Goal: Task Accomplishment & Management: Manage account settings

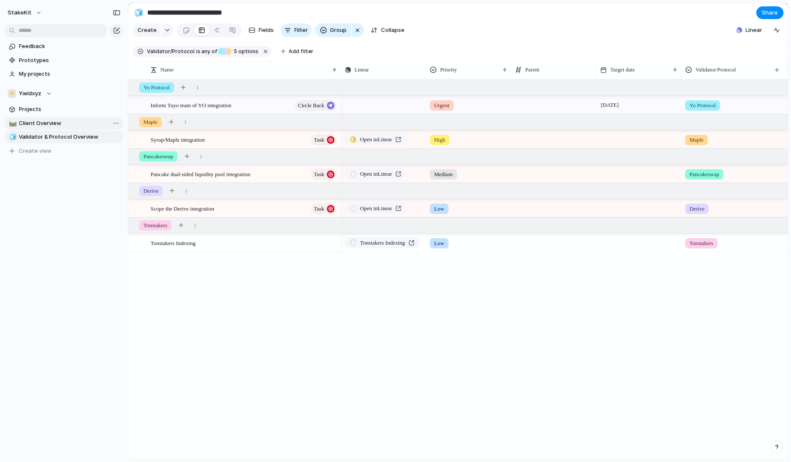
click at [78, 121] on span "Client Overview" at bounding box center [69, 123] width 101 height 9
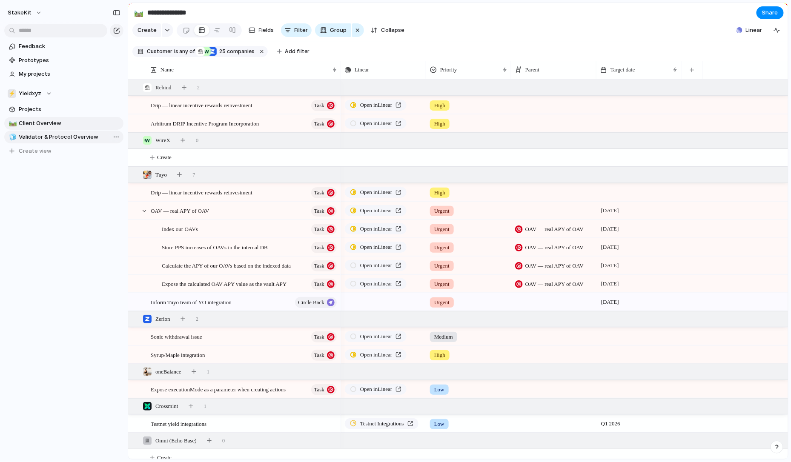
click at [49, 133] on span "Validator & Protocol Overview" at bounding box center [69, 137] width 101 height 9
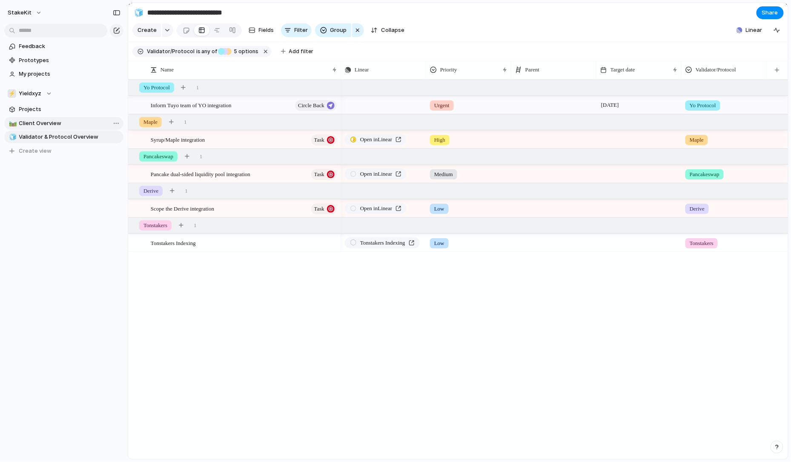
click at [62, 123] on span "Client Overview" at bounding box center [69, 123] width 101 height 9
type input "**********"
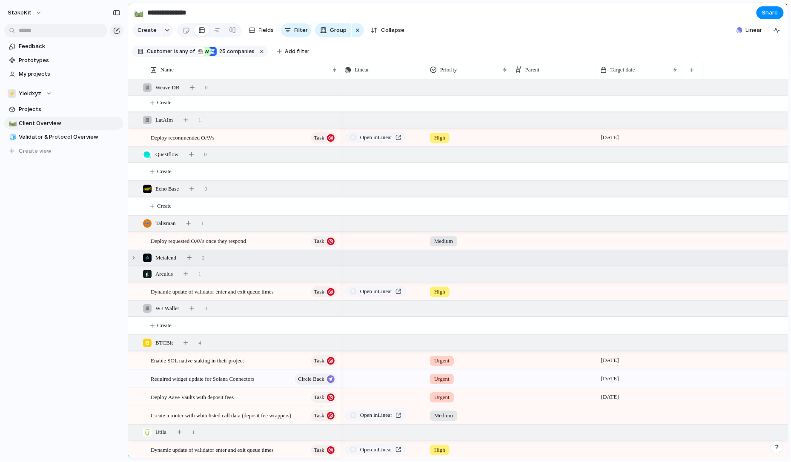
click at [217, 258] on div "Metalend 2" at bounding box center [459, 257] width 662 height 15
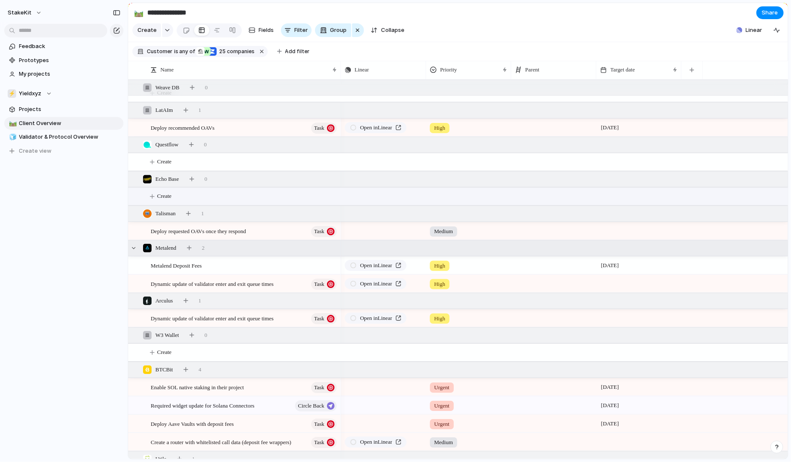
scroll to position [882, 0]
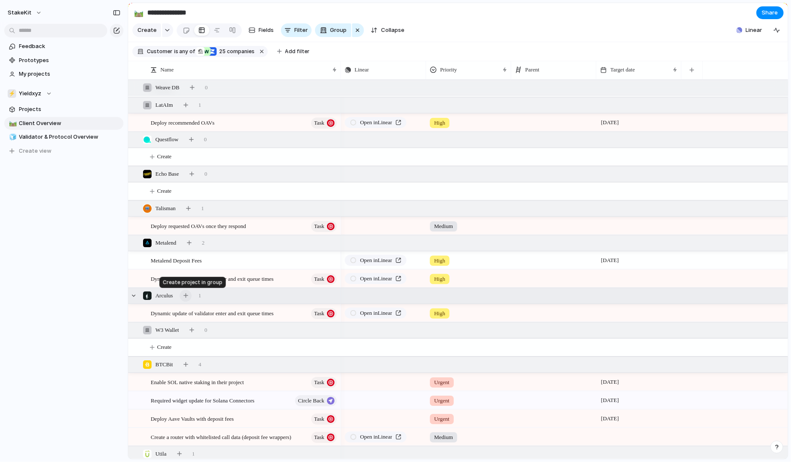
click at [192, 297] on button "button" at bounding box center [186, 296] width 12 height 12
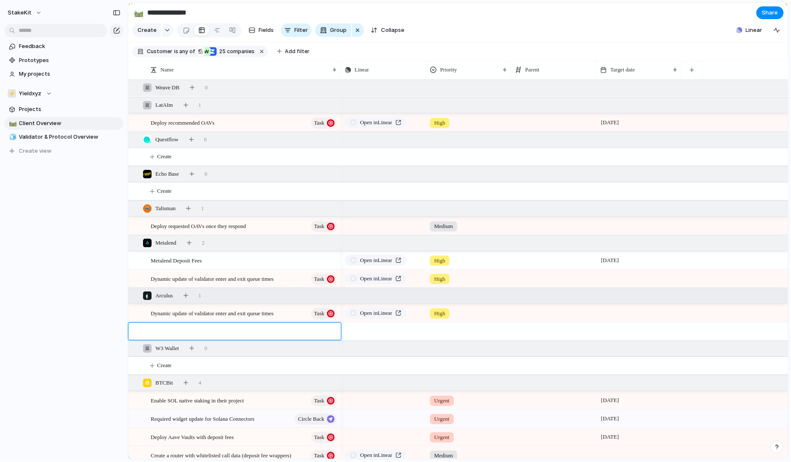
type textarea "*"
paste textarea "**********"
type textarea "**********"
click at [418, 334] on button "button" at bounding box center [417, 331] width 11 height 11
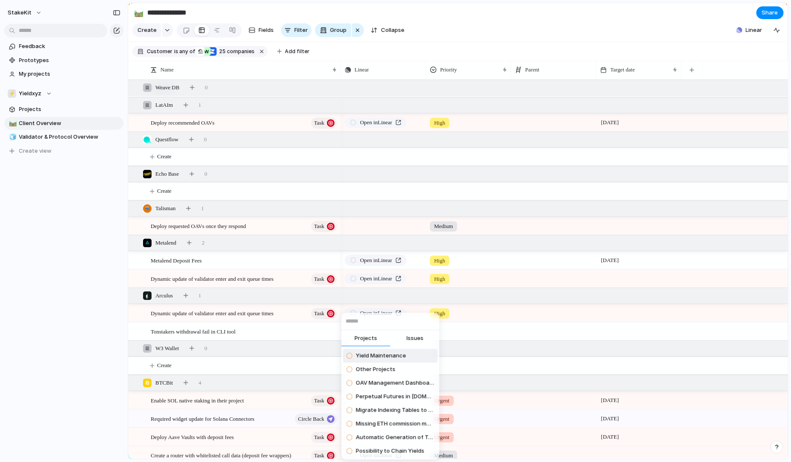
click at [412, 340] on span "Issues" at bounding box center [415, 339] width 17 height 9
click at [412, 330] on div at bounding box center [391, 321] width 98 height 17
paste input "**********"
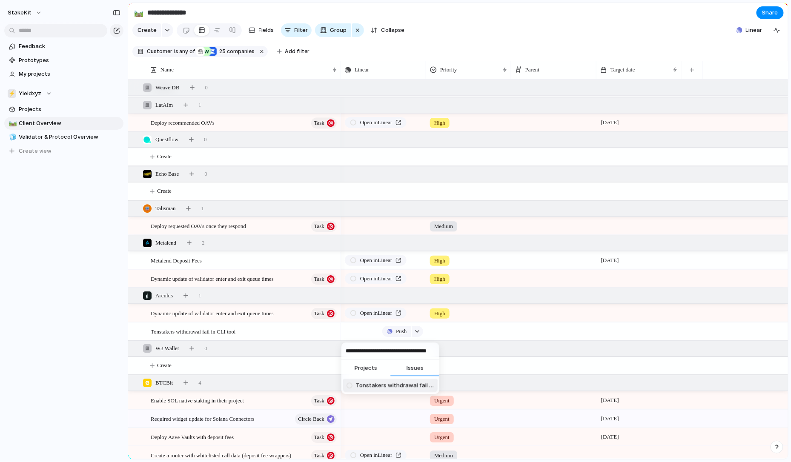
type input "**********"
click at [388, 388] on span "Tonstakers withdrawal fail in CLI tool" at bounding box center [395, 386] width 78 height 9
click at [331, 334] on div at bounding box center [330, 332] width 14 height 11
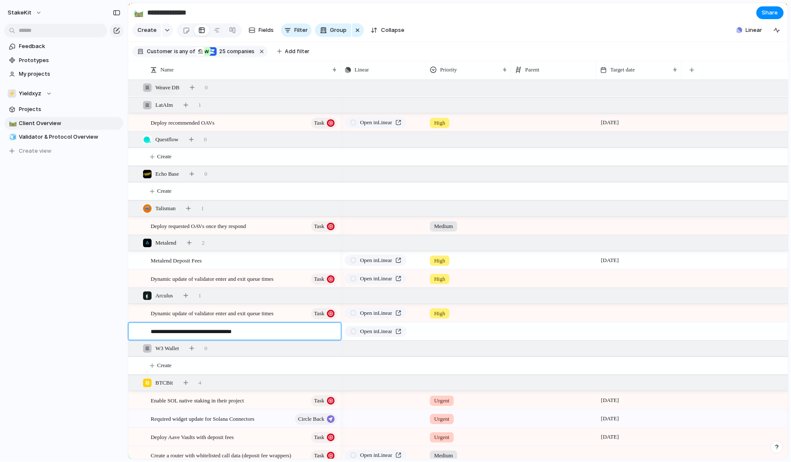
click at [292, 331] on textarea "**********" at bounding box center [243, 333] width 184 height 10
click at [291, 339] on div "**********" at bounding box center [239, 331] width 199 height 17
click at [293, 316] on div "Task" at bounding box center [315, 313] width 45 height 11
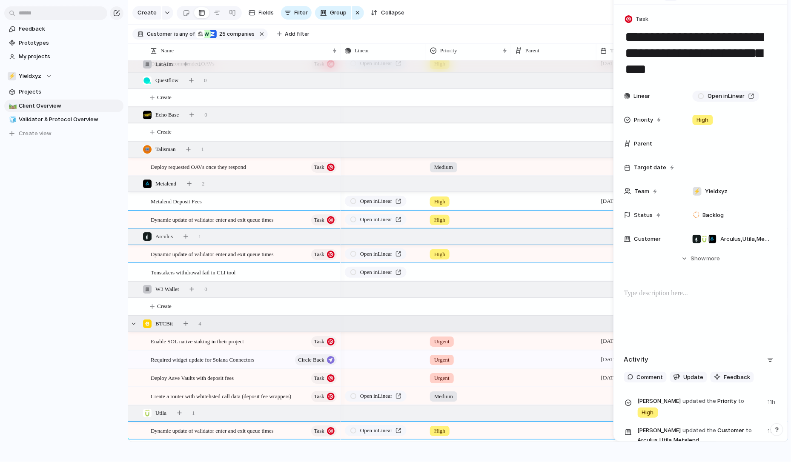
scroll to position [922, 0]
click at [284, 268] on div "Tonstakers withdrawal fail in CLI tool" at bounding box center [244, 272] width 187 height 17
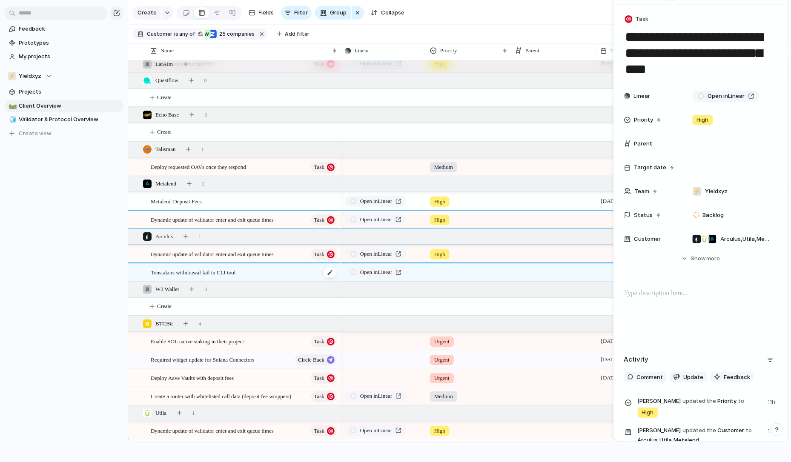
type textarea "**********"
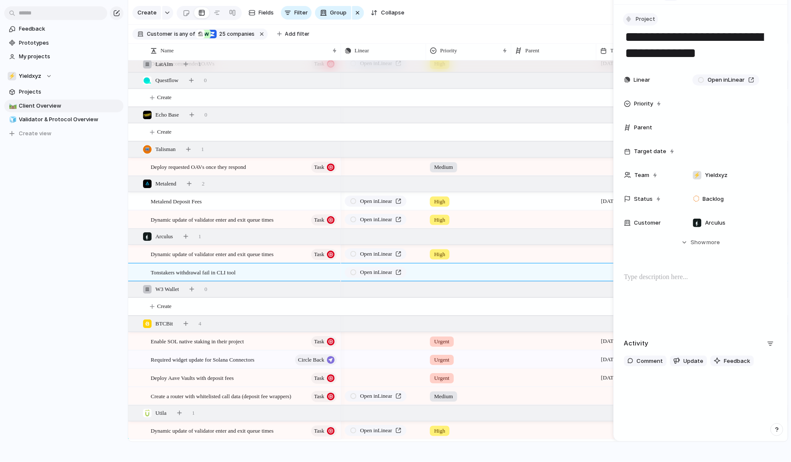
click at [634, 20] on button "Project" at bounding box center [640, 19] width 35 height 12
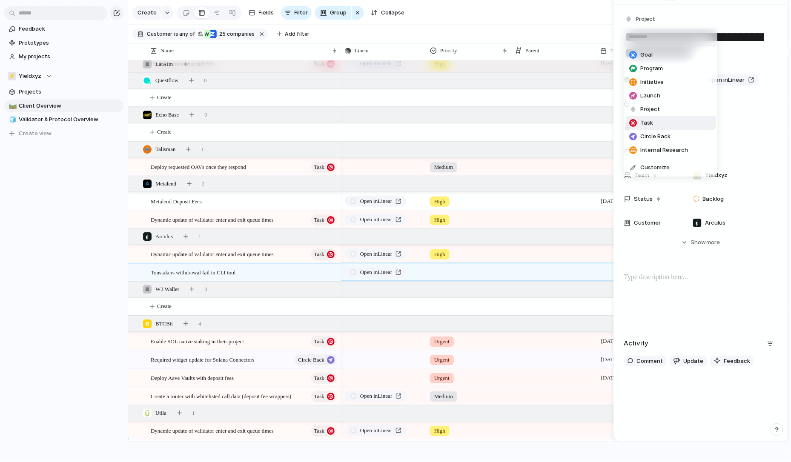
click at [644, 128] on li "Task" at bounding box center [671, 123] width 90 height 14
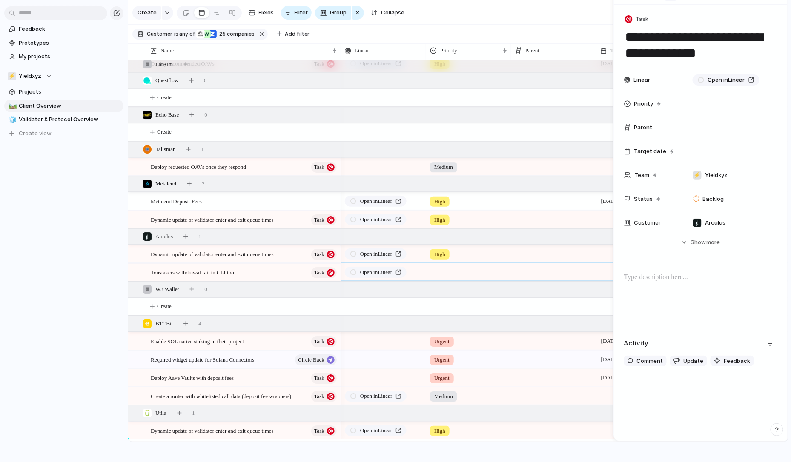
click at [427, 266] on div at bounding box center [469, 271] width 84 height 14
click at [445, 319] on span "High" at bounding box center [442, 322] width 12 height 9
click at [192, 237] on button "button" at bounding box center [186, 237] width 12 height 12
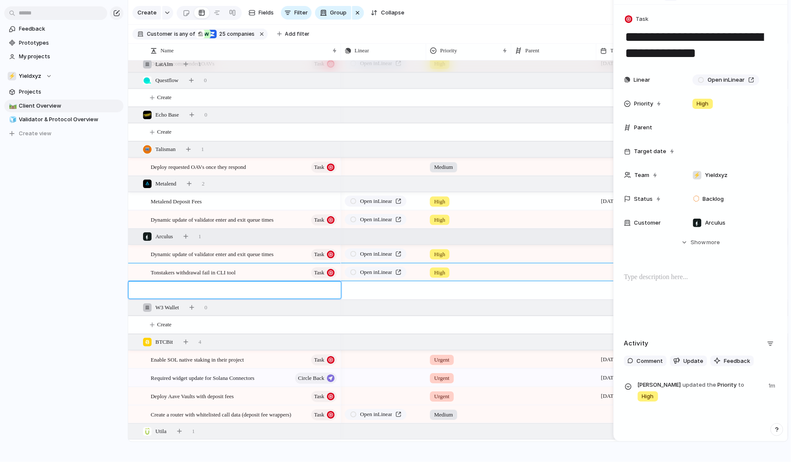
paste textarea "**********"
type textarea "**********"
click at [414, 290] on div "button" at bounding box center [417, 290] width 6 height 3
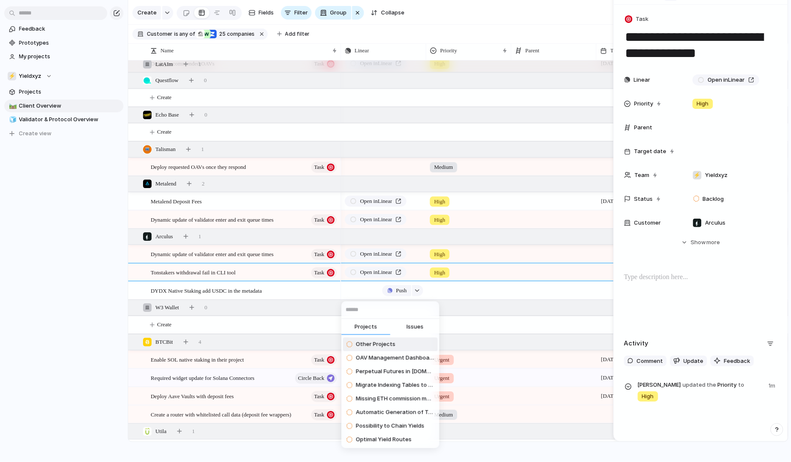
click at [411, 324] on span "Issues" at bounding box center [415, 327] width 17 height 9
click at [411, 316] on input "text" at bounding box center [391, 310] width 98 height 17
paste input "**********"
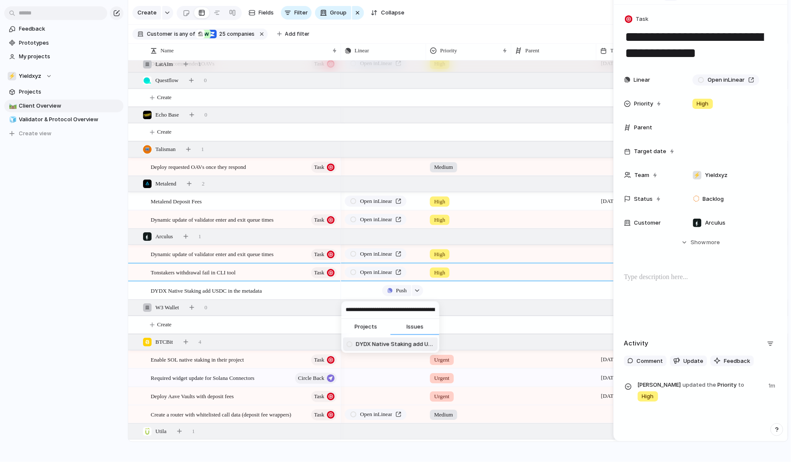
type input "**********"
click at [385, 347] on span "DYDX Native Staking add USDC in the metadata" at bounding box center [395, 345] width 78 height 9
click at [252, 290] on span "DYDX Native Staking add USDC in the metadata" at bounding box center [206, 291] width 111 height 10
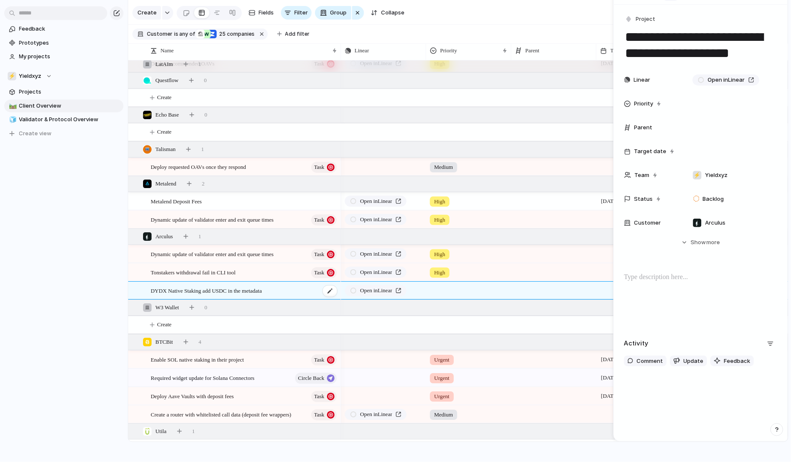
click at [252, 290] on span "DYDX Native Staking add USDC in the metadata" at bounding box center [206, 291] width 111 height 10
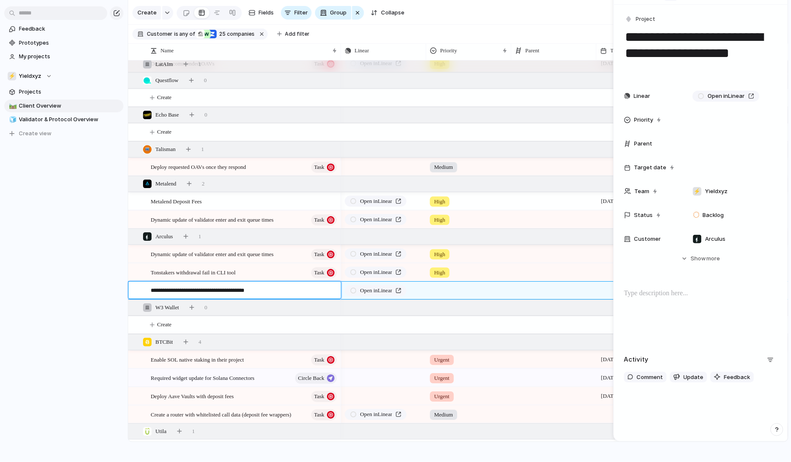
click at [218, 291] on textarea "**********" at bounding box center [243, 292] width 184 height 10
drag, startPoint x: 210, startPoint y: 291, endPoint x: 141, endPoint y: 288, distance: 69.5
click at [141, 288] on div "**********" at bounding box center [239, 290] width 199 height 17
type textarea "**********"
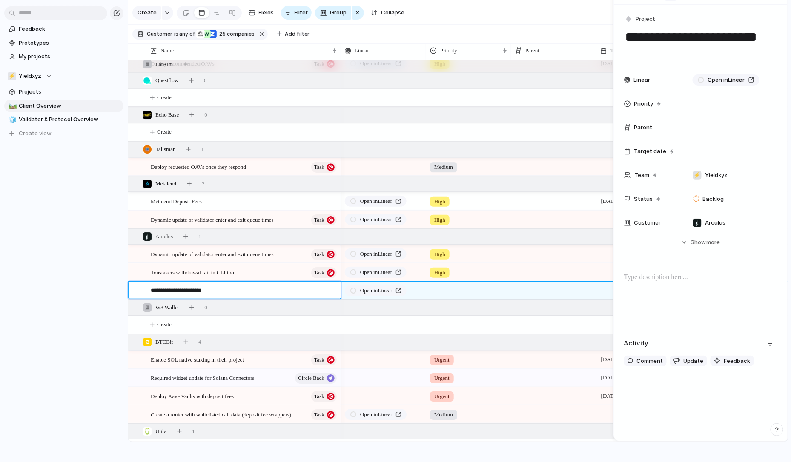
click at [196, 292] on textarea "**********" at bounding box center [243, 292] width 184 height 10
type textarea "**********"
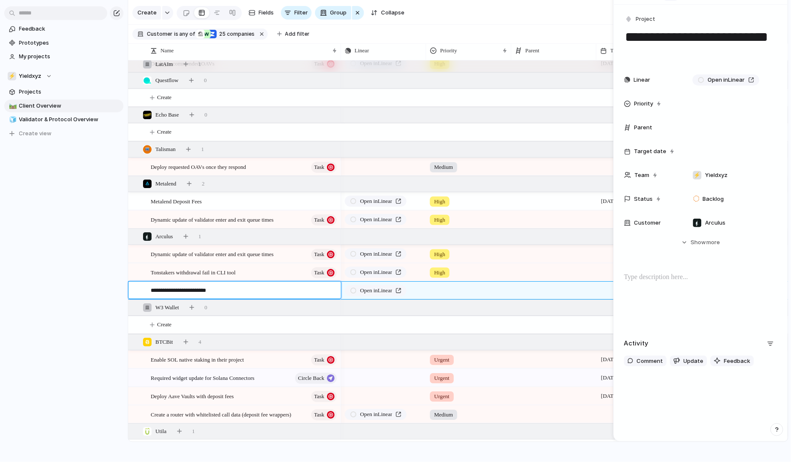
type textarea "**********"
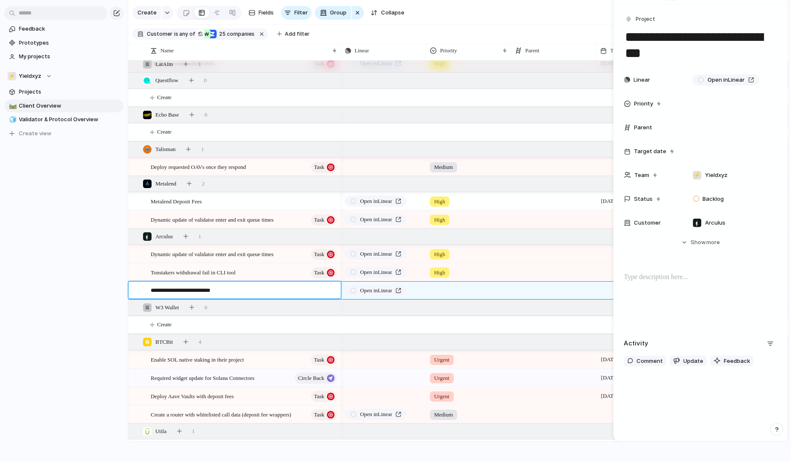
type textarea "**********"
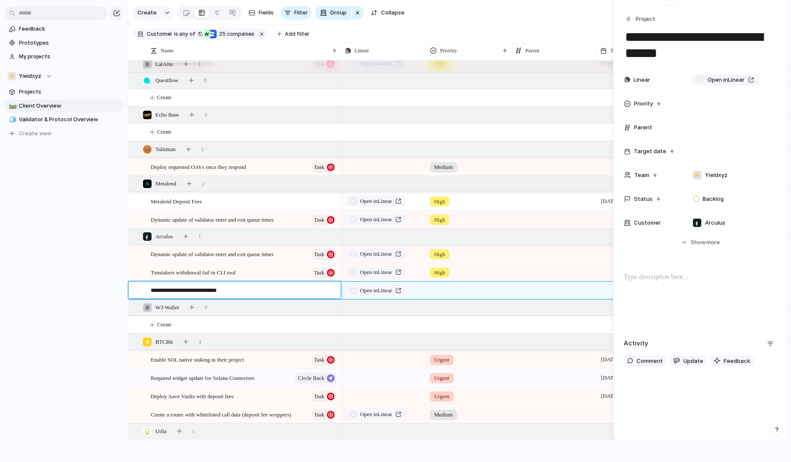
type textarea "**********"
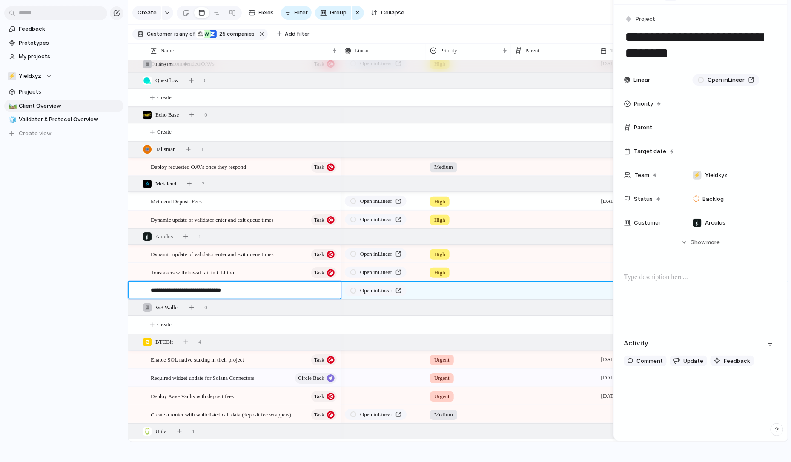
type textarea "**********"
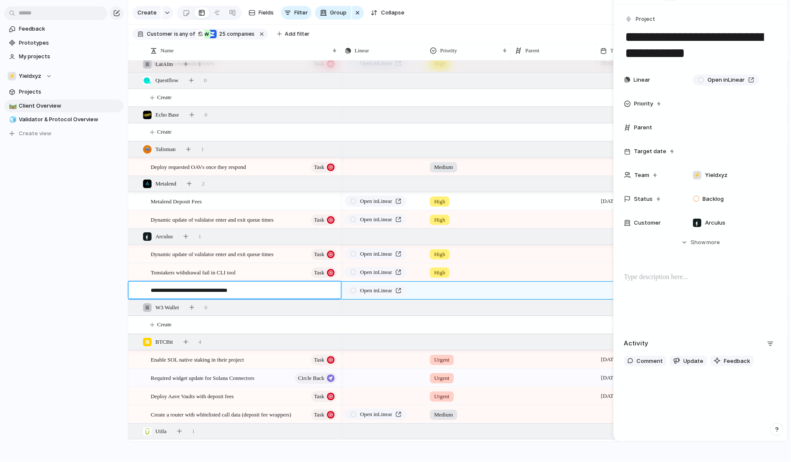
type textarea "**********"
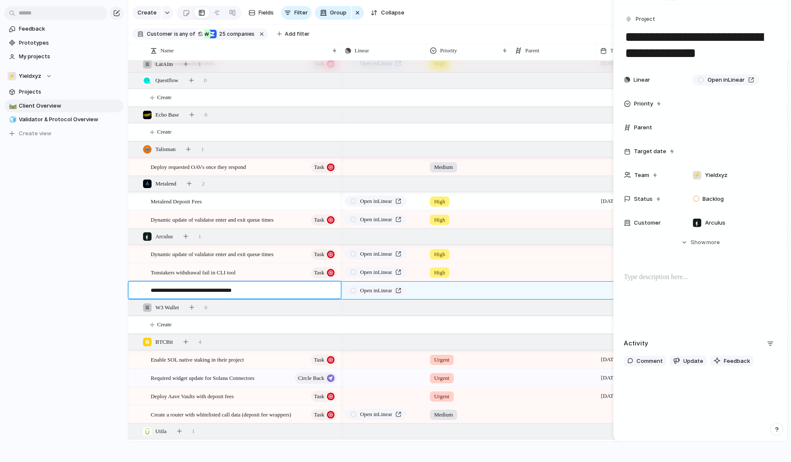
type textarea "**********"
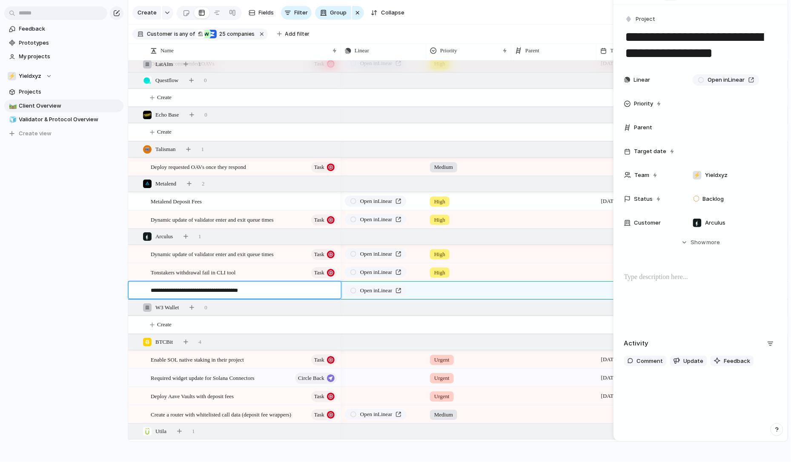
type textarea "**********"
click at [445, 291] on div at bounding box center [469, 289] width 84 height 14
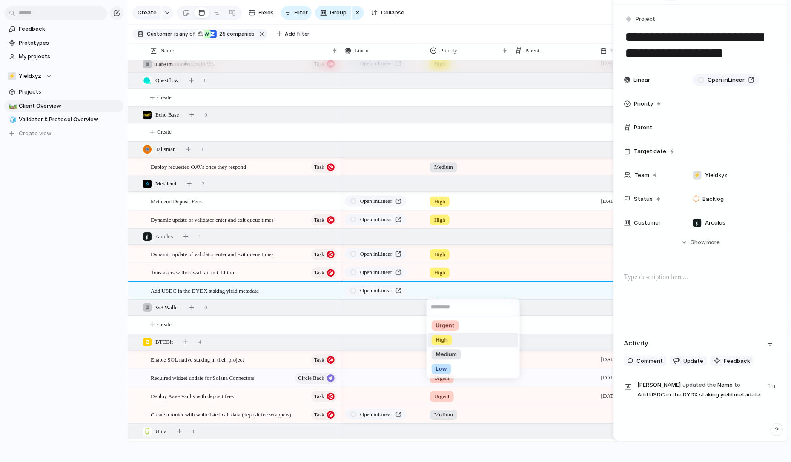
click at [461, 341] on li "High" at bounding box center [473, 340] width 90 height 14
click at [333, 288] on div at bounding box center [330, 291] width 14 height 11
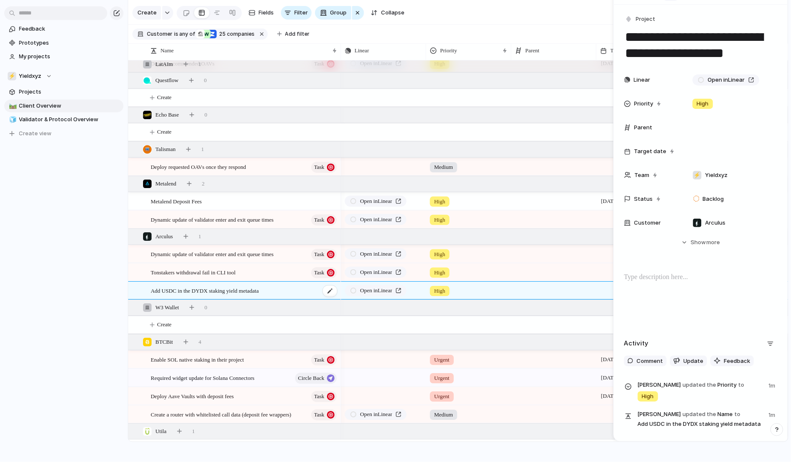
click at [259, 292] on span "Add USDC in the DYDX staking yield metadata" at bounding box center [205, 291] width 108 height 10
click at [652, 23] on span "Project" at bounding box center [646, 19] width 20 height 9
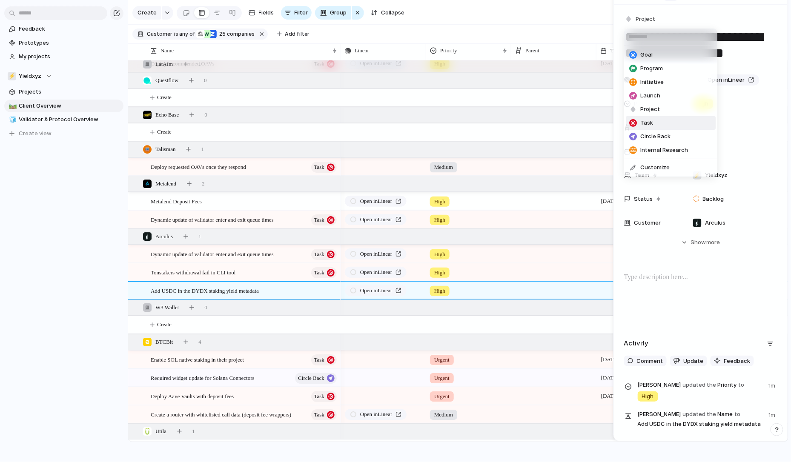
click at [655, 125] on li "Task" at bounding box center [671, 123] width 90 height 14
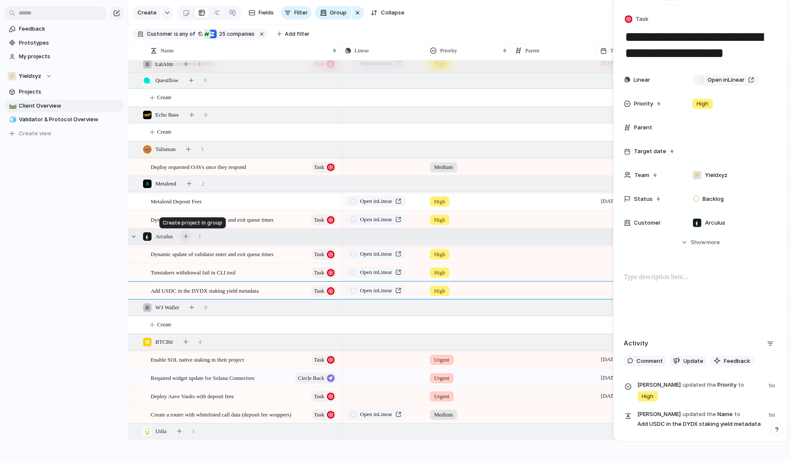
click at [188, 235] on div "button" at bounding box center [186, 236] width 5 height 5
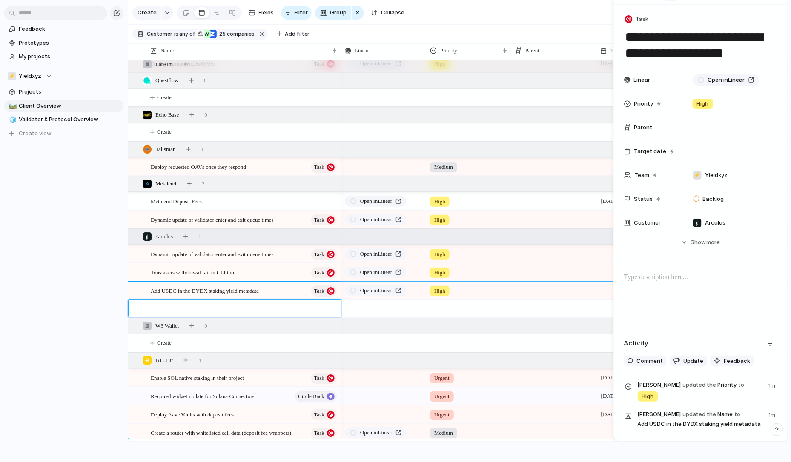
type textarea "**********"
click at [420, 306] on button "button" at bounding box center [417, 309] width 11 height 11
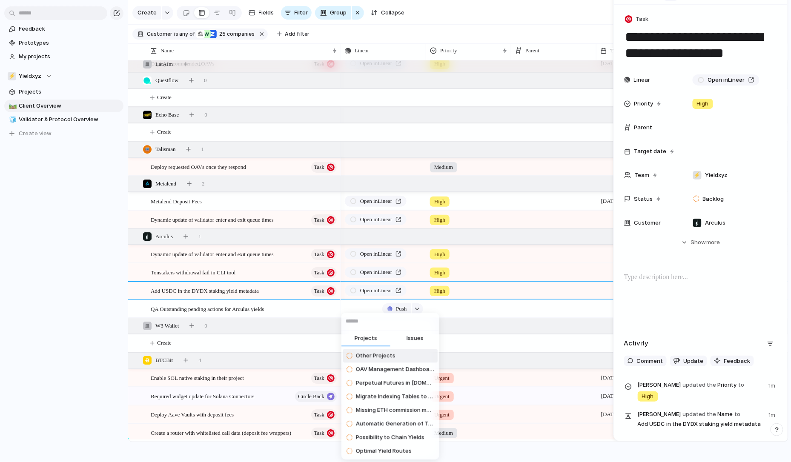
click at [415, 336] on span "Issues" at bounding box center [415, 339] width 17 height 9
click at [413, 324] on input "text" at bounding box center [391, 321] width 98 height 17
paste input "**********"
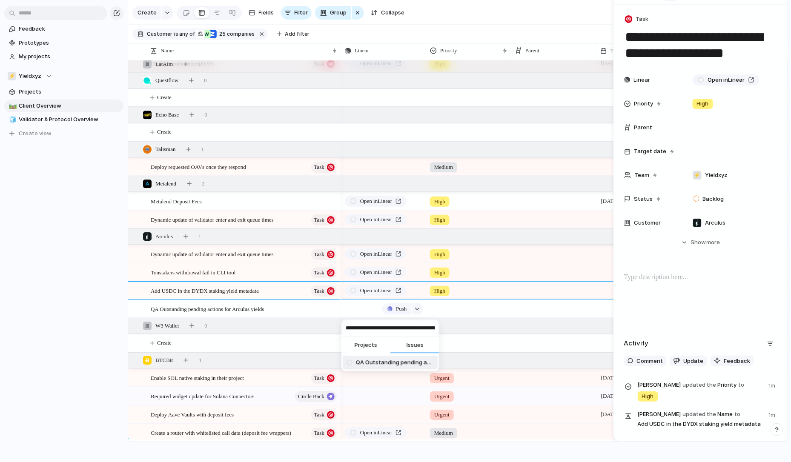
type input "**********"
click at [384, 365] on span "QA Outstanding pending actions for Arculus yields" at bounding box center [395, 363] width 78 height 9
click at [316, 309] on div "QA Outstanding pending actions for Arculus yields" at bounding box center [244, 309] width 187 height 17
type textarea "**********"
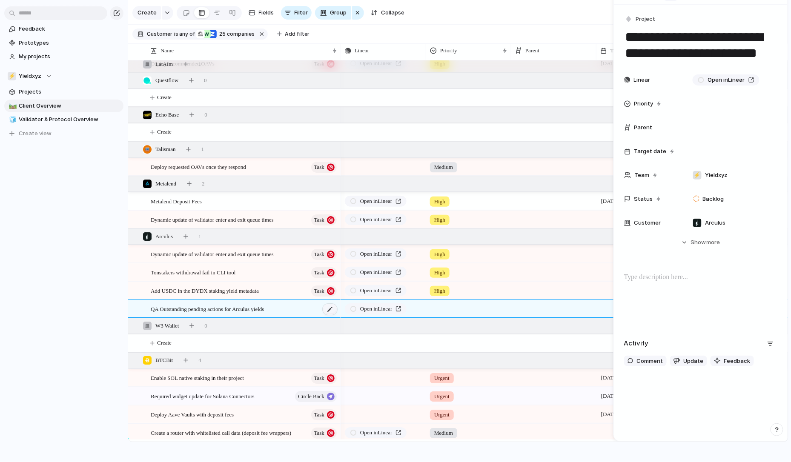
click at [332, 309] on div at bounding box center [330, 309] width 14 height 11
click at [305, 312] on div "QA Outstanding pending actions for Arculus yields" at bounding box center [244, 309] width 187 height 17
click at [649, 21] on span "Project" at bounding box center [646, 19] width 20 height 9
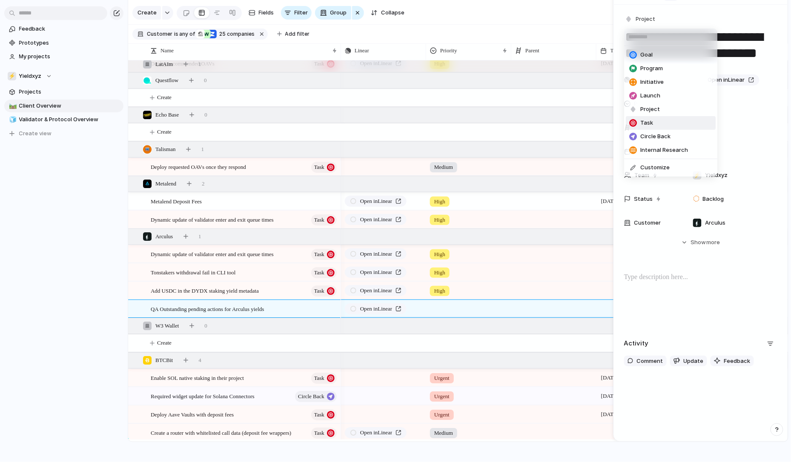
click at [653, 123] on li "Task" at bounding box center [671, 123] width 90 height 14
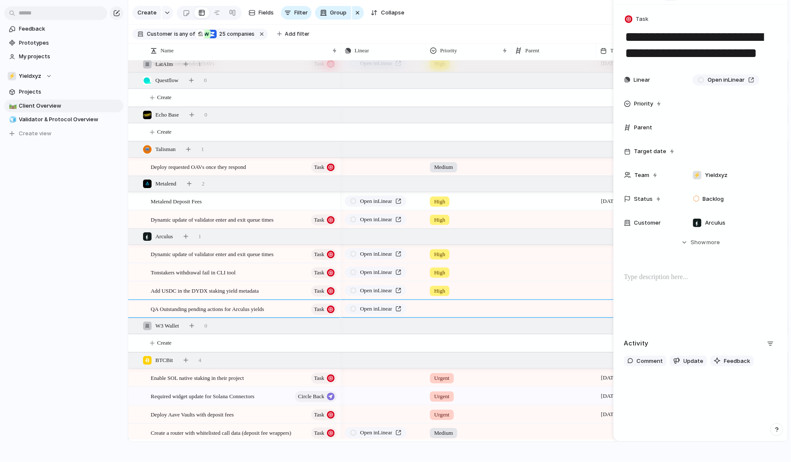
click at [451, 304] on div at bounding box center [469, 308] width 84 height 14
click at [447, 346] on span "Urgent" at bounding box center [445, 344] width 19 height 9
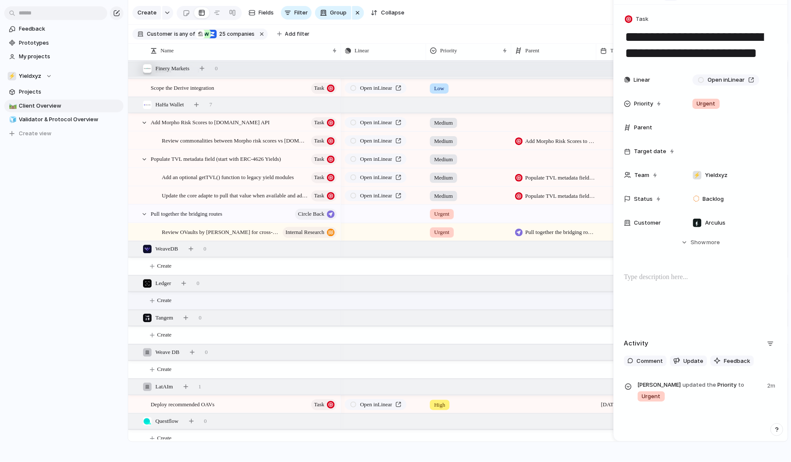
scroll to position [516, 0]
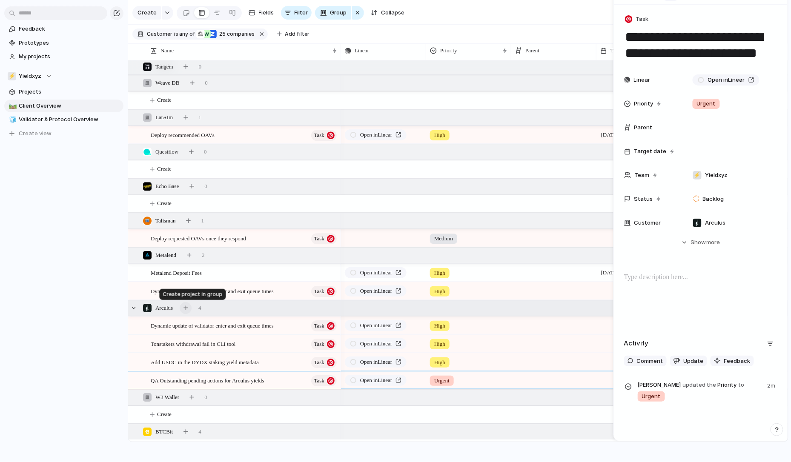
click at [188, 307] on div "button" at bounding box center [186, 308] width 5 height 5
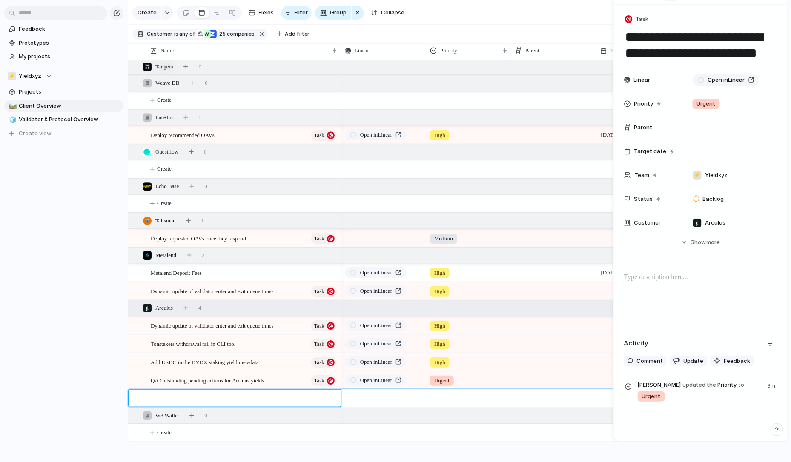
click at [269, 393] on div at bounding box center [239, 398] width 199 height 17
click at [249, 391] on div at bounding box center [239, 398] width 199 height 17
click at [249, 402] on textarea at bounding box center [243, 400] width 184 height 10
paste textarea "**********"
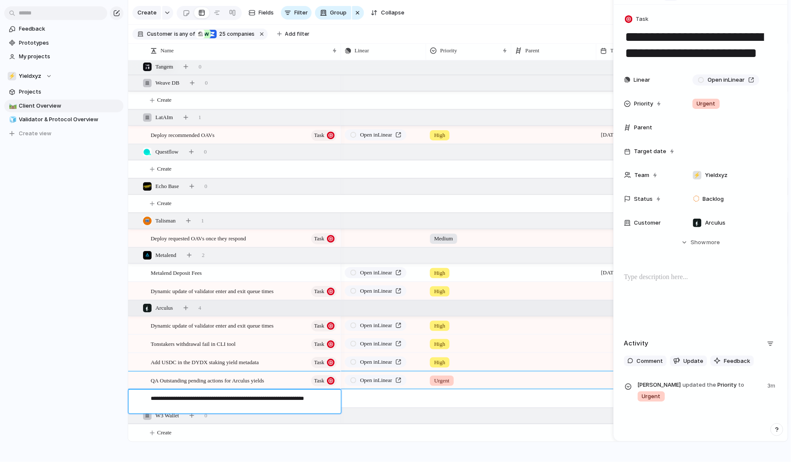
click at [249, 399] on textarea "**********" at bounding box center [243, 403] width 184 height 17
click at [255, 397] on textarea "**********" at bounding box center [243, 403] width 184 height 17
click at [253, 401] on textarea "**********" at bounding box center [243, 403] width 184 height 17
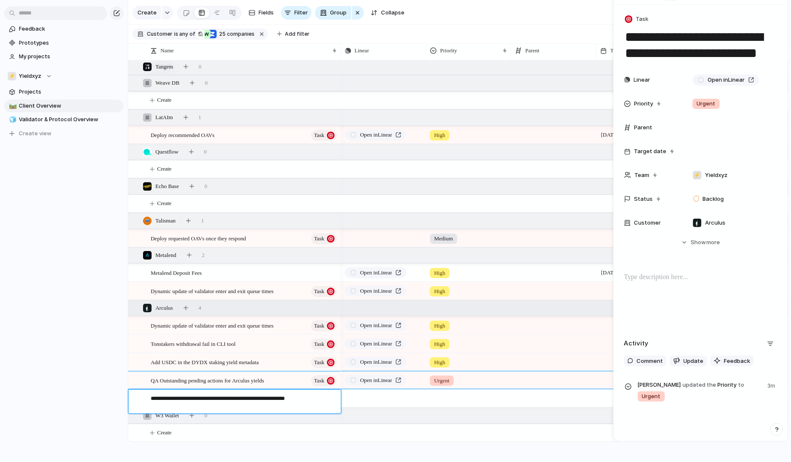
click at [253, 401] on textarea "**********" at bounding box center [243, 403] width 184 height 17
type textarea "**********"
click at [319, 402] on textarea "**********" at bounding box center [243, 403] width 184 height 17
click at [329, 396] on div at bounding box center [330, 399] width 14 height 11
click at [276, 399] on span "Pre-call research: review the logs, performance data, etc." at bounding box center [214, 399] width 126 height 10
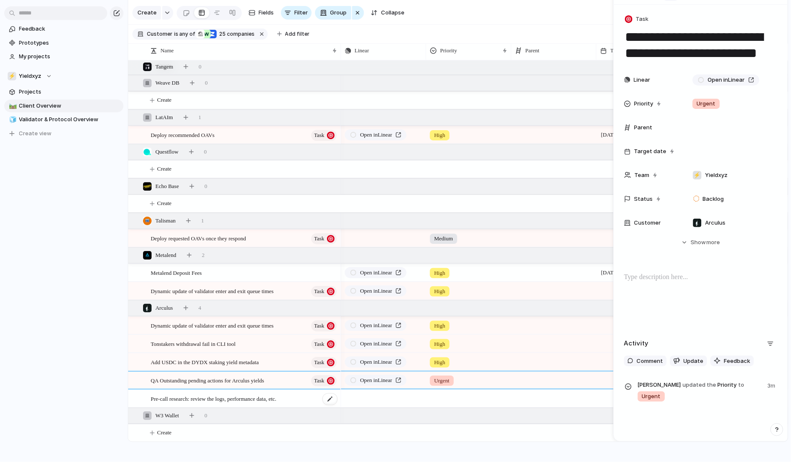
type textarea "**********"
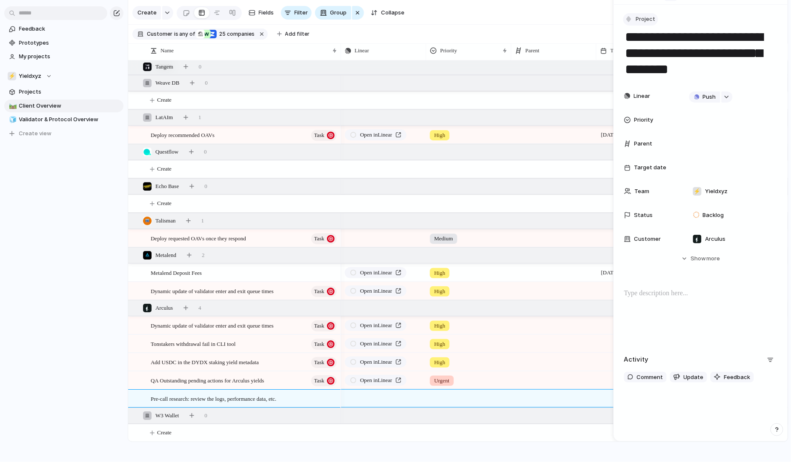
click at [646, 17] on span "Project" at bounding box center [646, 19] width 20 height 9
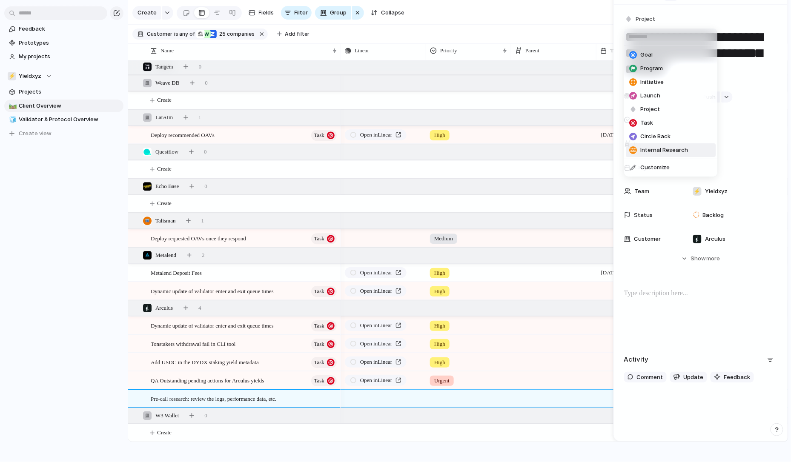
click at [656, 150] on span "Internal Research" at bounding box center [665, 150] width 48 height 9
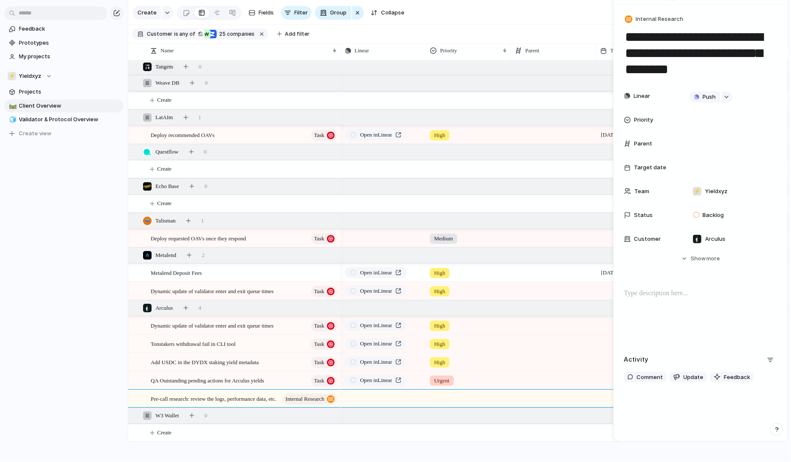
click at [442, 396] on div at bounding box center [469, 398] width 84 height 14
click at [445, 405] on span "Urgent" at bounding box center [445, 407] width 19 height 9
click at [611, 401] on div at bounding box center [639, 398] width 85 height 17
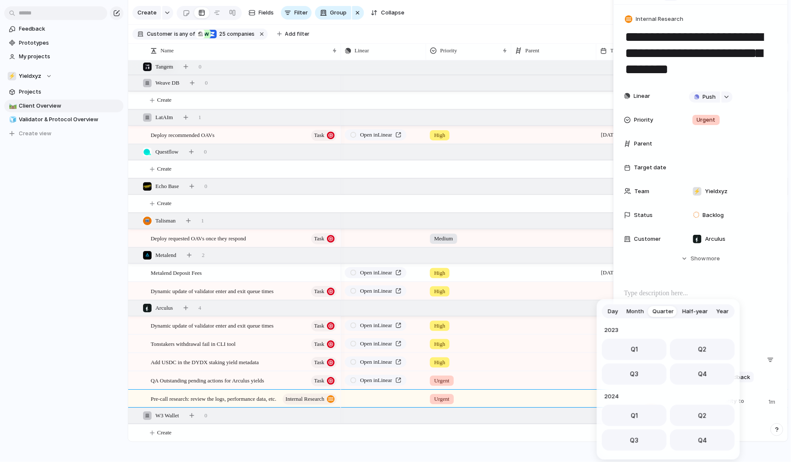
click at [616, 312] on span "Day" at bounding box center [613, 311] width 10 height 9
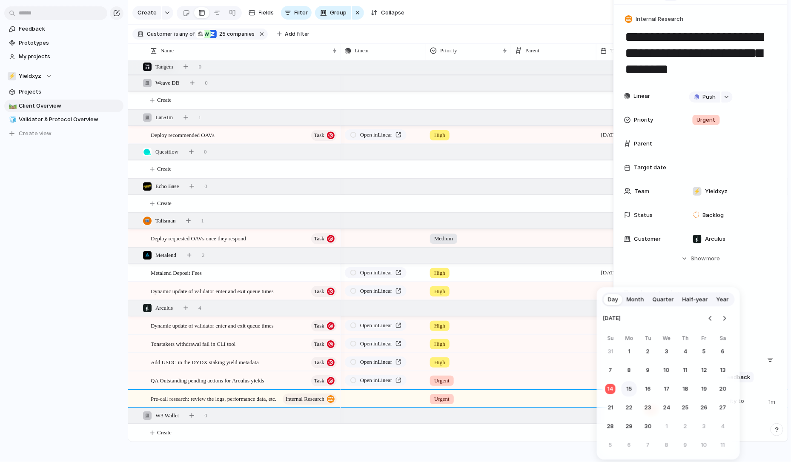
click at [623, 389] on button "15" at bounding box center [629, 389] width 15 height 15
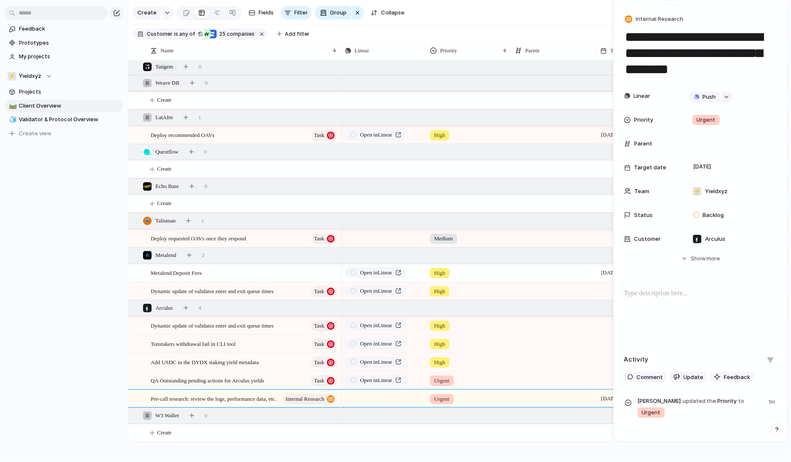
click at [574, 367] on div at bounding box center [553, 361] width 85 height 17
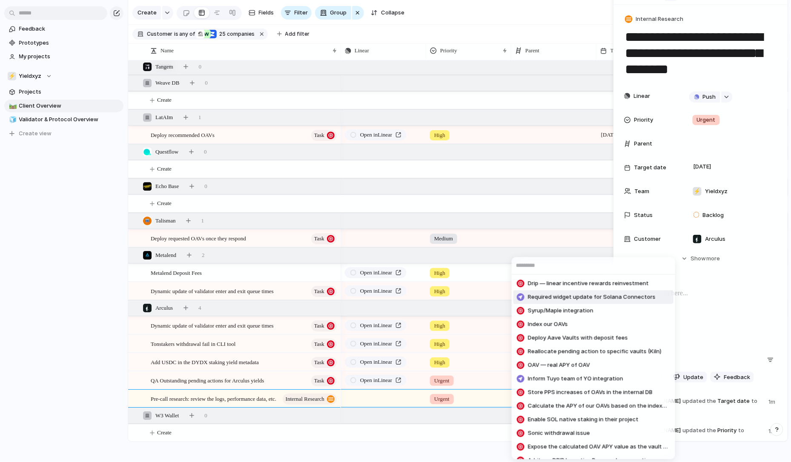
click at [581, 223] on div "Drip — linear incentive rewards reinvestment Required widget update for Solana …" at bounding box center [395, 231] width 791 height 462
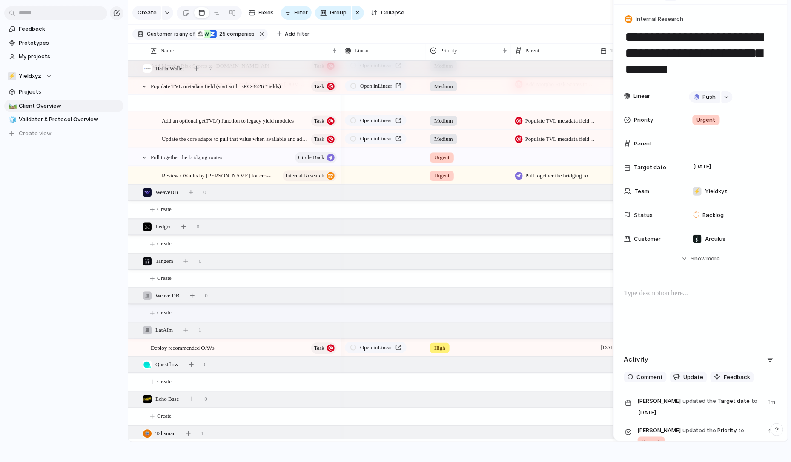
scroll to position [612, 0]
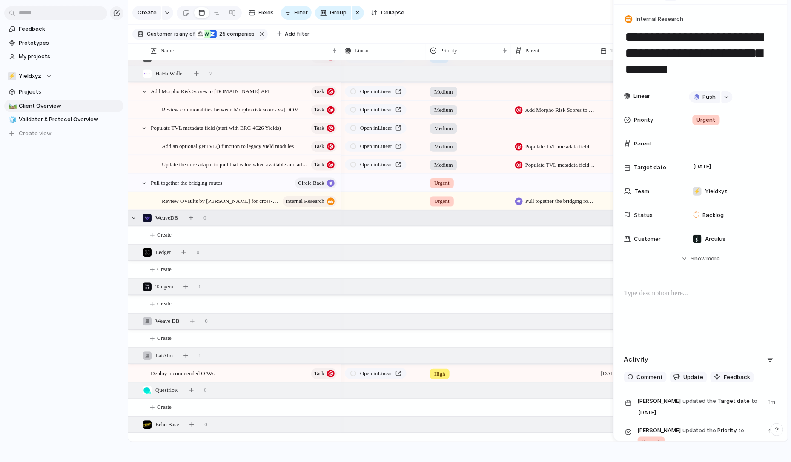
click at [353, 225] on div "WeaveDB 0" at bounding box center [459, 218] width 662 height 15
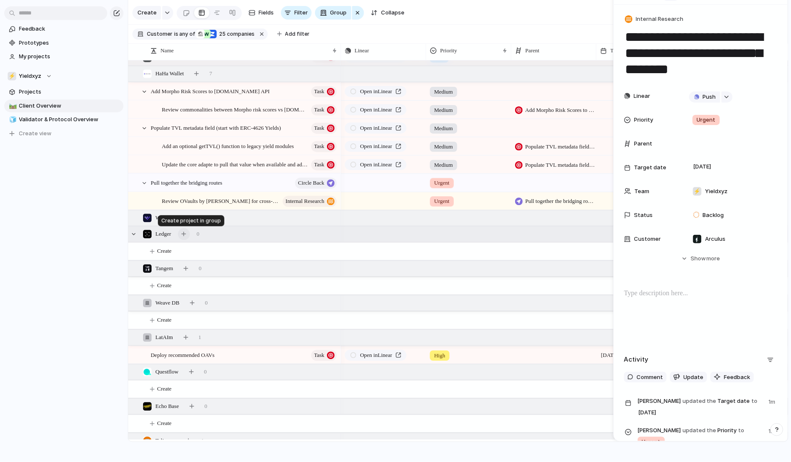
click at [190, 234] on button "button" at bounding box center [184, 235] width 12 height 12
click at [133, 235] on div at bounding box center [134, 235] width 8 height 8
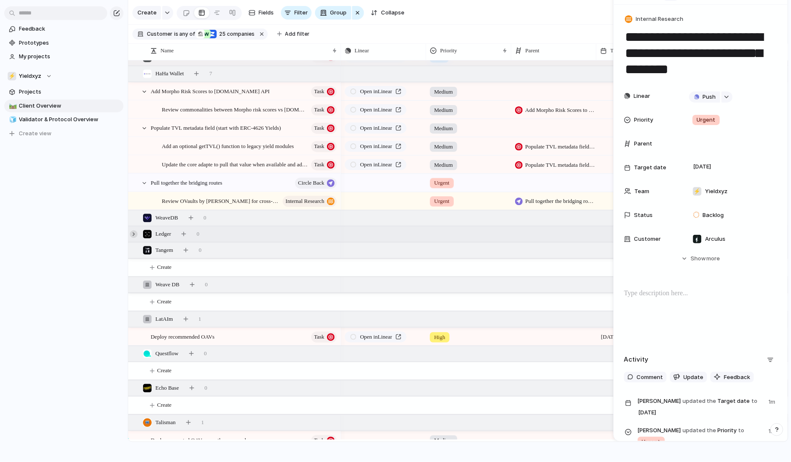
click at [130, 234] on div at bounding box center [134, 235] width 8 height 8
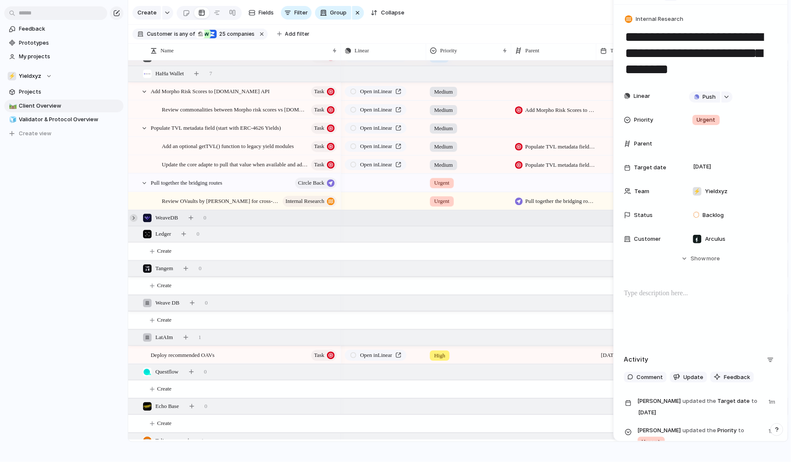
click at [134, 219] on div at bounding box center [134, 219] width 8 height 8
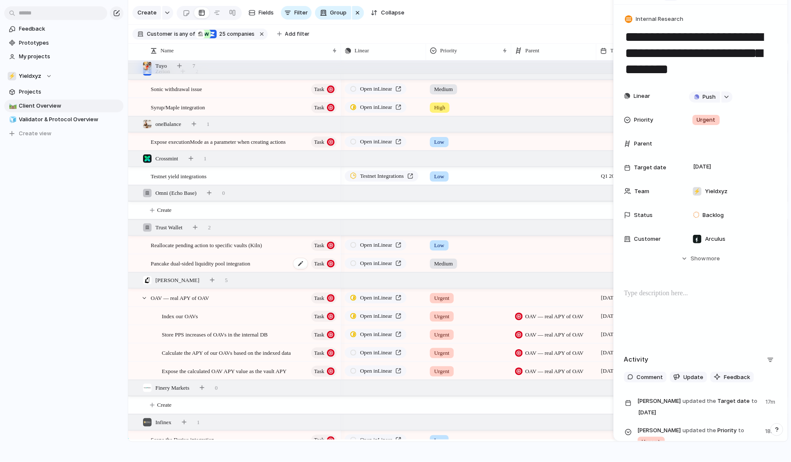
scroll to position [83, 0]
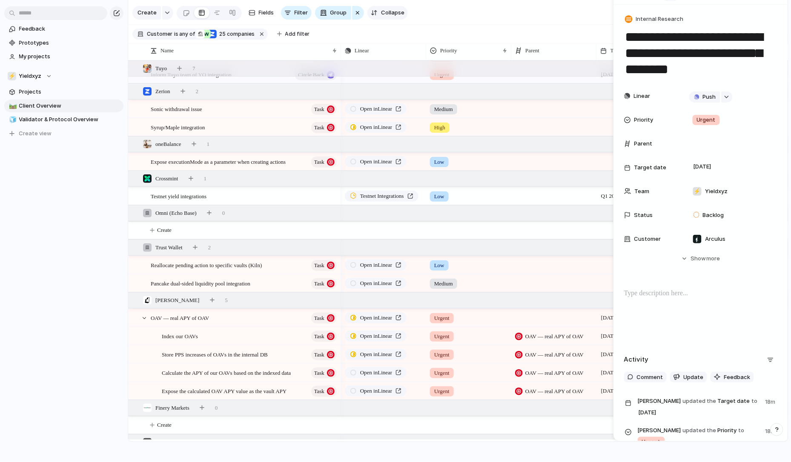
click at [382, 16] on span "Collapse" at bounding box center [392, 13] width 23 height 9
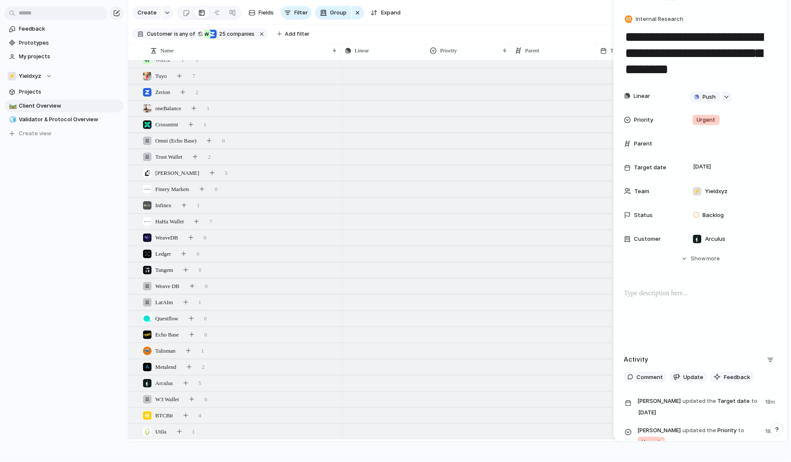
click at [623, 14] on div "**********" at bounding box center [701, 230] width 174 height 451
click at [648, 26] on div "**********" at bounding box center [700, 45] width 153 height 64
click at [648, 42] on textarea "**********" at bounding box center [700, 52] width 153 height 49
click at [272, 15] on span "Fields" at bounding box center [266, 13] width 15 height 9
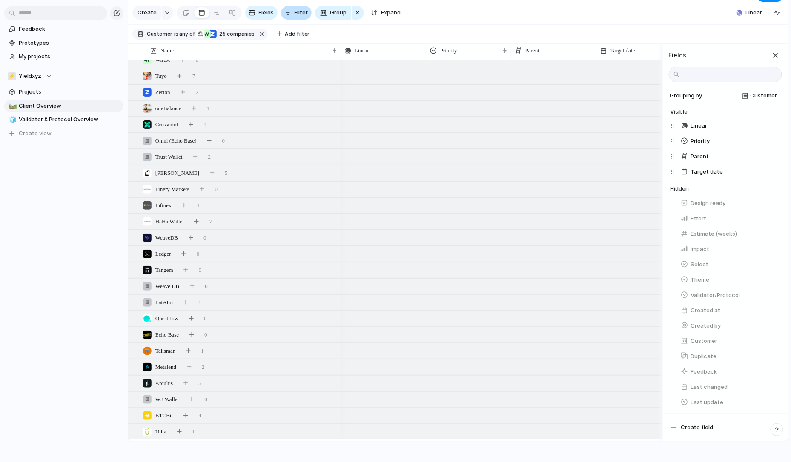
click at [292, 12] on button "Filter" at bounding box center [296, 13] width 31 height 14
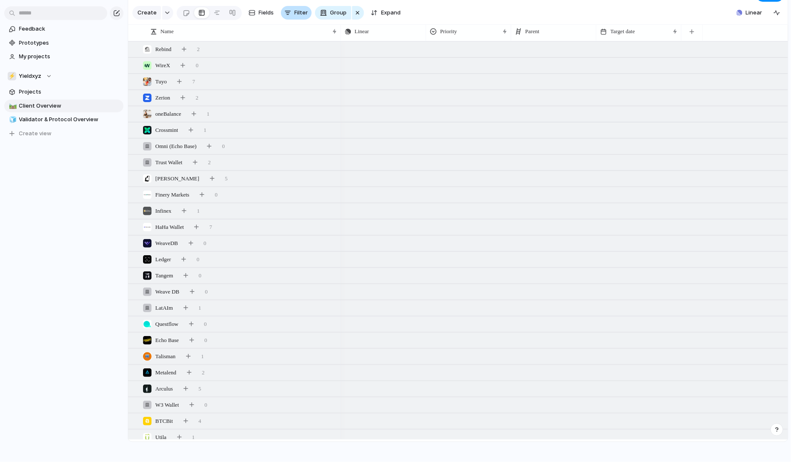
click at [287, 9] on button "Filter" at bounding box center [296, 13] width 31 height 14
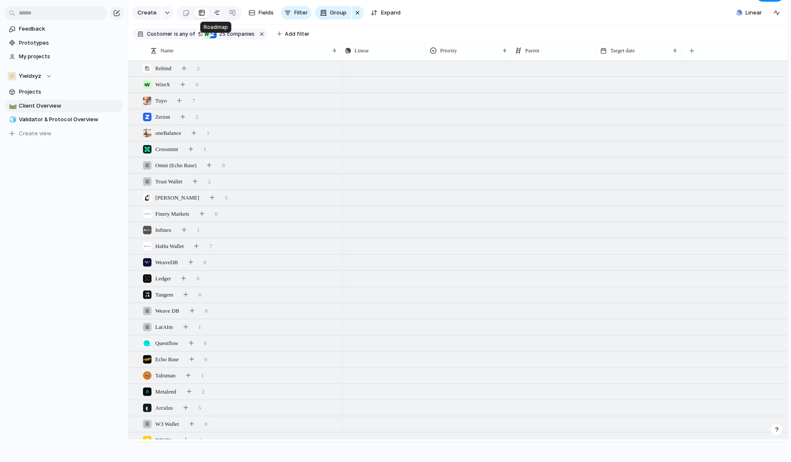
click at [221, 14] on link at bounding box center [217, 13] width 15 height 14
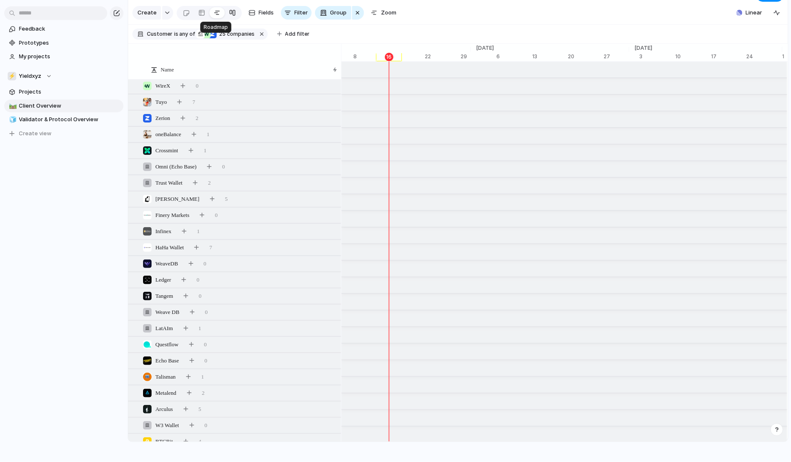
scroll to position [0, 5625]
click at [232, 14] on div at bounding box center [232, 13] width 7 height 14
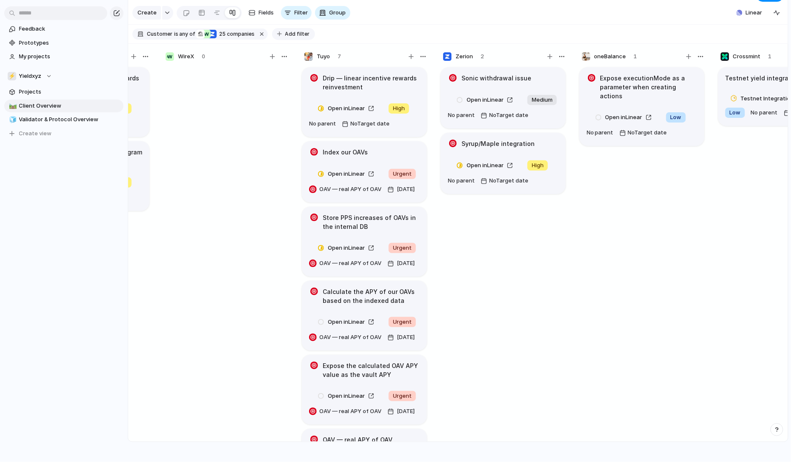
click at [285, 36] on span "Add filter" at bounding box center [297, 34] width 25 height 8
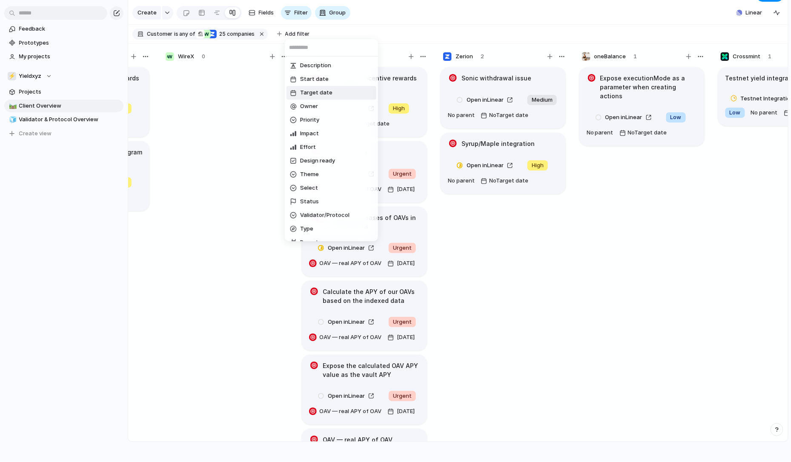
click at [333, 94] on li "Target date" at bounding box center [332, 93] width 90 height 14
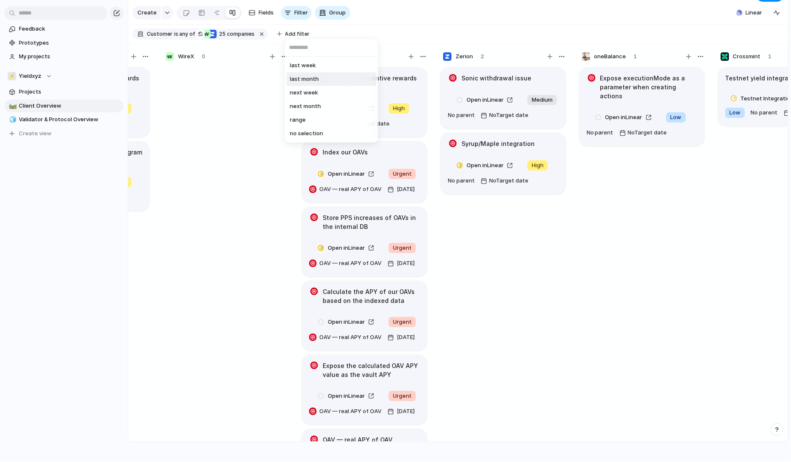
click at [327, 80] on li "last month" at bounding box center [332, 79] width 90 height 14
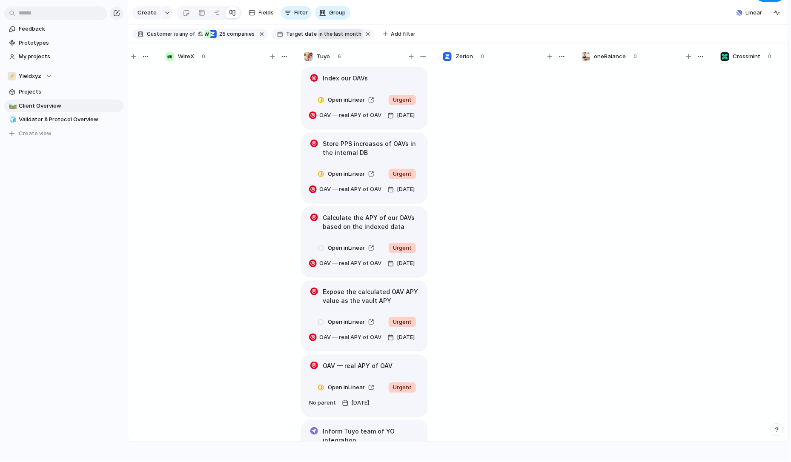
click at [339, 33] on span "in the last month" at bounding box center [340, 34] width 43 height 8
click at [357, 32] on div "last week last month next week next month range no selection" at bounding box center [395, 231] width 791 height 462
click at [363, 32] on button "button" at bounding box center [368, 34] width 11 height 11
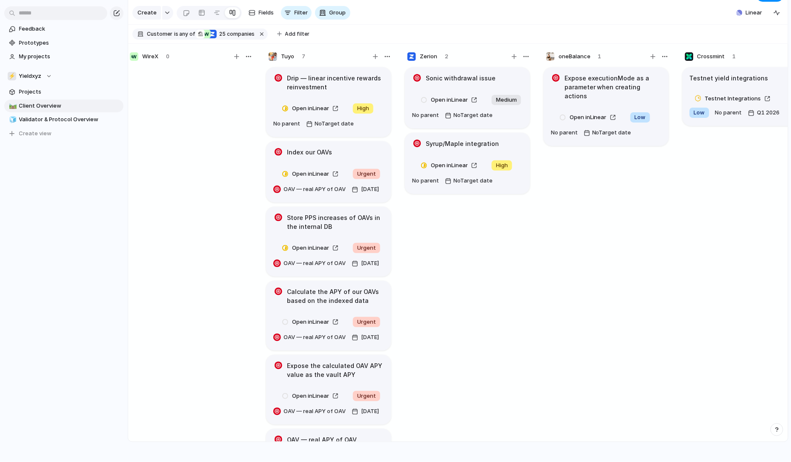
scroll to position [0, 151]
click at [271, 12] on span "Fields" at bounding box center [266, 13] width 15 height 9
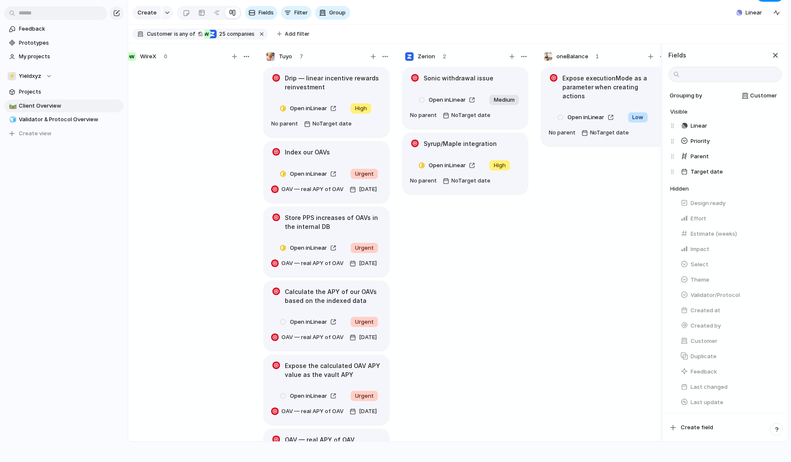
click at [226, 11] on link at bounding box center [232, 13] width 15 height 14
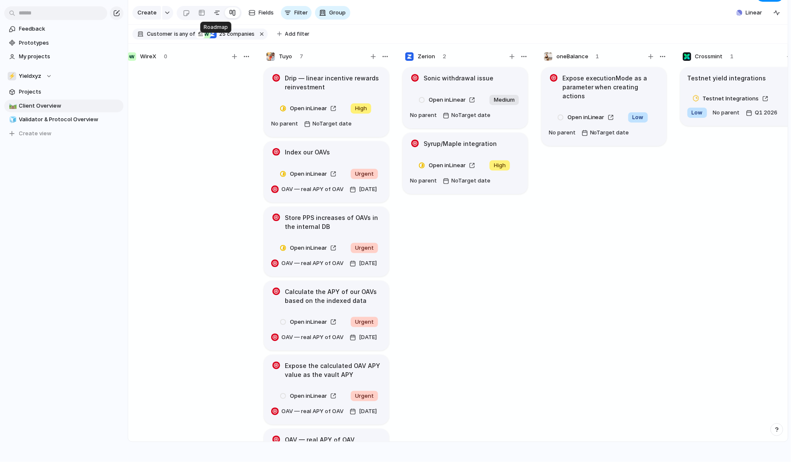
click at [218, 11] on div at bounding box center [217, 13] width 7 height 14
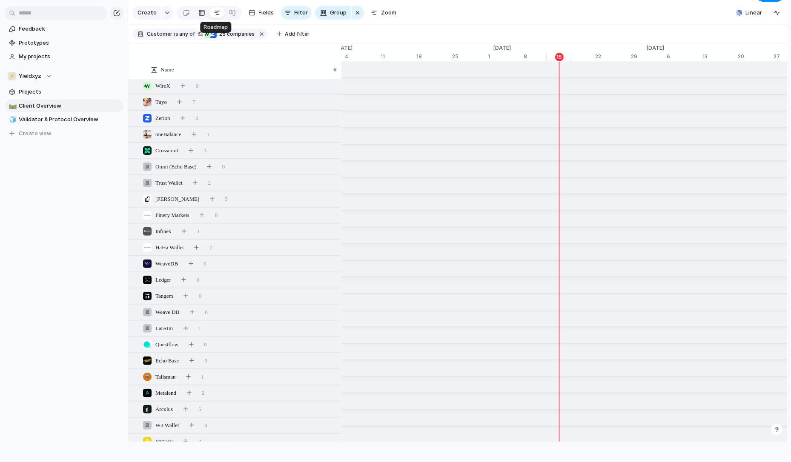
scroll to position [0, 5454]
click at [194, 11] on link at bounding box center [201, 13] width 15 height 14
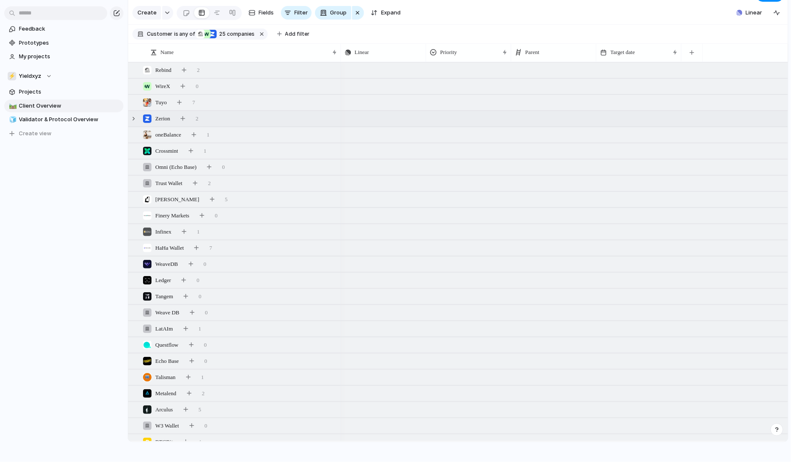
scroll to position [6, 0]
click at [375, 12] on div "button" at bounding box center [374, 12] width 7 height 7
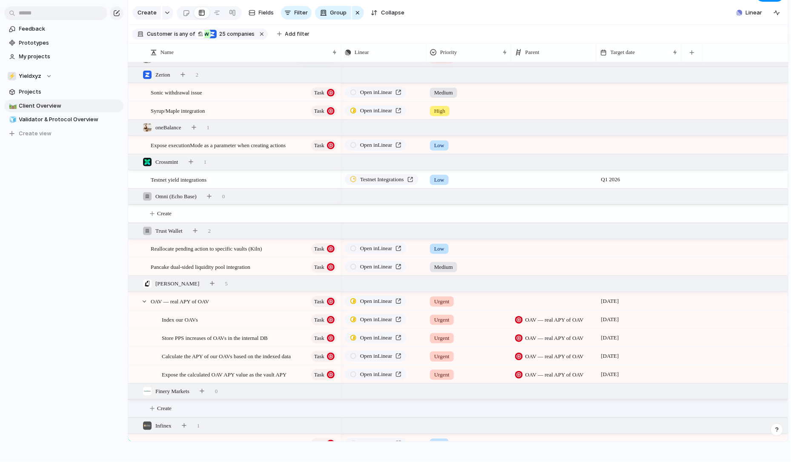
click at [162, 406] on span "Create" at bounding box center [164, 409] width 14 height 9
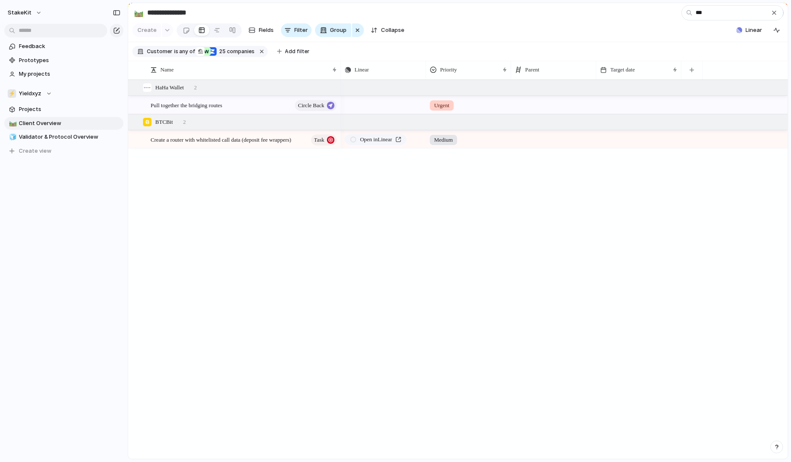
type input "***"
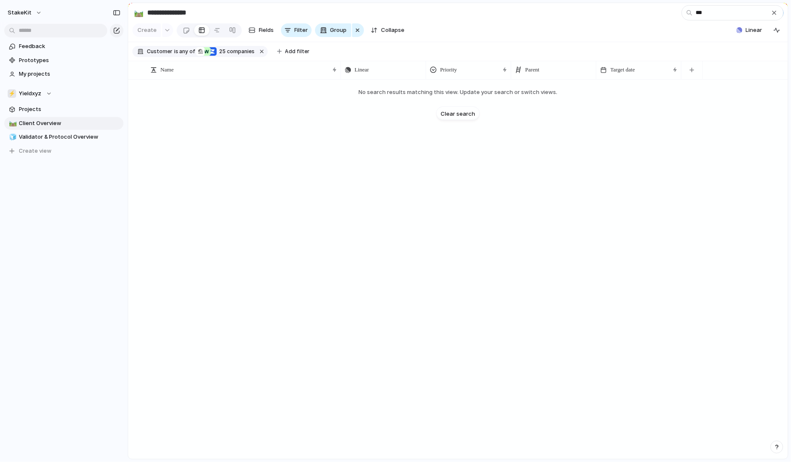
drag, startPoint x: 322, startPoint y: 163, endPoint x: 296, endPoint y: 141, distance: 34.5
click at [773, 14] on div "button" at bounding box center [774, 12] width 7 height 7
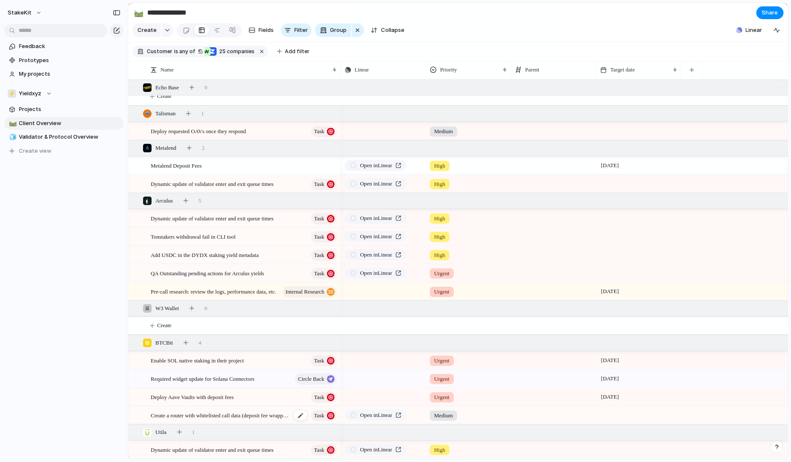
click at [205, 416] on span "Create a router with whitelisted call data (deposit fee wrappers)" at bounding box center [221, 416] width 140 height 10
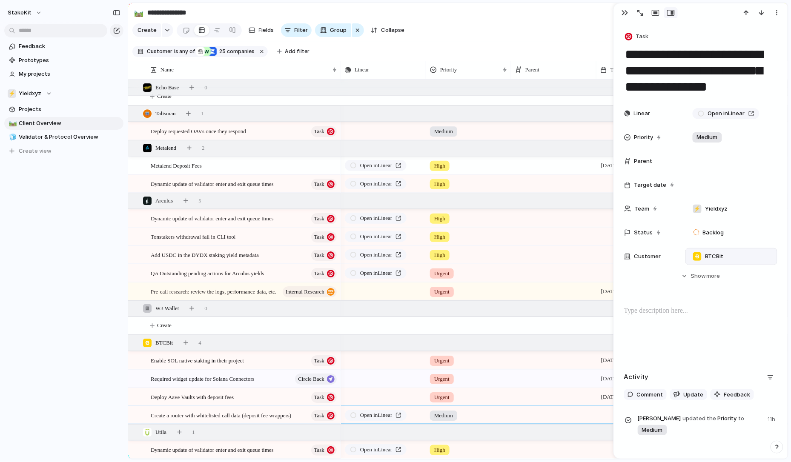
click at [707, 256] on span "BTCBit" at bounding box center [715, 257] width 18 height 9
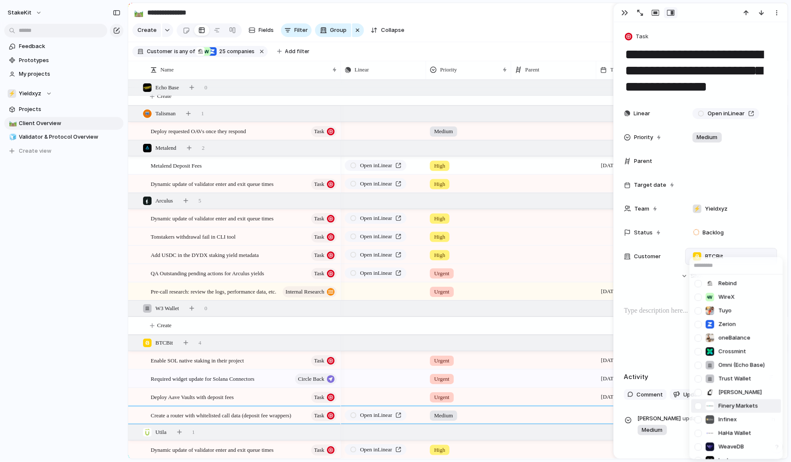
click at [699, 410] on div at bounding box center [698, 406] width 15 height 15
click at [564, 246] on div "Rebind WireX Tuyo Zerion oneBalance Crossmint Omni (Echo Base) Trust Wallet [PE…" at bounding box center [395, 231] width 791 height 462
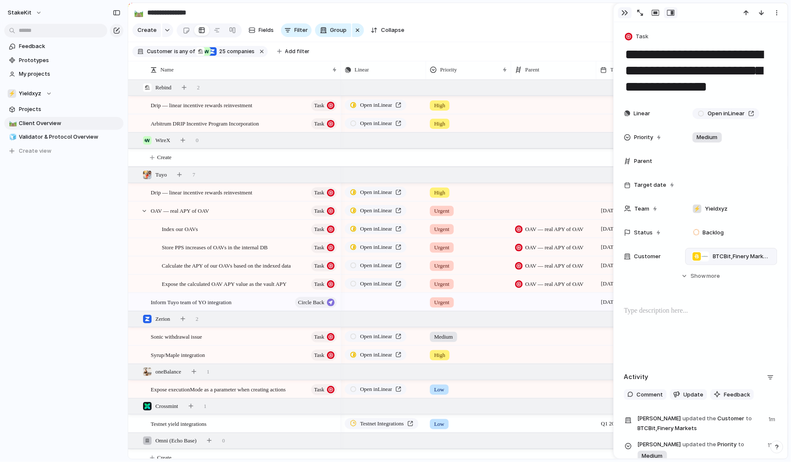
click at [621, 16] on button "button" at bounding box center [625, 12] width 14 height 11
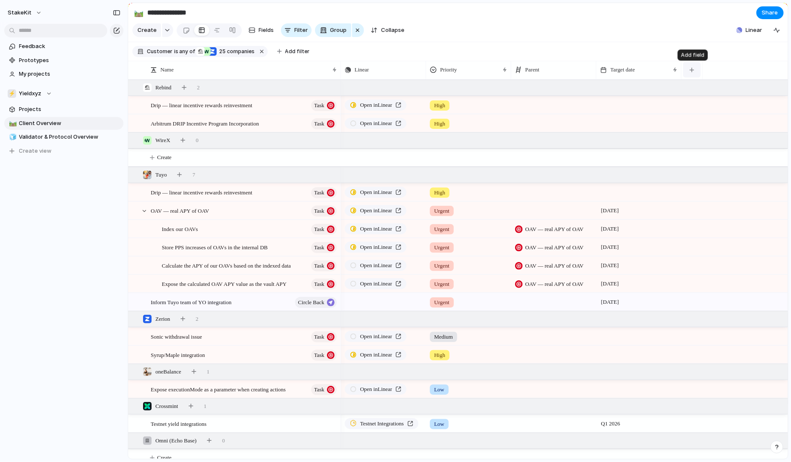
click at [688, 66] on button "button" at bounding box center [691, 69] width 17 height 15
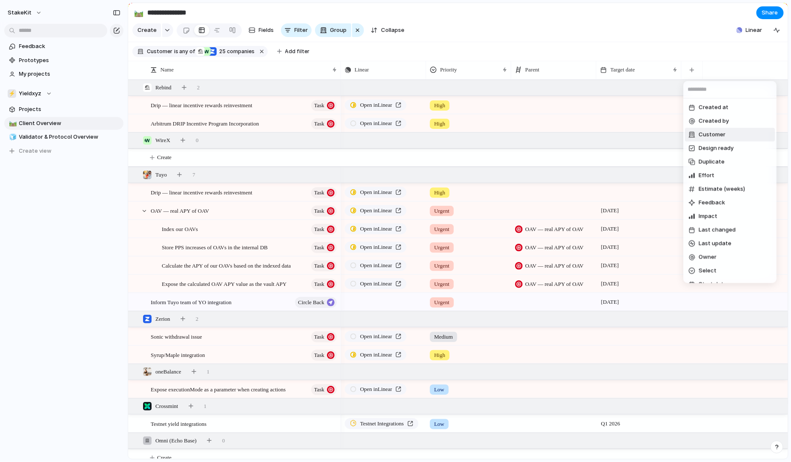
click at [714, 137] on span "Customer" at bounding box center [712, 135] width 27 height 9
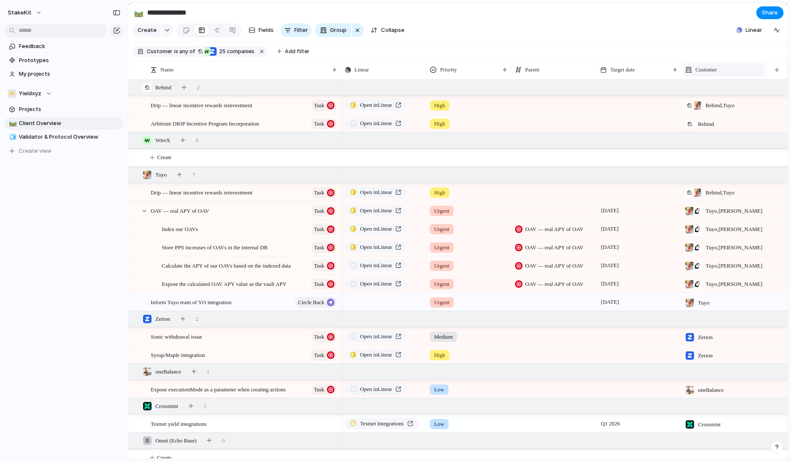
click at [718, 72] on span "Customer" at bounding box center [707, 70] width 22 height 9
click at [720, 88] on li "Modify" at bounding box center [717, 90] width 63 height 14
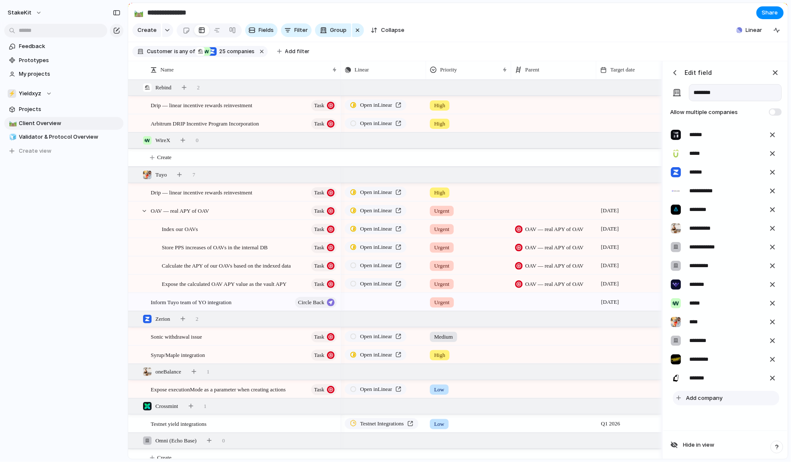
scroll to position [208, 0]
click at [695, 401] on span "Add company" at bounding box center [704, 398] width 37 height 9
type input "*******"
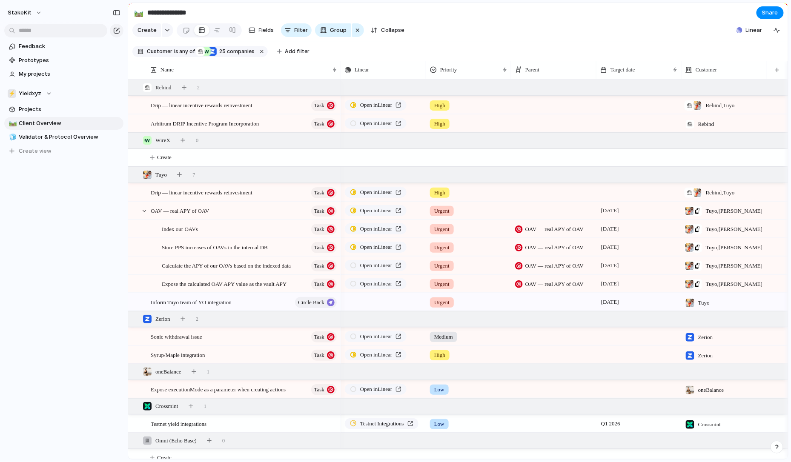
click at [635, 21] on section "**********" at bounding box center [458, 12] width 660 height 19
click at [380, 36] on button "Collapse" at bounding box center [388, 30] width 40 height 14
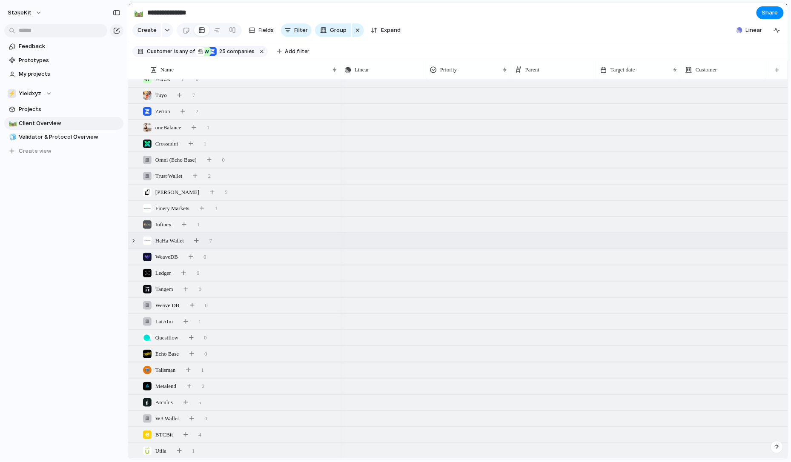
scroll to position [11, 0]
click at [714, 70] on span "Customer" at bounding box center [707, 70] width 22 height 9
click at [709, 85] on span "Modify" at bounding box center [709, 89] width 18 height 9
click at [610, 130] on div "oneBalance 1" at bounding box center [459, 127] width 662 height 15
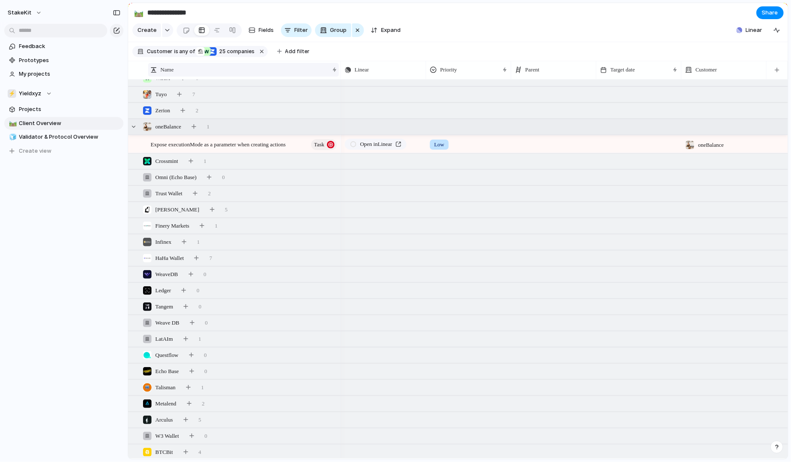
click at [202, 71] on div "Name" at bounding box center [239, 70] width 179 height 9
click at [389, 28] on div "Sort ascending Sort descending" at bounding box center [395, 231] width 791 height 462
click at [389, 28] on span "Expand" at bounding box center [391, 30] width 20 height 9
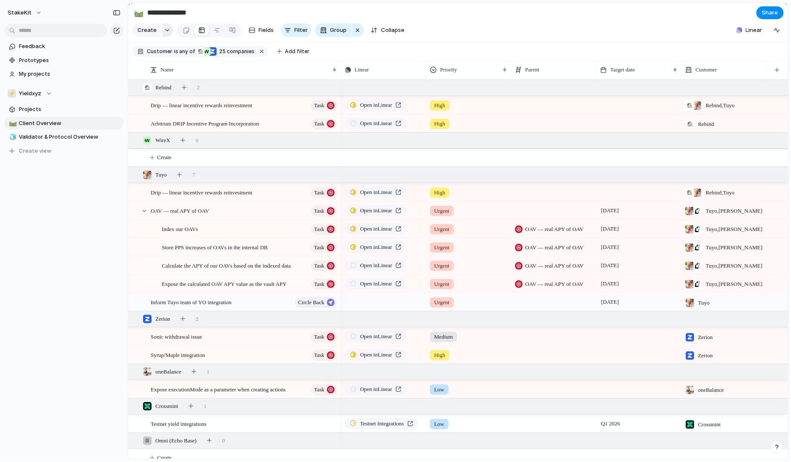
click at [162, 27] on button "button" at bounding box center [167, 30] width 11 height 14
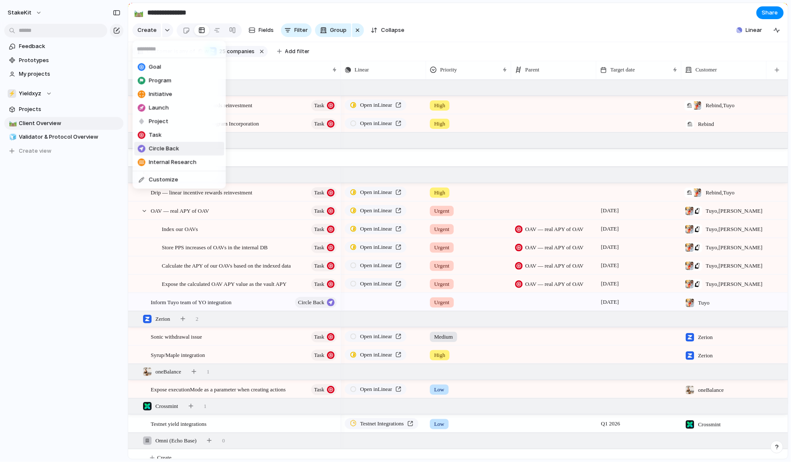
click at [170, 149] on span "Circle Back" at bounding box center [164, 149] width 30 height 9
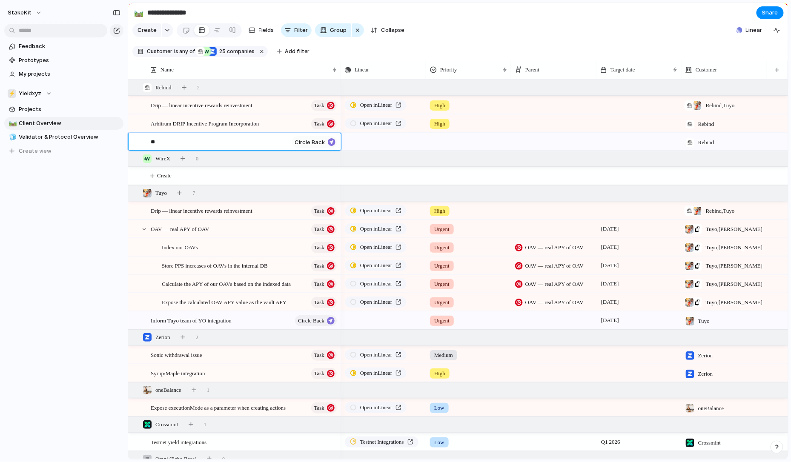
type textarea "*"
click at [191, 145] on textarea "**********" at bounding box center [220, 143] width 138 height 10
type textarea "**********"
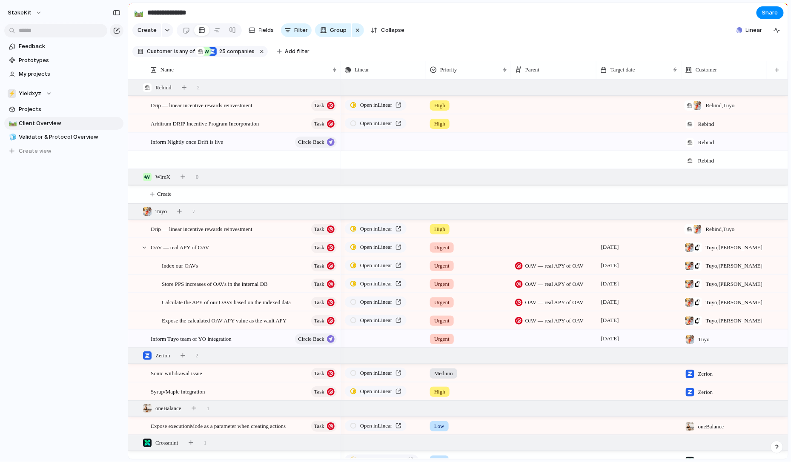
click at [590, 167] on div at bounding box center [553, 159] width 85 height 17
click at [663, 121] on div "Drip — linear incentive rewards reinvestment Required widget update for Solana …" at bounding box center [395, 231] width 791 height 462
click at [702, 139] on span "Rebind" at bounding box center [706, 142] width 16 height 9
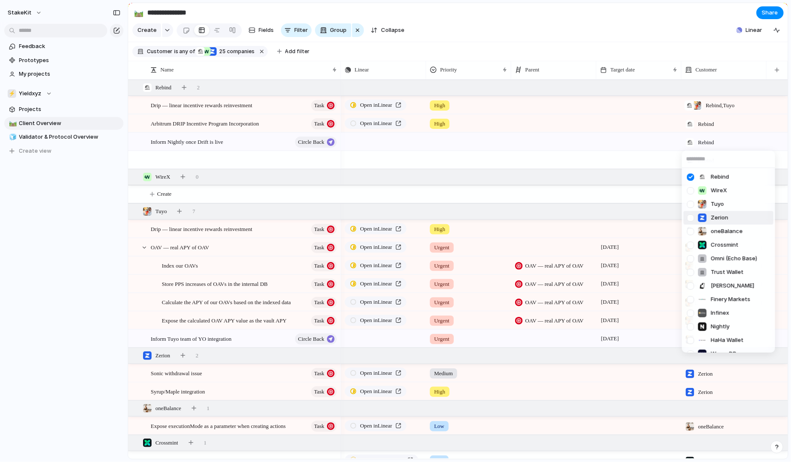
click at [692, 159] on input "text" at bounding box center [728, 159] width 93 height 17
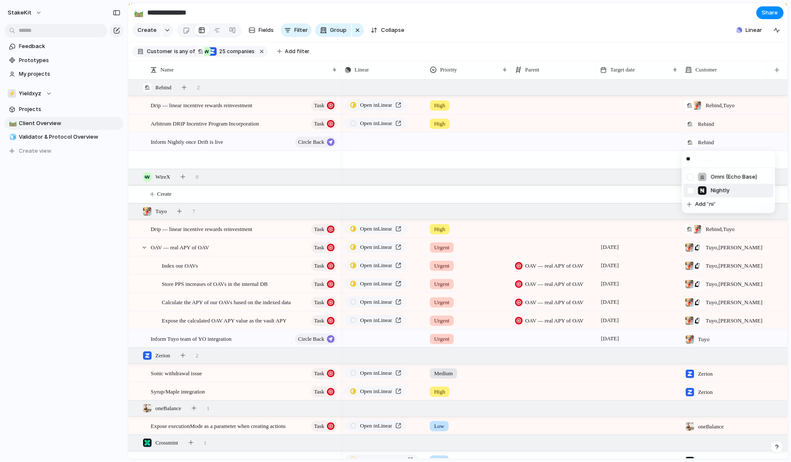
type input "**"
click at [694, 191] on div at bounding box center [690, 191] width 15 height 15
click at [700, 164] on input "**" at bounding box center [728, 159] width 93 height 17
click at [695, 161] on input "**" at bounding box center [728, 159] width 93 height 17
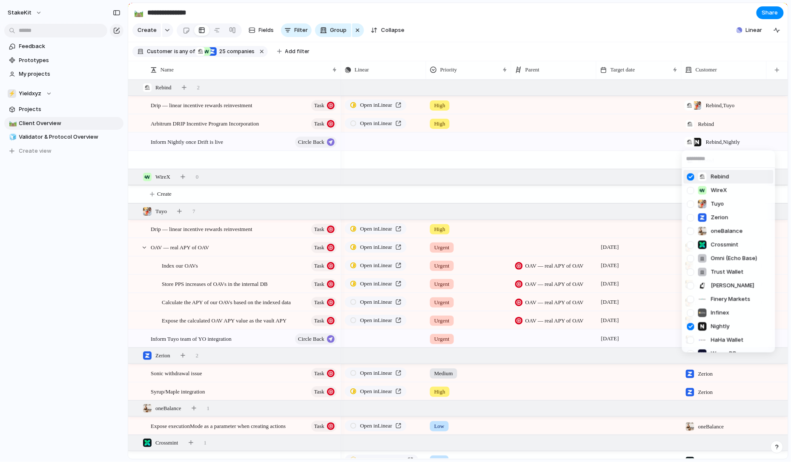
click at [694, 176] on div at bounding box center [690, 176] width 15 height 15
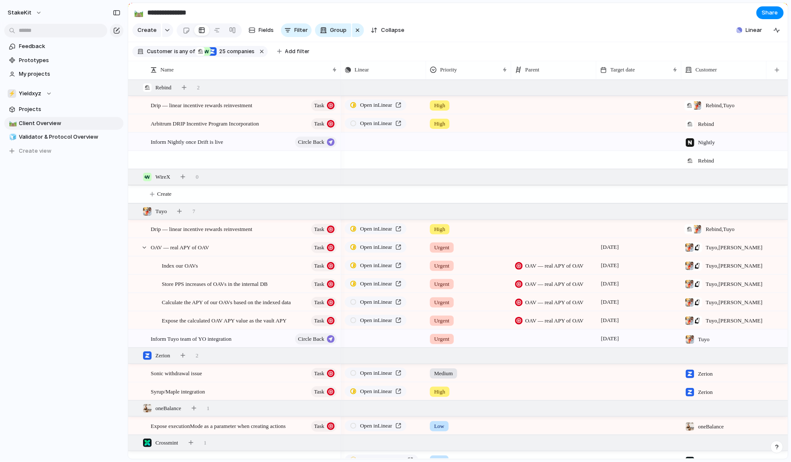
click at [640, 151] on div "Rebind WireX Tuyo Zerion oneBalance Crossmint Omni (Echo Base) Trust Wallet [PE…" at bounding box center [395, 231] width 791 height 462
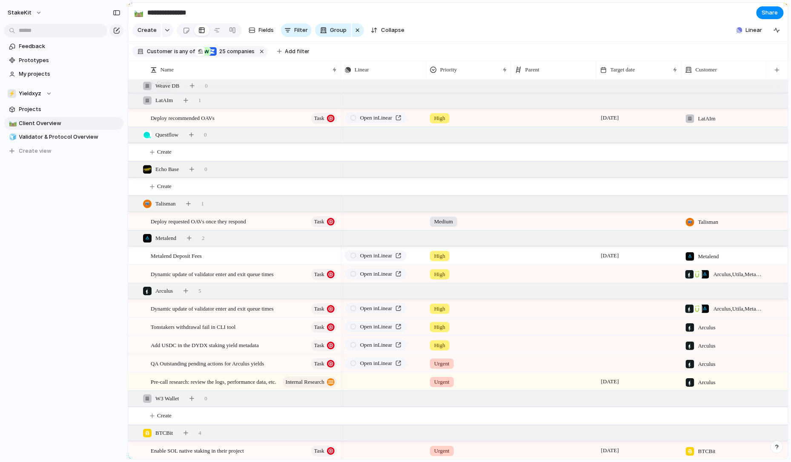
scroll to position [891, 0]
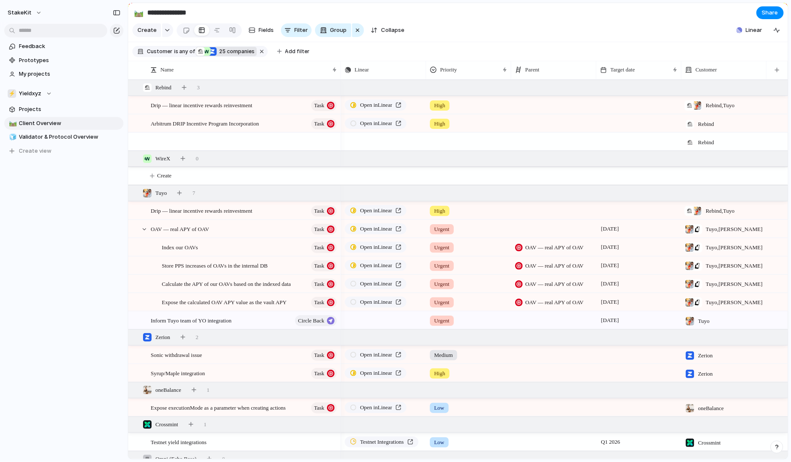
click at [235, 49] on span "25 companies" at bounding box center [236, 52] width 38 height 8
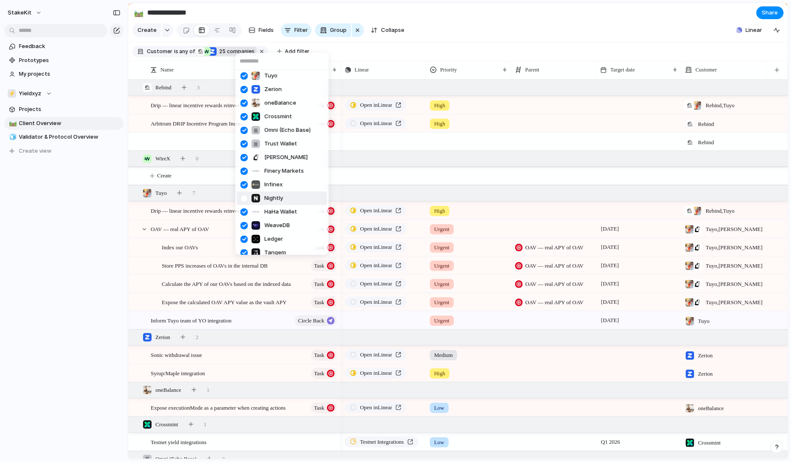
click at [279, 201] on span "Nightly" at bounding box center [273, 198] width 19 height 9
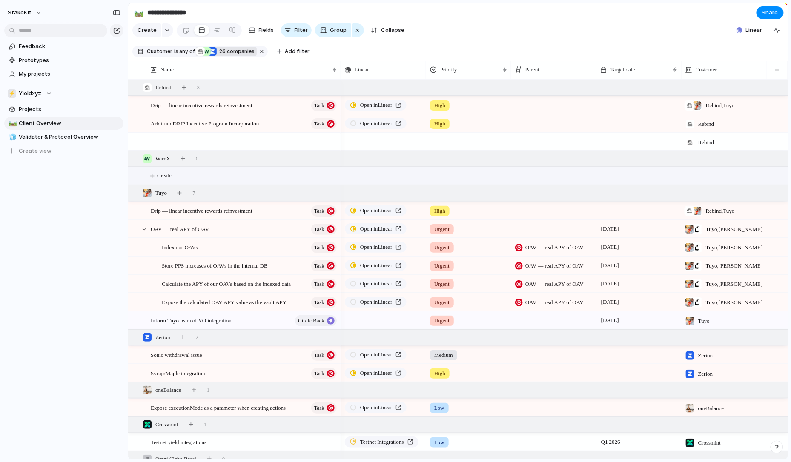
click at [333, 167] on button "Create" at bounding box center [469, 175] width 665 height 17
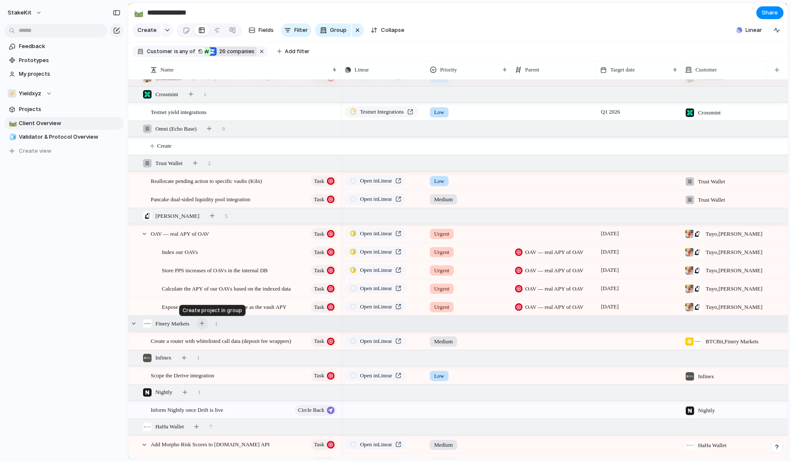
click at [204, 322] on div "button" at bounding box center [202, 324] width 5 height 5
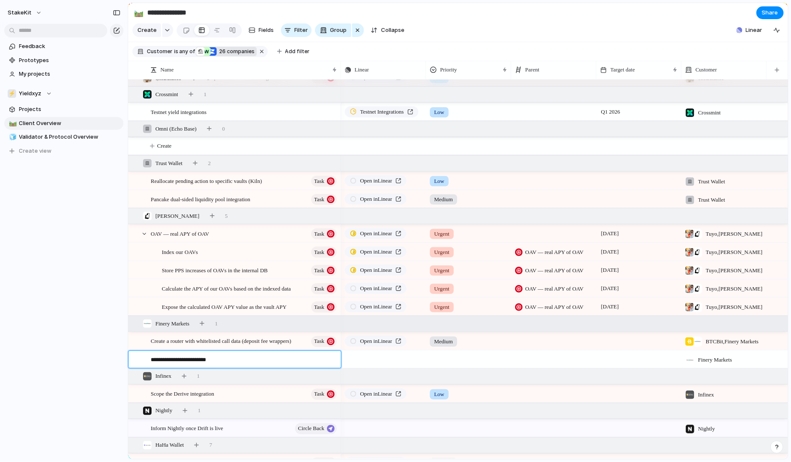
click at [163, 359] on textarea "**********" at bounding box center [243, 361] width 184 height 10
type textarea "**********"
click at [320, 358] on div "Add more connectors to the [PERSON_NAME]" at bounding box center [244, 359] width 187 height 17
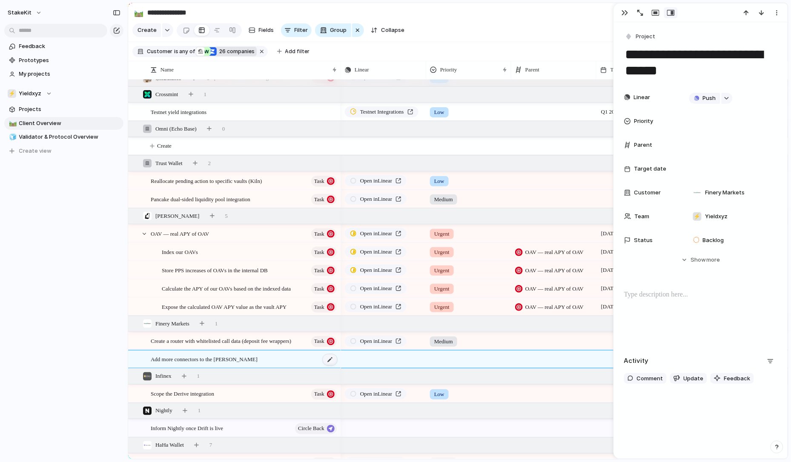
click at [326, 360] on div at bounding box center [330, 360] width 14 height 11
click at [650, 41] on button "Project" at bounding box center [640, 37] width 35 height 12
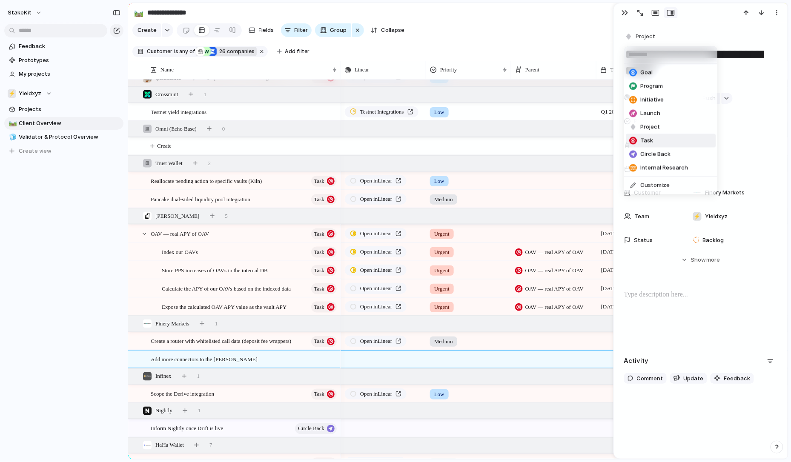
click at [656, 138] on li "Task" at bounding box center [671, 141] width 90 height 14
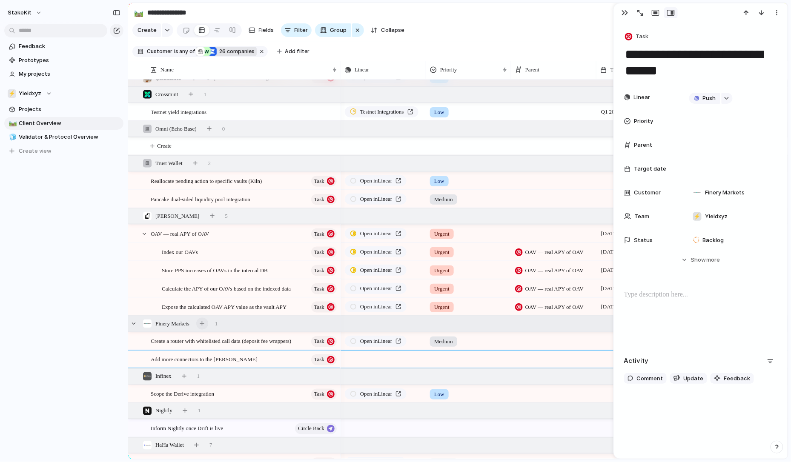
click at [207, 323] on button "button" at bounding box center [202, 324] width 12 height 12
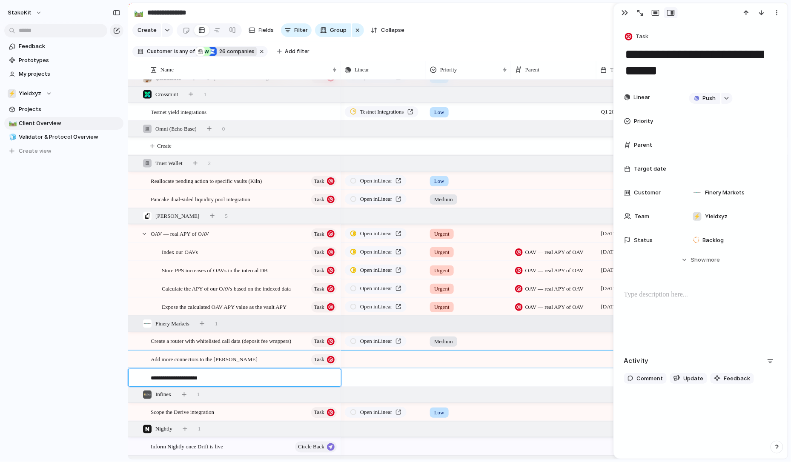
type textarea "**********"
click at [320, 375] on div "Add Polkadot Connectors" at bounding box center [244, 378] width 187 height 17
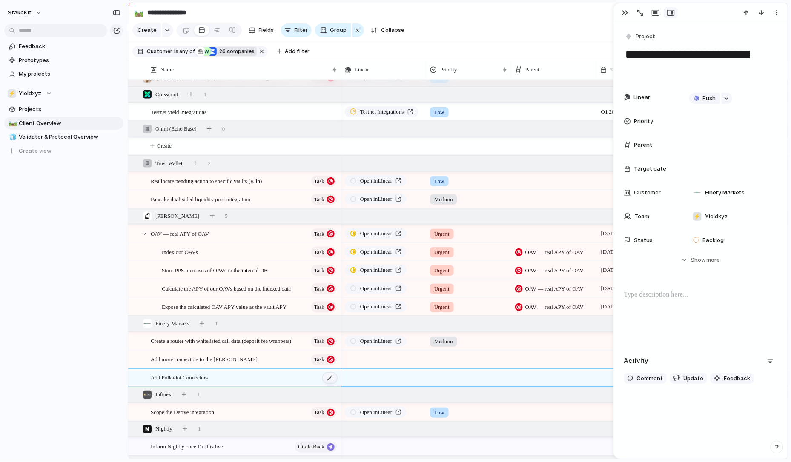
click at [329, 376] on div at bounding box center [330, 378] width 14 height 11
click at [629, 38] on div "button" at bounding box center [629, 37] width 8 height 8
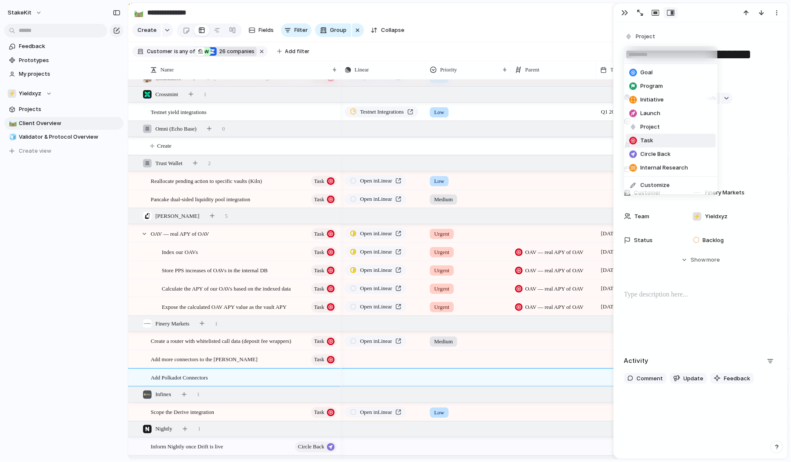
click at [657, 141] on li "Task" at bounding box center [671, 141] width 90 height 14
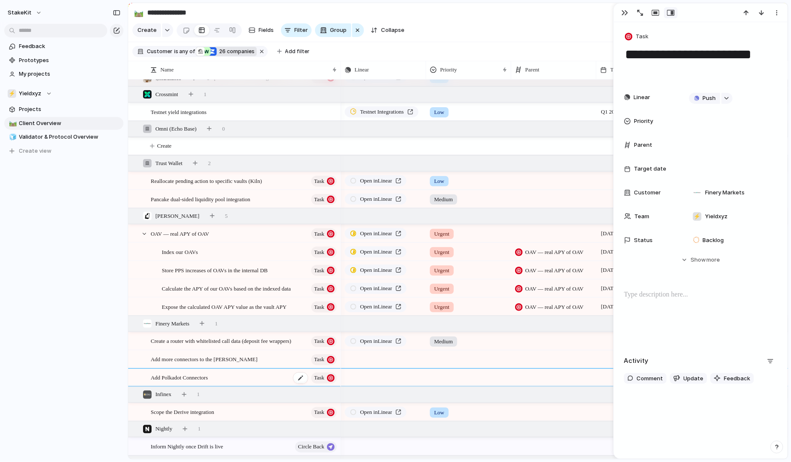
click at [169, 378] on span "Add Polkadot Connectors" at bounding box center [179, 378] width 57 height 10
click at [172, 378] on textarea "**********" at bounding box center [228, 379] width 155 height 10
type textarea "**********"
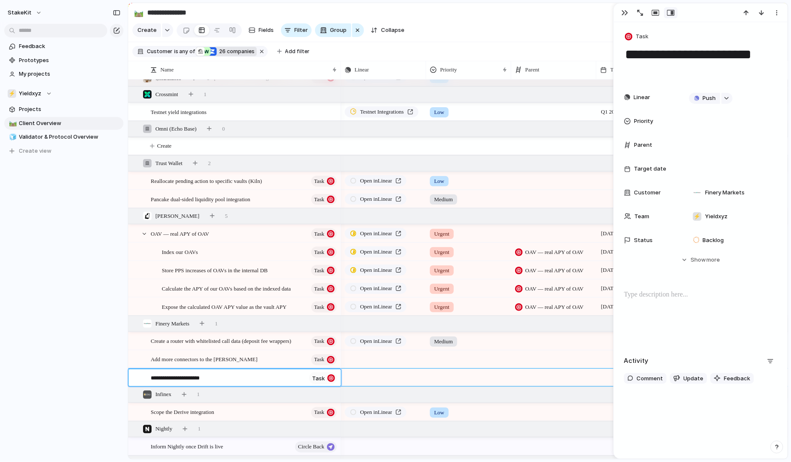
type textarea "**********"
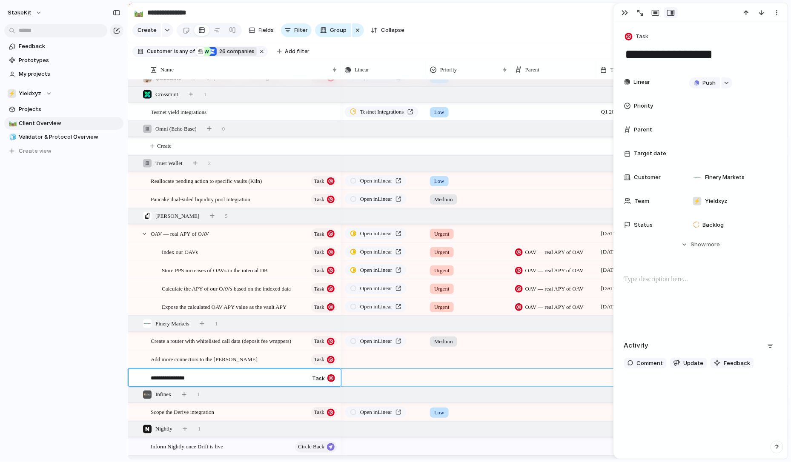
type textarea "**********"
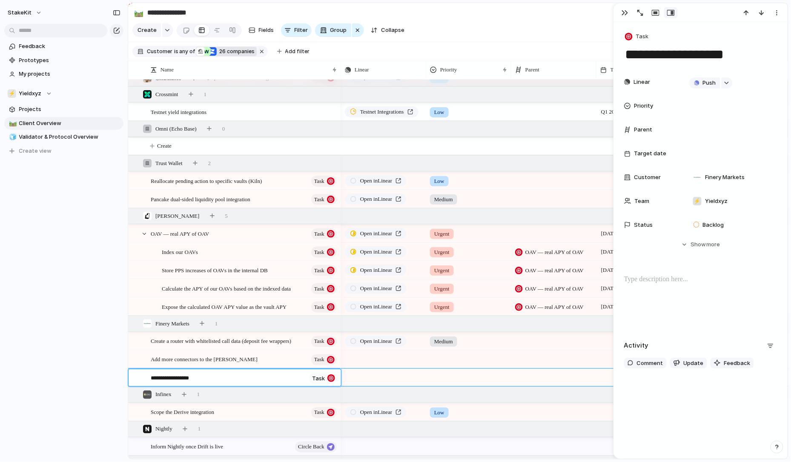
type textarea "**********"
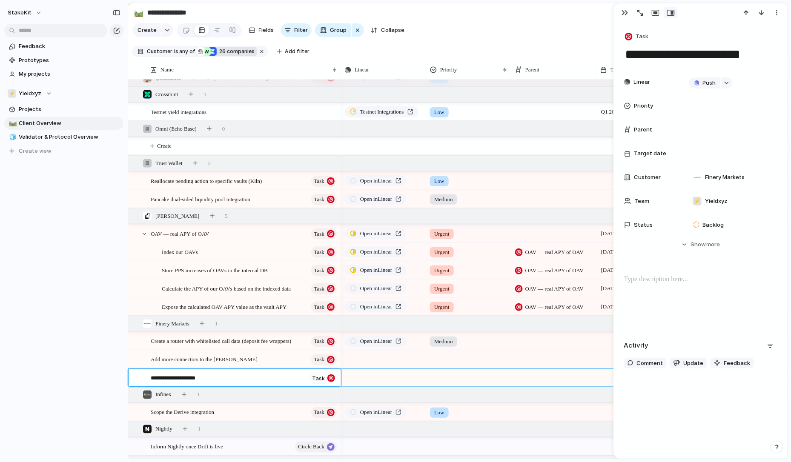
type textarea "**********"
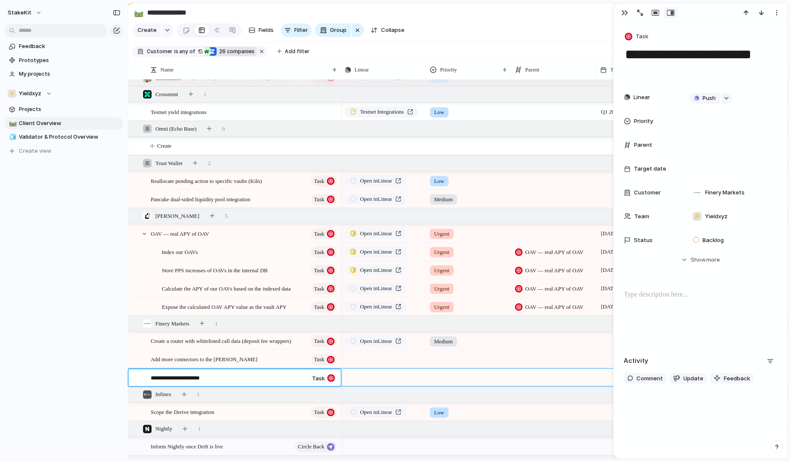
type textarea "**********"
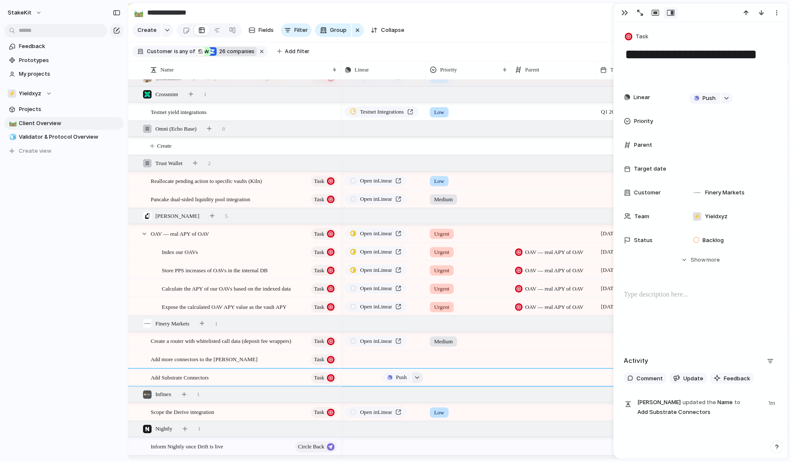
click at [420, 378] on div "button" at bounding box center [417, 377] width 6 height 3
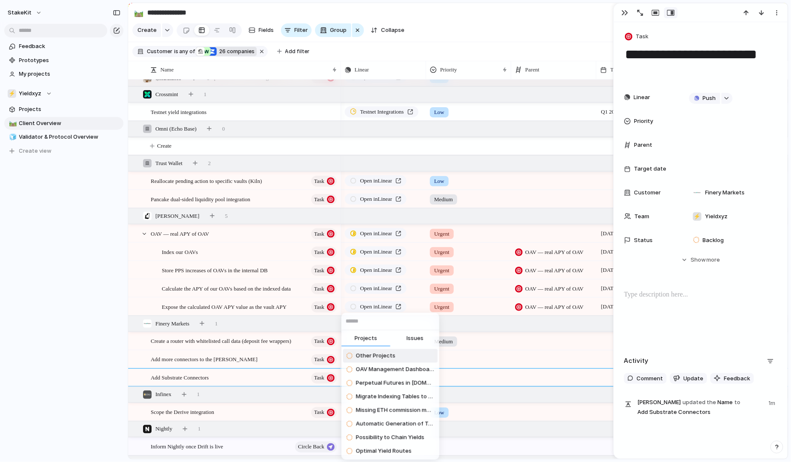
click at [413, 338] on span "Issues" at bounding box center [415, 339] width 17 height 9
click at [410, 322] on input "text" at bounding box center [391, 321] width 98 height 17
paste input "**********"
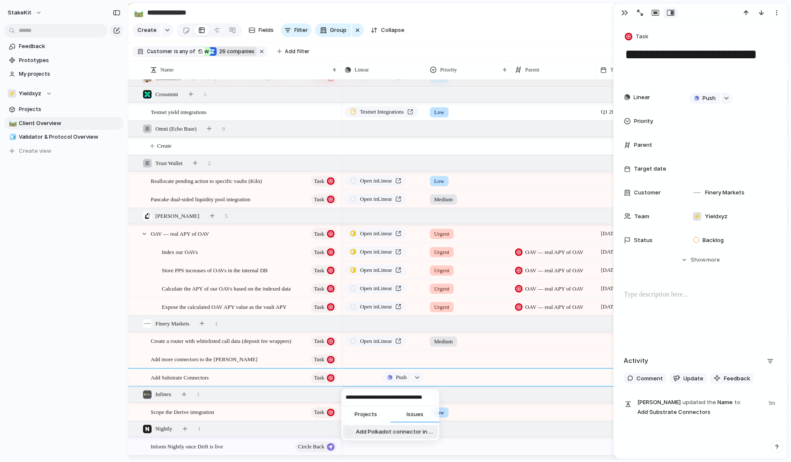
type input "**********"
click at [389, 433] on span "Add Polkadot connector in the widget" at bounding box center [395, 432] width 78 height 9
click at [462, 377] on div at bounding box center [469, 377] width 84 height 14
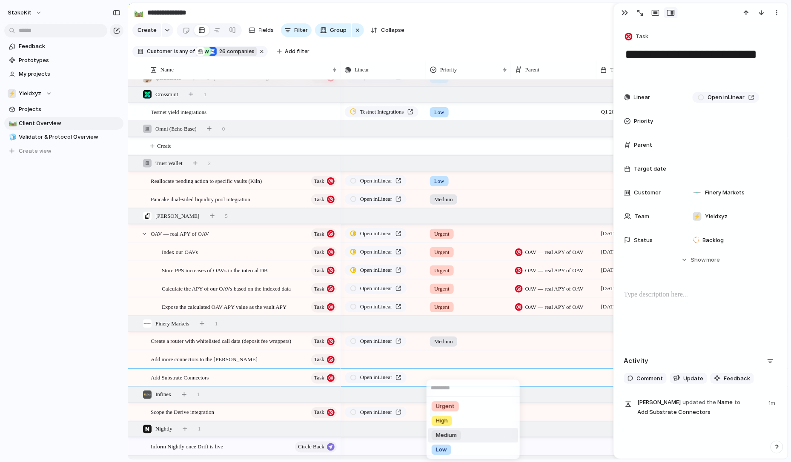
click at [454, 429] on li "Medium" at bounding box center [473, 436] width 90 height 14
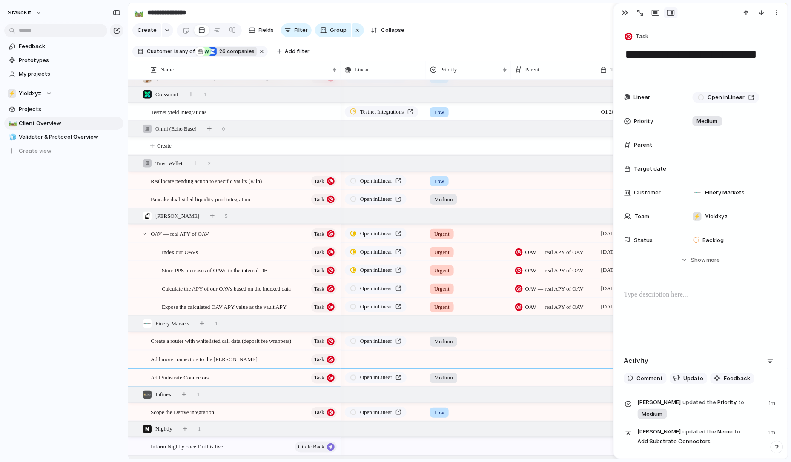
click at [438, 360] on div at bounding box center [469, 358] width 84 height 14
click at [456, 425] on span "Medium" at bounding box center [446, 424] width 21 height 9
click at [522, 375] on div at bounding box center [553, 377] width 85 height 17
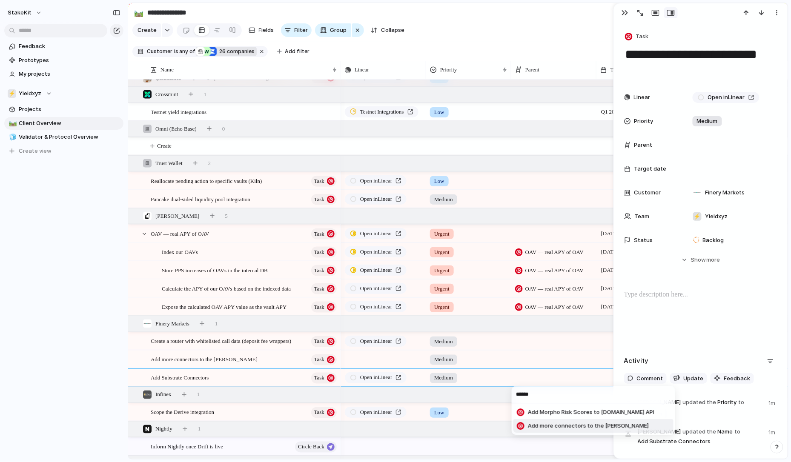
type input "******"
click at [571, 426] on span "Add more connectors to the [PERSON_NAME]" at bounding box center [588, 426] width 121 height 9
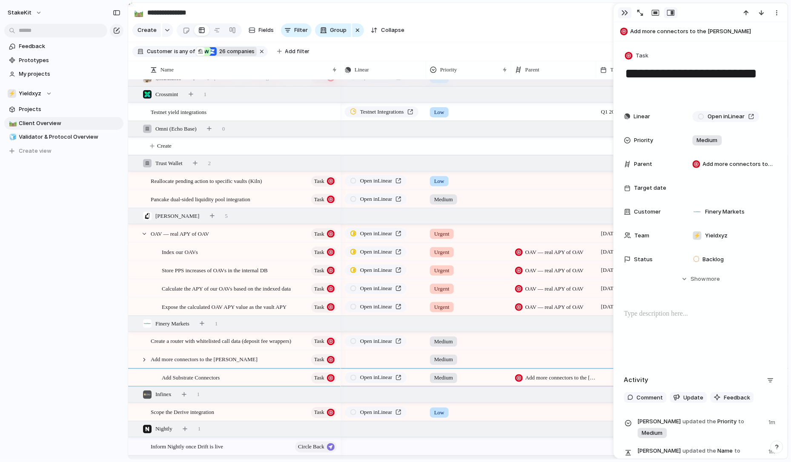
click at [622, 11] on button "button" at bounding box center [625, 12] width 14 height 11
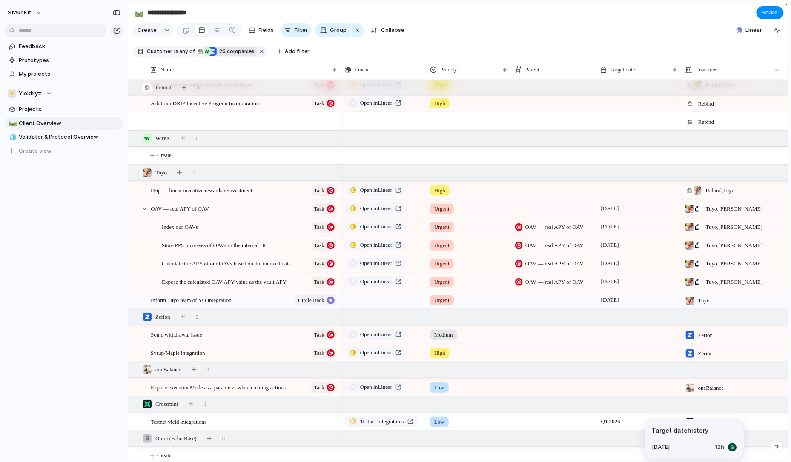
scroll to position [26, 0]
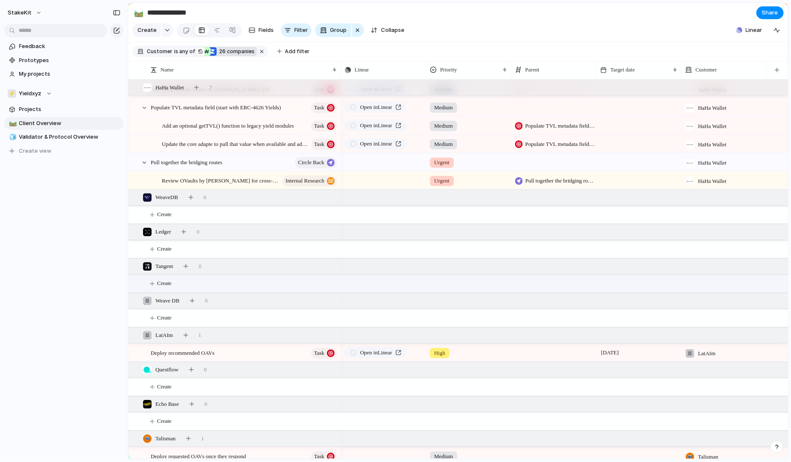
click at [165, 284] on span "Create" at bounding box center [164, 283] width 14 height 9
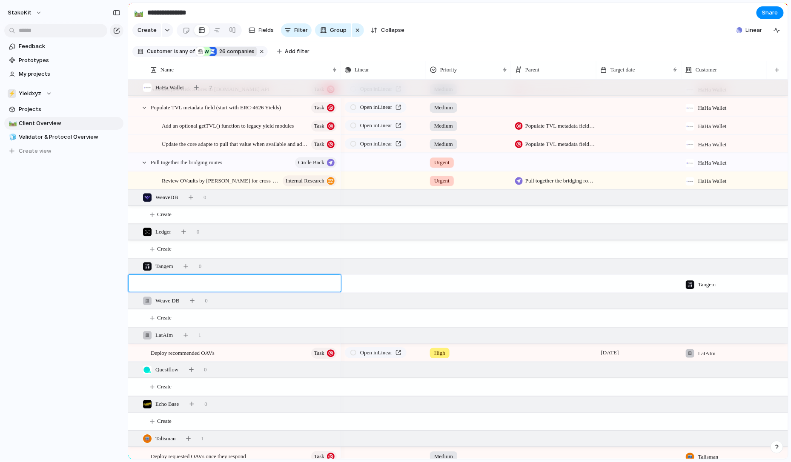
type textarea "**********"
click at [328, 287] on div at bounding box center [330, 284] width 14 height 11
click at [333, 283] on div at bounding box center [330, 284] width 14 height 11
click at [304, 279] on div "Rebuild Track broadcasted transactions service" at bounding box center [244, 284] width 187 height 17
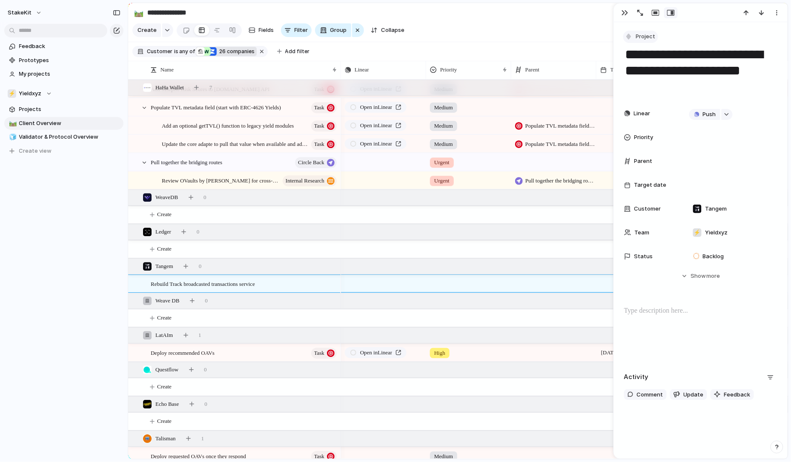
click at [643, 41] on button "Project" at bounding box center [640, 37] width 35 height 12
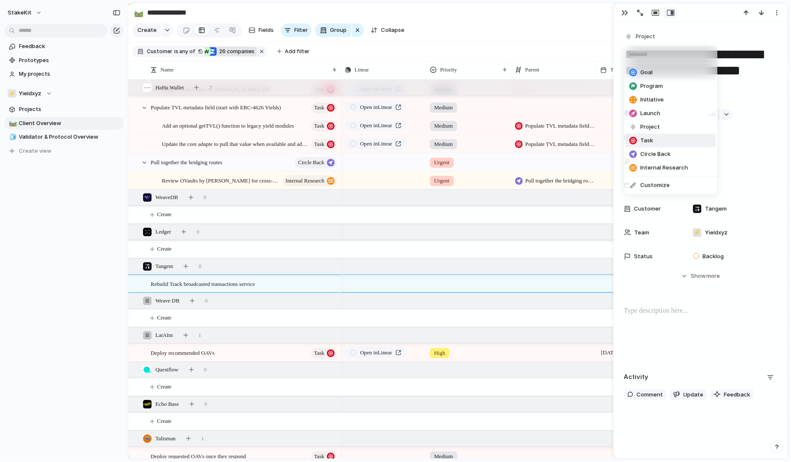
click at [649, 139] on span "Task" at bounding box center [647, 141] width 13 height 9
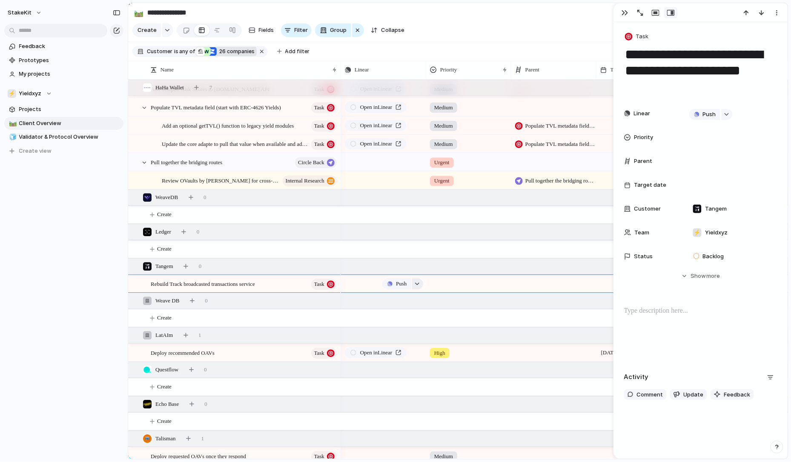
click at [419, 279] on button "button" at bounding box center [417, 284] width 11 height 11
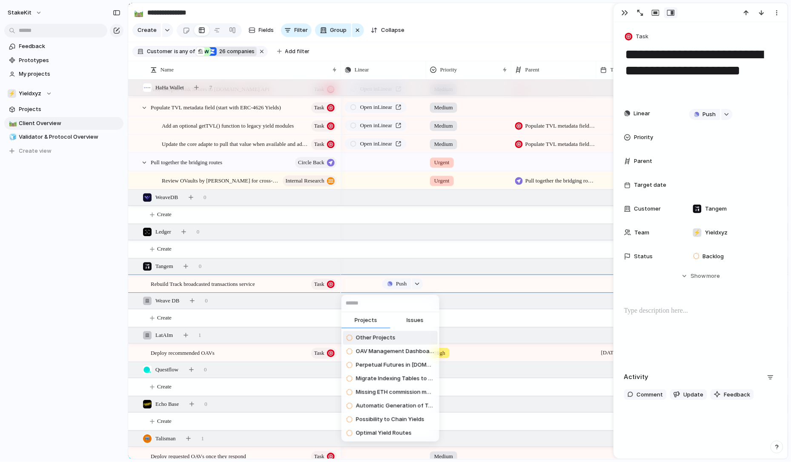
click at [408, 313] on button "Issues" at bounding box center [415, 321] width 49 height 17
click at [408, 308] on input "text" at bounding box center [391, 303] width 98 height 17
paste input "**********"
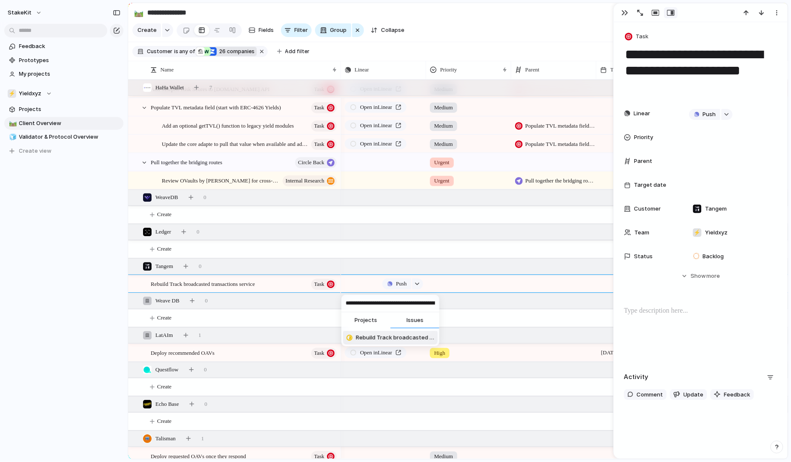
type input "**********"
click at [370, 340] on span "Rebuild Track broadcasted transactions service" at bounding box center [395, 338] width 78 height 9
click at [461, 261] on div "Tangem 0" at bounding box center [459, 266] width 662 height 15
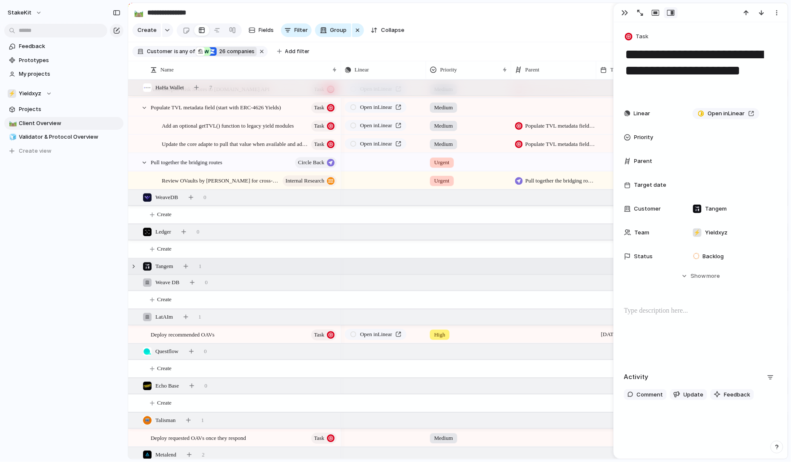
click at [450, 267] on div "Tangem 1" at bounding box center [459, 266] width 662 height 15
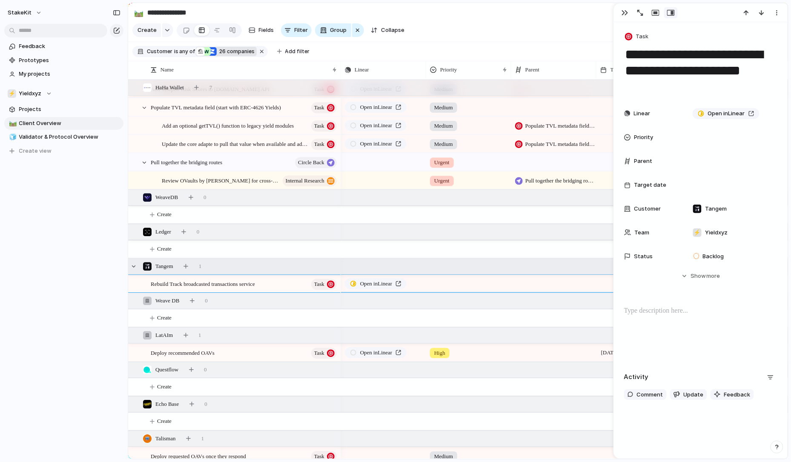
click at [443, 284] on div at bounding box center [469, 283] width 84 height 14
click at [452, 332] on div "High" at bounding box center [442, 334] width 20 height 10
click at [628, 14] on div "button" at bounding box center [625, 12] width 7 height 7
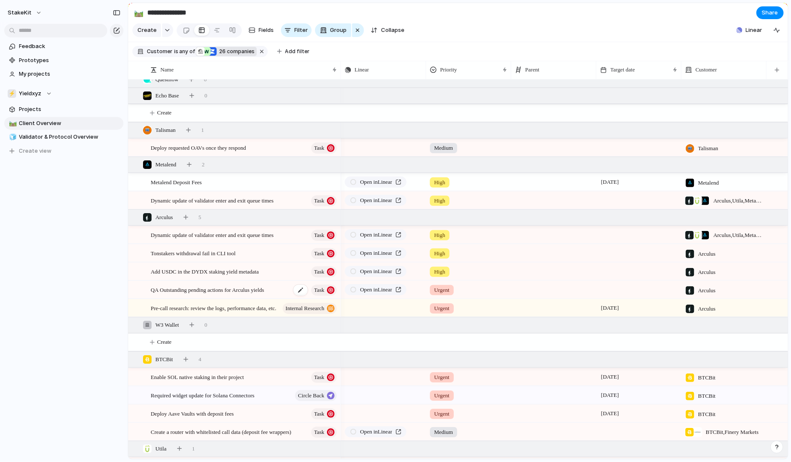
scroll to position [1067, 0]
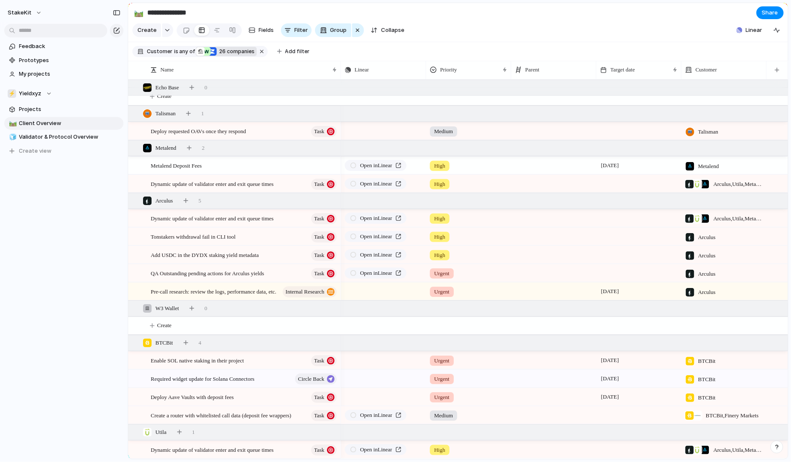
click at [732, 418] on span "BTCBit , Finery Markets" at bounding box center [732, 416] width 53 height 9
type input "****"
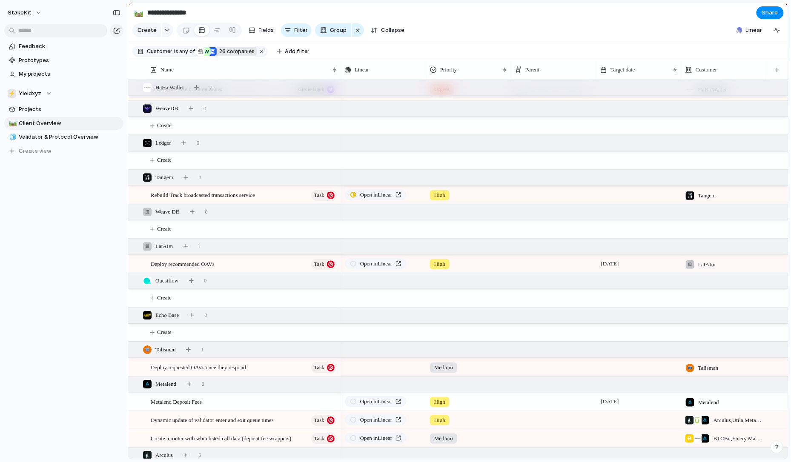
scroll to position [811, 0]
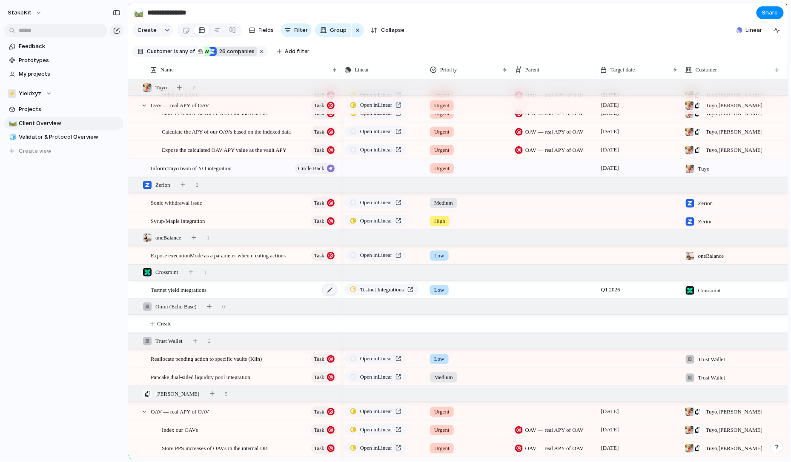
click at [327, 291] on div at bounding box center [330, 290] width 14 height 11
click at [286, 294] on textarea "**********" at bounding box center [243, 291] width 184 height 10
click at [287, 288] on div "Testnet yield integrations" at bounding box center [244, 289] width 187 height 17
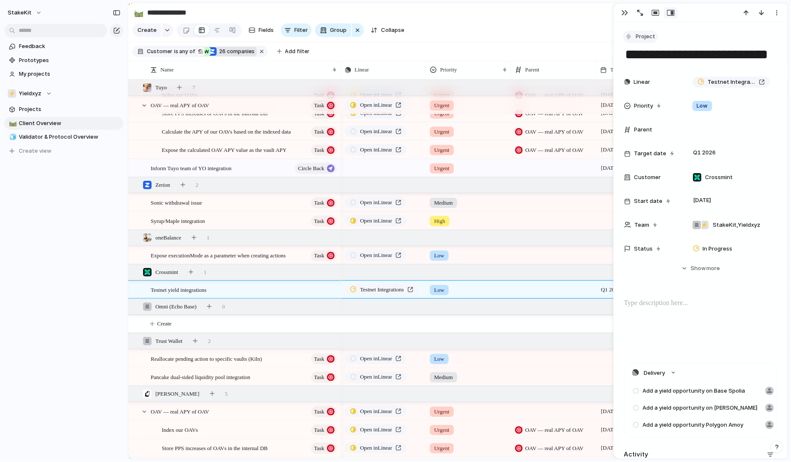
click at [648, 37] on span "Project" at bounding box center [646, 36] width 20 height 9
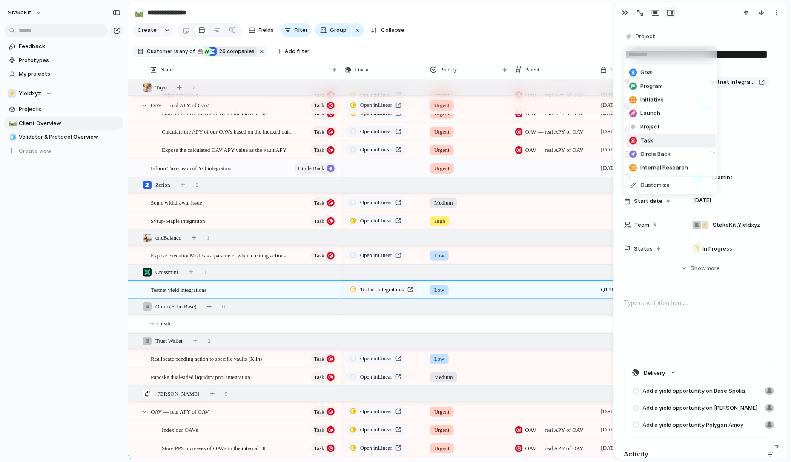
click at [649, 138] on span "Task" at bounding box center [647, 141] width 13 height 9
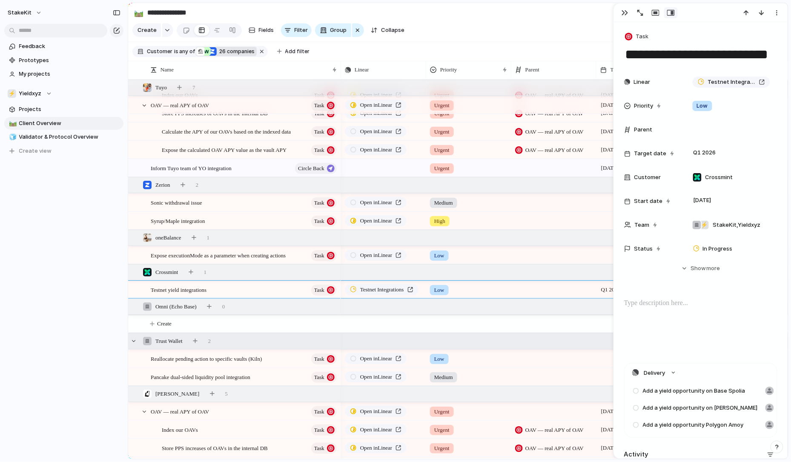
click at [366, 338] on div "Trust Wallet 2" at bounding box center [459, 341] width 662 height 15
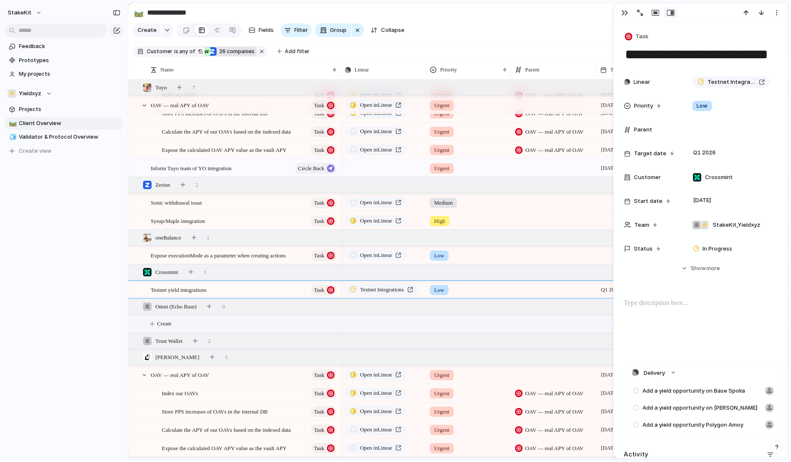
click at [353, 331] on button "Create" at bounding box center [469, 324] width 665 height 17
click at [347, 345] on div "Trust Wallet 2" at bounding box center [459, 341] width 662 height 15
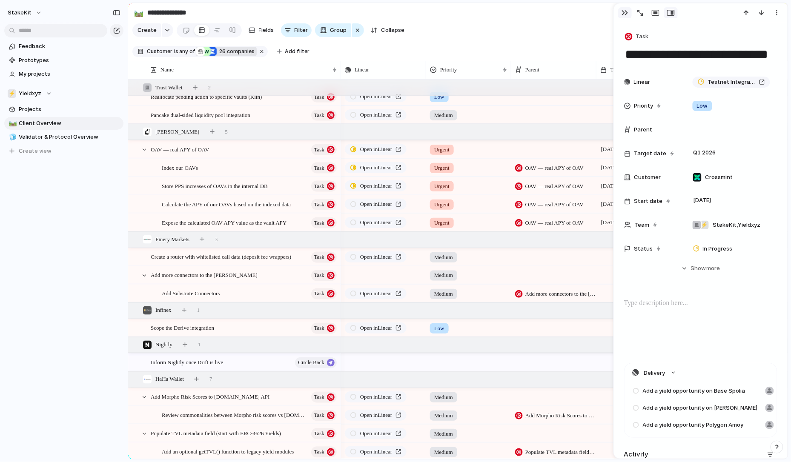
click at [629, 15] on button "button" at bounding box center [625, 12] width 14 height 11
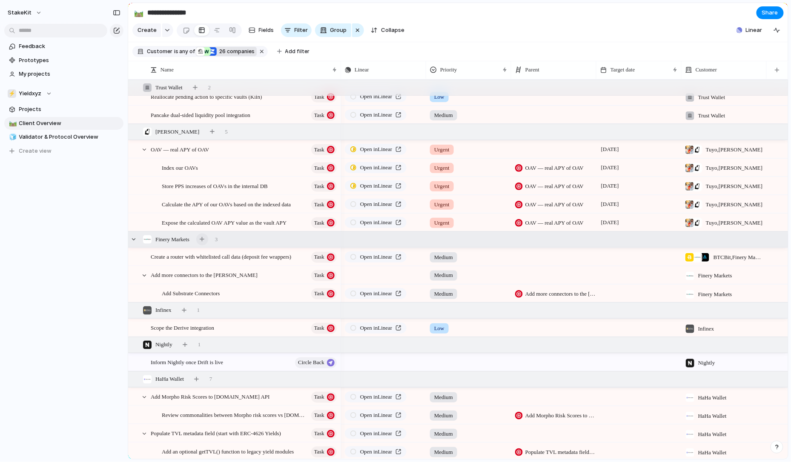
click at [208, 241] on button "button" at bounding box center [202, 240] width 12 height 12
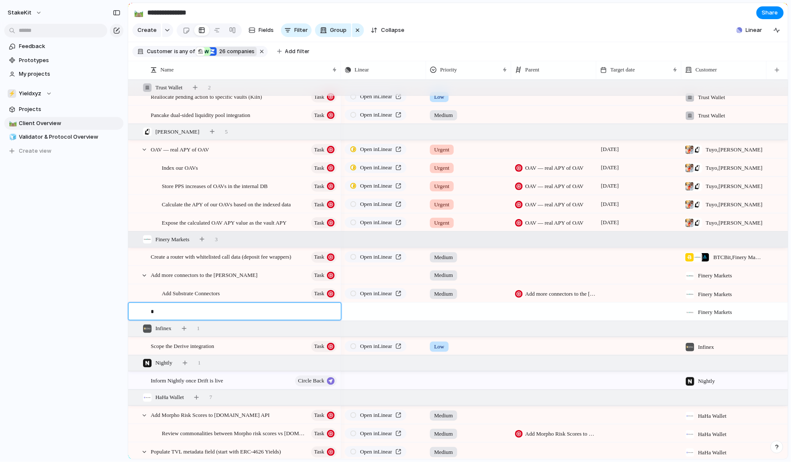
click at [200, 307] on div "*" at bounding box center [239, 311] width 199 height 17
click at [198, 312] on textarea "*" at bounding box center [243, 313] width 184 height 10
paste textarea "**********"
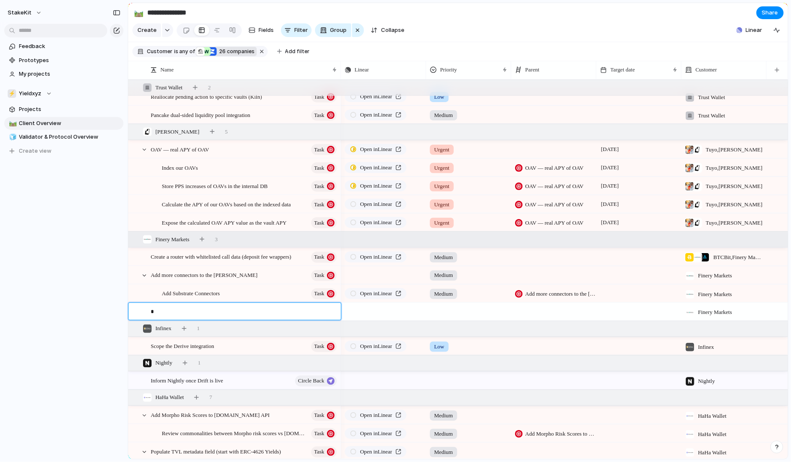
type textarea "**********"
click at [331, 308] on div at bounding box center [330, 312] width 14 height 11
click at [279, 315] on div "Add TON connectors" at bounding box center [244, 312] width 187 height 17
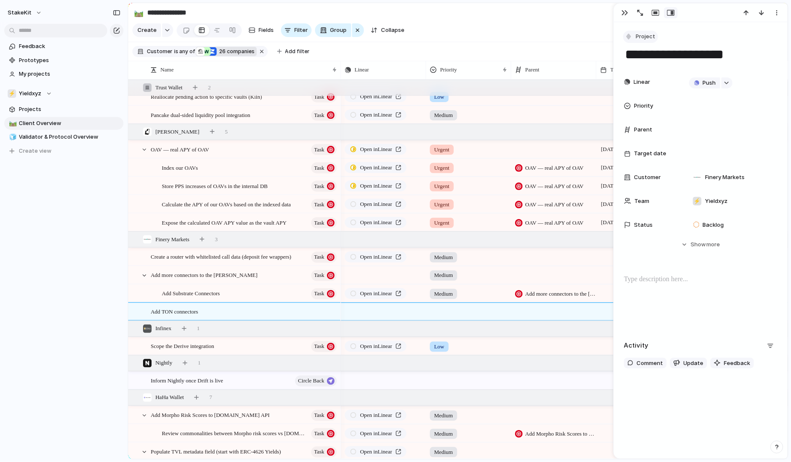
click at [639, 38] on span "Project" at bounding box center [646, 36] width 20 height 9
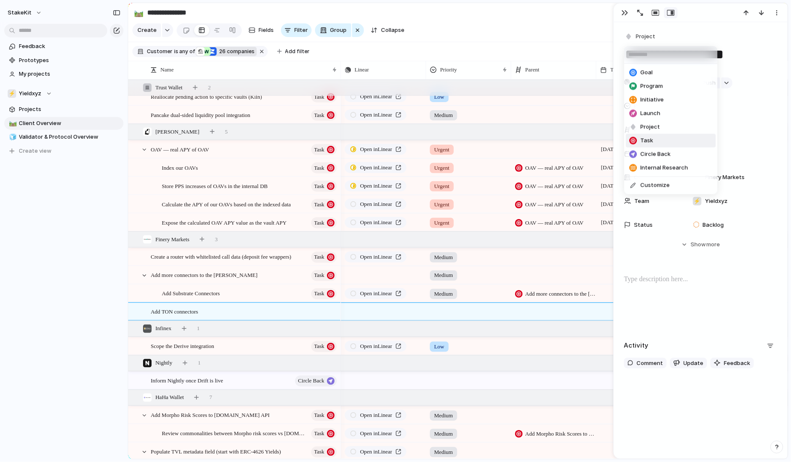
click at [657, 142] on li "Task" at bounding box center [671, 141] width 90 height 14
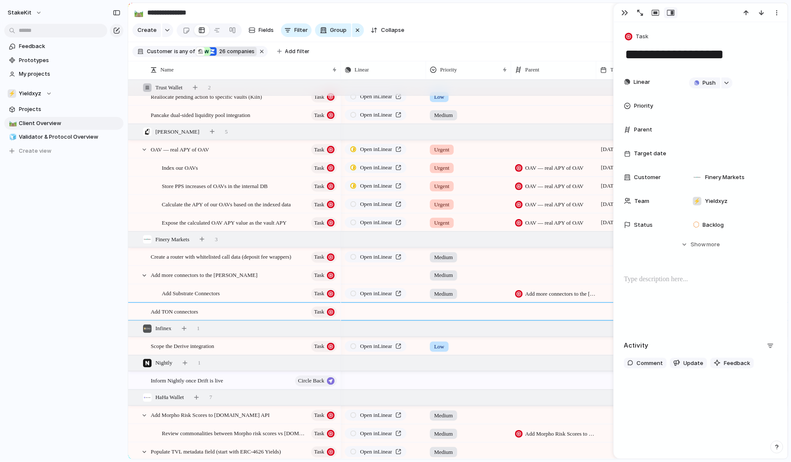
click at [467, 308] on div at bounding box center [469, 311] width 84 height 14
click at [457, 375] on span "Medium" at bounding box center [446, 376] width 21 height 9
click at [417, 311] on div "button" at bounding box center [417, 311] width 6 height 3
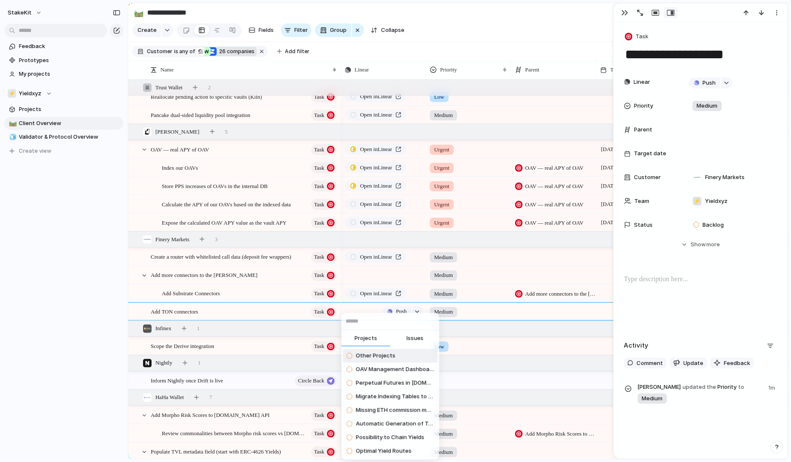
click at [406, 336] on button "Issues" at bounding box center [415, 339] width 49 height 17
click at [406, 321] on input "text" at bounding box center [391, 321] width 98 height 17
paste input "**********"
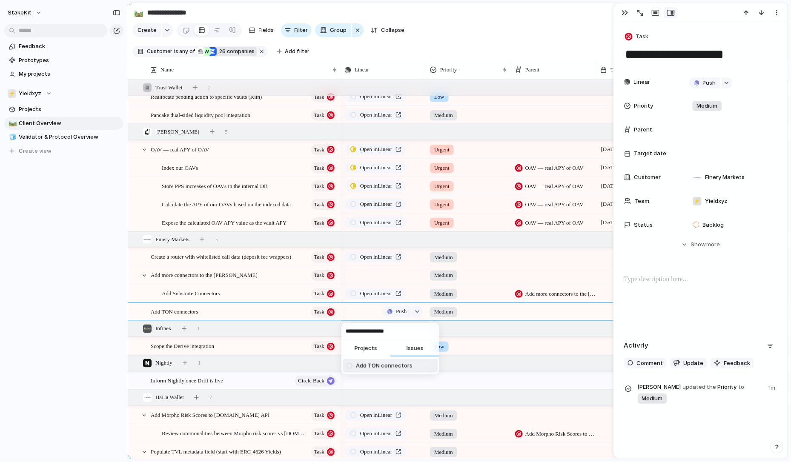
type input "**********"
click at [387, 365] on span "Add TON connectors" at bounding box center [384, 366] width 57 height 9
click at [527, 311] on div at bounding box center [553, 311] width 85 height 17
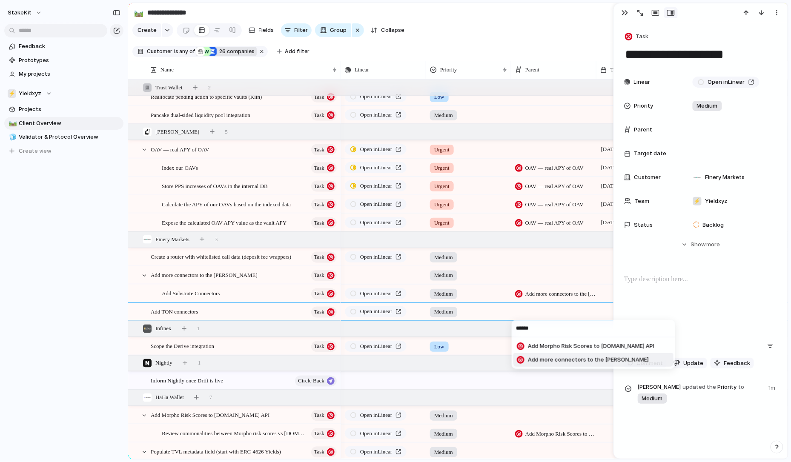
type input "******"
click at [560, 362] on span "Add more connectors to the [PERSON_NAME]" at bounding box center [588, 360] width 121 height 9
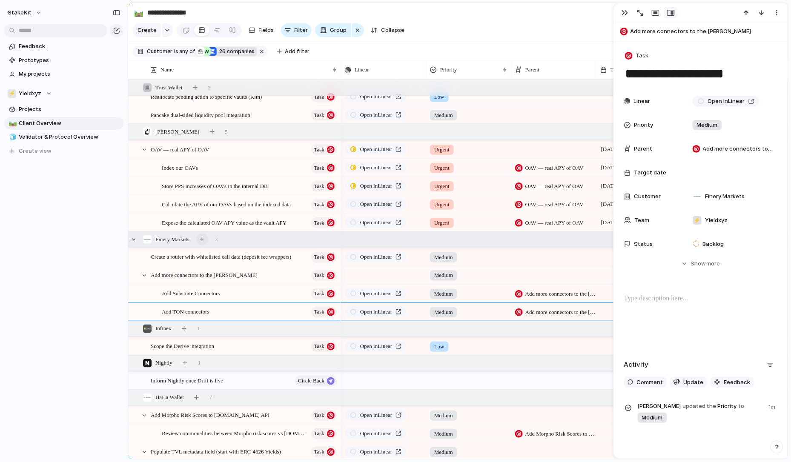
click at [208, 242] on button "button" at bounding box center [202, 240] width 12 height 12
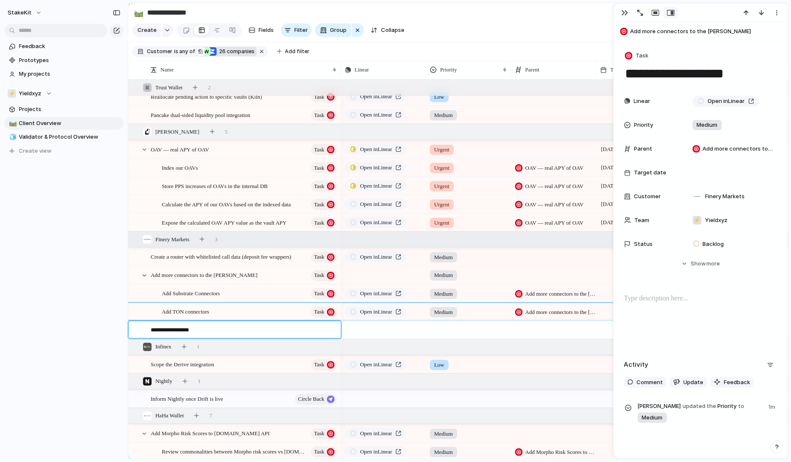
click at [169, 331] on textarea "**********" at bounding box center [243, 331] width 184 height 10
type textarea "**********"
click at [270, 333] on div "Add Cardano connectors" at bounding box center [244, 330] width 187 height 17
type textarea "**********"
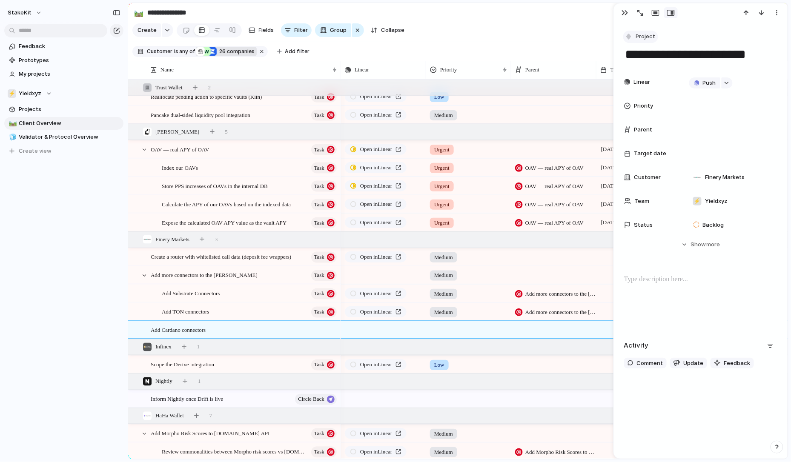
click at [646, 34] on span "Project" at bounding box center [646, 36] width 20 height 9
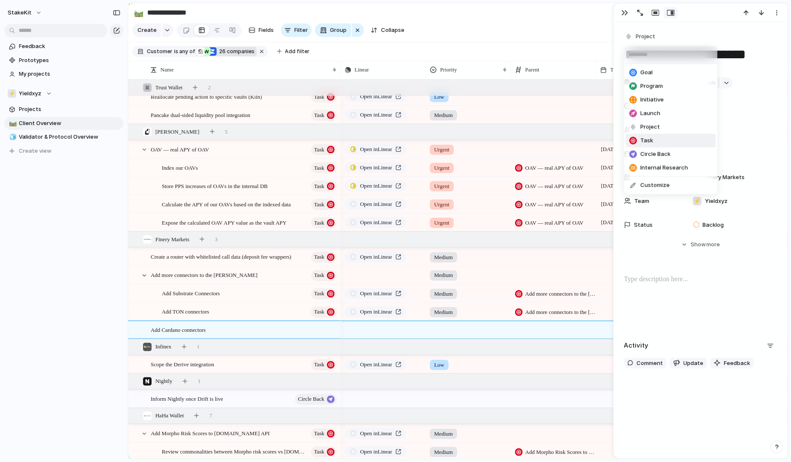
click at [652, 143] on span "Task" at bounding box center [647, 141] width 13 height 9
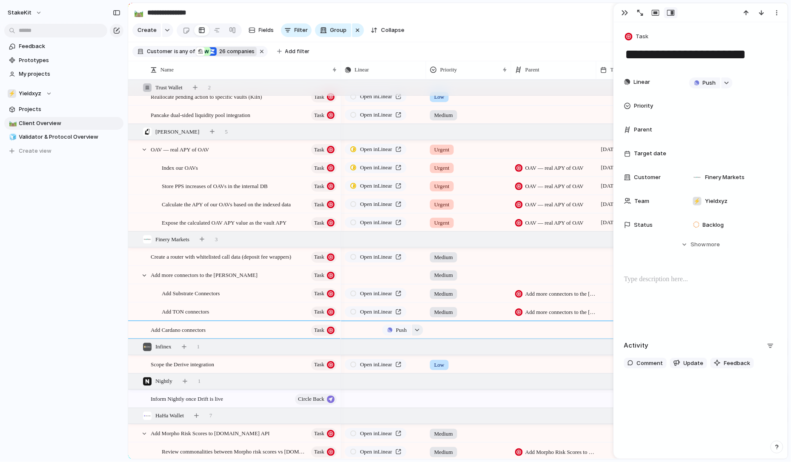
click at [416, 332] on button "button" at bounding box center [417, 330] width 11 height 11
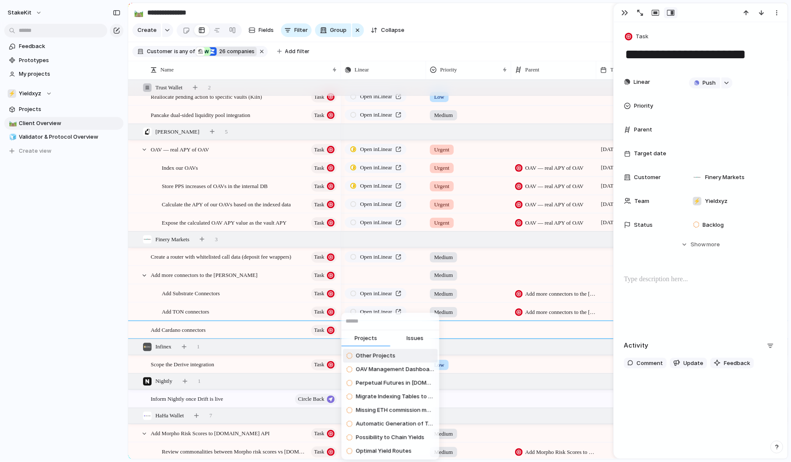
click at [415, 336] on span "Issues" at bounding box center [415, 339] width 17 height 9
click at [414, 324] on input "text" at bounding box center [391, 321] width 98 height 17
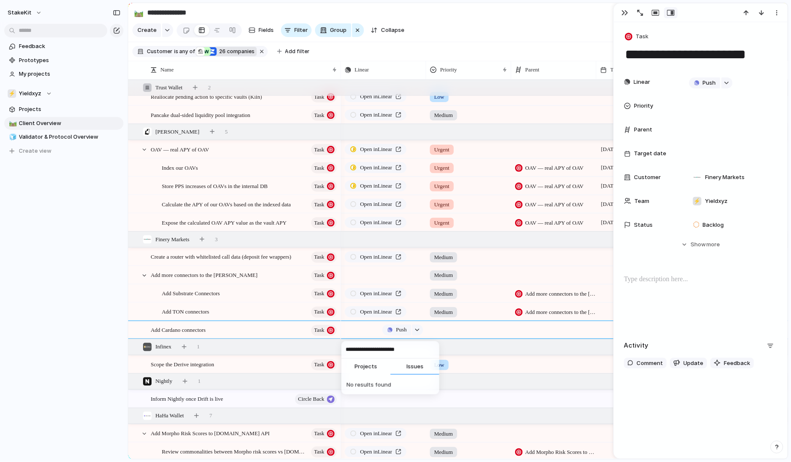
click at [362, 350] on input "**********" at bounding box center [391, 350] width 98 height 17
type input "**********"
click at [392, 382] on span "Add Cardano connectors" at bounding box center [390, 384] width 68 height 9
click at [459, 329] on div at bounding box center [469, 329] width 84 height 14
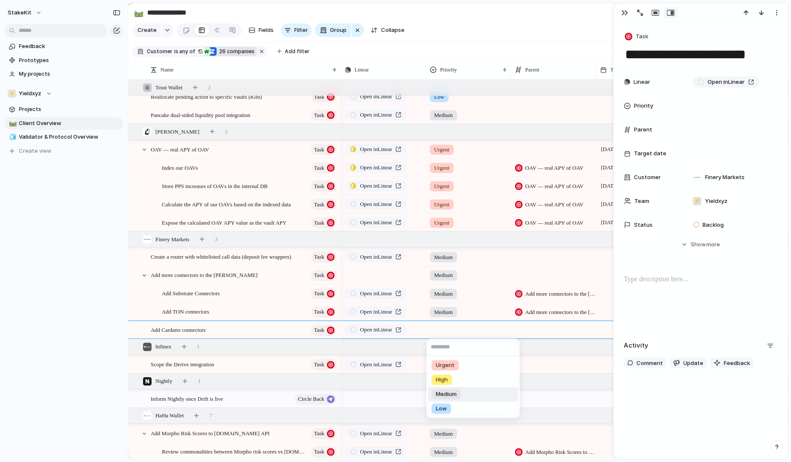
click at [457, 392] on span "Medium" at bounding box center [446, 395] width 21 height 9
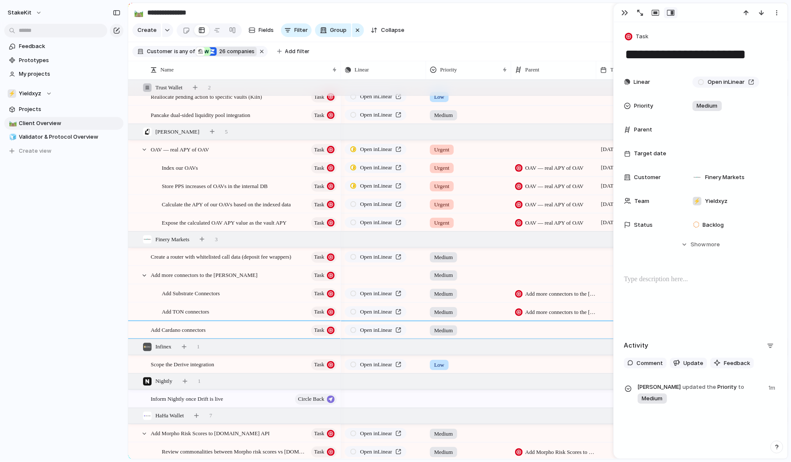
click at [546, 326] on div at bounding box center [554, 324] width 84 height 5
type input "********"
click at [563, 365] on span "Add more connectors to the [PERSON_NAME]" at bounding box center [588, 365] width 121 height 9
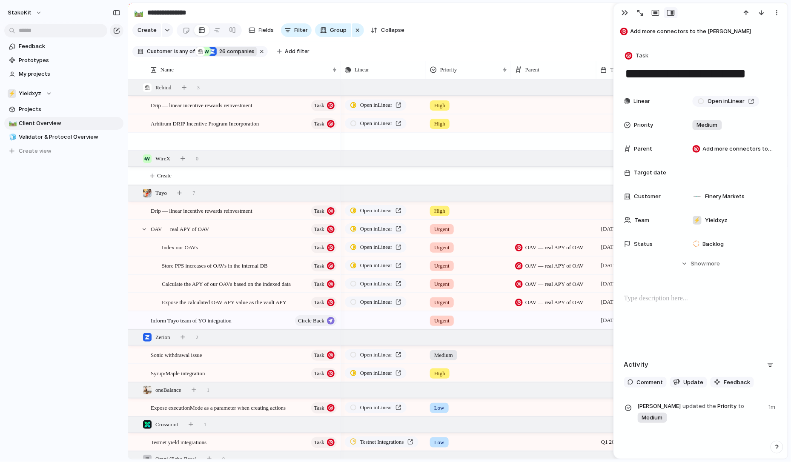
click at [534, 136] on div at bounding box center [554, 135] width 84 height 5
click at [619, 17] on div "Drip — linear incentive rewards reinvestment Required widget update for Solana …" at bounding box center [395, 231] width 791 height 462
click at [620, 15] on button "button" at bounding box center [625, 12] width 14 height 11
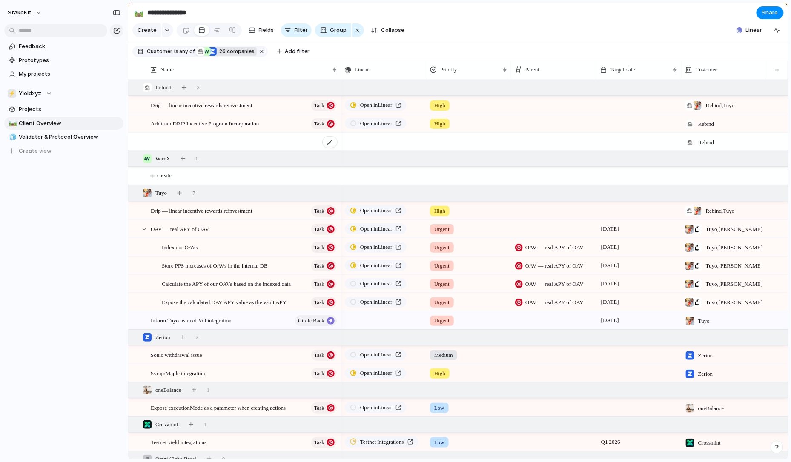
click at [302, 138] on div at bounding box center [244, 141] width 187 height 17
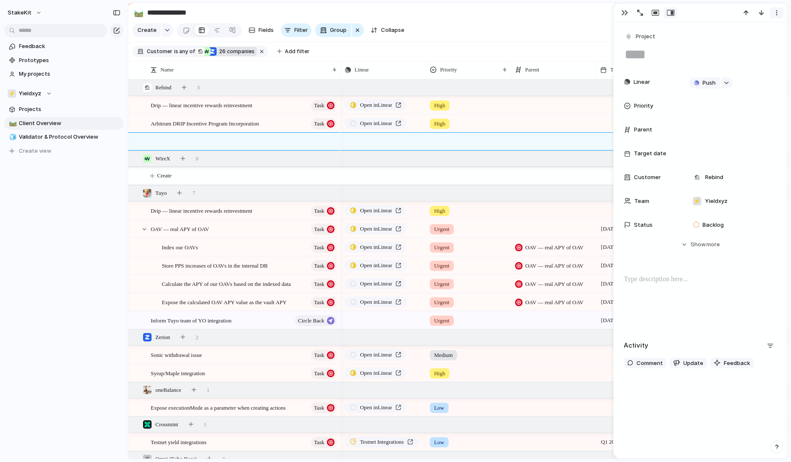
drag, startPoint x: 767, startPoint y: 12, endPoint x: 777, endPoint y: 12, distance: 9.8
click at [777, 12] on div at bounding box center [763, 12] width 46 height 11
click at [777, 12] on div "button" at bounding box center [777, 12] width 7 height 7
click at [748, 43] on span "Delete" at bounding box center [741, 44] width 18 height 9
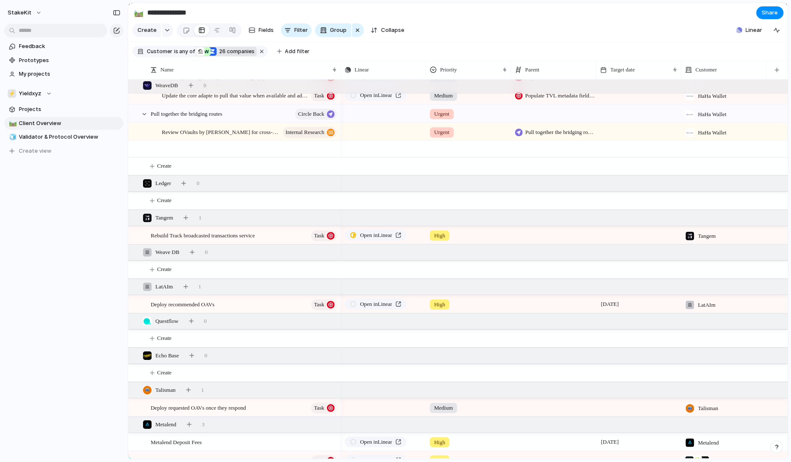
scroll to position [777, 0]
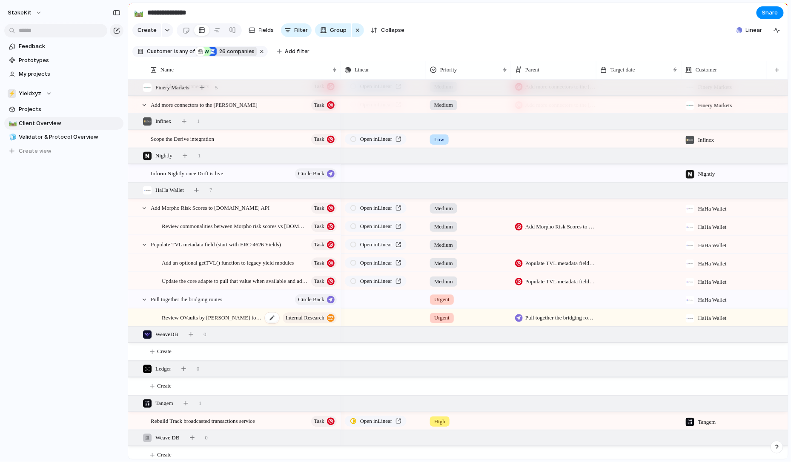
click at [250, 317] on span "Review OVaults by [PERSON_NAME] for cross-chain vaults" at bounding box center [212, 318] width 101 height 10
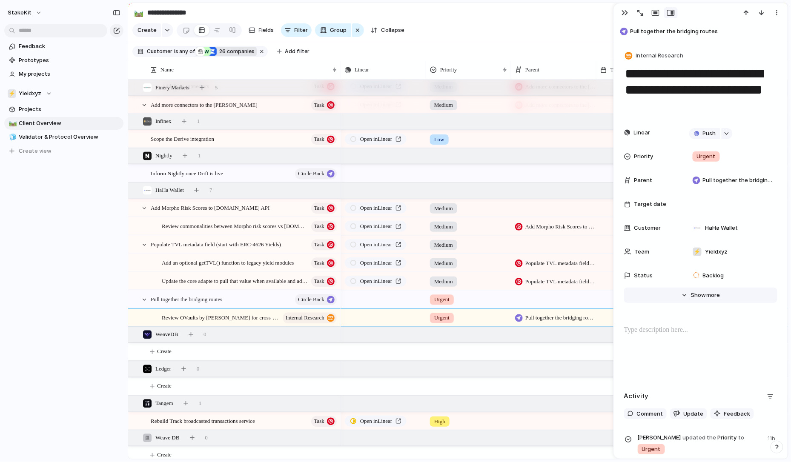
click at [696, 300] on button "Hide Show more" at bounding box center [700, 295] width 153 height 15
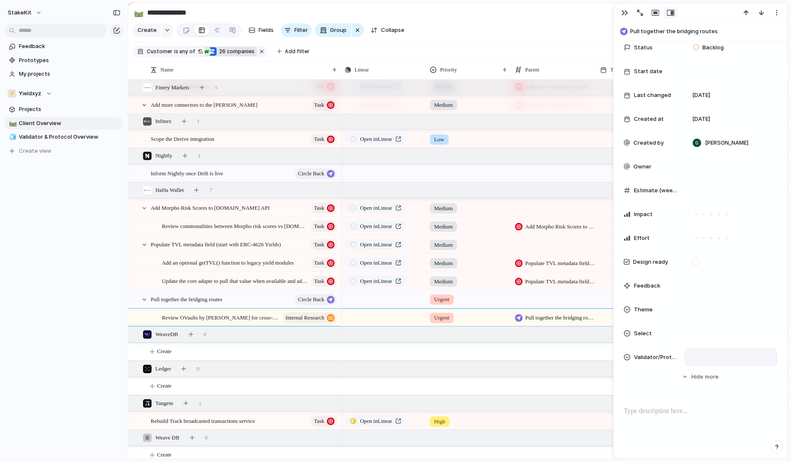
click at [711, 358] on div at bounding box center [731, 357] width 84 height 9
type input "*********"
click at [623, 10] on div "button" at bounding box center [625, 12] width 7 height 7
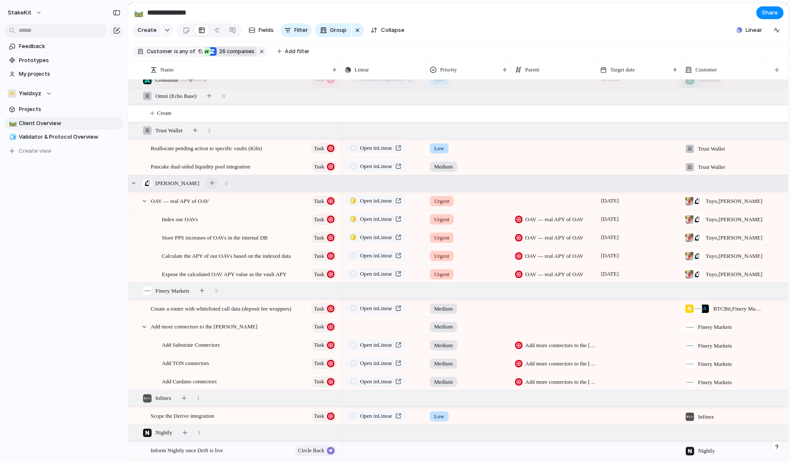
click at [206, 186] on button "button" at bounding box center [212, 184] width 12 height 12
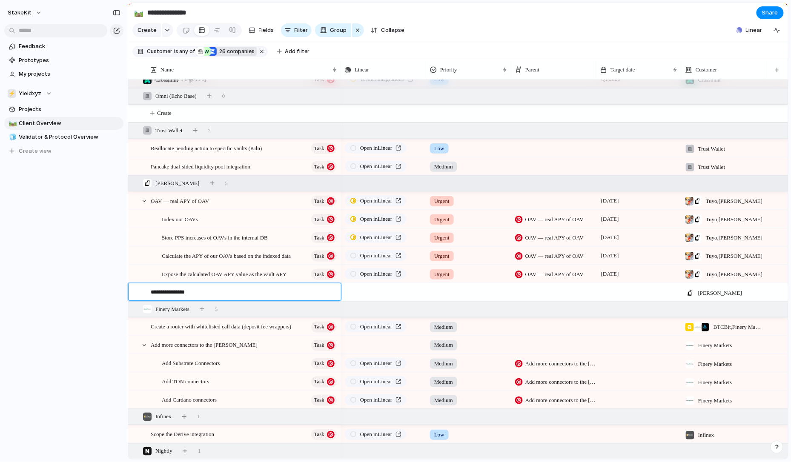
type textarea "**********"
click at [330, 295] on div at bounding box center [330, 292] width 14 height 11
click at [147, 291] on div "**********" at bounding box center [239, 292] width 199 height 17
click at [164, 293] on textarea "**********" at bounding box center [243, 293] width 184 height 10
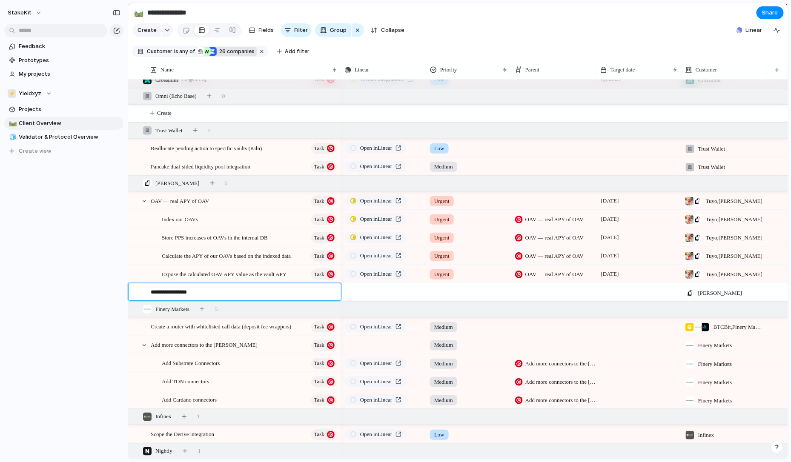
click at [164, 293] on textarea "**********" at bounding box center [243, 293] width 184 height 10
click at [169, 290] on span "Drift Integration" at bounding box center [169, 292] width 37 height 10
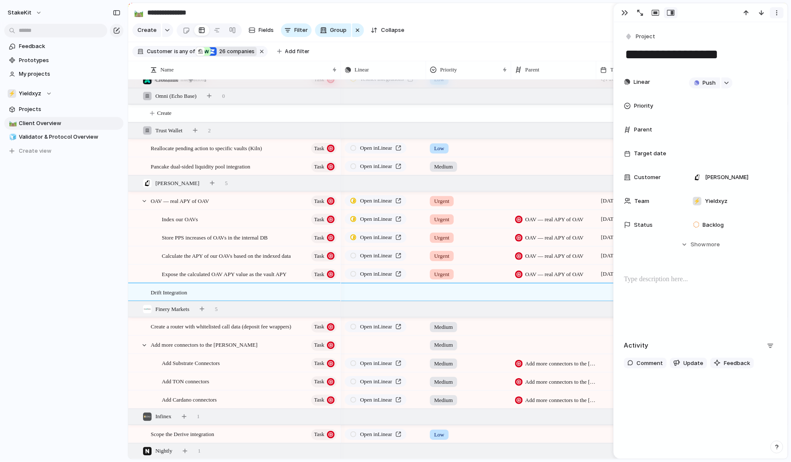
click at [782, 9] on button "button" at bounding box center [777, 12] width 14 height 11
click at [752, 43] on li "Delete" at bounding box center [751, 44] width 64 height 14
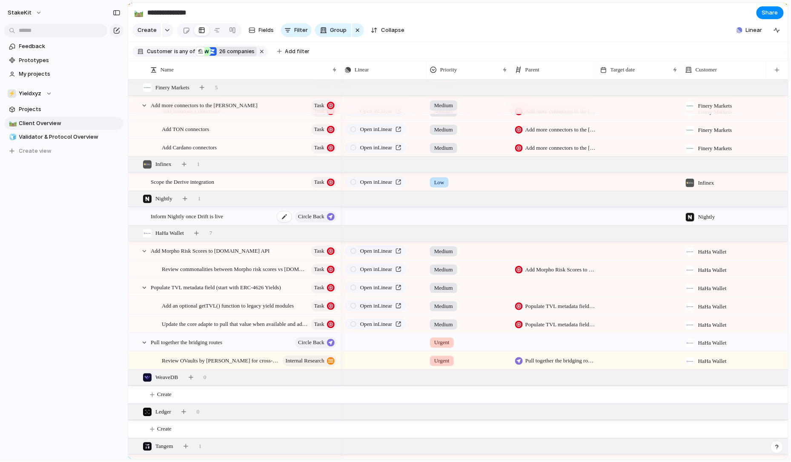
click at [263, 213] on div "Inform Nightly once Drift is live Circle Back" at bounding box center [244, 216] width 187 height 17
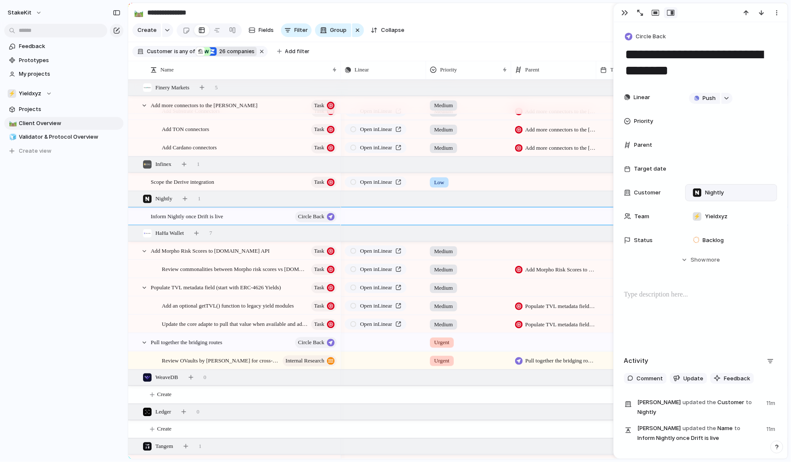
click at [729, 190] on div "Nightly" at bounding box center [731, 192] width 84 height 9
type input "****"
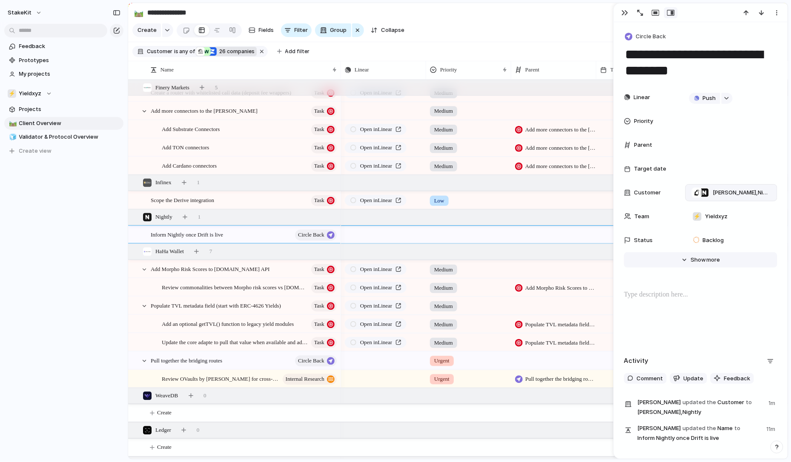
click at [704, 256] on button "Hide Show more" at bounding box center [700, 260] width 153 height 15
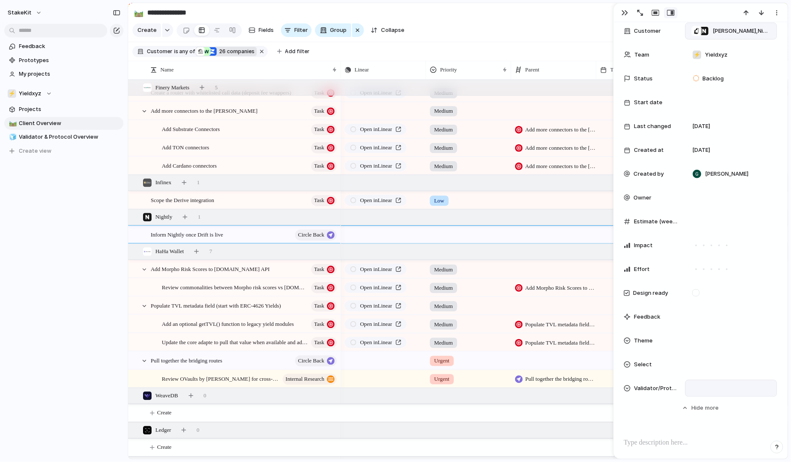
click at [718, 388] on div at bounding box center [731, 388] width 84 height 9
type input "*****"
click at [623, 10] on div "button" at bounding box center [625, 12] width 7 height 7
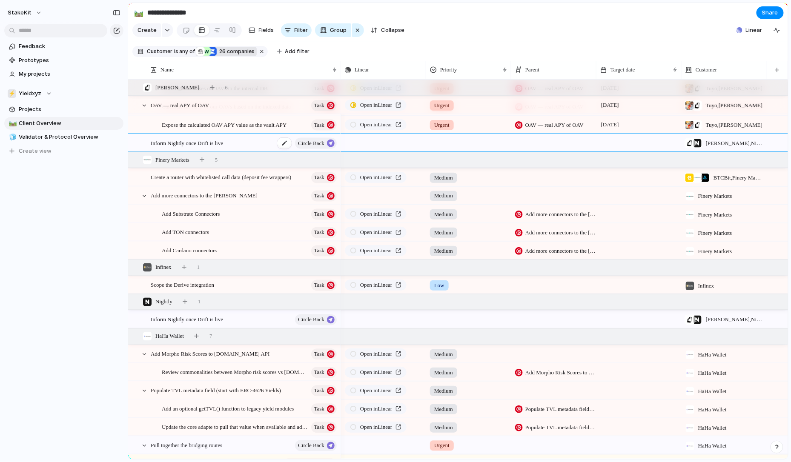
click at [186, 142] on span "Inform Nightly once Drift is live" at bounding box center [187, 143] width 72 height 10
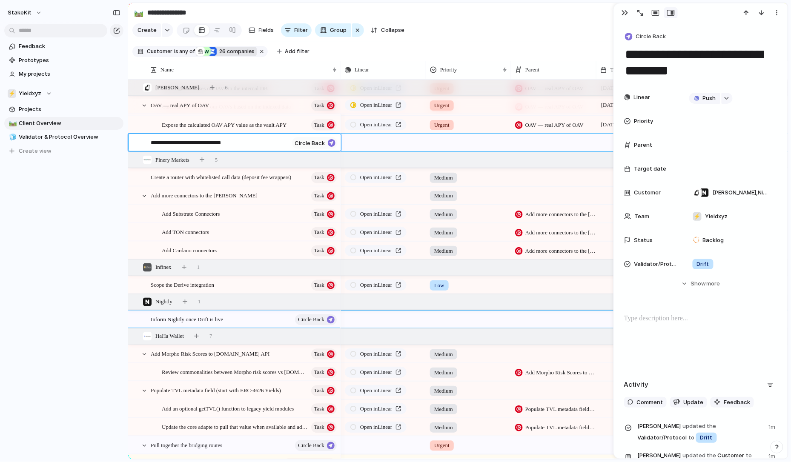
click at [180, 141] on textarea "**********" at bounding box center [220, 144] width 138 height 10
click at [187, 141] on textarea "**********" at bounding box center [220, 144] width 138 height 10
type textarea "**********"
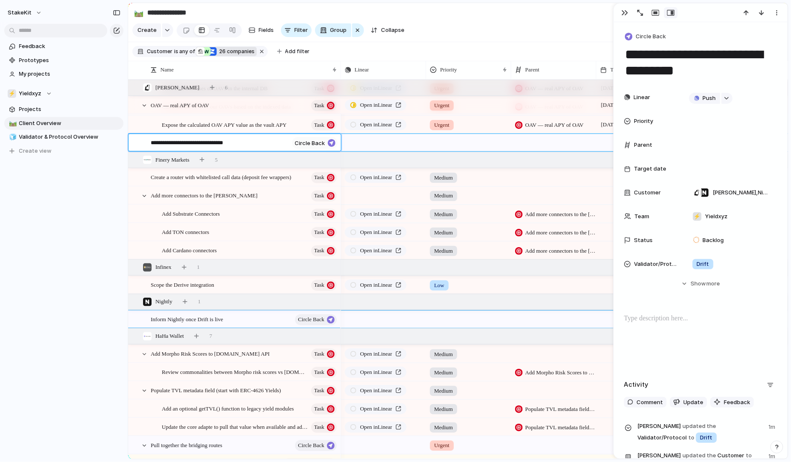
type textarea "**********"
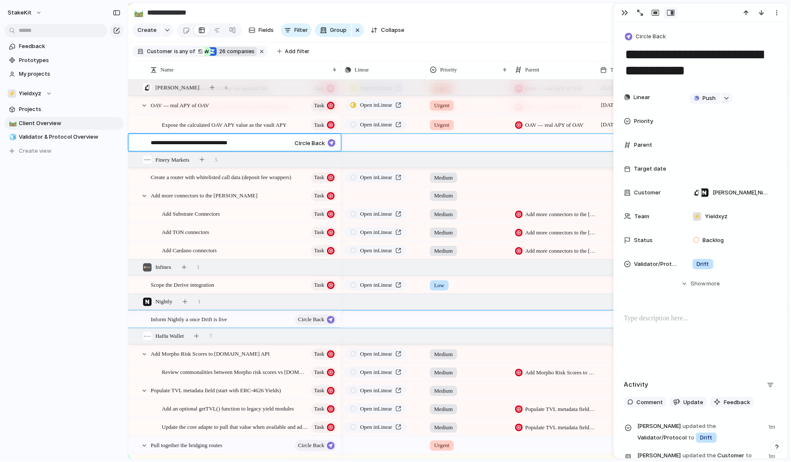
type textarea "**********"
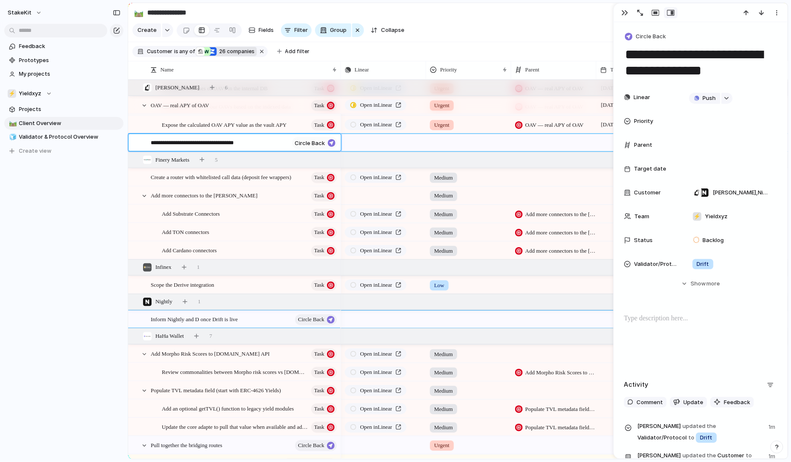
type textarea "**********"
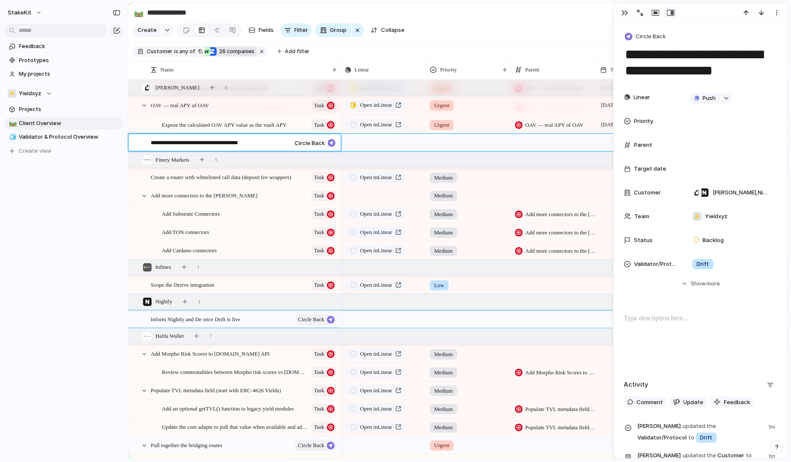
type textarea "**********"
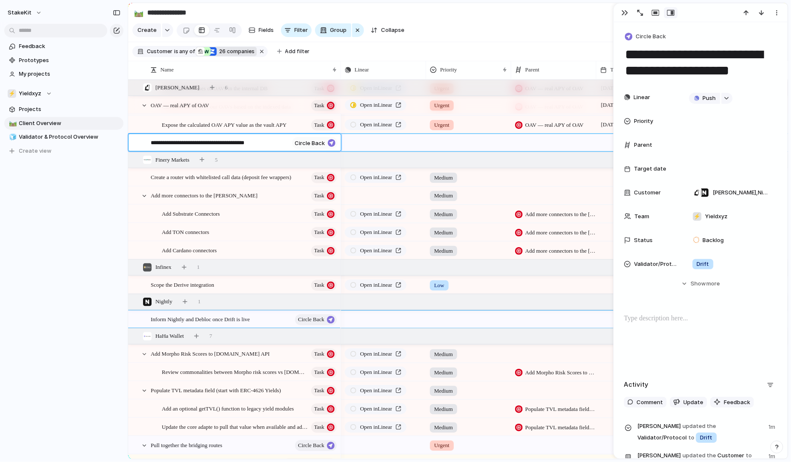
type textarea "**********"
click at [625, 12] on div "button" at bounding box center [625, 12] width 7 height 7
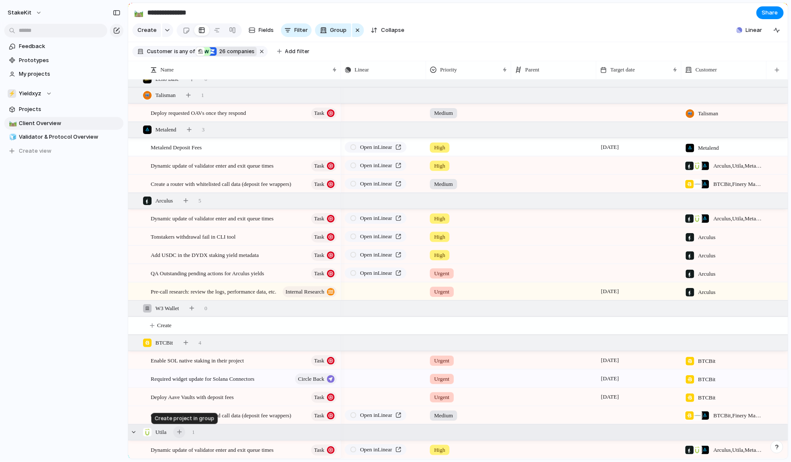
click at [180, 430] on div "button" at bounding box center [179, 432] width 5 height 5
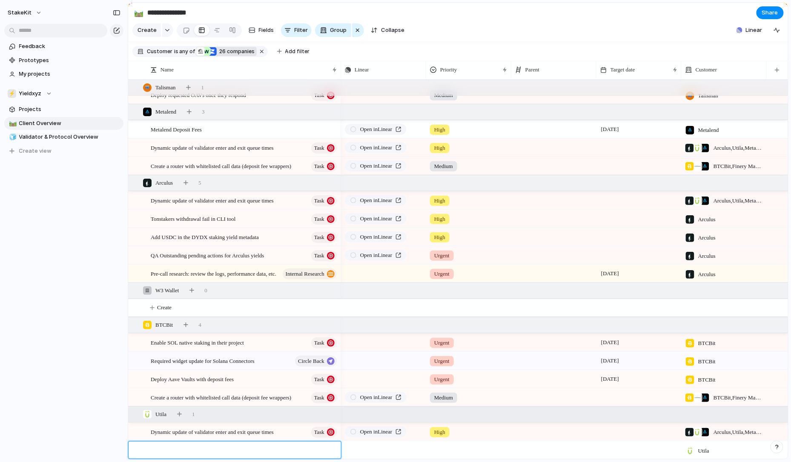
type textarea "**********"
click at [314, 447] on div "Retrieve Root validator metadata from Taostats API" at bounding box center [244, 450] width 187 height 17
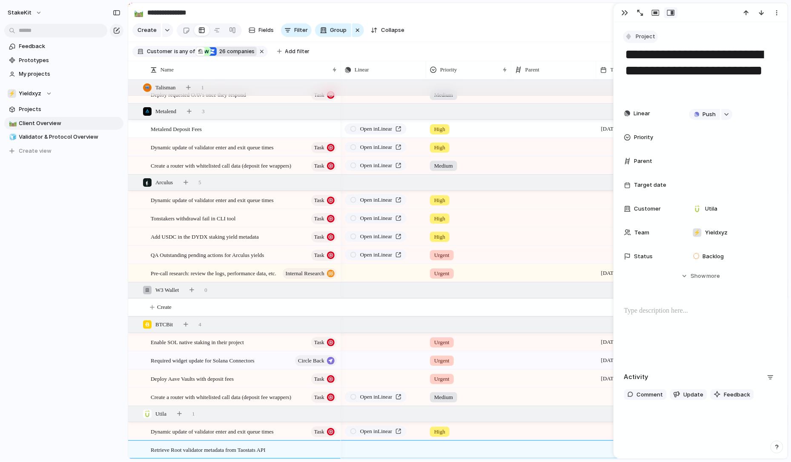
click at [634, 40] on button "Project" at bounding box center [640, 37] width 35 height 12
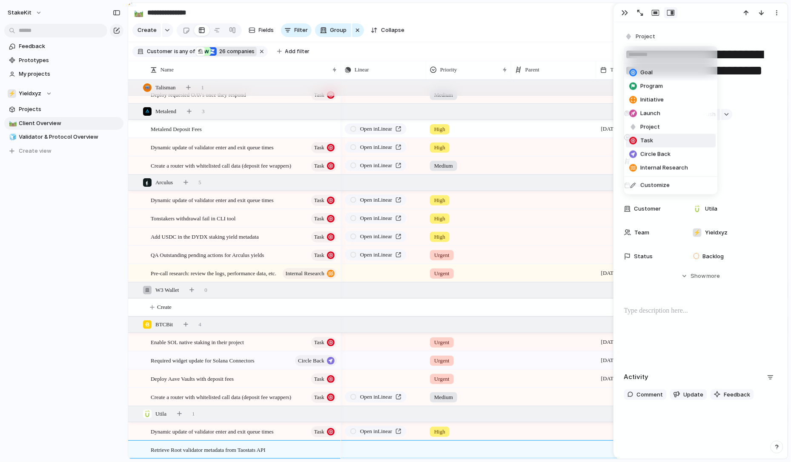
click at [643, 147] on li "Task" at bounding box center [671, 141] width 90 height 14
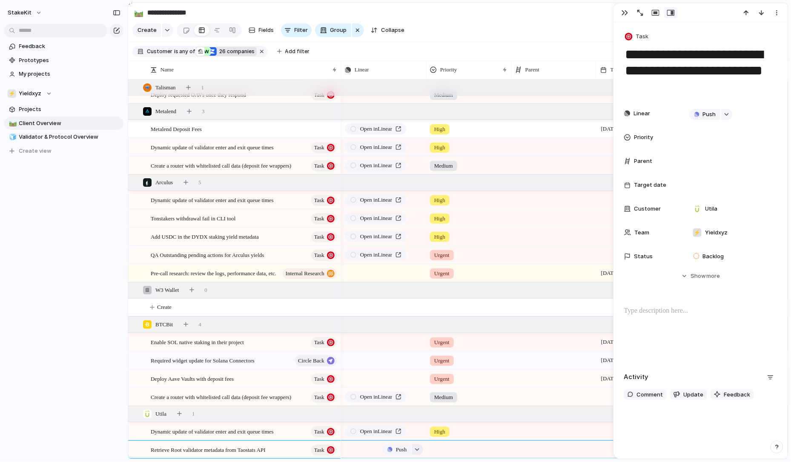
click at [418, 448] on div "button" at bounding box center [417, 449] width 6 height 3
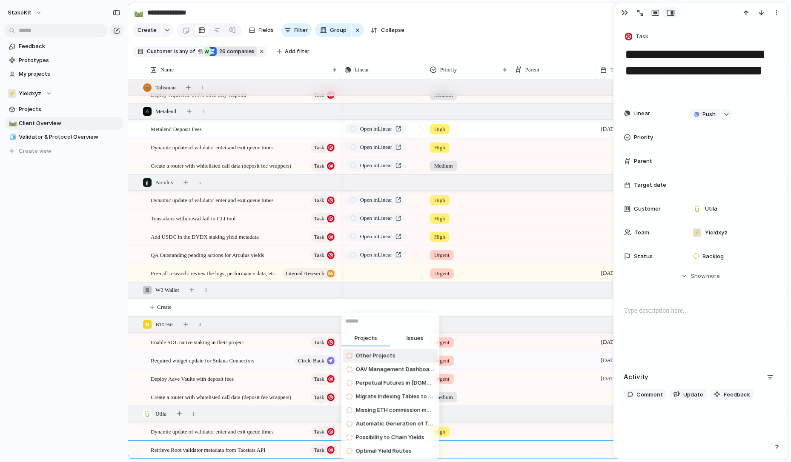
click at [411, 336] on span "Issues" at bounding box center [415, 339] width 17 height 9
click at [406, 317] on input "text" at bounding box center [391, 321] width 98 height 17
paste input "**********"
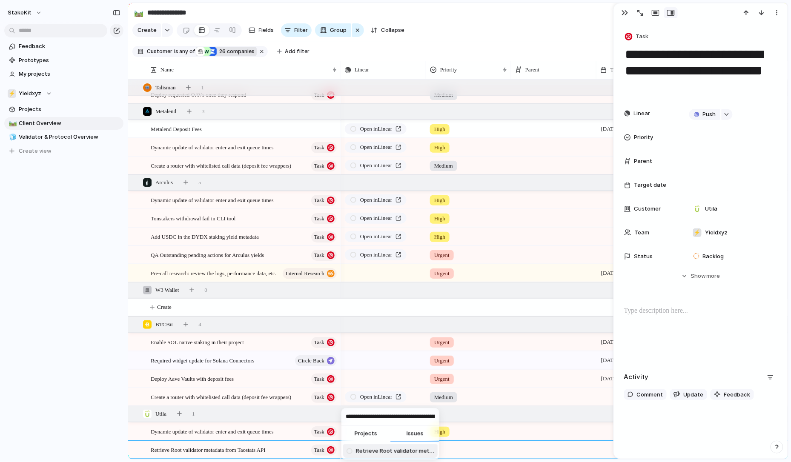
type input "**********"
click at [388, 449] on span "Retrieve Root validator metadata from Taostats API" at bounding box center [395, 452] width 78 height 9
click at [457, 447] on div at bounding box center [469, 449] width 84 height 14
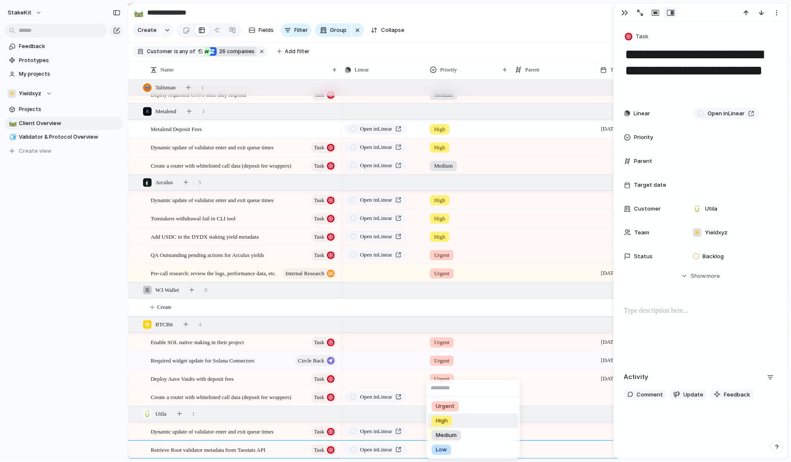
click at [448, 418] on span "High" at bounding box center [442, 421] width 12 height 9
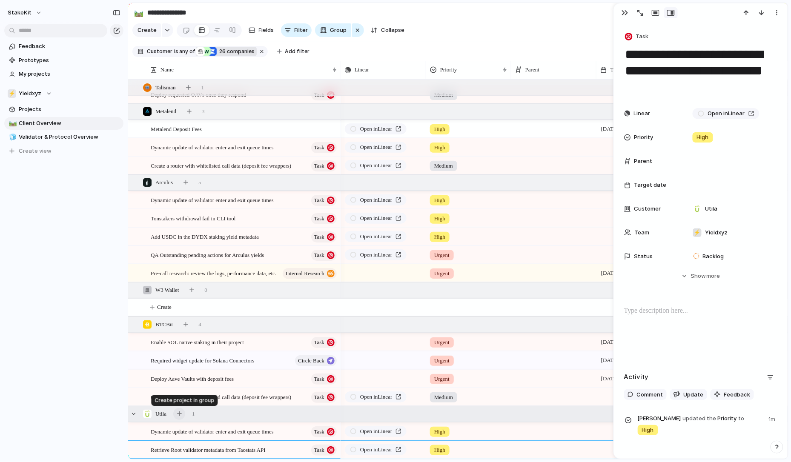
click at [184, 413] on button "button" at bounding box center [179, 414] width 12 height 12
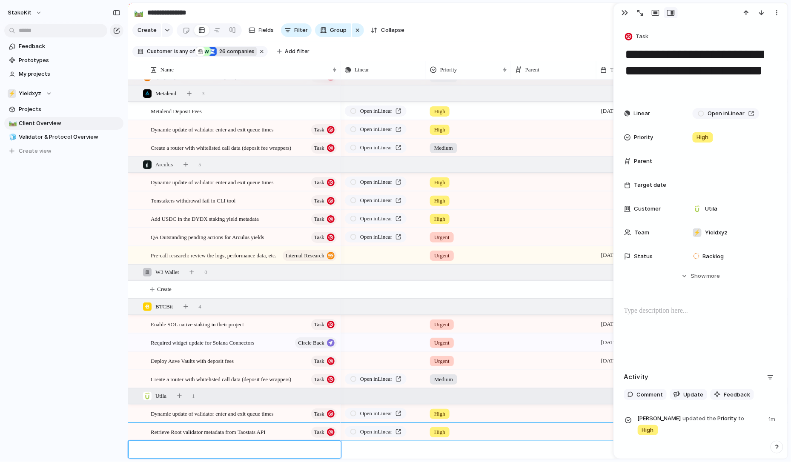
type textarea "**********"
click at [331, 446] on div at bounding box center [330, 450] width 14 height 11
click at [311, 451] on div "Replace Staking Rewards for Cardano validator fetching" at bounding box center [244, 450] width 187 height 17
type textarea "**********"
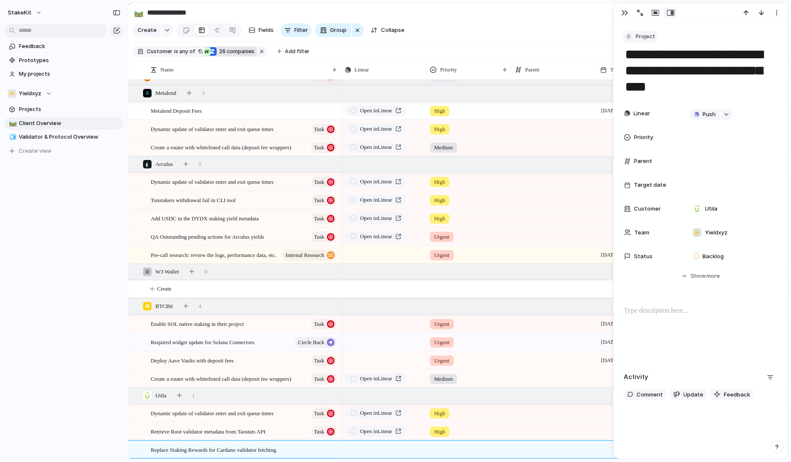
click at [647, 34] on span "Project" at bounding box center [646, 36] width 20 height 9
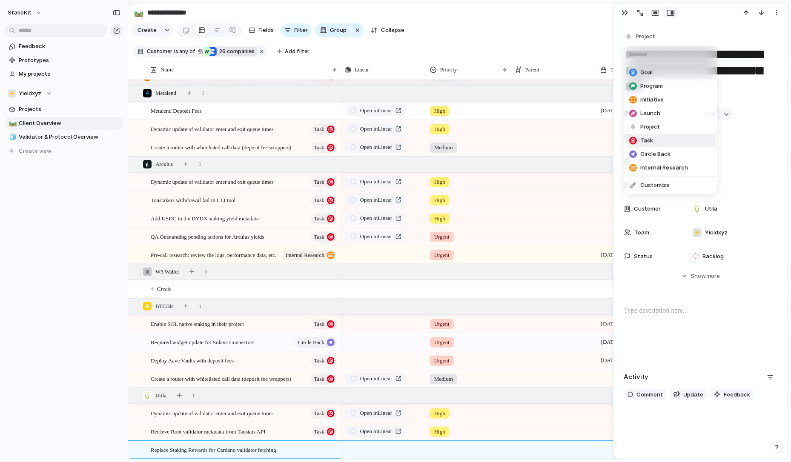
click at [658, 143] on li "Task" at bounding box center [671, 141] width 90 height 14
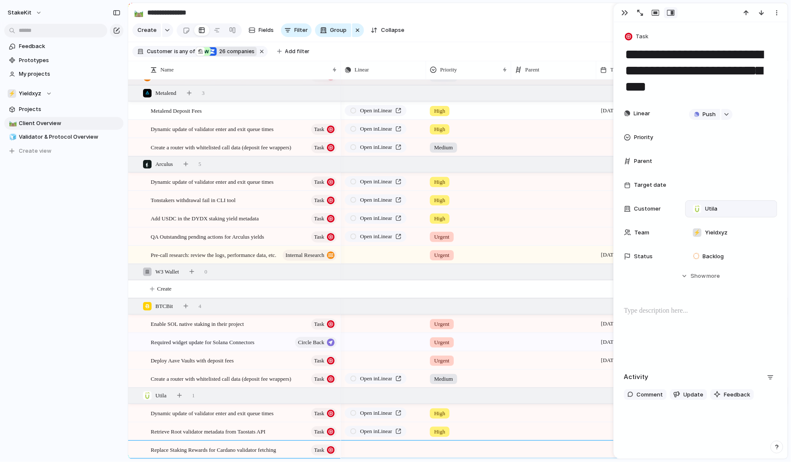
click at [728, 214] on div "Utila" at bounding box center [732, 209] width 92 height 17
type input "***"
click at [718, 242] on div "Tangem" at bounding box center [723, 243] width 35 height 9
click at [402, 446] on span "Push" at bounding box center [401, 450] width 11 height 9
click at [434, 446] on div "Project Issue" at bounding box center [395, 231] width 791 height 462
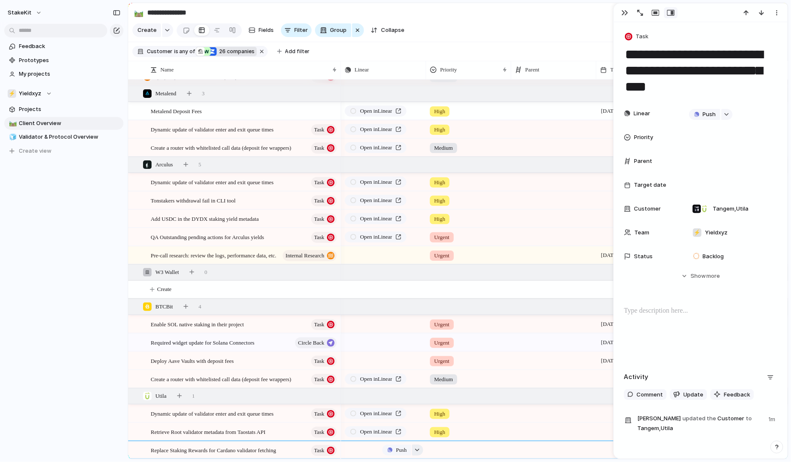
click at [418, 446] on button "button" at bounding box center [417, 450] width 11 height 11
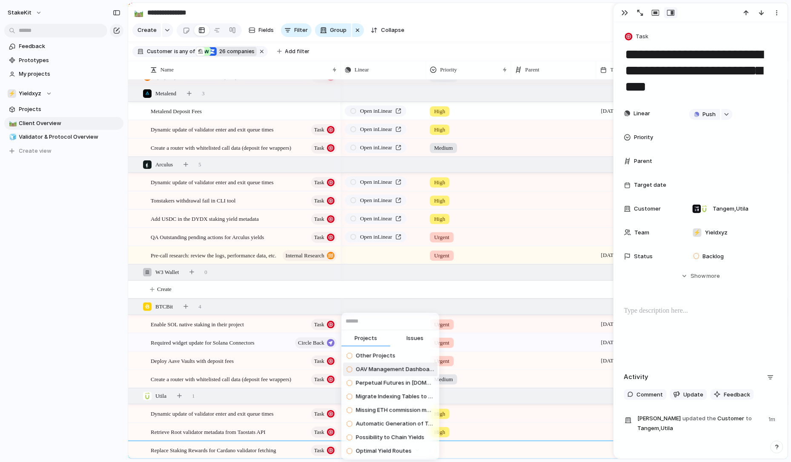
click at [407, 334] on button "Issues" at bounding box center [415, 339] width 49 height 17
click at [405, 329] on input "text" at bounding box center [391, 321] width 98 height 17
paste input "**********"
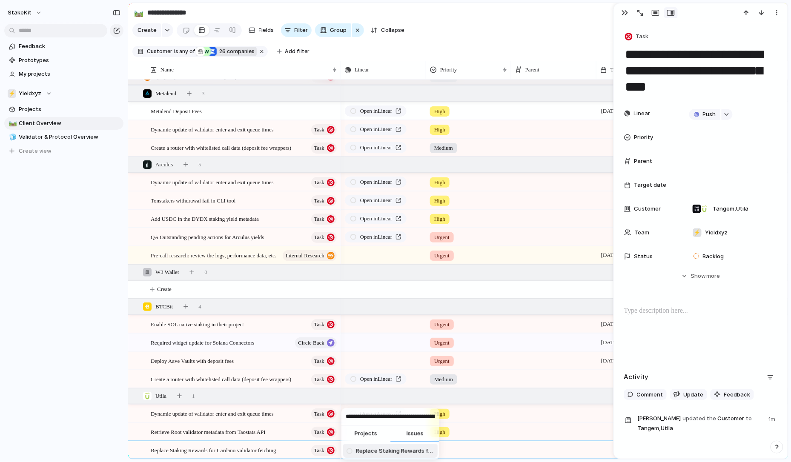
type input "**********"
click at [389, 447] on li "Replace Staking Rewards for Cardano validator fetching" at bounding box center [390, 452] width 95 height 14
click at [448, 445] on div at bounding box center [469, 449] width 84 height 14
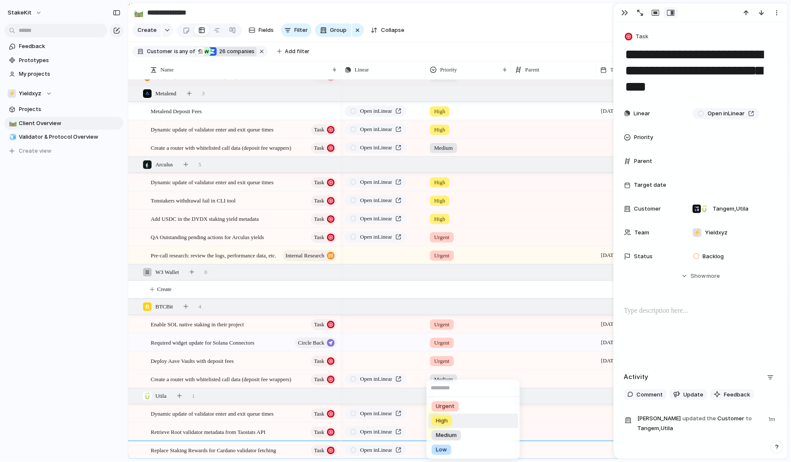
click at [455, 414] on li "Urgent" at bounding box center [473, 407] width 90 height 14
click at [447, 447] on span "Urgent" at bounding box center [441, 451] width 15 height 9
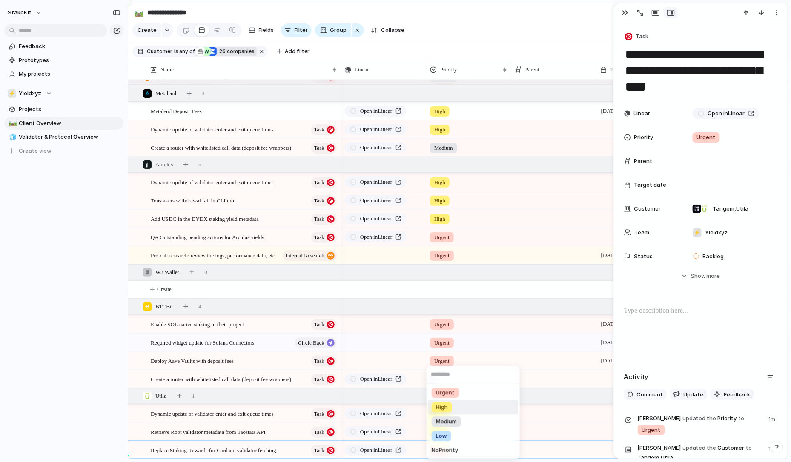
click at [451, 409] on div "High" at bounding box center [442, 408] width 20 height 10
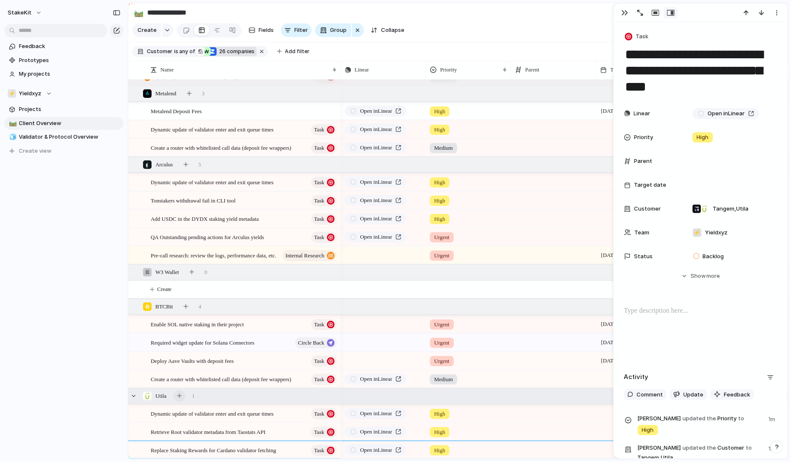
click at [182, 394] on div "button" at bounding box center [179, 396] width 5 height 5
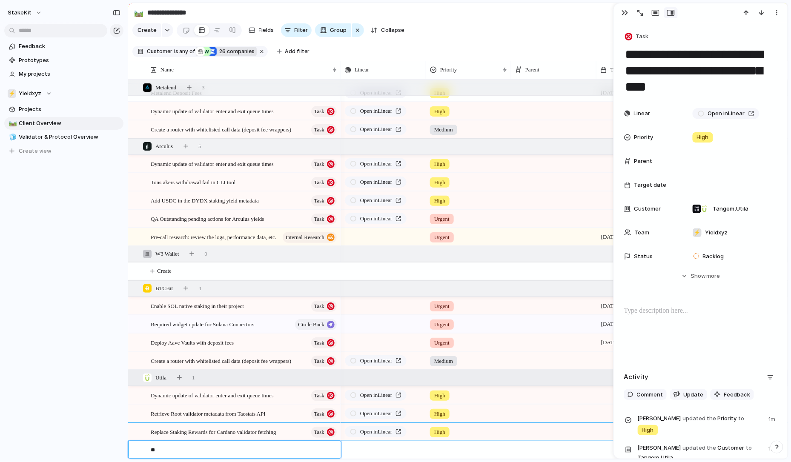
type textarea "*"
type textarea "**********"
click at [322, 446] on div "Share the guide to changing the checkmark color" at bounding box center [244, 450] width 187 height 17
type textarea "**********"
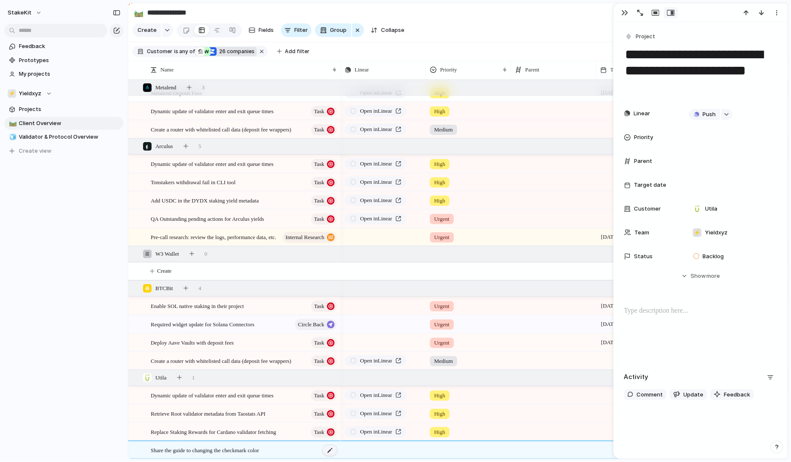
click at [327, 448] on div at bounding box center [330, 450] width 14 height 11
click at [646, 38] on span "Project" at bounding box center [646, 36] width 20 height 9
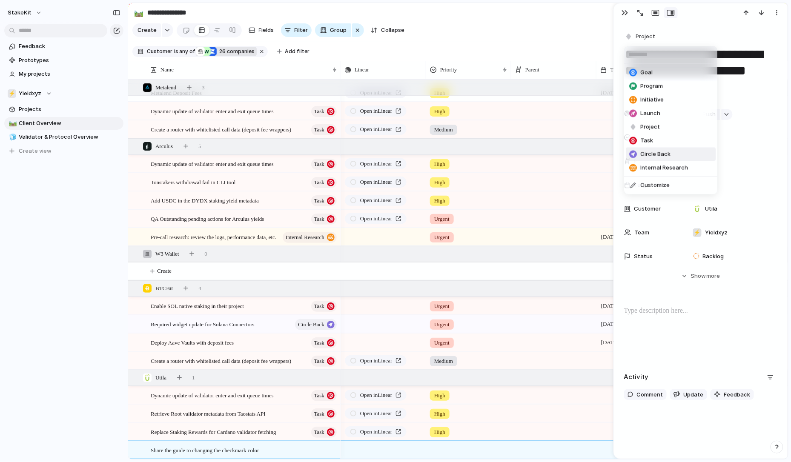
click at [649, 154] on span "Circle Back" at bounding box center [656, 154] width 30 height 9
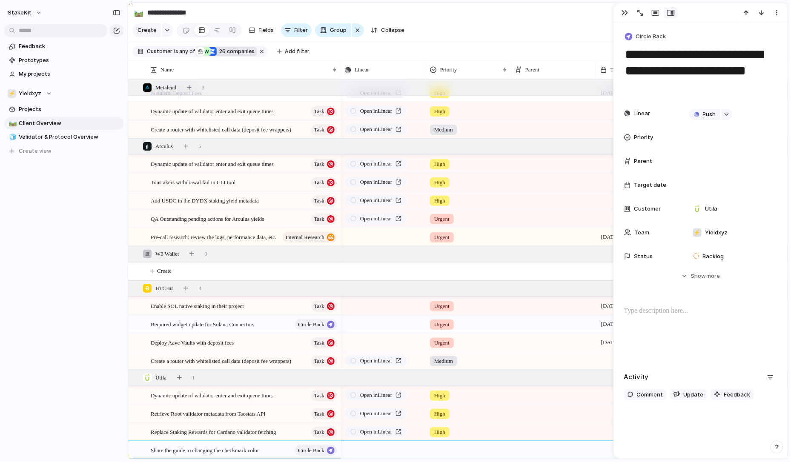
click at [534, 409] on div at bounding box center [554, 407] width 84 height 5
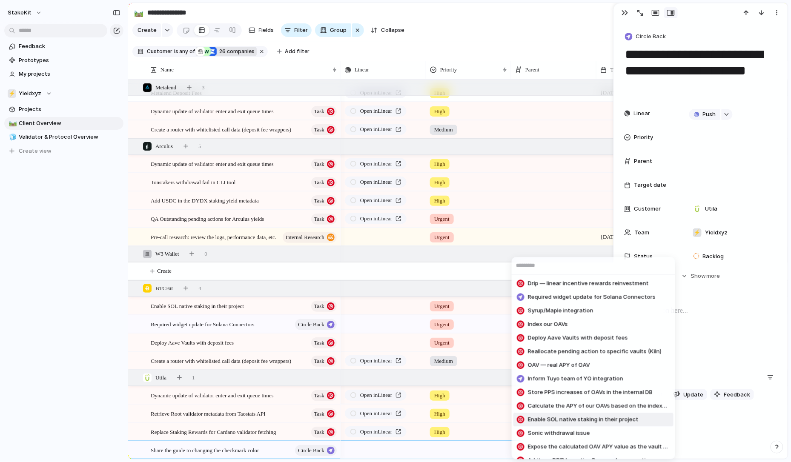
click at [455, 440] on div "Drip — linear incentive rewards reinvestment Required widget update for Solana …" at bounding box center [395, 231] width 791 height 462
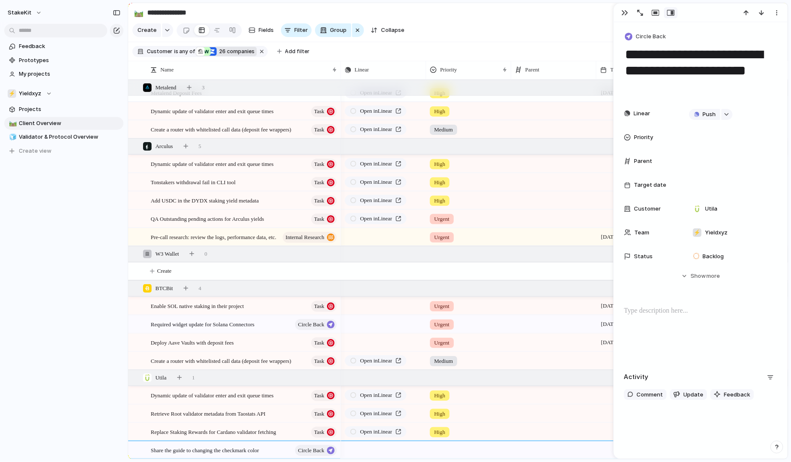
click at [442, 451] on div at bounding box center [469, 449] width 84 height 14
click at [447, 405] on span "Urgent" at bounding box center [445, 407] width 19 height 9
click at [176, 377] on button "button" at bounding box center [179, 378] width 12 height 12
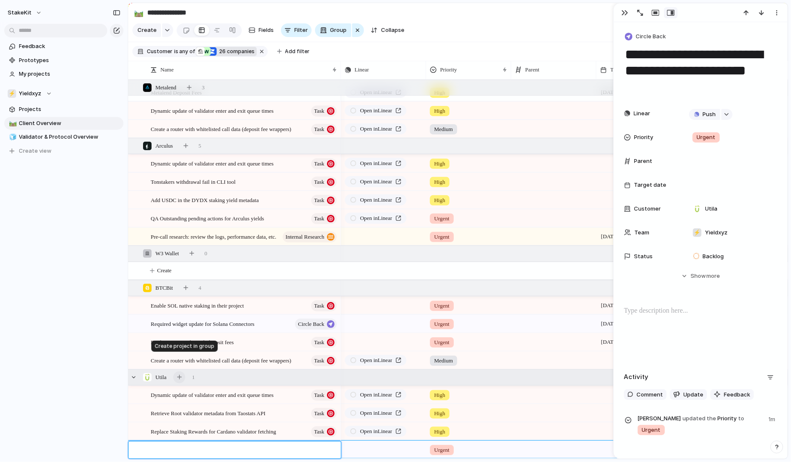
scroll to position [1213, 0]
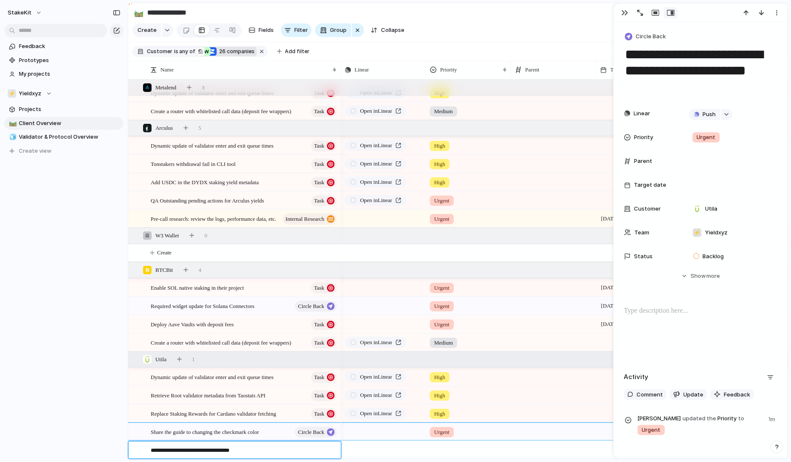
type textarea "**********"
click at [328, 450] on div at bounding box center [330, 450] width 14 height 11
click at [307, 452] on div "Enable addtoPreferredValidators option" at bounding box center [244, 450] width 187 height 17
type textarea "**********"
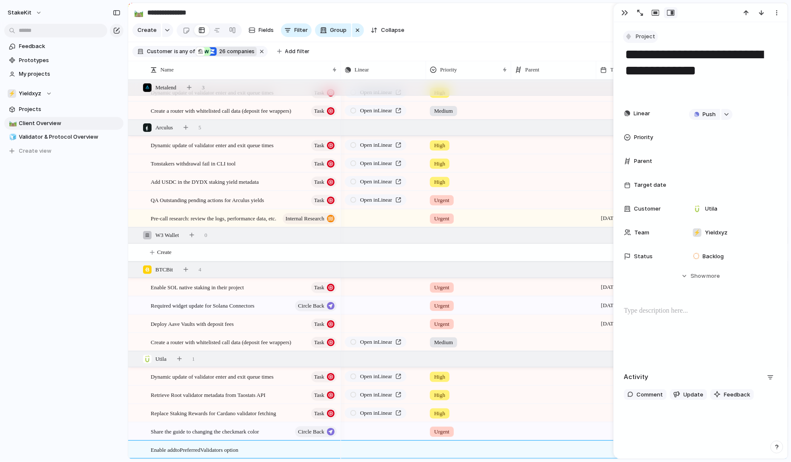
click at [651, 34] on span "Project" at bounding box center [646, 36] width 20 height 9
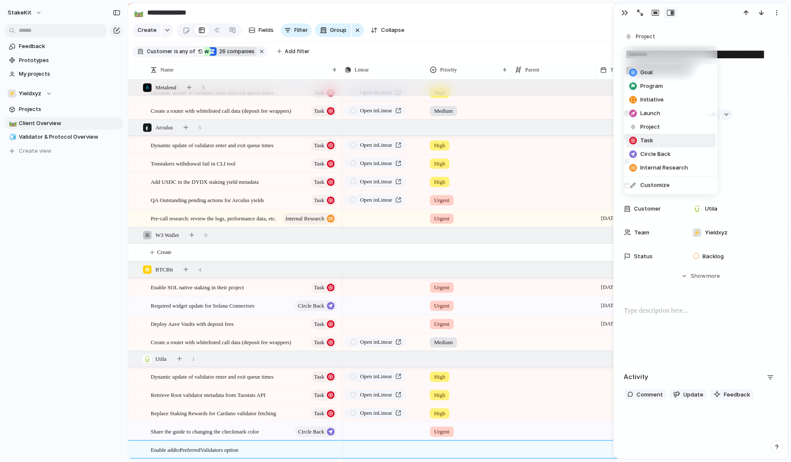
click at [653, 144] on li "Task" at bounding box center [671, 141] width 90 height 14
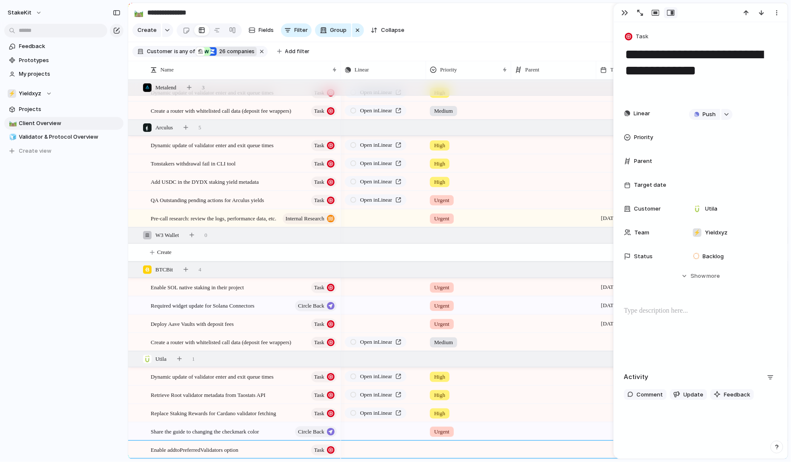
click at [452, 443] on div at bounding box center [469, 449] width 84 height 14
click at [454, 411] on span "Urgent" at bounding box center [445, 407] width 19 height 9
click at [181, 358] on div "button" at bounding box center [179, 359] width 5 height 5
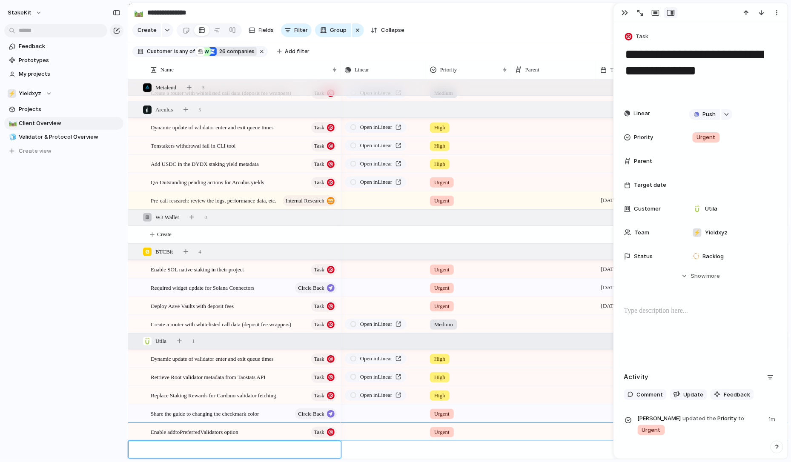
paste textarea "**********"
click at [161, 450] on textarea "**********" at bounding box center [243, 454] width 184 height 17
click at [230, 449] on textarea "**********" at bounding box center [243, 459] width 184 height 26
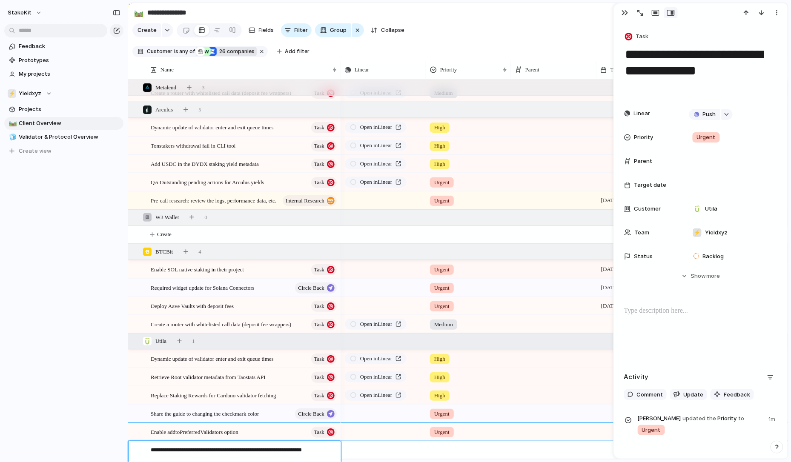
drag, startPoint x: 331, startPoint y: 449, endPoint x: 228, endPoint y: 451, distance: 102.7
click at [228, 451] on textarea "**********" at bounding box center [243, 459] width 184 height 26
type textarea "**********"
click at [322, 445] on div "Add additional filters and sorting in the dashboard" at bounding box center [244, 450] width 187 height 17
type textarea "**********"
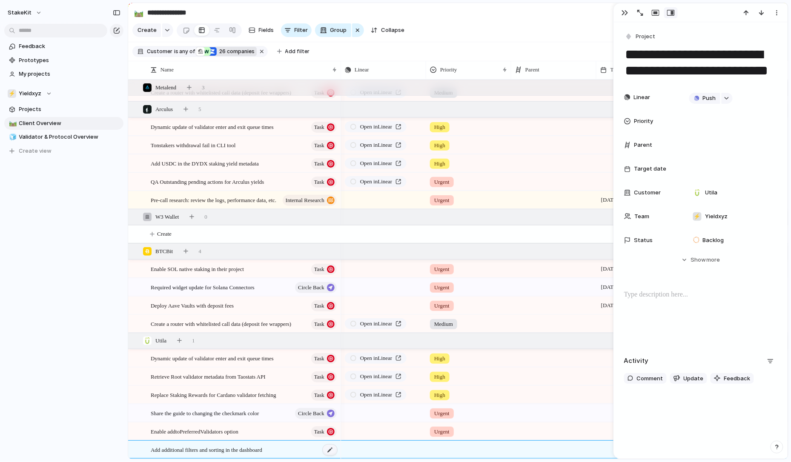
click at [326, 445] on div "Add additional filters and sorting in the dashboard" at bounding box center [244, 450] width 187 height 17
click at [331, 450] on div at bounding box center [330, 450] width 14 height 11
click at [314, 450] on div "Add additional filters and sorting in the dashboard" at bounding box center [244, 450] width 187 height 17
click at [638, 40] on span "Project" at bounding box center [646, 36] width 20 height 9
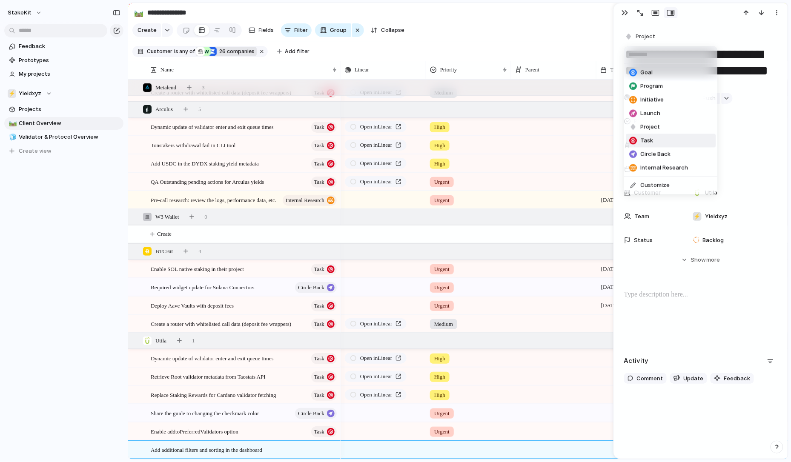
click at [656, 141] on li "Task" at bounding box center [671, 141] width 90 height 14
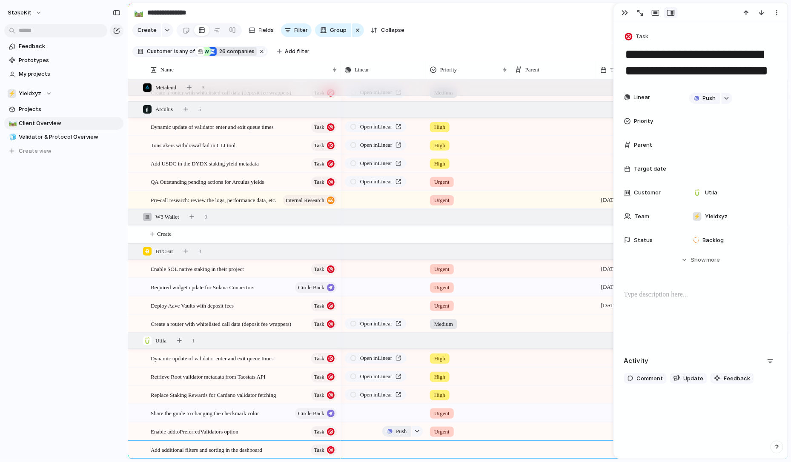
click at [400, 432] on span "Push" at bounding box center [401, 432] width 11 height 9
click at [396, 450] on li "Issue" at bounding box center [400, 451] width 49 height 14
click at [399, 450] on span "Push" at bounding box center [401, 450] width 11 height 9
click at [397, 449] on li "Issue" at bounding box center [400, 451] width 49 height 14
click at [392, 433] on span "Open in Linear" at bounding box center [376, 432] width 32 height 9
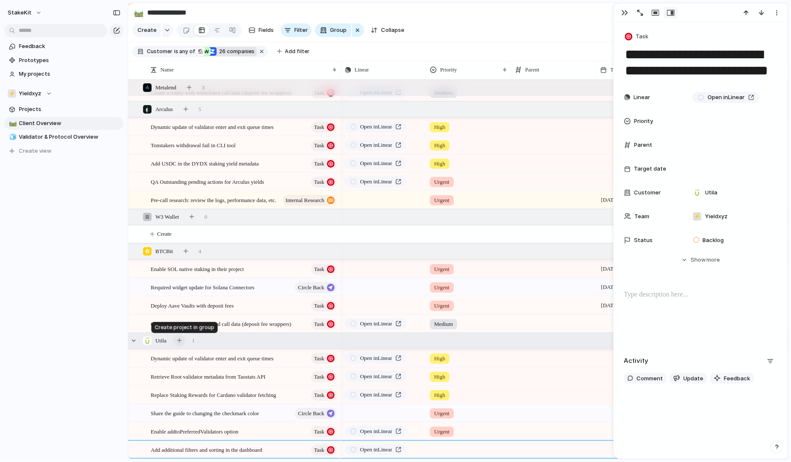
click at [184, 340] on button "button" at bounding box center [179, 341] width 12 height 12
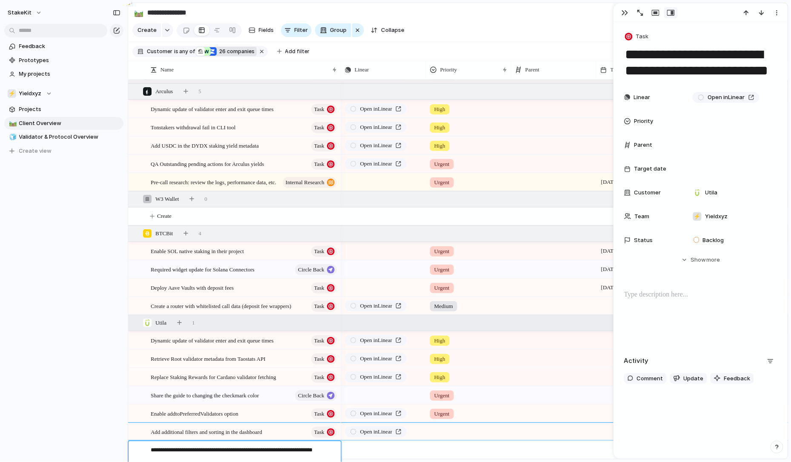
drag, startPoint x: 243, startPoint y: 457, endPoint x: 235, endPoint y: 450, distance: 10.5
click at [235, 450] on textarea "**********" at bounding box center [243, 454] width 184 height 17
click at [281, 448] on textarea "**********" at bounding box center [243, 454] width 184 height 17
drag, startPoint x: 279, startPoint y: 449, endPoint x: 287, endPoint y: 460, distance: 13.2
click at [287, 460] on textarea "**********" at bounding box center [243, 454] width 184 height 17
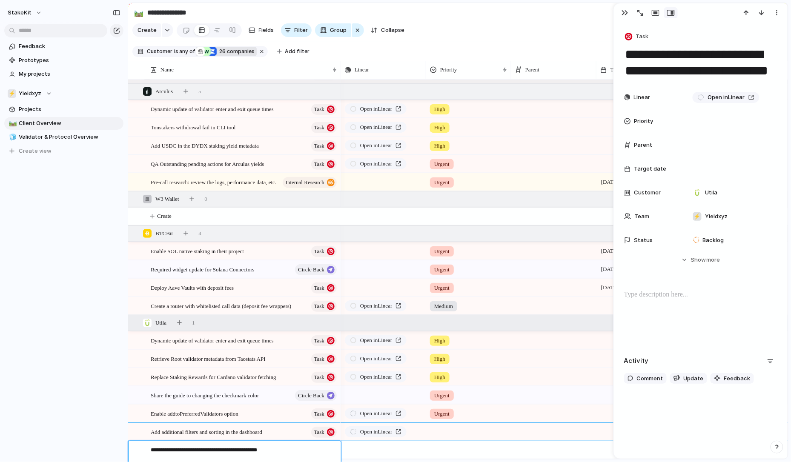
click at [169, 452] on textarea "**********" at bounding box center [243, 454] width 184 height 17
type textarea "**********"
click at [414, 450] on div "button" at bounding box center [417, 450] width 6 height 3
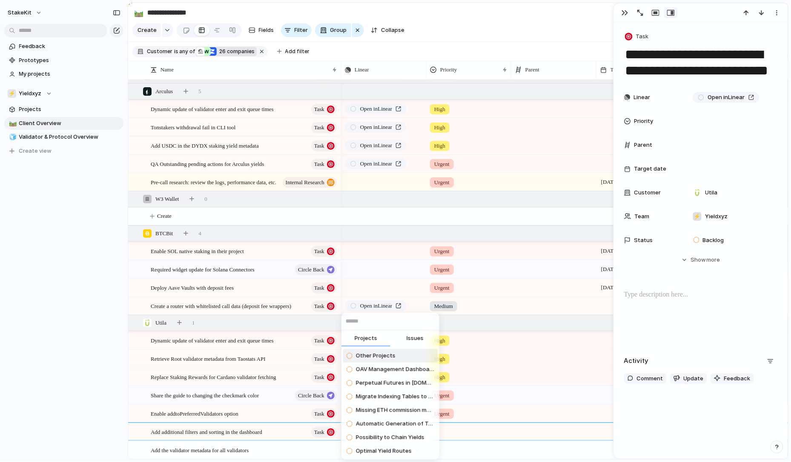
click at [412, 337] on span "Issues" at bounding box center [415, 339] width 17 height 9
click at [411, 317] on input "text" at bounding box center [391, 321] width 98 height 17
paste input "**********"
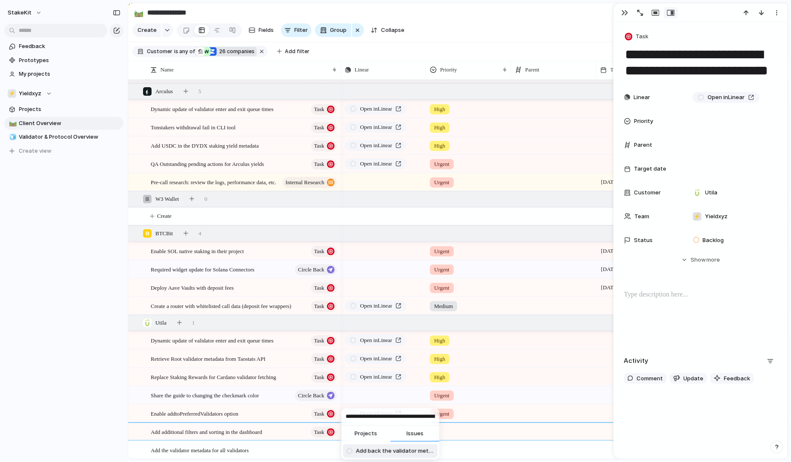
type input "**********"
click at [388, 449] on span "Add back the validator metadata for all validators (including non-preferred)" at bounding box center [395, 452] width 78 height 9
click at [301, 450] on div "Add the validator metadata for all validators" at bounding box center [244, 450] width 187 height 17
type textarea "**********"
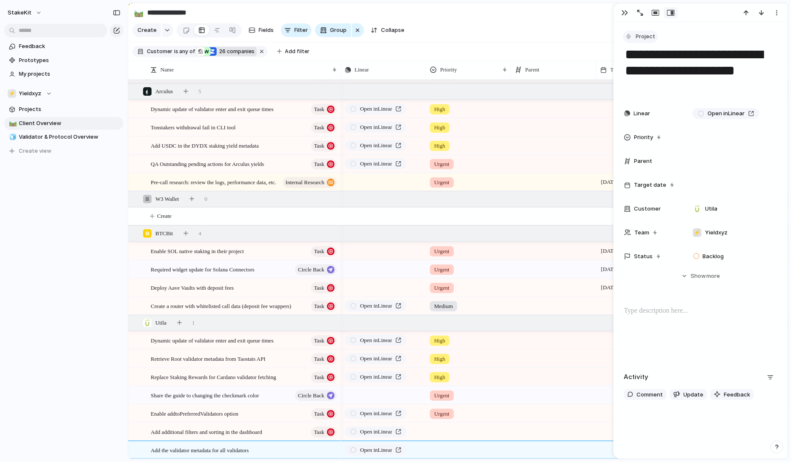
click at [636, 33] on span "Project" at bounding box center [646, 36] width 20 height 9
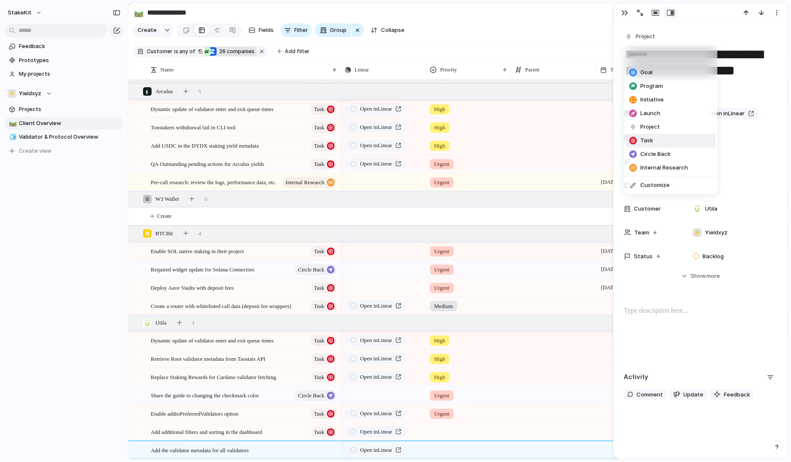
click at [648, 142] on span "Task" at bounding box center [647, 141] width 13 height 9
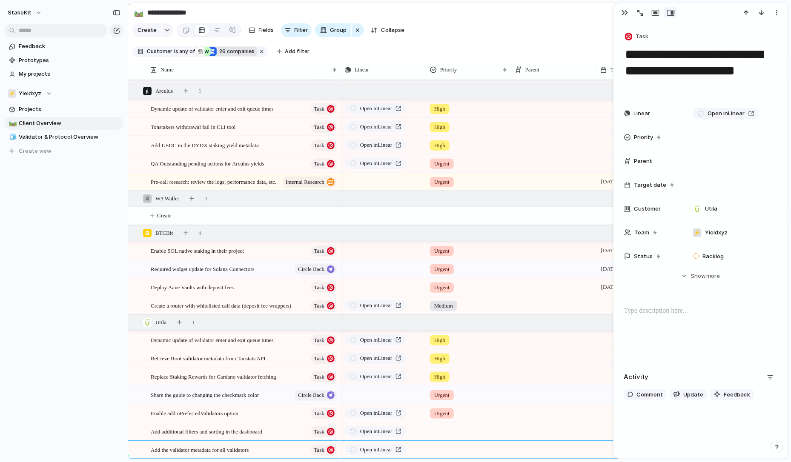
scroll to position [1250, 0]
click at [443, 451] on div at bounding box center [469, 449] width 84 height 14
click at [456, 425] on li "High" at bounding box center [473, 421] width 90 height 14
click at [443, 432] on div at bounding box center [469, 430] width 84 height 14
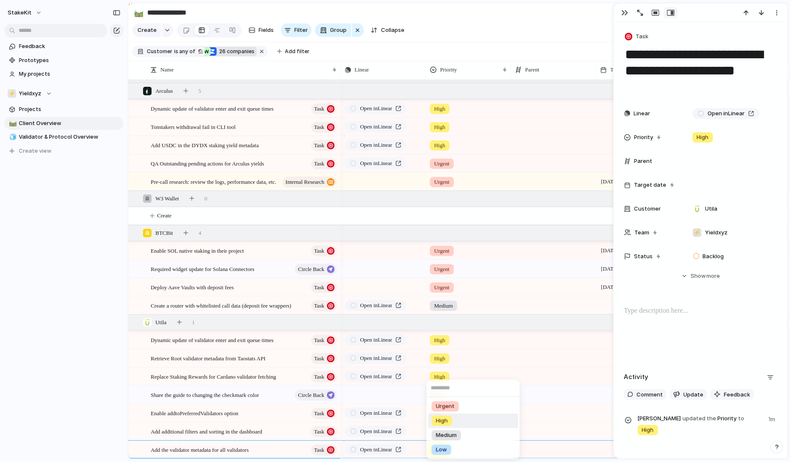
click at [448, 417] on div "High" at bounding box center [442, 421] width 20 height 10
click at [516, 448] on div at bounding box center [553, 449] width 85 height 17
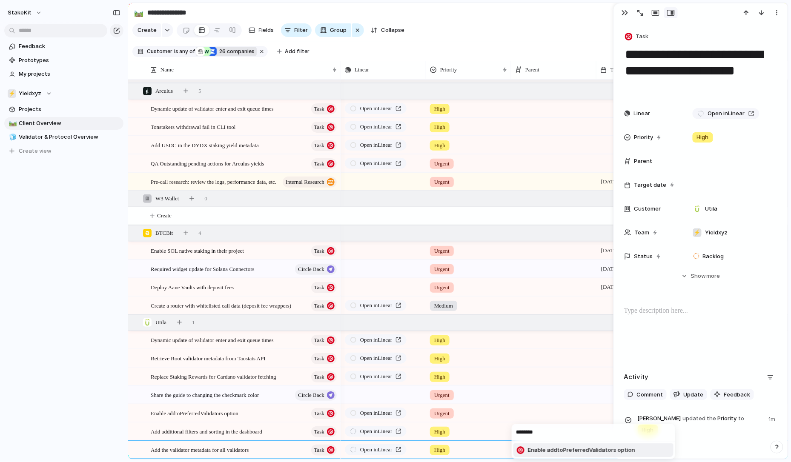
type input "********"
click at [571, 451] on span "Enable addtoPreferredValidators option" at bounding box center [581, 451] width 107 height 9
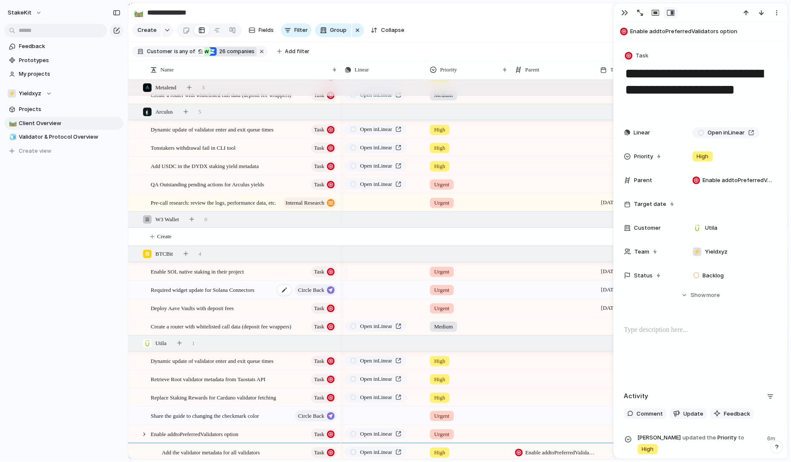
scroll to position [1220, 0]
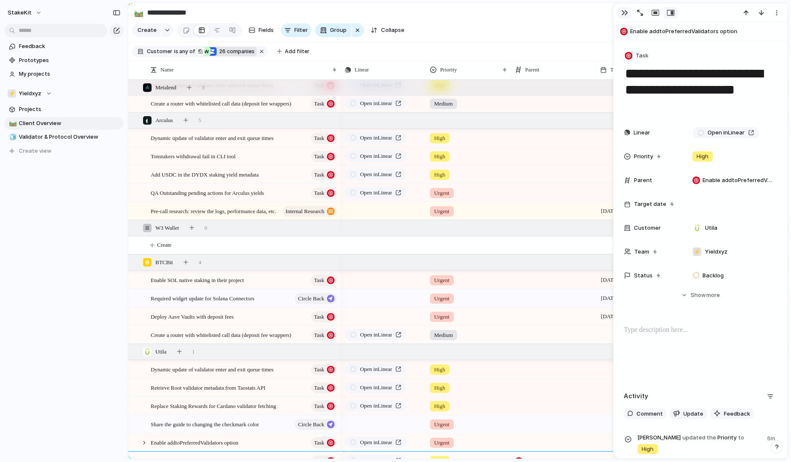
click at [625, 14] on div "button" at bounding box center [625, 12] width 7 height 7
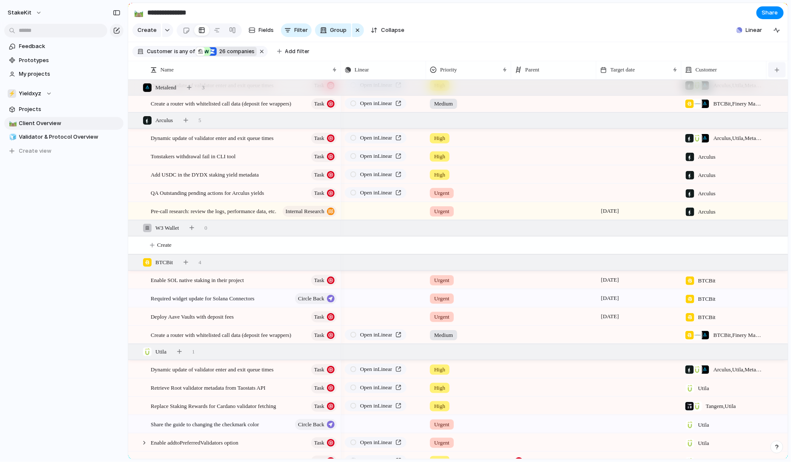
click at [776, 65] on button "button" at bounding box center [777, 69] width 17 height 15
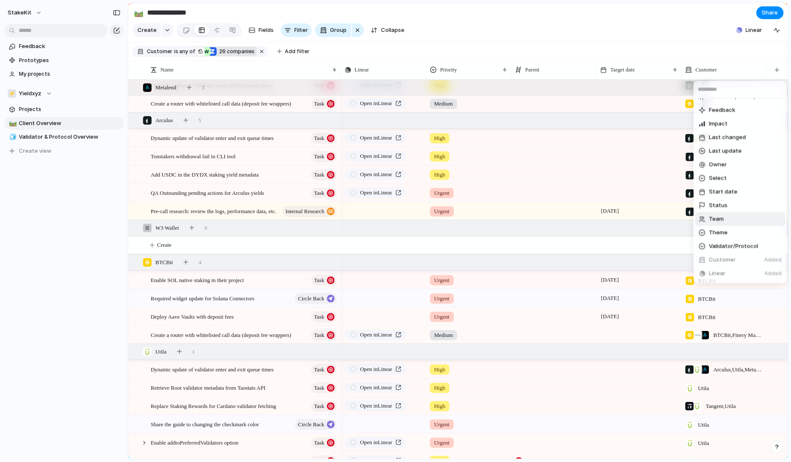
scroll to position [82, 0]
click at [732, 204] on li "Status" at bounding box center [741, 203] width 90 height 14
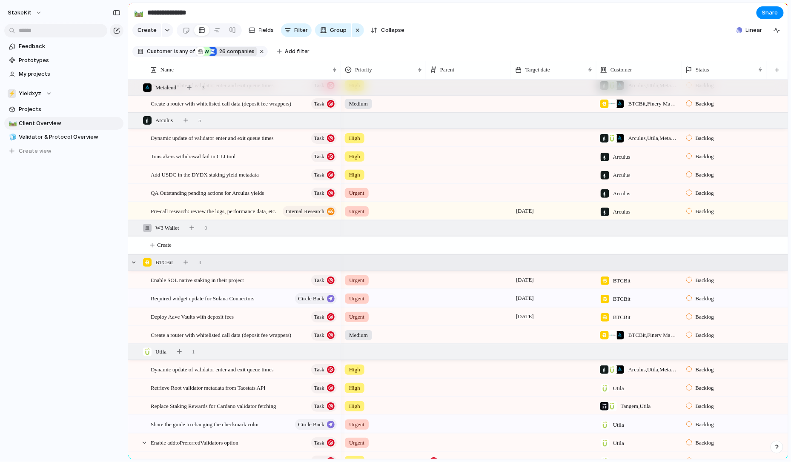
scroll to position [1220, 0]
click at [690, 285] on div at bounding box center [689, 281] width 6 height 8
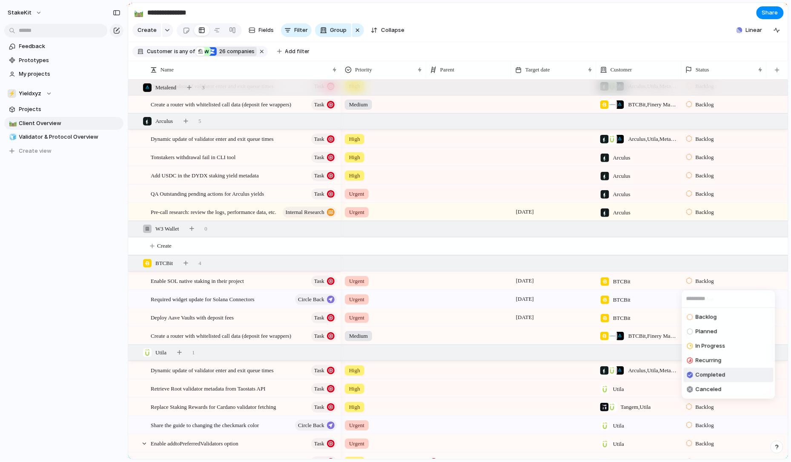
click at [703, 375] on span "Completed" at bounding box center [711, 375] width 30 height 9
click at [699, 300] on span "Backlog" at bounding box center [705, 300] width 18 height 9
click at [709, 390] on span "Completed" at bounding box center [711, 394] width 30 height 9
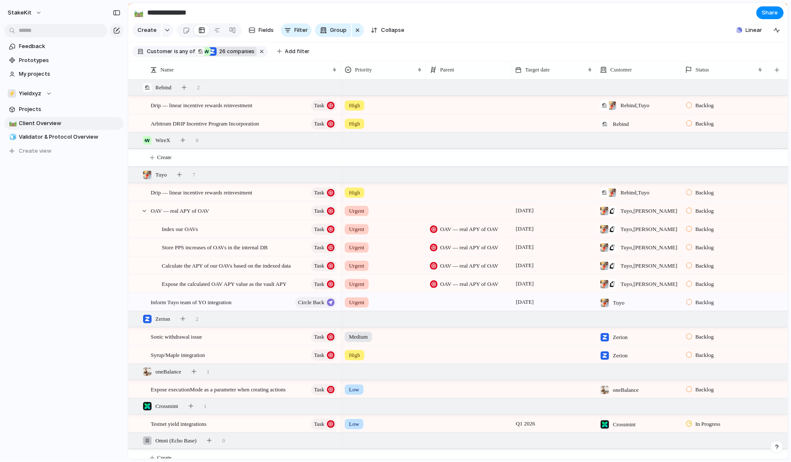
scroll to position [0, 0]
click at [689, 102] on div at bounding box center [689, 105] width 6 height 8
click at [703, 172] on span "In Progress" at bounding box center [711, 171] width 30 height 9
click at [698, 123] on span "Backlog" at bounding box center [705, 124] width 18 height 9
click at [697, 176] on span "Planned" at bounding box center [707, 174] width 22 height 9
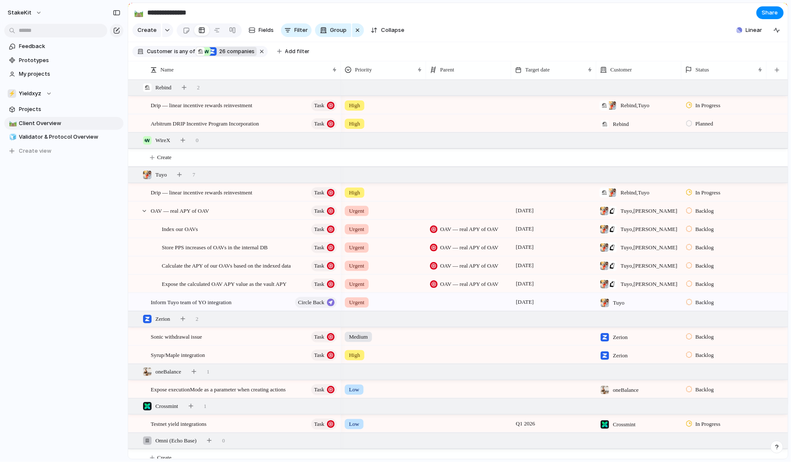
click at [698, 210] on span "Backlog" at bounding box center [705, 211] width 18 height 9
click at [701, 273] on span "In Progress" at bounding box center [711, 276] width 30 height 9
click at [704, 233] on span "Backlog" at bounding box center [705, 229] width 18 height 9
click at [705, 302] on li "Recurring" at bounding box center [729, 309] width 90 height 14
click at [706, 232] on span "Recurring" at bounding box center [707, 229] width 22 height 9
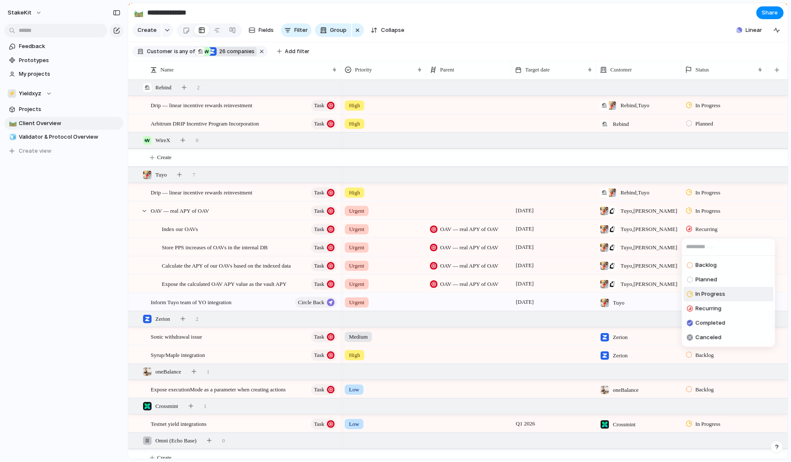
click at [711, 297] on span "In Progress" at bounding box center [711, 294] width 30 height 9
click at [711, 246] on span "Backlog" at bounding box center [705, 248] width 18 height 9
click at [709, 312] on span "In Progress" at bounding box center [711, 313] width 30 height 9
click at [709, 267] on span "Backlog" at bounding box center [705, 266] width 18 height 9
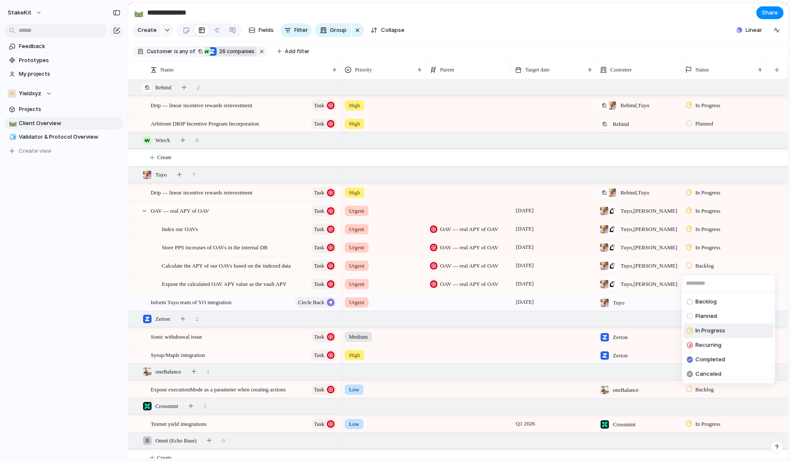
click at [709, 332] on span "In Progress" at bounding box center [711, 331] width 30 height 9
click at [706, 284] on span "Backlog" at bounding box center [705, 284] width 18 height 9
click at [714, 344] on li "In Progress" at bounding box center [729, 349] width 90 height 14
click at [711, 300] on span "Backlog" at bounding box center [705, 303] width 18 height 9
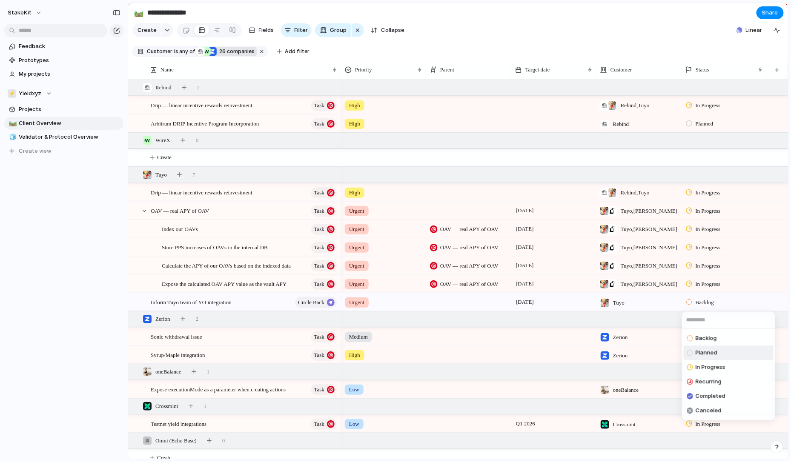
click at [711, 354] on span "Planned" at bounding box center [707, 353] width 22 height 9
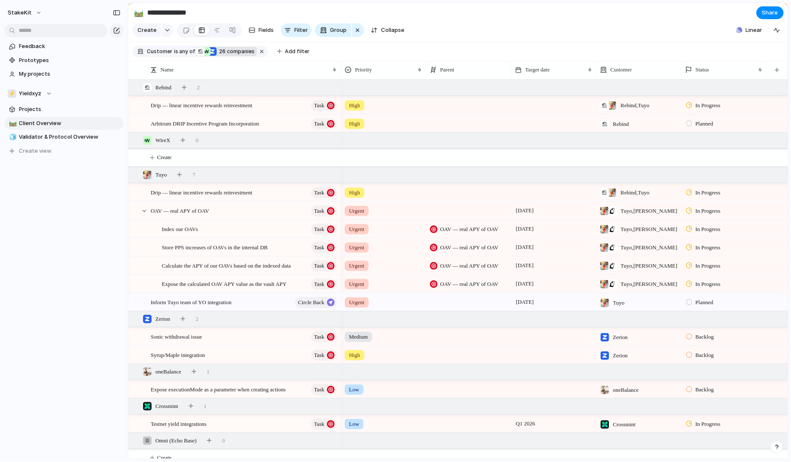
click at [704, 305] on span "Planned" at bounding box center [705, 303] width 18 height 9
click at [671, 317] on div "Backlog Planned In Progress Recurring Completed Canceled" at bounding box center [395, 231] width 791 height 462
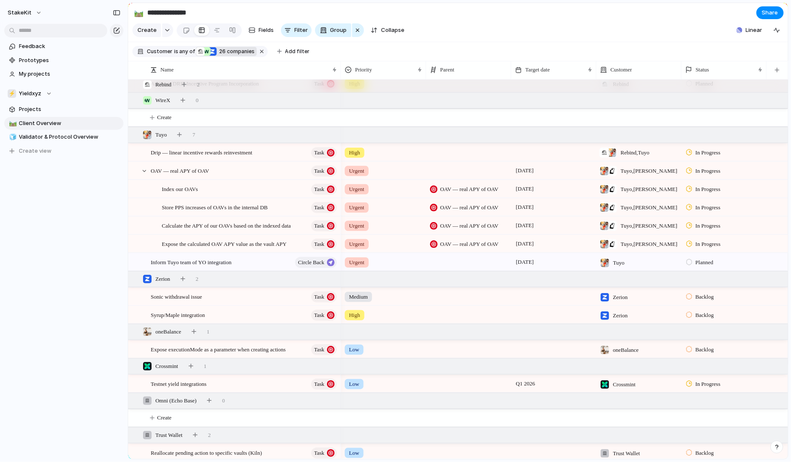
scroll to position [0, 84]
click at [699, 301] on div "Backlog" at bounding box center [725, 294] width 84 height 15
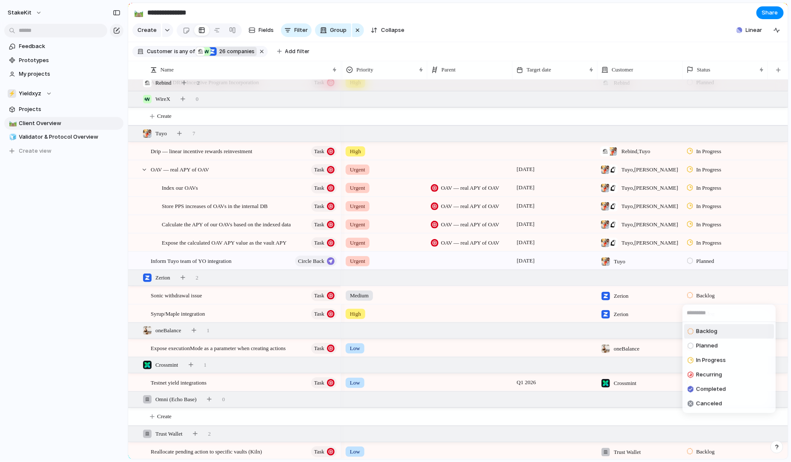
click at [702, 335] on span "Backlog" at bounding box center [707, 331] width 21 height 9
click at [699, 319] on span "Backlog" at bounding box center [706, 314] width 18 height 9
click at [701, 375] on div "In Progress" at bounding box center [707, 379] width 38 height 10
click at [698, 350] on span "Backlog" at bounding box center [706, 349] width 18 height 9
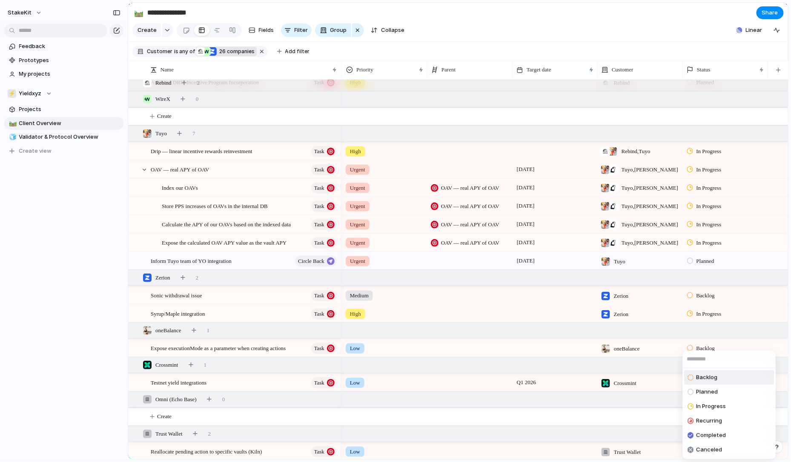
click at [663, 367] on div "Backlog Planned In Progress Recurring Completed Canceled" at bounding box center [395, 231] width 791 height 462
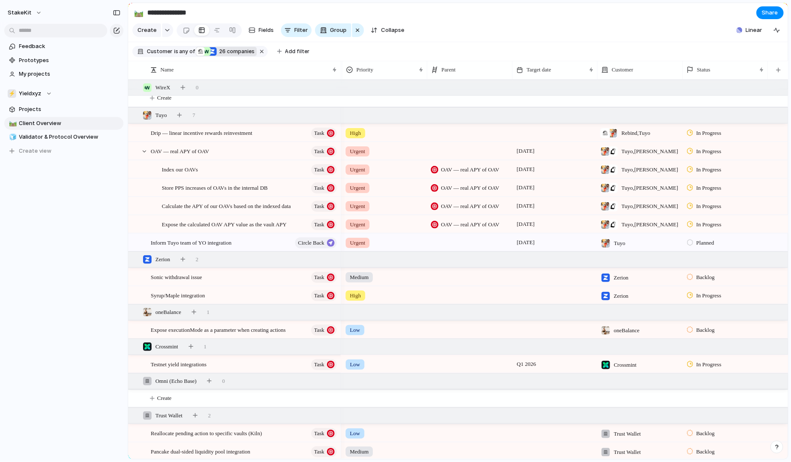
click at [694, 365] on div "In Progress" at bounding box center [705, 365] width 37 height 10
click at [704, 382] on span "Backlog" at bounding box center [707, 378] width 21 height 9
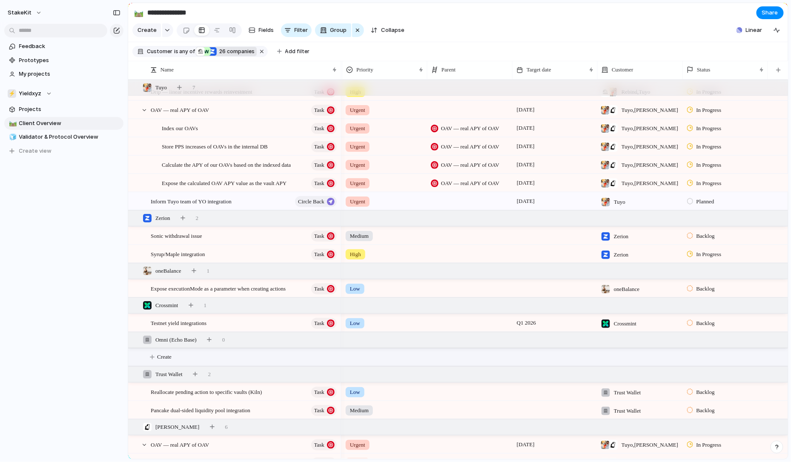
scroll to position [101, 0]
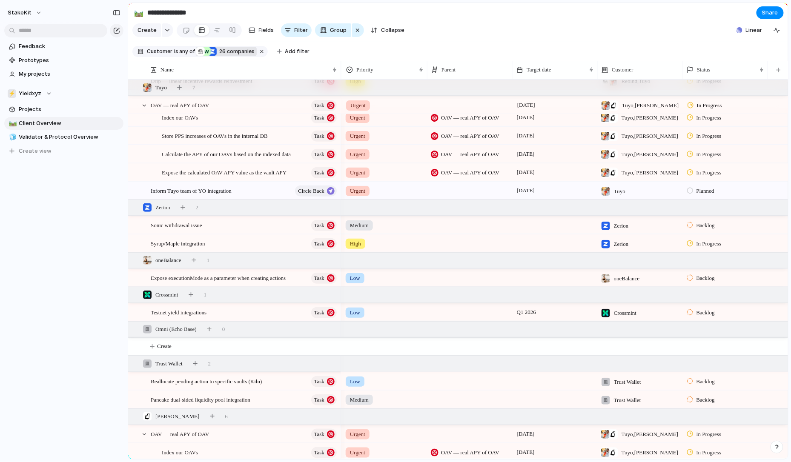
click at [699, 380] on span "Backlog" at bounding box center [706, 382] width 18 height 9
click at [656, 394] on div "Backlog Planned In Progress Recurring Completed Canceled" at bounding box center [395, 231] width 791 height 462
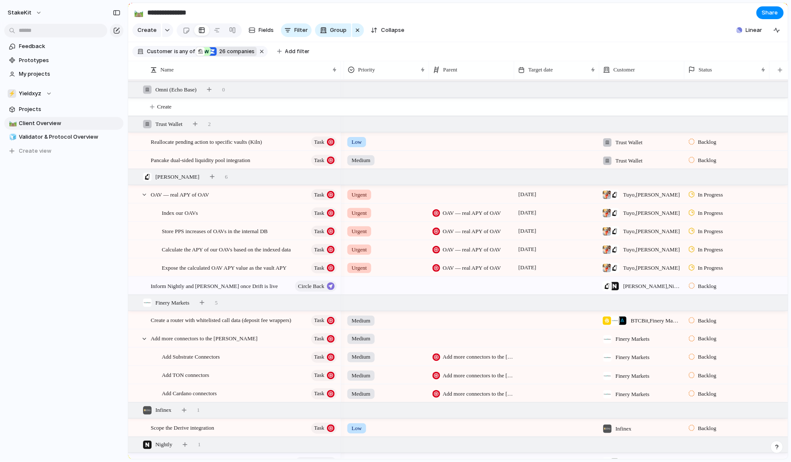
click at [699, 321] on span "Backlog" at bounding box center [707, 321] width 18 height 9
click at [659, 341] on div "Backlog Planned In Progress Recurring Completed Canceled" at bounding box center [395, 231] width 791 height 462
click at [692, 342] on div at bounding box center [692, 339] width 6 height 8
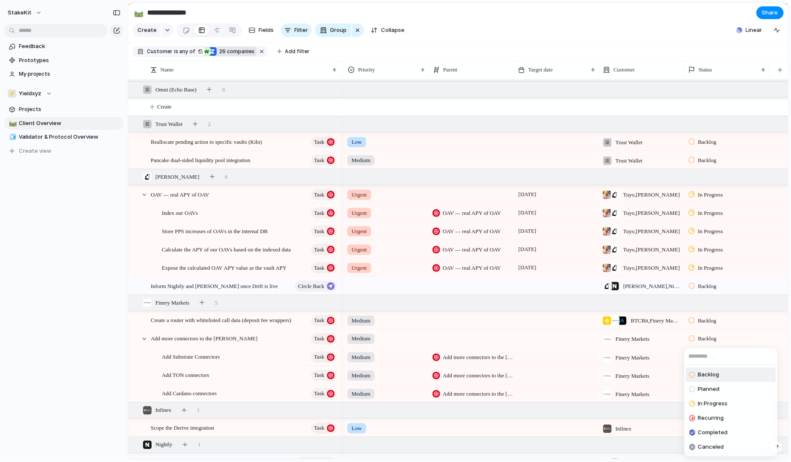
click at [658, 368] on div "Backlog Planned In Progress Recurring Completed Canceled" at bounding box center [395, 231] width 791 height 462
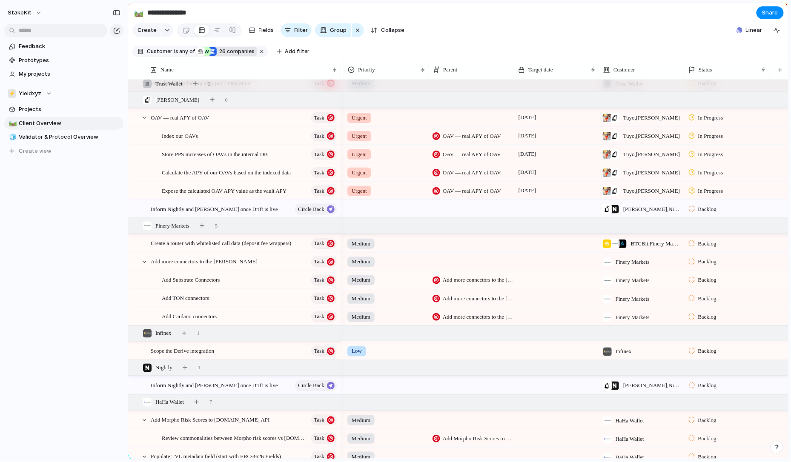
click at [697, 352] on div "Backlog" at bounding box center [704, 352] width 30 height 10
click at [662, 346] on div "Backlog Planned In Progress Recurring Completed Canceled" at bounding box center [395, 231] width 791 height 462
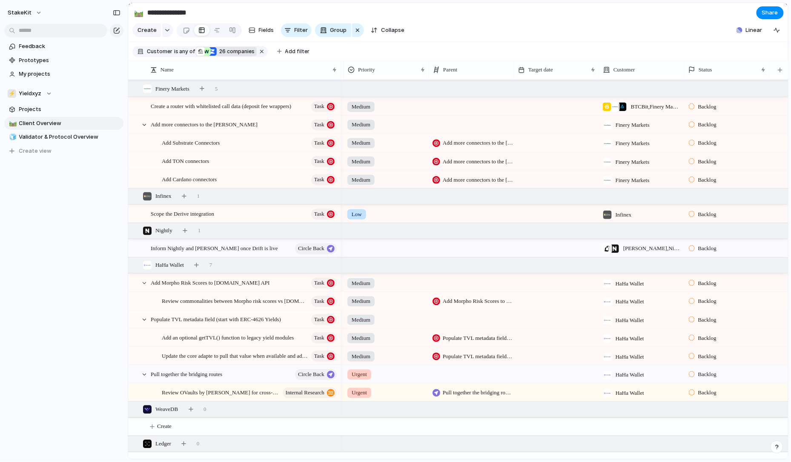
click at [698, 300] on span "Backlog" at bounding box center [707, 302] width 18 height 9
click at [701, 364] on span "In Progress" at bounding box center [713, 367] width 30 height 9
click at [702, 285] on span "Backlog" at bounding box center [707, 283] width 18 height 9
click at [706, 330] on span "Planned" at bounding box center [709, 334] width 22 height 9
click at [695, 355] on div "Backlog" at bounding box center [704, 357] width 30 height 10
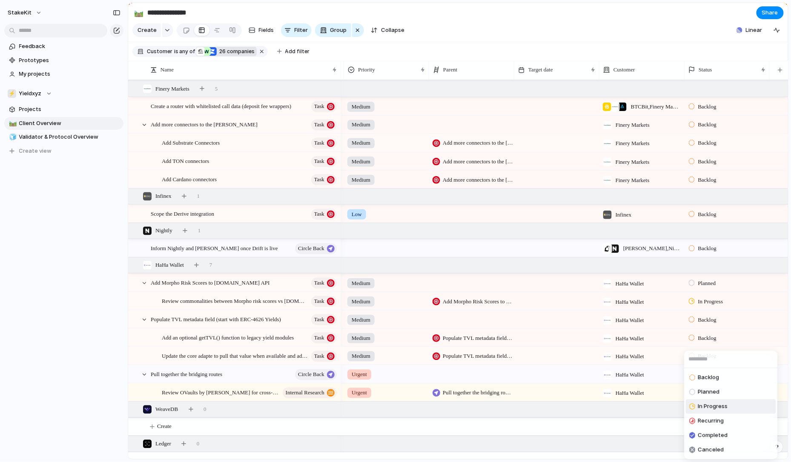
click at [704, 409] on span "In Progress" at bounding box center [713, 407] width 30 height 9
click at [701, 355] on span "In Progress" at bounding box center [710, 357] width 25 height 9
click at [234, 354] on div "Backlog Planned In Progress Recurring Completed Canceled" at bounding box center [395, 231] width 791 height 462
click at [222, 358] on span "Update the core adapte to pull that value when available and add it to the exis…" at bounding box center [226, 356] width 129 height 10
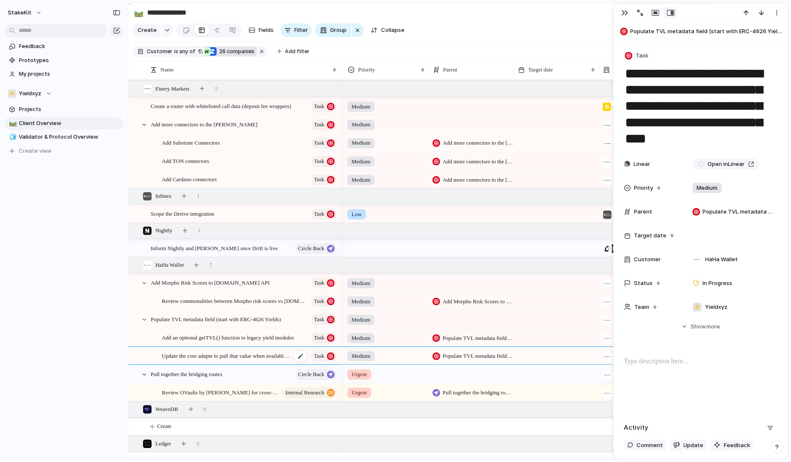
click at [222, 358] on span "Update the core adapte to pull that value when available and add it to the exis…" at bounding box center [226, 356] width 129 height 10
click at [224, 358] on textarea "**********" at bounding box center [234, 361] width 144 height 17
type textarea "**********"
click at [624, 9] on button "button" at bounding box center [625, 12] width 14 height 11
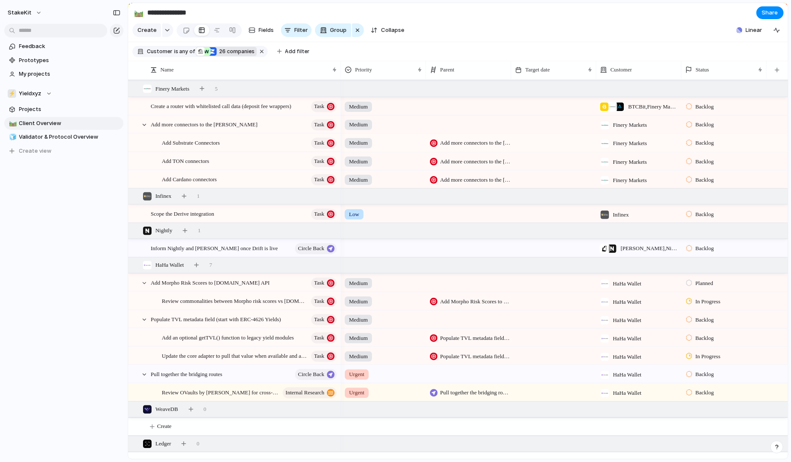
click at [714, 375] on span "Backlog" at bounding box center [705, 375] width 18 height 9
click at [702, 404] on span "In Progress" at bounding box center [711, 407] width 30 height 9
click at [700, 362] on div "In Progress" at bounding box center [724, 355] width 84 height 15
click at [700, 380] on span "Backlog" at bounding box center [706, 378] width 21 height 9
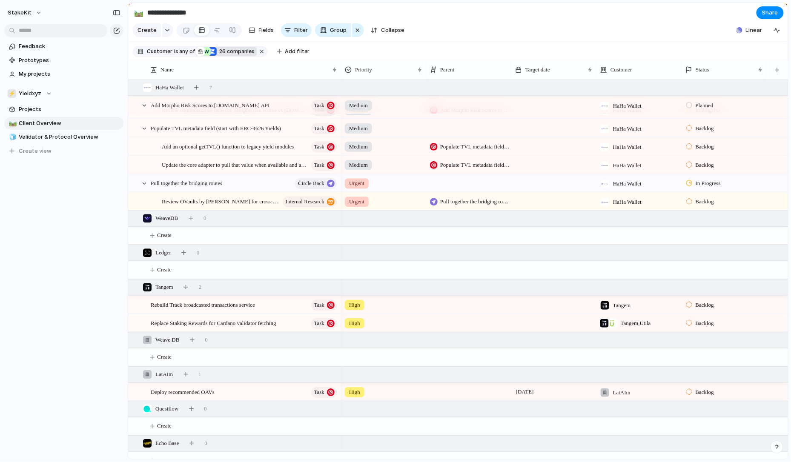
click at [700, 310] on div "Backlog" at bounding box center [724, 303] width 84 height 15
click at [712, 374] on span "In Progress" at bounding box center [711, 370] width 30 height 9
click at [690, 321] on div at bounding box center [689, 323] width 6 height 8
click at [702, 374] on span "Planned" at bounding box center [707, 374] width 22 height 9
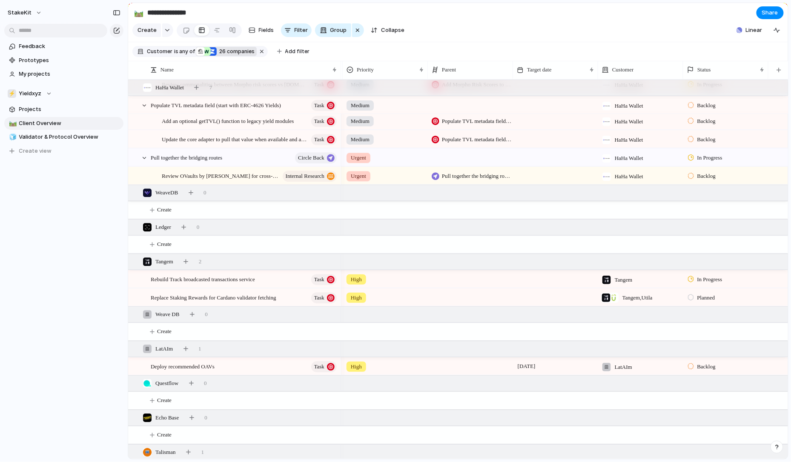
click at [692, 368] on div at bounding box center [691, 367] width 6 height 8
click at [704, 408] on span "In Progress" at bounding box center [713, 407] width 30 height 9
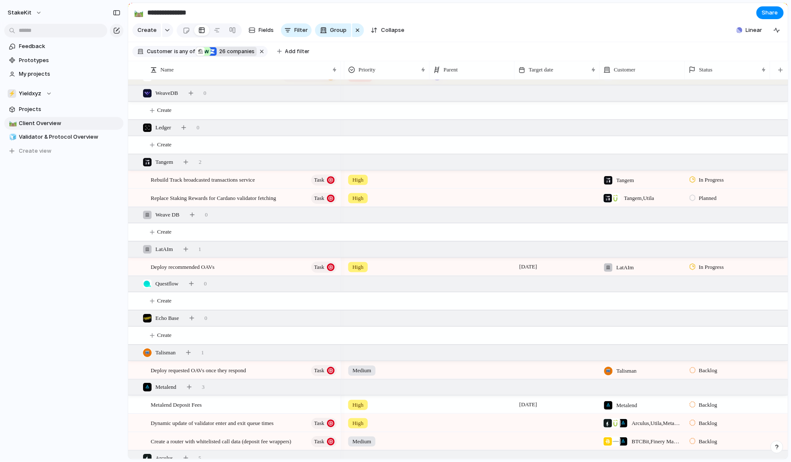
click at [700, 372] on span "Backlog" at bounding box center [708, 371] width 18 height 9
click at [704, 394] on span "Planned" at bounding box center [710, 392] width 22 height 9
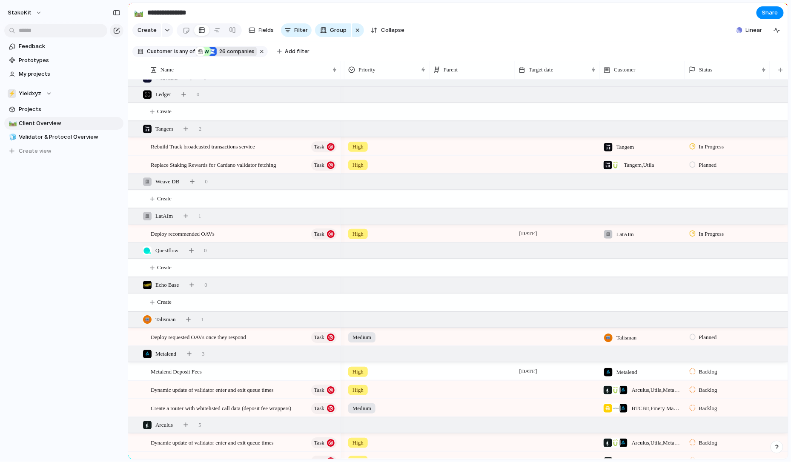
click at [700, 370] on span "Backlog" at bounding box center [708, 372] width 18 height 9
click at [704, 392] on span "Planned" at bounding box center [710, 392] width 22 height 9
click at [698, 388] on div "Backlog" at bounding box center [705, 390] width 30 height 10
click at [701, 392] on span "Planned" at bounding box center [710, 392] width 22 height 9
click at [697, 408] on div "Backlog" at bounding box center [705, 409] width 30 height 10
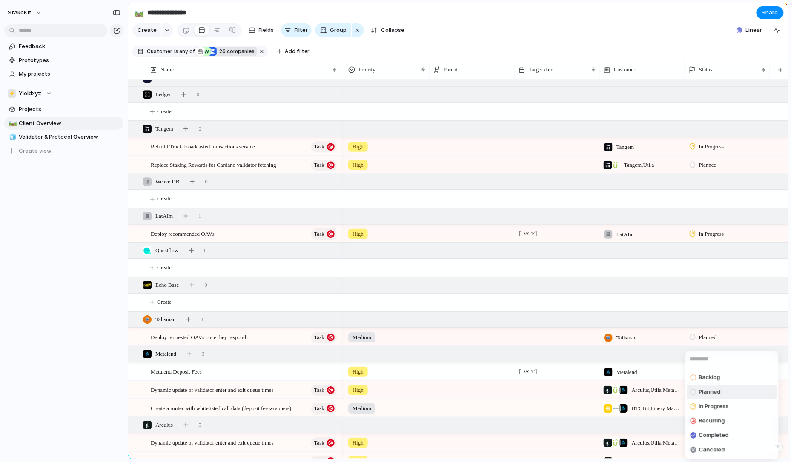
click at [646, 421] on div "Backlog Planned In Progress Recurring Completed Canceled" at bounding box center [395, 231] width 791 height 462
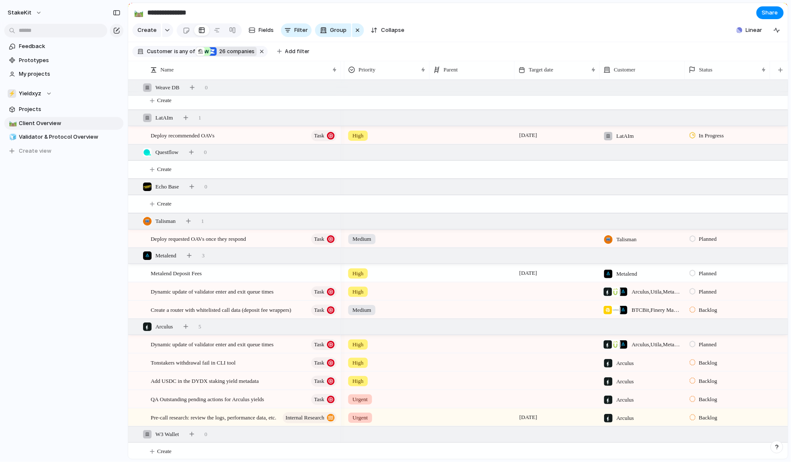
click at [698, 362] on div "Backlog" at bounding box center [705, 363] width 30 height 10
click at [481, 389] on div "Backlog Planned In Progress Recurring Completed Canceled" at bounding box center [395, 231] width 791 height 462
click at [692, 416] on div at bounding box center [693, 418] width 6 height 8
click at [698, 395] on div at bounding box center [695, 393] width 8 height 10
click at [695, 400] on div at bounding box center [693, 400] width 6 height 8
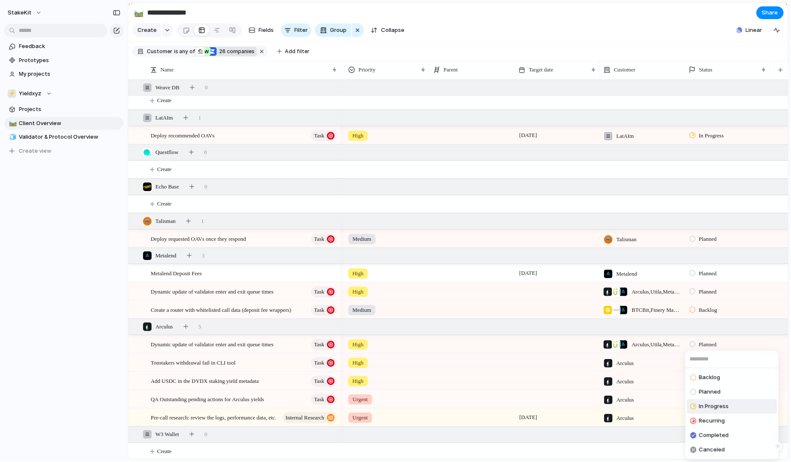
click at [697, 405] on div at bounding box center [695, 407] width 8 height 10
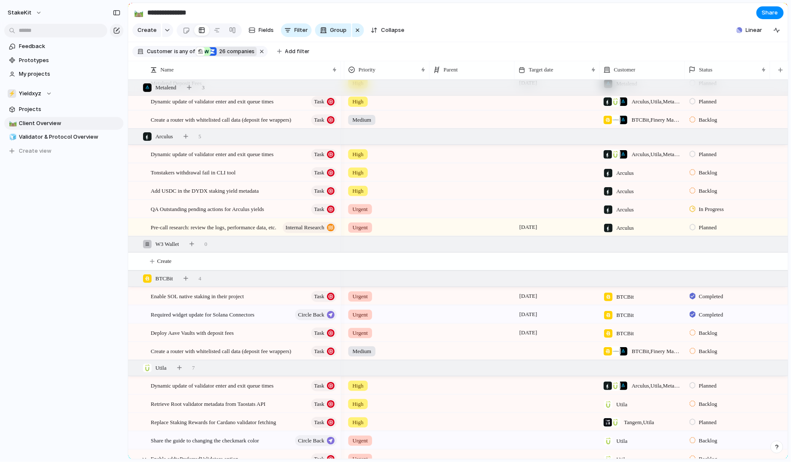
click at [698, 338] on div "Backlog" at bounding box center [705, 333] width 30 height 10
click at [701, 394] on span "In Progress" at bounding box center [714, 398] width 30 height 9
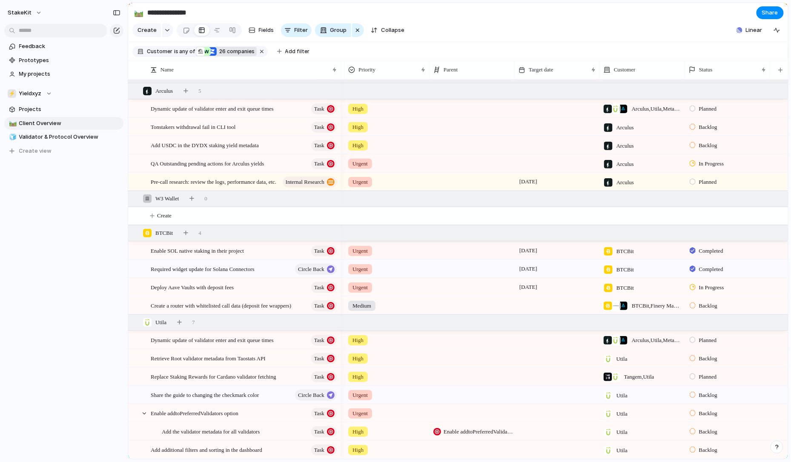
click at [706, 413] on span "Backlog" at bounding box center [708, 414] width 18 height 9
click at [515, 385] on div "Backlog Planned In Progress Recurring Completed Canceled" at bounding box center [395, 231] width 791 height 462
click at [182, 316] on div "Utila 7" at bounding box center [459, 322] width 662 height 15
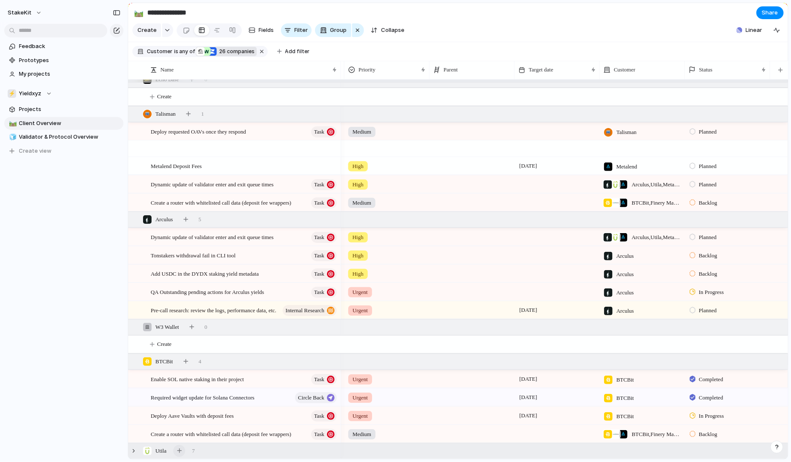
click at [181, 452] on div "button" at bounding box center [179, 451] width 5 height 5
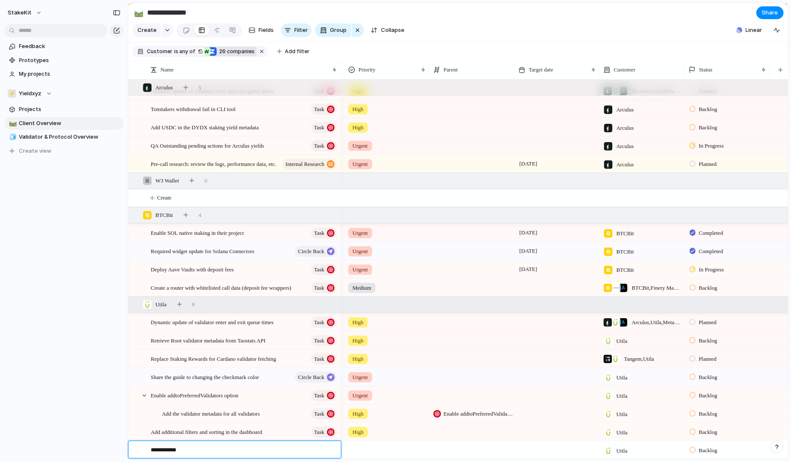
paste textarea "**********"
click at [204, 450] on textarea "**********" at bounding box center [243, 451] width 184 height 10
click at [227, 449] on textarea "**********" at bounding box center [243, 451] width 184 height 10
click at [261, 445] on div "**********" at bounding box center [239, 450] width 199 height 17
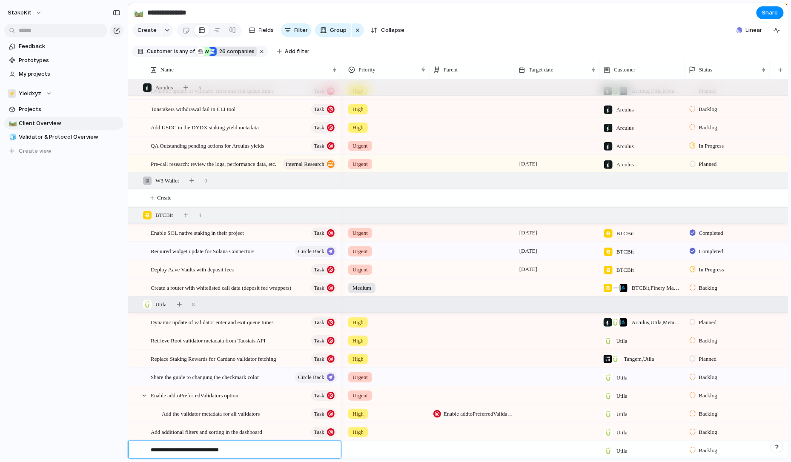
click at [260, 450] on textarea "**********" at bounding box center [243, 451] width 184 height 10
type textarea "**********"
click at [324, 446] on div "Yearn APY — switch to the 7-day average" at bounding box center [244, 450] width 187 height 17
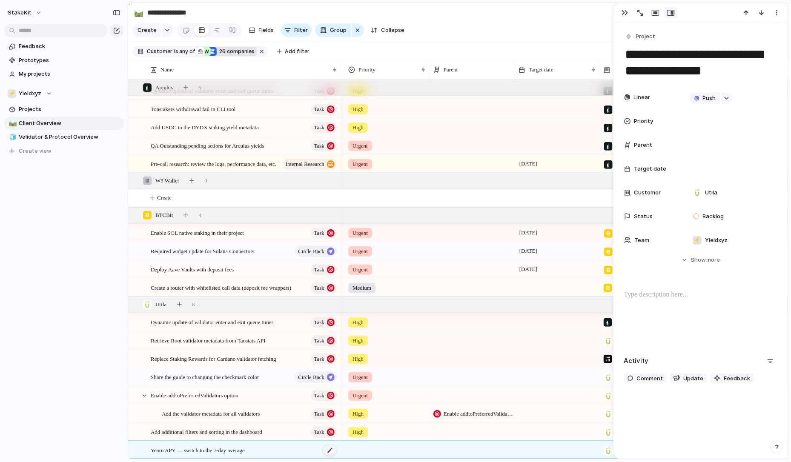
click at [330, 449] on div at bounding box center [330, 450] width 14 height 11
click at [636, 36] on button "Project" at bounding box center [640, 37] width 35 height 12
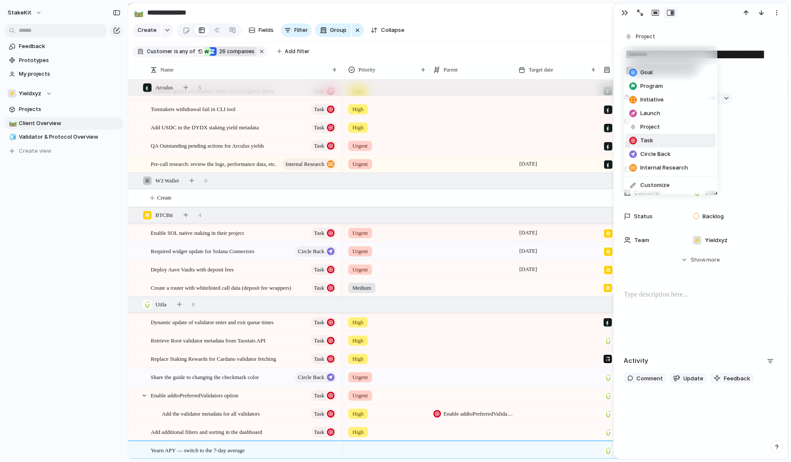
click at [646, 140] on span "Task" at bounding box center [647, 141] width 13 height 9
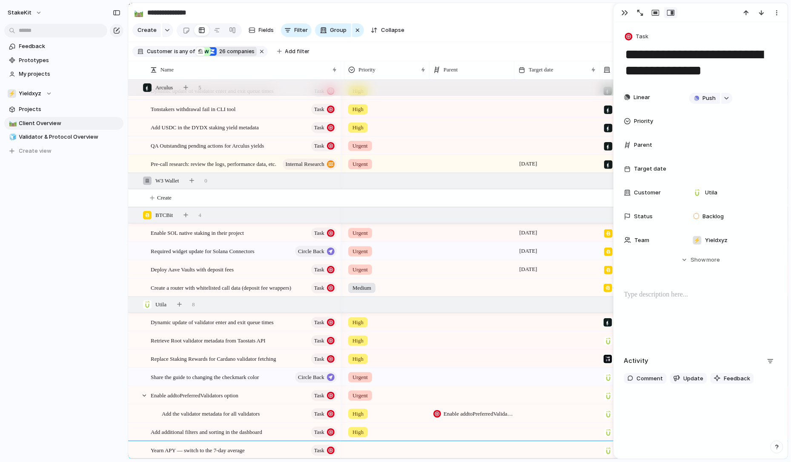
click at [368, 451] on div at bounding box center [387, 449] width 84 height 14
click at [377, 421] on li "High" at bounding box center [392, 421] width 90 height 14
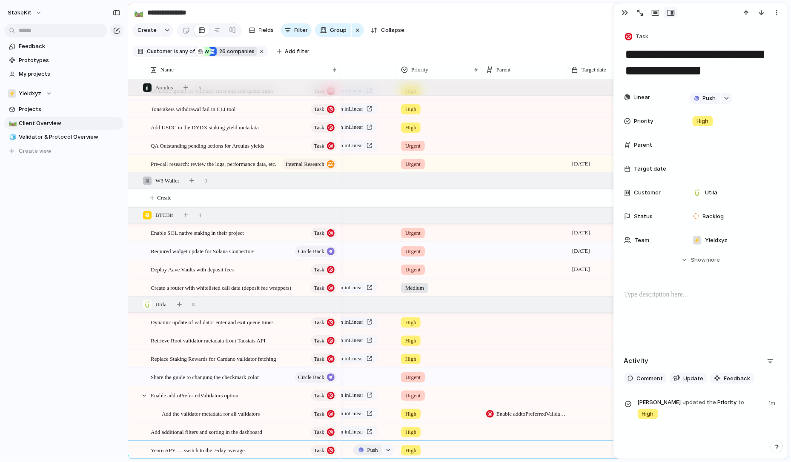
click at [362, 447] on button "Push" at bounding box center [367, 450] width 29 height 11
click at [368, 447] on li "Issue" at bounding box center [371, 451] width 49 height 14
click at [373, 432] on link "Open in Linear" at bounding box center [347, 432] width 62 height 11
click at [353, 405] on div "Open in Linear" at bounding box center [355, 412] width 84 height 14
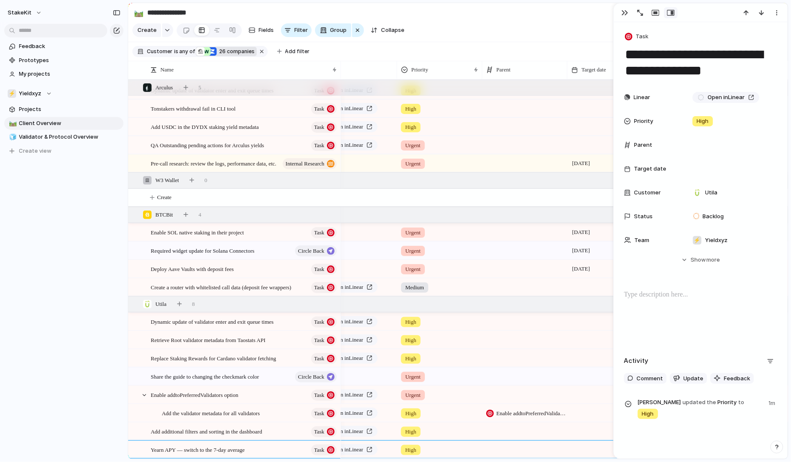
click at [226, 427] on div "Projects Issues Other Projects OAV Management Dashboard Perpetual Futures in [G…" at bounding box center [395, 231] width 791 height 462
click at [355, 451] on span "Open in Linear" at bounding box center [347, 450] width 32 height 9
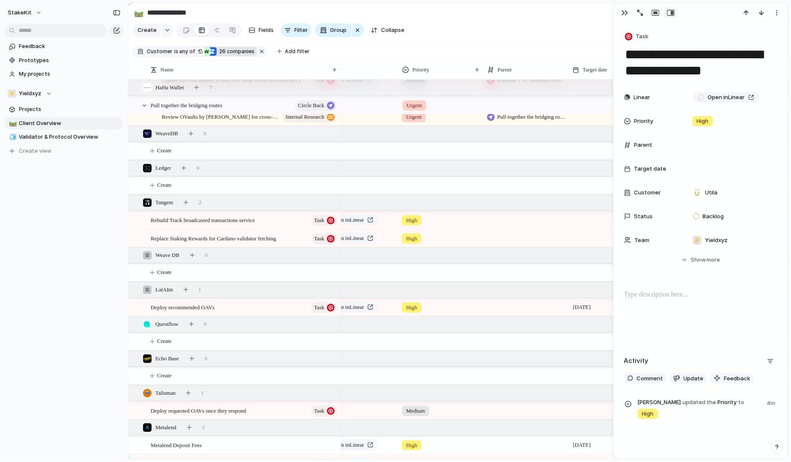
scroll to position [887, 0]
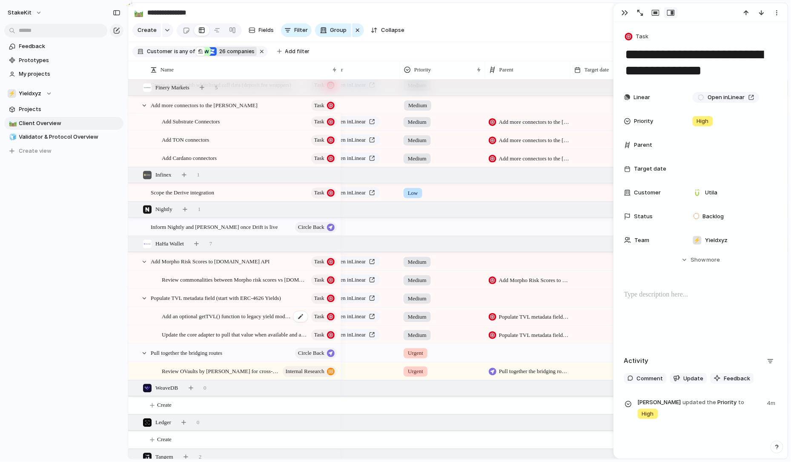
click at [258, 316] on span "Add an optional getTVL() function to legacy yield modules" at bounding box center [226, 317] width 129 height 10
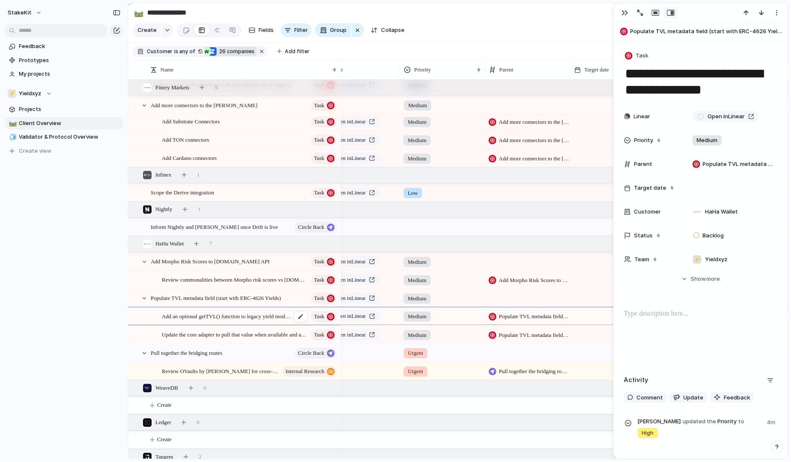
type textarea "**********"
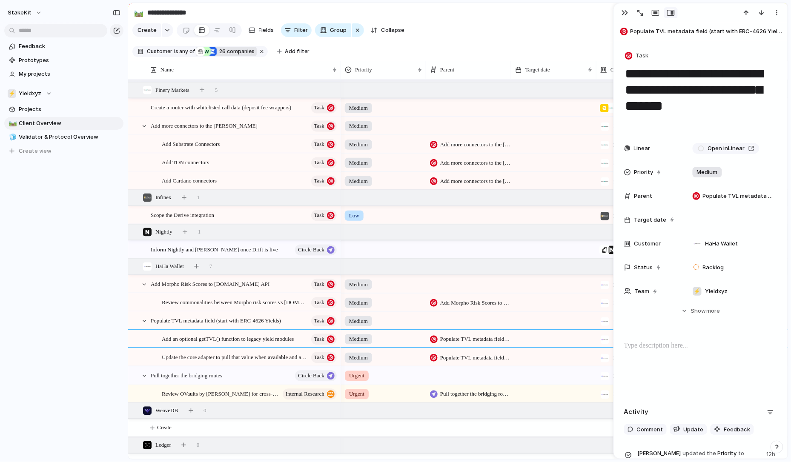
click at [601, 339] on div at bounding box center [605, 340] width 9 height 9
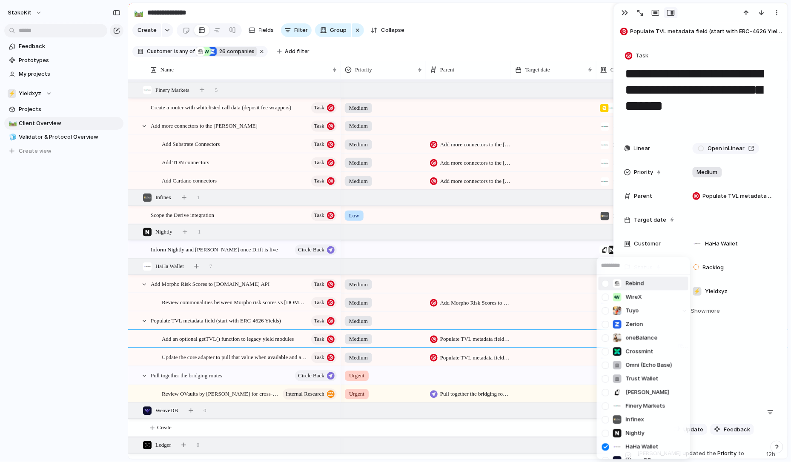
click at [612, 262] on input "text" at bounding box center [643, 266] width 93 height 17
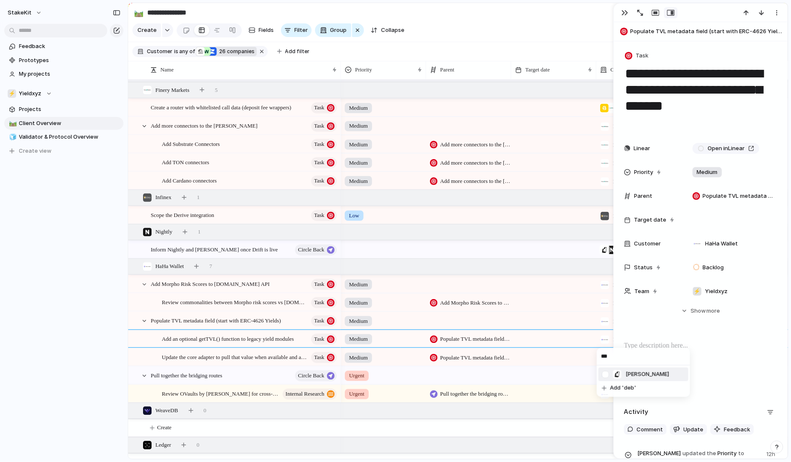
type input "***"
click at [605, 376] on div at bounding box center [605, 375] width 15 height 15
click at [287, 357] on div "*** [PERSON_NAME] Add 'deb'" at bounding box center [395, 231] width 791 height 462
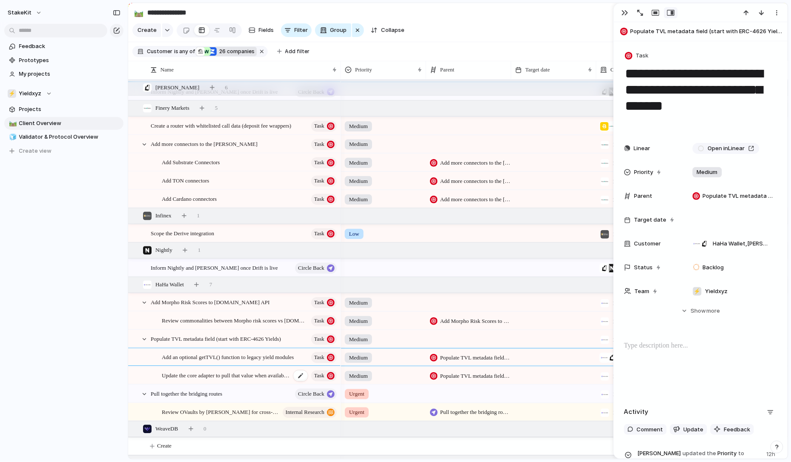
click at [286, 371] on span "Update the core adapter to pull that value when available and add it to the exi…" at bounding box center [226, 376] width 129 height 10
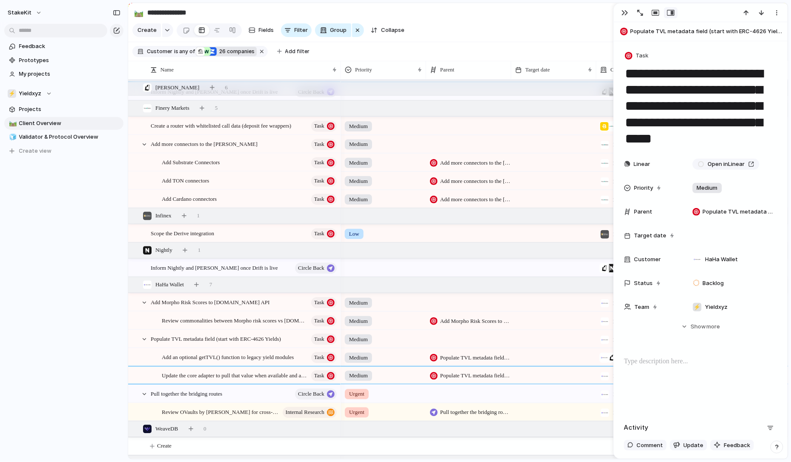
click at [612, 391] on div "HaHa Wallet" at bounding box center [621, 393] width 48 height 14
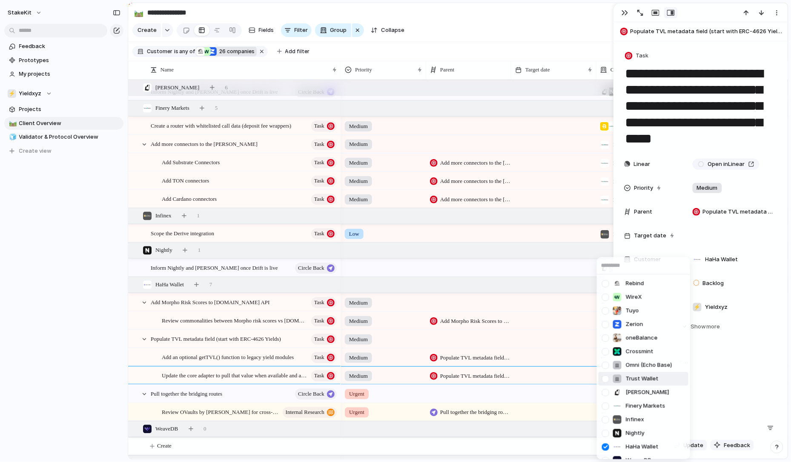
click at [576, 366] on div "Rebind WireX Tuyo Zerion oneBalance Crossmint Omni (Echo Base) Trust Wallet [PE…" at bounding box center [395, 231] width 791 height 462
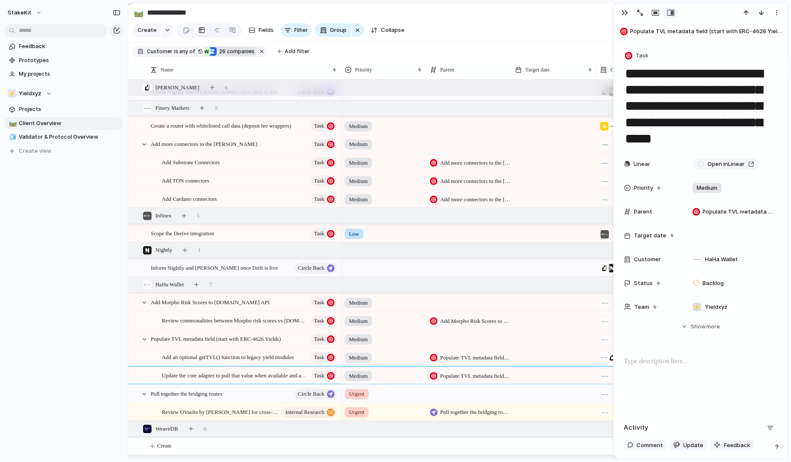
click at [605, 375] on div at bounding box center [605, 377] width 9 height 9
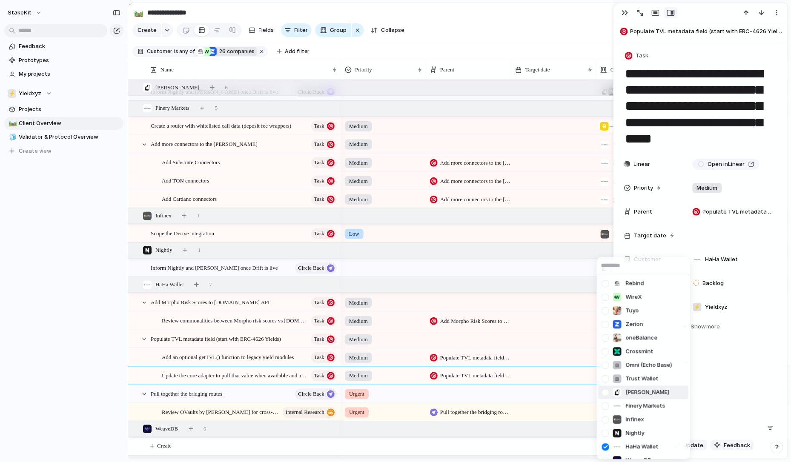
click at [605, 398] on div at bounding box center [605, 392] width 15 height 15
click at [583, 351] on div "Rebind WireX Tuyo Zerion oneBalance Crossmint Omni (Echo Base) Trust Wallet [PE…" at bounding box center [395, 231] width 791 height 462
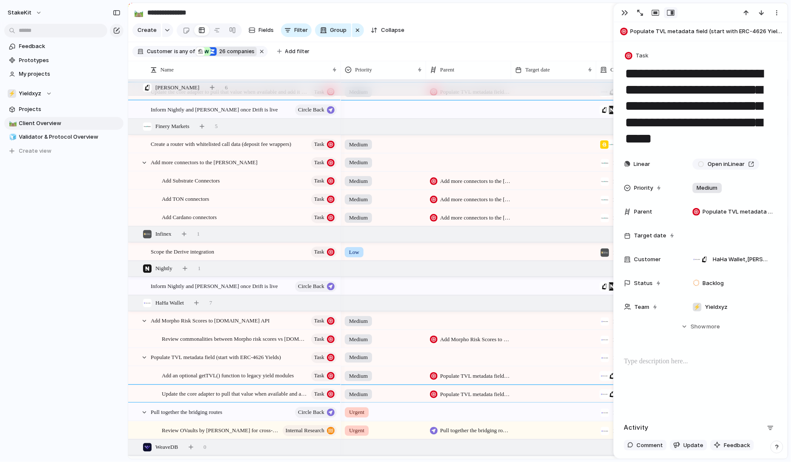
click at [606, 364] on div "HaHa Wallet" at bounding box center [639, 357] width 85 height 17
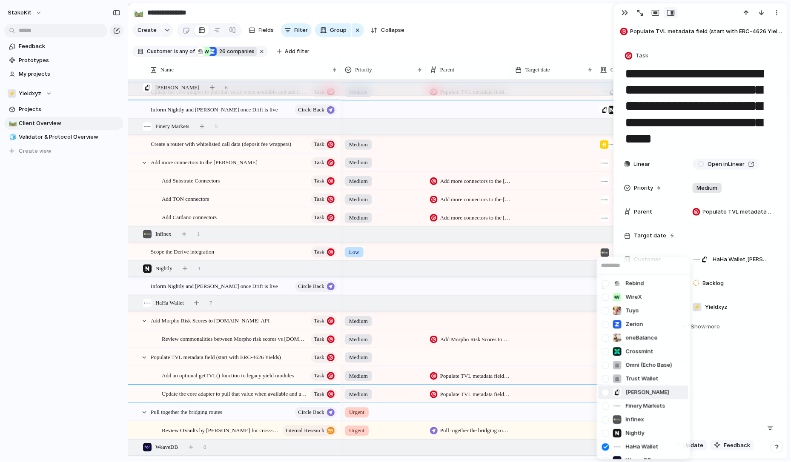
click at [608, 393] on div at bounding box center [605, 392] width 15 height 15
click at [565, 373] on div "Rebind WireX Tuyo Zerion oneBalance Crossmint Omni (Echo Base) Trust Wallet [PE…" at bounding box center [395, 231] width 791 height 462
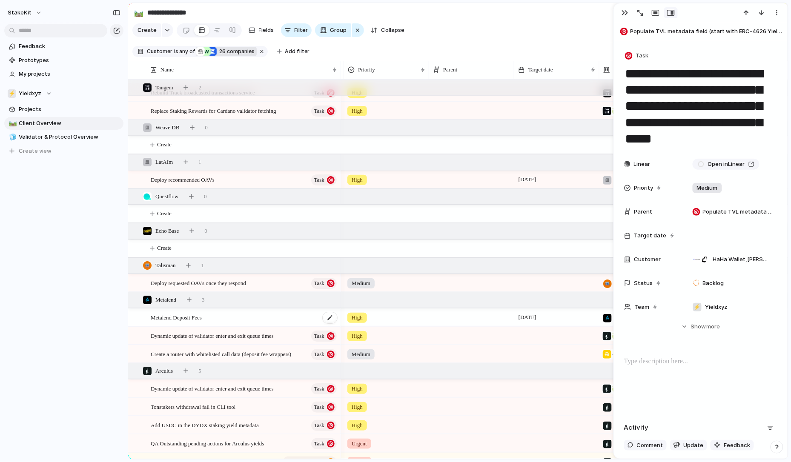
click at [310, 316] on div "Metalend Deposit Fees" at bounding box center [244, 317] width 187 height 17
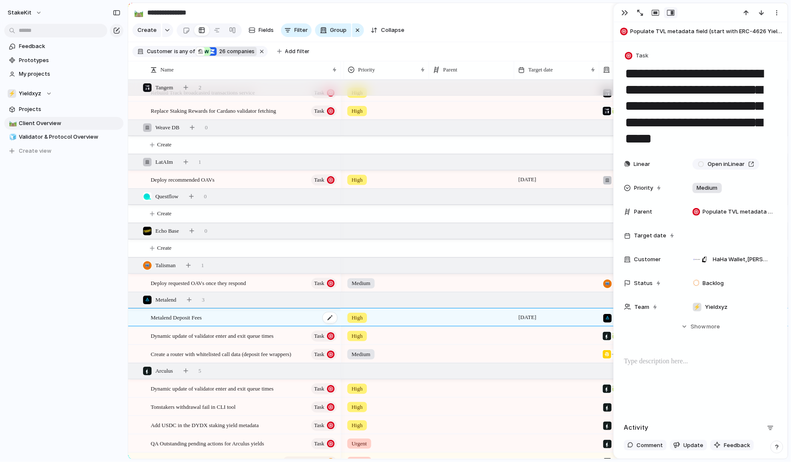
type textarea "**********"
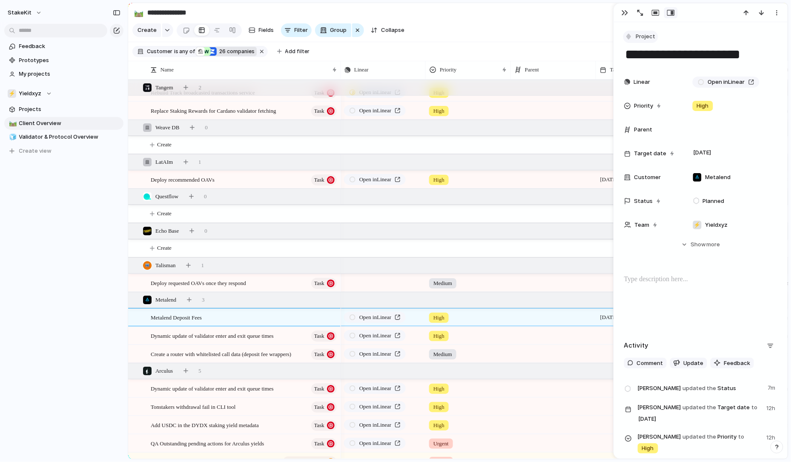
click at [640, 39] on span "Project" at bounding box center [646, 36] width 20 height 9
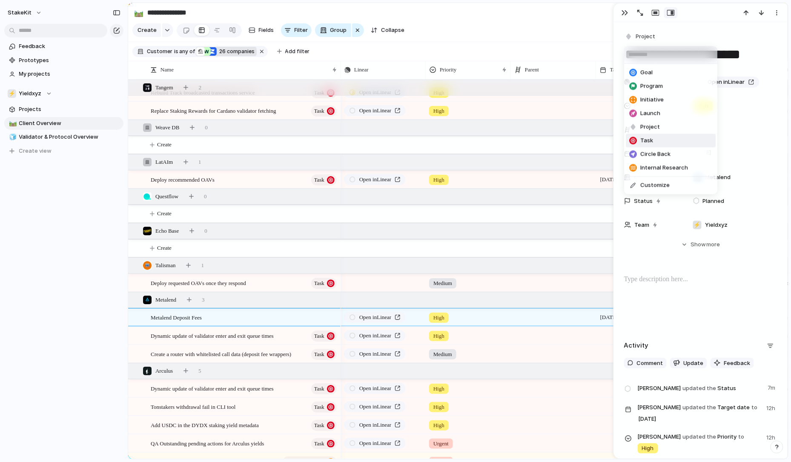
click at [653, 142] on li "Task" at bounding box center [671, 141] width 90 height 14
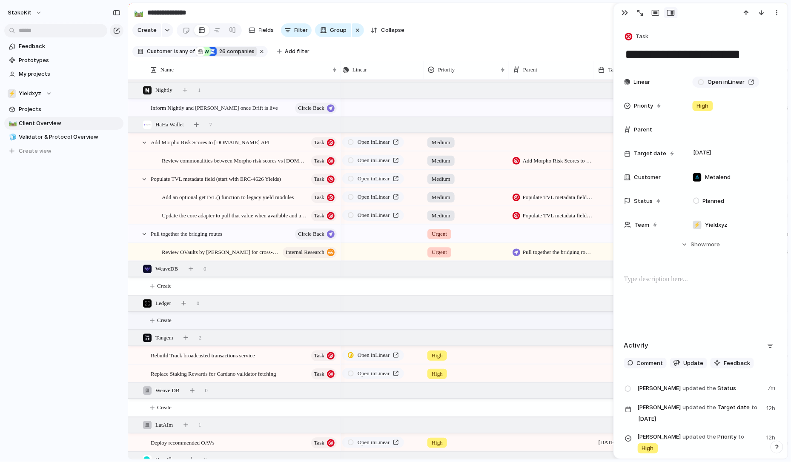
click at [172, 319] on span "Create" at bounding box center [164, 320] width 14 height 9
type textarea "*******"
click at [183, 318] on div "CoreDAO" at bounding box center [244, 321] width 187 height 17
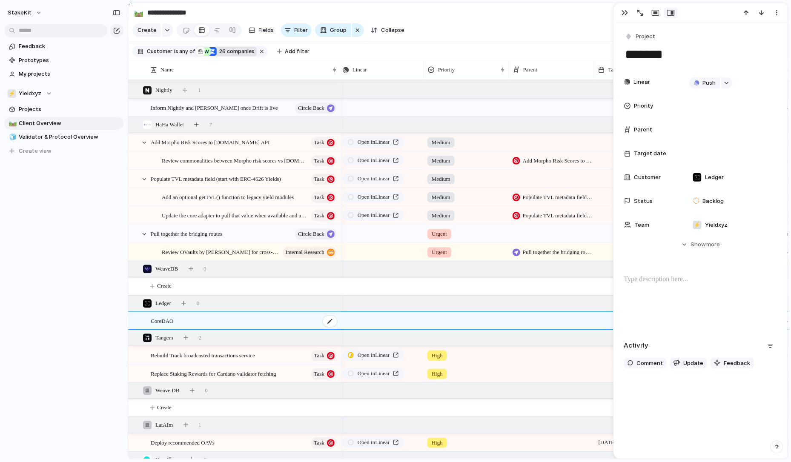
click at [183, 319] on div "CoreDAO" at bounding box center [244, 321] width 187 height 17
type textarea "*******"
type textarea "*********"
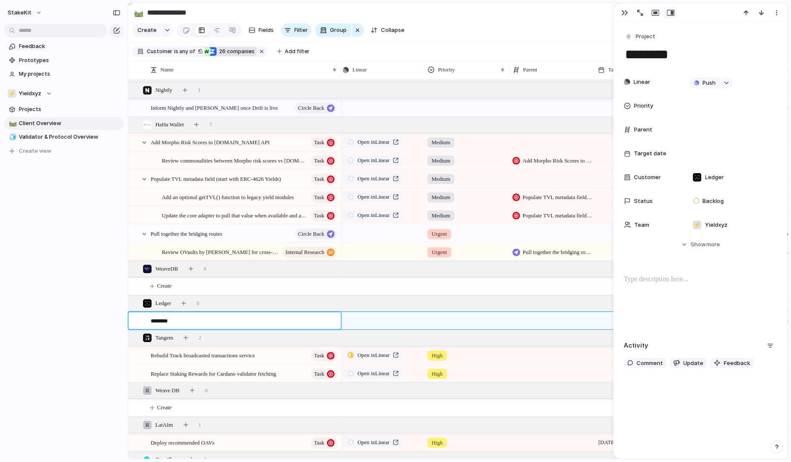
type textarea "*********"
type textarea "**********"
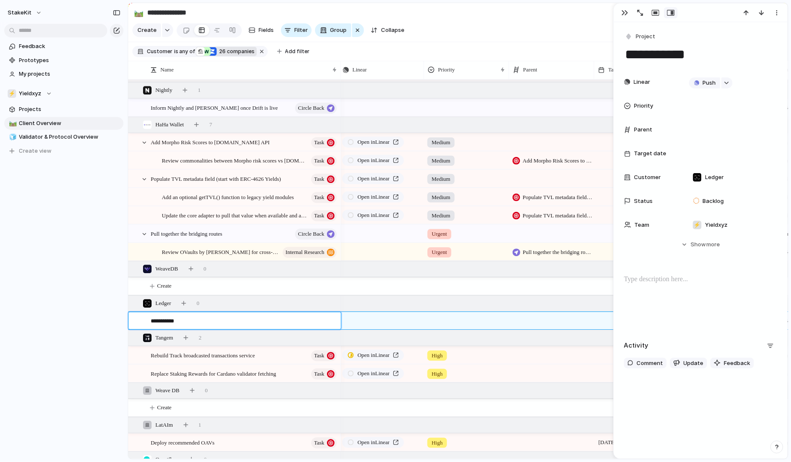
type textarea "**********"
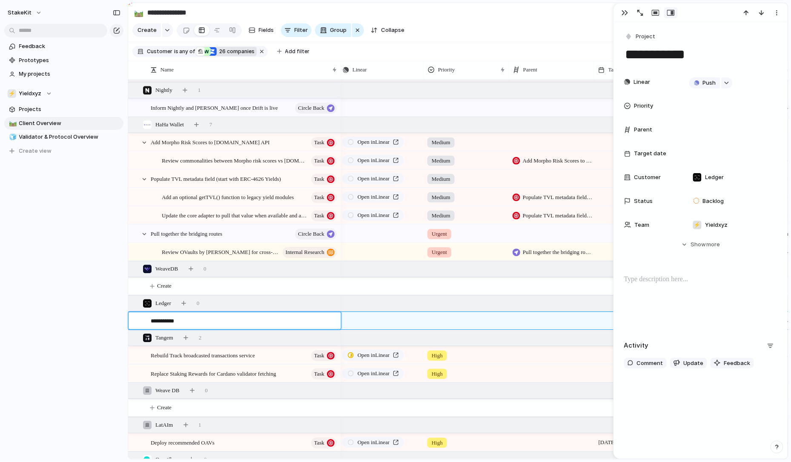
type textarea "**********"
type textarea "*********"
type textarea "*******"
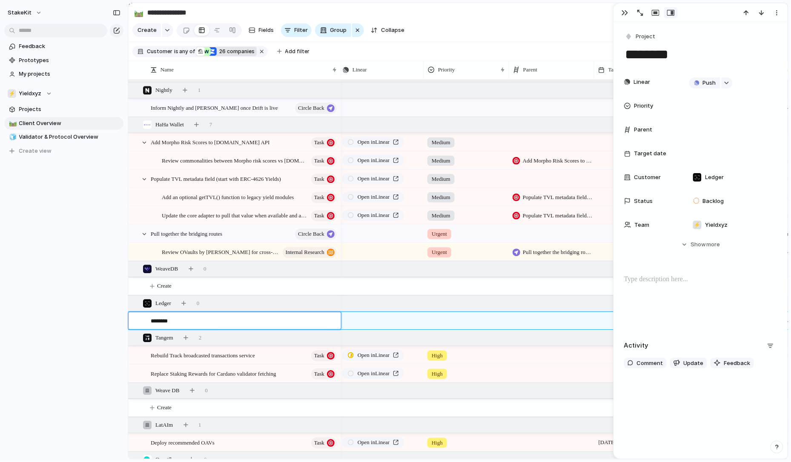
type textarea "*********"
type textarea "**********"
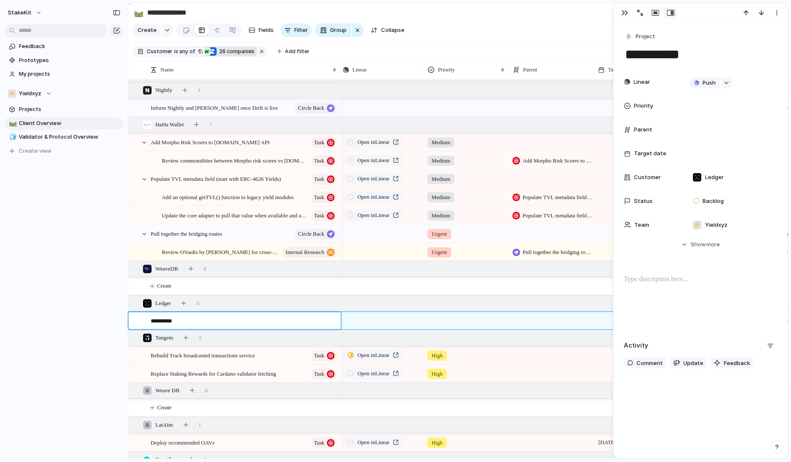
type textarea "**********"
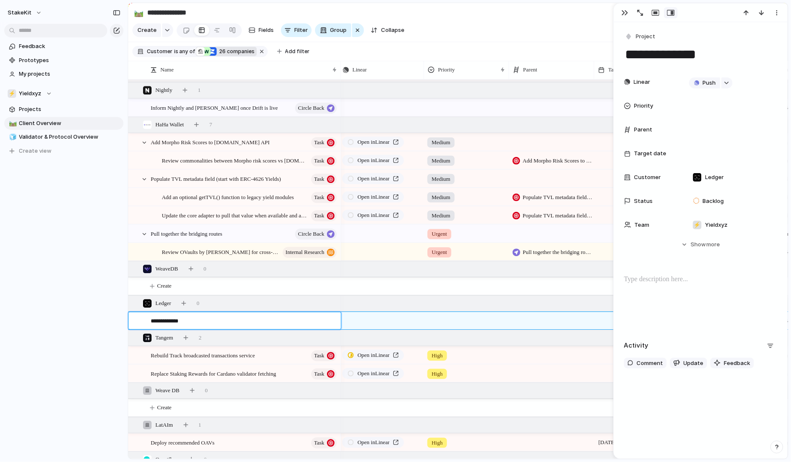
type textarea "**********"
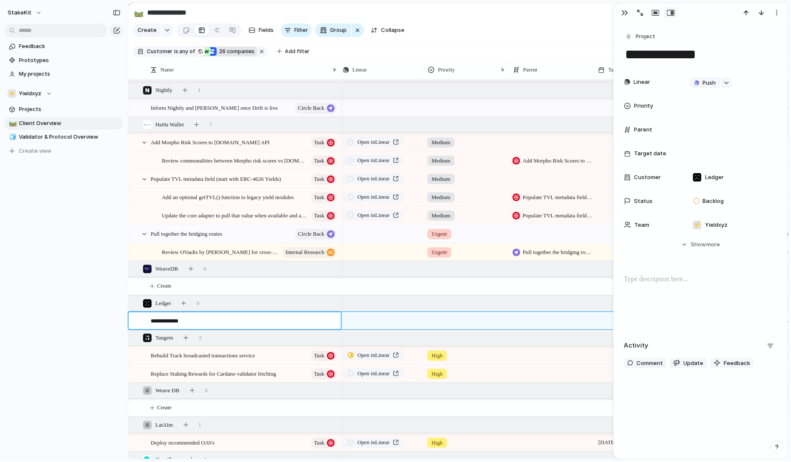
type textarea "**********"
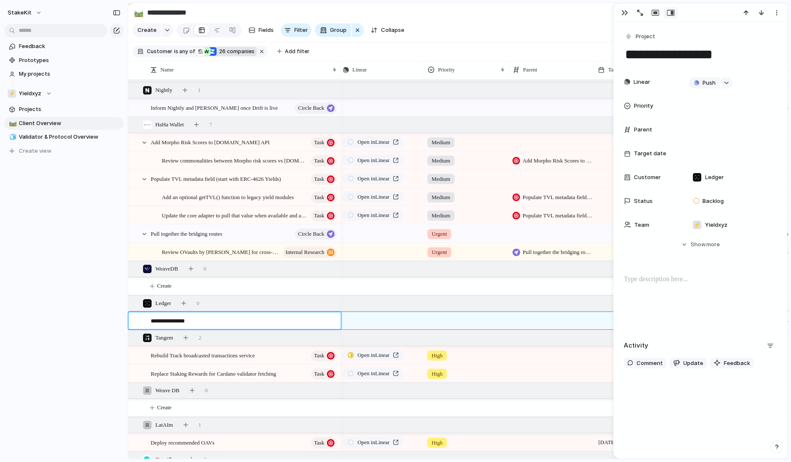
type textarea "**********"
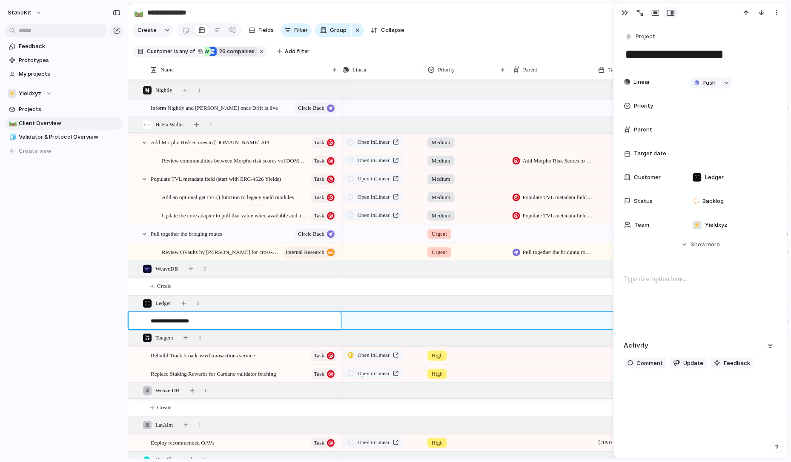
type textarea "**********"
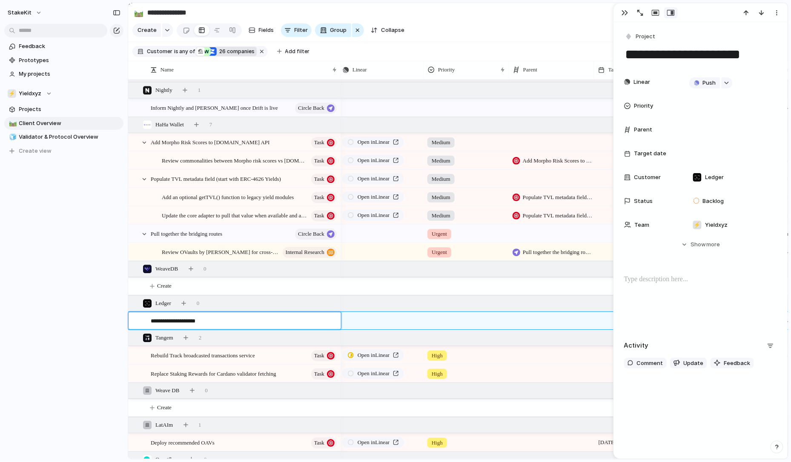
type textarea "**********"
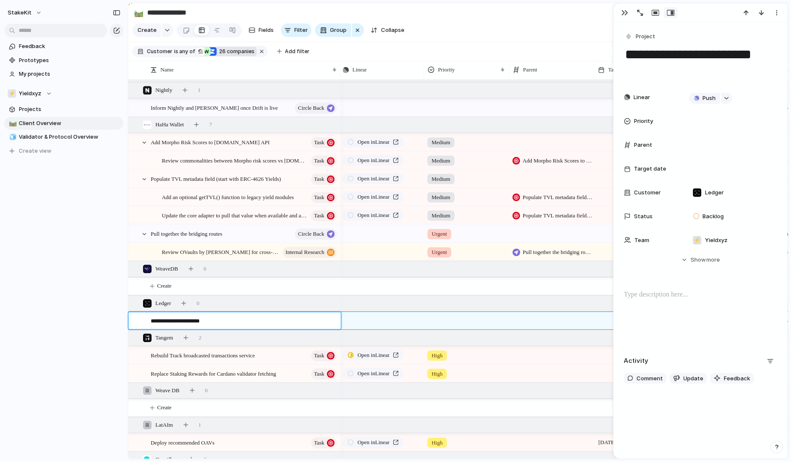
type textarea "**********"
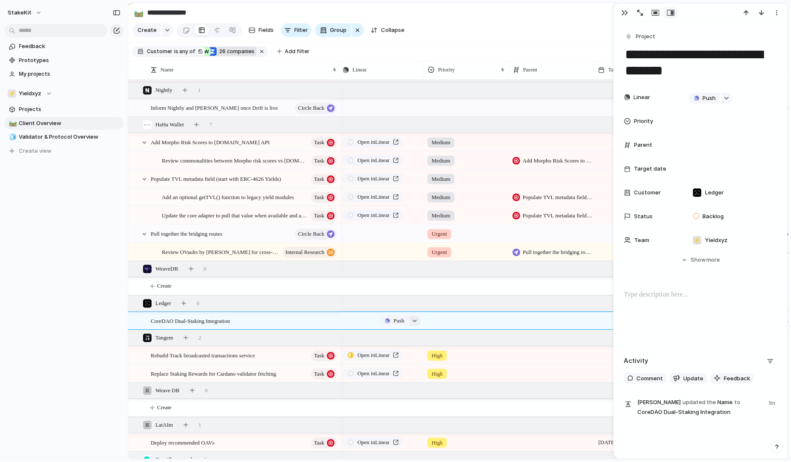
click at [413, 317] on button "button" at bounding box center [415, 321] width 11 height 11
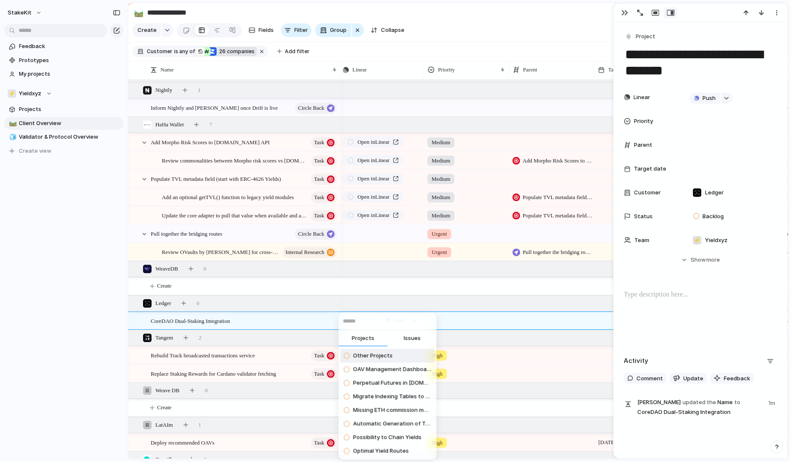
click at [406, 336] on span "Issues" at bounding box center [412, 339] width 17 height 9
click at [406, 325] on input "text" at bounding box center [388, 321] width 98 height 17
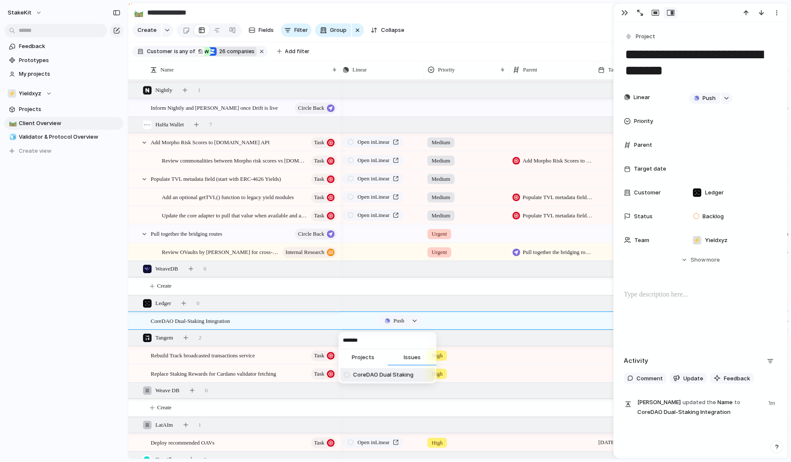
click at [374, 374] on span "CoreDAO Dual Staking" at bounding box center [383, 375] width 60 height 9
click at [440, 324] on div at bounding box center [466, 320] width 84 height 14
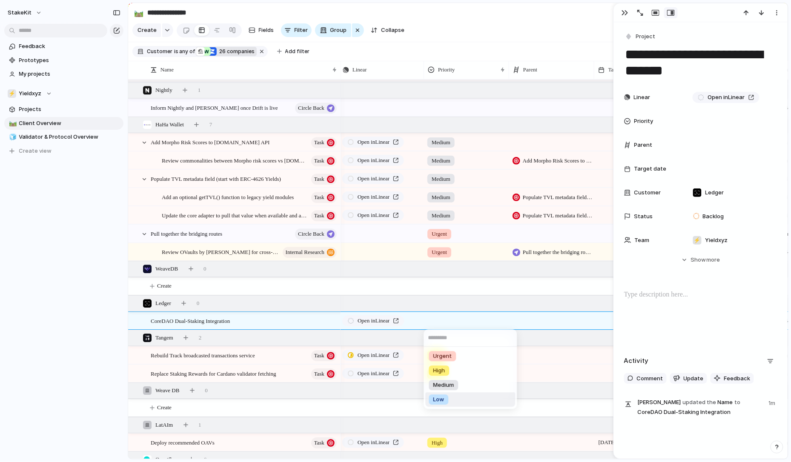
click at [453, 396] on li "Low" at bounding box center [471, 400] width 90 height 14
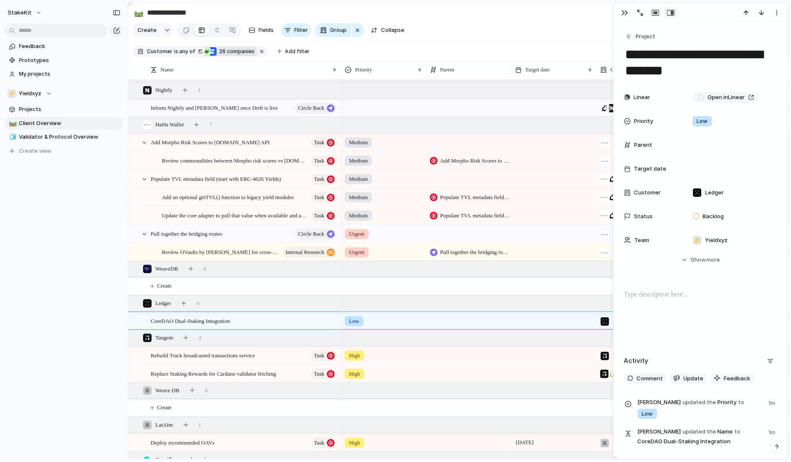
click at [543, 322] on div at bounding box center [553, 320] width 85 height 17
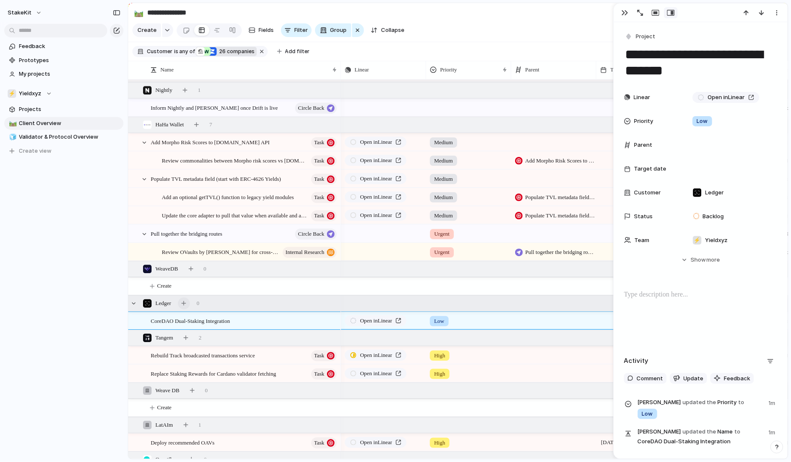
click at [186, 302] on div "button" at bounding box center [183, 303] width 5 height 5
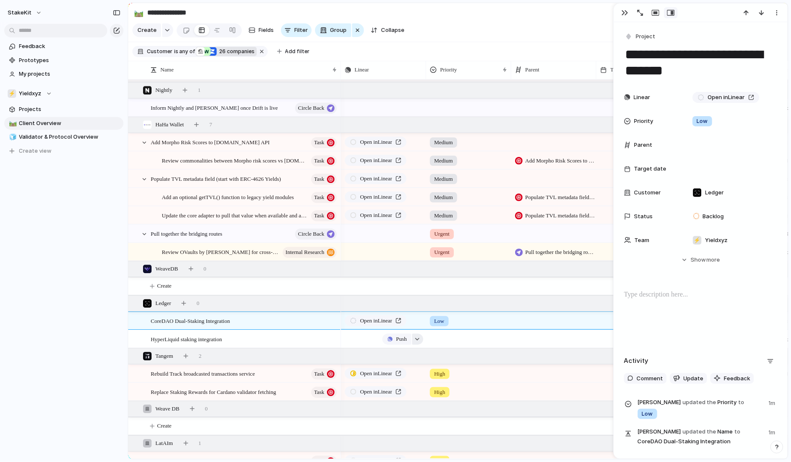
click at [419, 339] on div "button" at bounding box center [417, 339] width 6 height 3
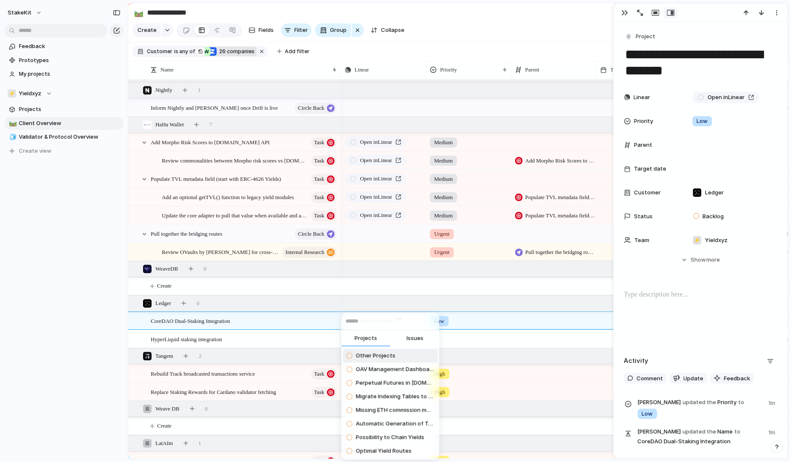
click at [385, 355] on span "Other Projects" at bounding box center [376, 356] width 40 height 9
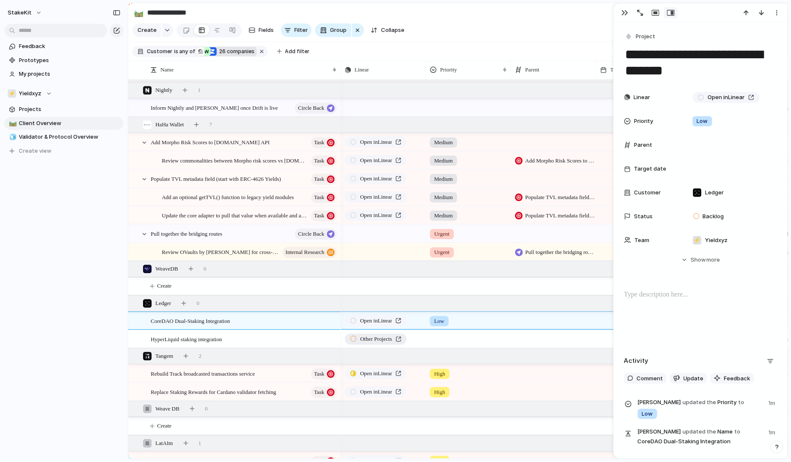
click at [392, 338] on span "Other Projects" at bounding box center [376, 339] width 32 height 9
click at [418, 338] on div "Other Projects" at bounding box center [384, 338] width 84 height 14
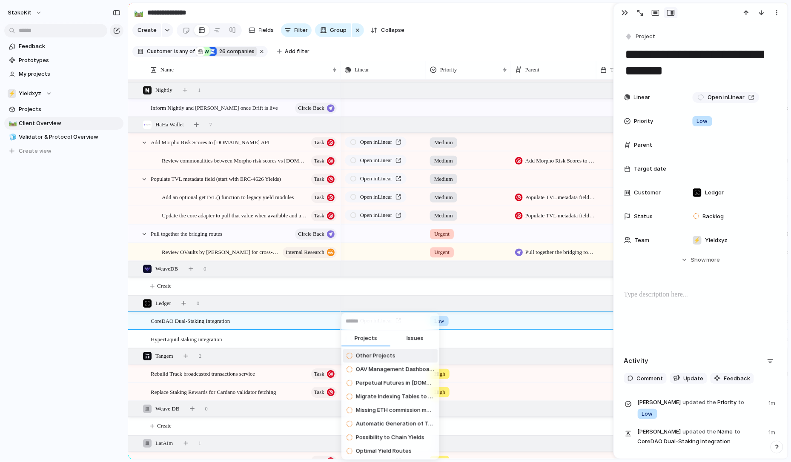
click at [416, 336] on span "Issues" at bounding box center [415, 339] width 17 height 9
click at [414, 319] on input "text" at bounding box center [391, 321] width 98 height 17
paste input "**********"
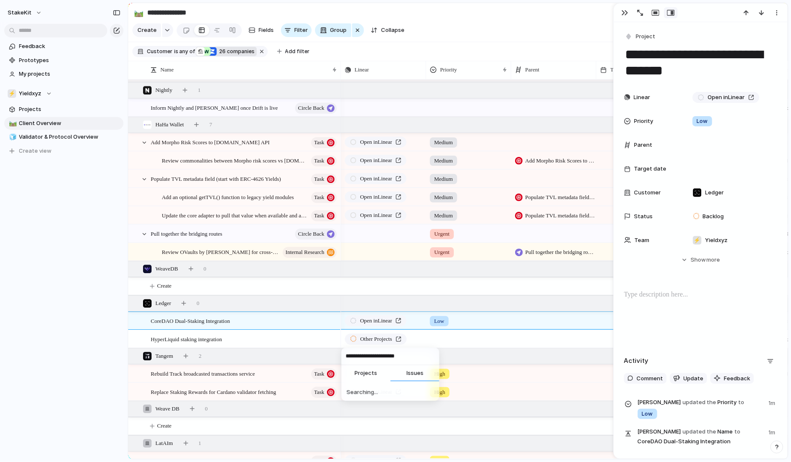
click at [407, 350] on input "**********" at bounding box center [391, 356] width 98 height 17
click at [400, 394] on span "HyperLiquid Staking" at bounding box center [383, 391] width 54 height 9
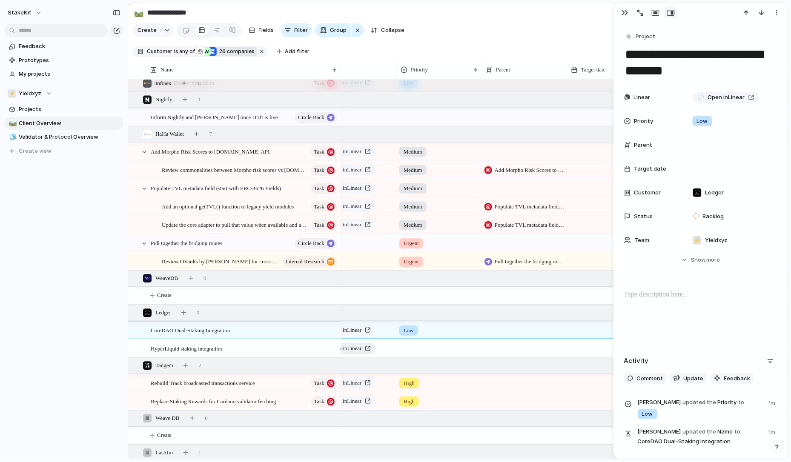
scroll to position [0, 54]
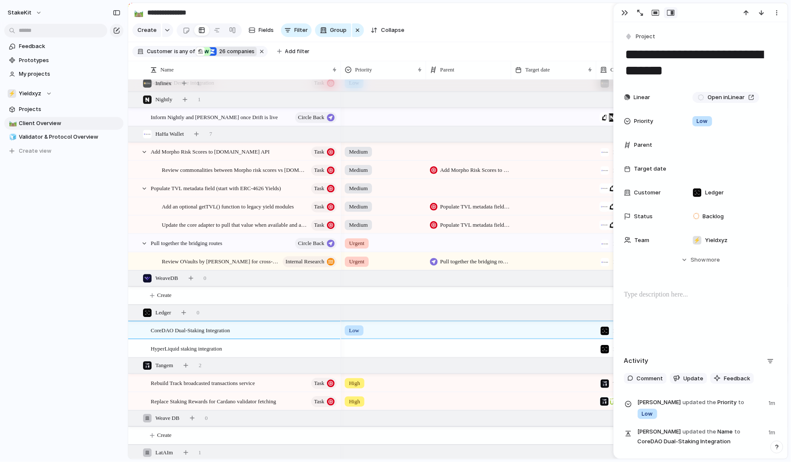
click at [618, 20] on div at bounding box center [701, 12] width 174 height 19
click at [621, 16] on button "button" at bounding box center [625, 12] width 14 height 11
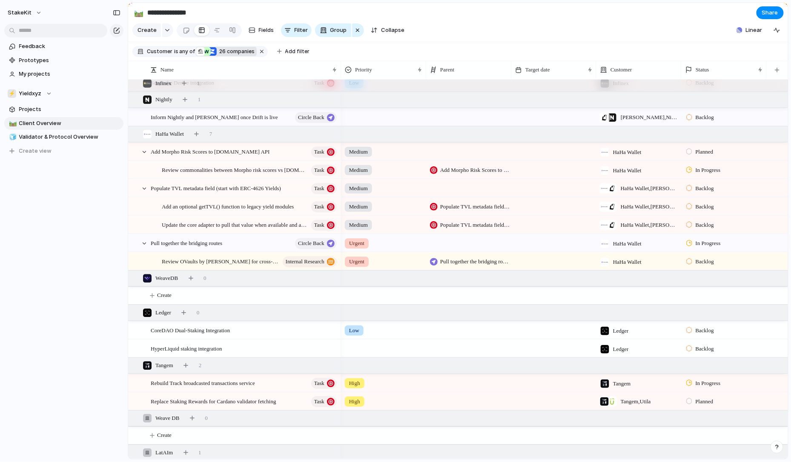
click at [692, 351] on div "Backlog" at bounding box center [701, 349] width 30 height 10
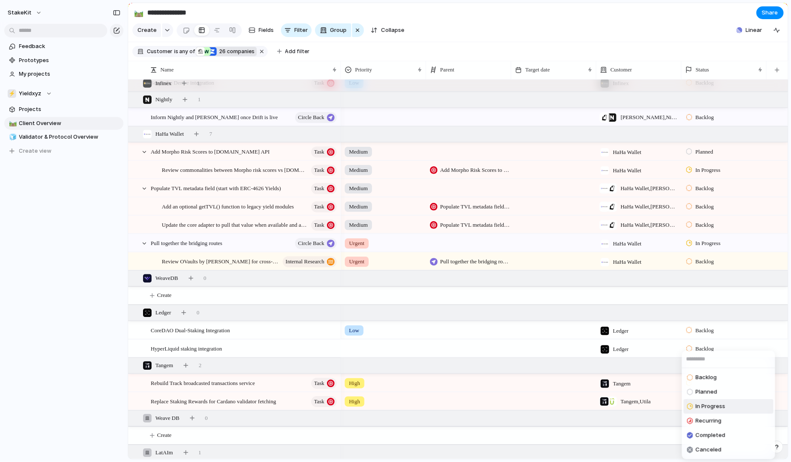
click at [704, 408] on span "In Progress" at bounding box center [711, 407] width 30 height 9
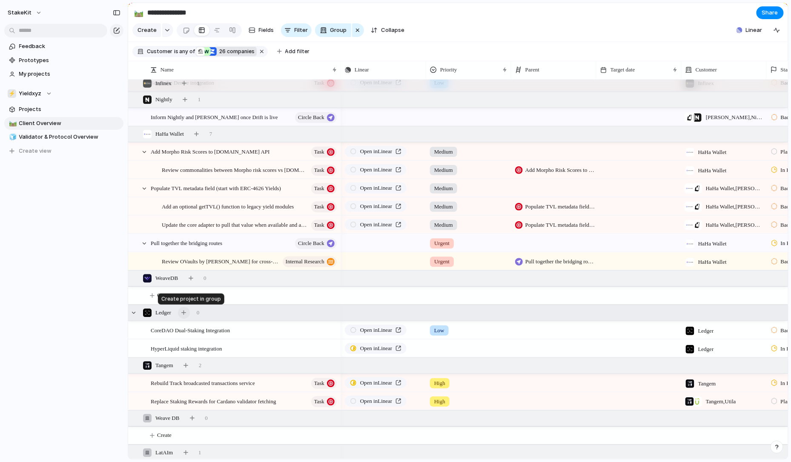
click at [186, 310] on div "button" at bounding box center [183, 312] width 5 height 5
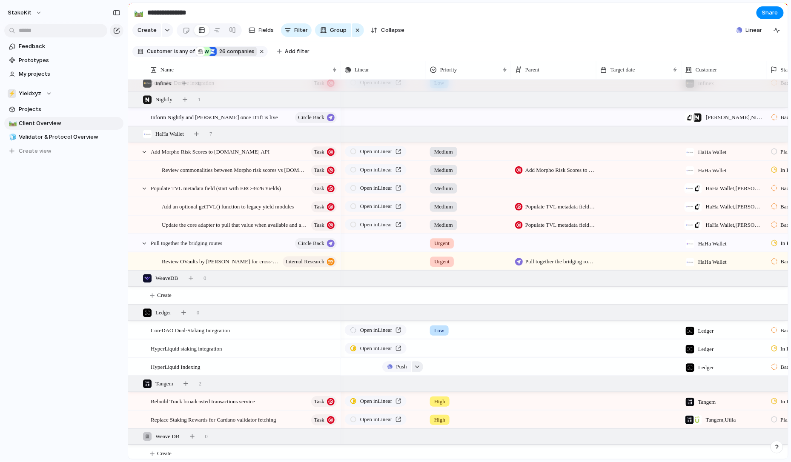
click at [418, 365] on div "button" at bounding box center [417, 366] width 6 height 3
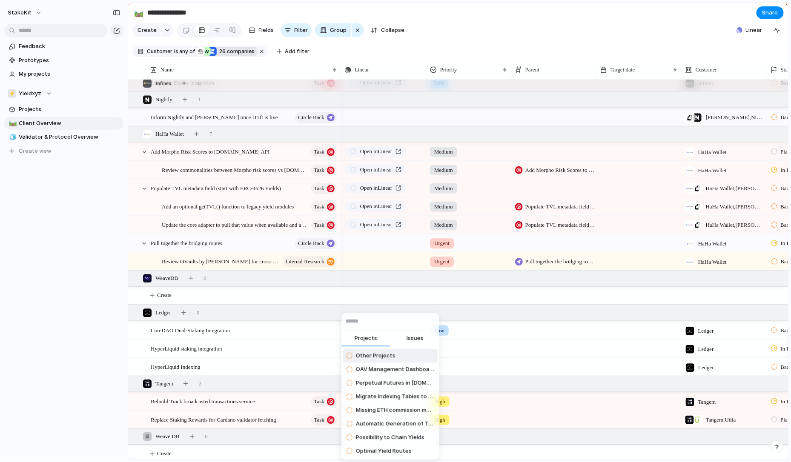
click at [406, 339] on button "Issues" at bounding box center [415, 339] width 49 height 17
click at [389, 324] on input "text" at bounding box center [391, 321] width 98 height 17
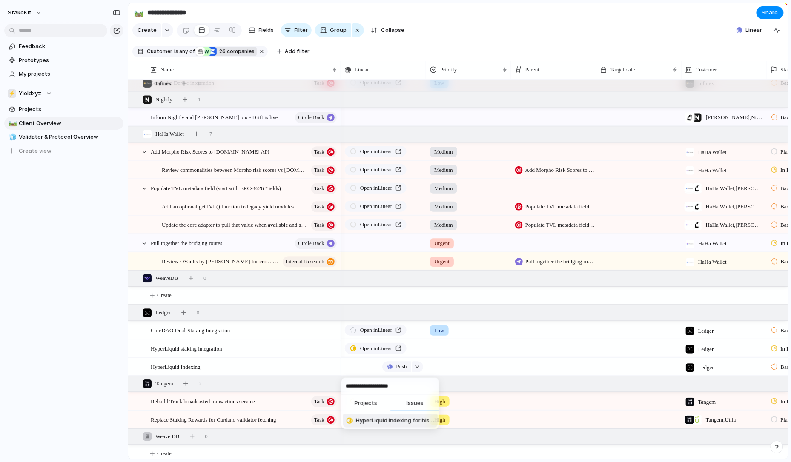
click at [380, 421] on span "HyperLiquid Indexing for historic rewards and revenue calculations" at bounding box center [395, 421] width 78 height 9
click at [252, 368] on div "HyperLiquid Indexing" at bounding box center [244, 367] width 187 height 17
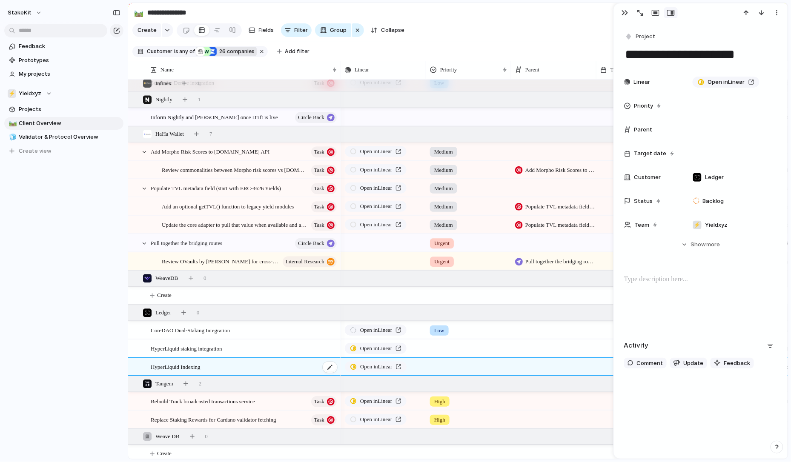
click at [251, 365] on div "HyperLiquid Indexing" at bounding box center [244, 367] width 187 height 17
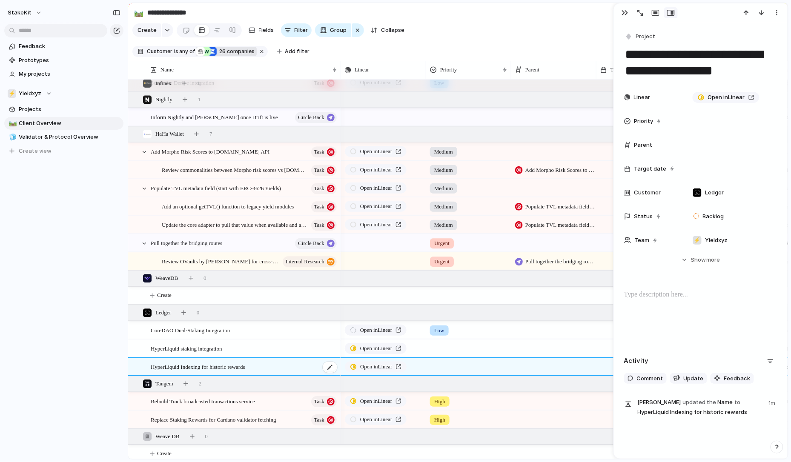
click at [307, 370] on div "HyperLiquid Indexing for historic rewards" at bounding box center [244, 367] width 187 height 17
click at [640, 38] on span "Project" at bounding box center [646, 36] width 20 height 9
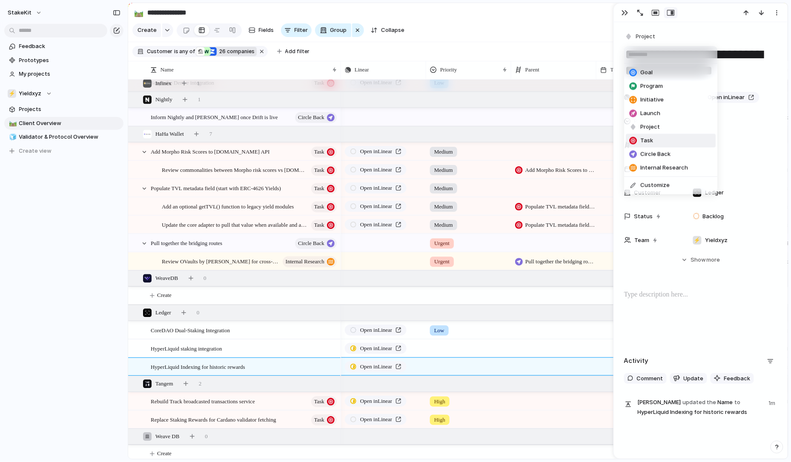
click at [650, 139] on span "Task" at bounding box center [647, 141] width 13 height 9
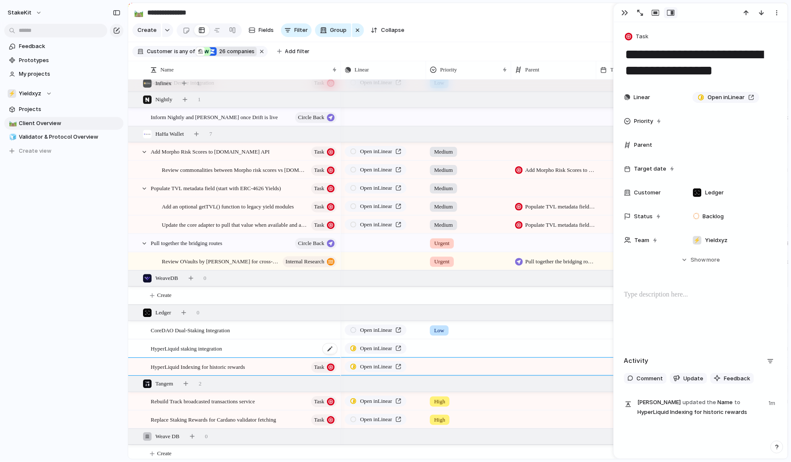
click at [321, 343] on div "HyperLiquid staking integration" at bounding box center [244, 348] width 187 height 17
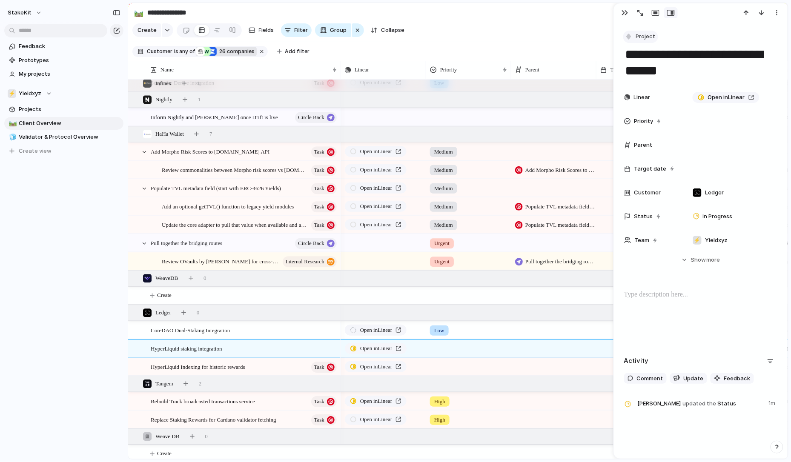
click at [639, 37] on span "Project" at bounding box center [646, 36] width 20 height 9
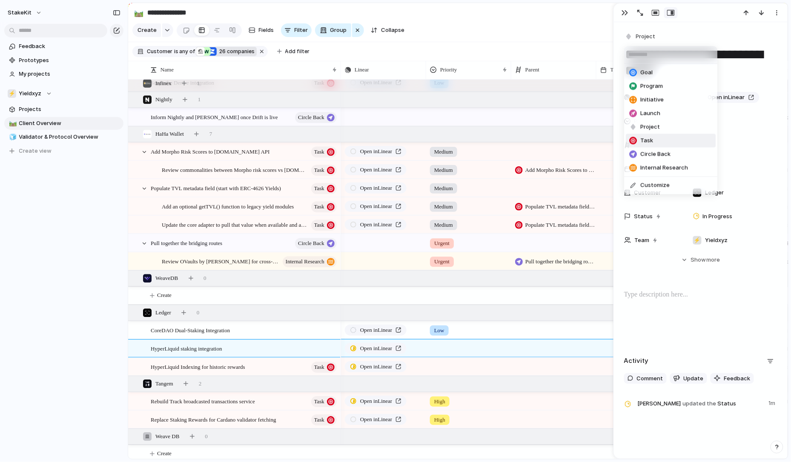
click at [647, 142] on span "Task" at bounding box center [647, 141] width 13 height 9
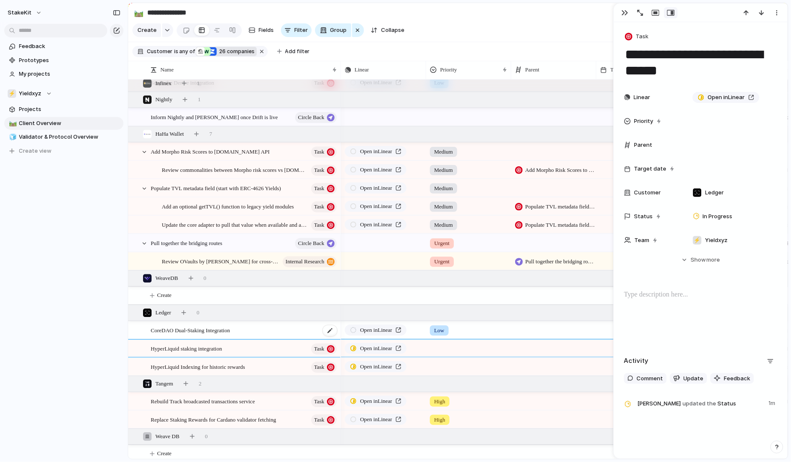
click at [299, 333] on div "CoreDAO Dual-Staking Integration" at bounding box center [244, 330] width 187 height 17
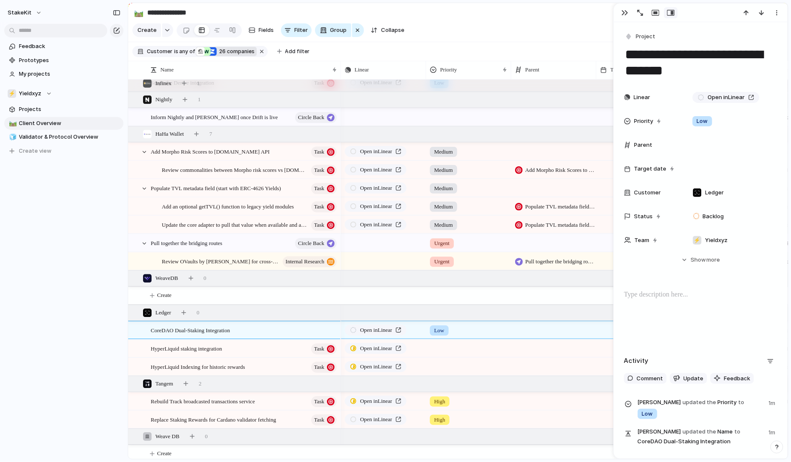
click at [645, 30] on div "**********" at bounding box center [701, 237] width 174 height 431
click at [644, 33] on span "Project" at bounding box center [646, 36] width 20 height 9
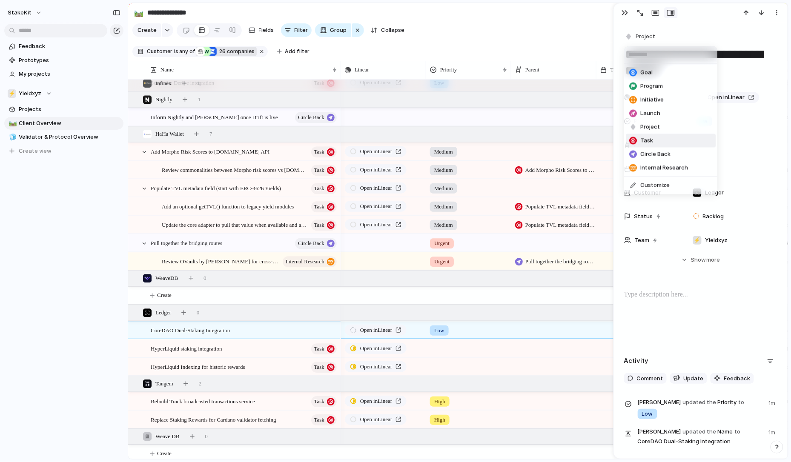
click at [652, 141] on span "Task" at bounding box center [647, 141] width 13 height 9
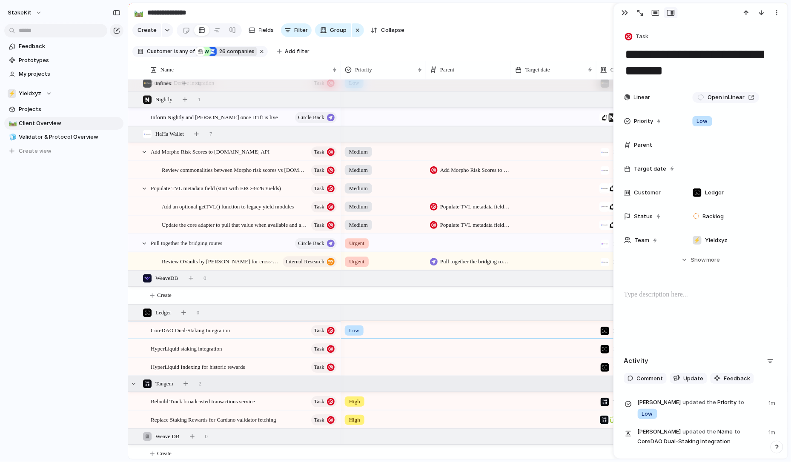
scroll to position [0, 85]
click at [624, 6] on div at bounding box center [701, 12] width 174 height 19
click at [623, 8] on button "button" at bounding box center [625, 12] width 14 height 11
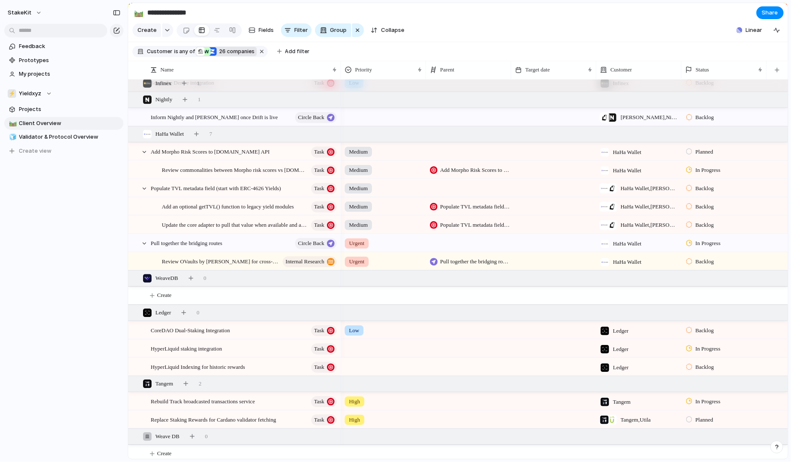
click at [691, 367] on div at bounding box center [689, 367] width 6 height 8
click at [698, 404] on span "In Progress" at bounding box center [711, 407] width 30 height 9
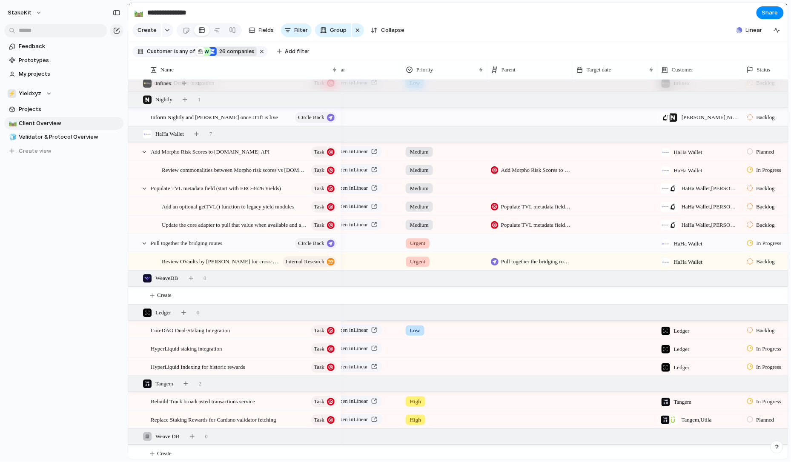
scroll to position [0, 2]
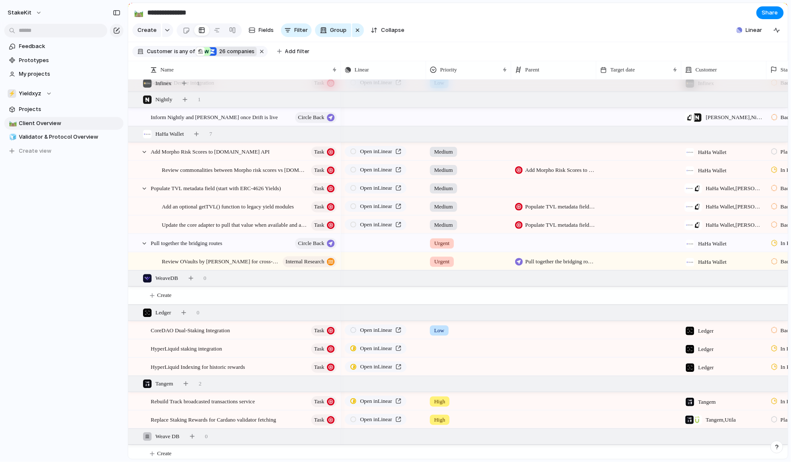
click at [457, 365] on div at bounding box center [469, 366] width 84 height 14
click at [447, 405] on span "Urgent" at bounding box center [445, 402] width 19 height 9
click at [447, 355] on div at bounding box center [468, 348] width 85 height 17
click at [449, 381] on span "Urgent" at bounding box center [445, 384] width 19 height 9
click at [520, 359] on div at bounding box center [554, 361] width 84 height 5
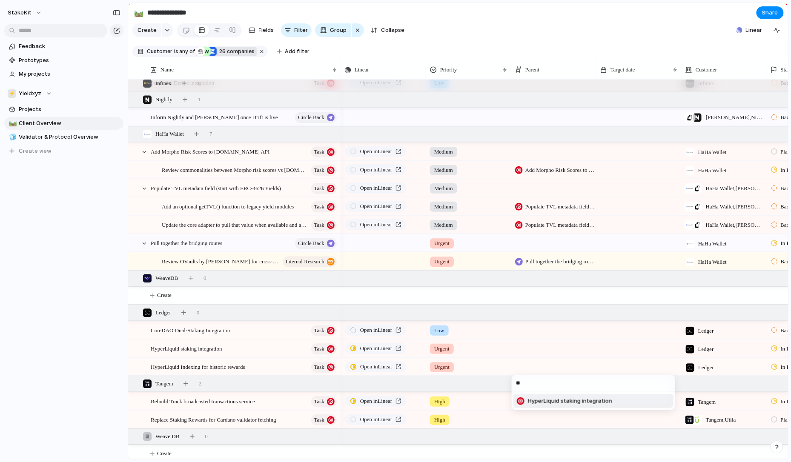
click at [557, 405] on span "HyperLiquid staking integration" at bounding box center [570, 401] width 84 height 9
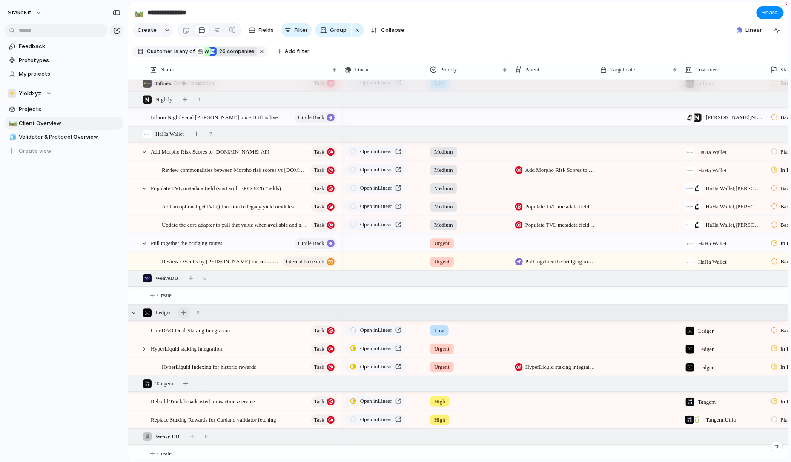
click at [184, 313] on button "button" at bounding box center [184, 313] width 12 height 12
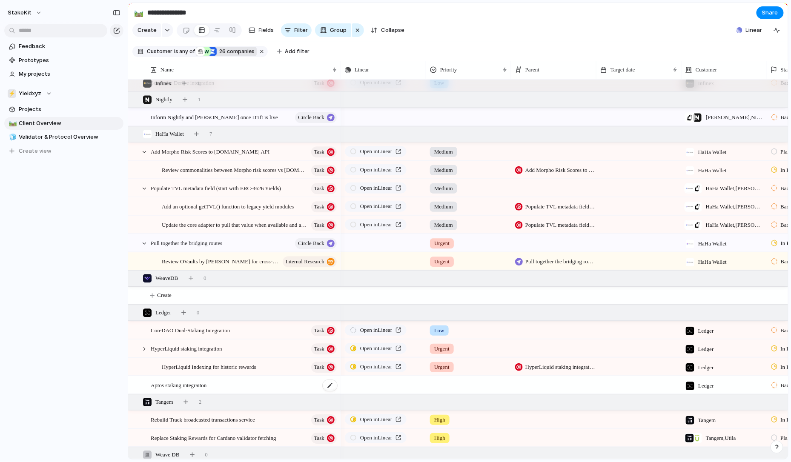
click at [313, 388] on div "Aptos staking integraiton" at bounding box center [244, 385] width 187 height 17
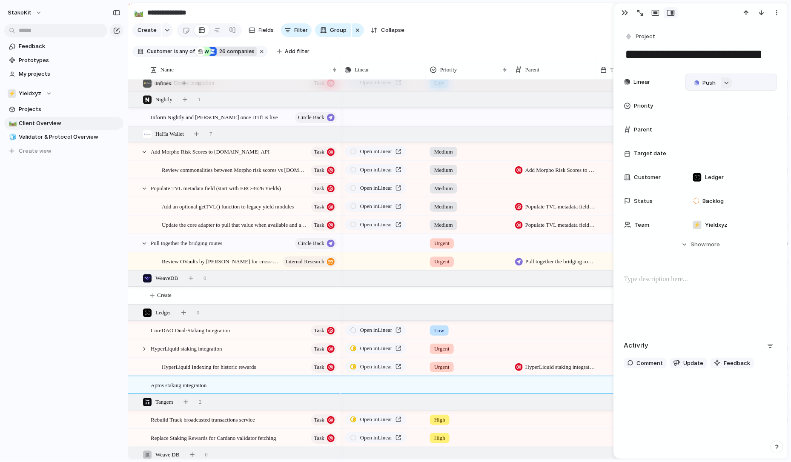
click at [727, 84] on div "button" at bounding box center [727, 82] width 6 height 3
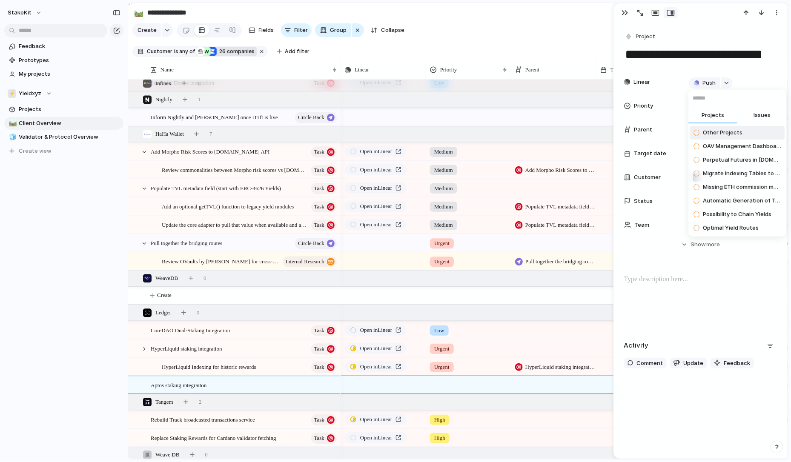
click at [755, 113] on span "Issues" at bounding box center [762, 115] width 17 height 9
click at [748, 106] on input "text" at bounding box center [738, 98] width 98 height 17
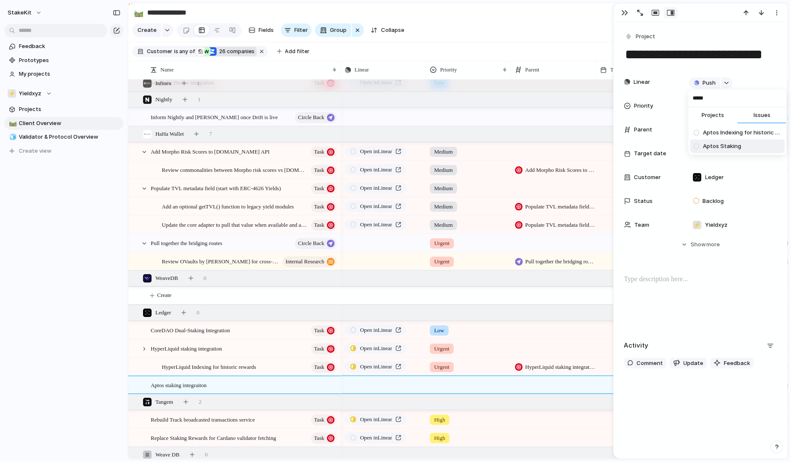
click at [736, 145] on span "Aptos Staking" at bounding box center [723, 146] width 38 height 9
click at [640, 34] on span "Project" at bounding box center [646, 36] width 20 height 9
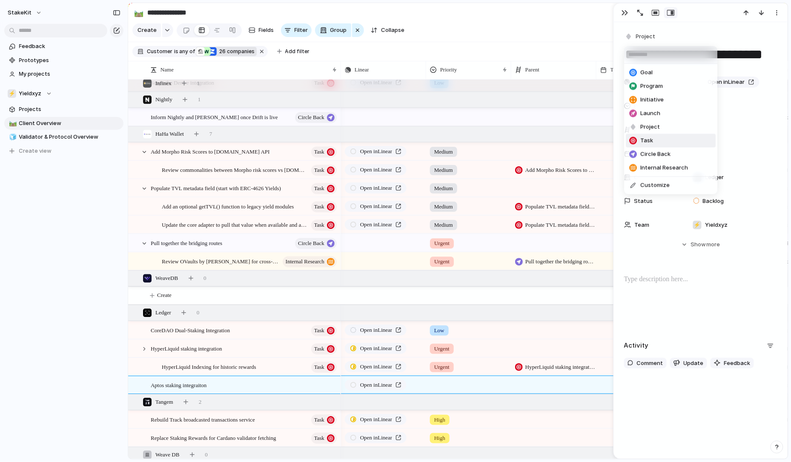
click at [654, 142] on li "Task" at bounding box center [671, 141] width 90 height 14
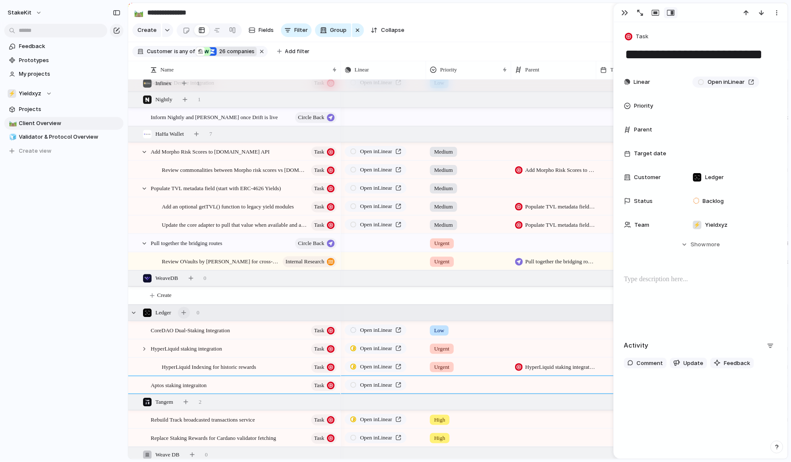
click at [186, 311] on div "button" at bounding box center [183, 312] width 5 height 5
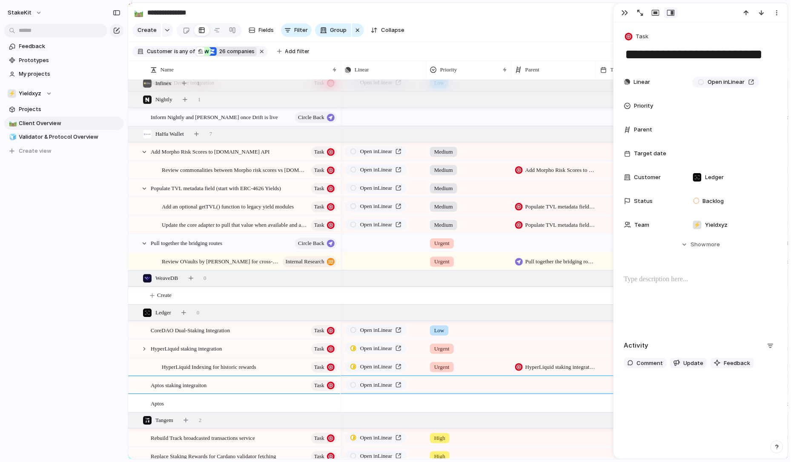
click at [213, 367] on span "HyperLiquid Indexing for historic rewards" at bounding box center [209, 367] width 95 height 10
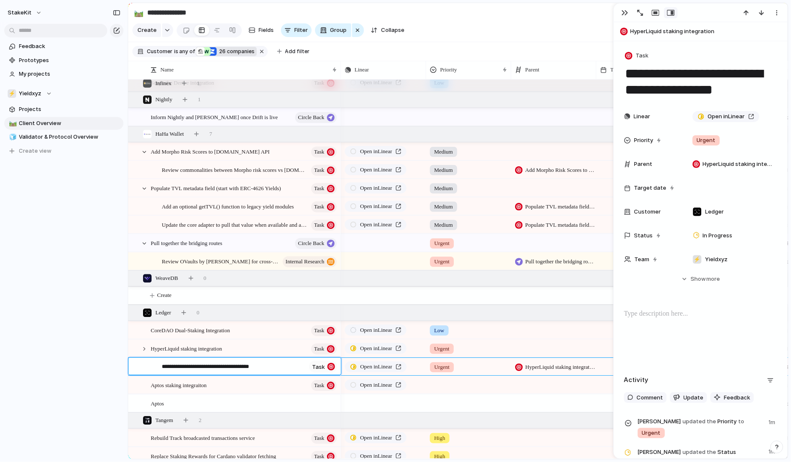
click at [213, 367] on textarea "**********" at bounding box center [234, 368] width 144 height 10
click at [205, 400] on div "Aptos" at bounding box center [244, 403] width 187 height 17
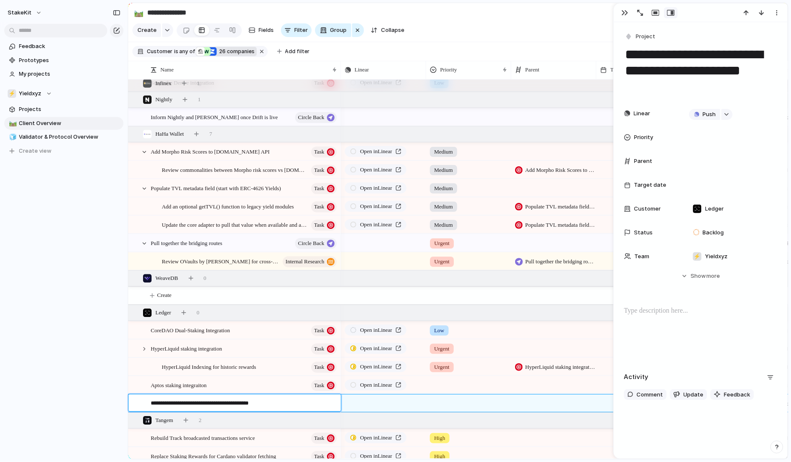
click at [174, 404] on textarea "**********" at bounding box center [243, 404] width 184 height 10
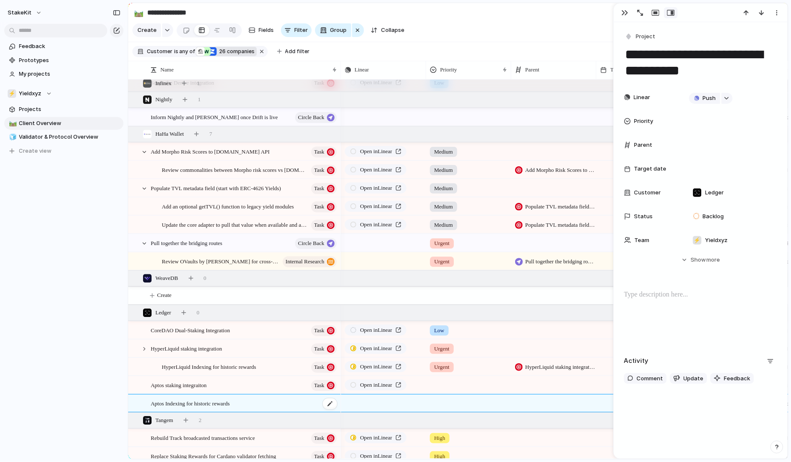
click at [313, 404] on div "Aptos Indexing for historic rewards" at bounding box center [244, 403] width 187 height 17
click at [334, 404] on div at bounding box center [330, 404] width 14 height 11
click at [296, 405] on div "Aptos Indexing for historic rewards" at bounding box center [244, 403] width 187 height 17
click at [644, 37] on span "Project" at bounding box center [646, 36] width 20 height 9
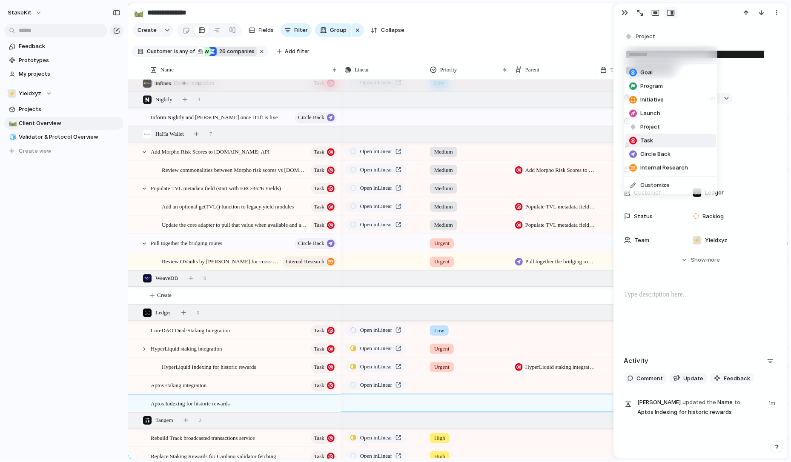
click at [652, 142] on span "Task" at bounding box center [647, 141] width 13 height 9
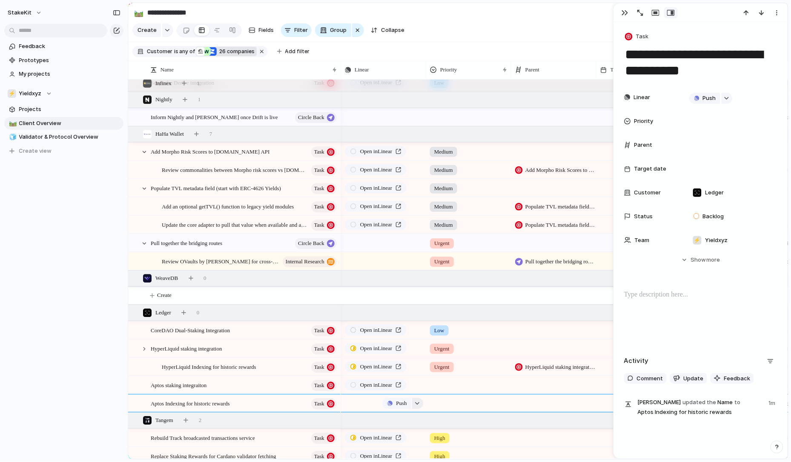
click at [417, 403] on div "button" at bounding box center [417, 403] width 6 height 3
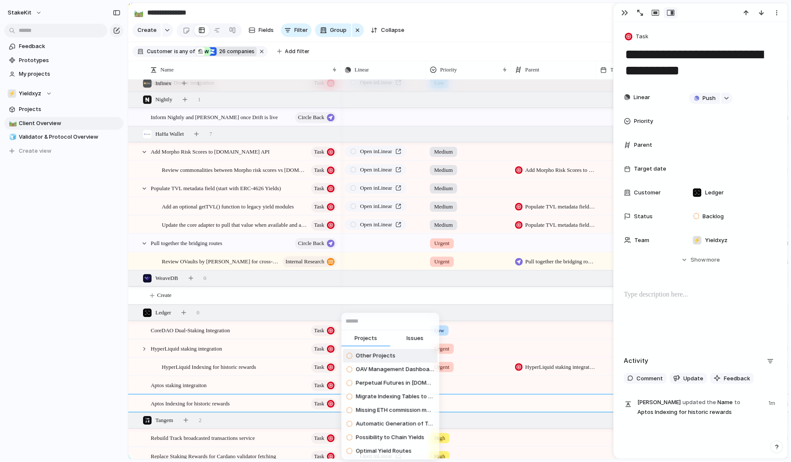
click at [409, 336] on span "Issues" at bounding box center [415, 339] width 17 height 9
click at [410, 322] on input "text" at bounding box center [391, 321] width 98 height 17
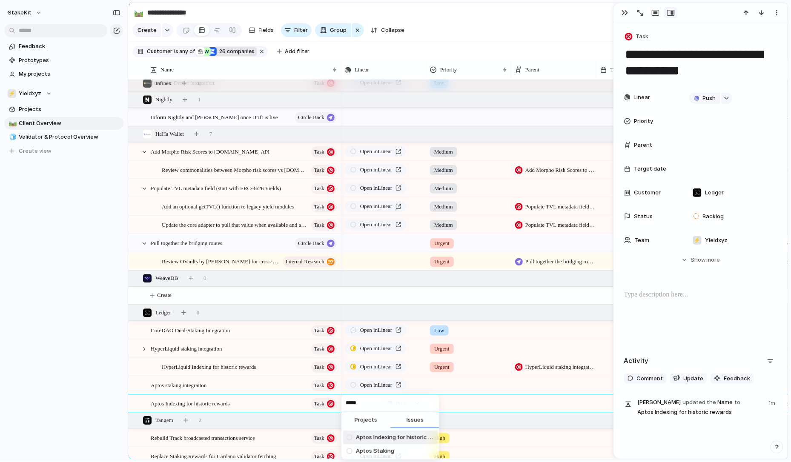
click at [378, 440] on span "Aptos Indexing for historic rewards and revenue calculations" at bounding box center [395, 438] width 78 height 9
click at [460, 405] on div at bounding box center [469, 402] width 84 height 14
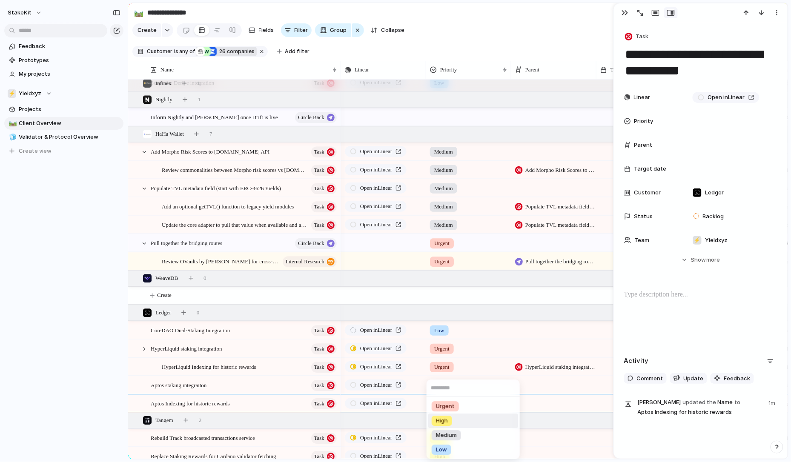
click at [455, 421] on li "High" at bounding box center [473, 421] width 90 height 14
click at [455, 421] on div "Tangem 2" at bounding box center [459, 420] width 662 height 15
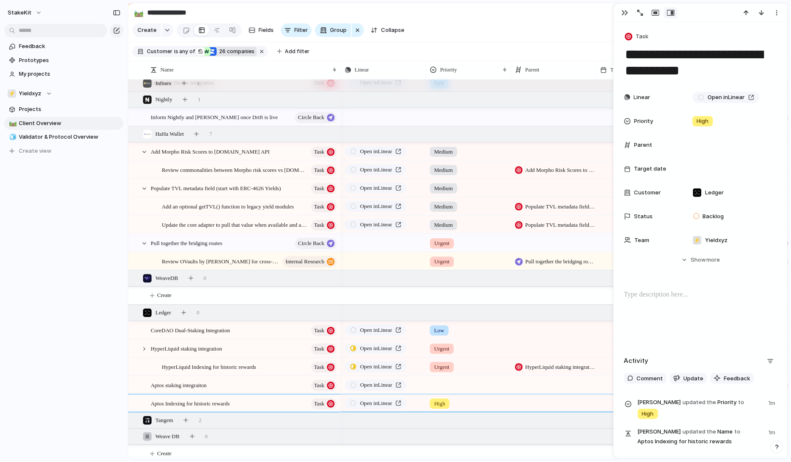
click at [452, 384] on div at bounding box center [469, 384] width 84 height 14
click at [456, 431] on div "Medium" at bounding box center [446, 436] width 29 height 10
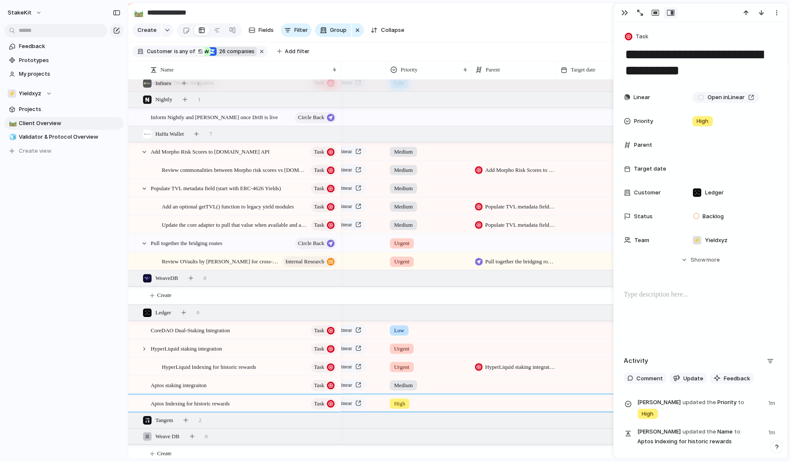
scroll to position [0, 55]
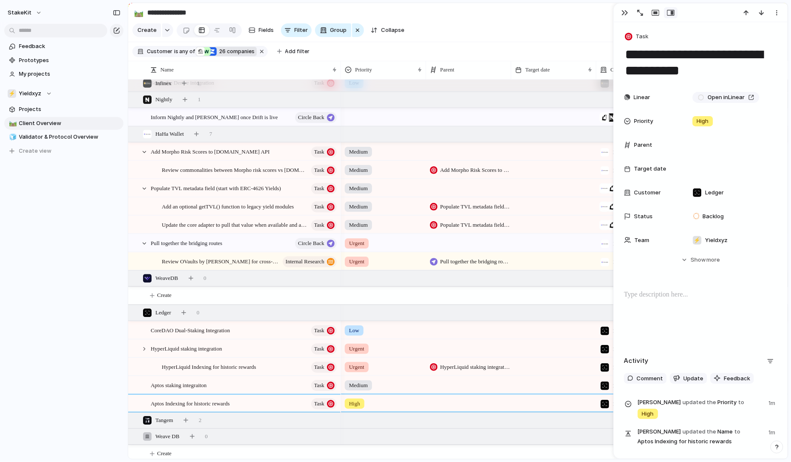
click at [480, 404] on div at bounding box center [468, 403] width 85 height 17
click at [485, 435] on span "Aptos staking integraiton" at bounding box center [477, 438] width 69 height 9
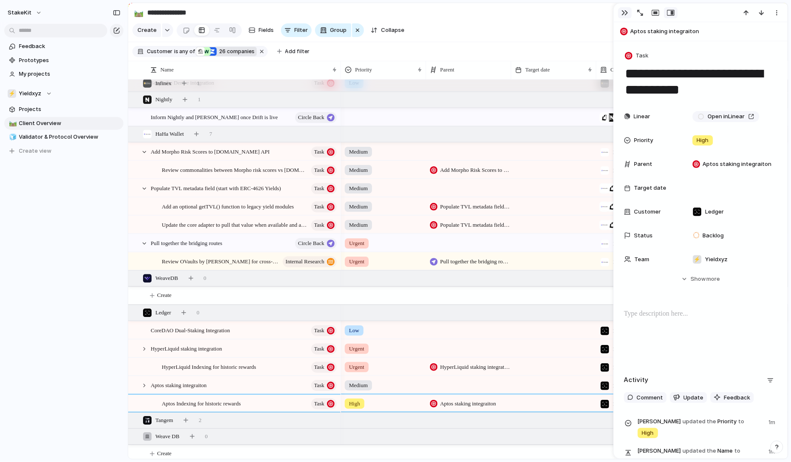
click at [620, 9] on button "button" at bounding box center [625, 12] width 14 height 11
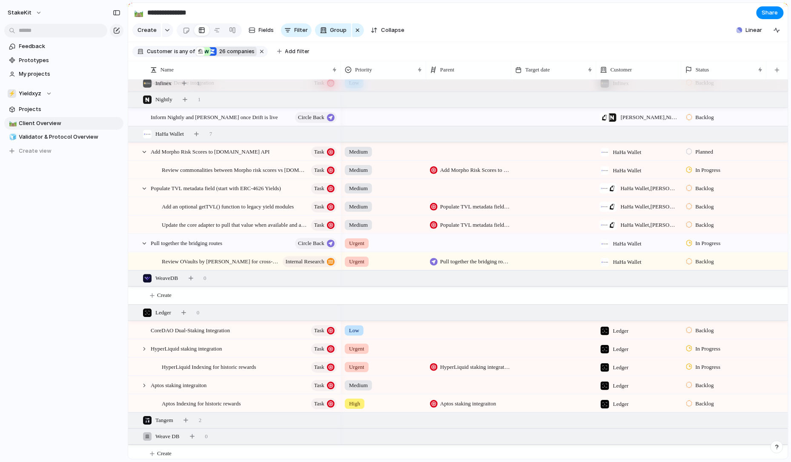
click at [689, 407] on div at bounding box center [689, 404] width 6 height 8
click at [693, 393] on div at bounding box center [690, 393] width 6 height 8
click at [186, 312] on div "button" at bounding box center [183, 312] width 5 height 5
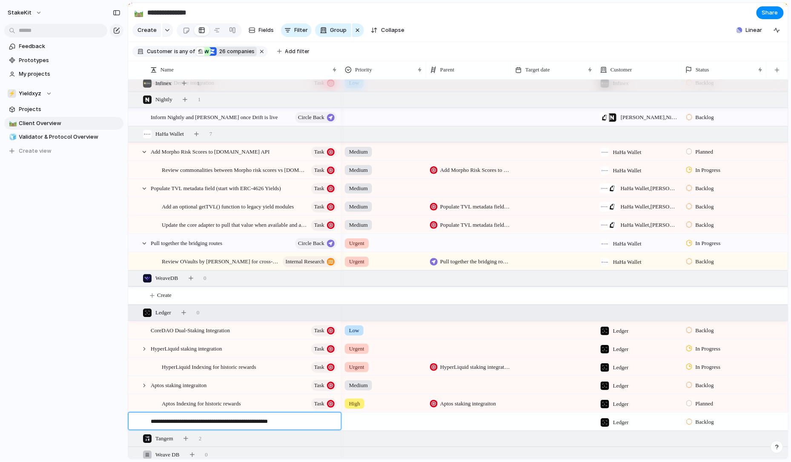
drag, startPoint x: 204, startPoint y: 421, endPoint x: 123, endPoint y: 419, distance: 80.9
click at [123, 419] on div "**********" at bounding box center [395, 231] width 791 height 462
click at [198, 422] on textarea "**********" at bounding box center [243, 423] width 184 height 10
drag, startPoint x: 267, startPoint y: 419, endPoint x: 242, endPoint y: 419, distance: 25.1
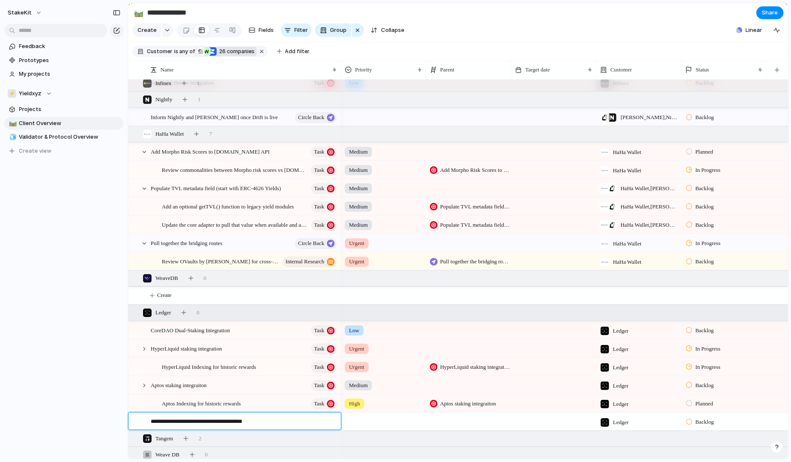
click at [242, 419] on textarea "**********" at bounding box center [243, 423] width 184 height 10
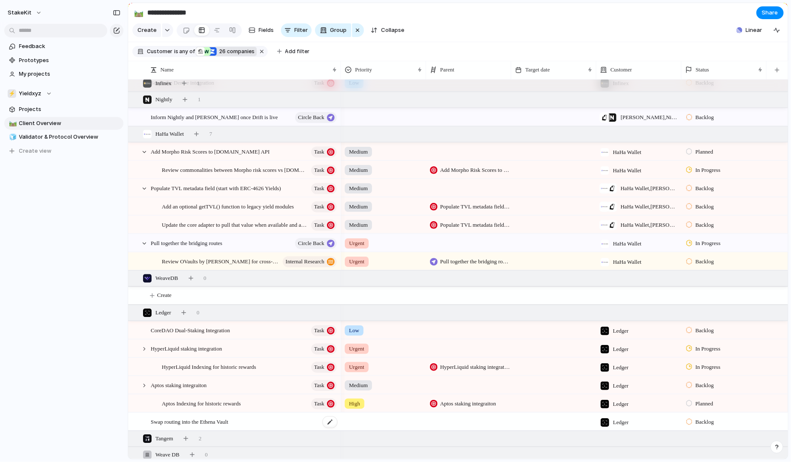
click at [322, 423] on div "Swap routing into the Ethena Vault" at bounding box center [244, 422] width 187 height 17
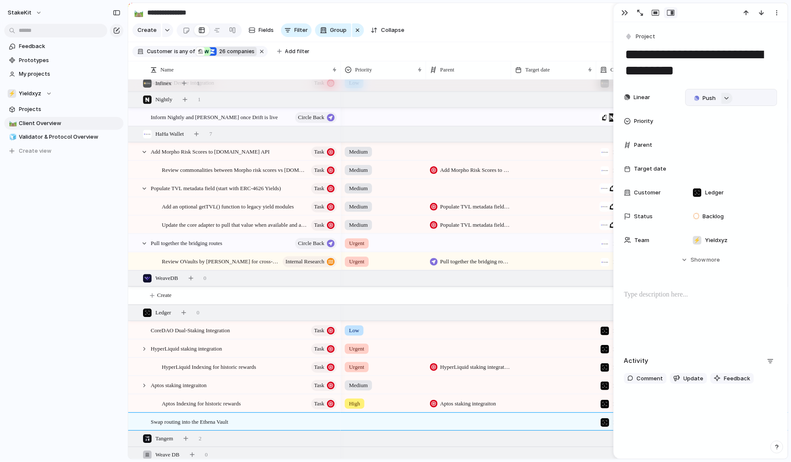
click at [728, 98] on div "button" at bounding box center [727, 98] width 6 height 3
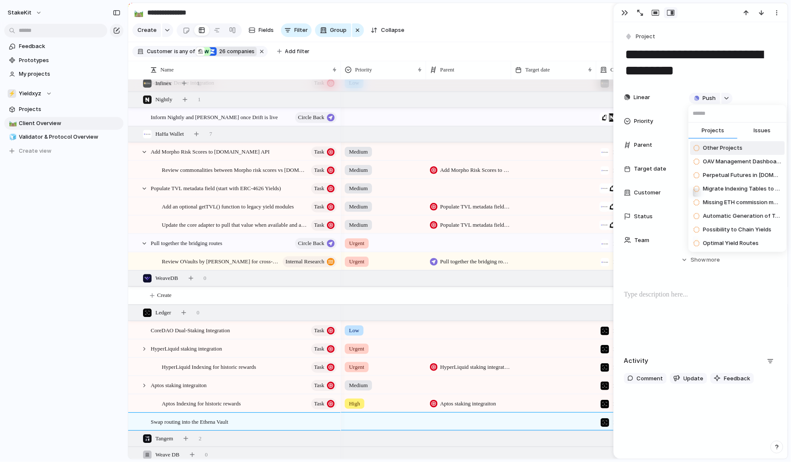
click at [770, 130] on span "Issues" at bounding box center [762, 130] width 17 height 9
click at [754, 118] on input "text" at bounding box center [738, 113] width 98 height 17
paste input "**********"
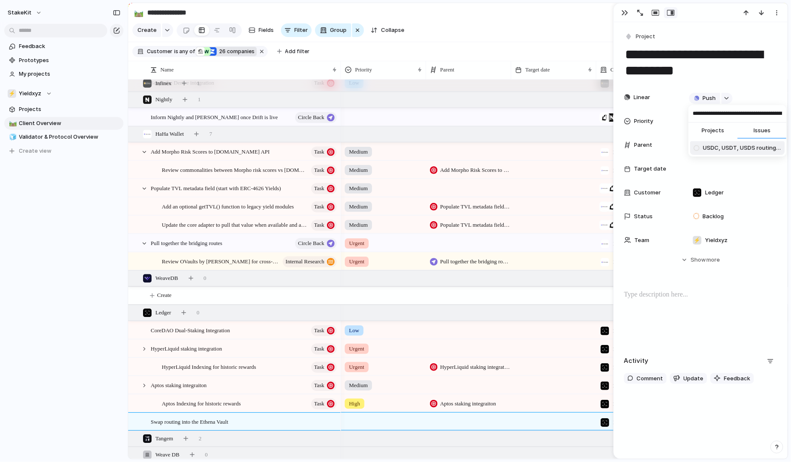
click at [721, 149] on span "USDC, USDT, USDS routing into our Ethena Vault via [GEOGRAPHIC_DATA]" at bounding box center [743, 148] width 78 height 9
click at [385, 427] on div at bounding box center [384, 421] width 84 height 14
click at [474, 425] on div "Urgent High Medium Low" at bounding box center [395, 231] width 791 height 462
click at [716, 220] on span "Backlog" at bounding box center [713, 217] width 21 height 9
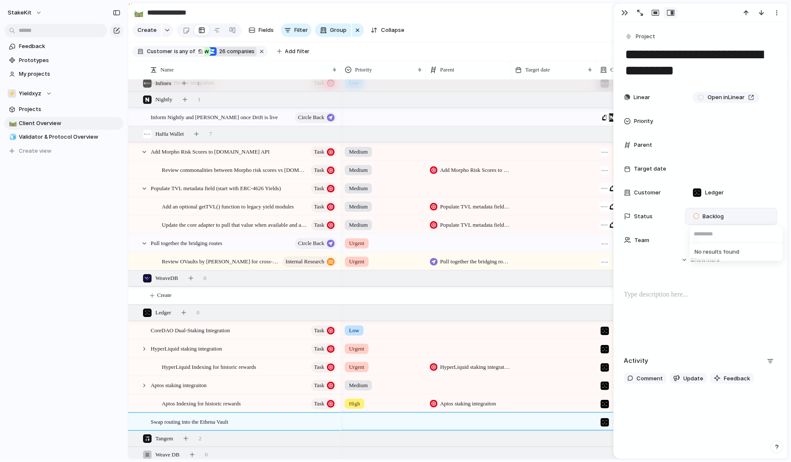
click at [482, 387] on div "No results found" at bounding box center [395, 231] width 791 height 462
click at [629, 35] on div "button" at bounding box center [629, 37] width 8 height 8
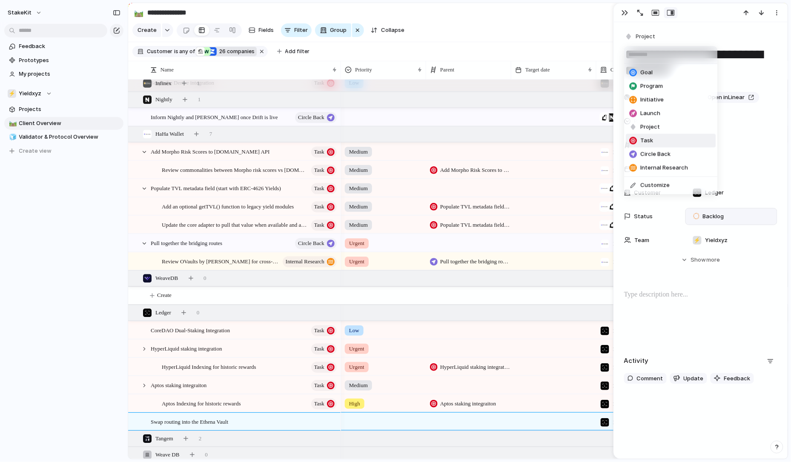
click at [650, 138] on span "Task" at bounding box center [647, 141] width 13 height 9
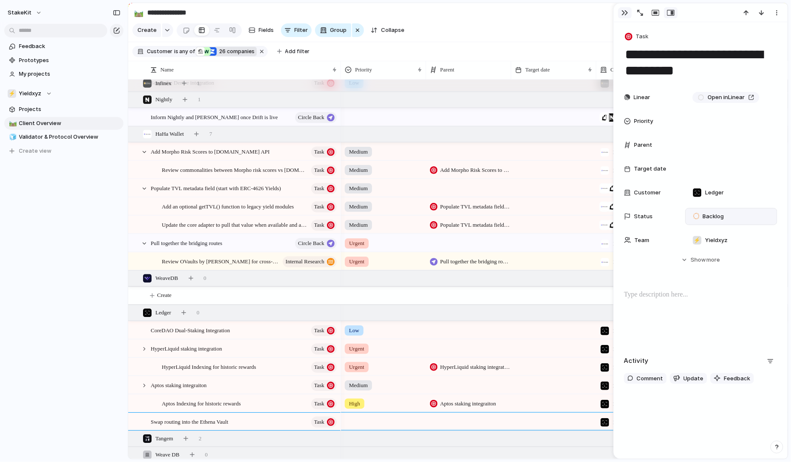
click at [626, 16] on div "button" at bounding box center [625, 12] width 7 height 7
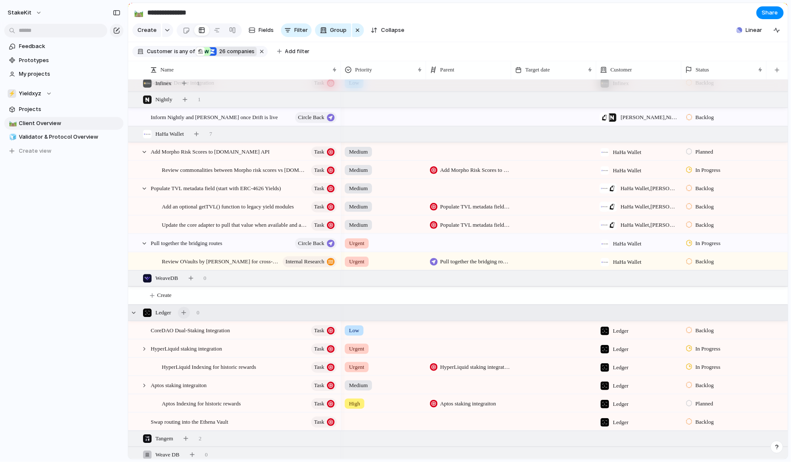
click at [186, 312] on div "button" at bounding box center [183, 312] width 5 height 5
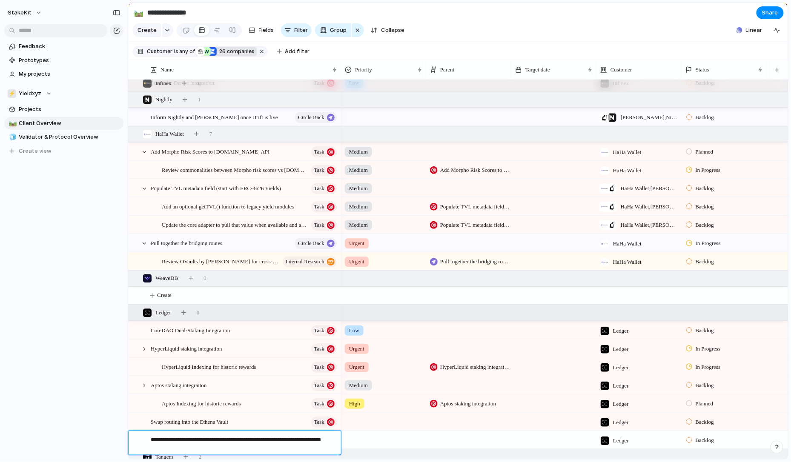
drag, startPoint x: 256, startPoint y: 445, endPoint x: 298, endPoint y: 440, distance: 42.0
click at [298, 440] on textarea "**********" at bounding box center [243, 444] width 184 height 17
click at [271, 437] on span "Show slippage information on the confirmation screen" at bounding box center [211, 440] width 121 height 10
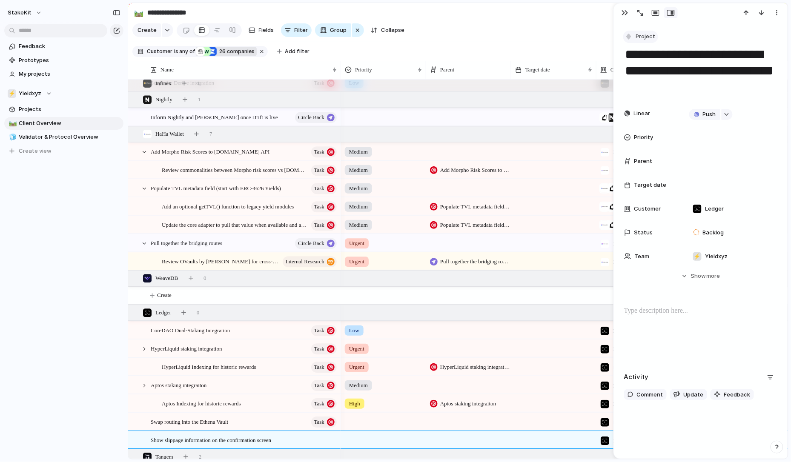
click at [631, 42] on button "Project" at bounding box center [640, 37] width 35 height 12
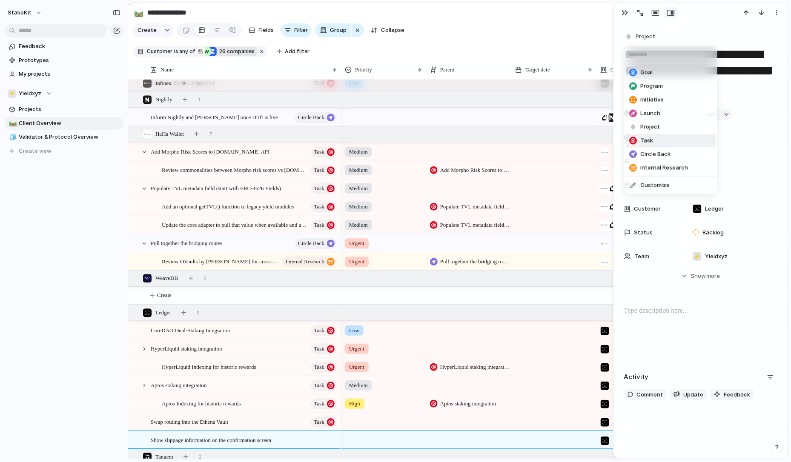
click at [649, 135] on li "Task" at bounding box center [671, 141] width 90 height 14
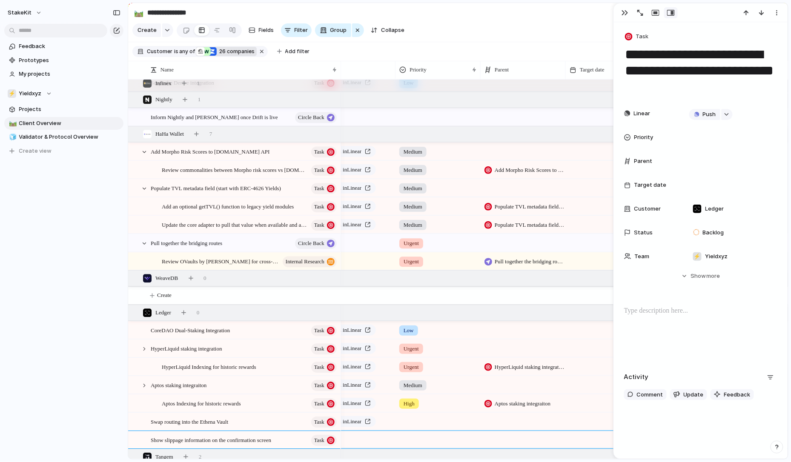
scroll to position [0, 24]
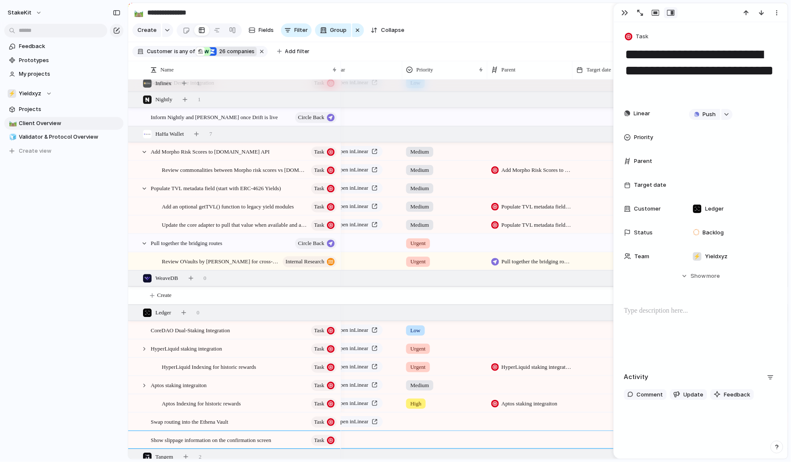
click at [416, 422] on div at bounding box center [445, 421] width 84 height 14
click at [428, 447] on div "Low" at bounding box center [418, 450] width 20 height 10
click at [428, 445] on div at bounding box center [445, 439] width 84 height 14
click at [422, 452] on span "Low" at bounding box center [417, 450] width 11 height 9
click at [382, 438] on span "Push" at bounding box center [377, 440] width 11 height 9
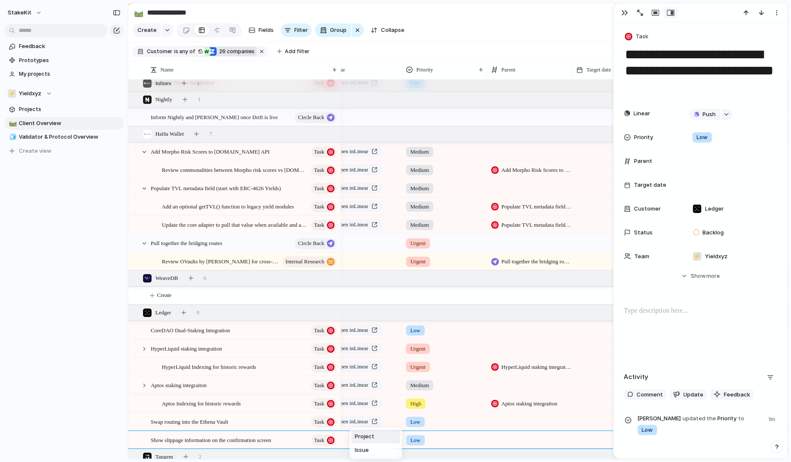
click at [408, 435] on div "Project Issue" at bounding box center [395, 231] width 791 height 462
click at [397, 438] on button "button" at bounding box center [393, 440] width 11 height 11
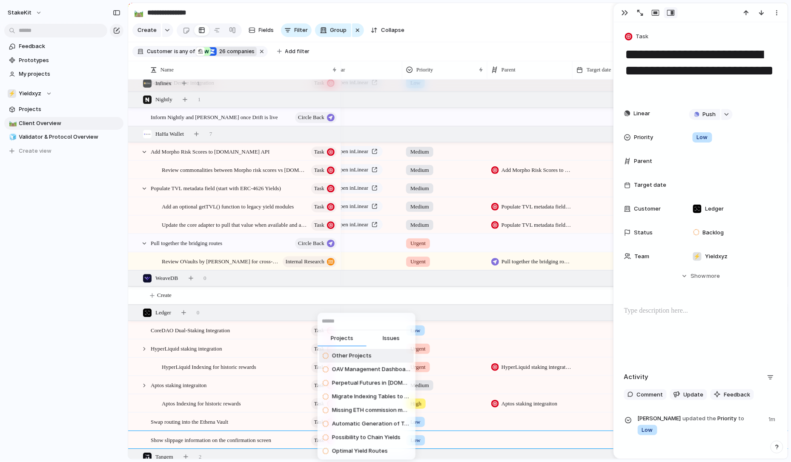
click at [394, 334] on button "Issues" at bounding box center [391, 339] width 49 height 17
click at [394, 323] on input "text" at bounding box center [367, 321] width 98 height 17
paste input "**********"
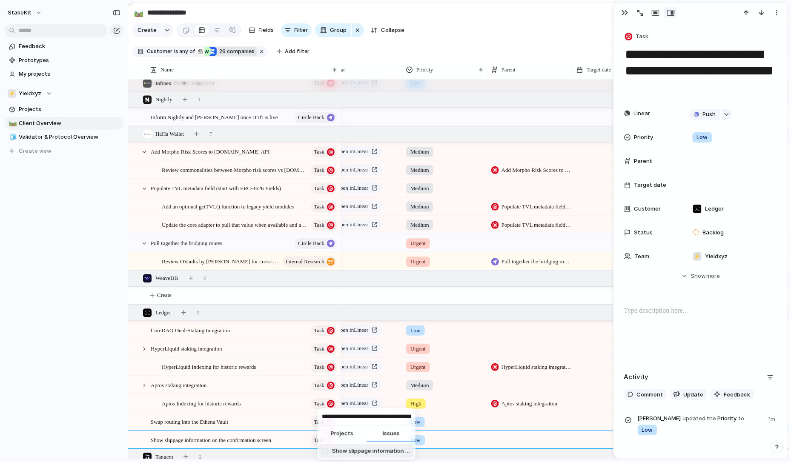
click at [373, 451] on span "Show slippage information on the confirmation screen — where we show network fee" at bounding box center [371, 452] width 78 height 9
click at [527, 435] on div at bounding box center [530, 434] width 84 height 5
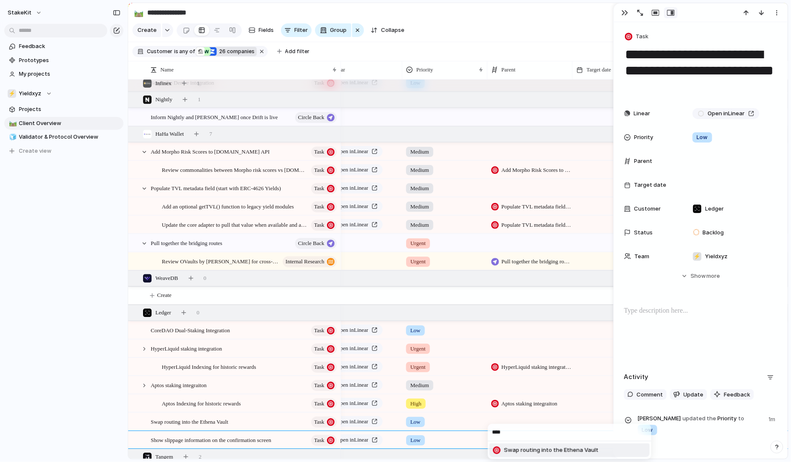
click at [531, 450] on span "Swap routing into the Ethena Vault" at bounding box center [551, 451] width 95 height 9
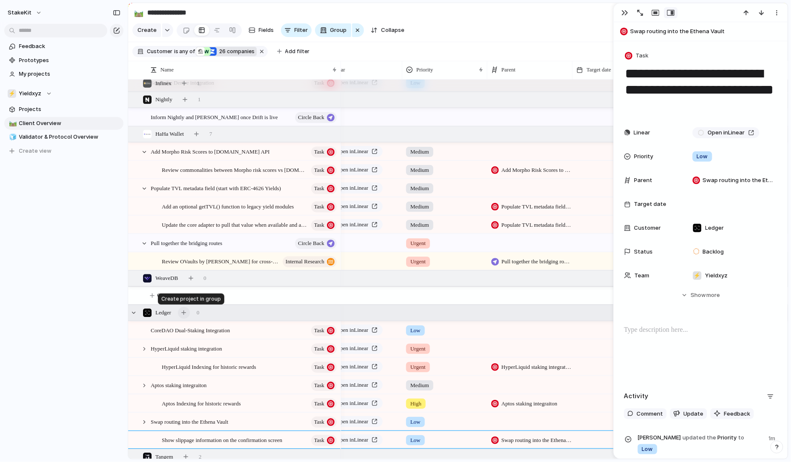
click at [186, 315] on div "button" at bounding box center [183, 312] width 5 height 5
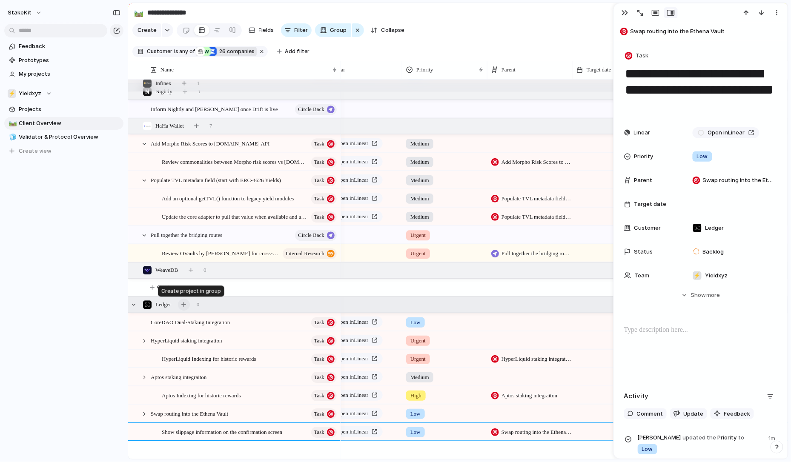
scroll to position [760, 0]
click at [396, 450] on div "button" at bounding box center [394, 450] width 6 height 3
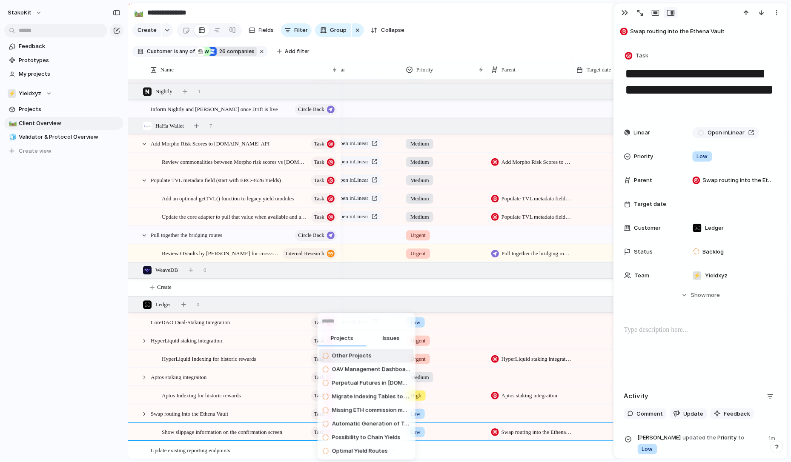
click at [387, 332] on button "Issues" at bounding box center [391, 339] width 49 height 17
click at [387, 324] on input "text" at bounding box center [367, 321] width 98 height 17
paste input "**********"
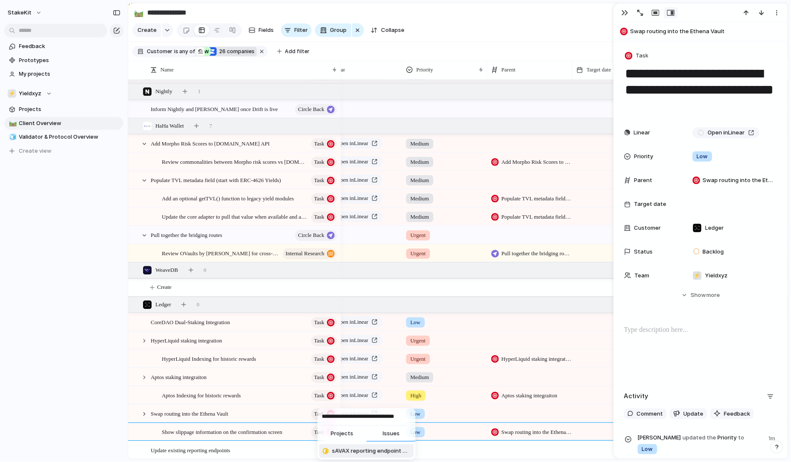
click at [366, 449] on span "sAVAX reporting endpoint migration" at bounding box center [371, 452] width 78 height 9
click at [306, 451] on div "Update existing reporting endpoints" at bounding box center [244, 450] width 187 height 17
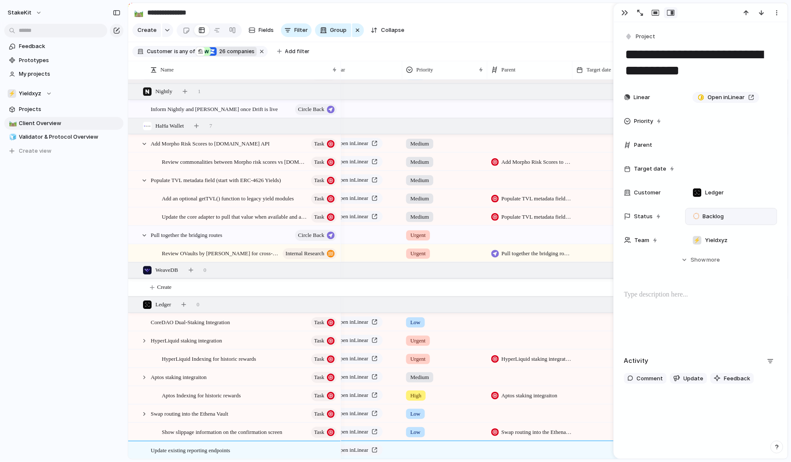
click at [707, 216] on span "Backlog" at bounding box center [713, 217] width 21 height 9
click at [695, 217] on div "No results found" at bounding box center [395, 231] width 791 height 462
click at [634, 33] on button "Project" at bounding box center [640, 37] width 35 height 12
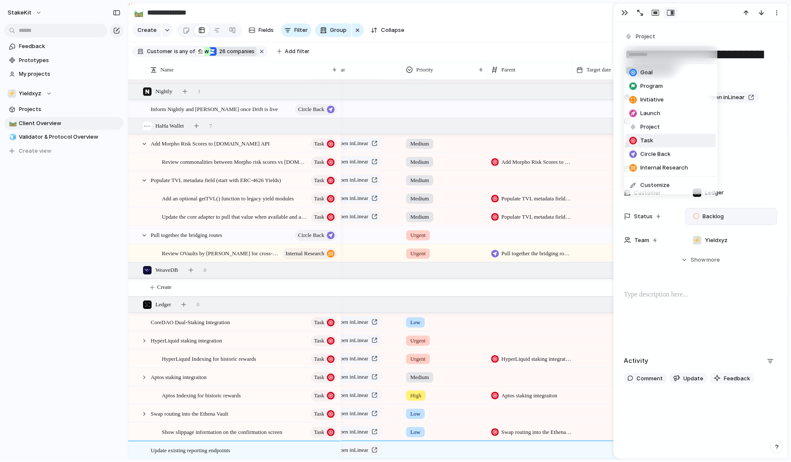
click at [657, 144] on li "Task" at bounding box center [671, 141] width 90 height 14
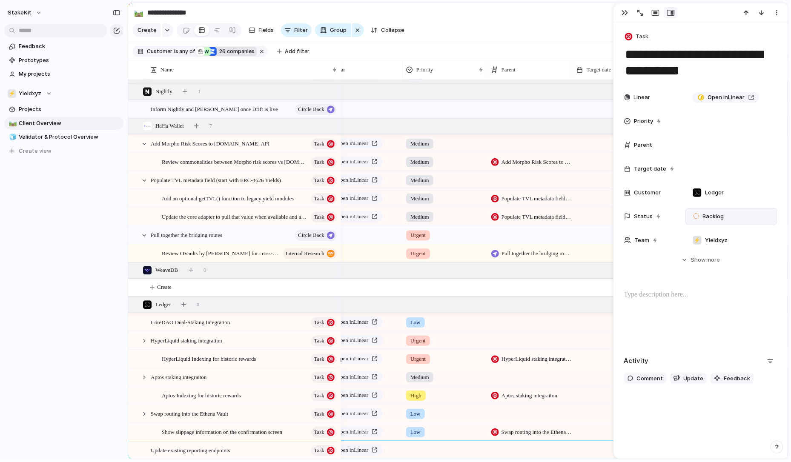
click at [474, 367] on div "Urgent" at bounding box center [444, 358] width 85 height 17
click at [399, 448] on div "Urgent High Medium Low No Priority" at bounding box center [395, 231] width 791 height 462
click at [416, 448] on div at bounding box center [445, 449] width 84 height 14
click at [436, 402] on li "Urgent" at bounding box center [450, 407] width 90 height 14
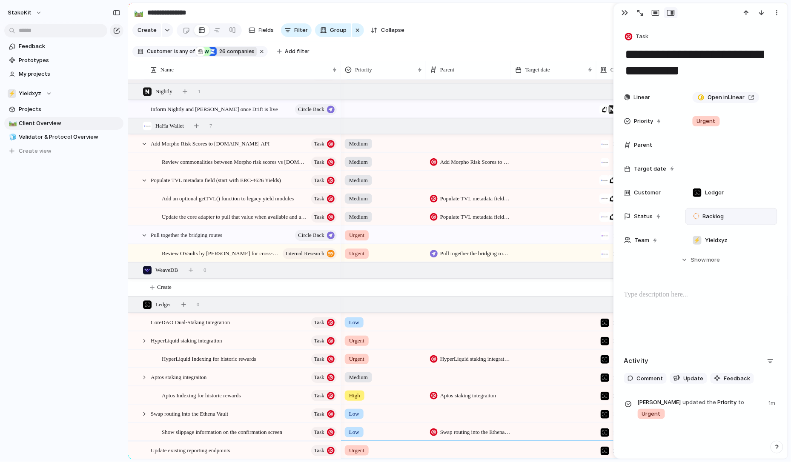
scroll to position [0, 85]
click at [623, 12] on div "button" at bounding box center [625, 12] width 7 height 7
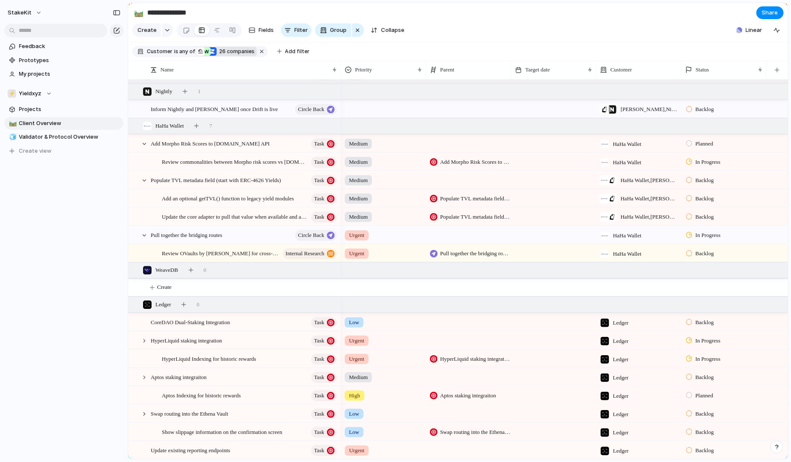
click at [682, 448] on div "Backlog" at bounding box center [724, 449] width 84 height 15
click at [698, 433] on span "Completed" at bounding box center [711, 436] width 30 height 9
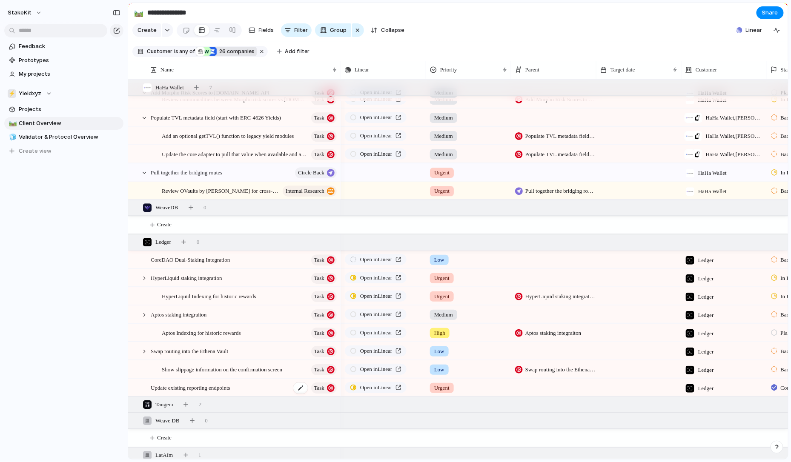
scroll to position [823, 0]
click at [186, 244] on div "button" at bounding box center [183, 242] width 5 height 5
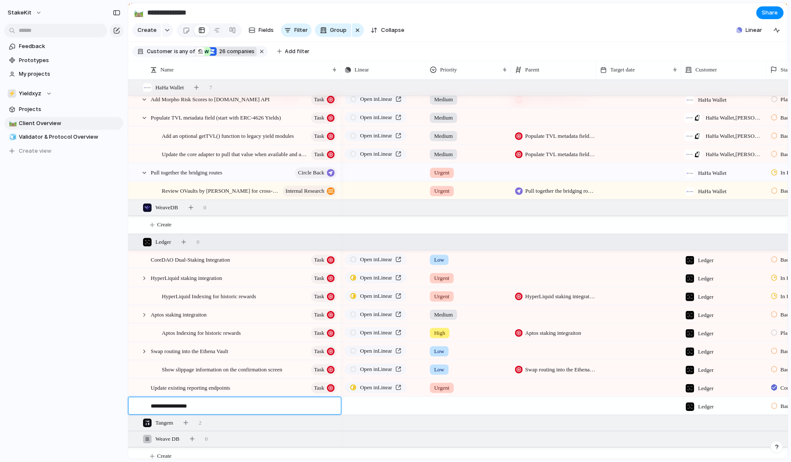
click at [247, 408] on textarea "**********" at bounding box center [243, 407] width 184 height 10
paste textarea "*********"
click at [335, 406] on div "**********" at bounding box center [239, 406] width 199 height 17
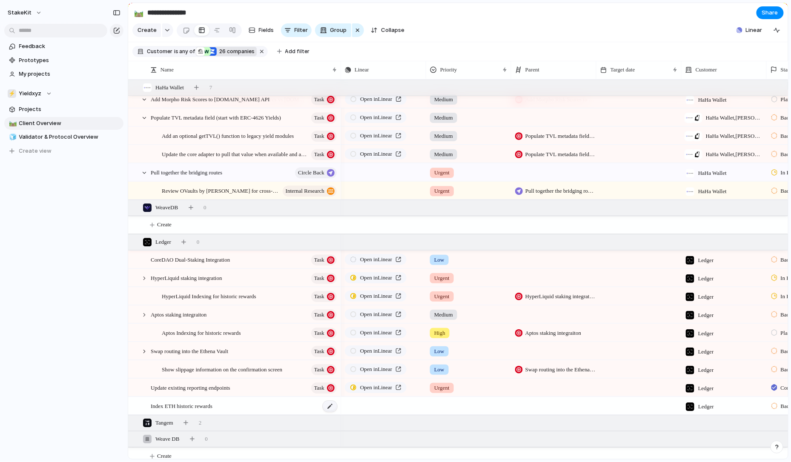
click at [331, 406] on div at bounding box center [330, 406] width 14 height 11
click at [186, 244] on div "button" at bounding box center [183, 242] width 5 height 5
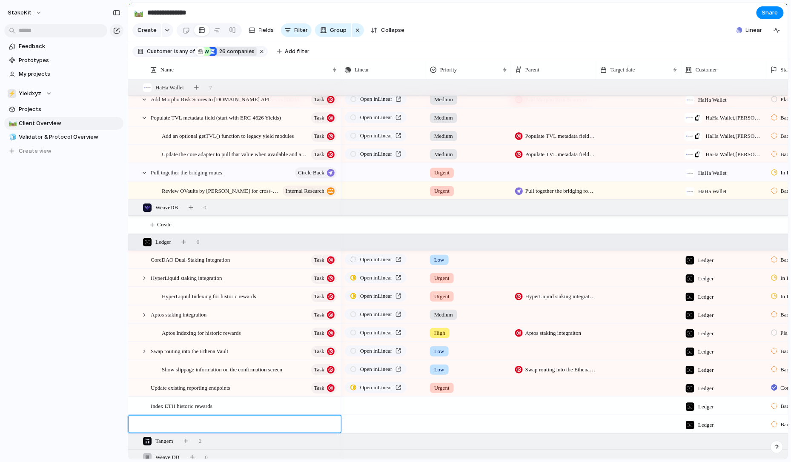
paste textarea "**********"
click at [326, 423] on div at bounding box center [330, 424] width 14 height 11
click at [298, 428] on textarea "**********" at bounding box center [243, 426] width 184 height 10
click at [270, 426] on div "Ledger Rewards & Positions" at bounding box center [244, 424] width 187 height 17
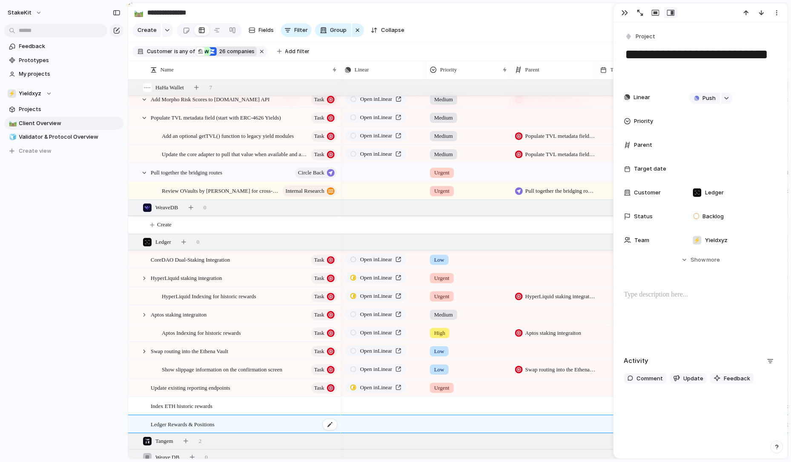
click at [270, 422] on div "Ledger Rewards & Positions" at bounding box center [244, 424] width 187 height 17
click at [209, 425] on textarea "**********" at bounding box center [243, 426] width 184 height 10
click at [406, 423] on span "Push" at bounding box center [401, 424] width 11 height 9
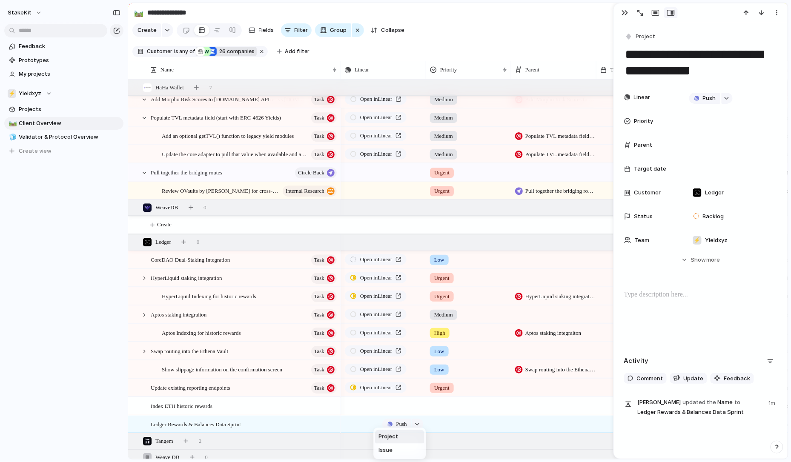
click at [389, 438] on span "Project" at bounding box center [389, 437] width 20 height 9
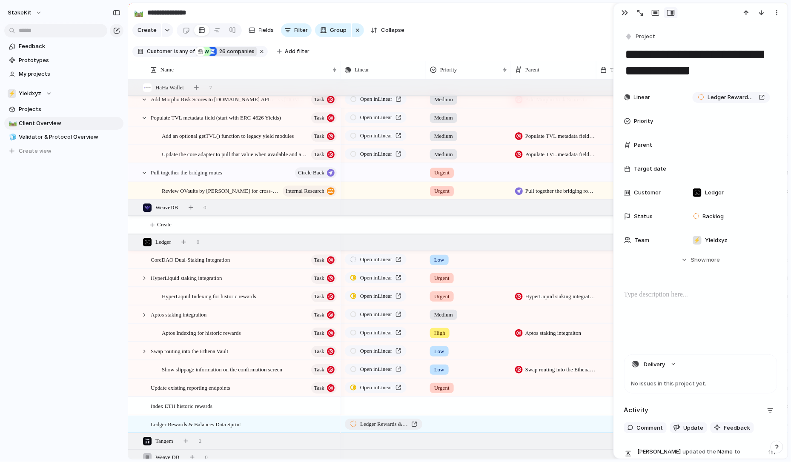
click at [411, 426] on div "Ledger Rewards & Balances Data Sprint" at bounding box center [383, 424] width 67 height 9
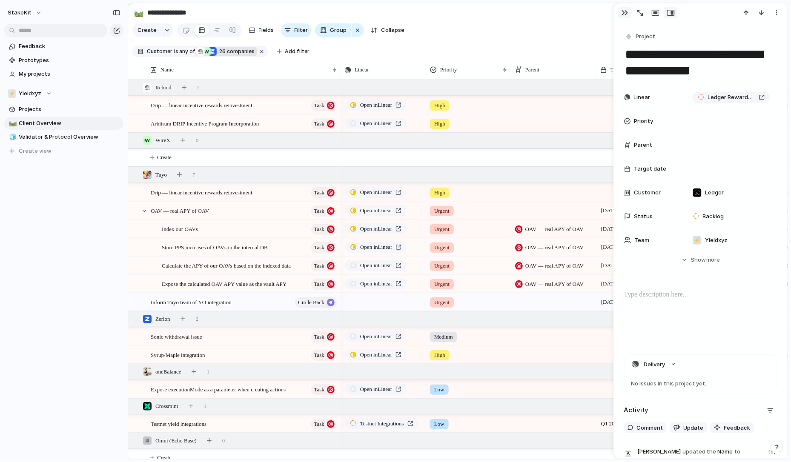
click at [628, 12] on div "button" at bounding box center [625, 12] width 7 height 7
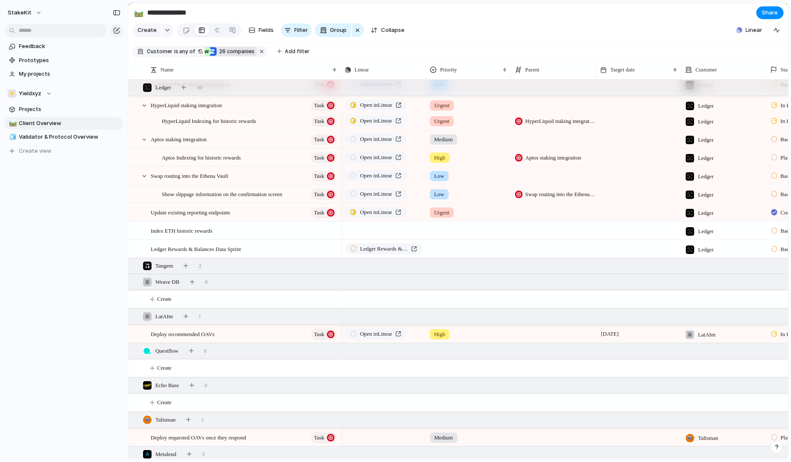
scroll to position [981, 0]
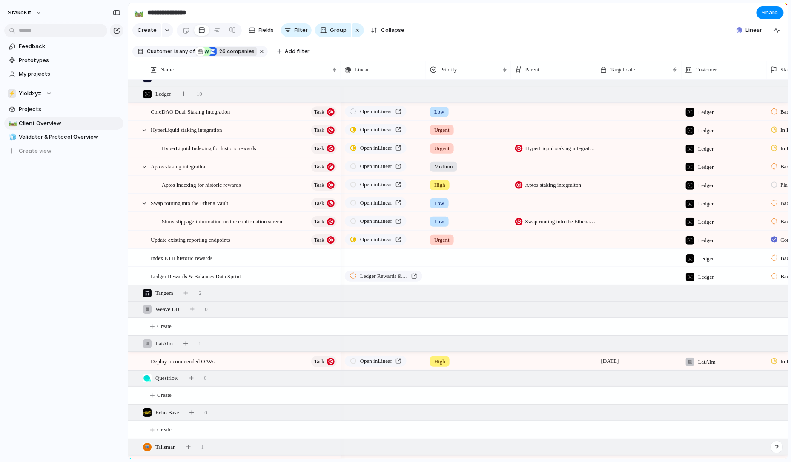
click at [450, 273] on div at bounding box center [469, 275] width 84 height 14
click at [450, 322] on div "High" at bounding box center [442, 327] width 20 height 10
click at [534, 253] on div at bounding box center [554, 252] width 84 height 5
click at [293, 256] on div "***** Use the create dropdown to add your first parent" at bounding box center [395, 231] width 791 height 462
click at [327, 276] on div at bounding box center [330, 276] width 14 height 11
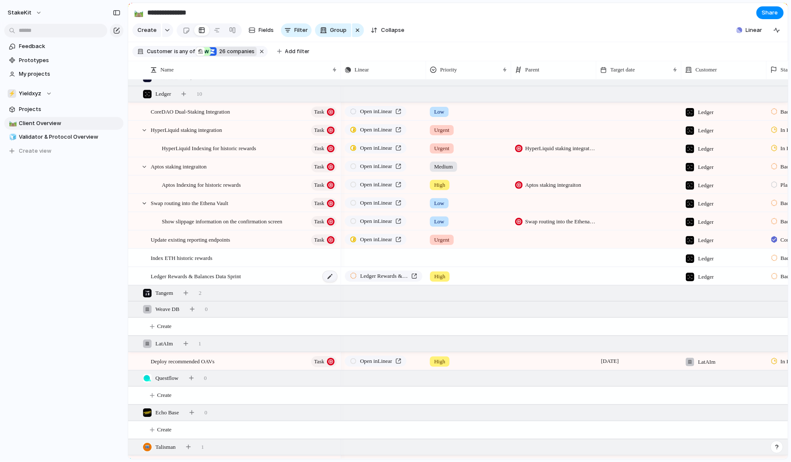
click at [327, 281] on div at bounding box center [330, 276] width 14 height 11
click at [280, 274] on textarea "**********" at bounding box center [243, 278] width 184 height 10
click at [280, 277] on div "Ledger Rewards & Balances Data Sprint" at bounding box center [244, 276] width 187 height 17
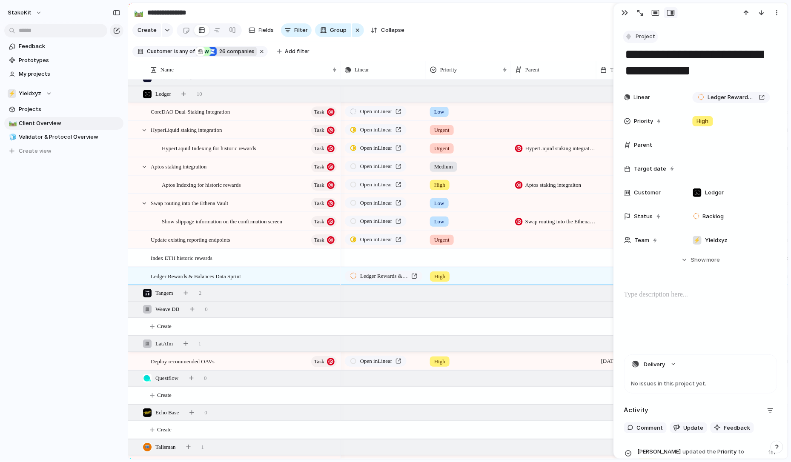
click at [644, 36] on span "Project" at bounding box center [646, 36] width 20 height 9
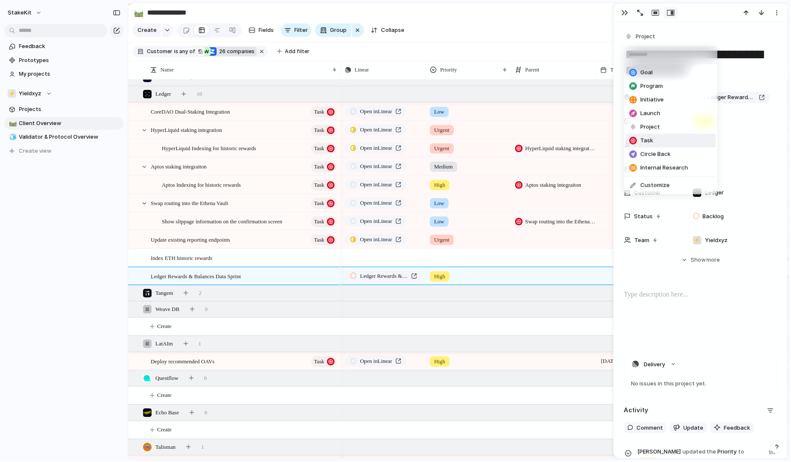
click at [651, 142] on span "Task" at bounding box center [647, 141] width 13 height 9
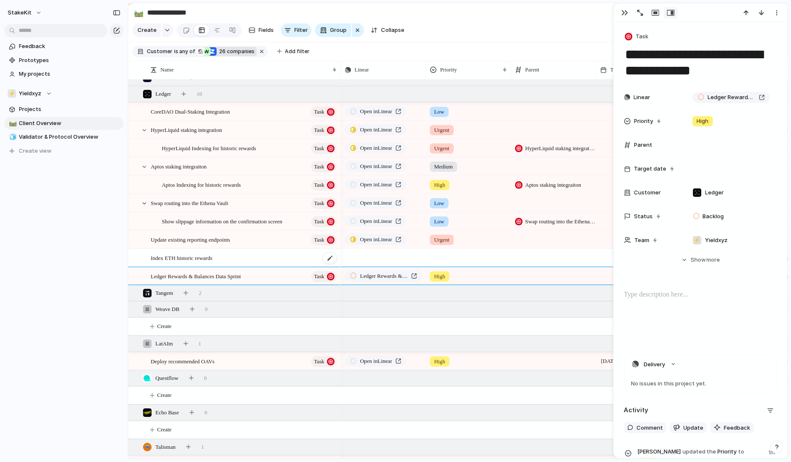
click at [303, 259] on div "Index ETH historic rewards" at bounding box center [244, 258] width 187 height 17
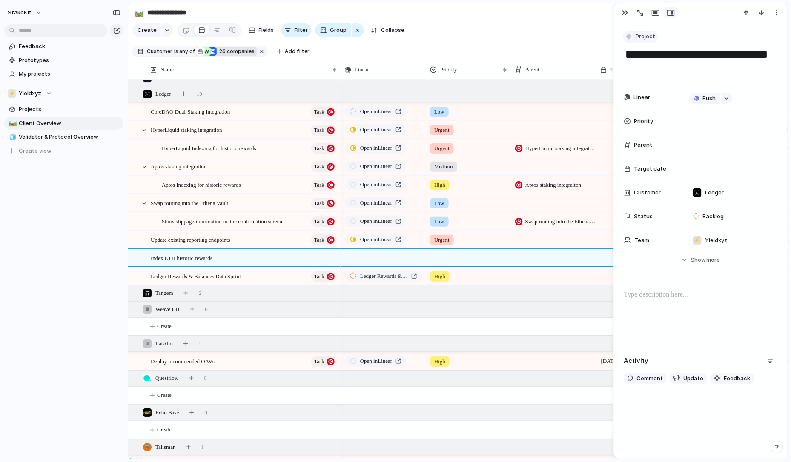
click at [650, 37] on span "Project" at bounding box center [646, 36] width 20 height 9
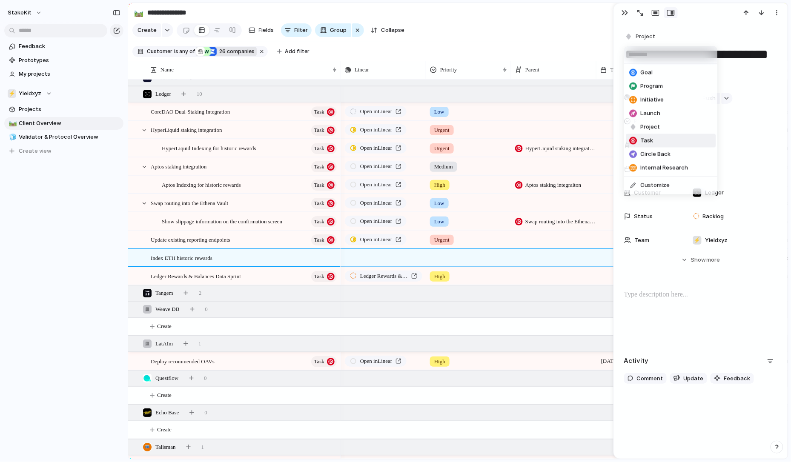
click at [653, 138] on span "Task" at bounding box center [647, 141] width 13 height 9
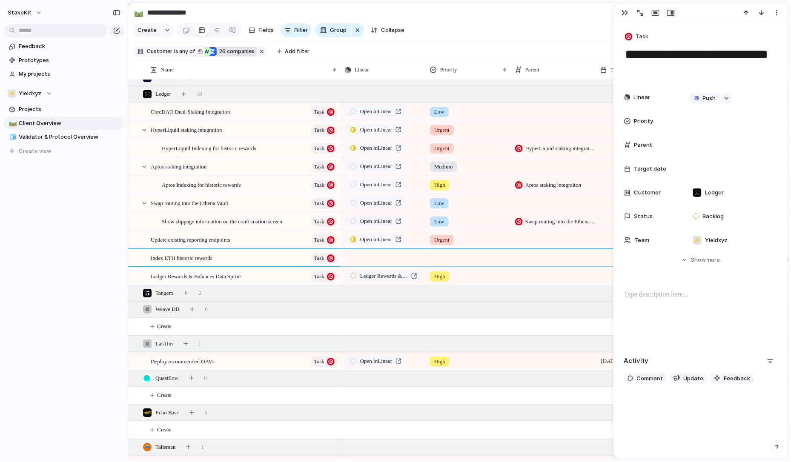
click at [568, 261] on div at bounding box center [553, 257] width 85 height 17
click at [573, 295] on span "Ledger Rewards & Balances Data Sprint" at bounding box center [581, 293] width 106 height 9
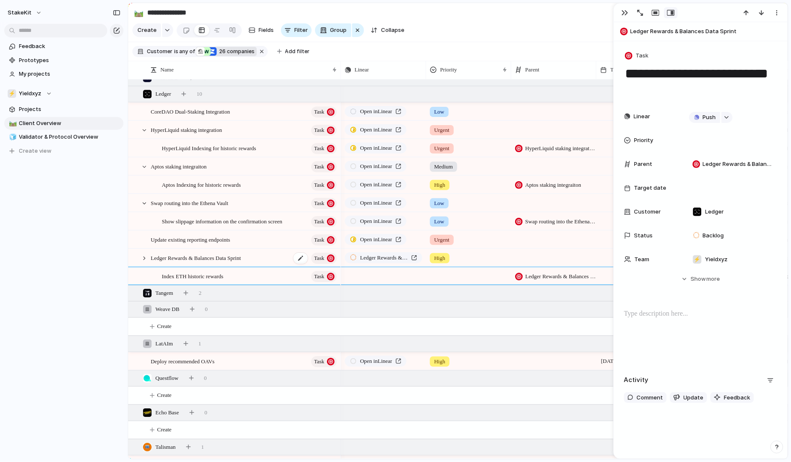
click at [318, 256] on span "Task" at bounding box center [319, 259] width 10 height 12
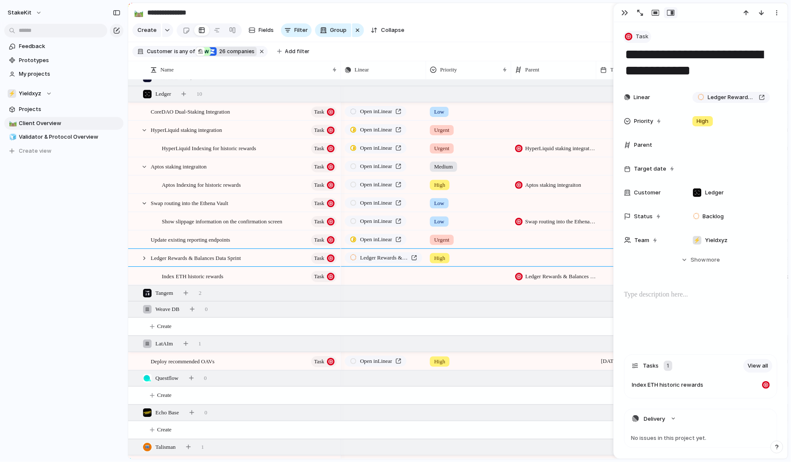
click at [635, 36] on button "Task" at bounding box center [637, 37] width 28 height 12
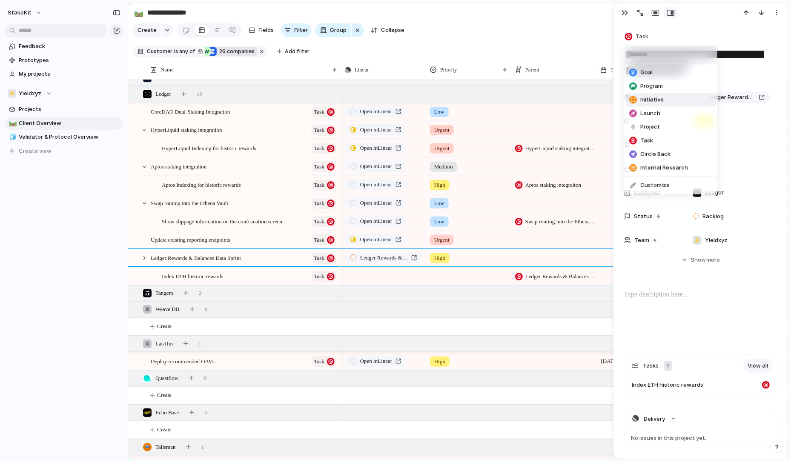
click at [641, 101] on span "Initiative" at bounding box center [652, 100] width 23 height 9
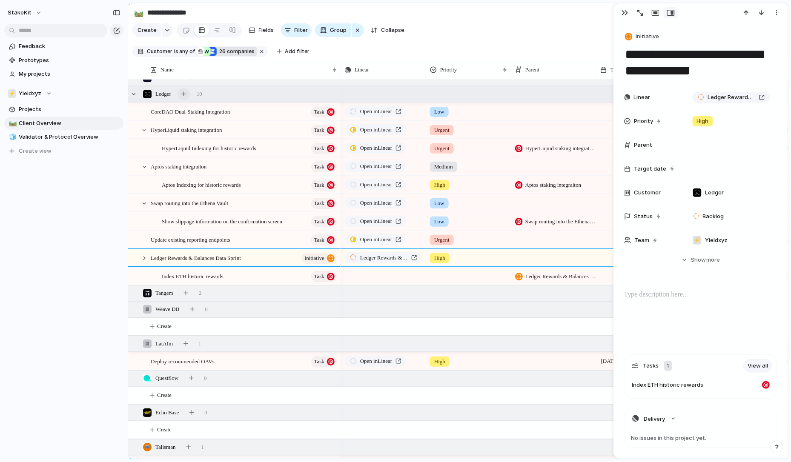
click at [185, 91] on button "button" at bounding box center [184, 94] width 12 height 12
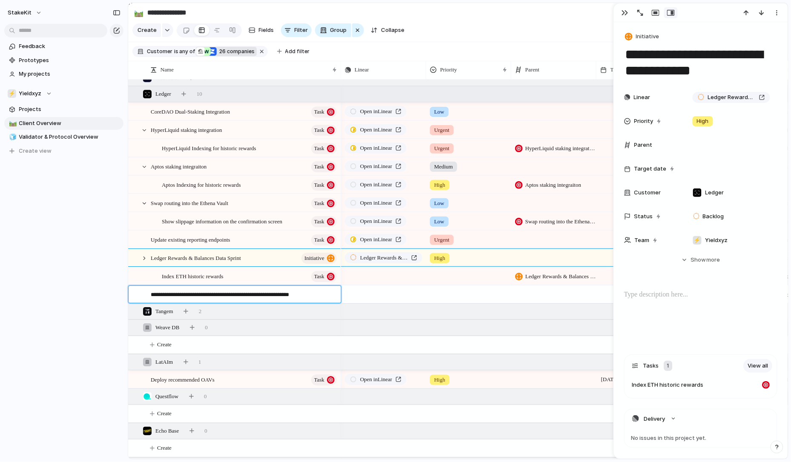
click at [178, 294] on textarea "**********" at bounding box center [243, 296] width 184 height 10
click at [334, 293] on div at bounding box center [330, 295] width 14 height 11
click at [302, 304] on div "Tangem 2" at bounding box center [459, 311] width 662 height 15
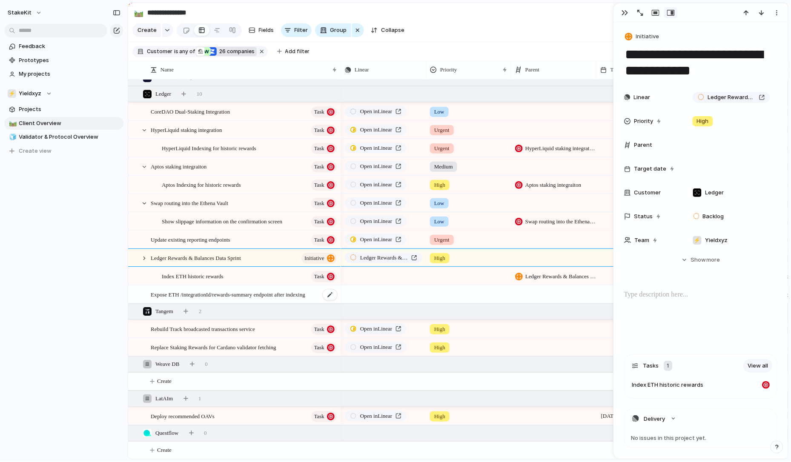
click at [302, 294] on span "Expose ETH /integrationId/rewards-summary endpoint after indexing" at bounding box center [228, 295] width 155 height 10
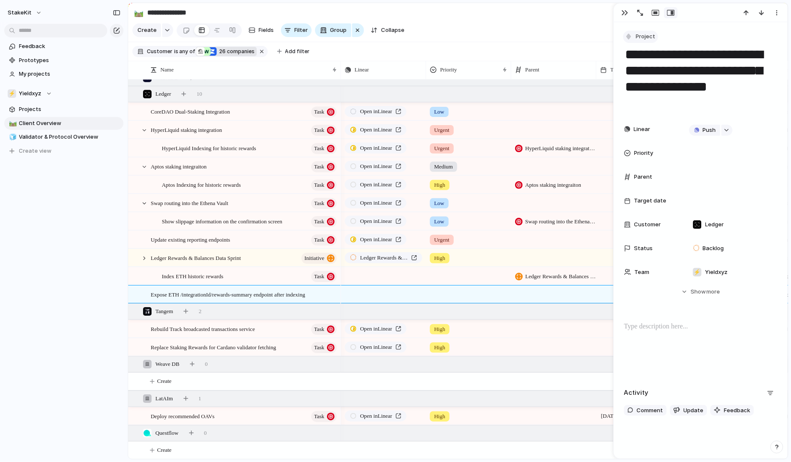
click at [652, 41] on button "Project" at bounding box center [640, 37] width 35 height 12
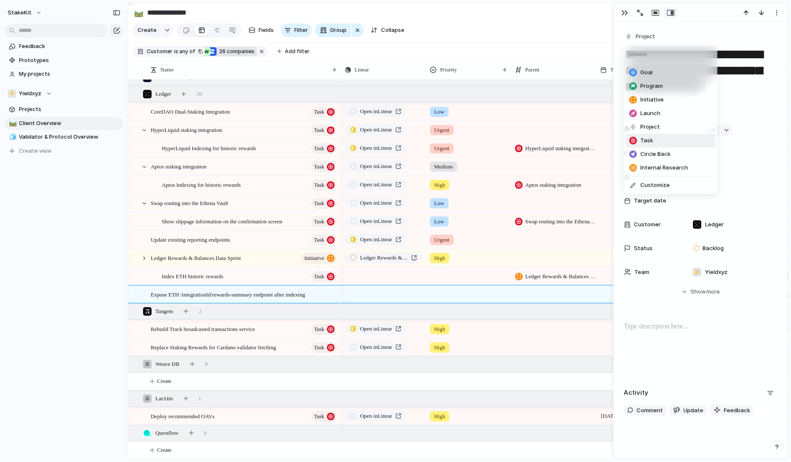
click at [648, 143] on span "Task" at bounding box center [647, 141] width 13 height 9
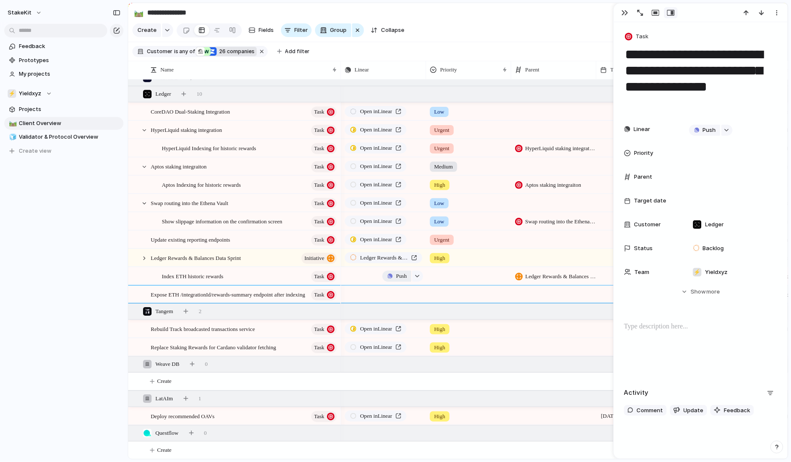
click at [405, 276] on span "Push" at bounding box center [401, 276] width 11 height 9
click at [400, 313] on li "Issue" at bounding box center [400, 311] width 49 height 14
click at [392, 295] on button "Push" at bounding box center [396, 294] width 29 height 11
click at [397, 326] on li "Issue" at bounding box center [400, 329] width 49 height 14
click at [392, 273] on span "Open in Linear" at bounding box center [376, 276] width 32 height 9
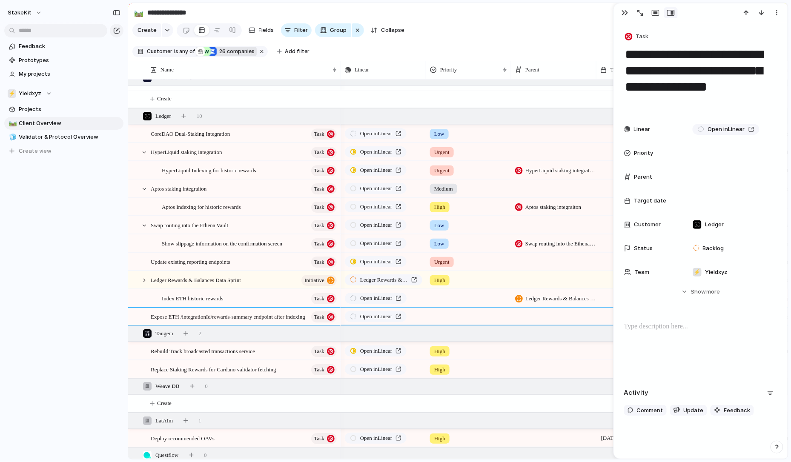
scroll to position [941, 0]
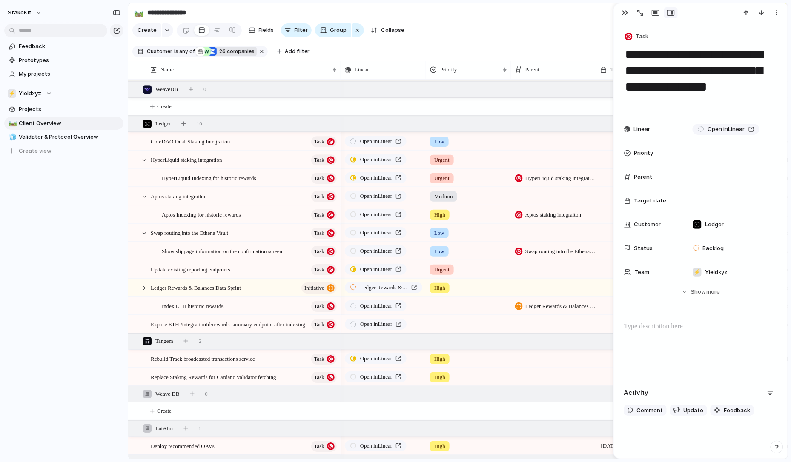
click at [552, 328] on div at bounding box center [553, 324] width 85 height 17
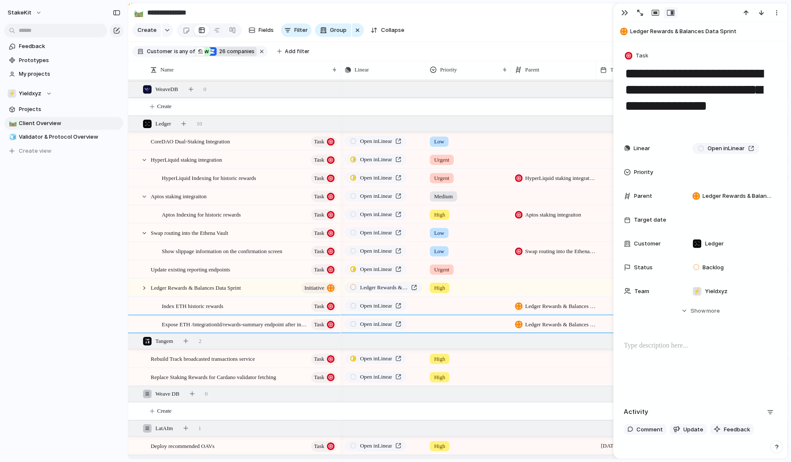
click at [532, 322] on span "Ledger Rewards & Balances Data Sprint" at bounding box center [561, 325] width 71 height 9
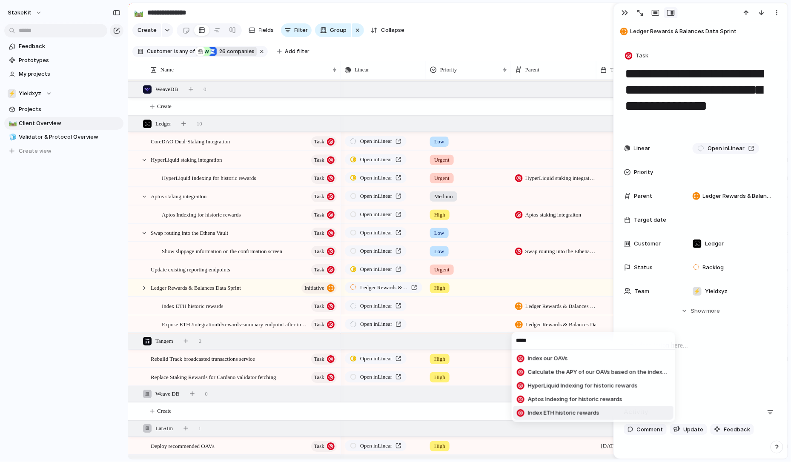
click at [564, 411] on span "Index ETH historic rewards" at bounding box center [564, 413] width 72 height 9
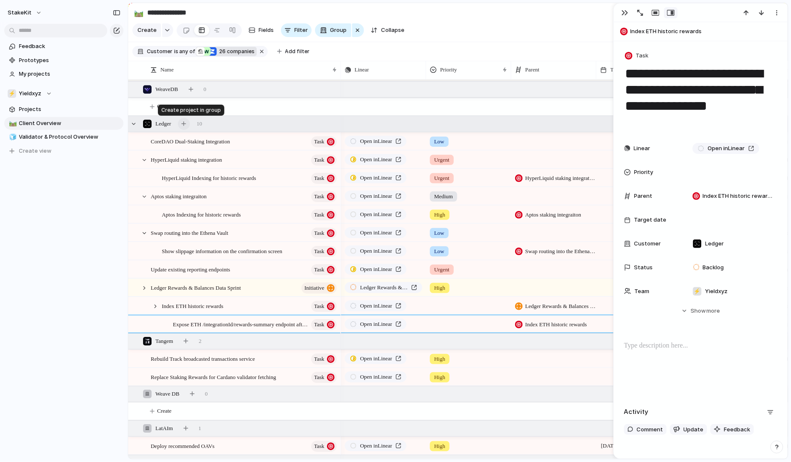
click at [186, 123] on div "button" at bounding box center [183, 123] width 5 height 5
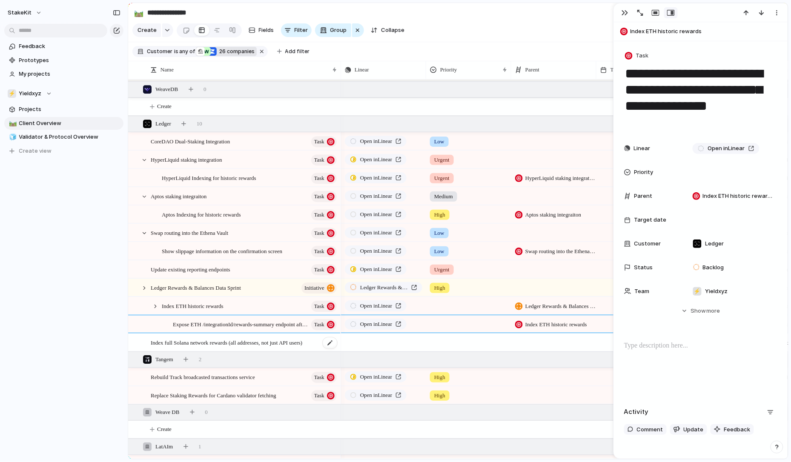
click at [302, 343] on span "Index full Solana network rewards (all addresses, not just API users)" at bounding box center [227, 343] width 152 height 10
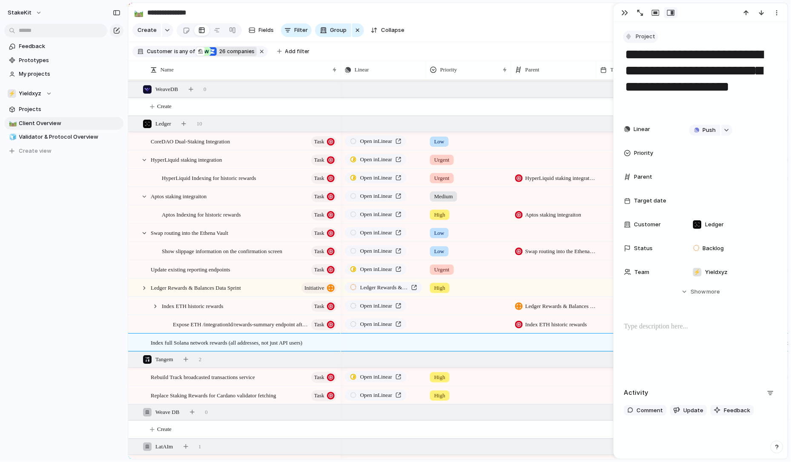
click at [653, 31] on button "Project" at bounding box center [640, 37] width 35 height 12
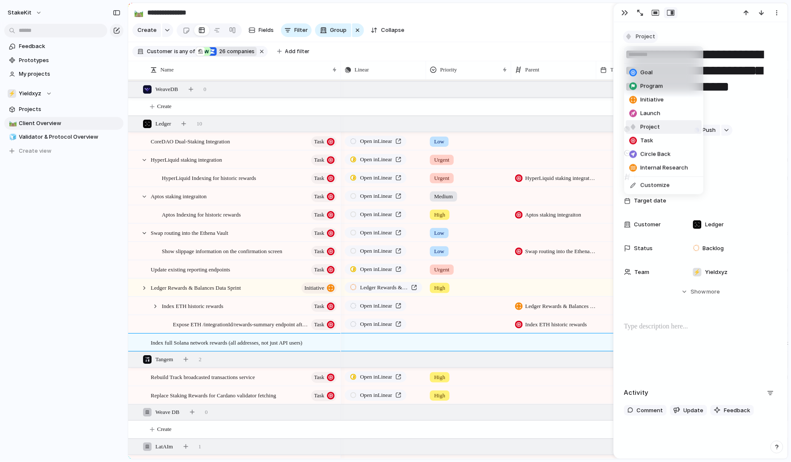
click at [653, 31] on div "Goal Program Initiative Launch Project Task Circle Back Internal Research Custo…" at bounding box center [395, 231] width 791 height 462
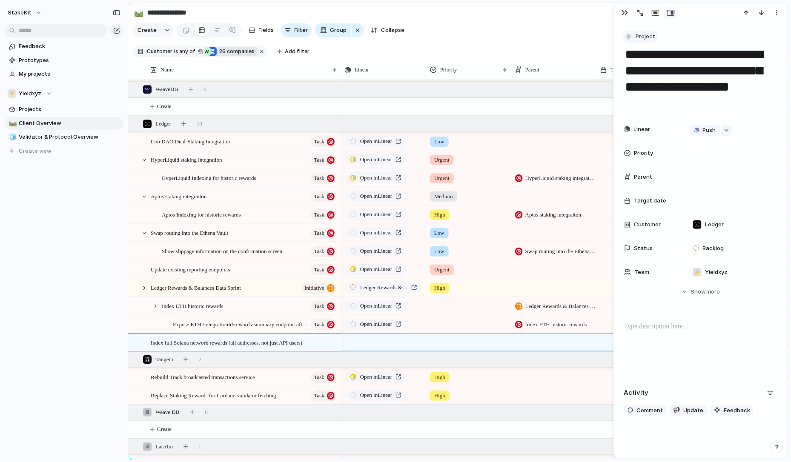
click at [652, 34] on span "Project" at bounding box center [646, 36] width 20 height 9
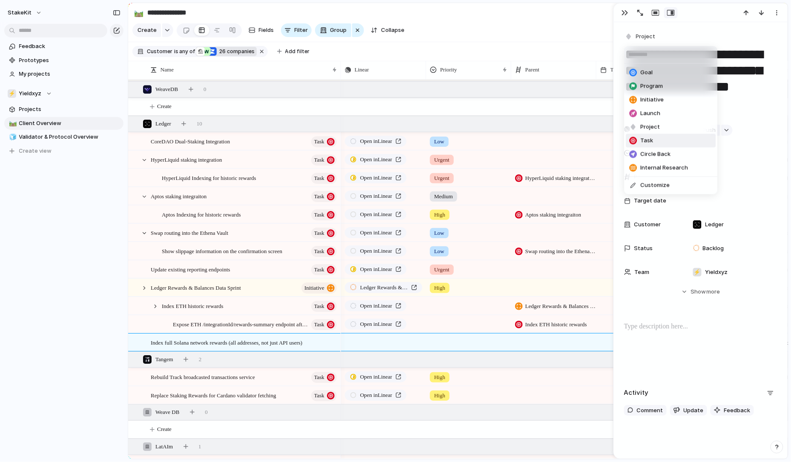
click at [656, 138] on li "Task" at bounding box center [671, 141] width 90 height 14
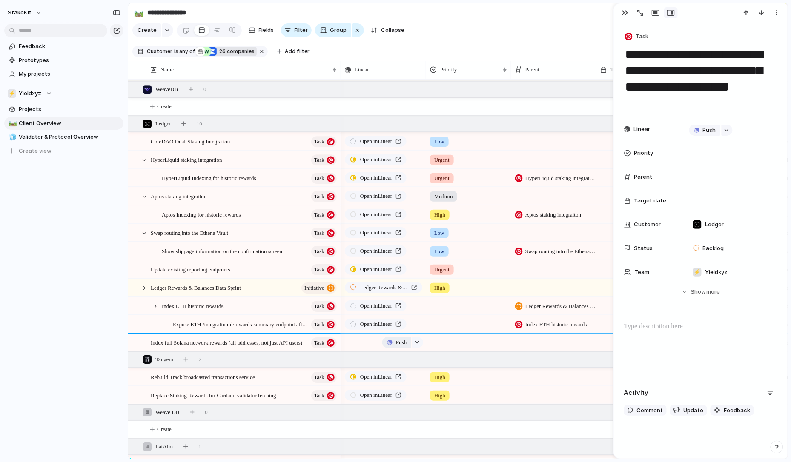
click at [403, 341] on span "Push" at bounding box center [401, 343] width 11 height 9
click at [401, 372] on li "Issue" at bounding box center [400, 377] width 49 height 14
click at [540, 342] on div at bounding box center [553, 342] width 85 height 17
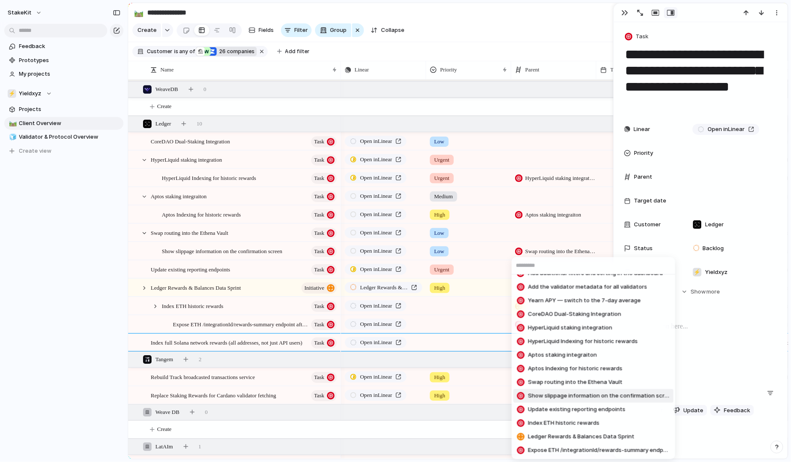
scroll to position [610, 0]
click at [551, 439] on span "Ledger Rewards & Balances Data Sprint" at bounding box center [581, 437] width 106 height 9
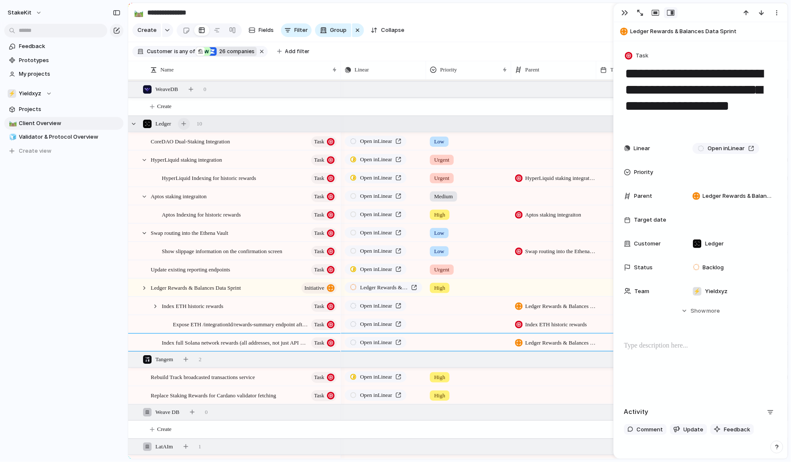
click at [190, 124] on button "button" at bounding box center [184, 124] width 12 height 12
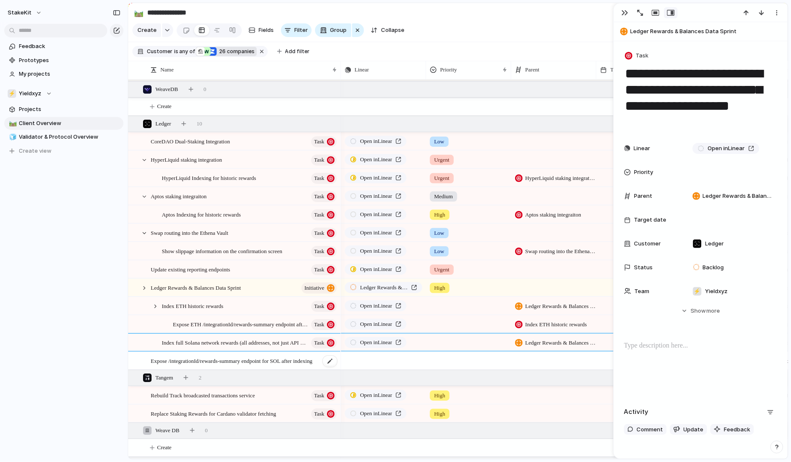
click at [307, 353] on div "Expose /integrationId/rewards-summary endpoint for SOL after indexing" at bounding box center [244, 361] width 187 height 17
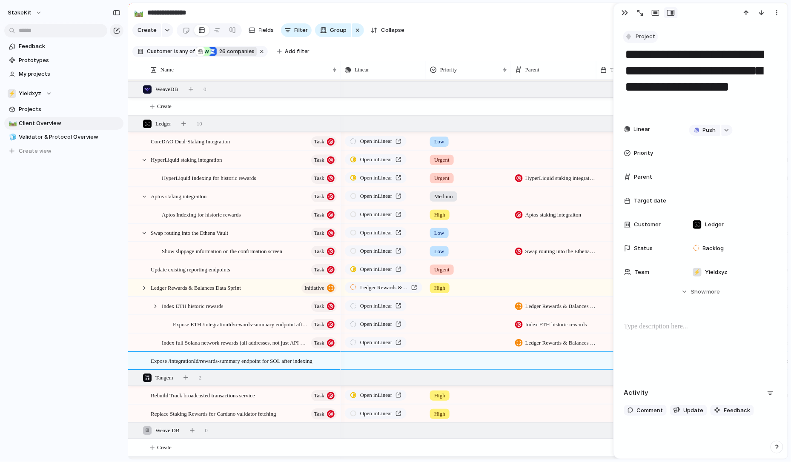
click at [653, 38] on span "Project" at bounding box center [646, 36] width 20 height 9
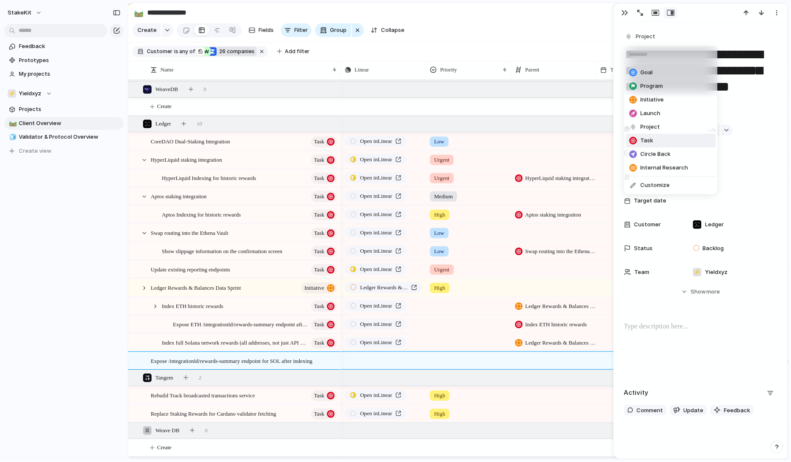
click at [652, 138] on span "Task" at bounding box center [647, 141] width 13 height 9
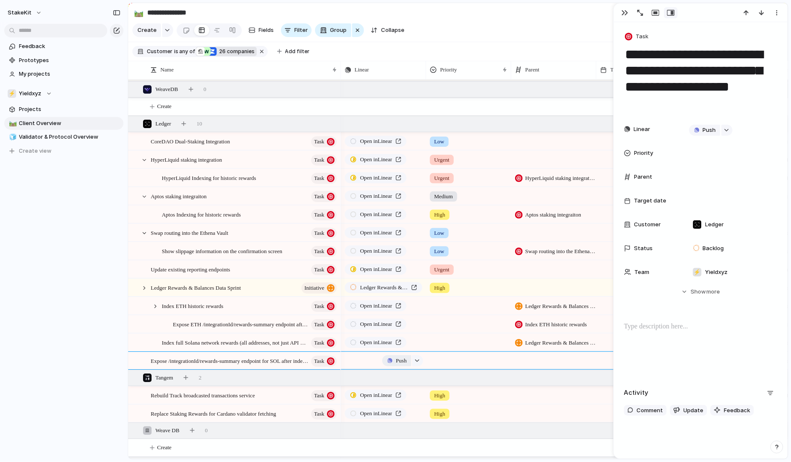
click at [399, 359] on span "Push" at bounding box center [401, 361] width 11 height 9
click at [400, 394] on li "Issue" at bounding box center [400, 395] width 49 height 14
click at [434, 307] on div at bounding box center [469, 305] width 84 height 14
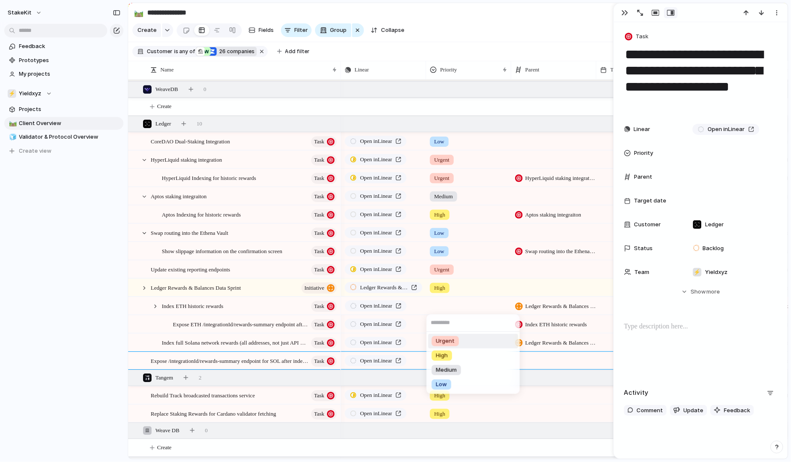
click at [452, 338] on span "Urgent" at bounding box center [445, 341] width 19 height 9
click at [447, 316] on div at bounding box center [468, 324] width 85 height 17
click at [447, 356] on span "Urgent" at bounding box center [445, 360] width 19 height 9
click at [447, 330] on div "Urgent" at bounding box center [468, 324] width 85 height 17
click at [451, 363] on span "Urgent" at bounding box center [445, 360] width 19 height 9
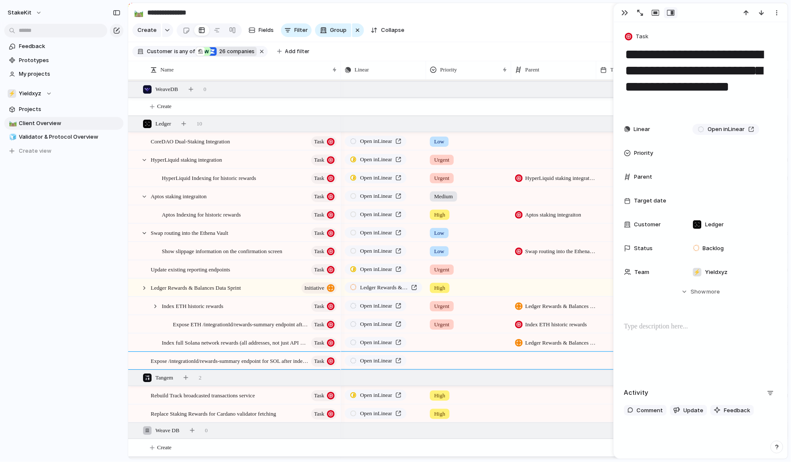
click at [444, 339] on div at bounding box center [469, 341] width 84 height 14
click at [447, 372] on li "Urgent" at bounding box center [473, 378] width 90 height 14
click at [447, 360] on div at bounding box center [469, 360] width 84 height 14
click at [447, 392] on span "Urgent" at bounding box center [445, 396] width 19 height 9
click at [540, 359] on div at bounding box center [553, 360] width 85 height 17
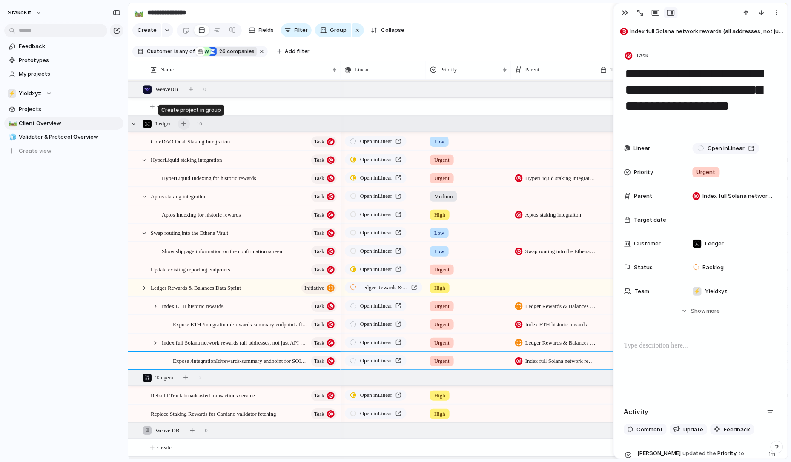
click at [186, 123] on div "button" at bounding box center [183, 123] width 5 height 5
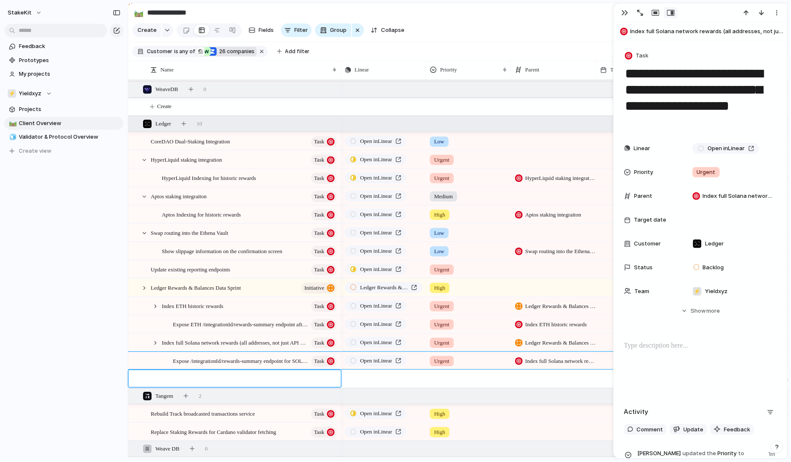
paste textarea "**********"
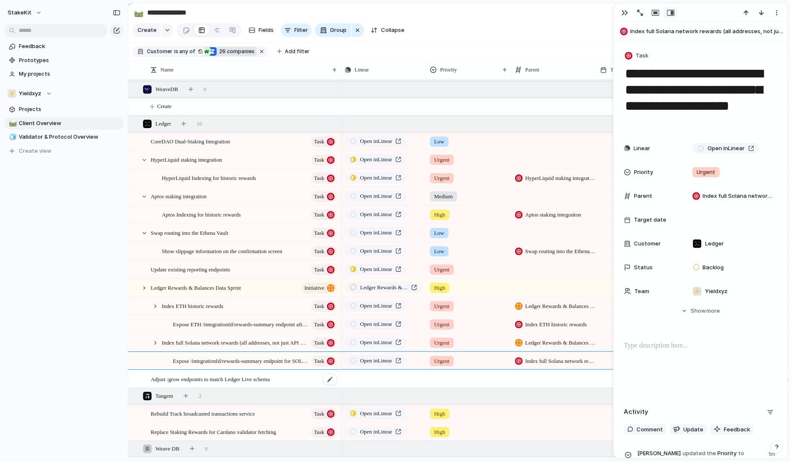
click at [322, 377] on div "Adjust /grow endpoints to match Ledger Live schema" at bounding box center [244, 379] width 187 height 17
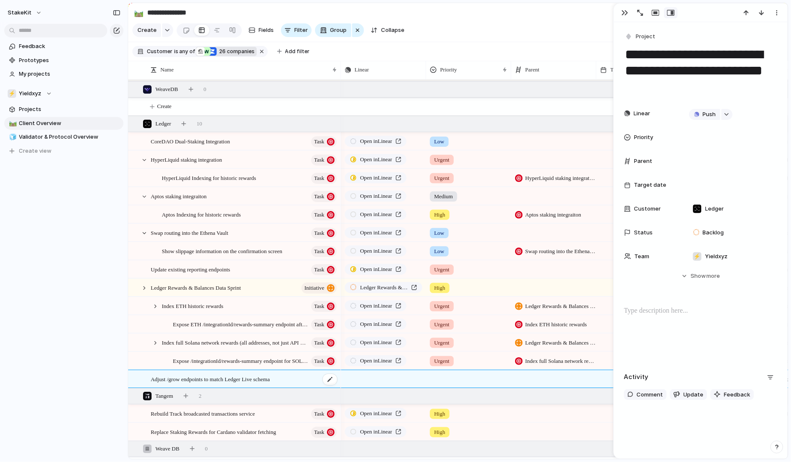
click at [188, 377] on span "Adjust /grow endpoints to match Ledger Live schema" at bounding box center [210, 379] width 119 height 10
click at [210, 377] on textarea "**********" at bounding box center [243, 380] width 184 height 10
click at [212, 377] on textarea "**********" at bounding box center [243, 380] width 184 height 10
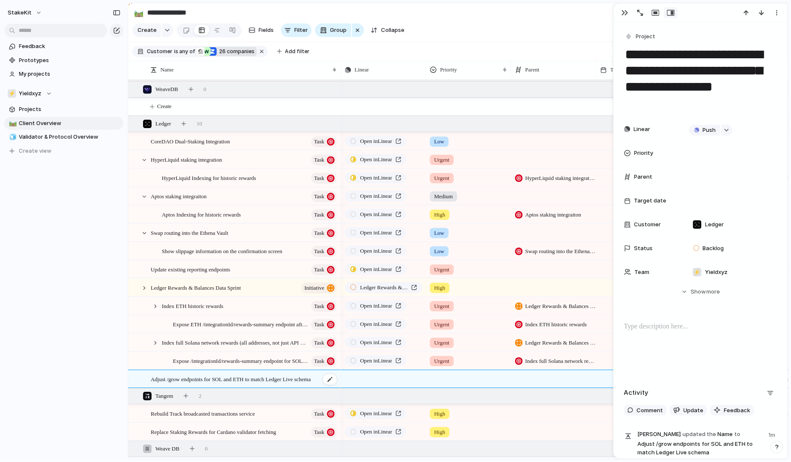
click at [303, 382] on span "Adjust /grow endpoints for SOL and ETH to match Ledger Live schema" at bounding box center [231, 379] width 160 height 10
click at [636, 41] on button "Project" at bounding box center [640, 37] width 35 height 12
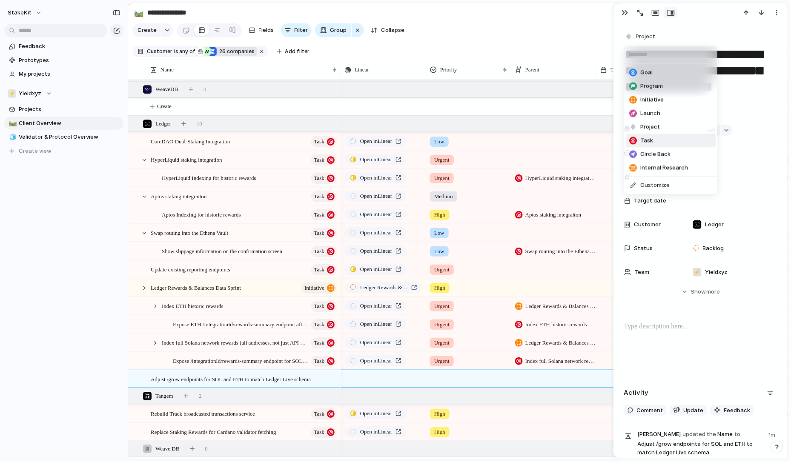
click at [656, 141] on li "Task" at bounding box center [671, 141] width 90 height 14
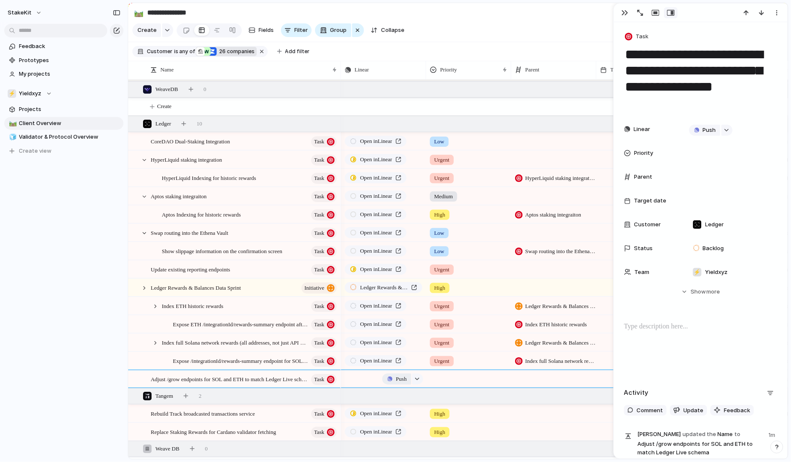
click at [405, 379] on span "Push" at bounding box center [401, 379] width 11 height 9
click at [401, 416] on li "Issue" at bounding box center [400, 413] width 49 height 14
click at [555, 381] on div at bounding box center [553, 378] width 85 height 17
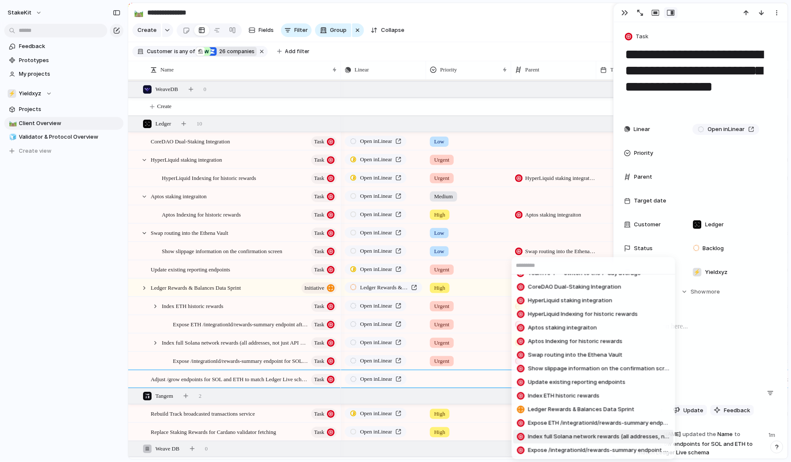
scroll to position [637, 0]
click at [557, 408] on span "Ledger Rewards & Balances Data Sprint" at bounding box center [581, 410] width 106 height 9
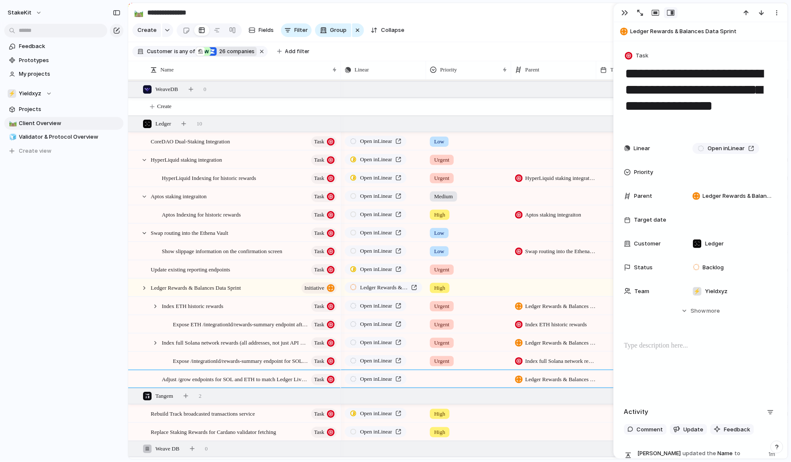
click at [462, 374] on div at bounding box center [469, 378] width 84 height 14
click at [453, 409] on span "Urgent" at bounding box center [445, 407] width 19 height 9
click at [627, 11] on div "button" at bounding box center [625, 12] width 7 height 7
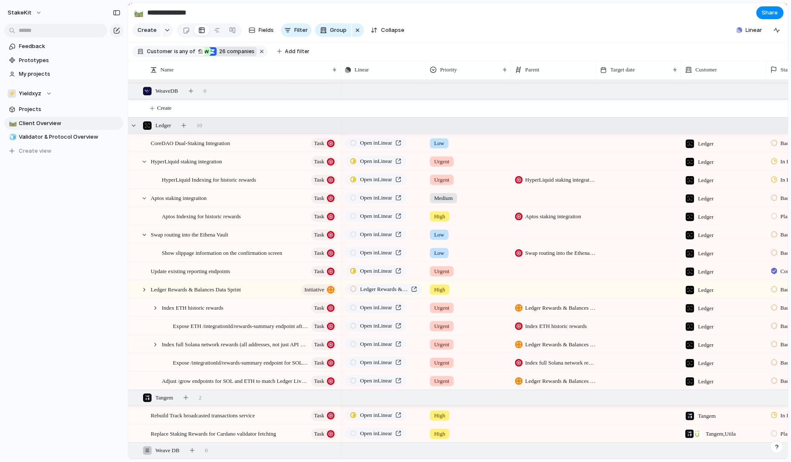
scroll to position [940, 0]
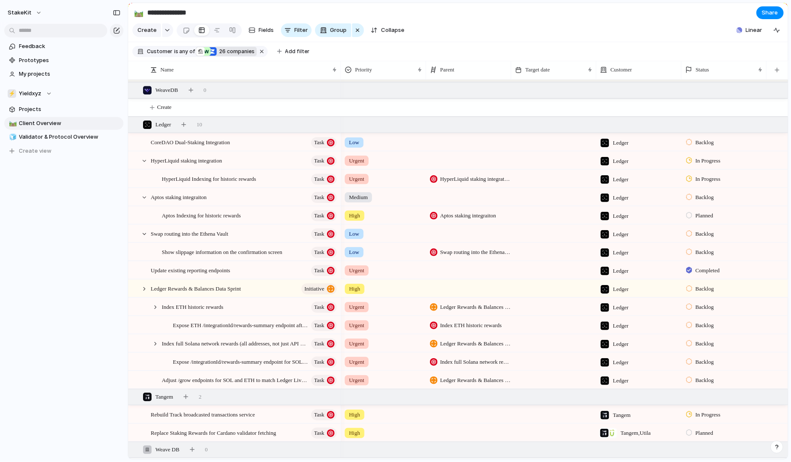
click at [698, 291] on span "Backlog" at bounding box center [705, 289] width 18 height 9
click at [692, 288] on div "Planned Active Completed" at bounding box center [395, 231] width 791 height 462
click at [689, 288] on div at bounding box center [689, 289] width 6 height 8
click at [689, 288] on div "Planned Active Completed" at bounding box center [395, 231] width 791 height 462
click at [690, 287] on div at bounding box center [689, 289] width 6 height 8
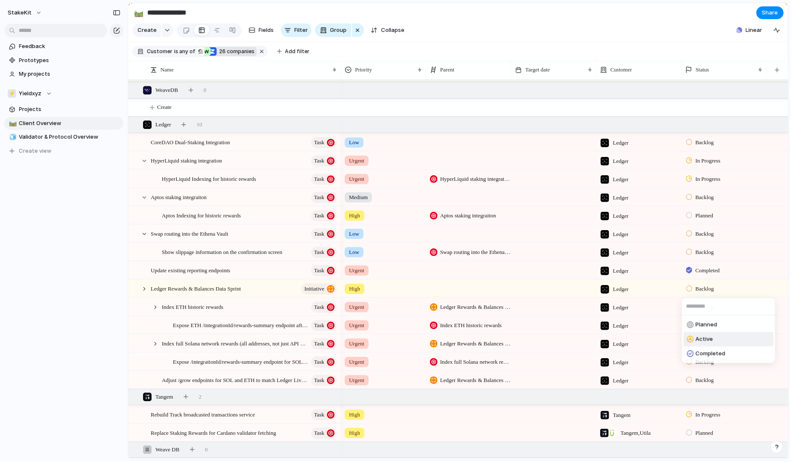
click at [704, 342] on span "Active" at bounding box center [704, 340] width 17 height 9
click at [688, 309] on div at bounding box center [689, 307] width 6 height 8
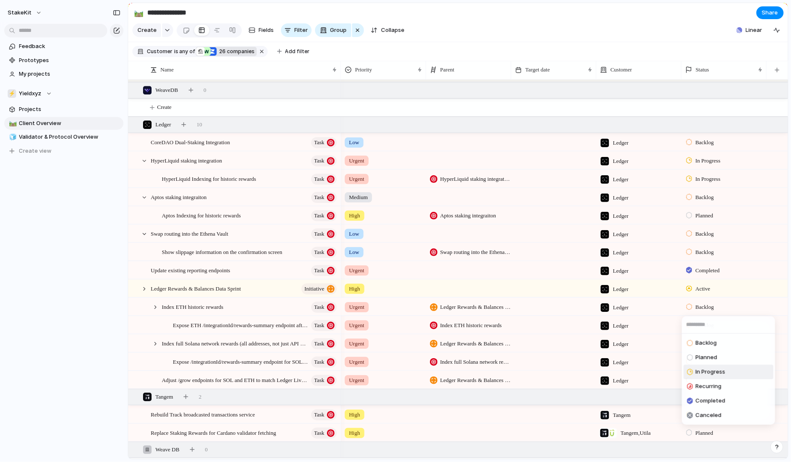
click at [702, 374] on span "In Progress" at bounding box center [711, 372] width 30 height 9
click at [692, 327] on div "Backlog" at bounding box center [701, 326] width 30 height 10
click at [682, 315] on div "Backlog Planned In Progress Recurring Completed Canceled" at bounding box center [395, 231] width 791 height 462
click at [693, 345] on div "Backlog" at bounding box center [701, 344] width 30 height 10
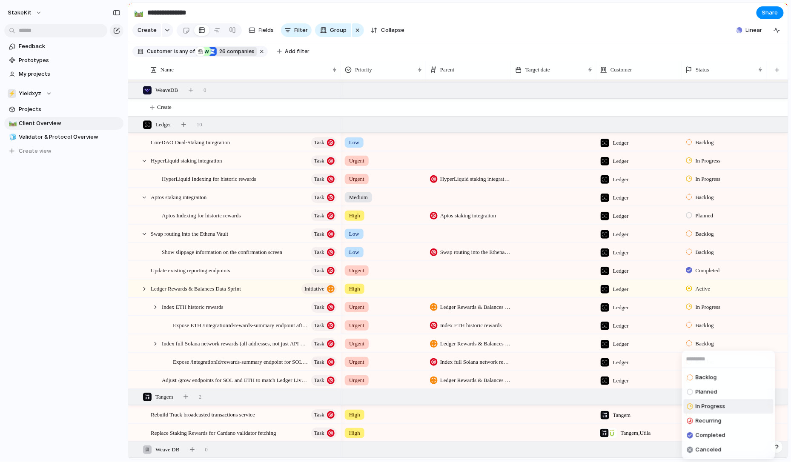
click at [699, 405] on span "In Progress" at bounding box center [711, 407] width 30 height 9
click at [691, 374] on div "Backlog" at bounding box center [724, 379] width 84 height 15
click at [698, 394] on span "Planned" at bounding box center [707, 392] width 22 height 9
click at [698, 362] on span "Backlog" at bounding box center [705, 362] width 18 height 9
click at [699, 391] on span "Planned" at bounding box center [707, 392] width 22 height 9
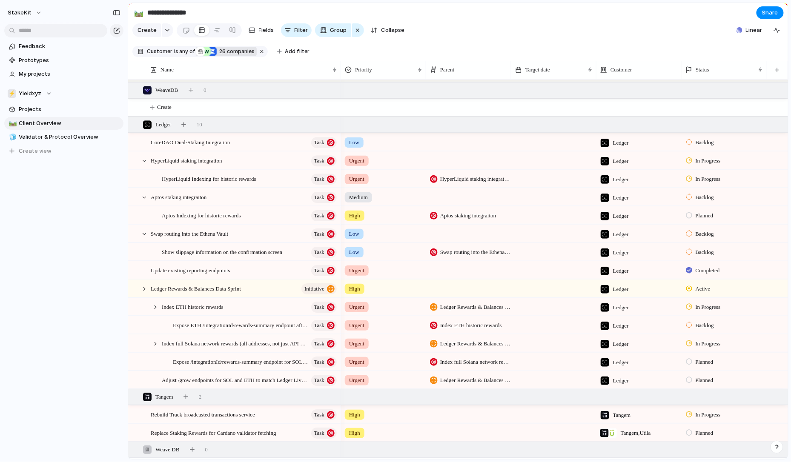
click at [702, 329] on span "Backlog" at bounding box center [705, 326] width 18 height 9
click at [706, 379] on span "Planned" at bounding box center [707, 376] width 22 height 9
click at [266, 31] on span "Fields" at bounding box center [266, 30] width 15 height 9
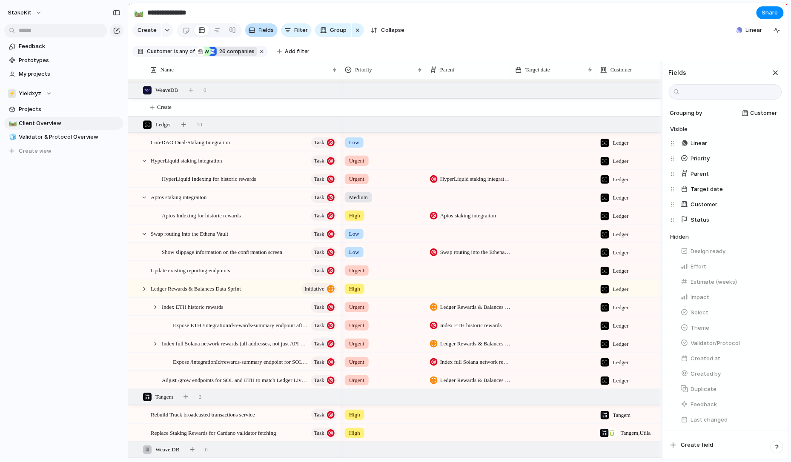
click at [266, 31] on span "Fields" at bounding box center [266, 30] width 15 height 9
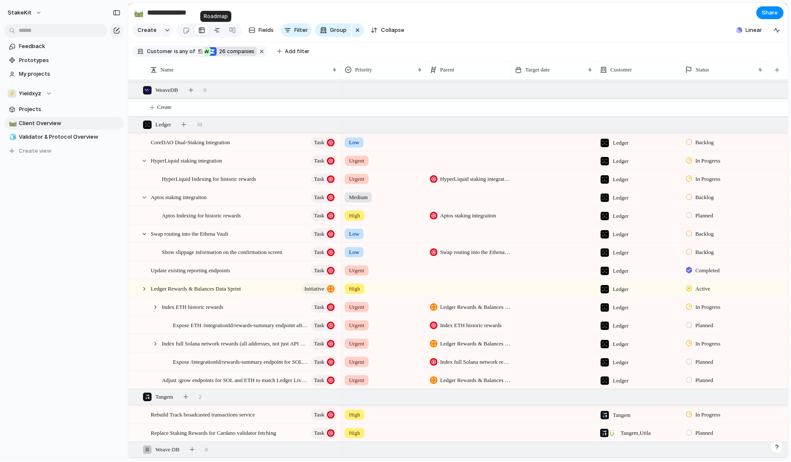
click at [215, 31] on div at bounding box center [217, 30] width 7 height 14
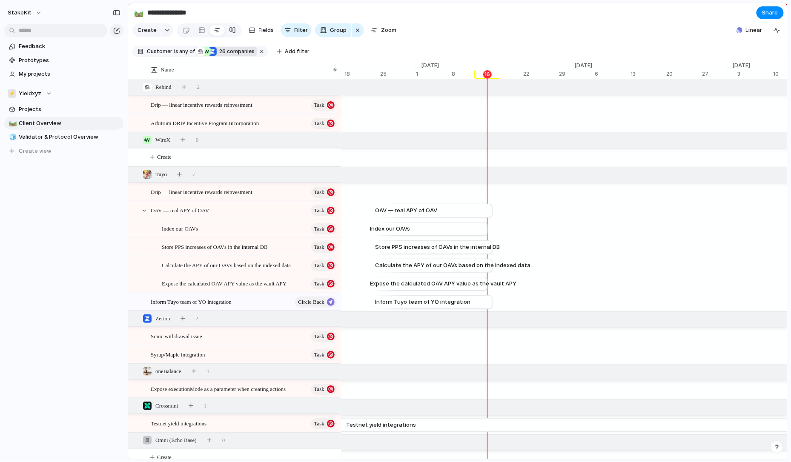
click at [229, 31] on div at bounding box center [232, 30] width 7 height 14
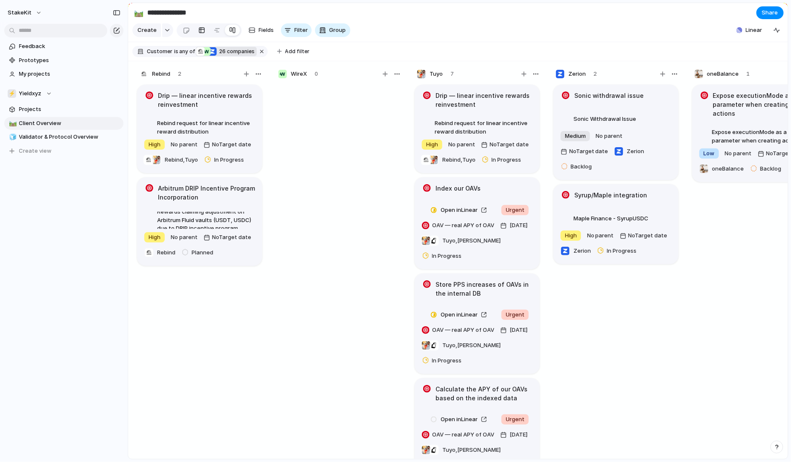
click at [196, 32] on link at bounding box center [201, 30] width 15 height 14
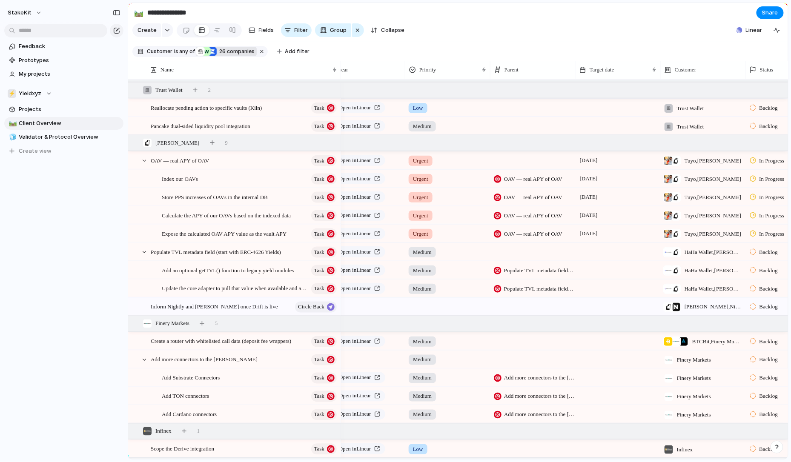
scroll to position [0, 29]
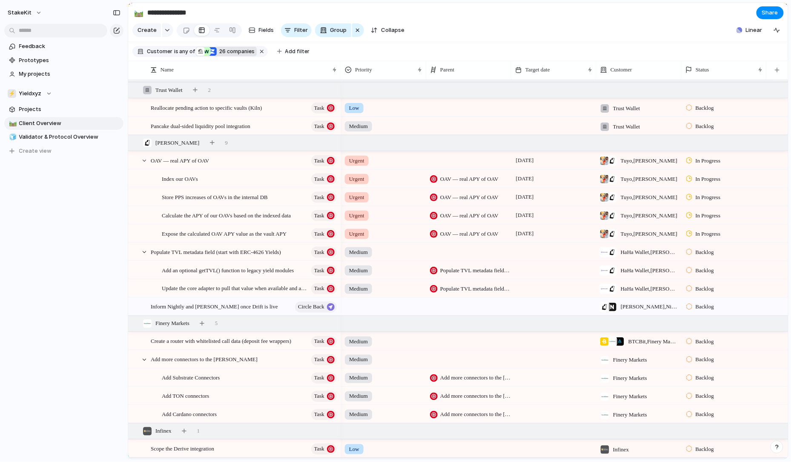
click at [688, 306] on div at bounding box center [689, 307] width 6 height 8
click at [690, 256] on div "Backlog Planned In Progress Recurring Completed Canceled" at bounding box center [395, 231] width 791 height 462
click at [690, 254] on div at bounding box center [689, 252] width 6 height 8
click at [696, 302] on span "Planned" at bounding box center [707, 303] width 22 height 9
click at [690, 271] on div at bounding box center [689, 271] width 6 height 8
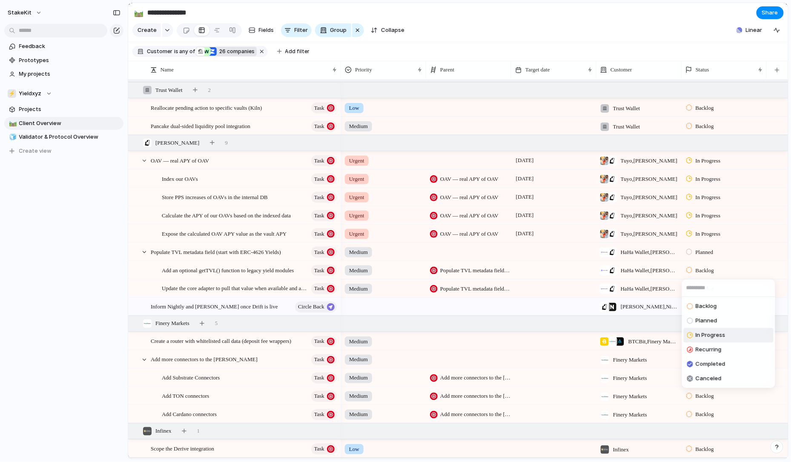
click at [702, 329] on li "In Progress" at bounding box center [729, 335] width 90 height 14
click at [702, 329] on div "Finery Markets 5" at bounding box center [459, 323] width 662 height 15
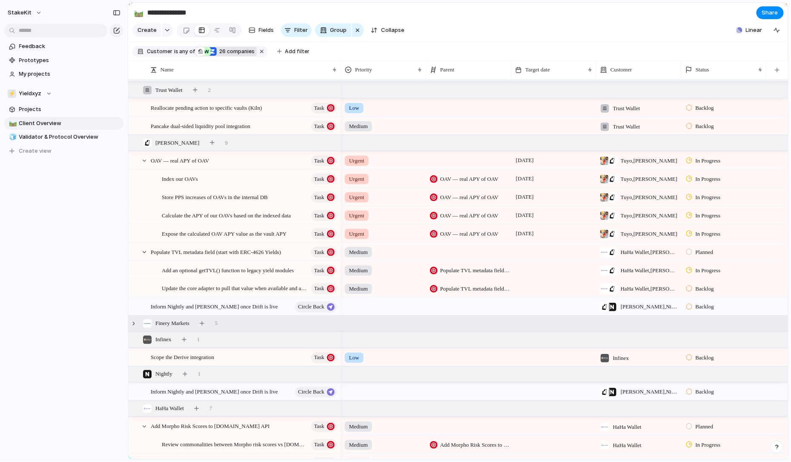
click at [691, 273] on div at bounding box center [689, 271] width 6 height 8
click at [704, 324] on span "Planned" at bounding box center [707, 321] width 22 height 9
click at [689, 287] on div at bounding box center [689, 289] width 6 height 8
click at [704, 338] on span "Planned" at bounding box center [707, 339] width 22 height 9
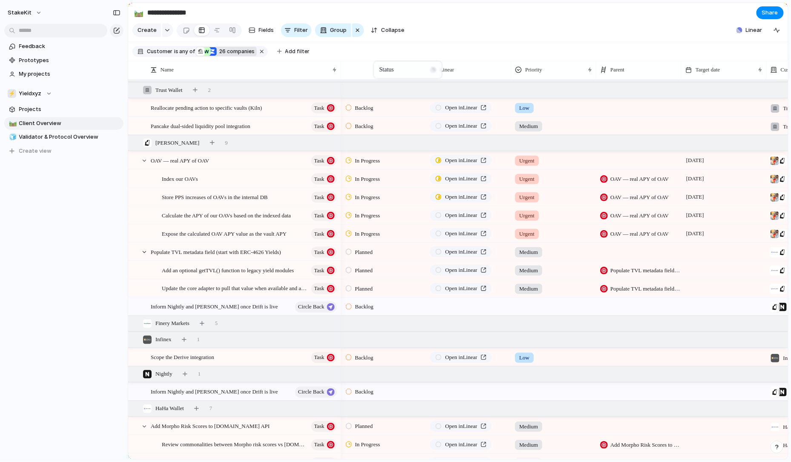
drag, startPoint x: 746, startPoint y: 73, endPoint x: 377, endPoint y: 64, distance: 369.3
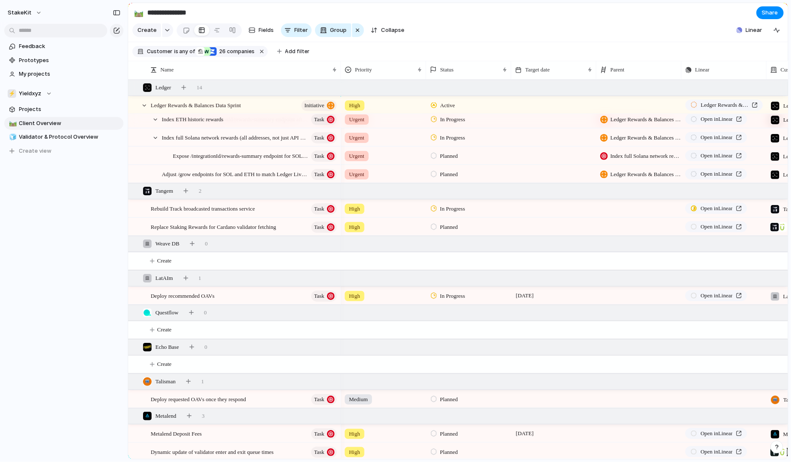
scroll to position [1060, 0]
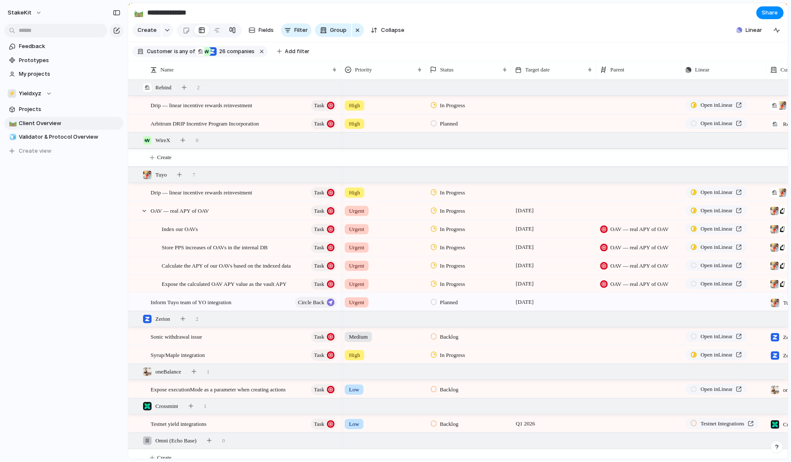
click at [225, 32] on link at bounding box center [232, 30] width 15 height 14
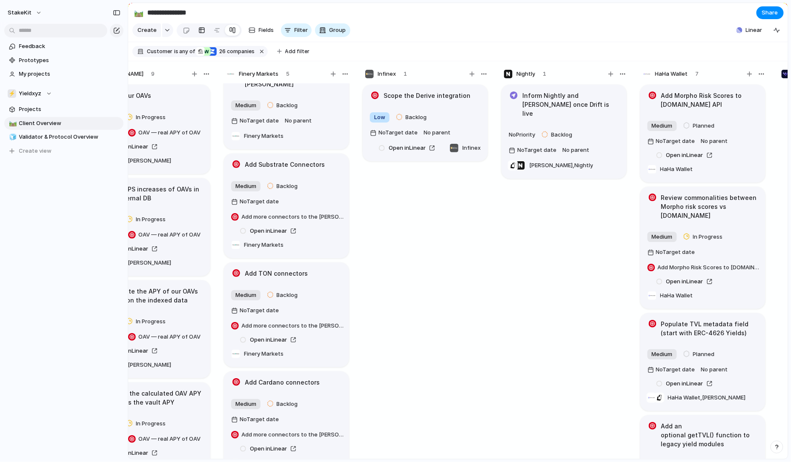
click at [203, 26] on div at bounding box center [201, 30] width 7 height 14
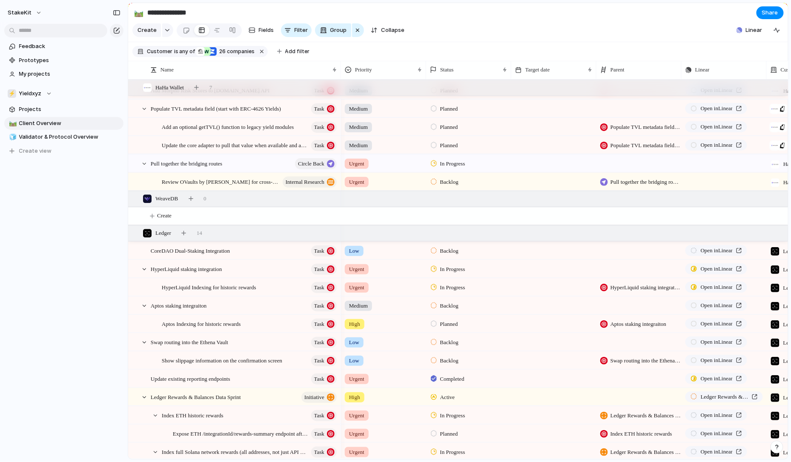
scroll to position [760, 0]
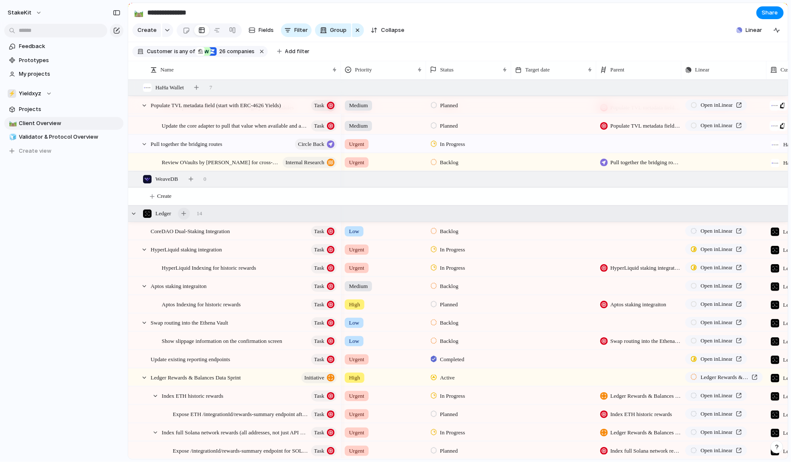
click at [186, 213] on div "button" at bounding box center [183, 213] width 5 height 5
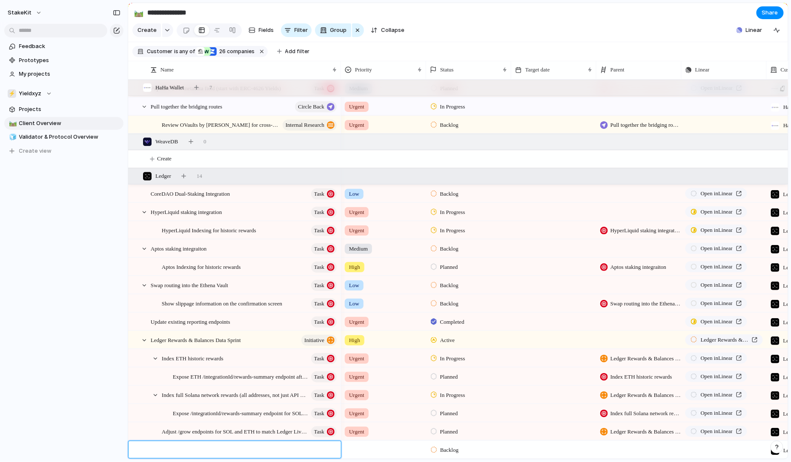
type textarea "**********"
click at [200, 450] on textarea "**********" at bounding box center [243, 451] width 184 height 10
click at [302, 452] on span "Index full Cardano network rewards (all addresses, not just API users)" at bounding box center [228, 450] width 155 height 10
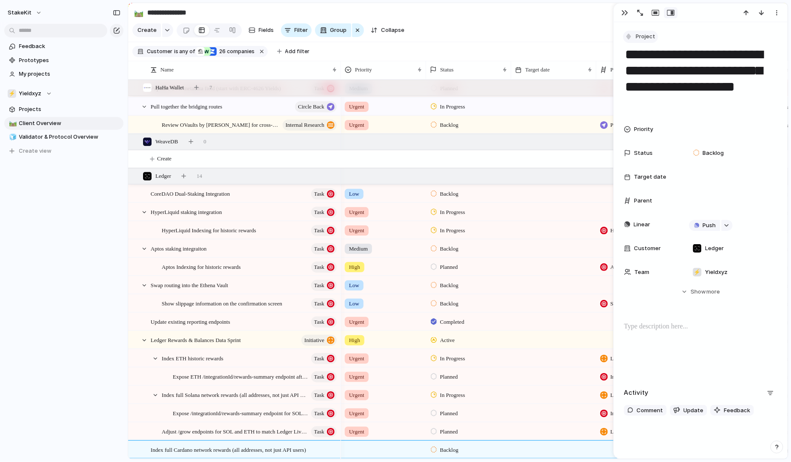
click at [651, 34] on span "Project" at bounding box center [646, 36] width 20 height 9
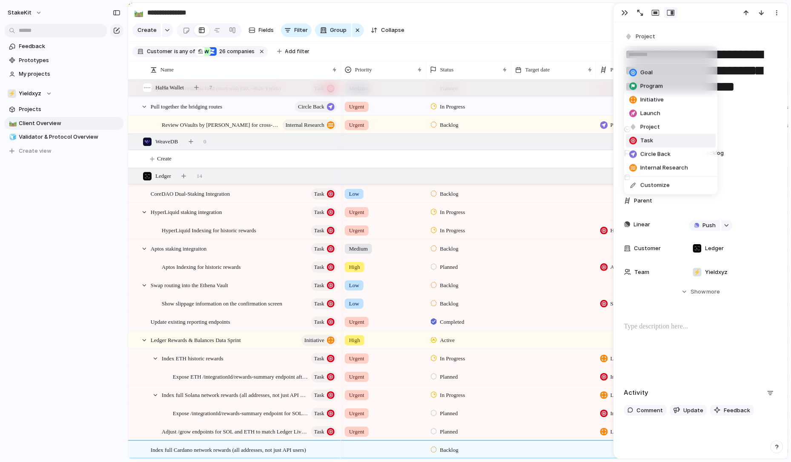
click at [653, 144] on li "Task" at bounding box center [671, 141] width 90 height 14
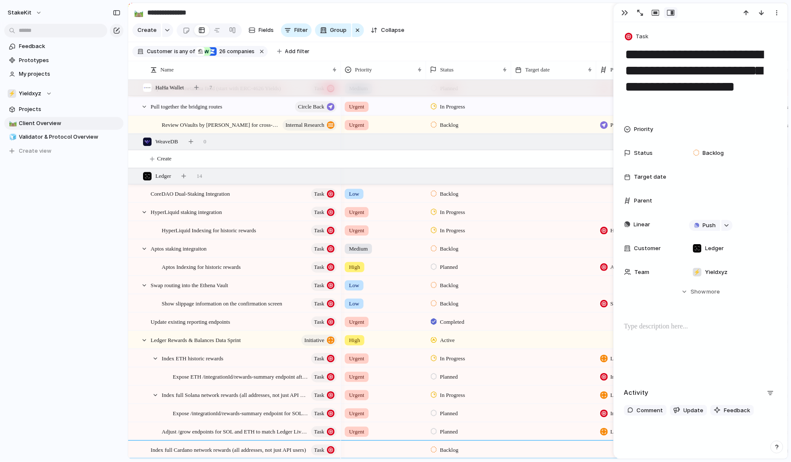
click at [359, 452] on div at bounding box center [384, 449] width 84 height 14
click at [372, 433] on span "Medium" at bounding box center [361, 436] width 21 height 9
click at [435, 450] on div at bounding box center [434, 450] width 6 height 8
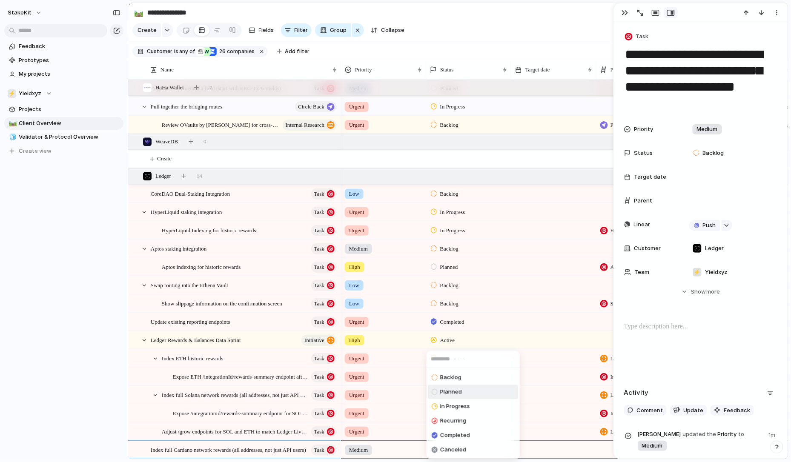
click at [449, 396] on span "Planned" at bounding box center [451, 392] width 22 height 9
click at [434, 448] on div at bounding box center [434, 450] width 6 height 8
click at [395, 432] on div "Backlog Planned In Progress Recurring Completed Canceled" at bounding box center [395, 231] width 791 height 462
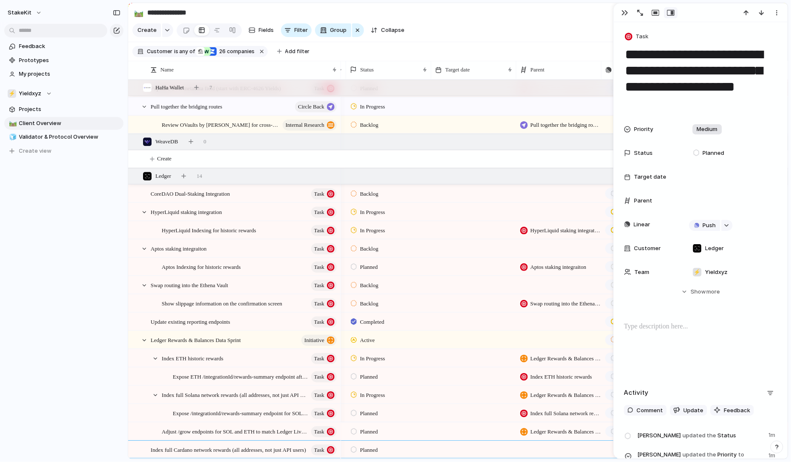
click at [537, 439] on div "Ledger Rewards & Balances Data Sprint" at bounding box center [559, 431] width 85 height 17
click at [500, 443] on div "No parent Drip — linear incentive rewards reinvestment Required widget update f…" at bounding box center [395, 231] width 791 height 462
click at [540, 445] on div at bounding box center [559, 444] width 84 height 5
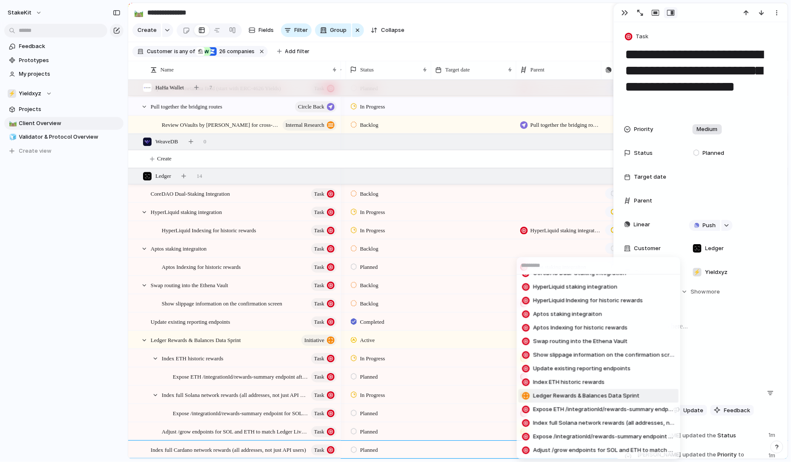
click at [554, 399] on span "Ledger Rewards & Balances Data Sprint" at bounding box center [586, 396] width 106 height 9
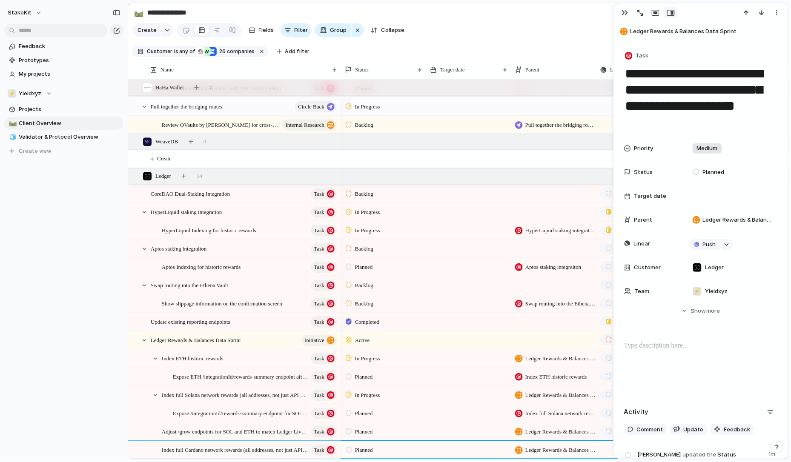
click at [605, 447] on div "Push" at bounding box center [639, 450] width 84 height 17
click at [608, 450] on div "Push" at bounding box center [639, 450] width 84 height 17
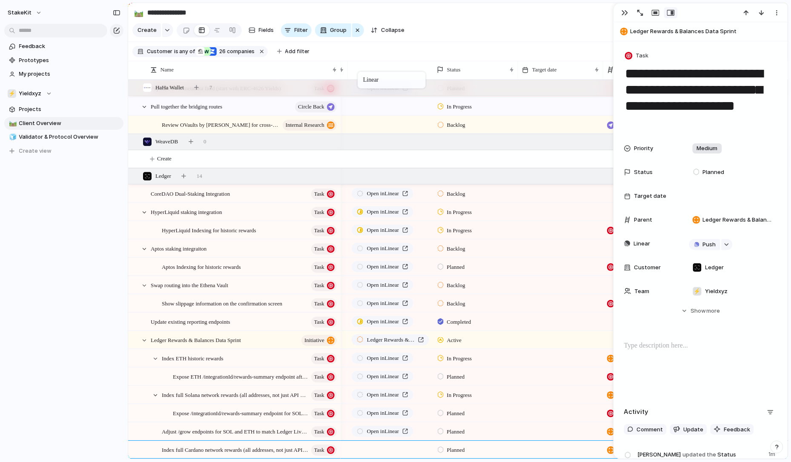
drag, startPoint x: 603, startPoint y: 67, endPoint x: 365, endPoint y: 70, distance: 238.1
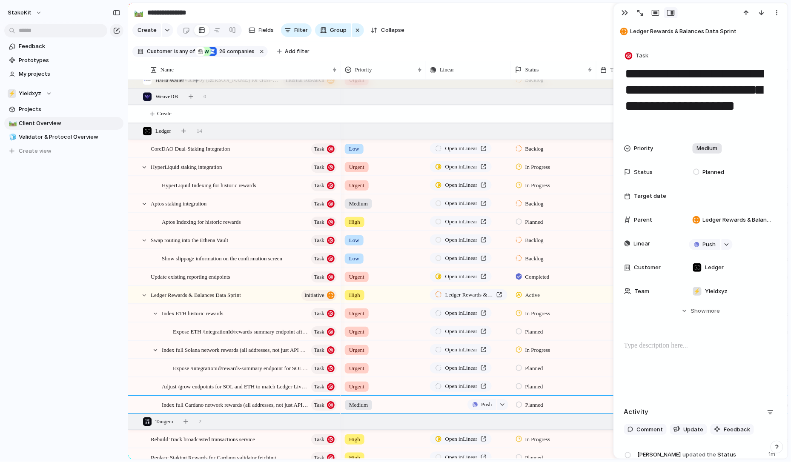
click at [455, 405] on div "Push" at bounding box center [469, 404] width 84 height 17
click at [489, 403] on span "Push" at bounding box center [486, 405] width 11 height 9
click at [485, 434] on li "Issue" at bounding box center [485, 439] width 49 height 14
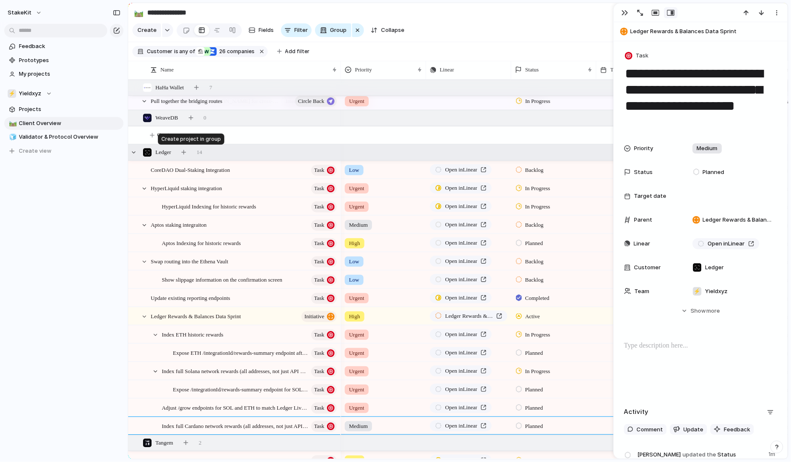
click at [183, 147] on div at bounding box center [185, 152] width 15 height 12
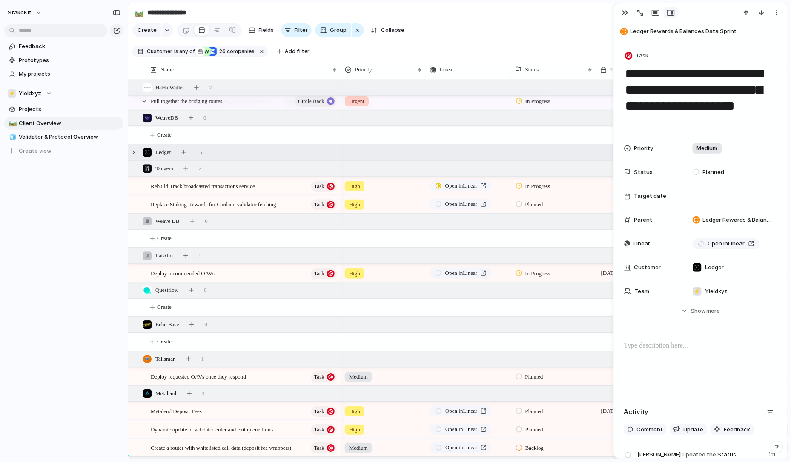
click at [171, 149] on span "Ledger" at bounding box center [163, 152] width 16 height 9
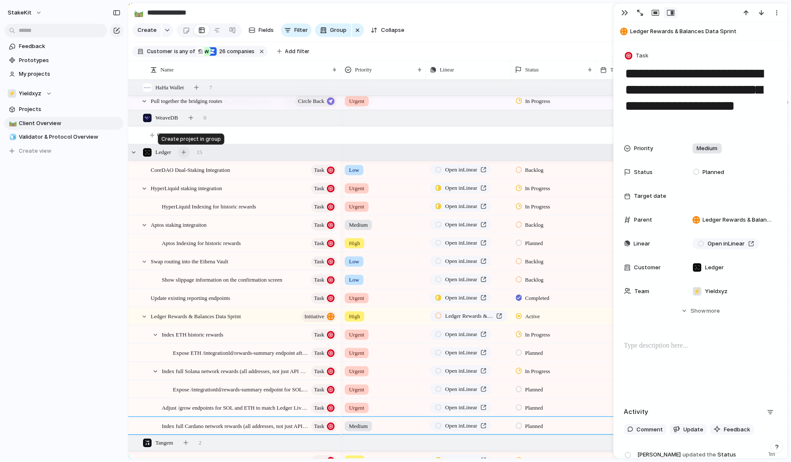
click at [186, 154] on div "button" at bounding box center [183, 152] width 5 height 5
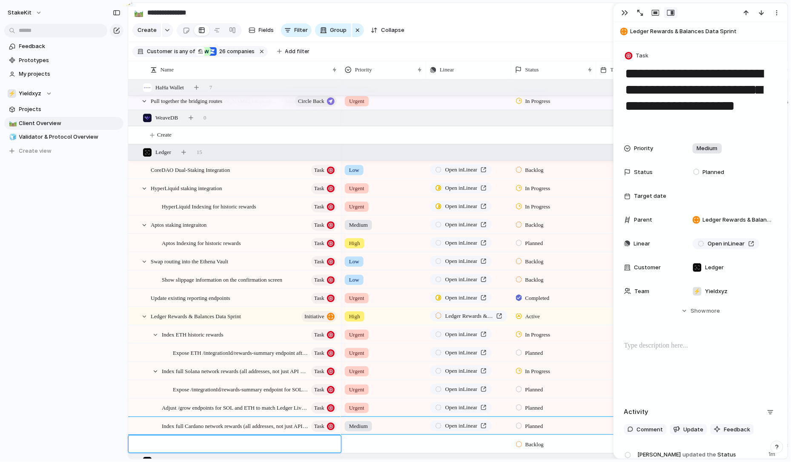
paste textarea "**********"
type textarea "**********"
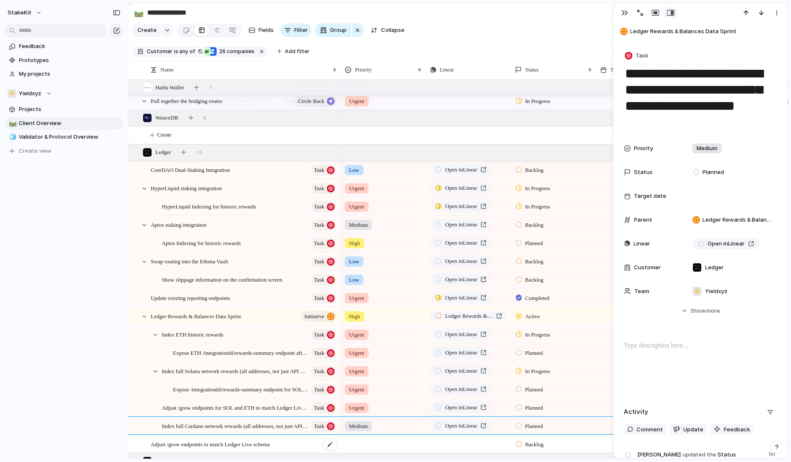
click at [217, 445] on span "Adjust /grow endpoints to match Ledger Live schema" at bounding box center [210, 444] width 119 height 10
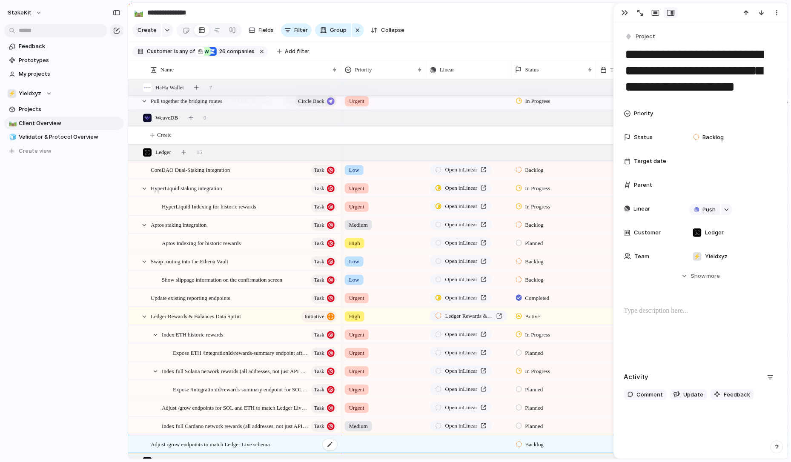
click at [217, 445] on span "Adjust /grow endpoints to match Ledger Live schema" at bounding box center [210, 444] width 119 height 10
click at [187, 445] on textarea "**********" at bounding box center [243, 446] width 184 height 10
click at [213, 445] on textarea "**********" at bounding box center [243, 446] width 184 height 10
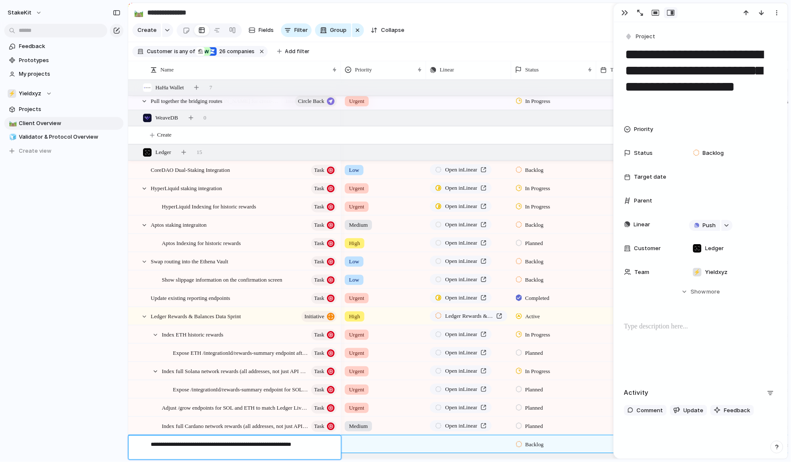
type textarea "**********"
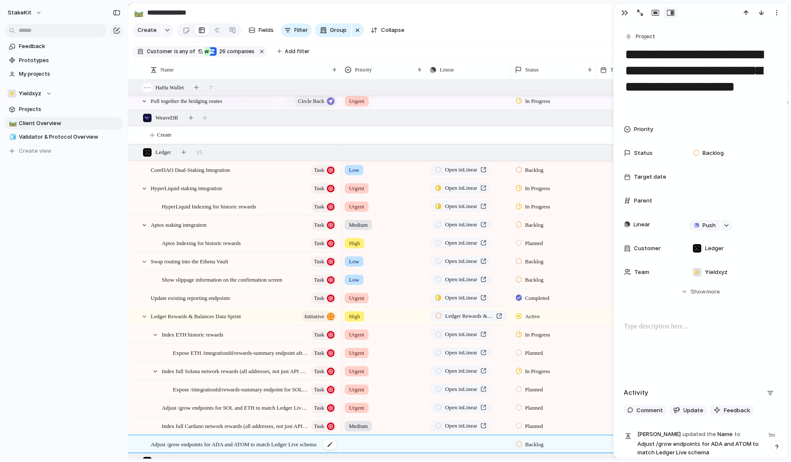
click at [316, 444] on span "Adjust /grow endpoints for ADA and ATOM to match Ledger Live schema" at bounding box center [234, 444] width 166 height 10
click at [646, 30] on div "**********" at bounding box center [701, 243] width 174 height 442
click at [645, 32] on button "Project" at bounding box center [640, 37] width 35 height 12
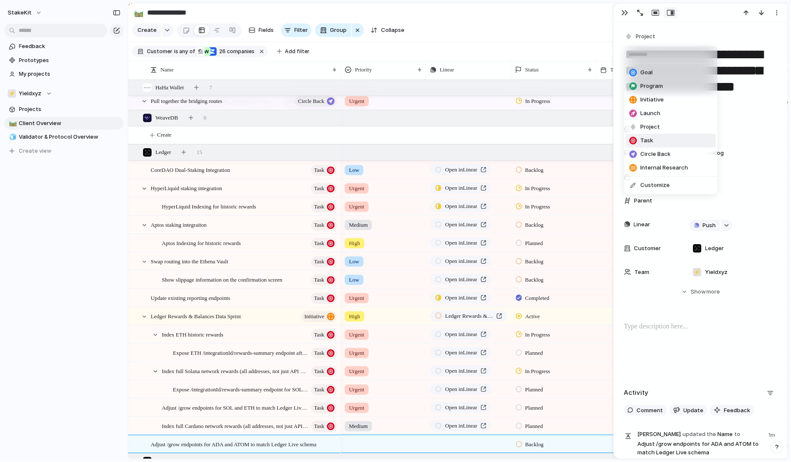
click at [651, 143] on span "Task" at bounding box center [647, 141] width 13 height 9
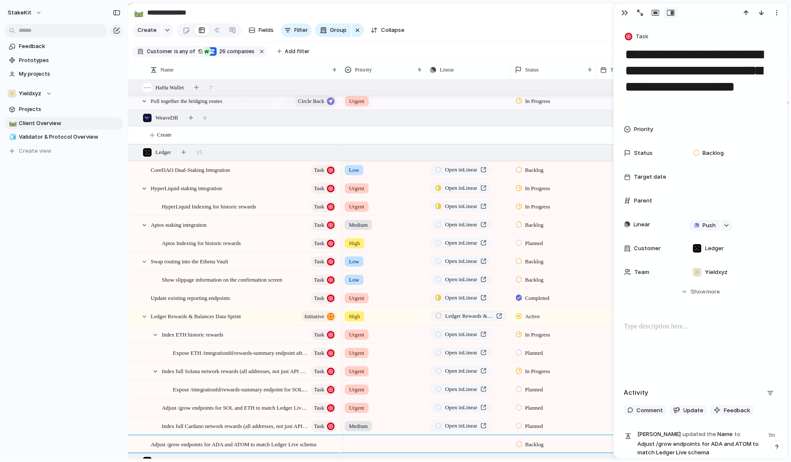
click at [368, 445] on div at bounding box center [384, 443] width 84 height 14
click at [368, 438] on span "Medium" at bounding box center [361, 436] width 21 height 9
click at [448, 443] on div "Push" at bounding box center [469, 444] width 84 height 17
click at [501, 442] on button "button" at bounding box center [502, 444] width 11 height 11
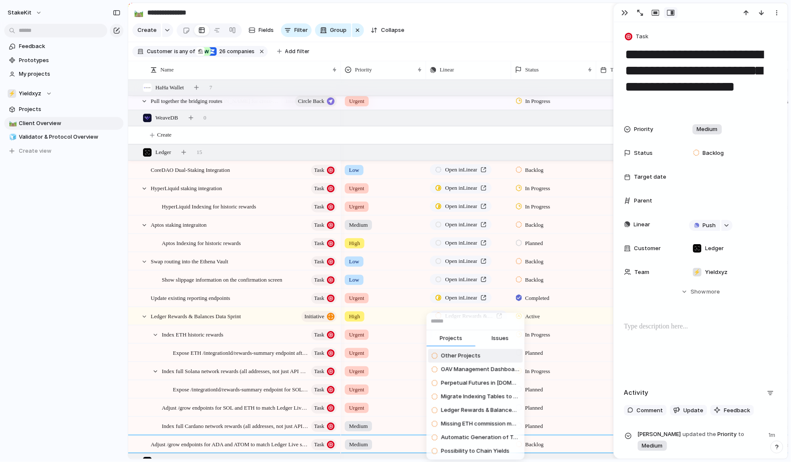
click at [494, 341] on span "Issues" at bounding box center [500, 339] width 17 height 9
click at [398, 320] on div "Projects Issues Index ETH historic rewards Customer request from Talisman Custo…" at bounding box center [395, 231] width 791 height 462
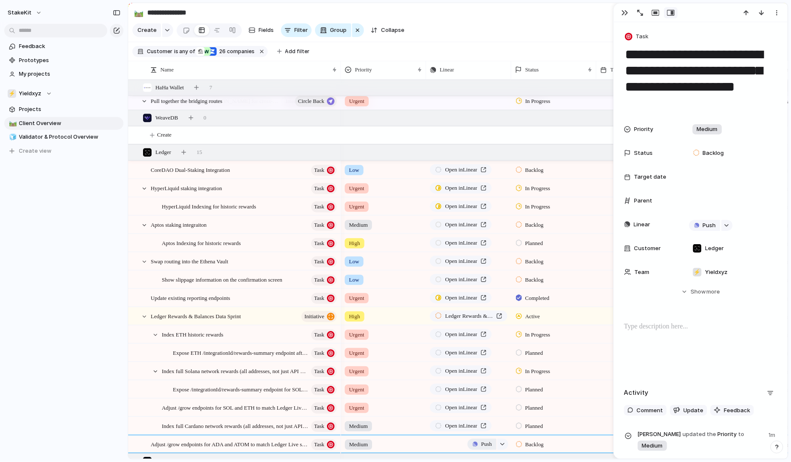
click at [484, 443] on span "Push" at bounding box center [486, 444] width 11 height 9
click at [500, 448] on li "Issue" at bounding box center [485, 451] width 49 height 14
click at [523, 444] on div "Backlog" at bounding box center [531, 445] width 30 height 10
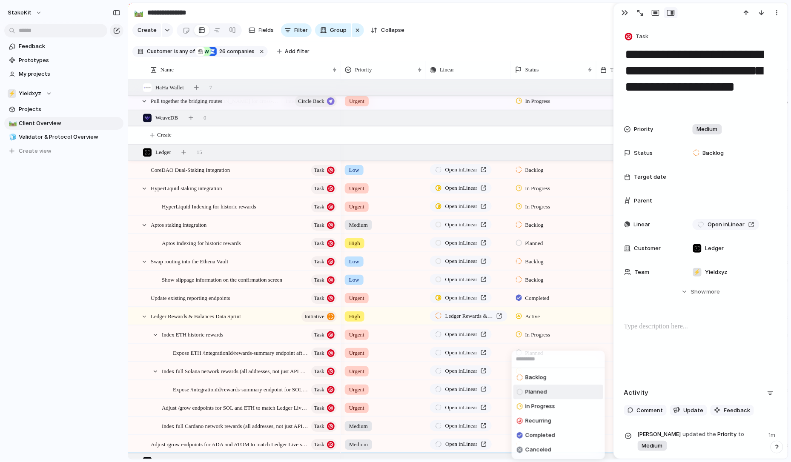
click at [541, 391] on span "Planned" at bounding box center [537, 392] width 22 height 9
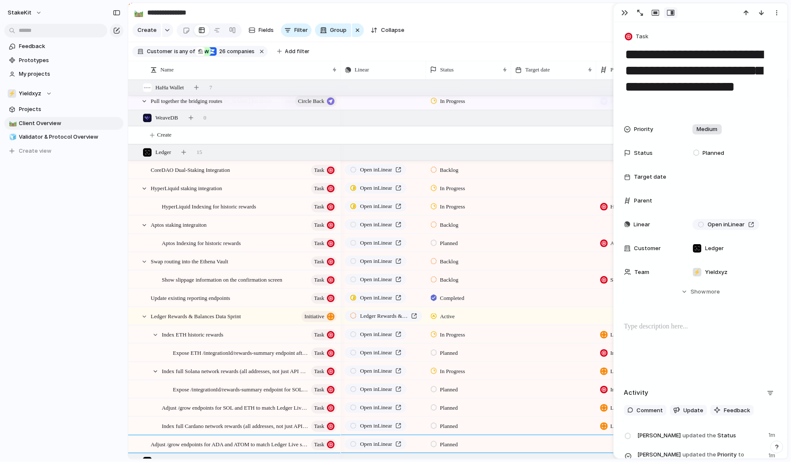
scroll to position [0, 85]
click at [601, 443] on div at bounding box center [639, 444] width 85 height 17
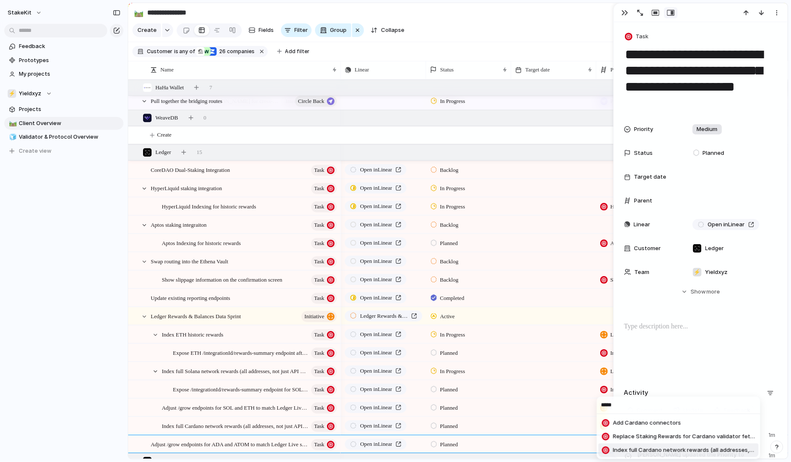
type input "*****"
click at [661, 452] on span "Index full Cardano network rewards (all addresses, not just API users)" at bounding box center [684, 451] width 142 height 9
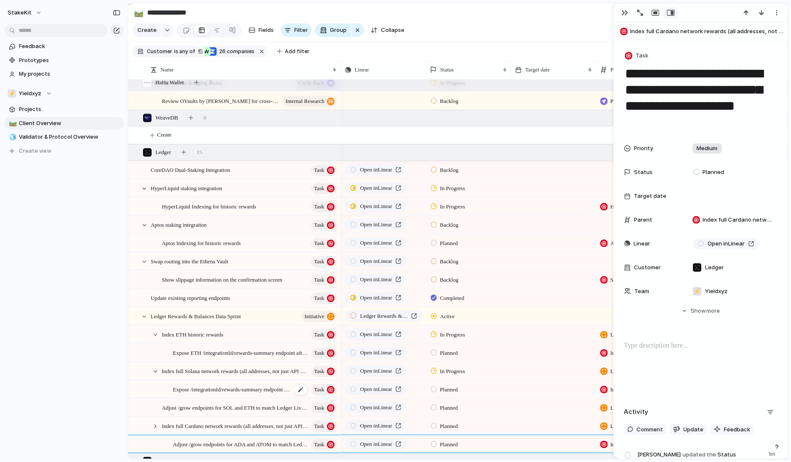
scroll to position [881, 0]
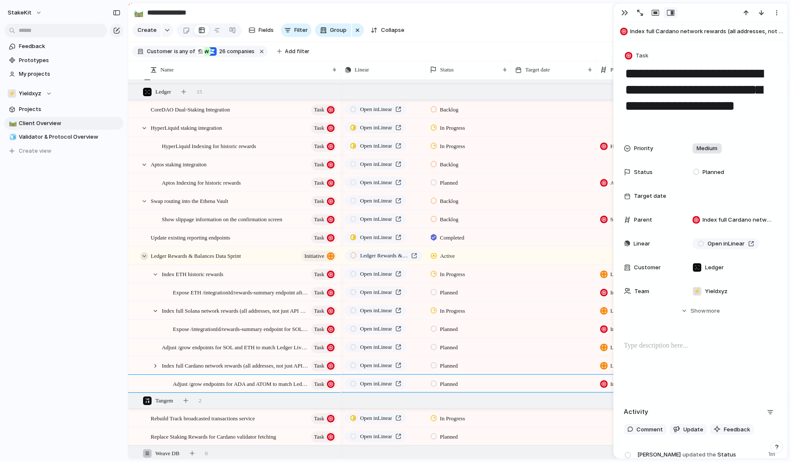
click at [143, 256] on div at bounding box center [145, 257] width 8 height 8
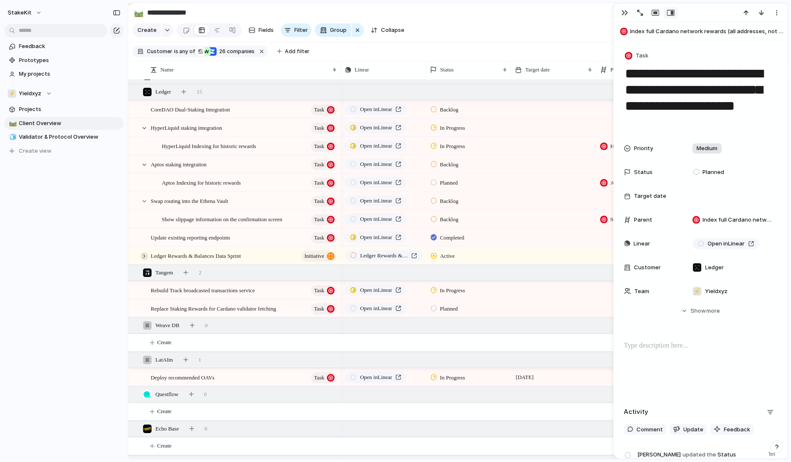
click at [143, 256] on div at bounding box center [145, 257] width 8 height 8
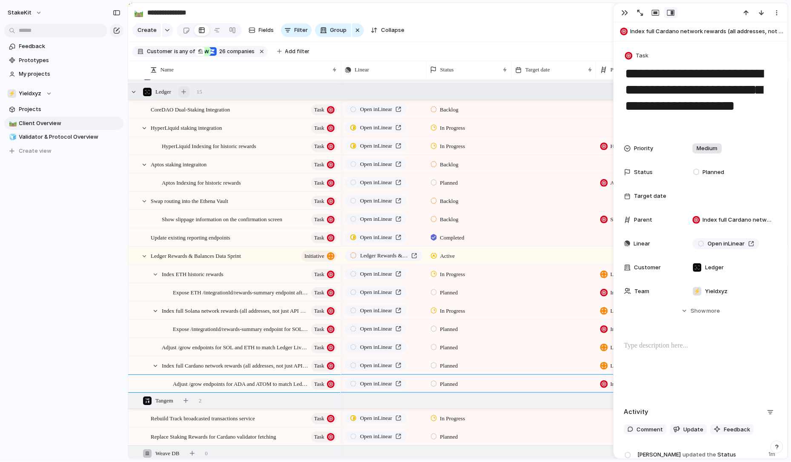
click at [186, 91] on div "button" at bounding box center [183, 91] width 5 height 5
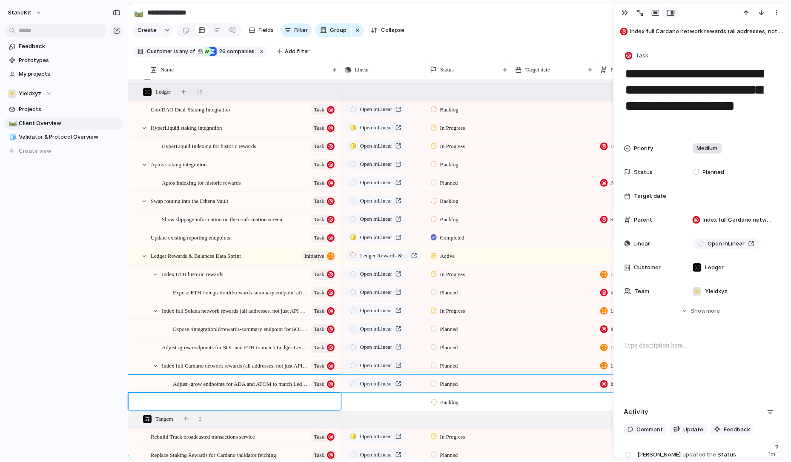
type textarea "**********"
click at [388, 401] on div "button" at bounding box center [390, 402] width 5 height 5
click at [394, 432] on li "Issue" at bounding box center [400, 436] width 49 height 14
click at [312, 401] on div "Index full Osmosis, Tezos, Near network rewards" at bounding box center [244, 402] width 187 height 17
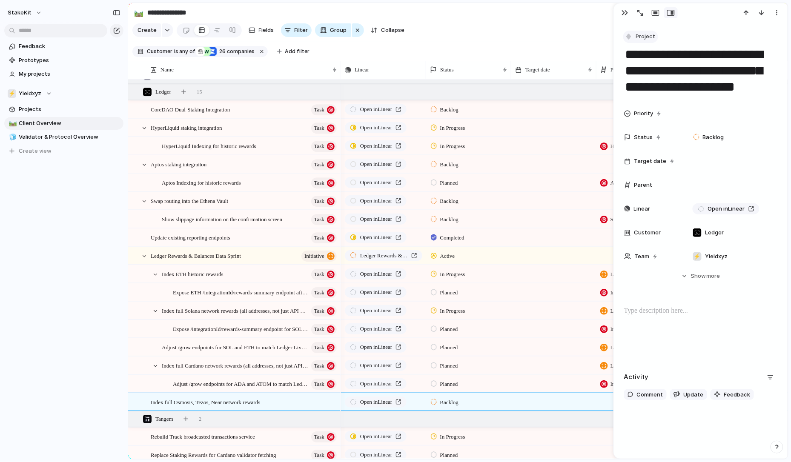
click at [643, 31] on button "Project" at bounding box center [640, 37] width 35 height 12
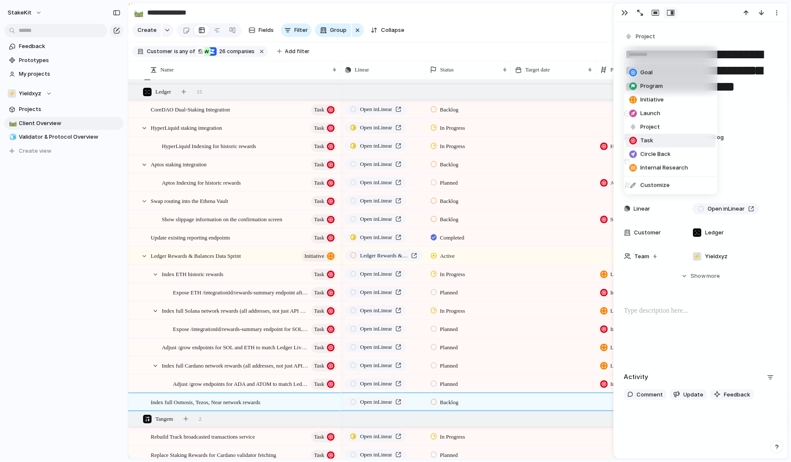
click at [652, 138] on span "Task" at bounding box center [647, 141] width 13 height 9
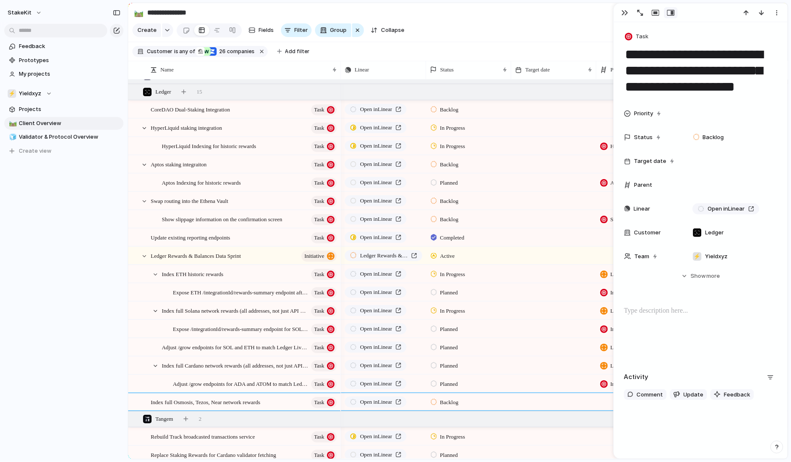
click at [455, 408] on div "Backlog" at bounding box center [469, 401] width 84 height 15
click at [566, 388] on div "Backlog Planned In Progress Recurring Completed Canceled" at bounding box center [395, 231] width 791 height 462
click at [609, 403] on div at bounding box center [639, 401] width 85 height 17
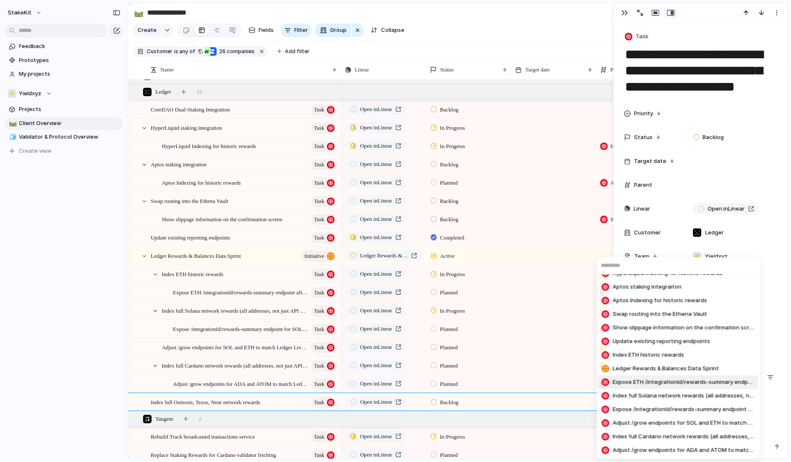
scroll to position [678, 0]
click at [623, 370] on span "Ledger Rewards & Balances Data Sprint" at bounding box center [666, 369] width 106 height 9
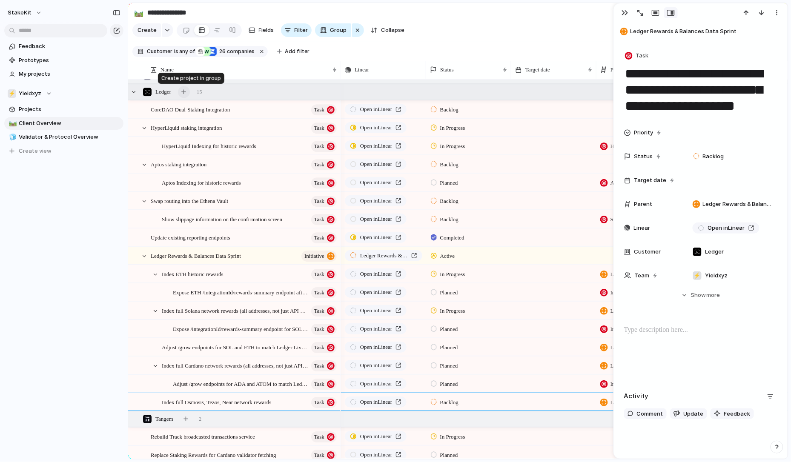
click at [186, 93] on div "button" at bounding box center [183, 91] width 5 height 5
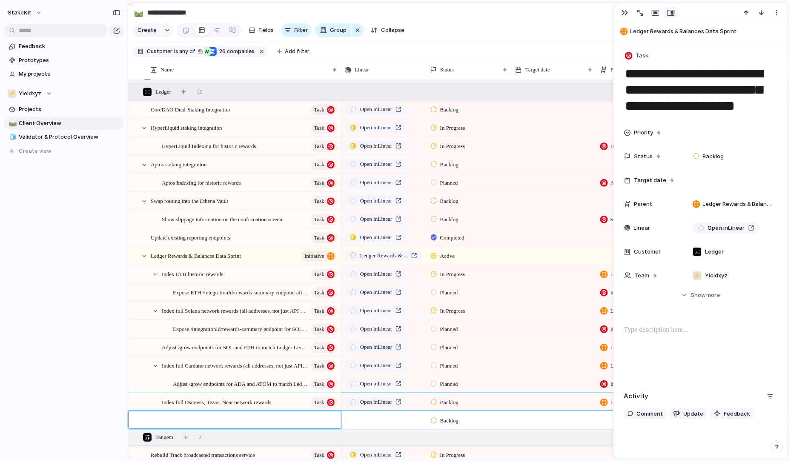
paste textarea "**********"
click at [210, 422] on textarea "**********" at bounding box center [243, 421] width 184 height 10
type textarea "**********"
click at [318, 422] on span "Adjust /grow endpoints for OSMO, XTZ, NEAR to match Ledger Live schema" at bounding box center [239, 421] width 176 height 10
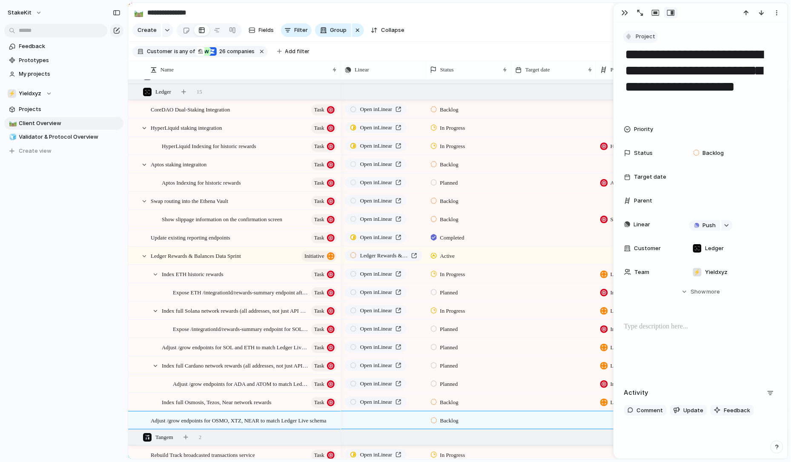
click at [646, 39] on span "Project" at bounding box center [646, 36] width 20 height 9
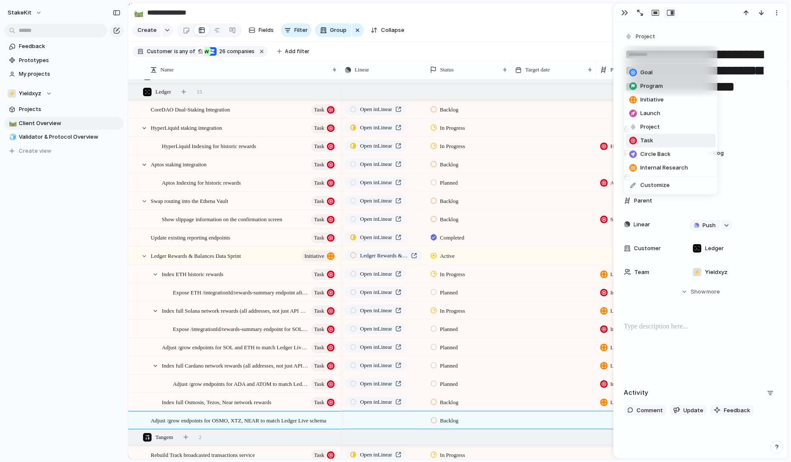
click at [650, 141] on span "Task" at bounding box center [647, 141] width 13 height 9
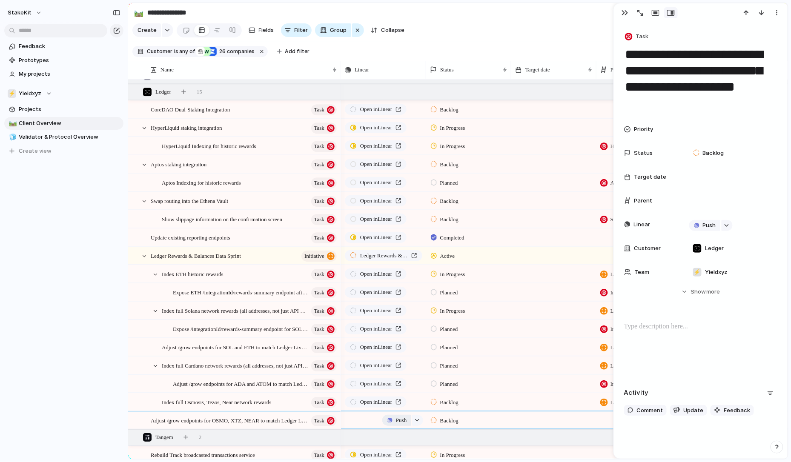
click at [396, 419] on span "Push" at bounding box center [401, 420] width 11 height 9
click at [397, 450] on li "Issue" at bounding box center [400, 451] width 49 height 14
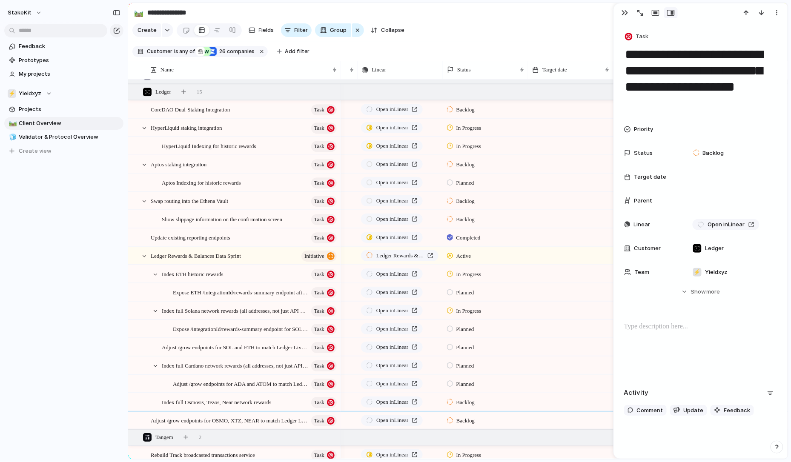
scroll to position [0, 85]
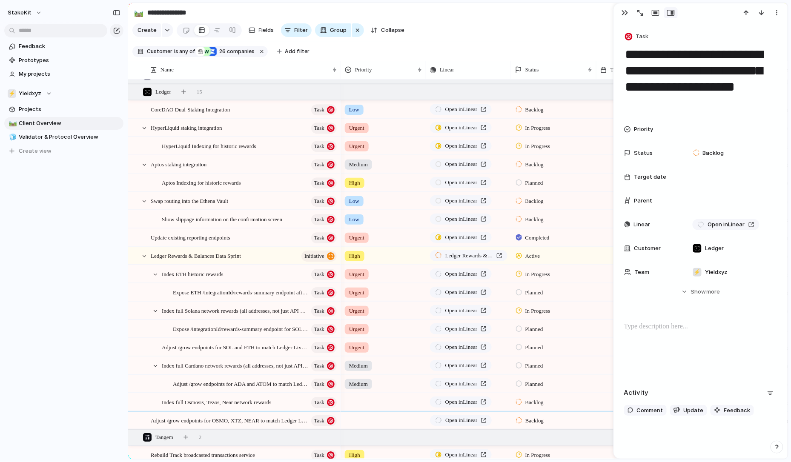
click at [358, 402] on div at bounding box center [384, 401] width 84 height 14
click at [370, 447] on li "Low" at bounding box center [388, 450] width 90 height 14
click at [370, 412] on div at bounding box center [384, 419] width 84 height 14
click at [413, 345] on div "Urgent High Medium Low" at bounding box center [395, 231] width 791 height 462
click at [363, 408] on div "Low" at bounding box center [383, 401] width 85 height 17
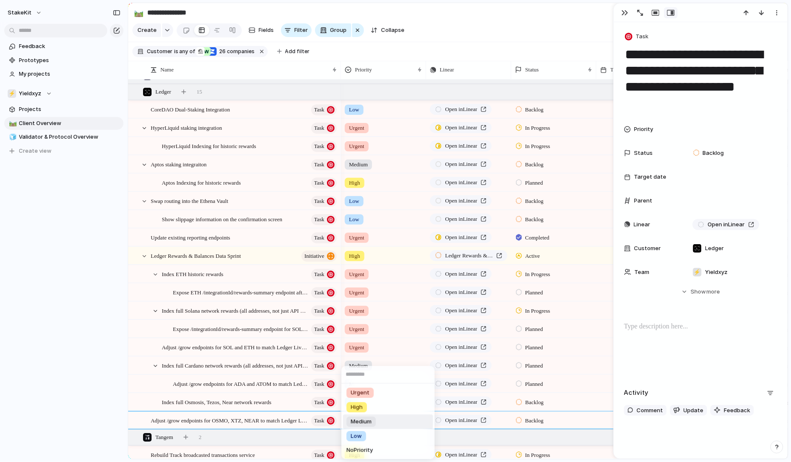
click at [370, 425] on span "Medium" at bounding box center [361, 422] width 21 height 9
click at [370, 422] on div at bounding box center [384, 419] width 84 height 14
click at [375, 432] on div "Medium" at bounding box center [361, 436] width 29 height 10
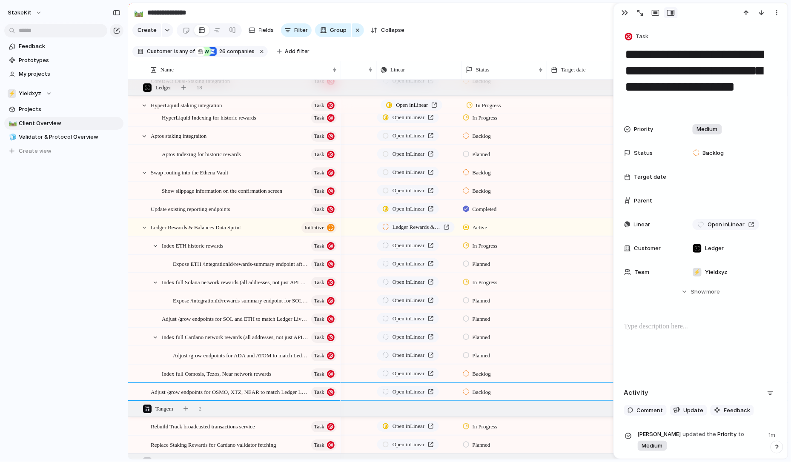
scroll to position [0, 72]
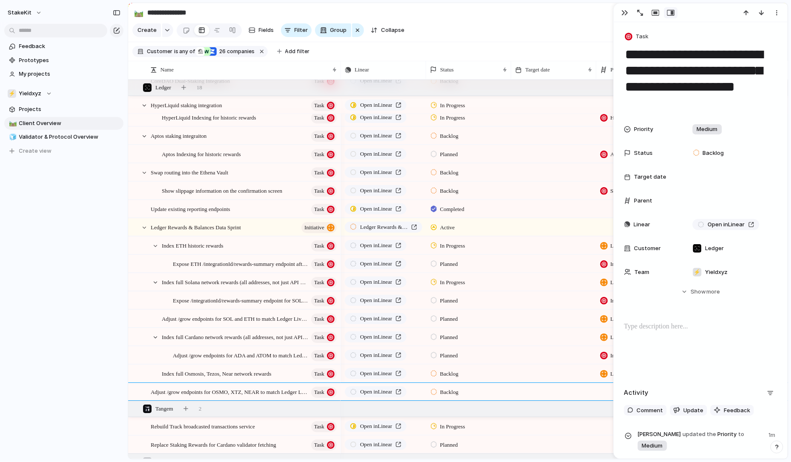
click at [606, 390] on div at bounding box center [639, 391] width 85 height 17
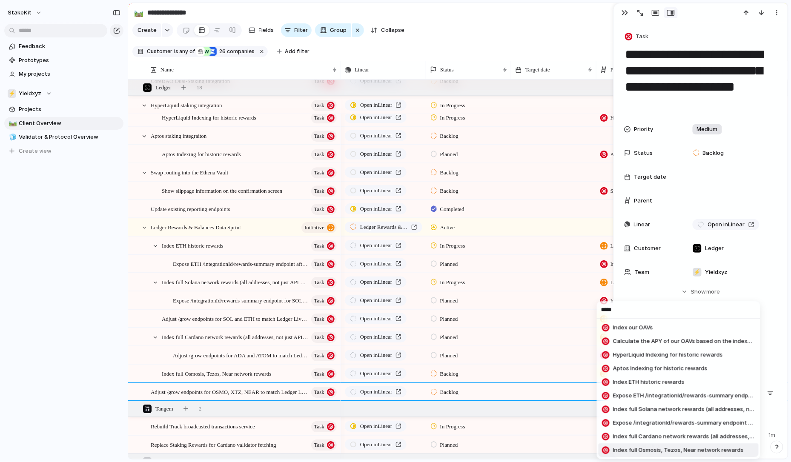
type input "*****"
click at [650, 448] on span "Index full Osmosis, Tezos, Near network rewards" at bounding box center [678, 451] width 131 height 9
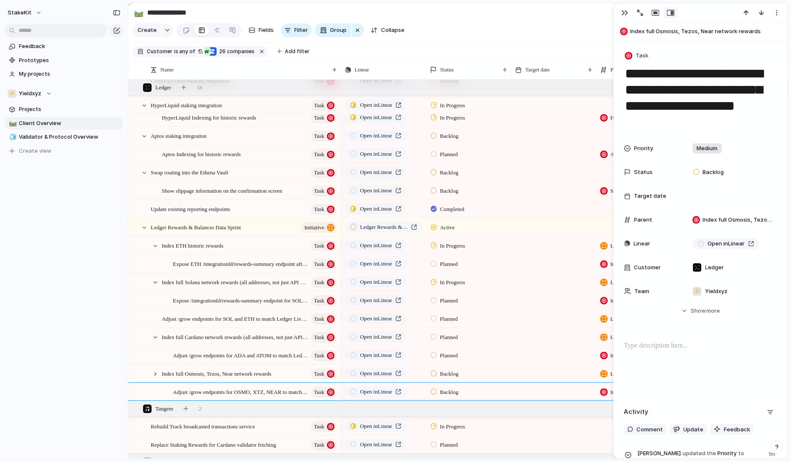
click at [517, 360] on div at bounding box center [553, 355] width 85 height 17
click at [626, 16] on button "button" at bounding box center [625, 12] width 14 height 11
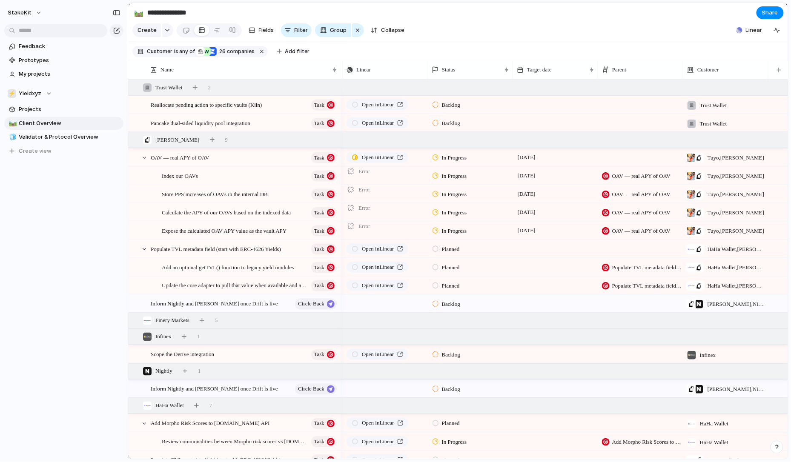
scroll to position [442, 0]
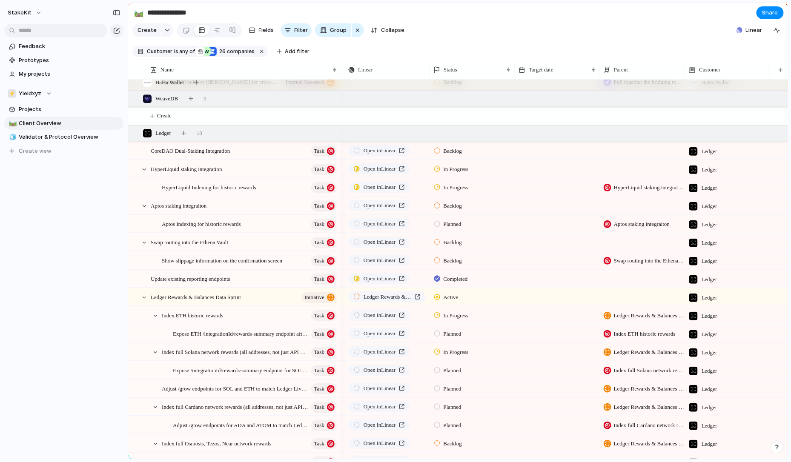
click at [552, 319] on div at bounding box center [557, 315] width 85 height 17
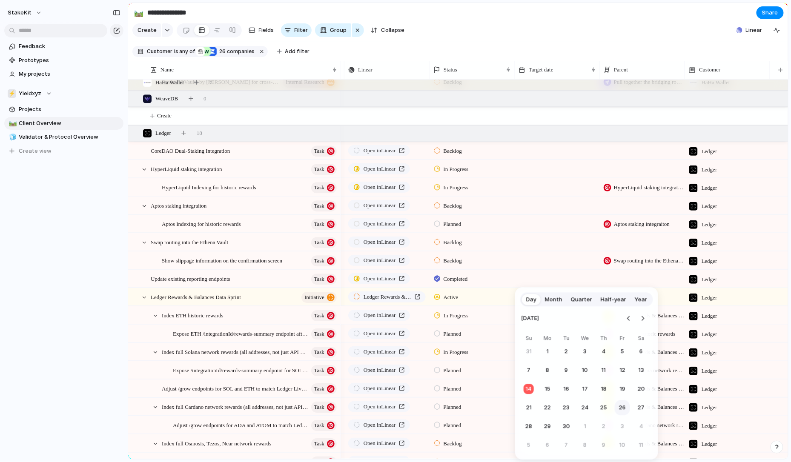
click at [618, 408] on button "26" at bounding box center [622, 408] width 15 height 15
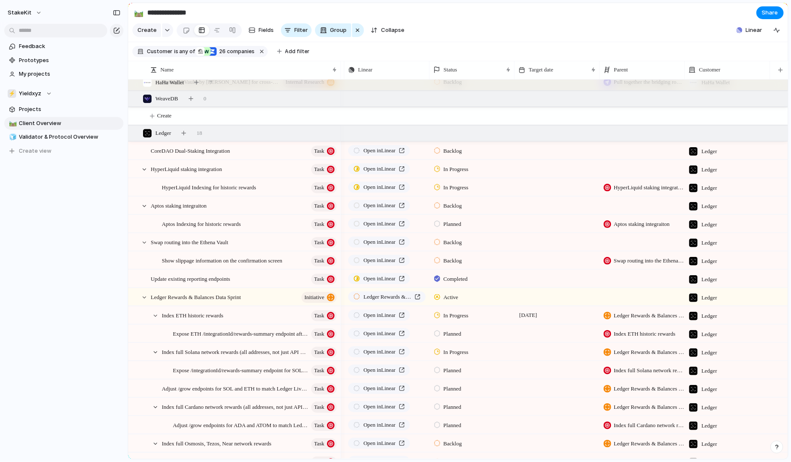
click at [533, 332] on div at bounding box center [557, 333] width 85 height 17
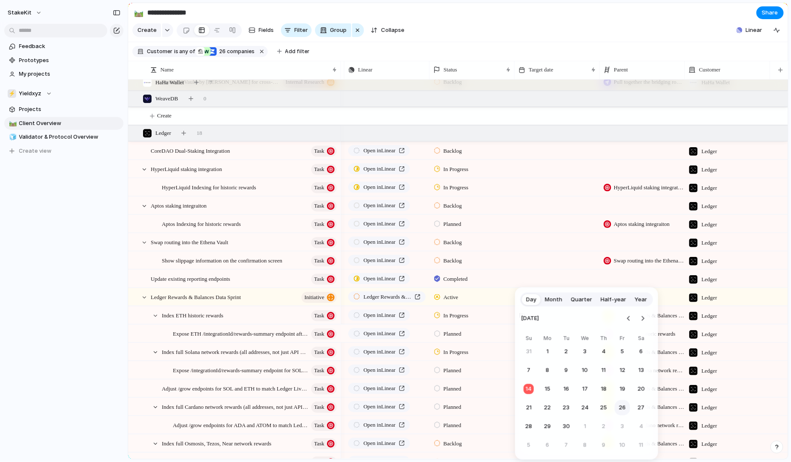
click at [619, 411] on button "26" at bounding box center [622, 408] width 15 height 15
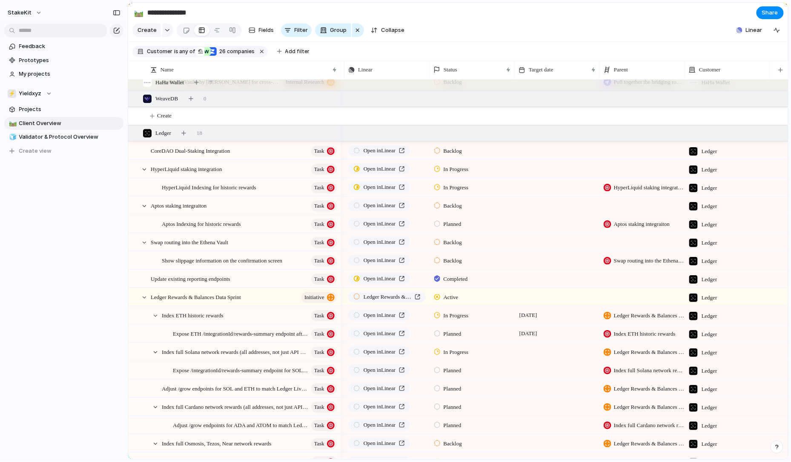
click at [534, 347] on div at bounding box center [557, 346] width 84 height 5
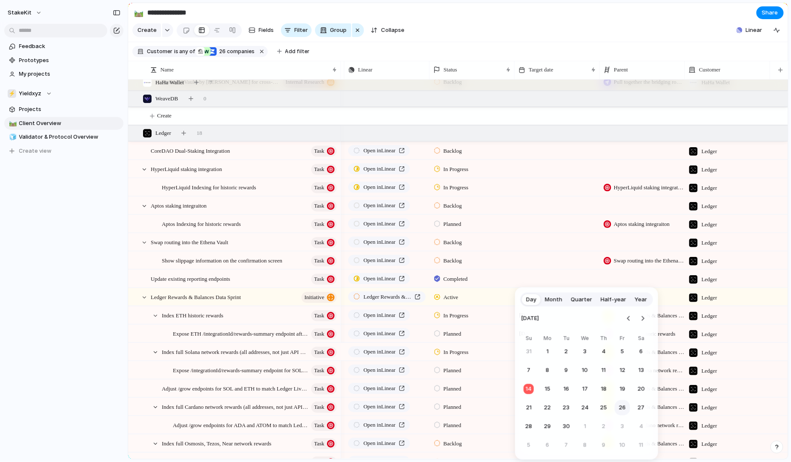
click at [620, 414] on button "26" at bounding box center [622, 408] width 15 height 15
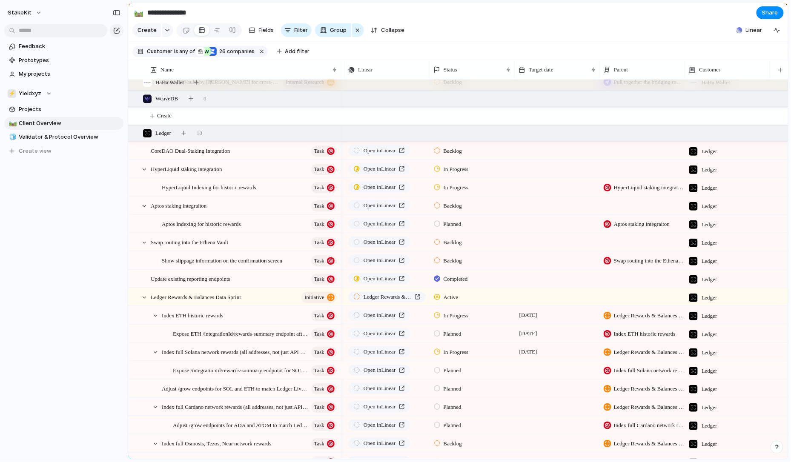
click at [537, 368] on div at bounding box center [557, 370] width 85 height 17
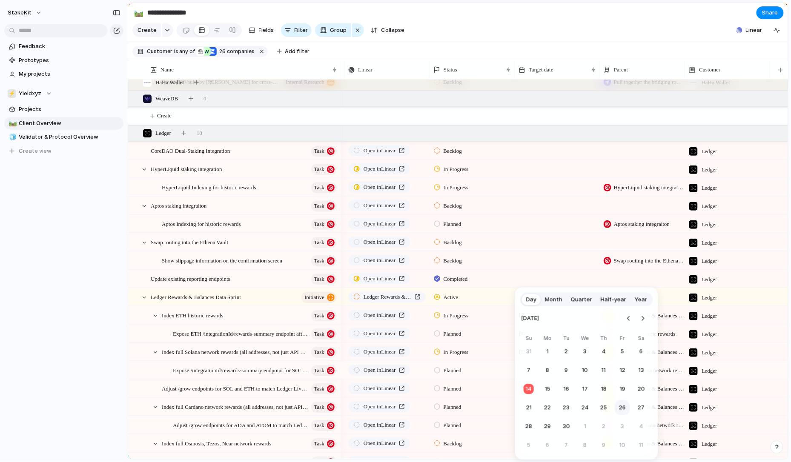
click at [617, 407] on button "26" at bounding box center [622, 408] width 15 height 15
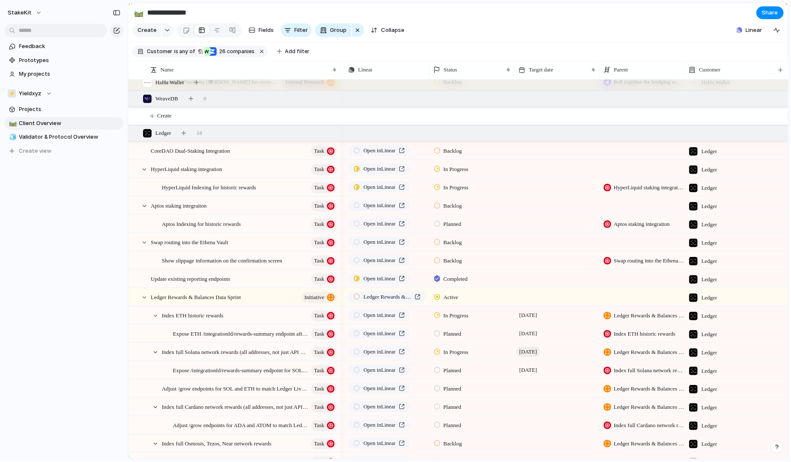
click at [532, 348] on span "26 September" at bounding box center [528, 352] width 22 height 10
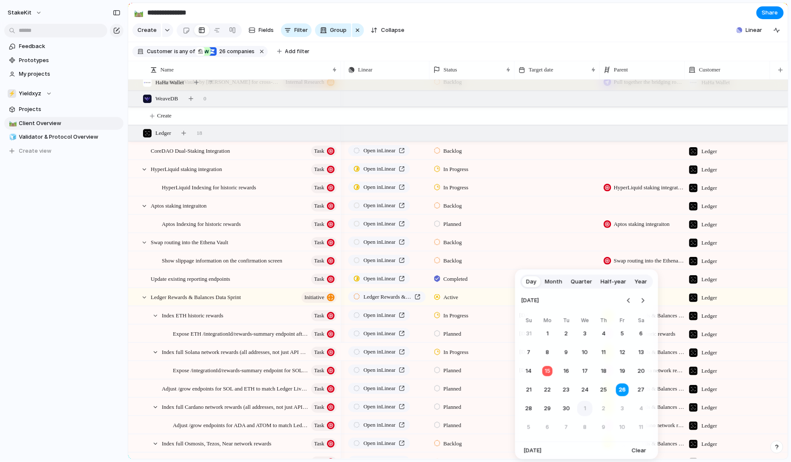
click at [583, 406] on button "1" at bounding box center [584, 409] width 15 height 15
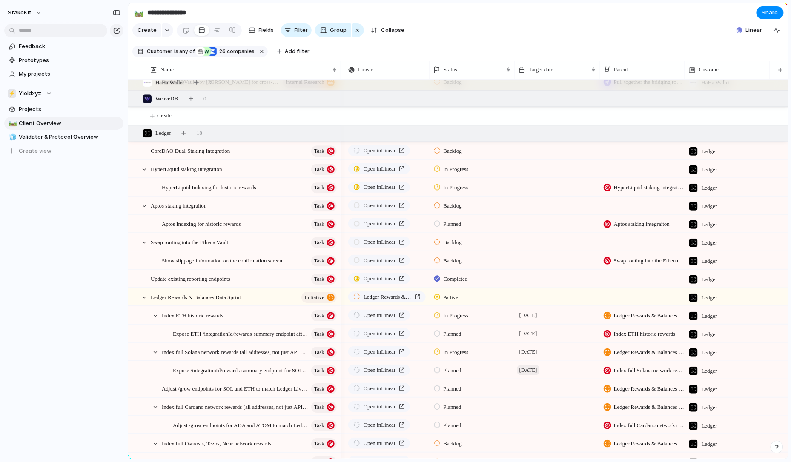
click at [540, 372] on span "26 September" at bounding box center [528, 370] width 22 height 10
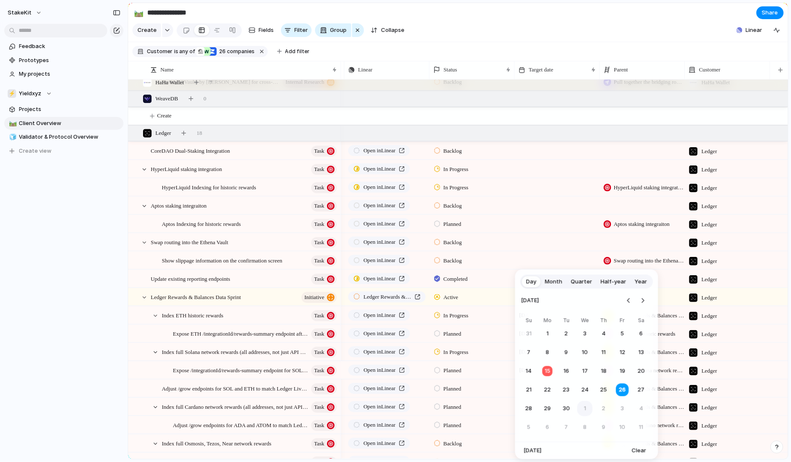
click at [585, 407] on button "1" at bounding box center [584, 409] width 15 height 15
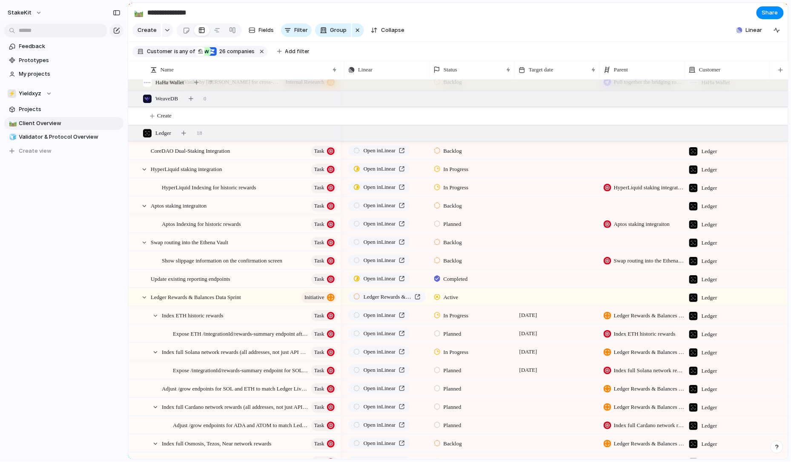
click at [540, 382] on div at bounding box center [557, 382] width 84 height 5
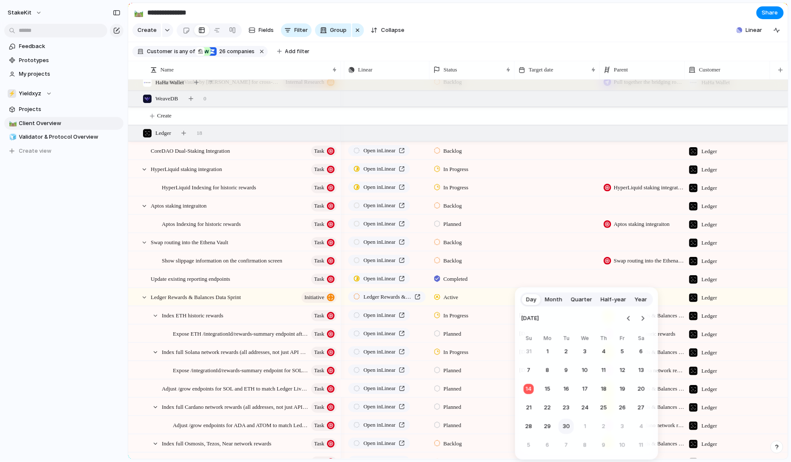
click at [567, 423] on button "30" at bounding box center [566, 426] width 15 height 15
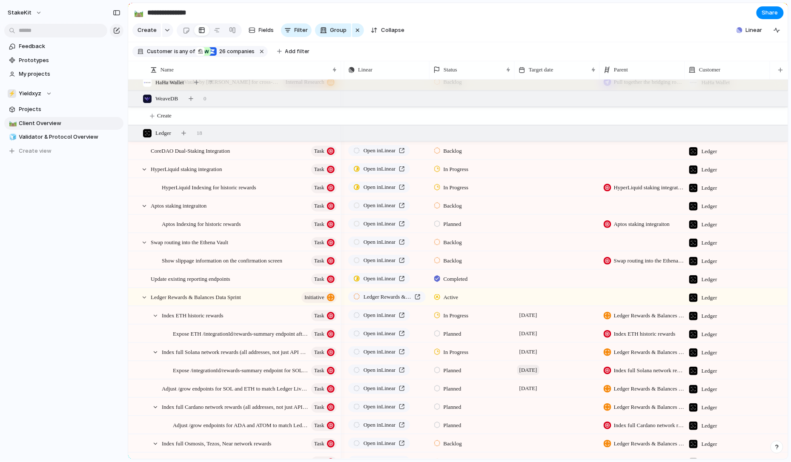
click at [527, 367] on span "1 October" at bounding box center [528, 370] width 22 height 10
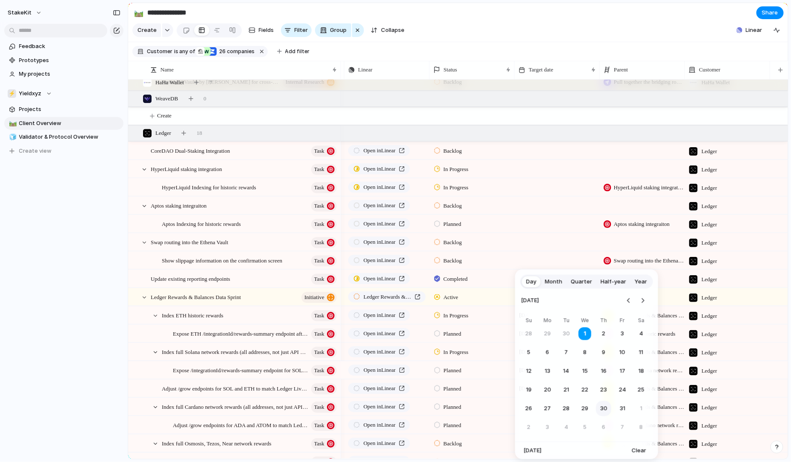
click at [602, 410] on button "30" at bounding box center [603, 409] width 15 height 15
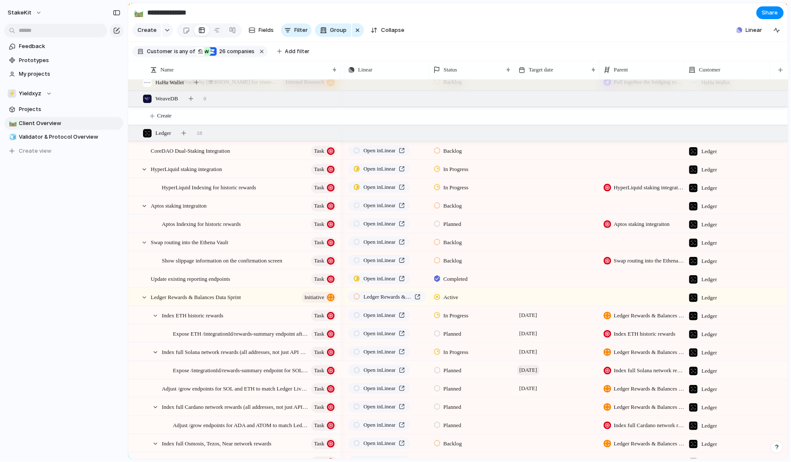
click at [539, 365] on span "30 October" at bounding box center [528, 370] width 22 height 10
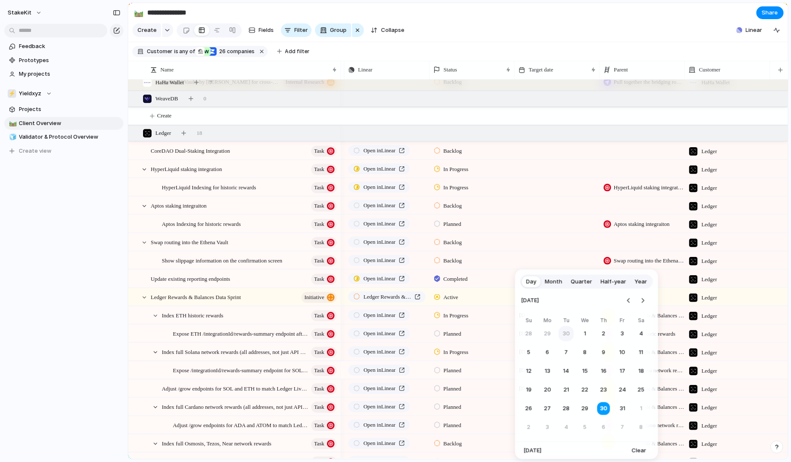
click at [566, 335] on button "30" at bounding box center [566, 334] width 15 height 15
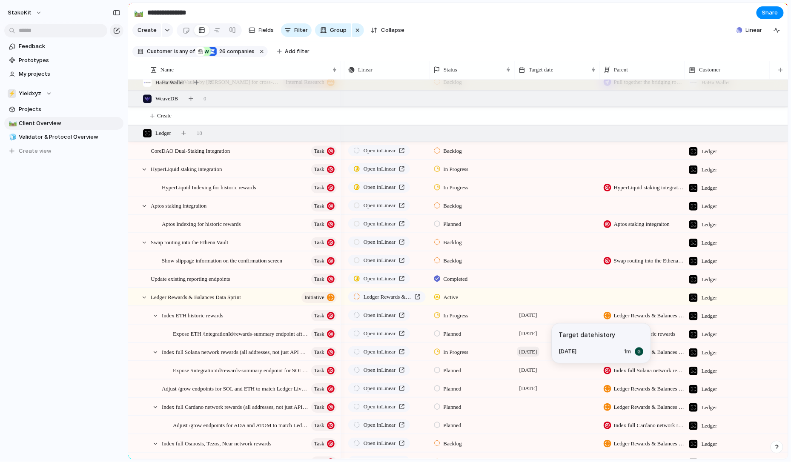
click at [533, 356] on span "1 October" at bounding box center [528, 352] width 22 height 10
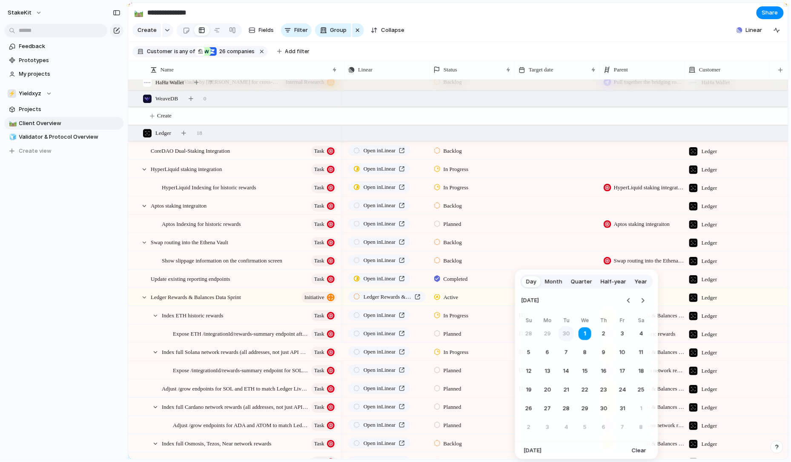
click at [564, 338] on button "30" at bounding box center [566, 334] width 15 height 15
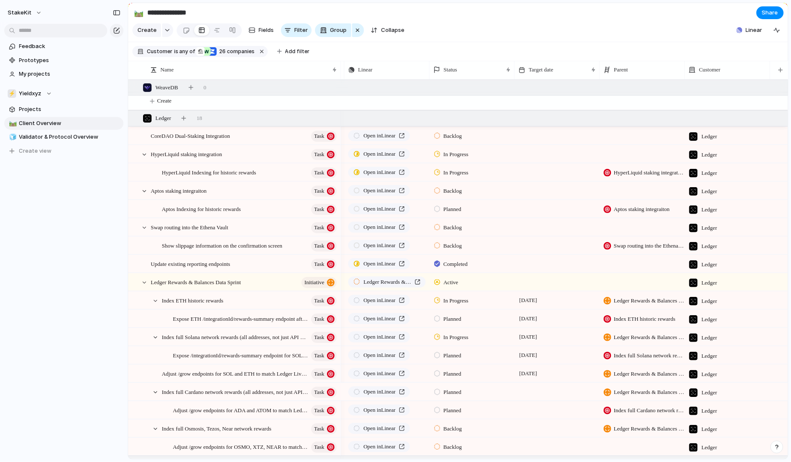
click at [538, 393] on div at bounding box center [557, 391] width 85 height 17
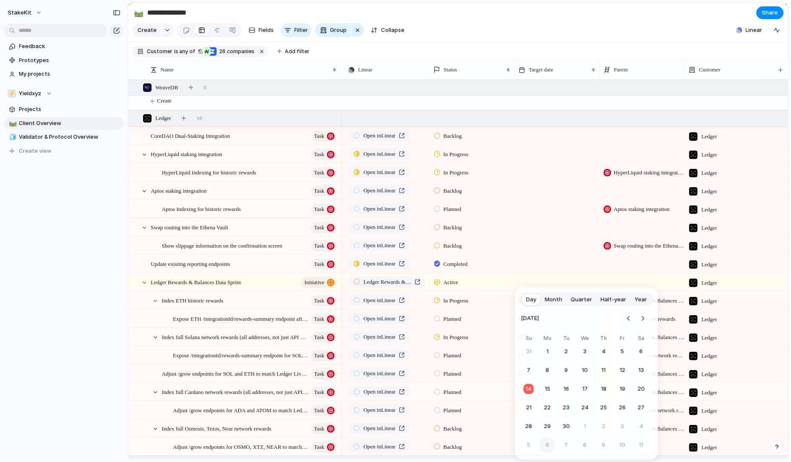
click at [554, 445] on button "6" at bounding box center [547, 445] width 15 height 15
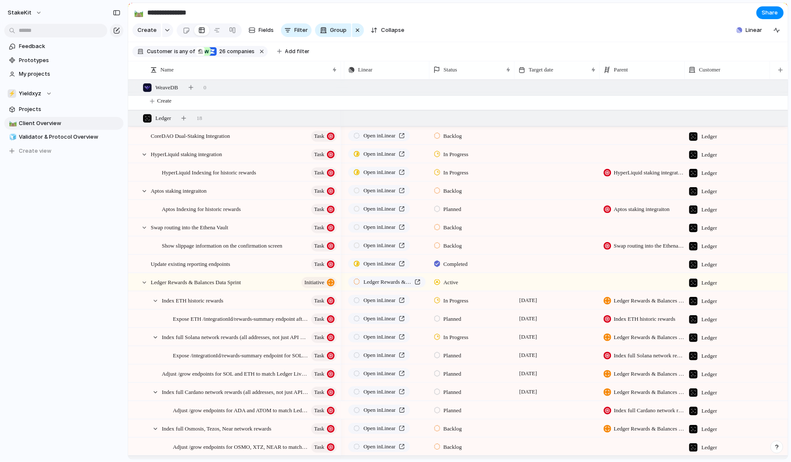
click at [542, 406] on div at bounding box center [557, 404] width 84 height 5
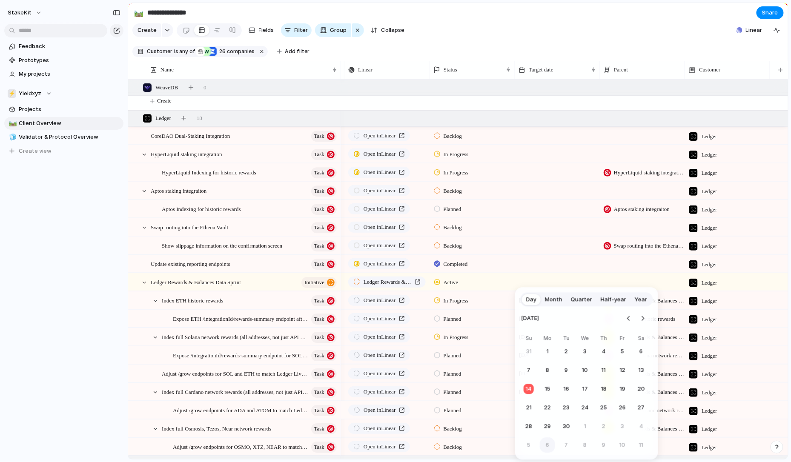
click at [551, 442] on button "6" at bounding box center [547, 445] width 15 height 15
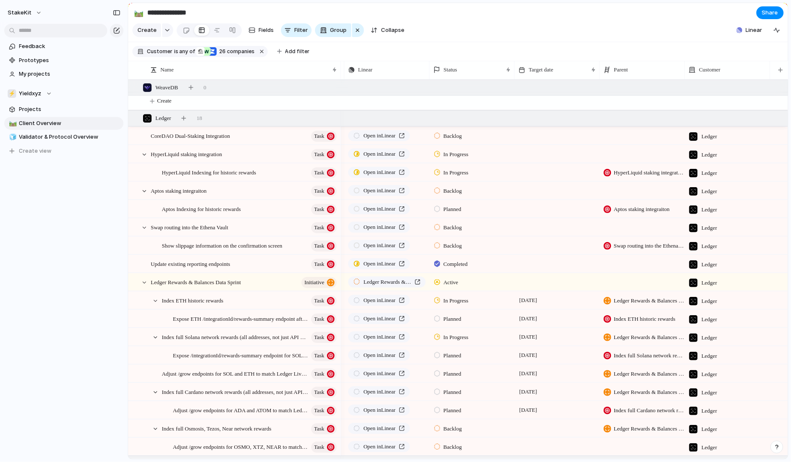
click at [537, 433] on div at bounding box center [557, 428] width 85 height 17
click at [525, 432] on div at bounding box center [557, 428] width 85 height 17
click at [537, 428] on div at bounding box center [557, 428] width 85 height 17
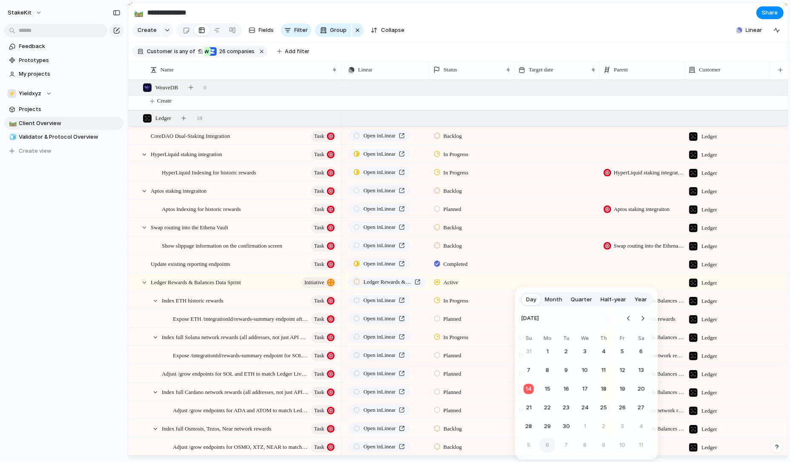
click at [550, 448] on button "6" at bounding box center [547, 445] width 15 height 15
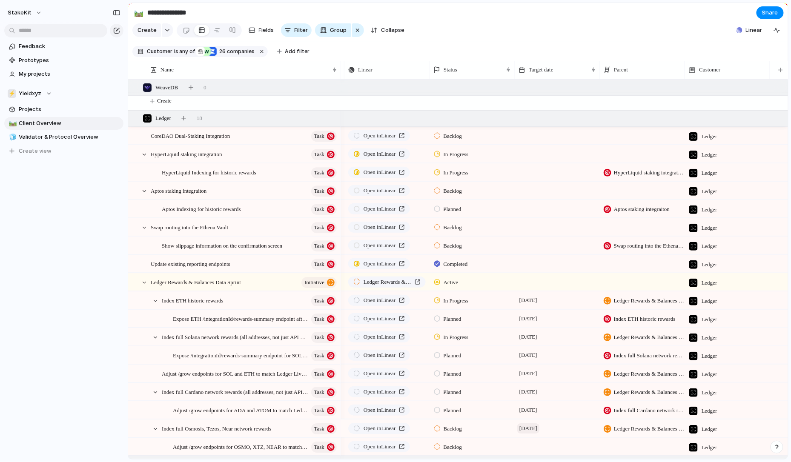
click at [540, 433] on span "6 October" at bounding box center [528, 429] width 22 height 10
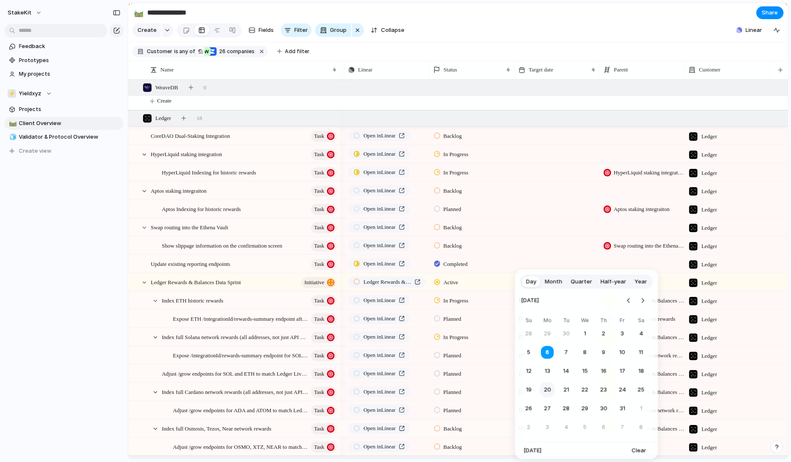
click at [549, 384] on button "20" at bounding box center [547, 390] width 15 height 15
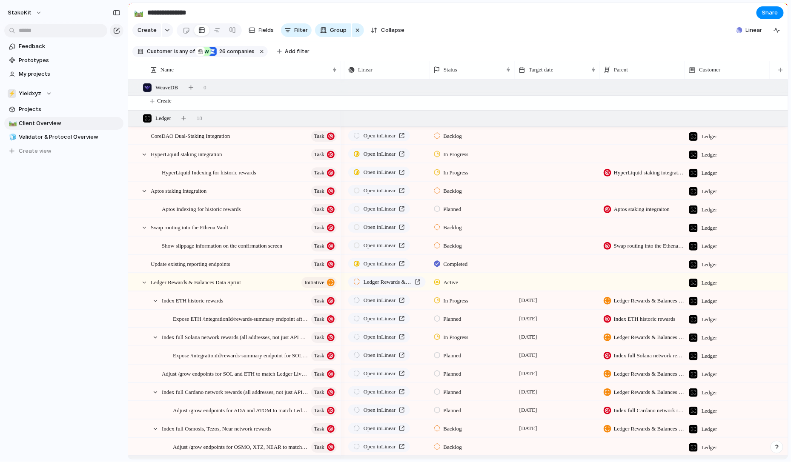
click at [523, 441] on div at bounding box center [557, 441] width 84 height 5
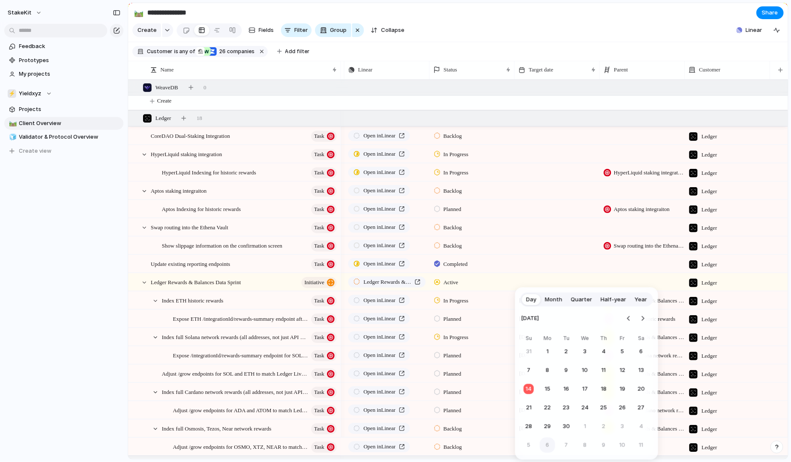
click at [554, 443] on button "6" at bounding box center [547, 445] width 15 height 15
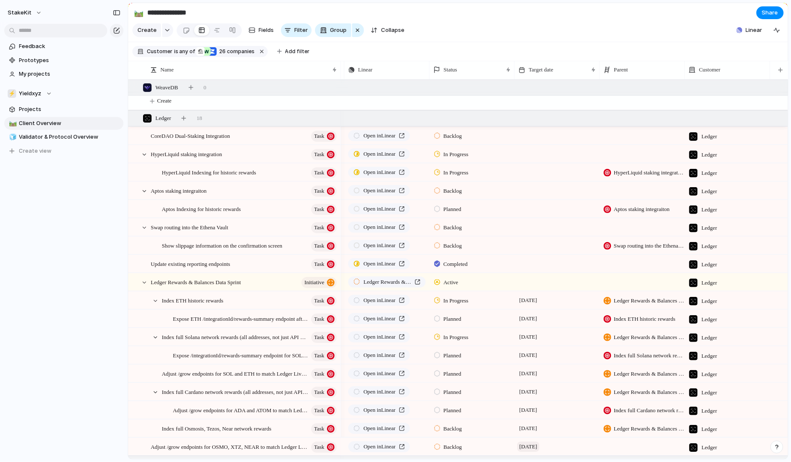
click at [540, 445] on span "6 October" at bounding box center [528, 447] width 22 height 10
click at [528, 450] on span "6 October" at bounding box center [528, 447] width 22 height 10
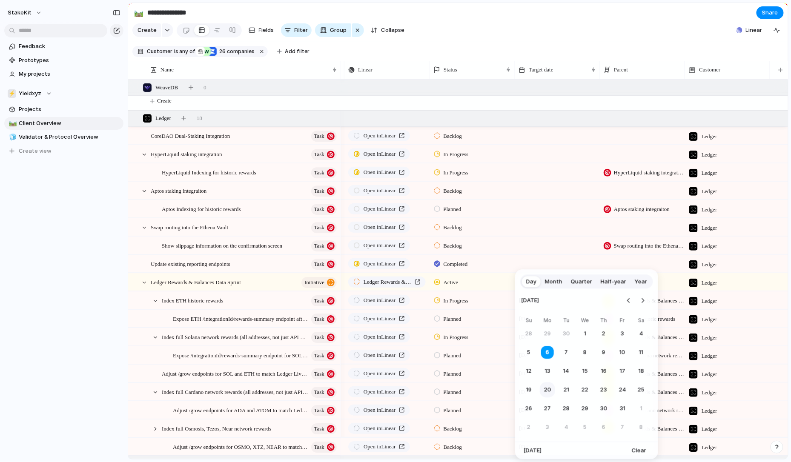
click at [550, 390] on button "20" at bounding box center [547, 390] width 15 height 15
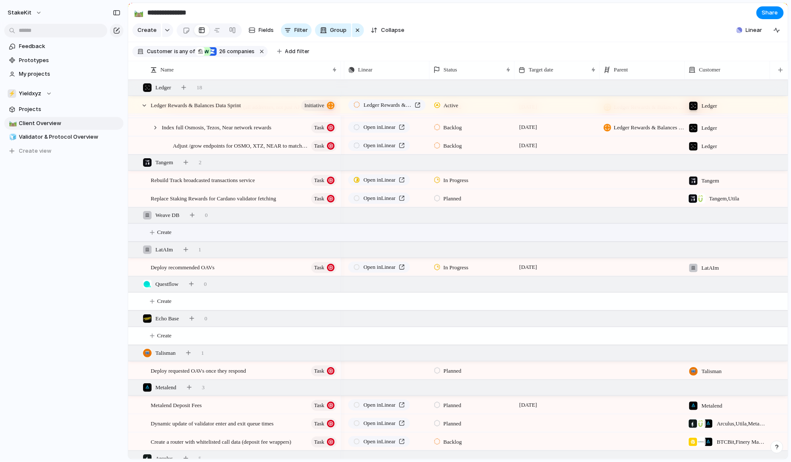
scroll to position [1186, 0]
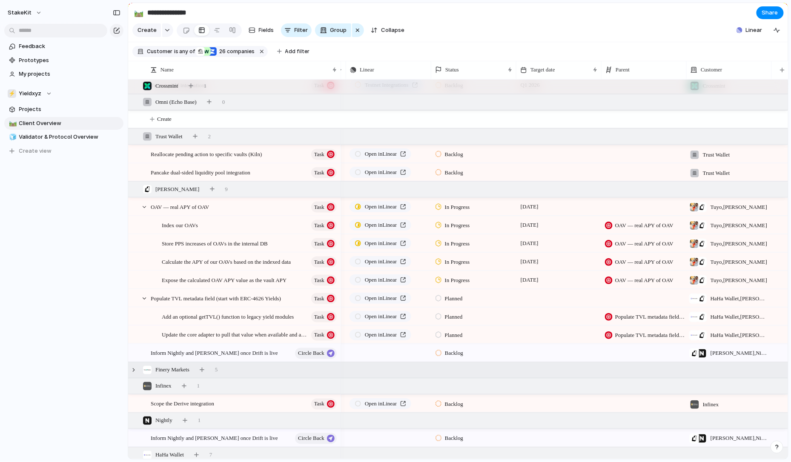
click at [233, 366] on div "Finery Markets 5" at bounding box center [459, 370] width 662 height 15
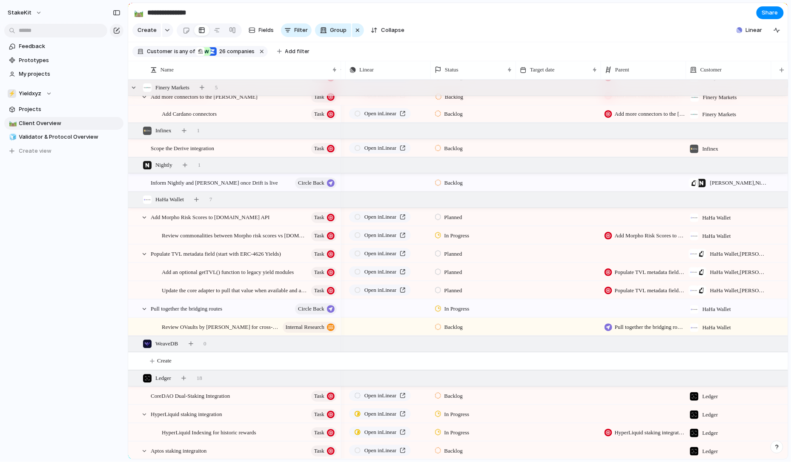
scroll to position [729, 0]
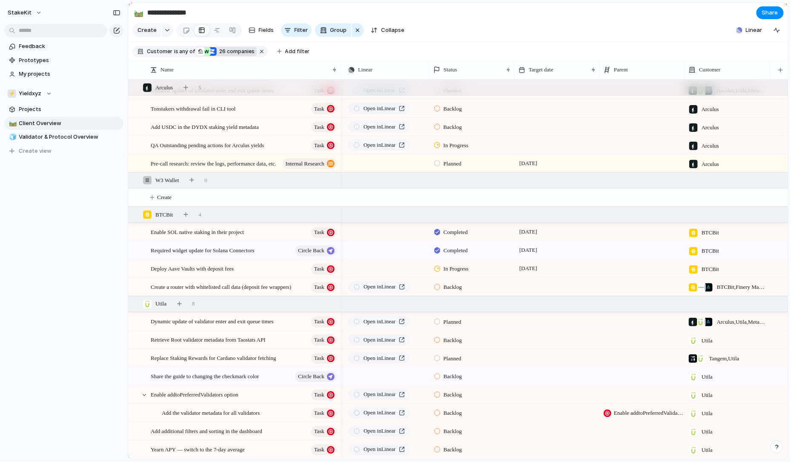
click at [244, 52] on span "26 companies" at bounding box center [236, 52] width 38 height 8
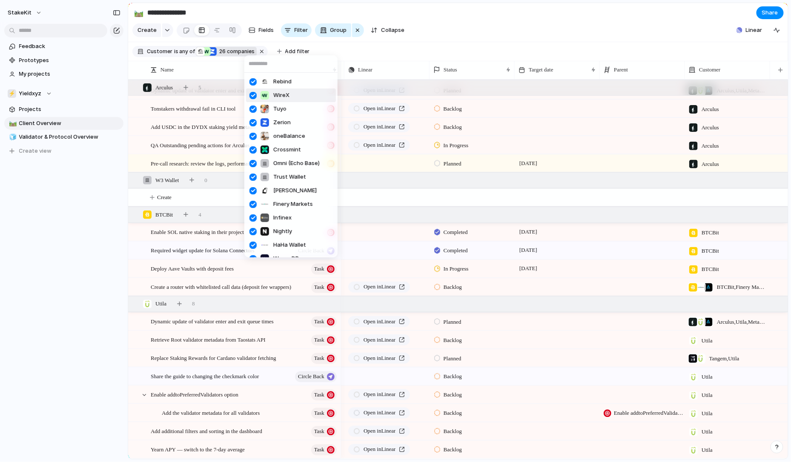
click at [430, 53] on div "Rebind WireX Tuyo Zerion oneBalance Crossmint Omni (Echo Base) Trust Wallet [PE…" at bounding box center [395, 231] width 791 height 462
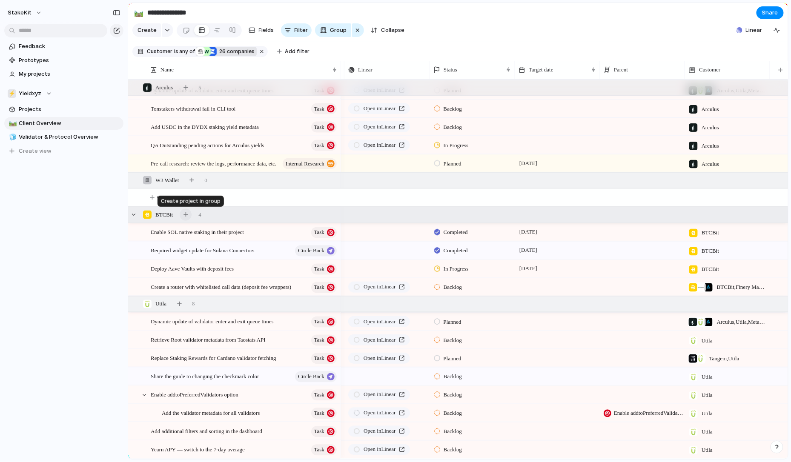
click at [190, 215] on button "button" at bounding box center [186, 215] width 12 height 12
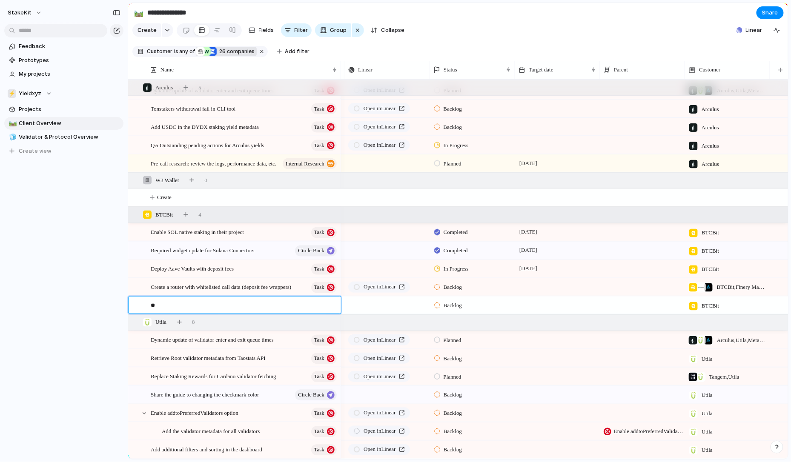
type textarea "*"
click at [179, 304] on textarea "***" at bounding box center [243, 307] width 184 height 10
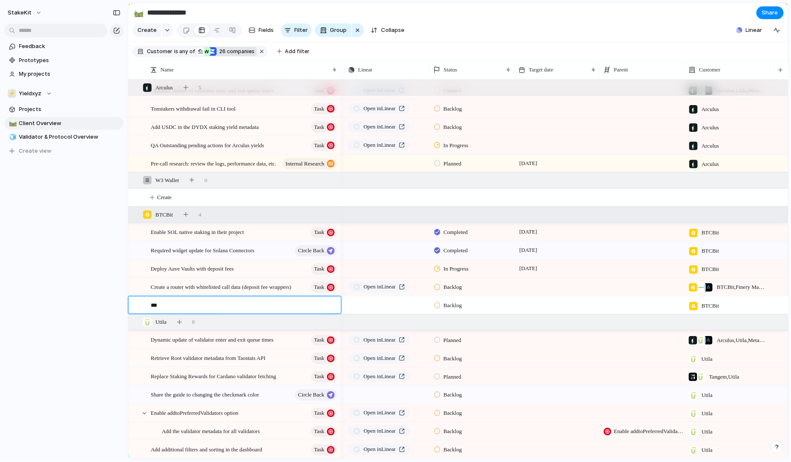
click at [181, 304] on textarea "***" at bounding box center [243, 307] width 184 height 10
paste textarea "**********"
click at [220, 307] on textarea "**********" at bounding box center [243, 307] width 184 height 10
click at [197, 310] on textarea "**********" at bounding box center [243, 307] width 184 height 10
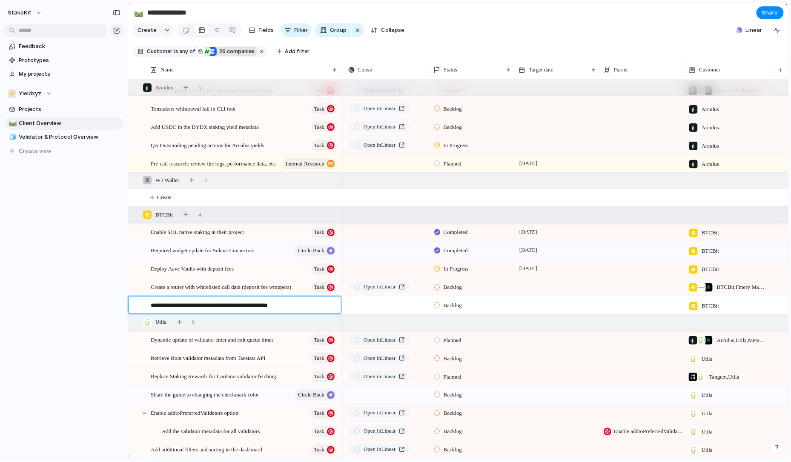
click at [197, 310] on textarea "**********" at bounding box center [243, 307] width 184 height 10
click at [197, 309] on textarea "**********" at bounding box center [243, 307] width 184 height 10
click at [198, 306] on textarea "**********" at bounding box center [243, 307] width 184 height 10
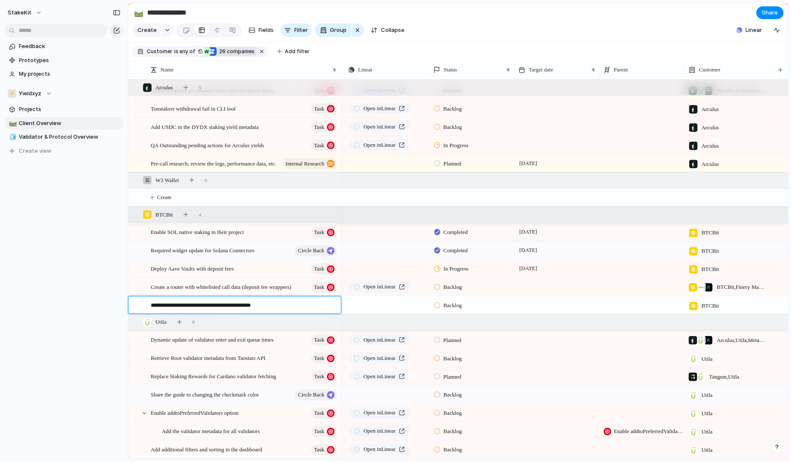
type textarea "**********"
click at [164, 307] on textarea "**********" at bounding box center [243, 307] width 184 height 10
click at [534, 305] on div at bounding box center [557, 305] width 85 height 17
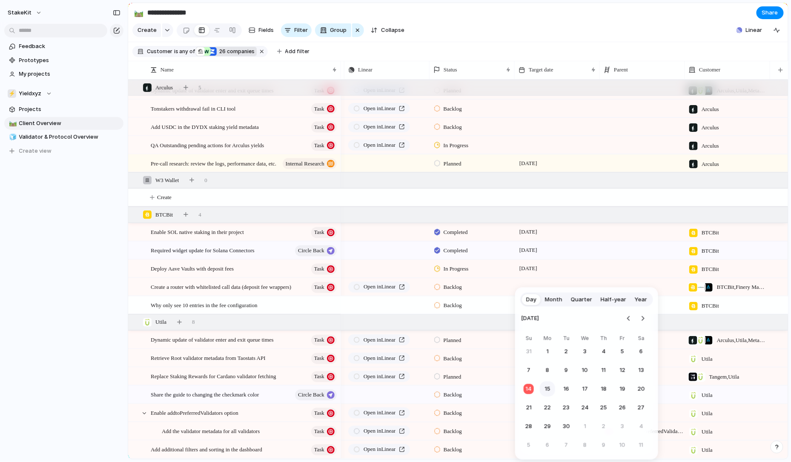
click at [549, 394] on button "15" at bounding box center [547, 389] width 15 height 15
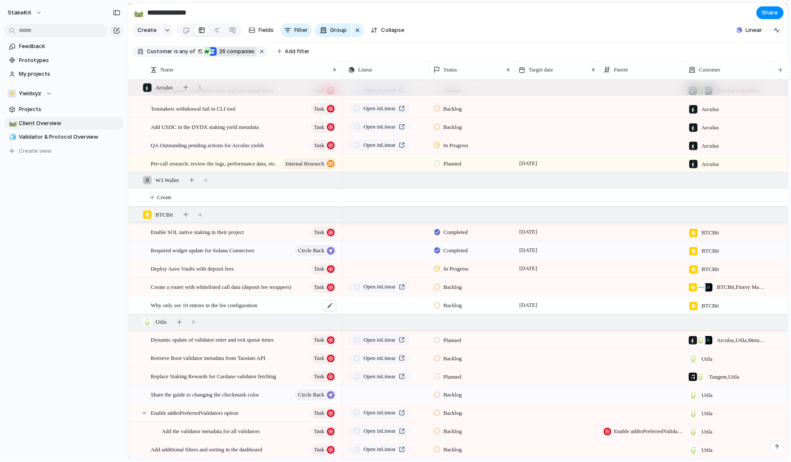
click at [302, 306] on div "Why only see 10 entries in the fee configuration" at bounding box center [244, 305] width 187 height 17
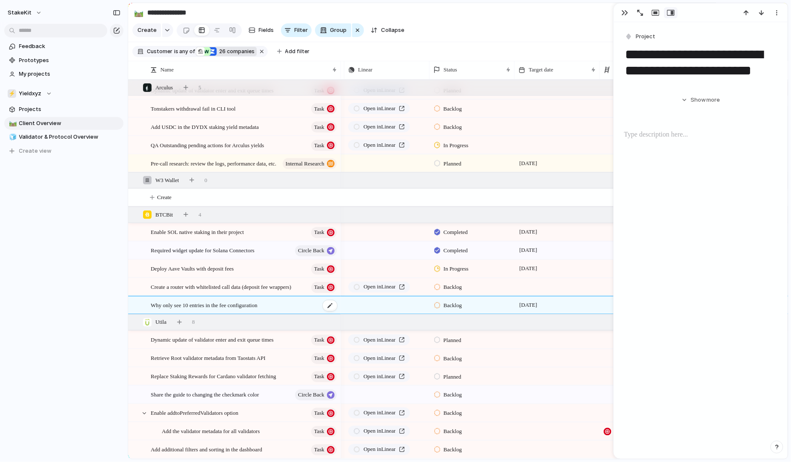
click at [302, 306] on div "Why only see 10 entries in the fee configuration" at bounding box center [244, 305] width 187 height 17
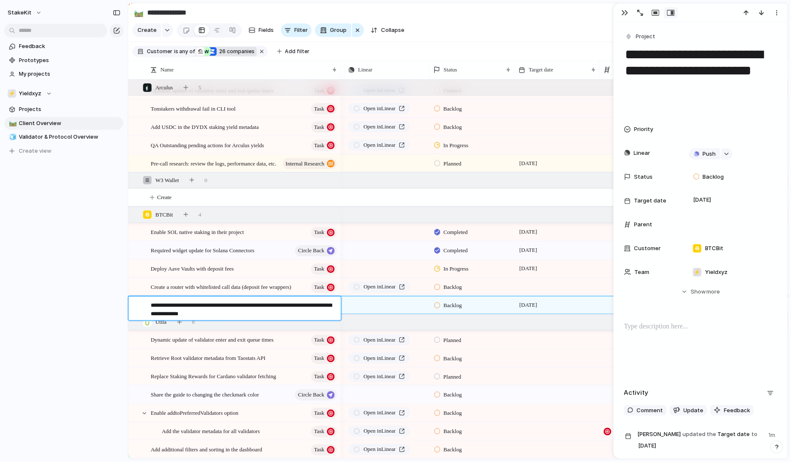
click at [192, 318] on textarea "**********" at bounding box center [243, 310] width 184 height 17
click at [187, 317] on textarea "**********" at bounding box center [243, 310] width 184 height 17
click at [187, 316] on textarea "**********" at bounding box center [243, 310] width 184 height 17
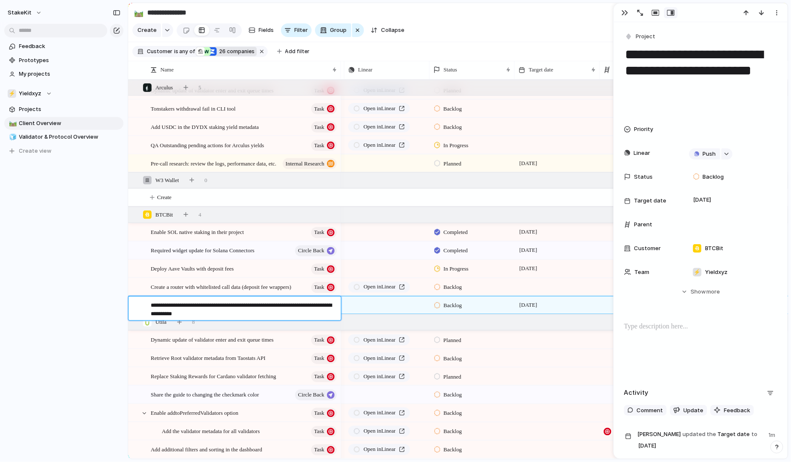
type textarea "**********"
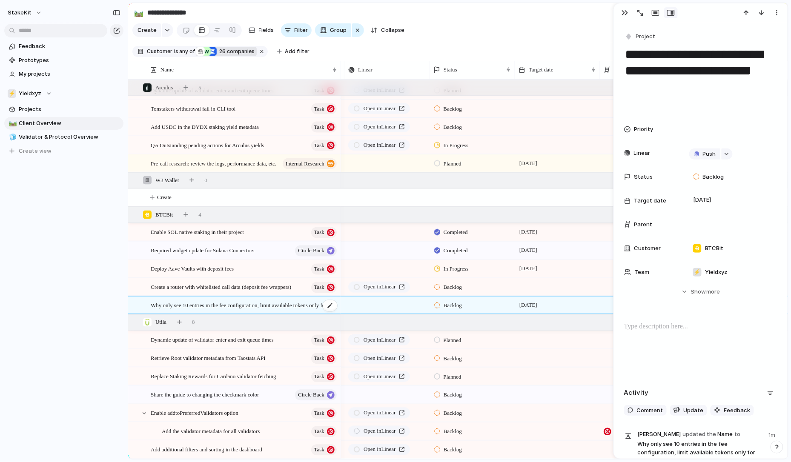
click at [304, 303] on span "Why only see 10 entries in the fee configuration, limit available tokens only f…" at bounding box center [244, 306] width 187 height 10
click at [632, 38] on div "button" at bounding box center [629, 37] width 8 height 8
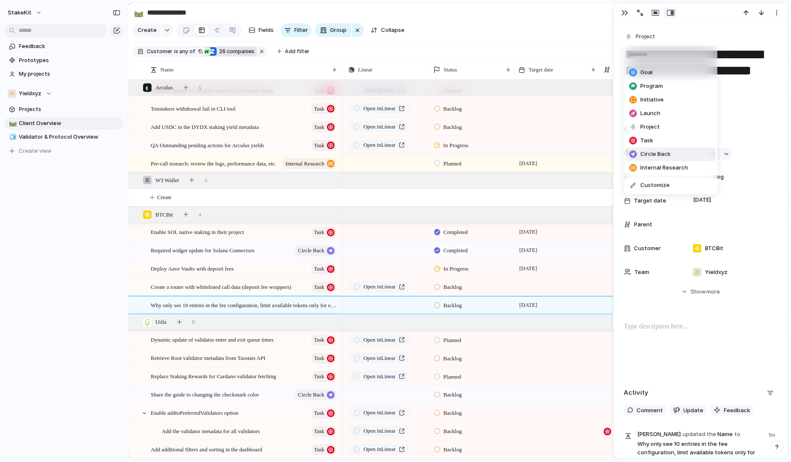
click at [652, 152] on span "Circle Back" at bounding box center [656, 154] width 30 height 9
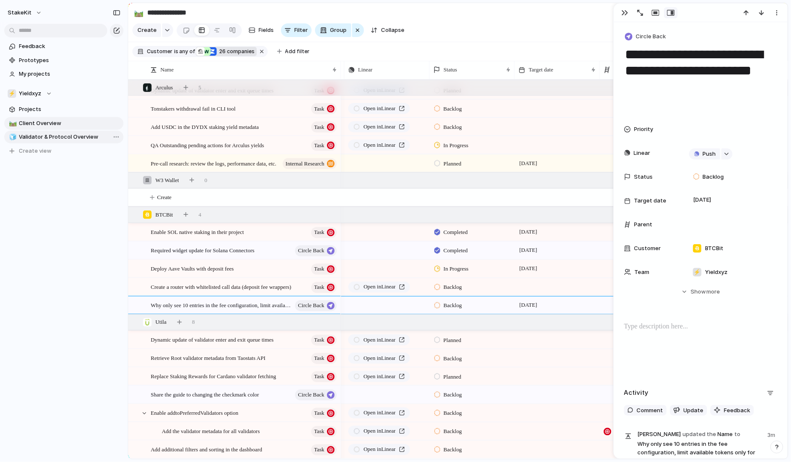
click at [74, 135] on span "Validator & Protocol Overview" at bounding box center [69, 137] width 101 height 9
type input "**********"
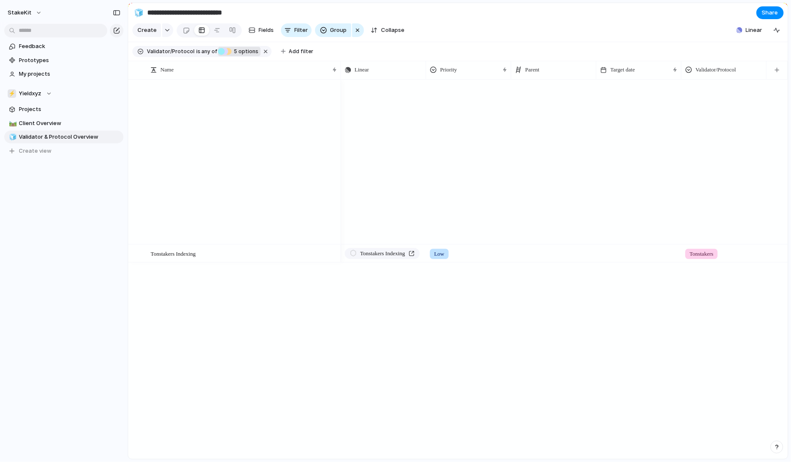
click at [232, 50] on span "5" at bounding box center [235, 51] width 7 height 6
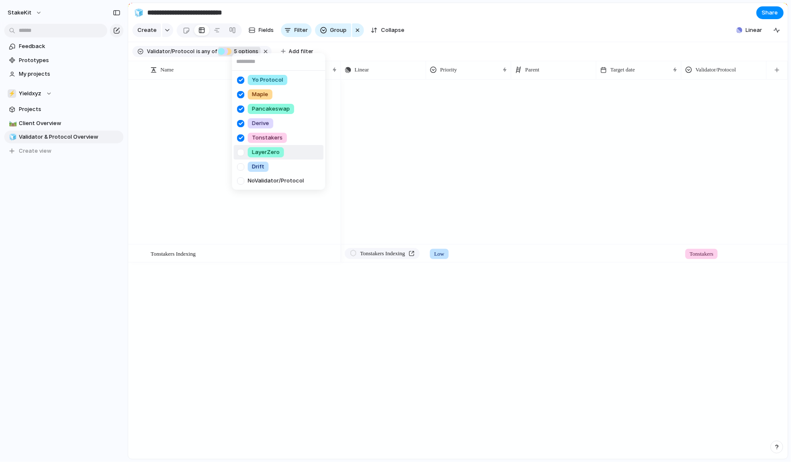
click at [238, 155] on div at bounding box center [240, 152] width 15 height 15
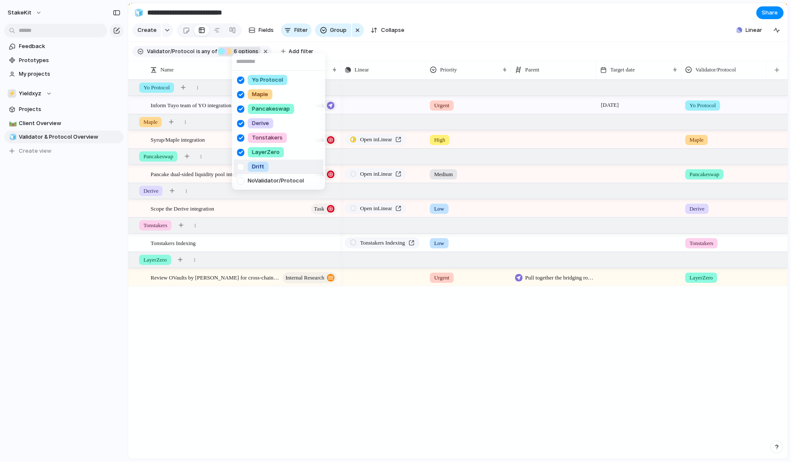
click at [239, 164] on div at bounding box center [240, 167] width 15 height 15
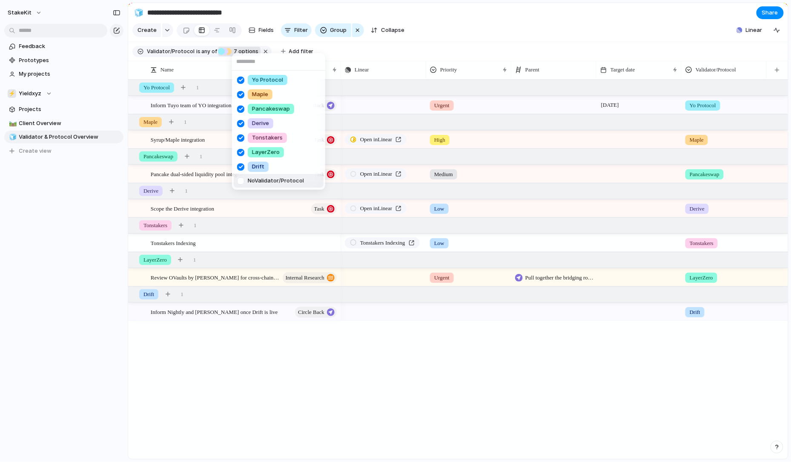
click at [229, 345] on div "Yo Protocol Maple Pancakeswap Derive Tonstakers LayerZero Drift No Validator/Pr…" at bounding box center [395, 231] width 791 height 462
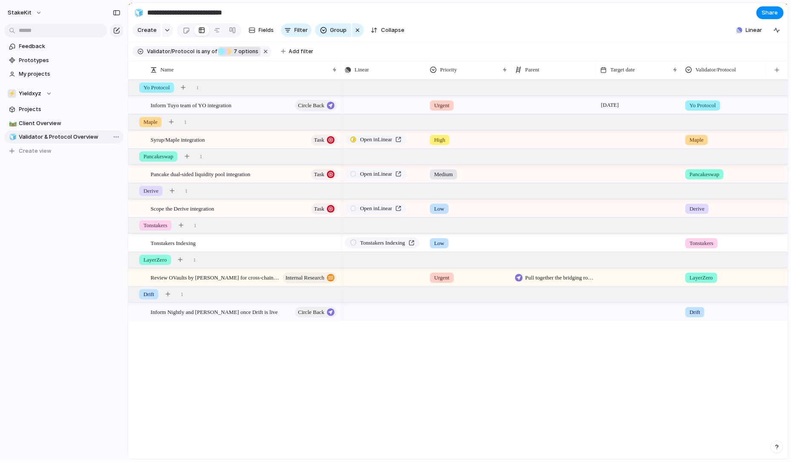
click at [76, 140] on span "Validator & Protocol Overview" at bounding box center [69, 137] width 101 height 9
click at [62, 138] on span "Validator & Protocol Overview" at bounding box center [69, 137] width 101 height 9
click at [52, 138] on input "**********" at bounding box center [69, 137] width 101 height 9
drag, startPoint x: 49, startPoint y: 138, endPoint x: -4, endPoint y: 137, distance: 53.7
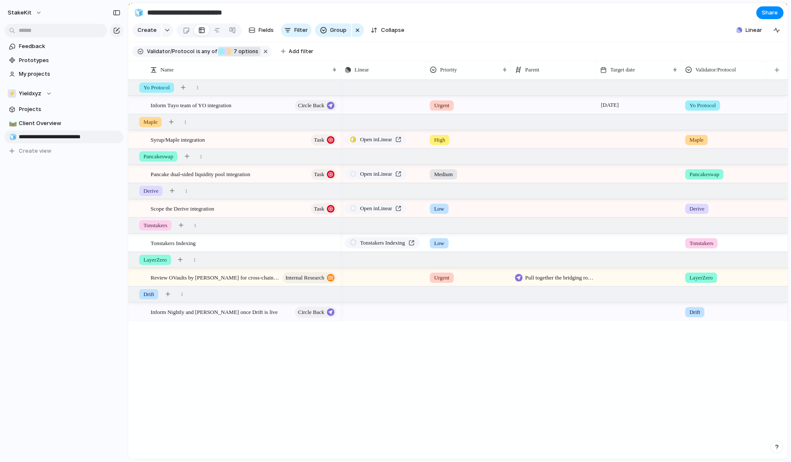
click at [0, 137] on html "**********" at bounding box center [395, 231] width 791 height 462
type input "**********"
click at [54, 212] on div "**********" at bounding box center [64, 113] width 128 height 227
click at [49, 151] on span "Create view" at bounding box center [35, 151] width 33 height 9
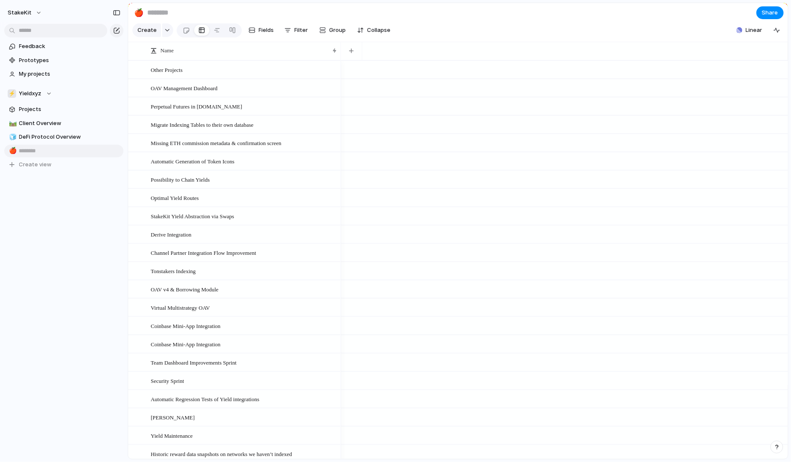
click at [49, 151] on input "text" at bounding box center [69, 151] width 101 height 9
type input "**********"
click at [82, 135] on span "DeFi Protocol Overview" at bounding box center [69, 137] width 101 height 9
type input "**********"
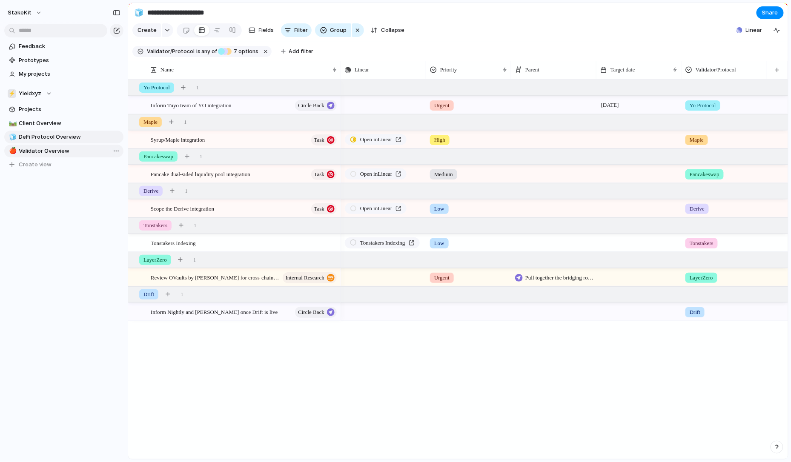
click at [704, 279] on span "LayerZero" at bounding box center [701, 278] width 23 height 9
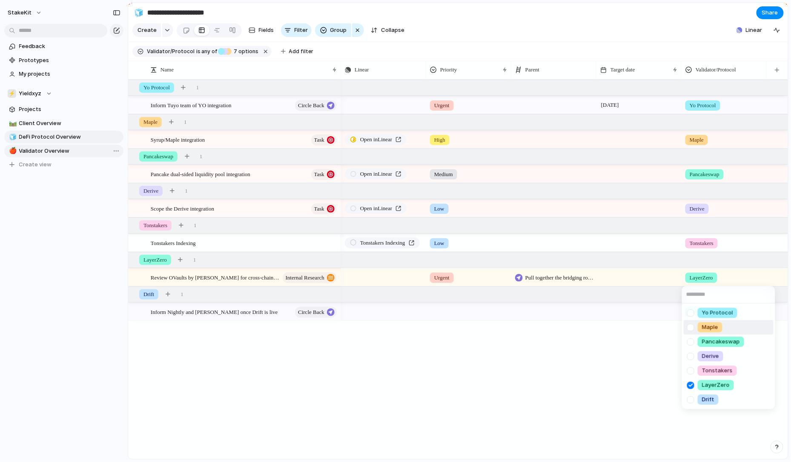
click at [742, 71] on div "Yo Protocol Maple Pancakeswap Derive Tonstakers LayerZero Drift" at bounding box center [395, 231] width 791 height 462
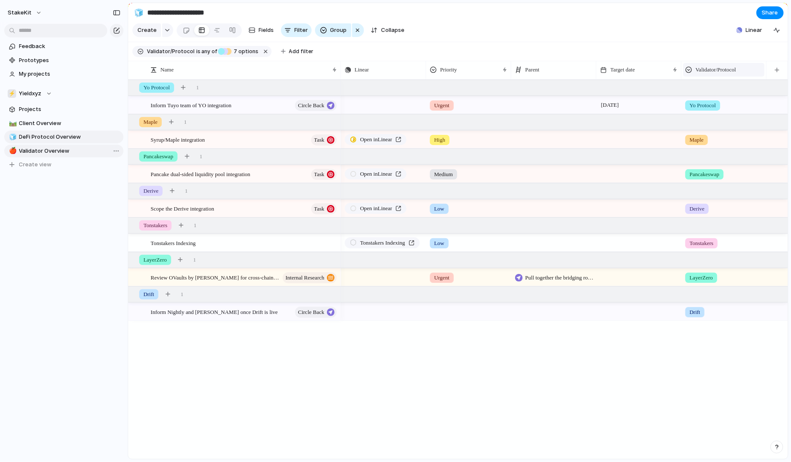
click at [735, 71] on span "Validator/Protocol" at bounding box center [716, 70] width 40 height 9
click at [726, 91] on li "Modify" at bounding box center [717, 90] width 63 height 14
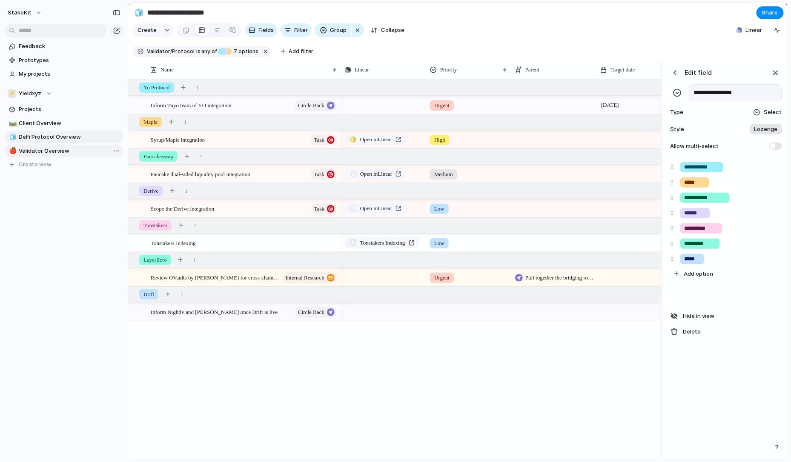
drag, startPoint x: 721, startPoint y: 91, endPoint x: 672, endPoint y: 92, distance: 49.0
click at [672, 92] on div "**********" at bounding box center [725, 92] width 113 height 17
type input "**********"
click at [89, 146] on link "🍎 Validator Overview" at bounding box center [63, 151] width 119 height 13
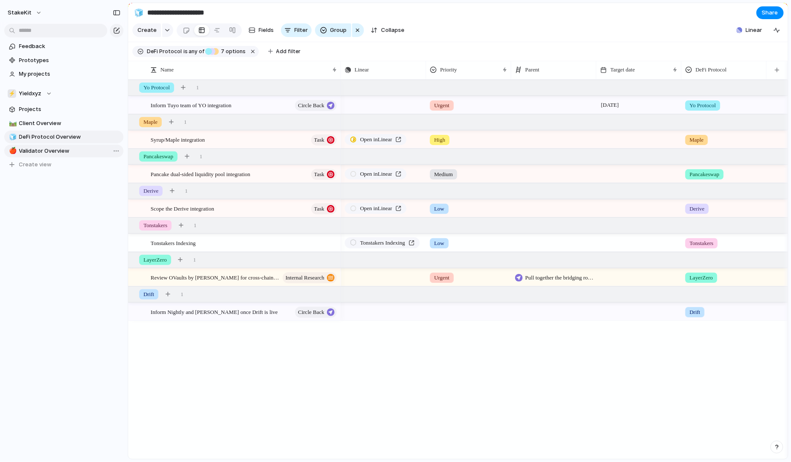
type input "**********"
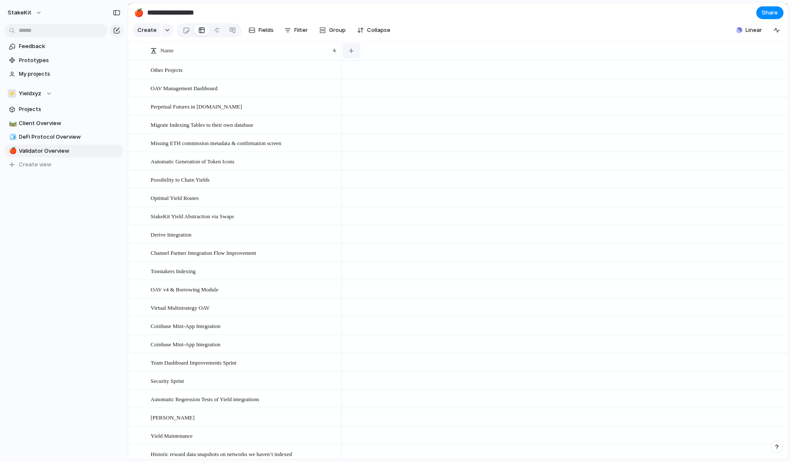
click at [353, 51] on div "button" at bounding box center [351, 51] width 5 height 5
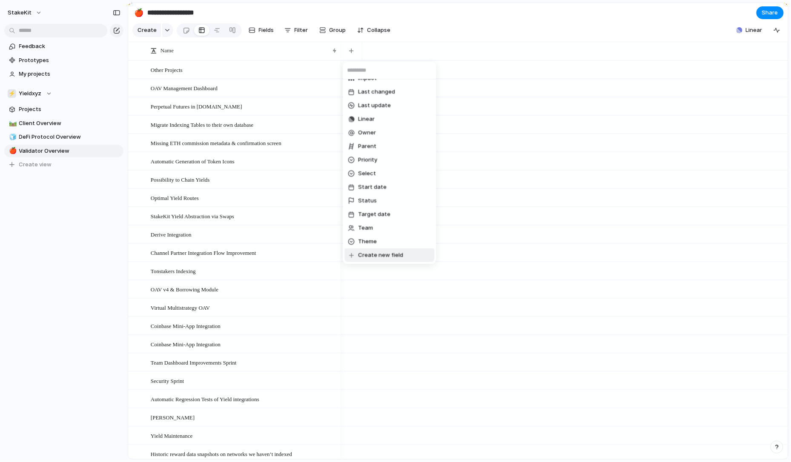
scroll to position [133, 0]
click at [378, 250] on li "Create new field" at bounding box center [390, 256] width 90 height 14
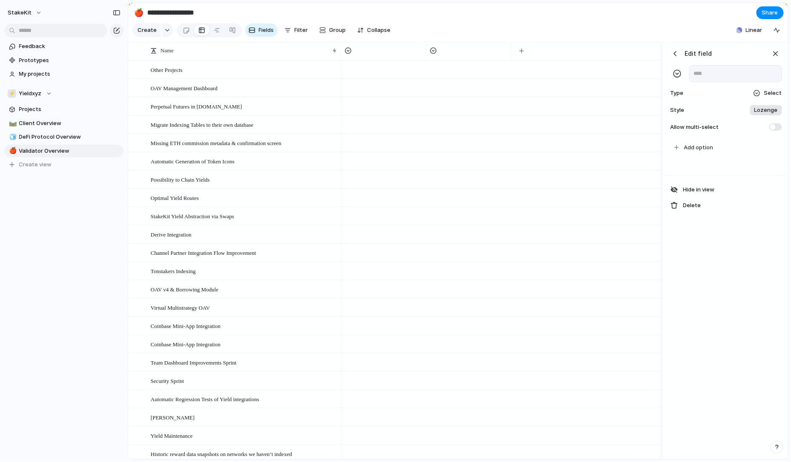
scroll to position [0, 0]
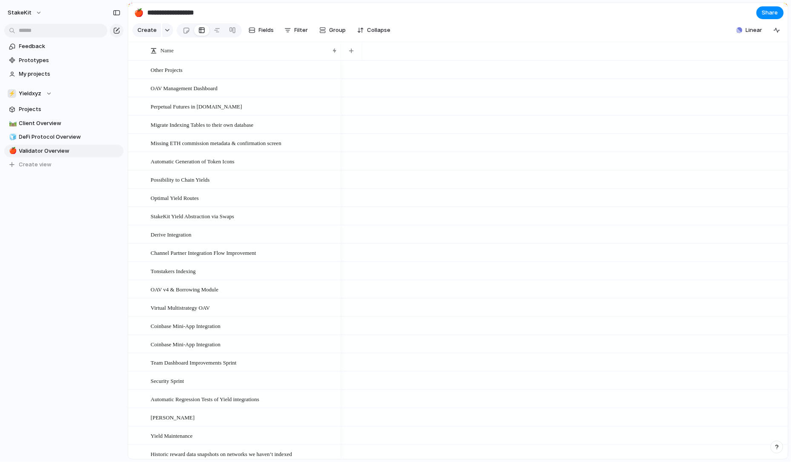
click at [362, 55] on div at bounding box center [351, 51] width 21 height 18
click at [358, 55] on button "button" at bounding box center [351, 50] width 17 height 15
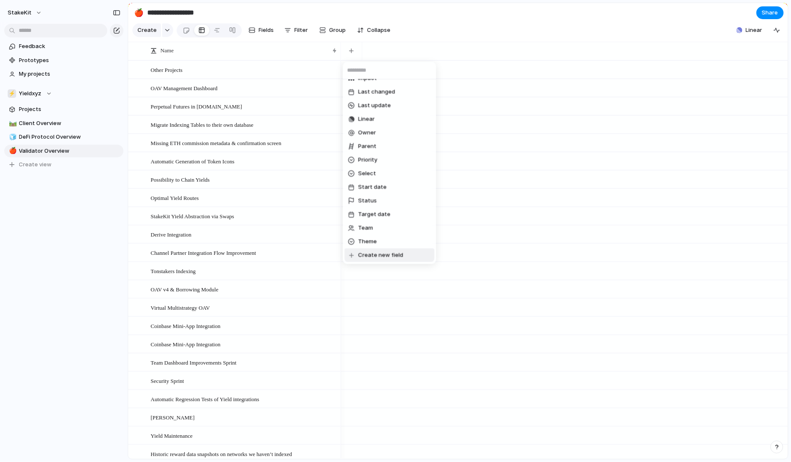
click at [382, 253] on span "Create new field" at bounding box center [381, 255] width 45 height 9
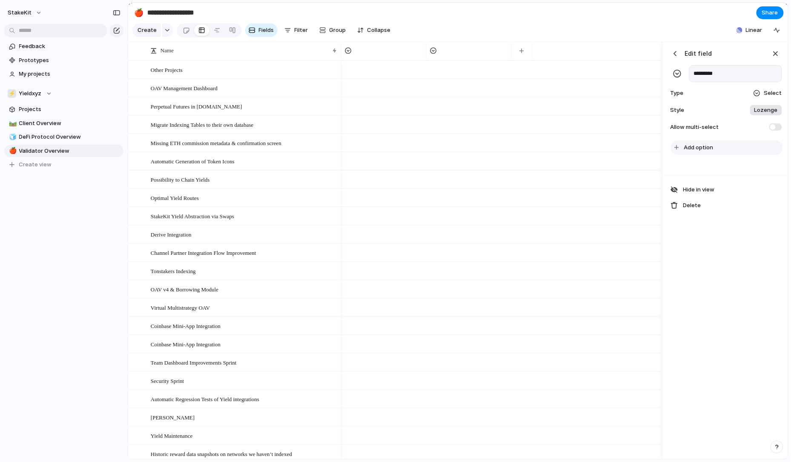
type input "*********"
click at [709, 153] on button "Add option" at bounding box center [727, 148] width 112 height 14
type input "*****"
type input "**********"
click at [590, 130] on div at bounding box center [501, 124] width 321 height 18
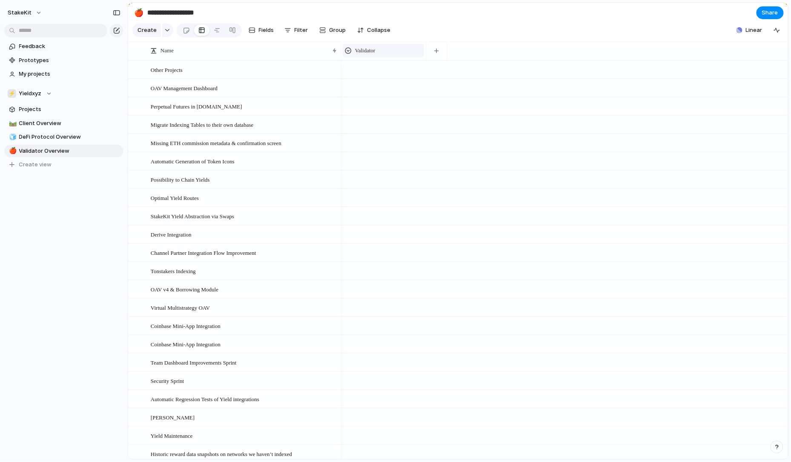
click at [399, 55] on div "Validator" at bounding box center [383, 50] width 77 height 9
click at [155, 29] on div "Modify Hide Sort ascending Sort descending" at bounding box center [395, 231] width 791 height 462
click at [162, 29] on button "button" at bounding box center [167, 30] width 11 height 14
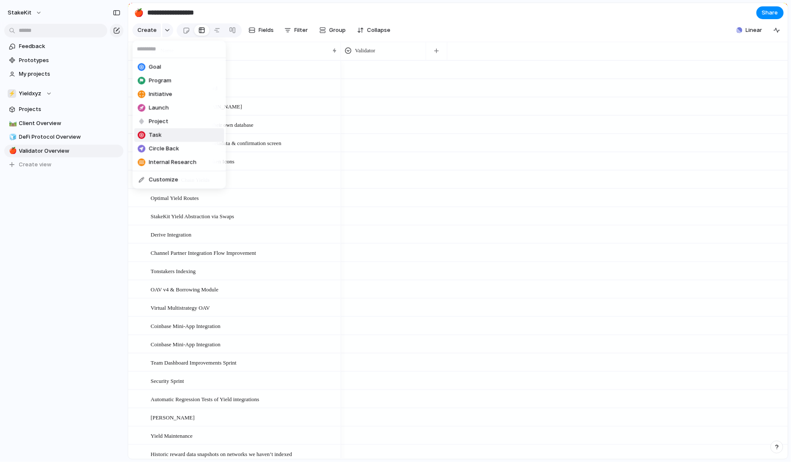
click at [170, 131] on li "Task" at bounding box center [180, 136] width 90 height 14
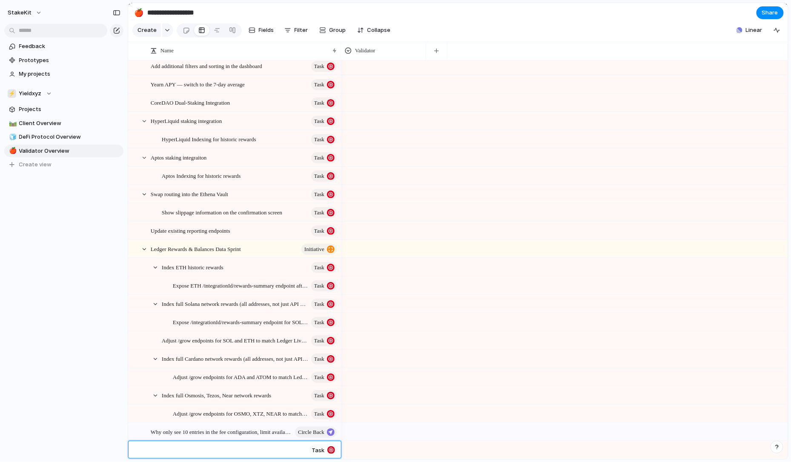
scroll to position [1597, 0]
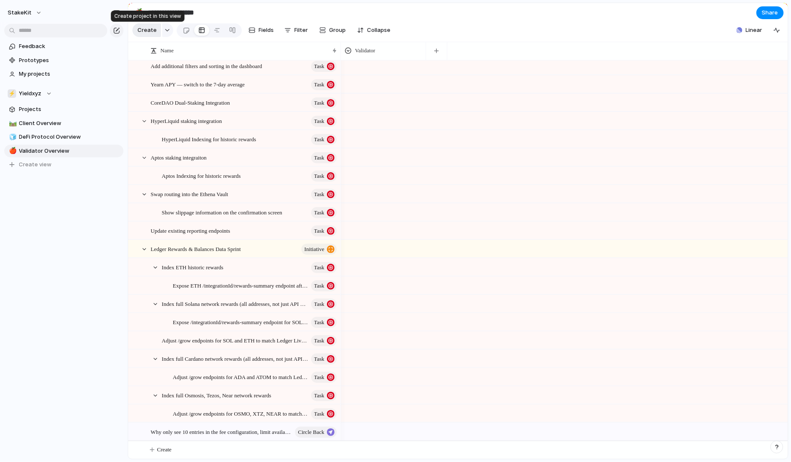
click at [147, 27] on span "Create" at bounding box center [147, 30] width 19 height 9
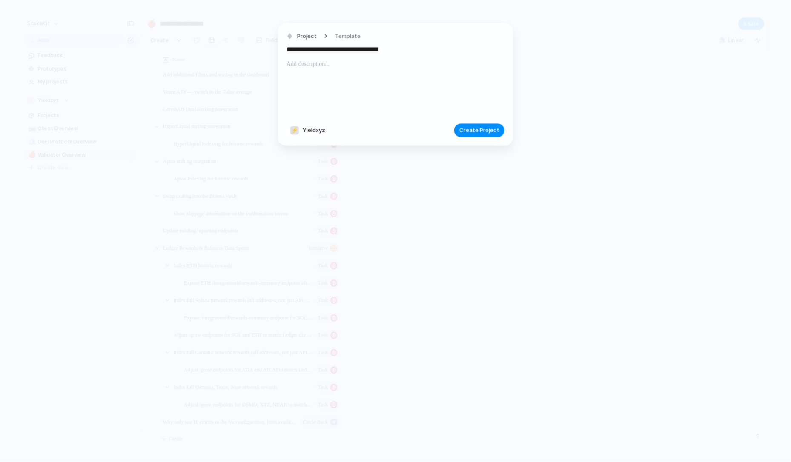
type input "**********"
click at [399, 81] on div at bounding box center [396, 88] width 218 height 58
click at [474, 137] on div "**********" at bounding box center [395, 84] width 235 height 123
click at [471, 129] on span "Create Project" at bounding box center [479, 130] width 40 height 9
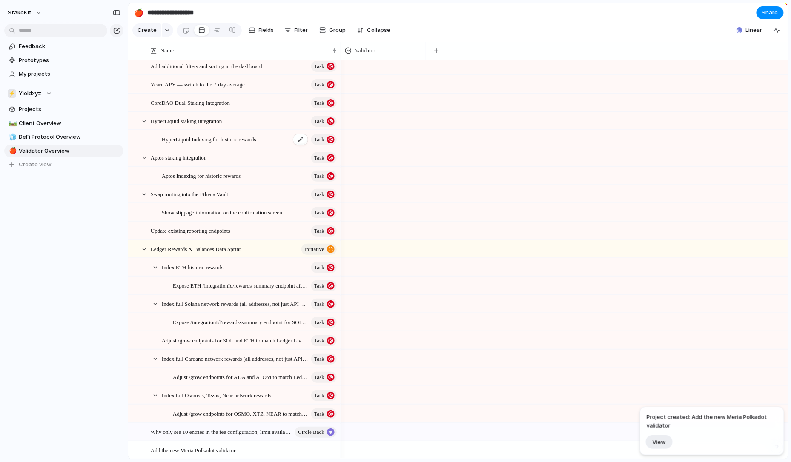
scroll to position [1615, 0]
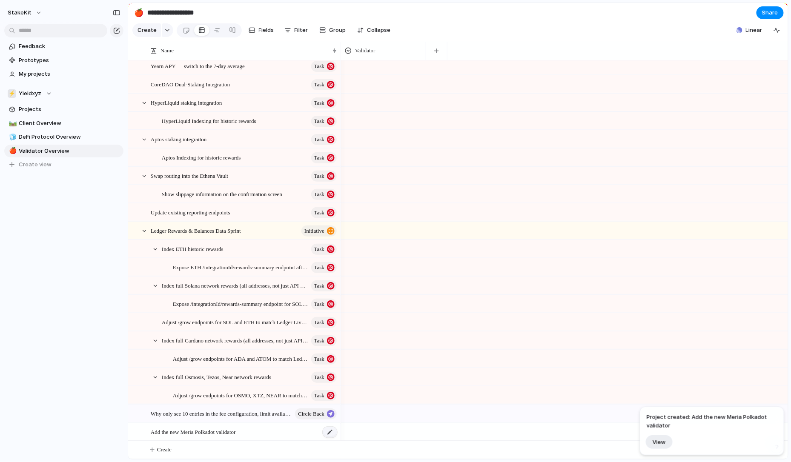
click at [324, 429] on div at bounding box center [330, 432] width 14 height 11
click at [261, 429] on textarea "**********" at bounding box center [243, 433] width 184 height 10
click at [256, 433] on div "Add the new Meria Polkadot validator" at bounding box center [244, 432] width 187 height 17
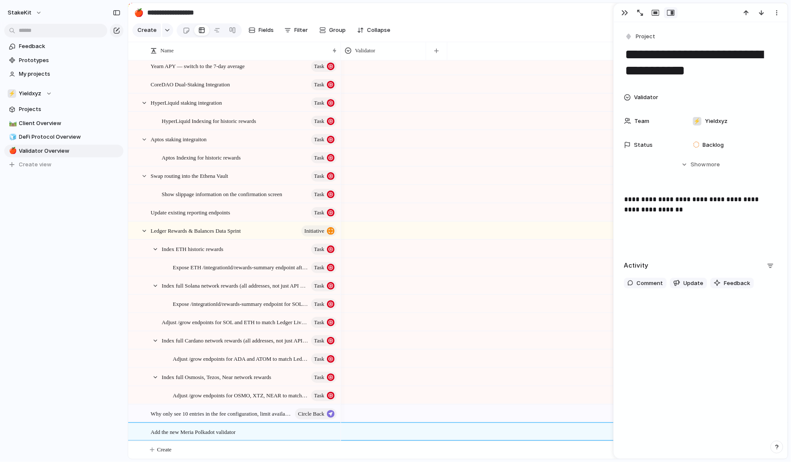
click at [364, 425] on div at bounding box center [384, 431] width 84 height 14
click at [267, 431] on div "Add the new Meria Polkadot validator" at bounding box center [244, 432] width 187 height 17
click at [639, 35] on span "Project" at bounding box center [646, 36] width 20 height 9
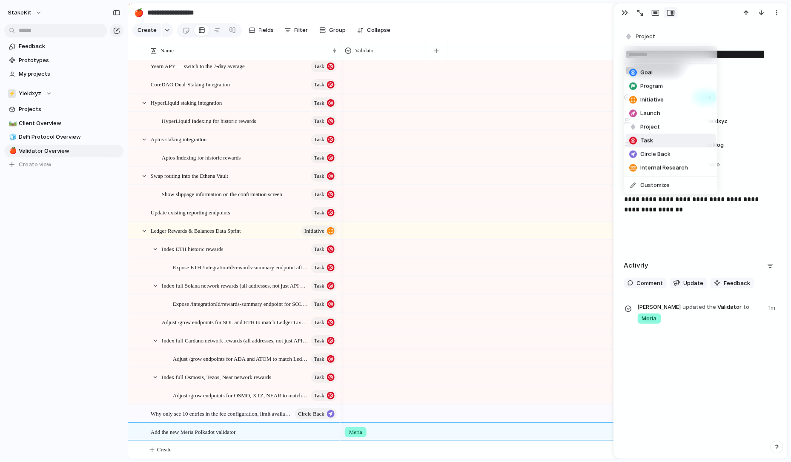
click at [646, 144] on span "Task" at bounding box center [647, 141] width 13 height 9
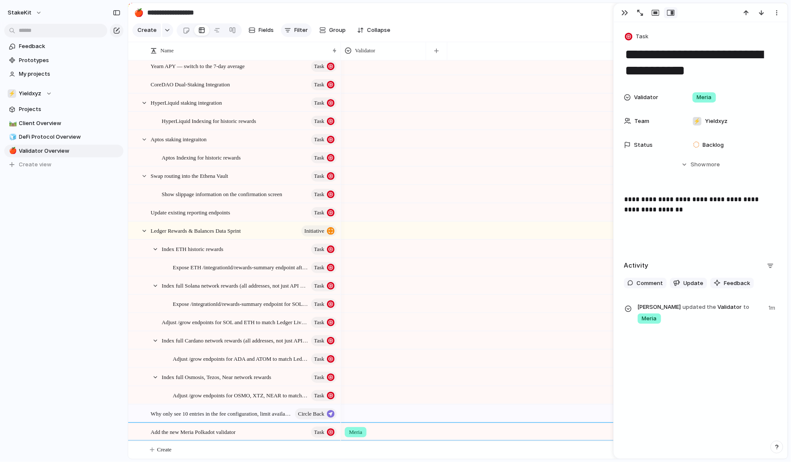
click at [290, 28] on button "Filter" at bounding box center [296, 30] width 31 height 14
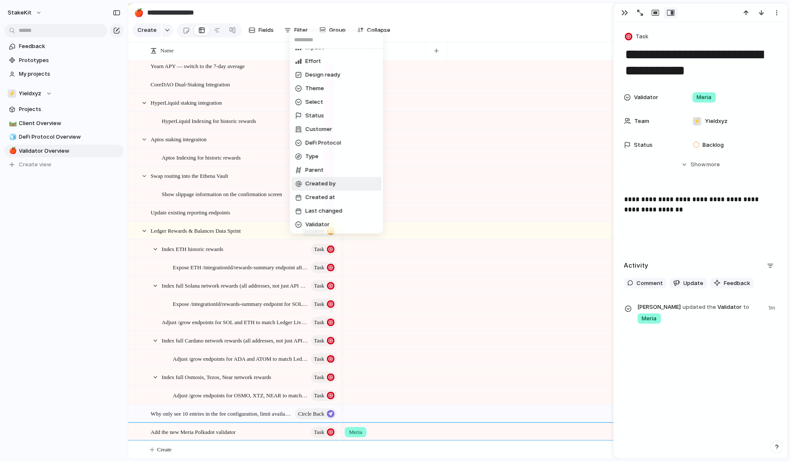
scroll to position [78, 0]
click at [331, 224] on li "Validator" at bounding box center [337, 225] width 90 height 14
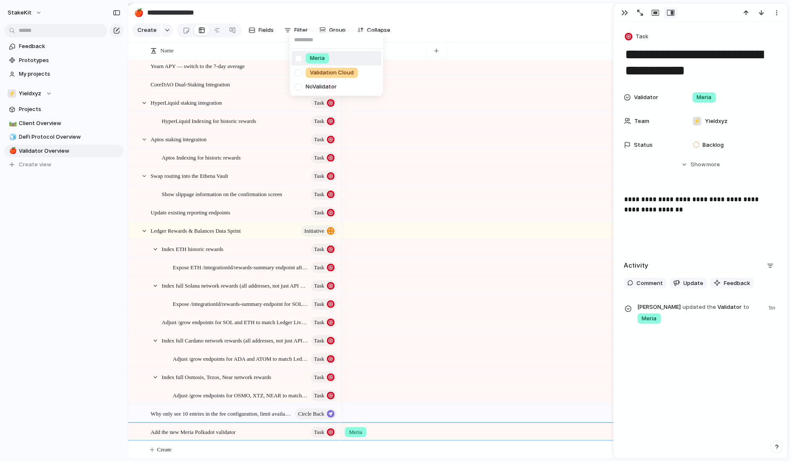
click at [302, 60] on div at bounding box center [298, 58] width 15 height 15
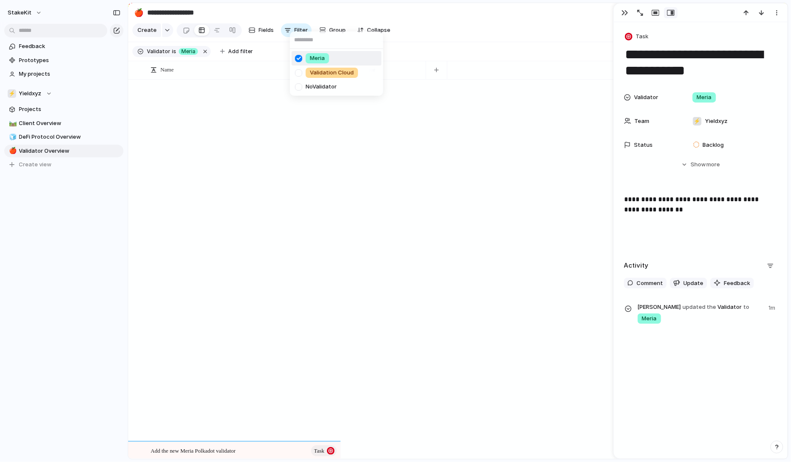
scroll to position [0, 0]
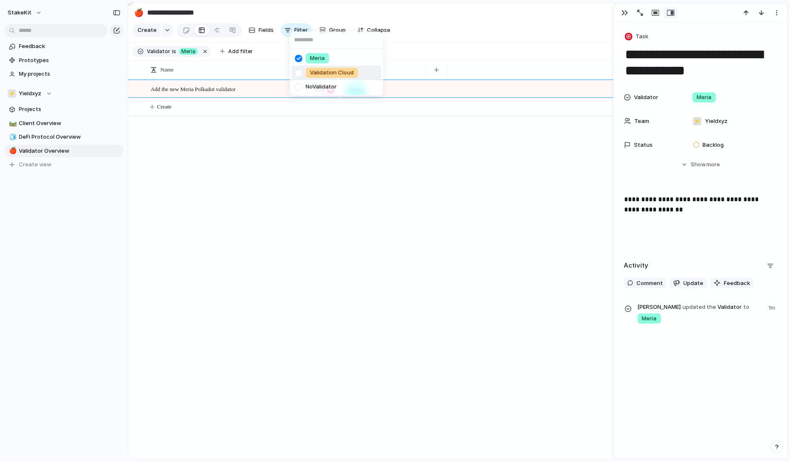
click at [302, 77] on div at bounding box center [298, 73] width 15 height 15
click at [305, 154] on div "Meria Validation Cloud No Validator" at bounding box center [395, 231] width 791 height 462
click at [285, 118] on div "Add the new Meria Polkadot validator Task Meria Create" at bounding box center [458, 270] width 660 height 380
click at [626, 12] on div "button" at bounding box center [625, 12] width 7 height 7
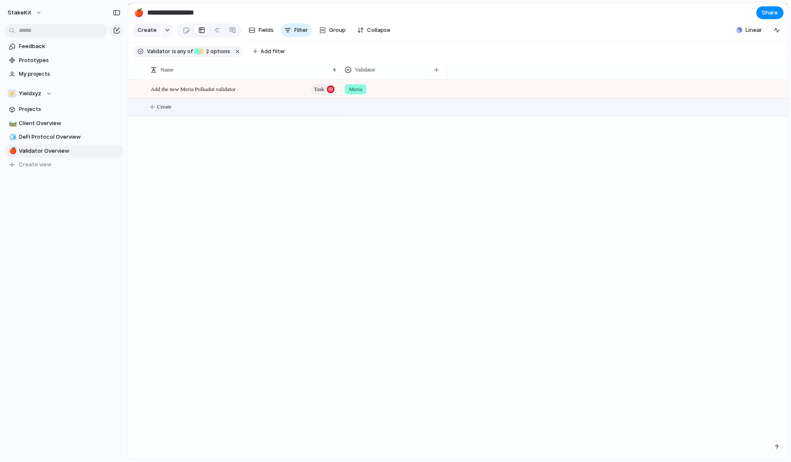
click at [195, 106] on button "Create" at bounding box center [469, 106] width 665 height 17
click at [201, 112] on button "Create" at bounding box center [469, 106] width 665 height 17
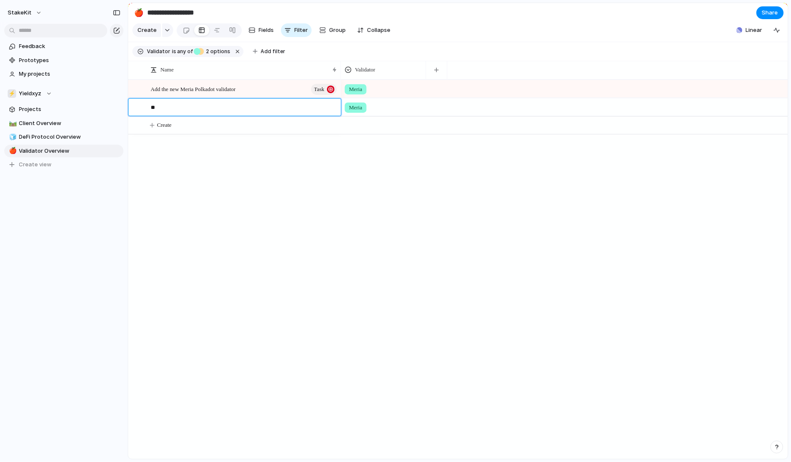
type textarea "*"
type textarea "**********"
click at [347, 108] on div "Meria" at bounding box center [356, 108] width 22 height 10
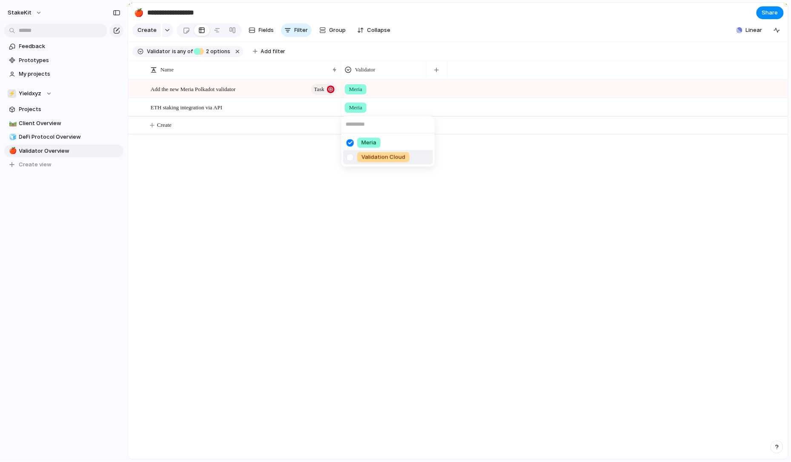
click at [362, 155] on span "Validation Cloud" at bounding box center [384, 157] width 44 height 9
click at [350, 141] on div "Meria Meria Validation Cloud" at bounding box center [564, 270] width 447 height 380
click at [366, 111] on div "Meria" at bounding box center [356, 108] width 22 height 10
click at [353, 144] on div at bounding box center [350, 142] width 15 height 15
click at [347, 181] on div "Meria Validation Cloud" at bounding box center [395, 231] width 791 height 462
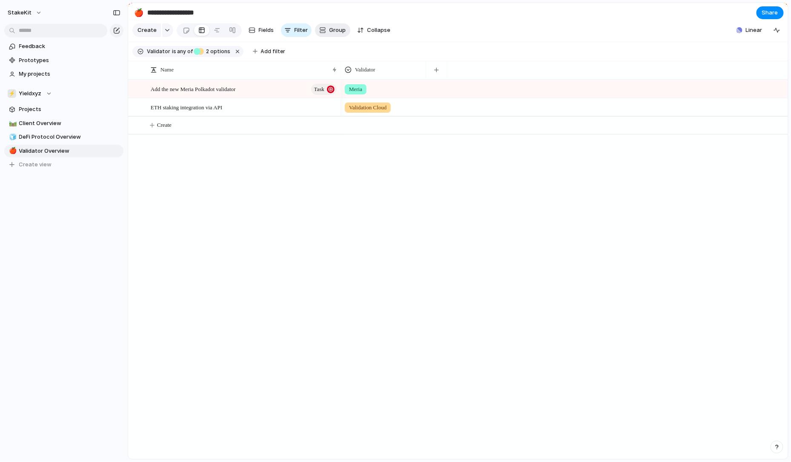
click at [327, 32] on button "Group" at bounding box center [332, 30] width 35 height 14
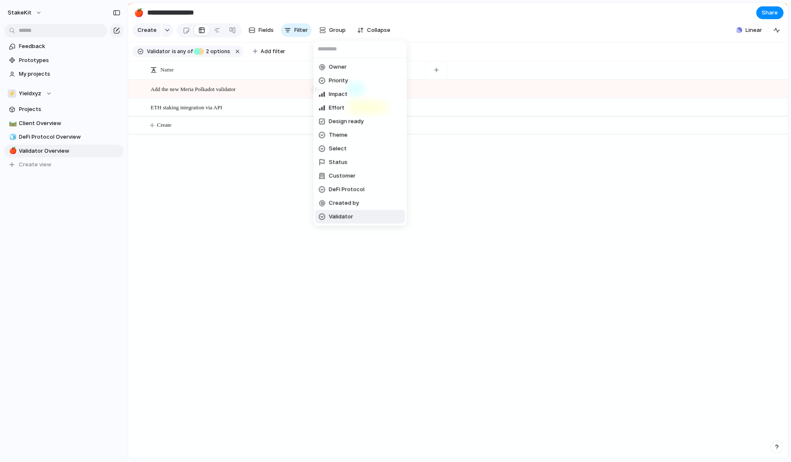
click at [347, 215] on span "Validator" at bounding box center [341, 217] width 24 height 9
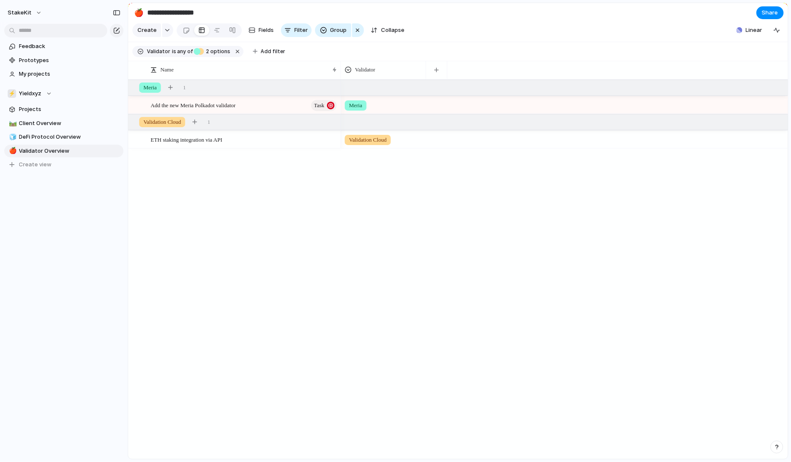
click at [301, 215] on div "Add the new Meria Polkadot validator Task ETH staking integration via API Add t…" at bounding box center [458, 270] width 660 height 380
click at [297, 138] on div "ETH staking integration via API" at bounding box center [244, 139] width 187 height 17
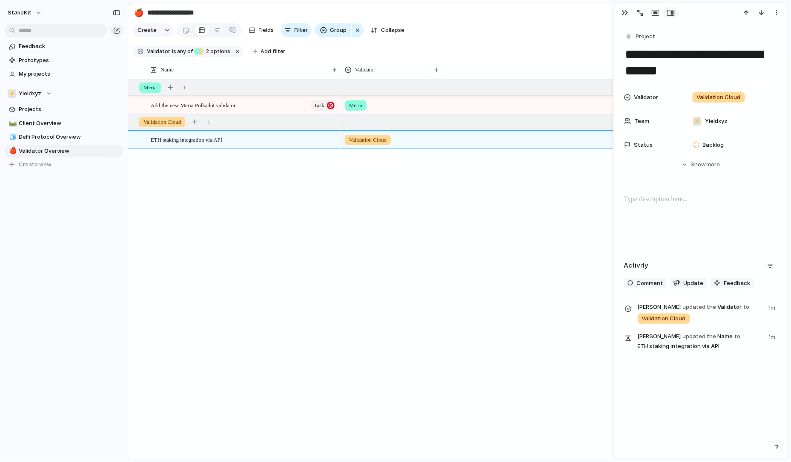
click at [636, 29] on div "**********" at bounding box center [701, 190] width 174 height 336
click at [636, 33] on span "Project" at bounding box center [646, 36] width 20 height 9
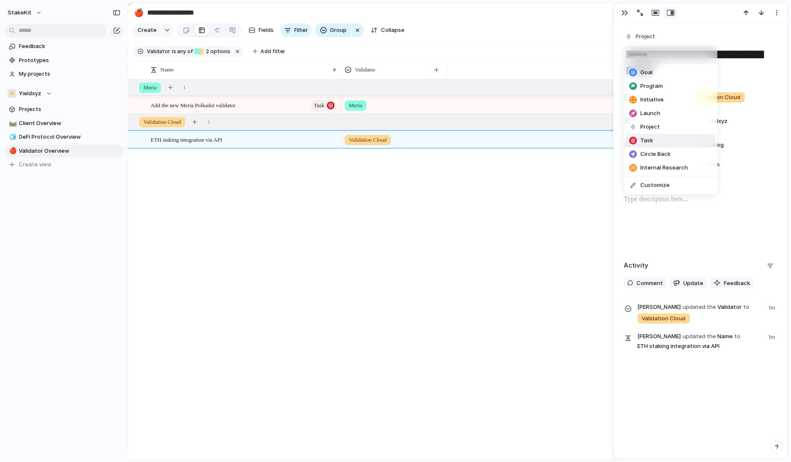
click at [651, 142] on span "Task" at bounding box center [647, 141] width 13 height 9
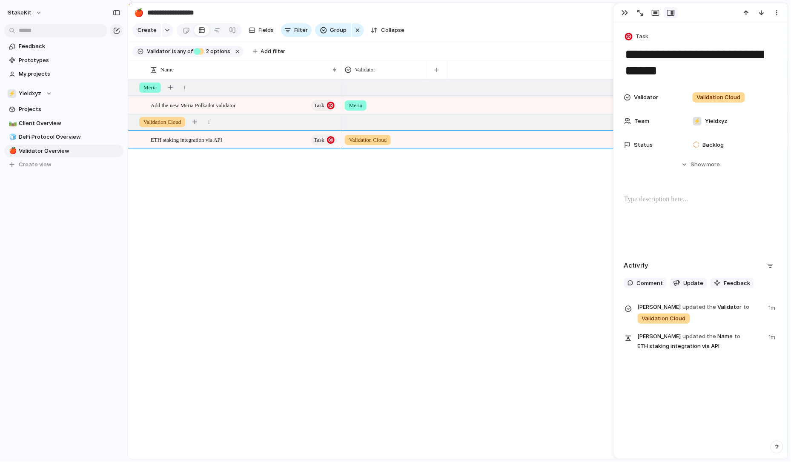
click at [401, 204] on div "Meria Validation Cloud" at bounding box center [564, 270] width 447 height 380
click at [694, 199] on p at bounding box center [700, 200] width 153 height 10
click at [634, 198] on p "**********" at bounding box center [700, 200] width 153 height 10
click at [709, 198] on p "**********" at bounding box center [700, 200] width 153 height 10
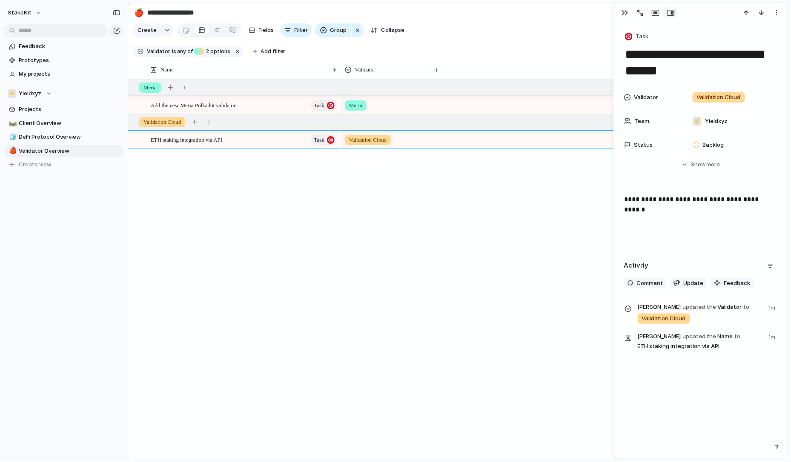
click at [563, 237] on div "Meria Validation Cloud" at bounding box center [564, 270] width 447 height 380
click at [626, 13] on div "button" at bounding box center [625, 12] width 7 height 7
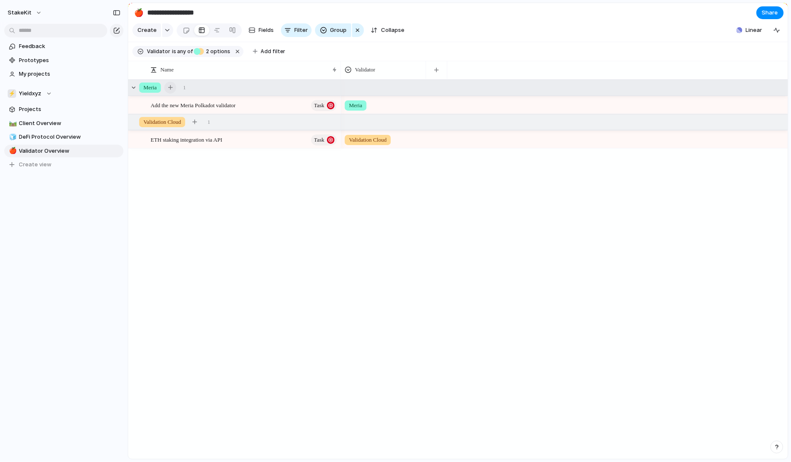
click at [172, 89] on div "button" at bounding box center [170, 87] width 5 height 5
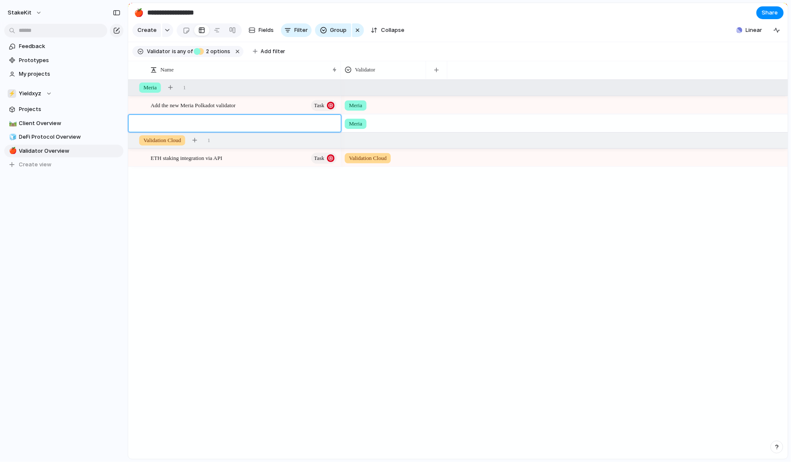
click at [196, 124] on textarea at bounding box center [243, 125] width 184 height 10
type textarea "*"
type textarea "**********"
click at [294, 123] on div "Fix the Ethereum Stakewise logo" at bounding box center [244, 123] width 187 height 17
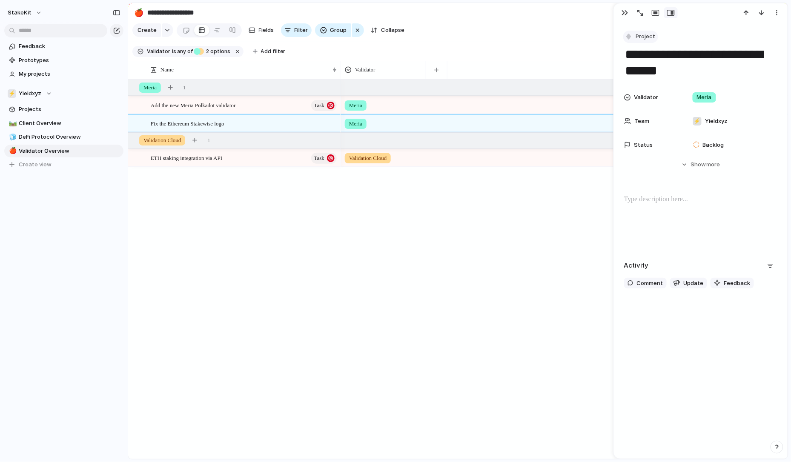
click at [640, 37] on span "Project" at bounding box center [646, 36] width 20 height 9
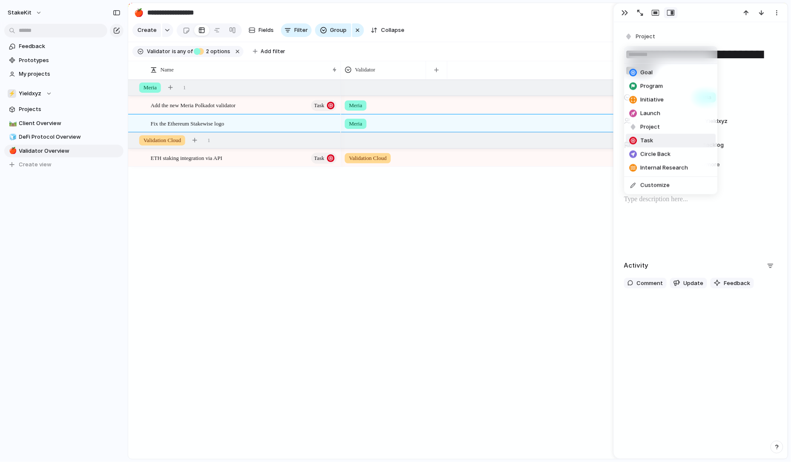
click at [644, 142] on span "Task" at bounding box center [647, 141] width 13 height 9
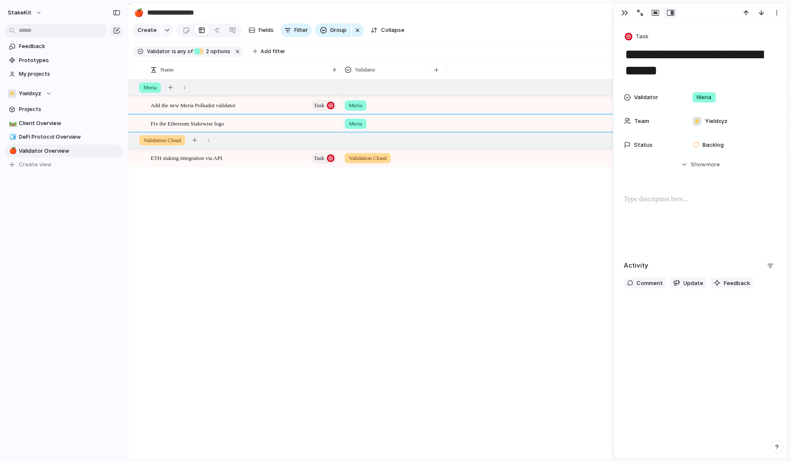
click at [423, 207] on div "Meria Validation Cloud Meria" at bounding box center [564, 270] width 447 height 380
click at [619, 9] on div at bounding box center [647, 12] width 61 height 11
click at [224, 121] on span "Fix the Ethereum Stakewise logo" at bounding box center [188, 123] width 74 height 10
type textarea "**********"
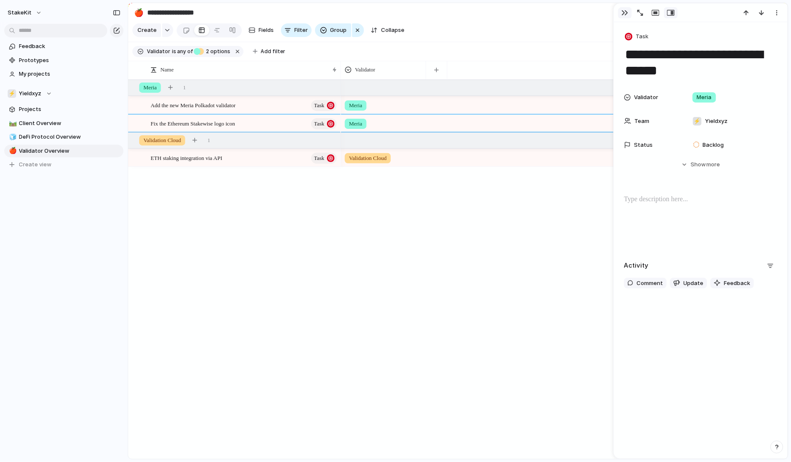
click at [623, 12] on div "button" at bounding box center [625, 12] width 7 height 7
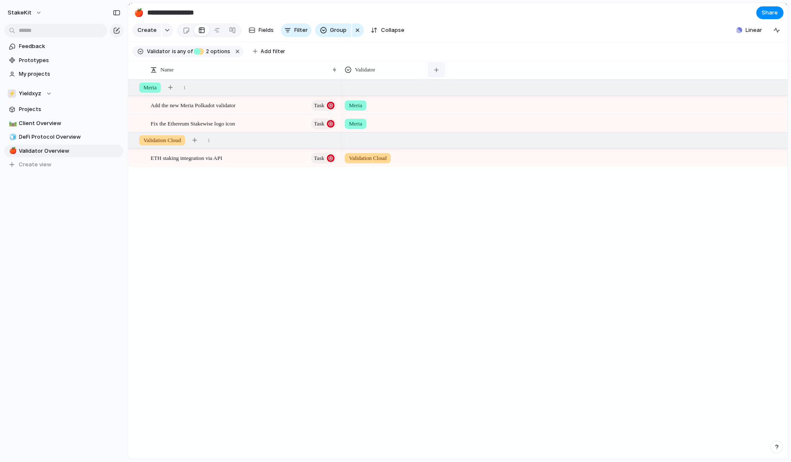
click at [443, 70] on button "button" at bounding box center [436, 69] width 17 height 15
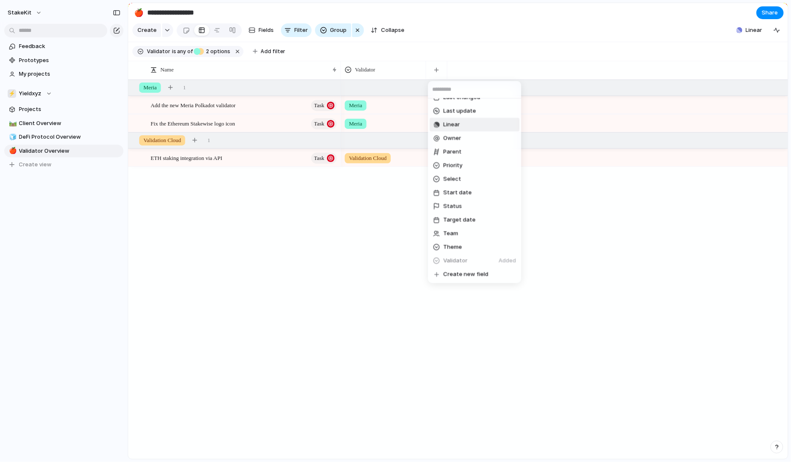
scroll to position [146, 0]
click at [471, 128] on li "Linear" at bounding box center [475, 125] width 90 height 14
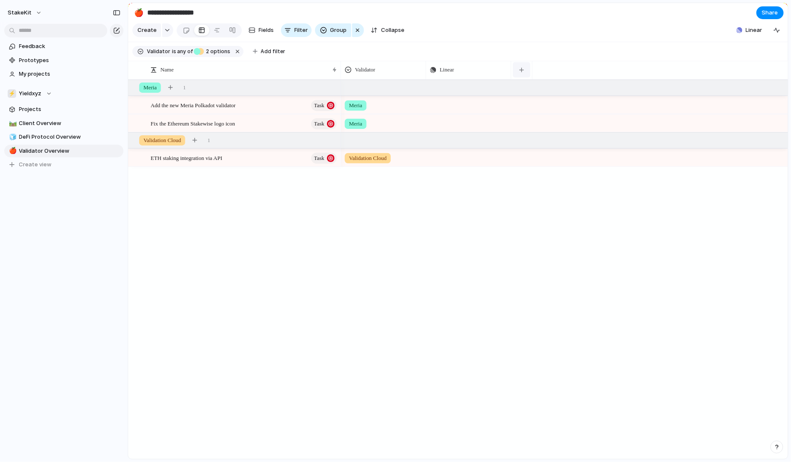
click at [527, 67] on button "button" at bounding box center [521, 69] width 17 height 15
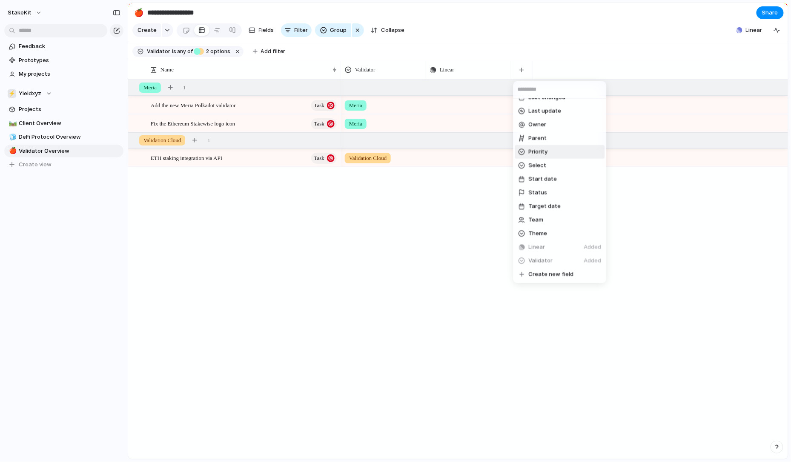
click at [556, 148] on li "Priority" at bounding box center [560, 152] width 90 height 14
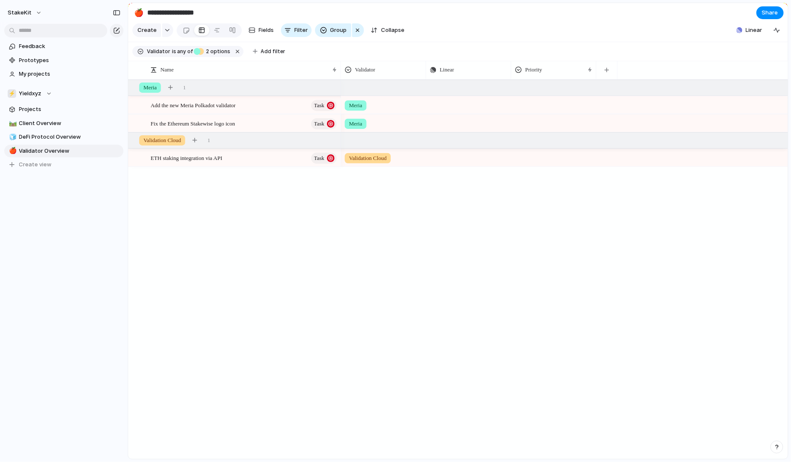
click at [537, 101] on div at bounding box center [554, 104] width 84 height 14
click at [534, 155] on div "High" at bounding box center [527, 155] width 20 height 10
click at [546, 124] on div at bounding box center [554, 122] width 84 height 14
click at [545, 171] on li "High" at bounding box center [559, 174] width 90 height 14
click at [545, 162] on div at bounding box center [554, 156] width 84 height 14
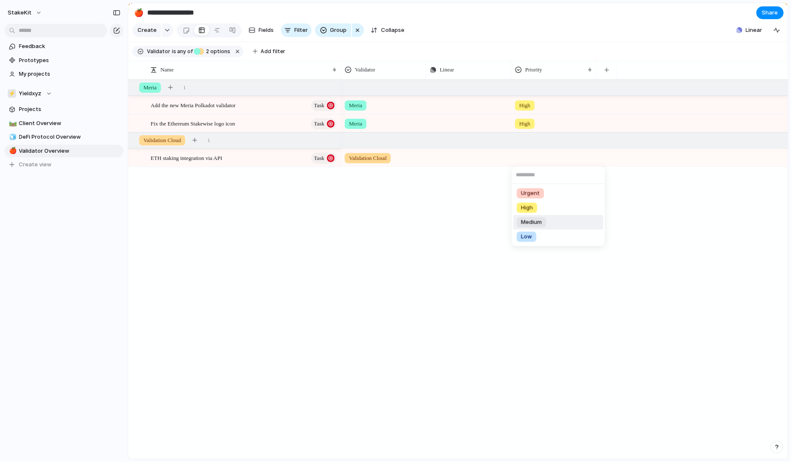
click at [537, 224] on span "Medium" at bounding box center [531, 222] width 21 height 9
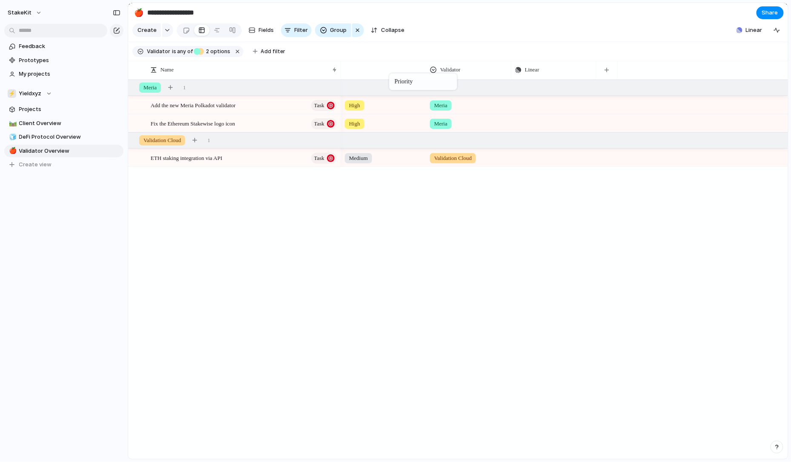
drag, startPoint x: 547, startPoint y: 72, endPoint x: 370, endPoint y: 73, distance: 177.6
click at [69, 106] on span "Projects" at bounding box center [69, 109] width 101 height 9
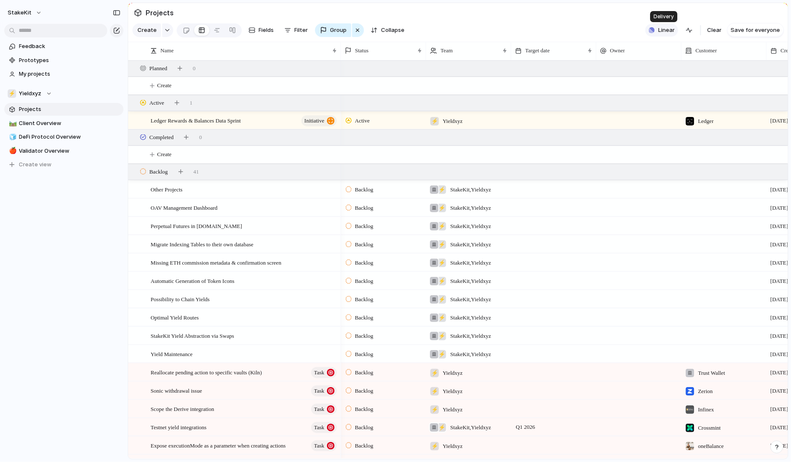
click at [675, 31] on span "Linear" at bounding box center [666, 30] width 17 height 9
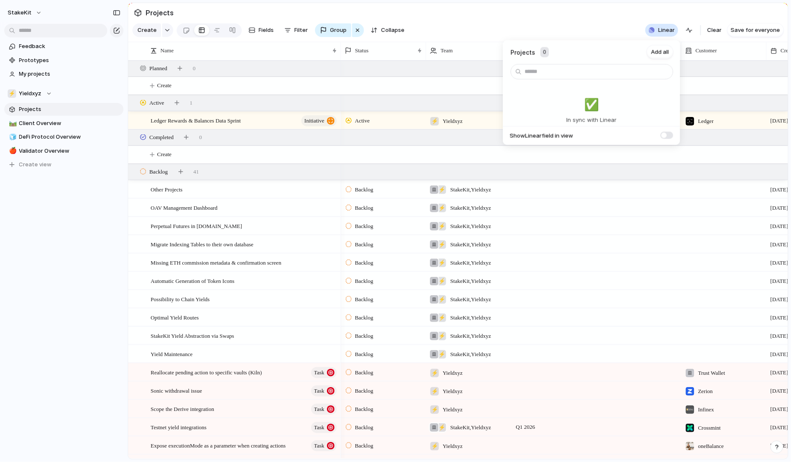
click at [610, 33] on div "Projects 0 Add all ✅️ In sync with Linear Show Linear field in view" at bounding box center [395, 231] width 791 height 462
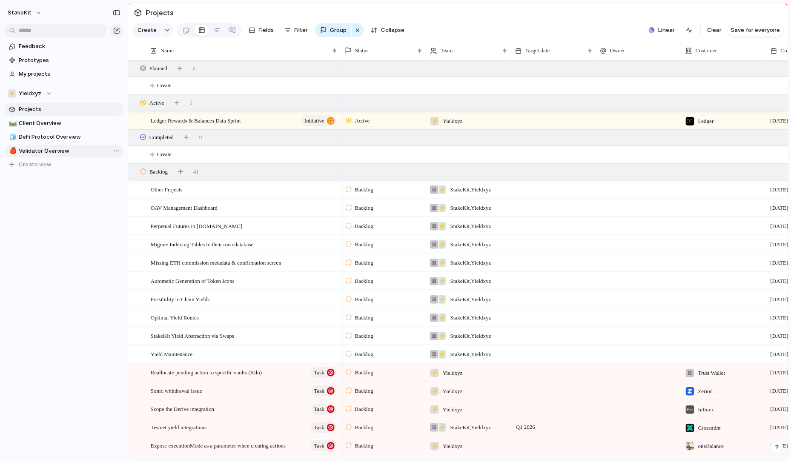
click at [77, 145] on link "🍎 Validator Overview" at bounding box center [63, 151] width 119 height 13
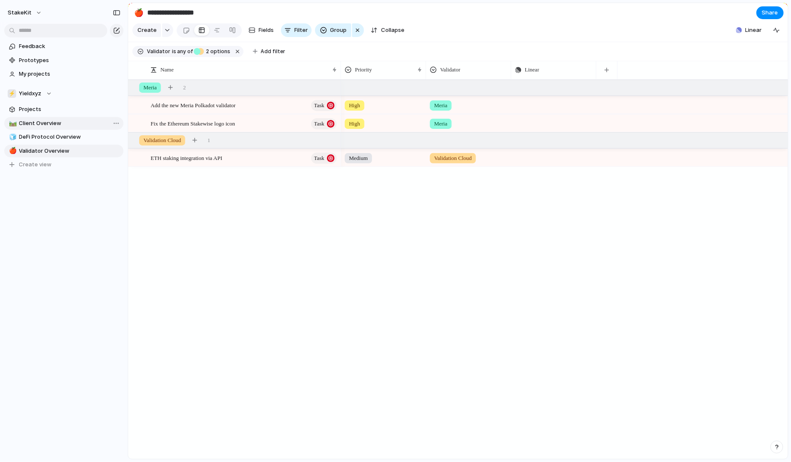
click at [48, 123] on span "Client Overview" at bounding box center [69, 123] width 101 height 9
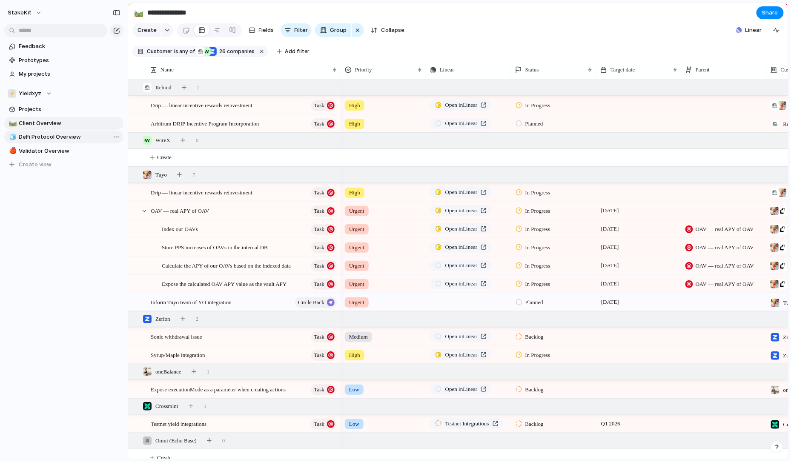
click at [48, 132] on link "🧊 DeFi Protocol Overview" at bounding box center [63, 137] width 119 height 13
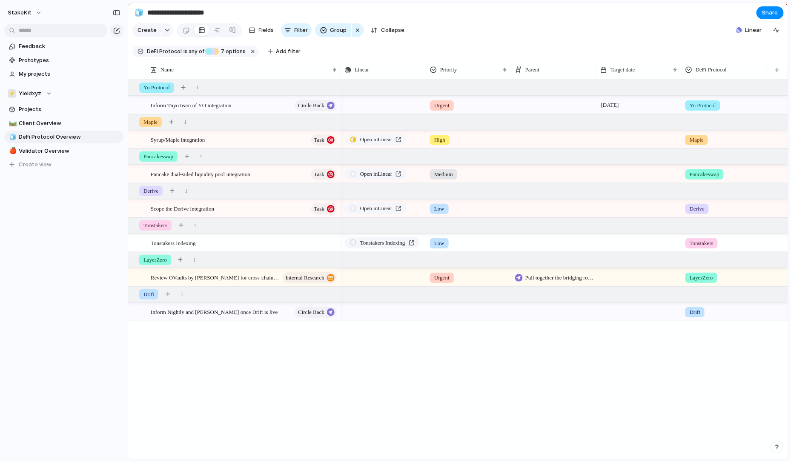
click at [448, 104] on span "Urgent" at bounding box center [441, 105] width 15 height 9
click at [445, 154] on span "High" at bounding box center [442, 155] width 12 height 9
click at [440, 309] on div at bounding box center [469, 311] width 84 height 14
click at [451, 363] on div "High" at bounding box center [442, 362] width 20 height 10
click at [410, 357] on div "Push High 15 September Yo Protocol Open in Linear High Maple Open in Linear Med…" at bounding box center [564, 270] width 447 height 380
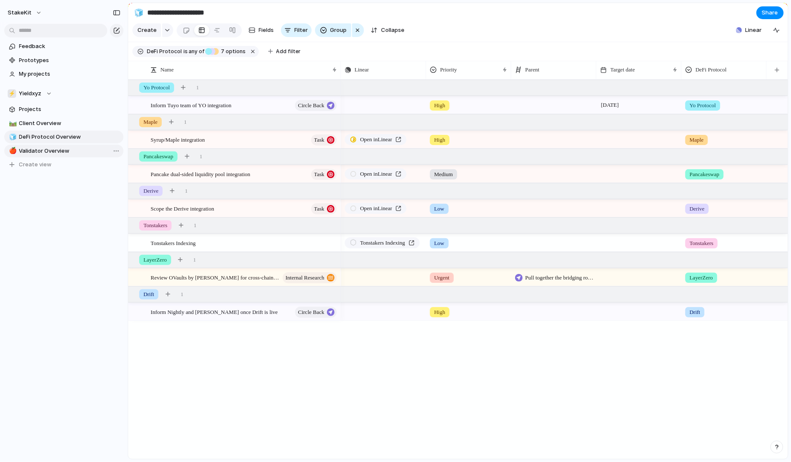
click at [54, 151] on span "Validator Overview" at bounding box center [69, 151] width 101 height 9
type input "**********"
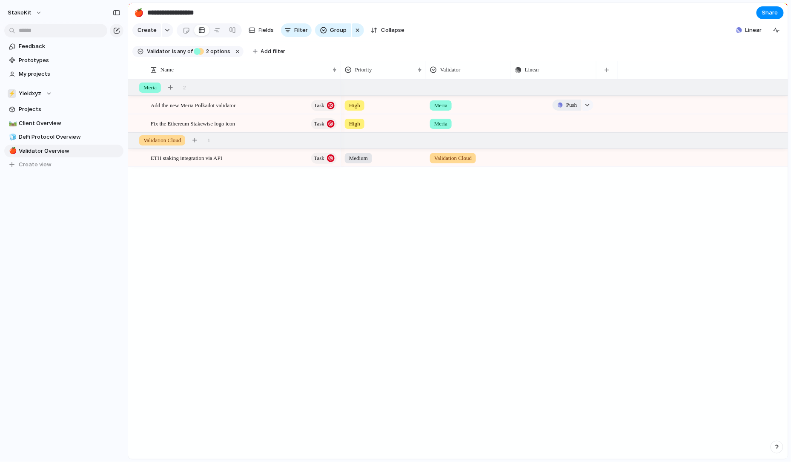
click at [568, 106] on span "Push" at bounding box center [571, 105] width 11 height 9
click at [655, 242] on div "Project Issue" at bounding box center [395, 231] width 791 height 462
click at [235, 53] on button "button" at bounding box center [238, 51] width 11 height 11
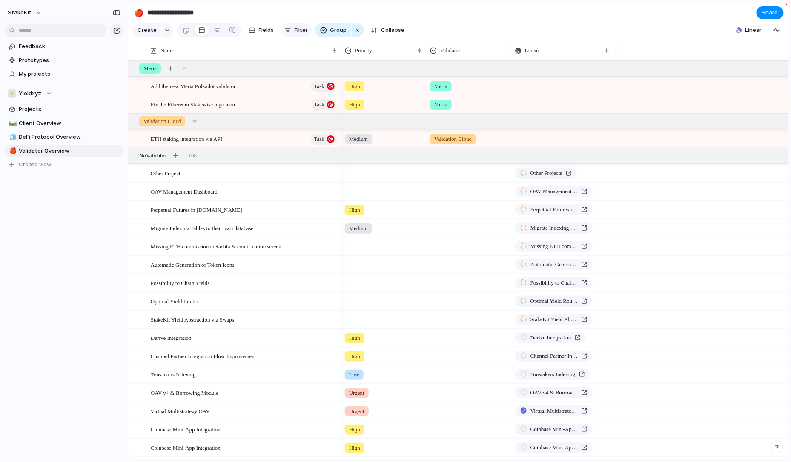
click at [290, 33] on button "Filter" at bounding box center [296, 30] width 31 height 14
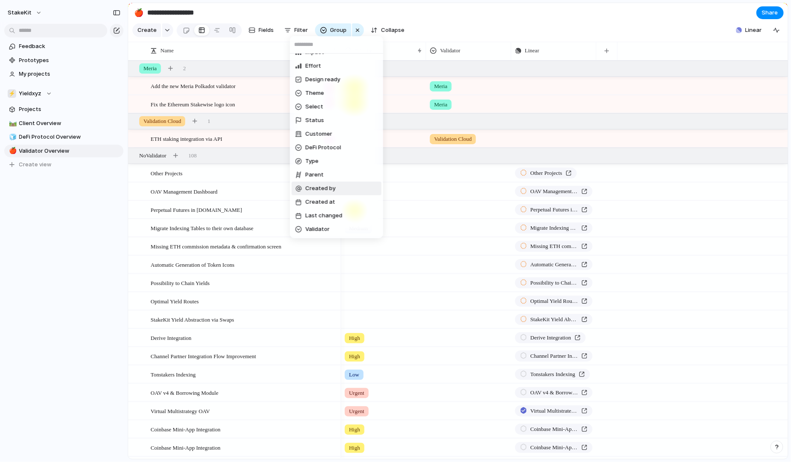
scroll to position [78, 0]
click at [316, 229] on span "Validator" at bounding box center [317, 229] width 24 height 9
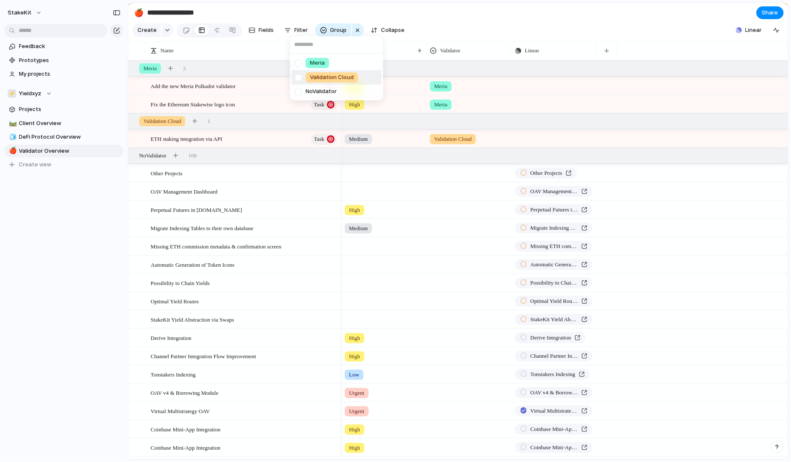
click at [301, 77] on div at bounding box center [298, 77] width 15 height 15
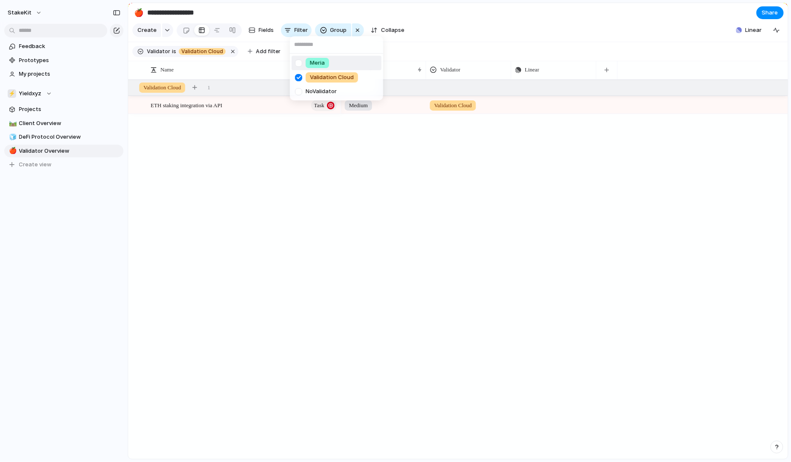
click at [300, 60] on div at bounding box center [298, 63] width 15 height 15
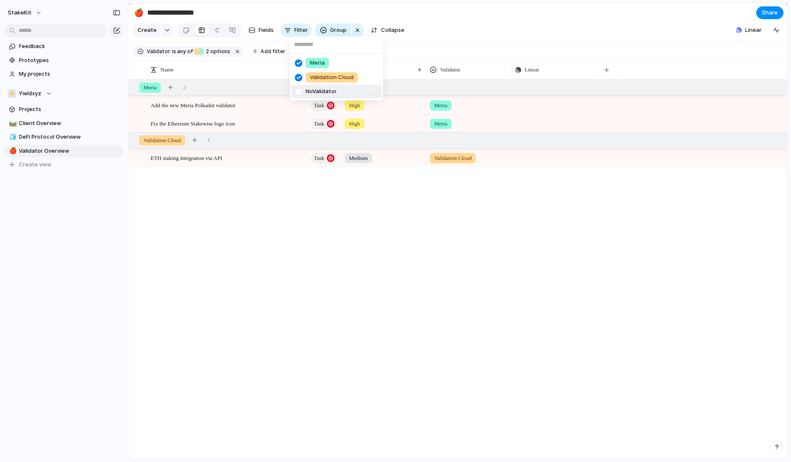
click at [430, 187] on div "Meria Validation Cloud No Validator" at bounding box center [395, 231] width 791 height 462
click at [455, 101] on div "Meria" at bounding box center [469, 104] width 84 height 14
type input "*********"
click at [472, 104] on span "Luganodes" at bounding box center [471, 105] width 24 height 9
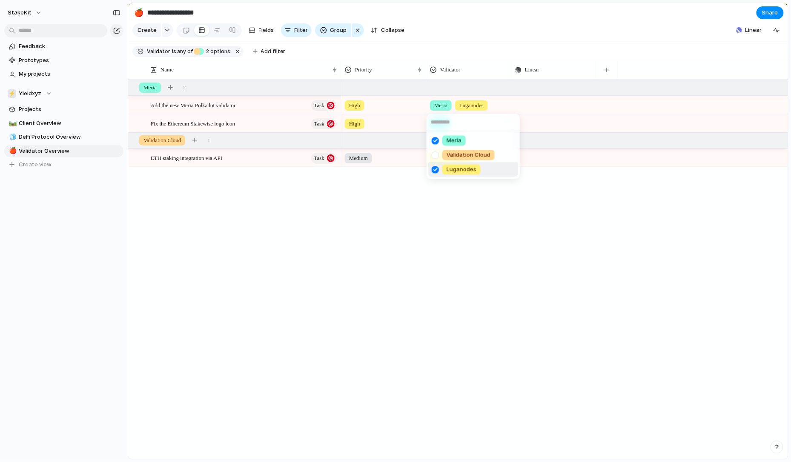
click at [434, 168] on div at bounding box center [435, 169] width 15 height 15
click at [242, 66] on div "Meria Validation Cloud Luganodes" at bounding box center [395, 231] width 791 height 462
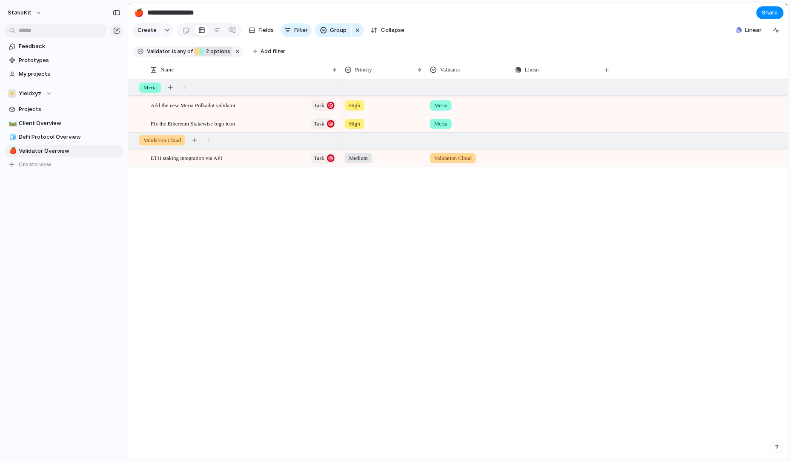
click at [216, 54] on span "2 options" at bounding box center [217, 52] width 27 height 8
click at [245, 112] on span "Luganodes" at bounding box center [251, 113] width 30 height 9
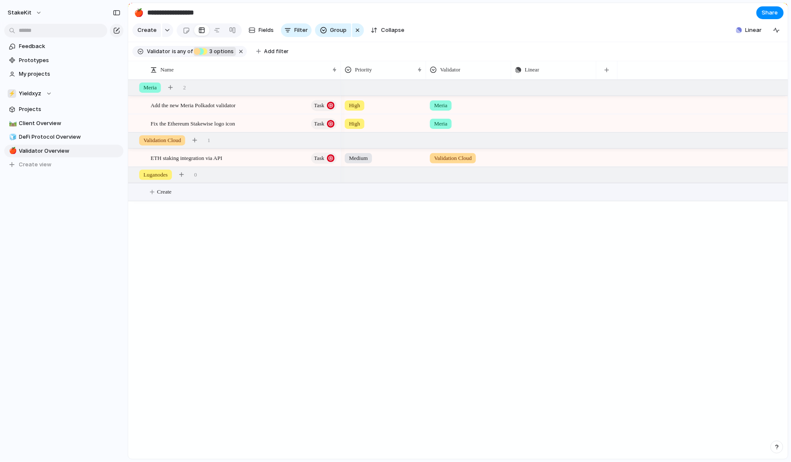
click at [153, 191] on button "Create" at bounding box center [469, 192] width 665 height 17
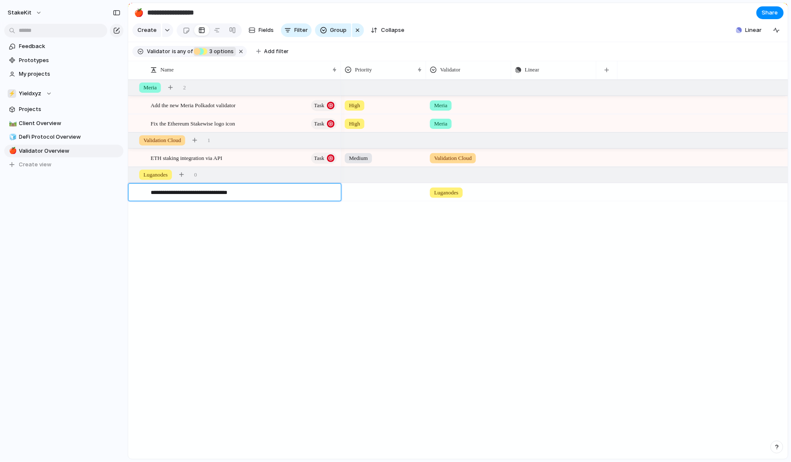
type textarea "**********"
click at [373, 193] on div at bounding box center [384, 191] width 84 height 14
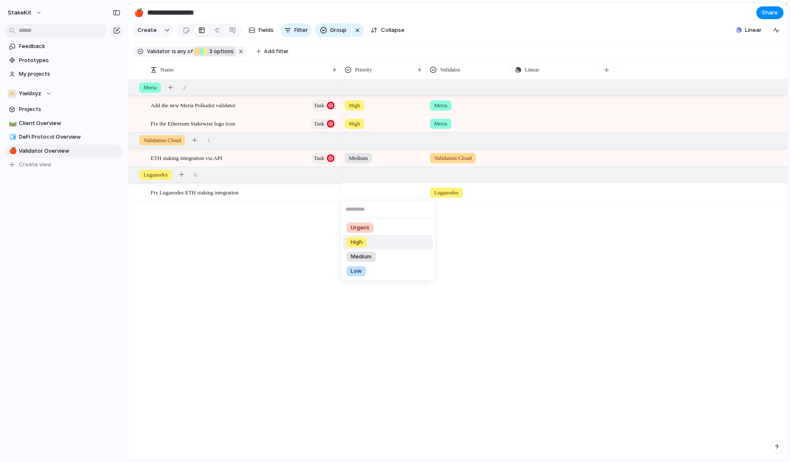
click at [358, 249] on li "High" at bounding box center [388, 242] width 90 height 14
click at [326, 191] on div at bounding box center [330, 192] width 14 height 11
click at [287, 196] on div "Fix Luganodes ETH staking integration" at bounding box center [244, 192] width 187 height 17
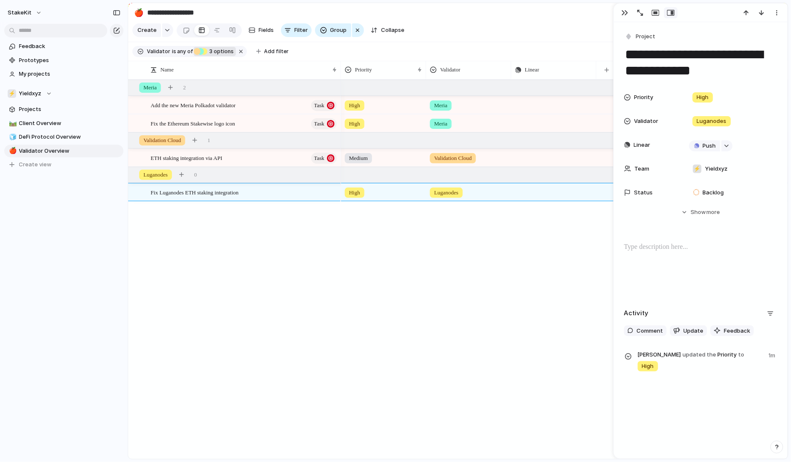
click at [650, 30] on div "**********" at bounding box center [701, 200] width 174 height 357
click at [649, 32] on button "Project" at bounding box center [640, 37] width 35 height 12
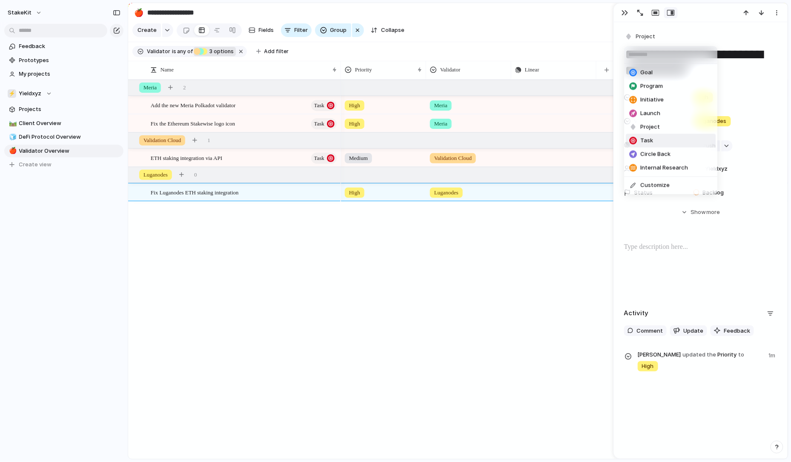
click at [656, 142] on li "Task" at bounding box center [671, 141] width 90 height 14
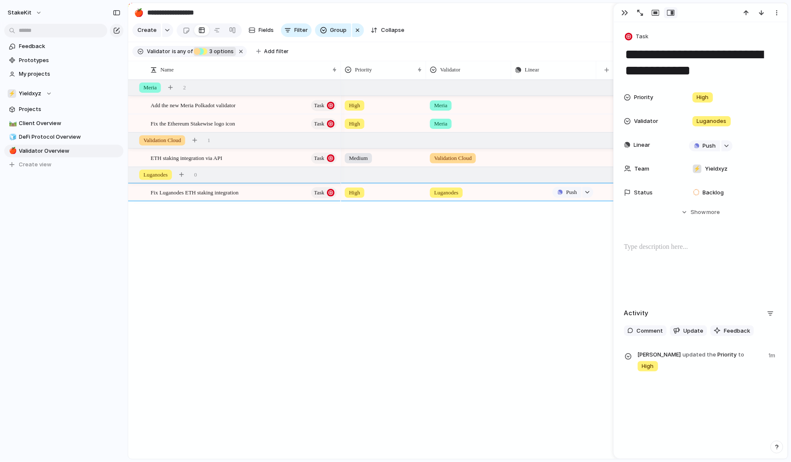
click at [528, 190] on div "Push" at bounding box center [554, 192] width 84 height 17
click at [588, 192] on div "button" at bounding box center [588, 192] width 6 height 3
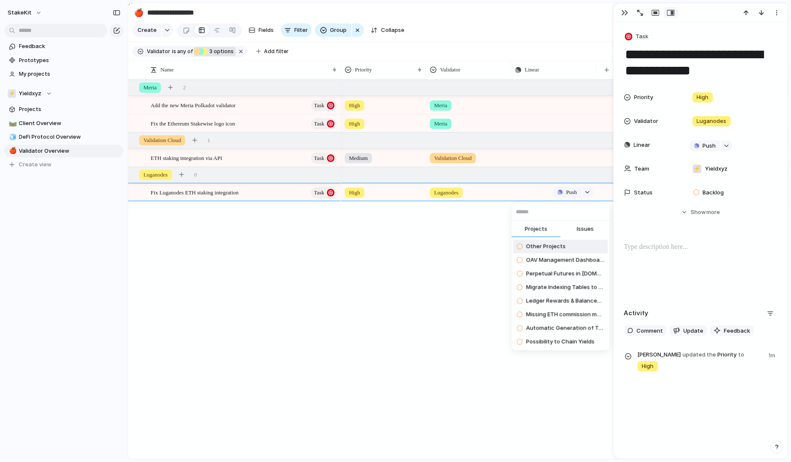
click at [580, 229] on span "Issues" at bounding box center [585, 229] width 17 height 9
click at [580, 209] on input "text" at bounding box center [561, 212] width 98 height 17
paste input "**********"
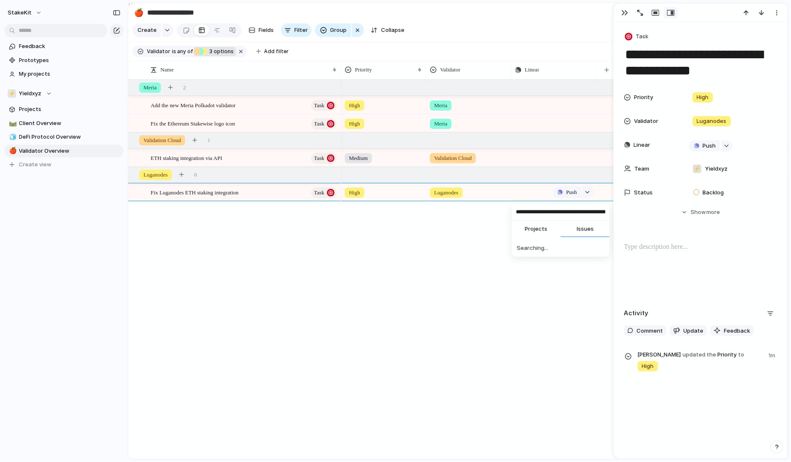
click at [576, 217] on input "**********" at bounding box center [561, 212] width 98 height 17
type input "*****"
click at [564, 251] on li "Fix Luganodes ETH Native Staking integration" at bounding box center [561, 247] width 95 height 14
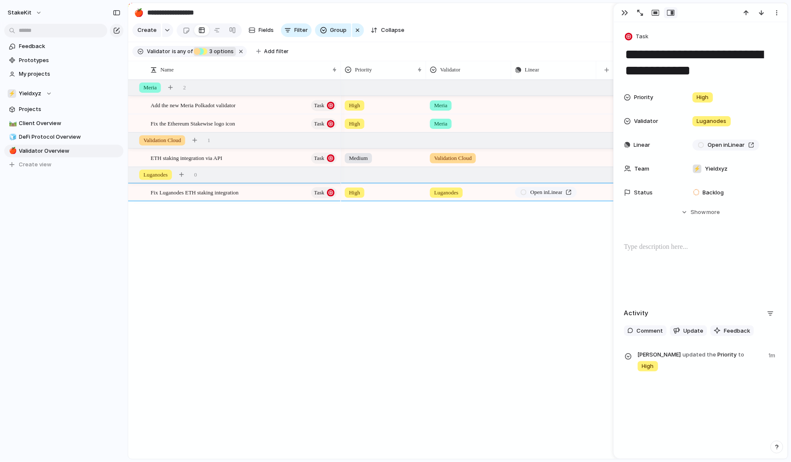
click at [574, 210] on div "Medium Validation Cloud Push High Meria Push High Meria Push High Luganodes Ope…" at bounding box center [564, 270] width 447 height 380
click at [622, 9] on button "button" at bounding box center [625, 12] width 14 height 11
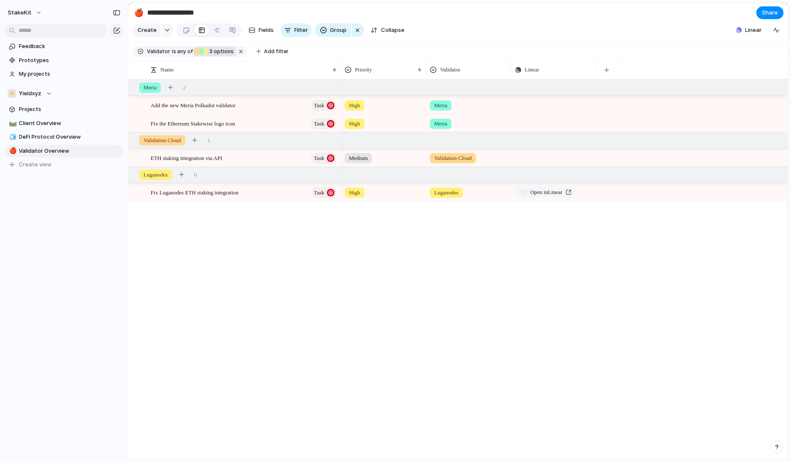
click at [229, 50] on span "3 options" at bounding box center [220, 52] width 27 height 8
click at [280, 58] on input "text" at bounding box center [275, 62] width 93 height 17
type input "*"
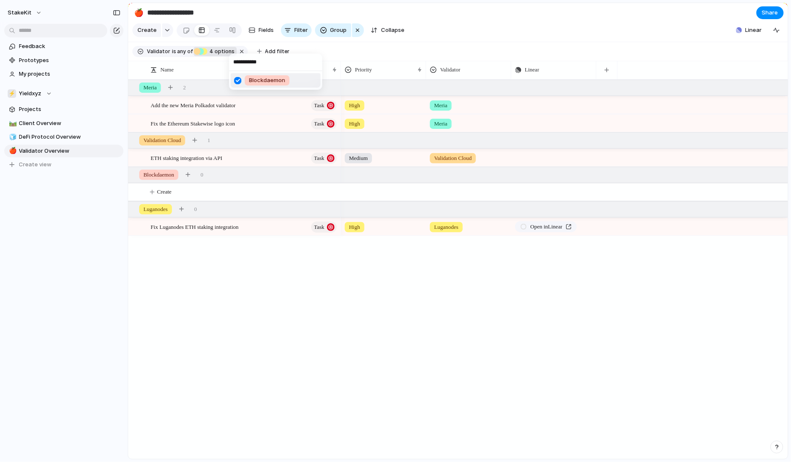
type input "**********"
click at [167, 187] on div "**********" at bounding box center [395, 231] width 791 height 462
click at [164, 192] on span "Create" at bounding box center [164, 192] width 14 height 9
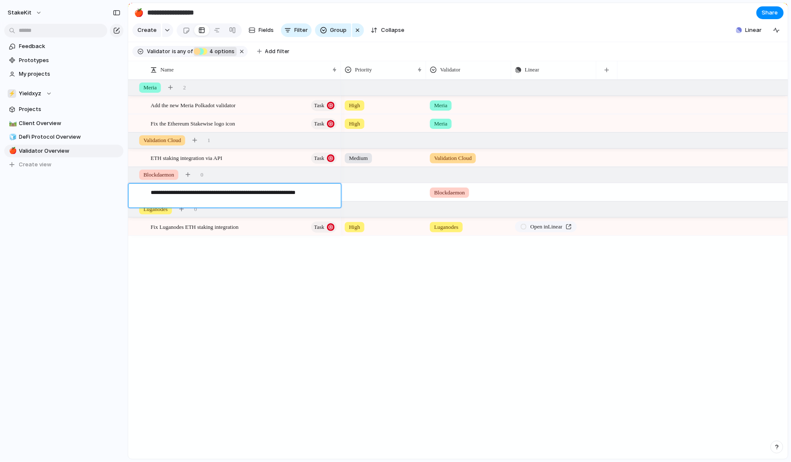
type textarea "**********"
click at [194, 174] on button "button" at bounding box center [188, 175] width 12 height 12
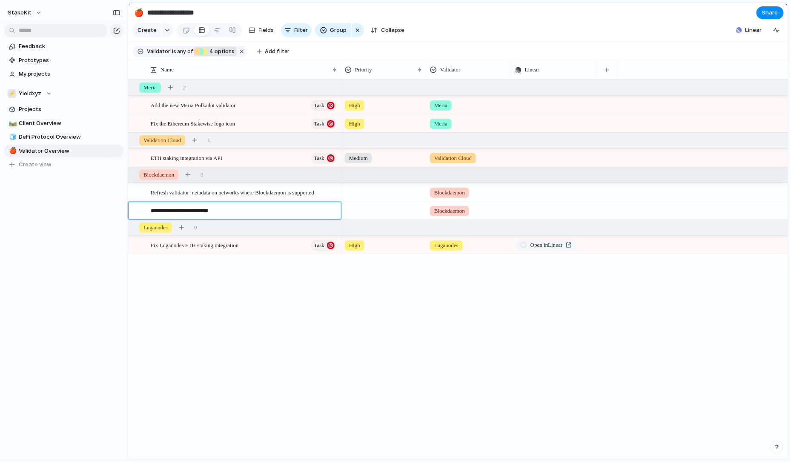
type textarea "**********"
click at [330, 189] on div at bounding box center [330, 192] width 14 height 11
click at [296, 201] on div "Refresh validator metadata on networks where Blockdaemon is supported" at bounding box center [234, 193] width 213 height 18
click at [295, 205] on div "Update Blockdaemon logo icon" at bounding box center [244, 210] width 187 height 17
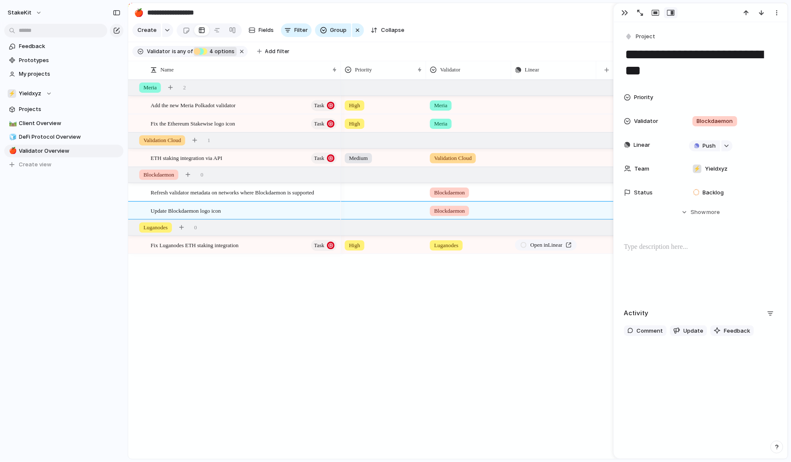
click at [640, 30] on div "**********" at bounding box center [701, 183] width 174 height 323
click at [638, 33] on span "Project" at bounding box center [646, 36] width 20 height 9
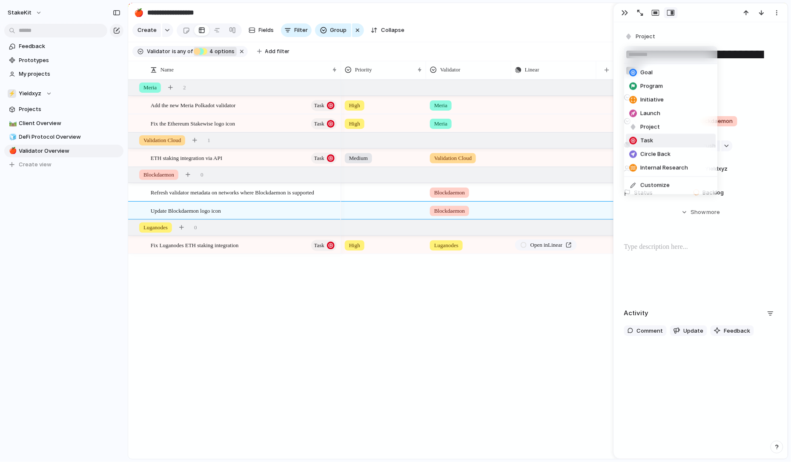
click at [648, 141] on span "Task" at bounding box center [647, 141] width 13 height 9
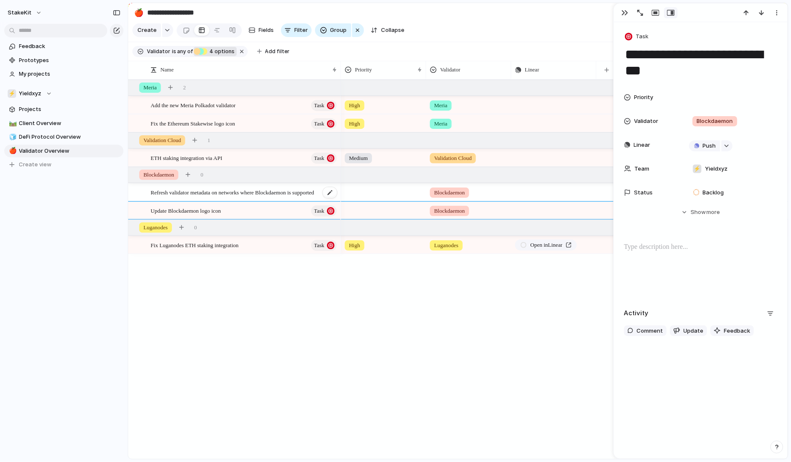
click at [300, 190] on span "Refresh validator metadata on networks where Blockdaemon is supported" at bounding box center [233, 192] width 164 height 10
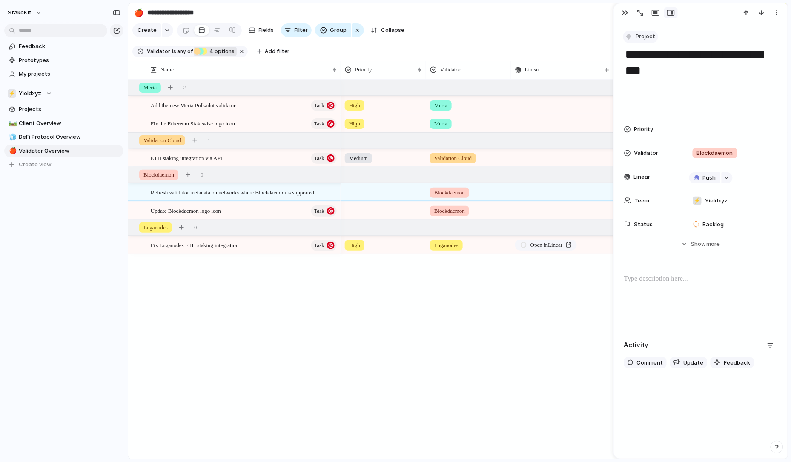
click at [638, 41] on button "Project" at bounding box center [640, 37] width 35 height 12
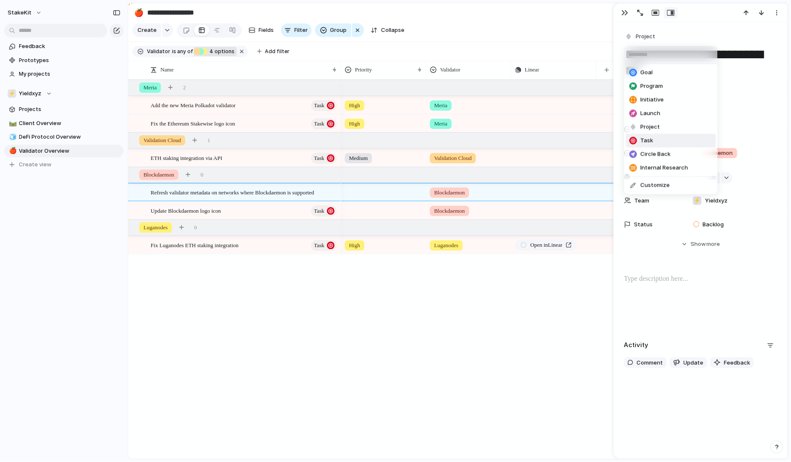
click at [644, 142] on span "Task" at bounding box center [647, 141] width 13 height 9
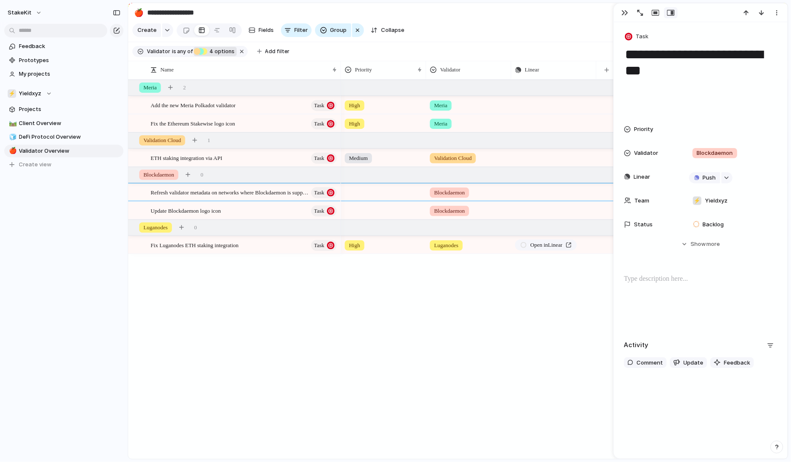
click at [225, 53] on span "4 options" at bounding box center [221, 52] width 28 height 8
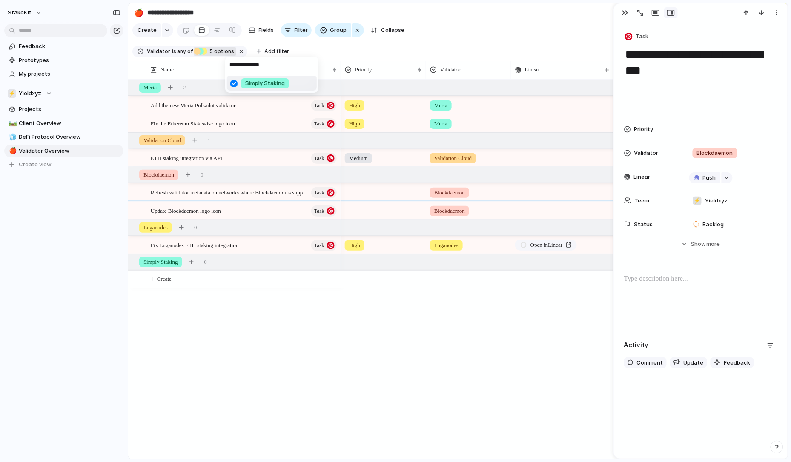
type input "**********"
click at [166, 281] on div "**********" at bounding box center [395, 231] width 791 height 462
click at [166, 281] on span "Create" at bounding box center [164, 279] width 14 height 9
click at [199, 213] on span "Update Blockdaemon logo icon" at bounding box center [186, 211] width 70 height 10
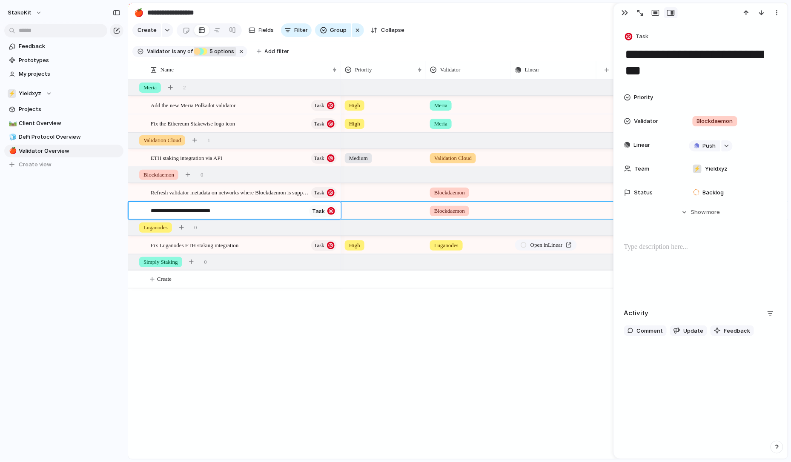
click at [199, 213] on textarea "**********" at bounding box center [228, 212] width 155 height 10
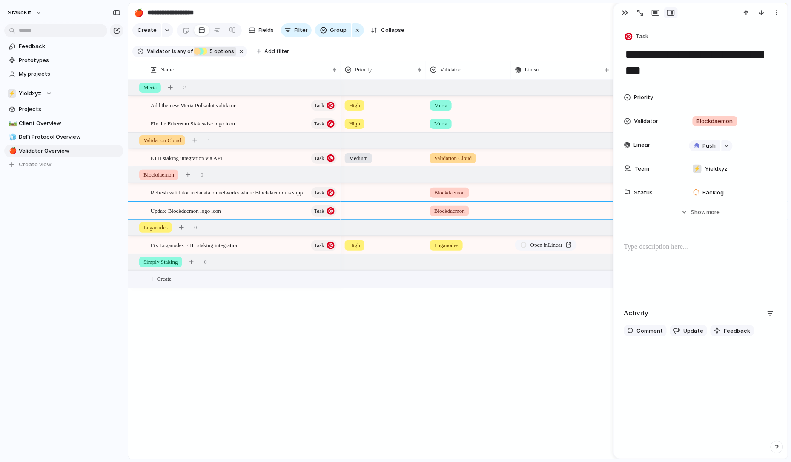
click at [207, 280] on button "Create" at bounding box center [469, 279] width 665 height 17
type textarea "**********"
click at [370, 203] on div at bounding box center [384, 209] width 84 height 14
click at [365, 259] on div "High" at bounding box center [357, 261] width 20 height 10
click at [358, 281] on div at bounding box center [384, 278] width 84 height 14
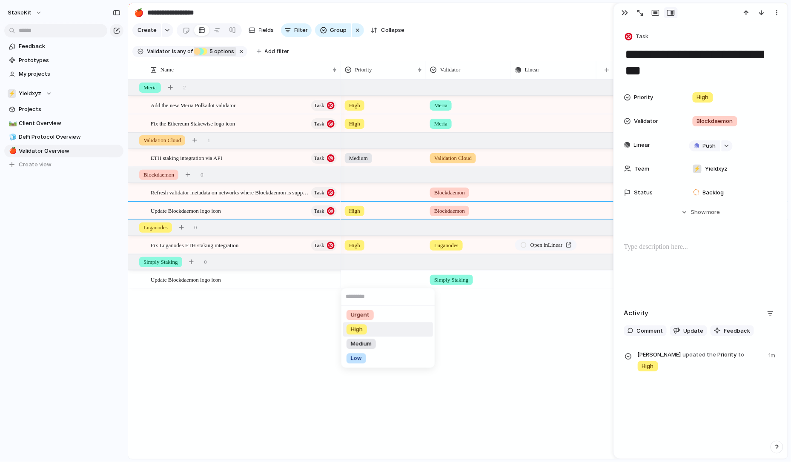
click at [359, 332] on span "High" at bounding box center [357, 330] width 12 height 9
click at [360, 191] on div at bounding box center [384, 191] width 84 height 14
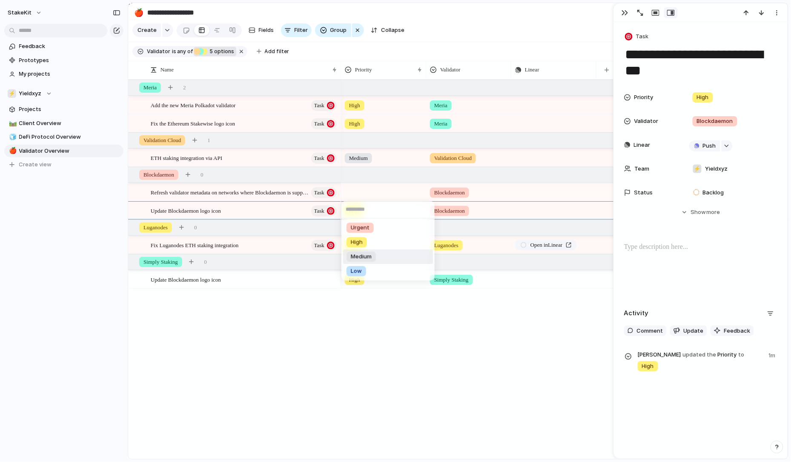
click at [370, 256] on span "Medium" at bounding box center [361, 257] width 21 height 9
click at [267, 279] on div "Update Blockdaemon logo icon" at bounding box center [244, 279] width 187 height 17
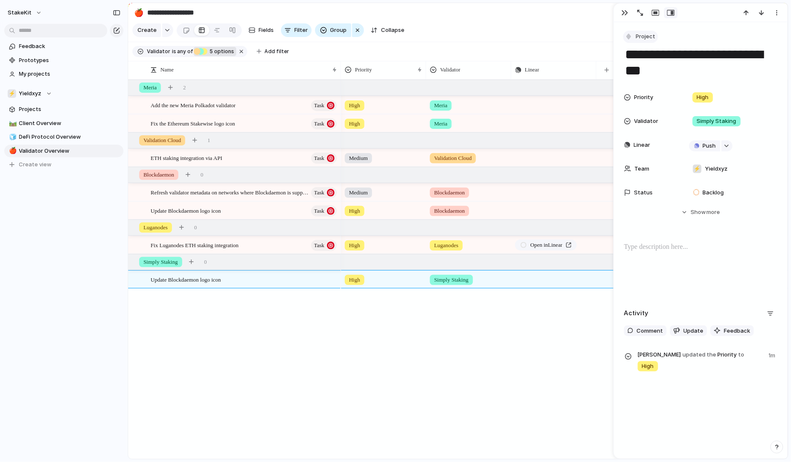
click at [629, 38] on div "button" at bounding box center [629, 37] width 8 height 8
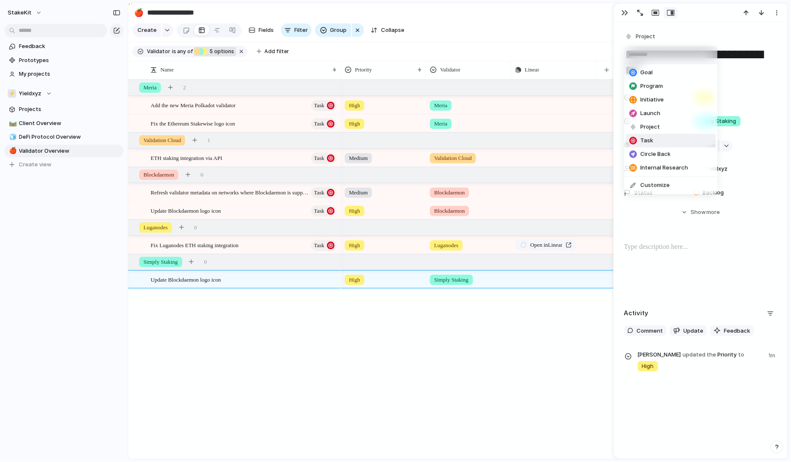
click at [650, 138] on span "Task" at bounding box center [647, 141] width 13 height 9
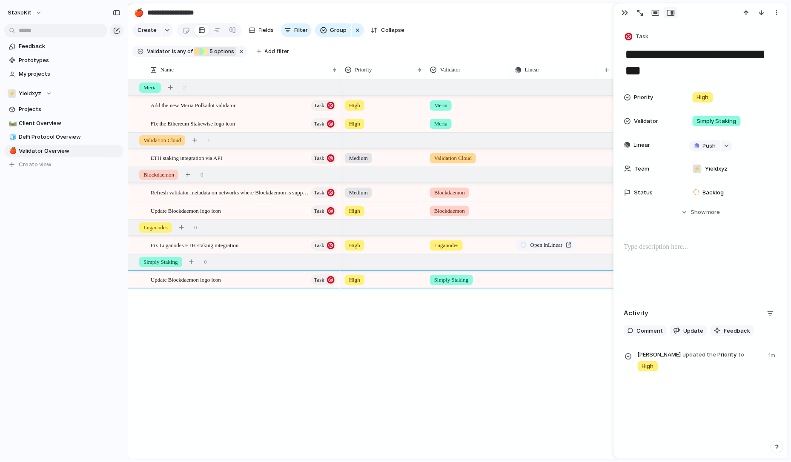
click at [447, 307] on div "Medium Validation Cloud Push High Meria Push High Meria Push High Luganodes Ope…" at bounding box center [564, 270] width 447 height 380
click at [67, 140] on span "DeFi Protocol Overview" at bounding box center [69, 137] width 101 height 9
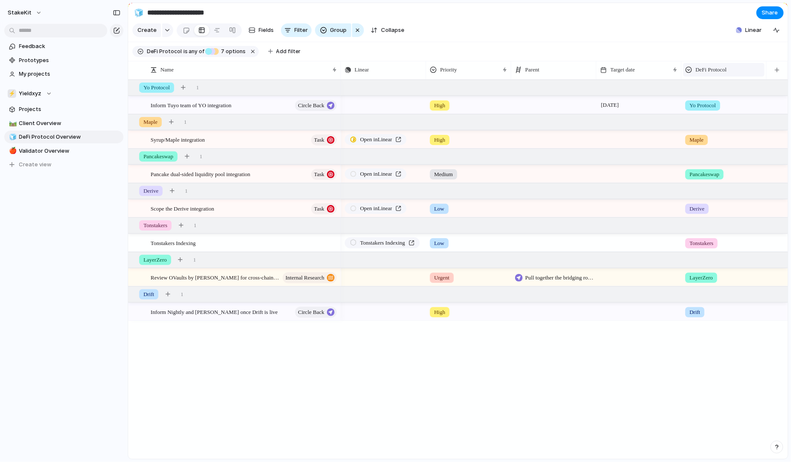
click at [738, 72] on div "DeFi Protocol" at bounding box center [724, 70] width 77 height 9
click at [714, 101] on li "Hide" at bounding box center [717, 103] width 63 height 14
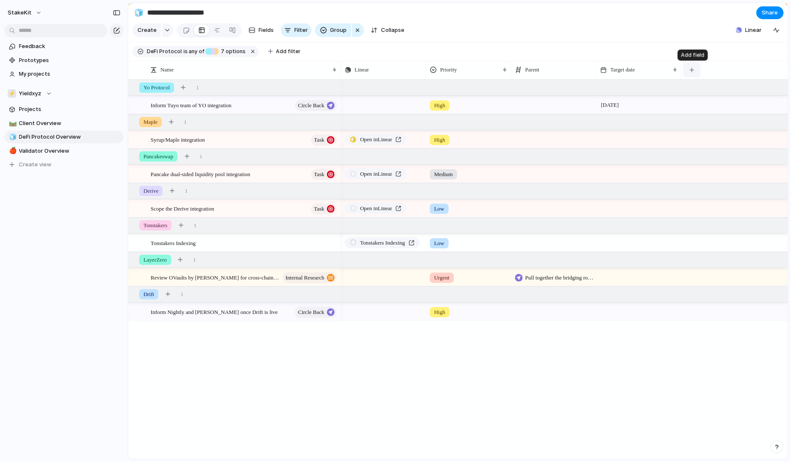
click at [697, 71] on button "button" at bounding box center [691, 69] width 17 height 15
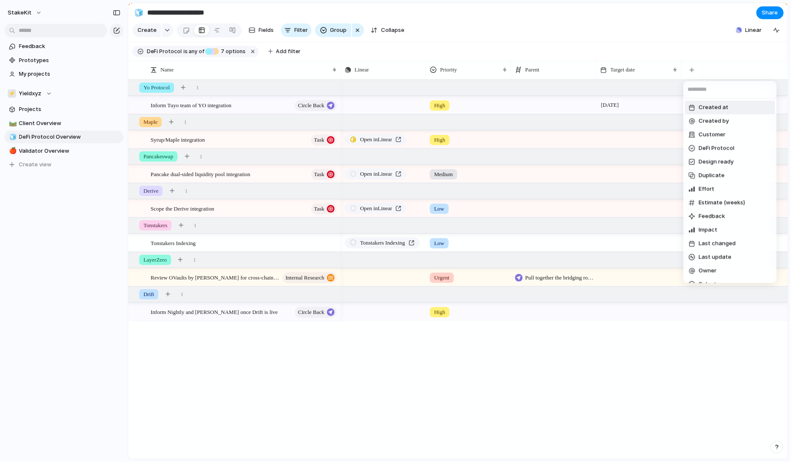
click at [629, 276] on div "Created at Created by Customer DeFi Protocol Design ready Duplicate Effort Esti…" at bounding box center [395, 231] width 791 height 462
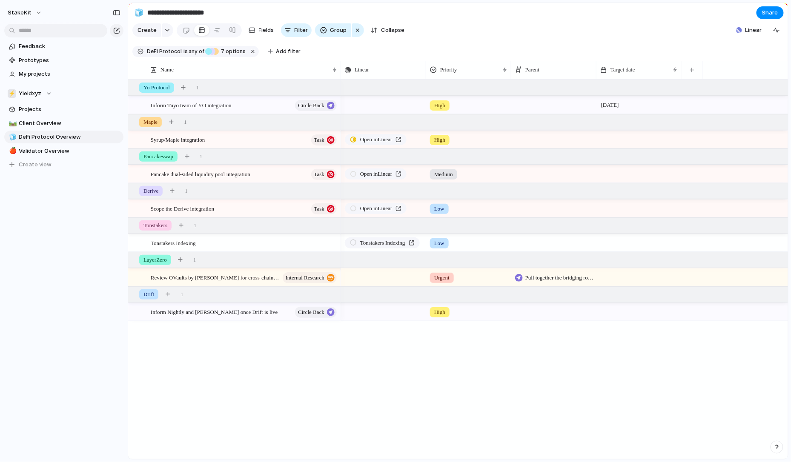
click at [629, 276] on div at bounding box center [639, 277] width 85 height 17
click at [49, 125] on span "Client Overview" at bounding box center [69, 123] width 101 height 9
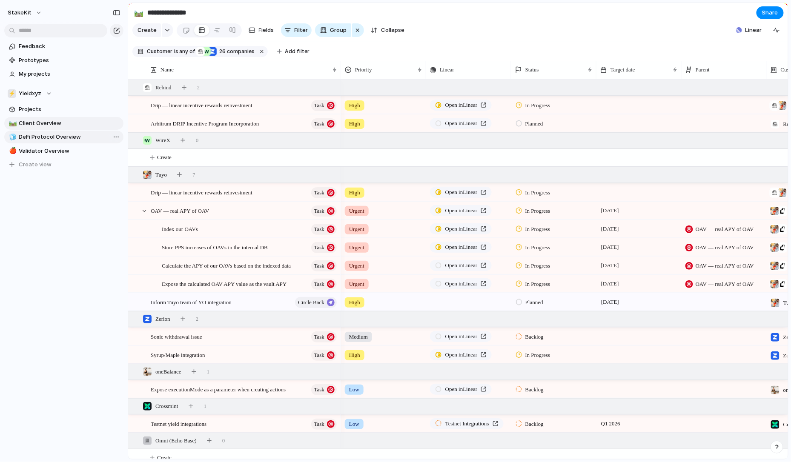
click at [73, 138] on span "DeFi Protocol Overview" at bounding box center [69, 137] width 101 height 9
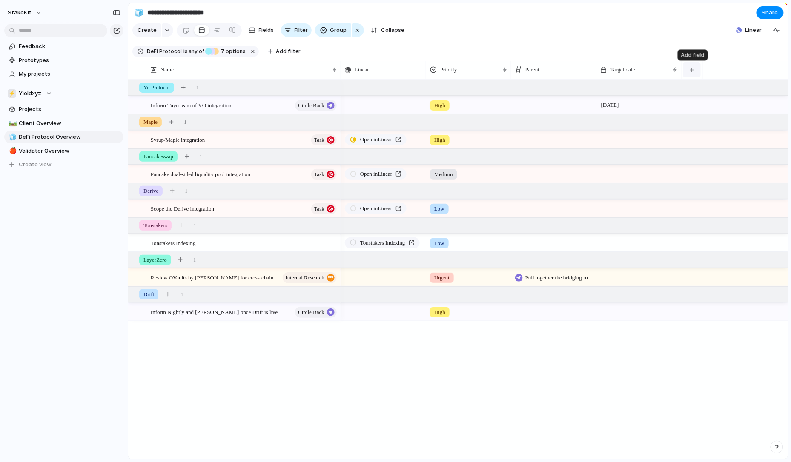
click at [691, 74] on button "button" at bounding box center [691, 69] width 17 height 15
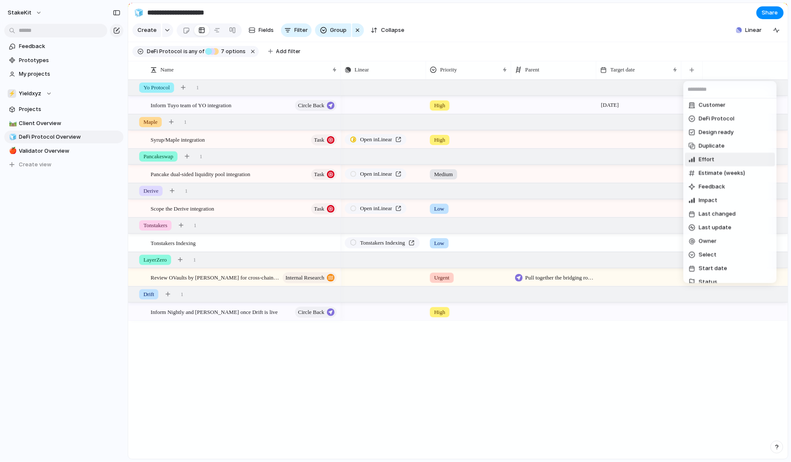
scroll to position [48, 0]
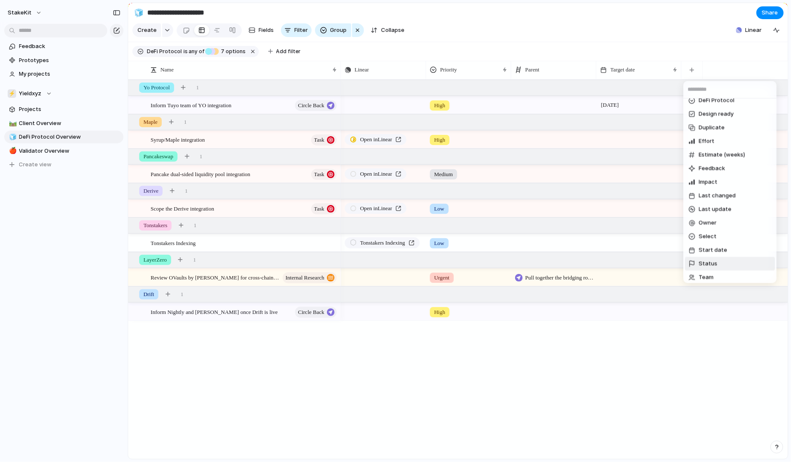
click at [714, 261] on span "Status" at bounding box center [708, 264] width 19 height 9
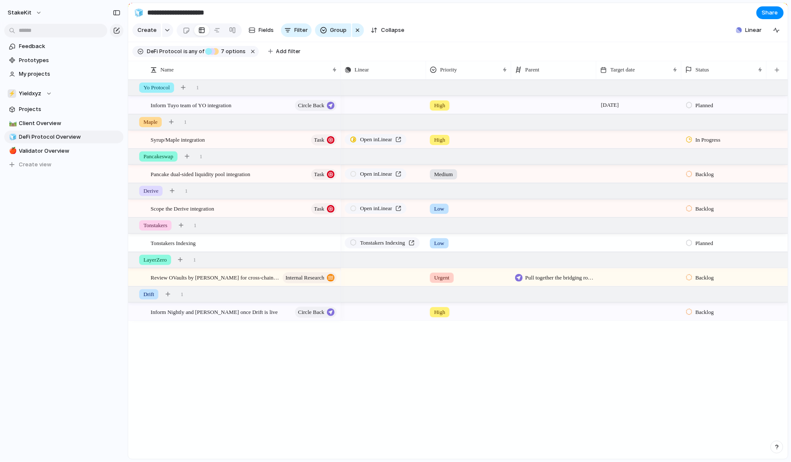
click at [688, 284] on div "Backlog" at bounding box center [724, 276] width 84 height 15
click at [701, 340] on span "In Progress" at bounding box center [711, 343] width 30 height 9
click at [690, 246] on div at bounding box center [689, 243] width 6 height 8
click at [709, 281] on span "Backlog" at bounding box center [706, 280] width 21 height 9
click at [689, 170] on div at bounding box center [689, 174] width 6 height 8
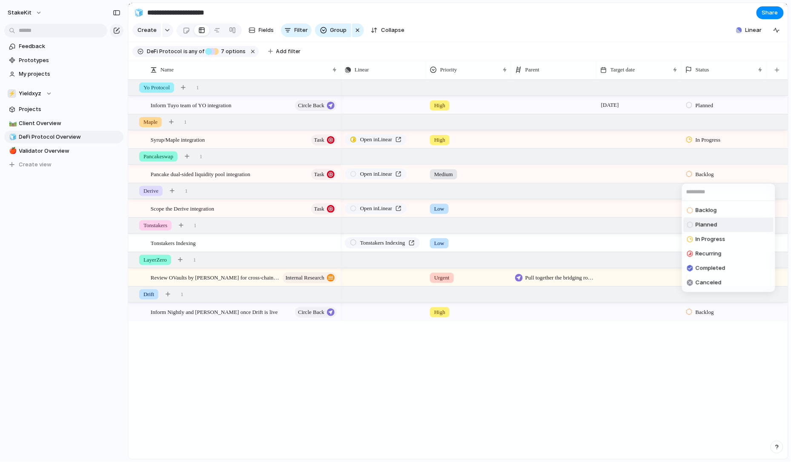
click at [701, 225] on span "Planned" at bounding box center [707, 225] width 22 height 9
click at [690, 312] on div at bounding box center [689, 312] width 6 height 8
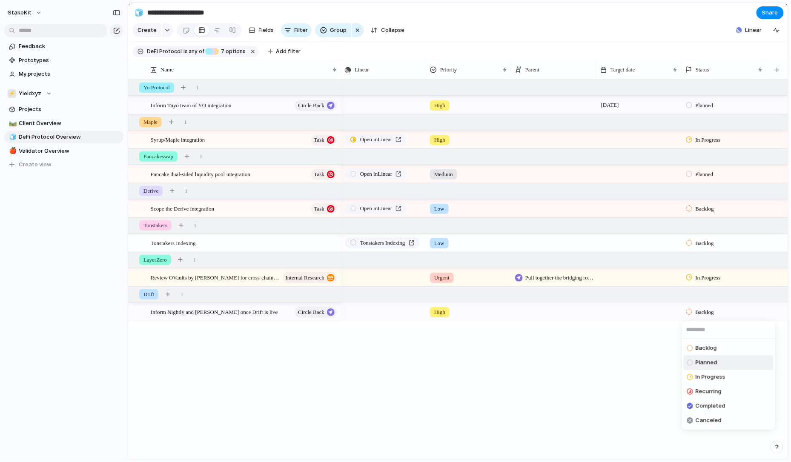
click at [697, 362] on span "Planned" at bounding box center [707, 363] width 22 height 9
click at [50, 147] on span "Validator Overview" at bounding box center [69, 151] width 101 height 9
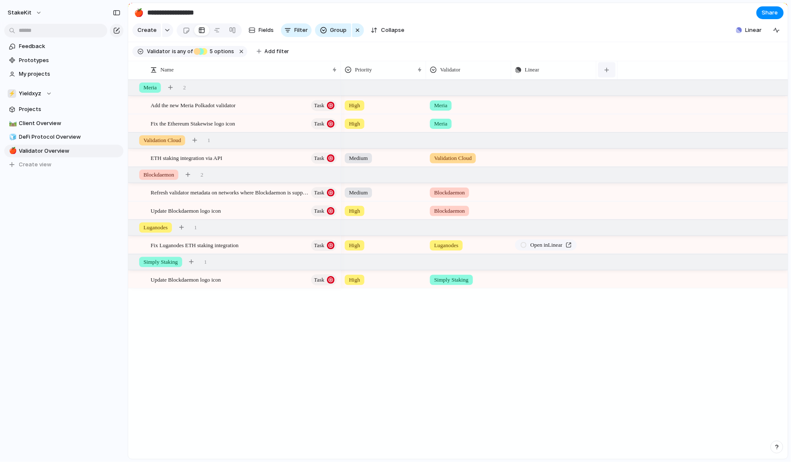
click at [606, 72] on div "button" at bounding box center [607, 70] width 5 height 5
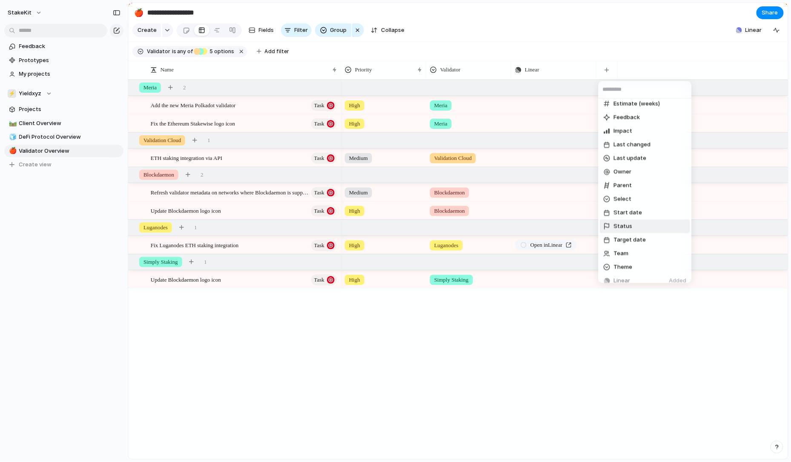
scroll to position [100, 0]
click at [632, 239] on span "Target date" at bounding box center [630, 239] width 32 height 9
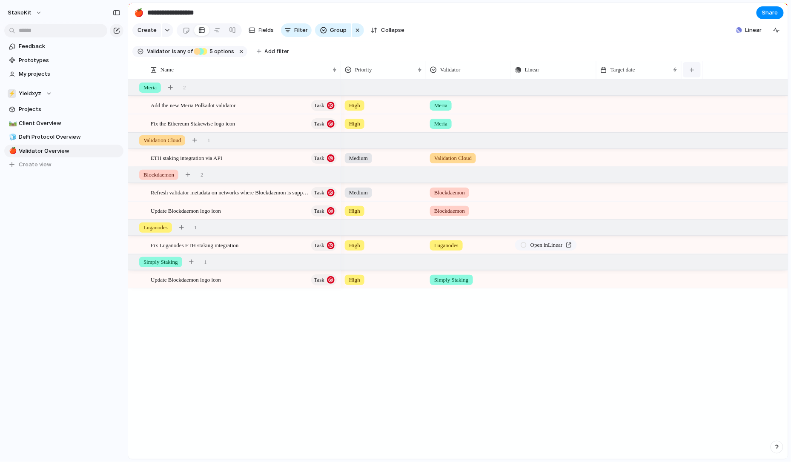
click at [686, 73] on button "button" at bounding box center [691, 69] width 17 height 15
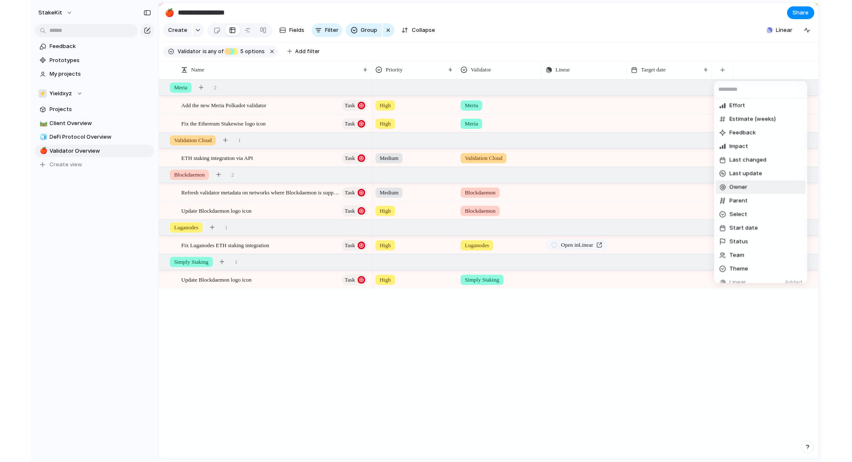
scroll to position [92, 0]
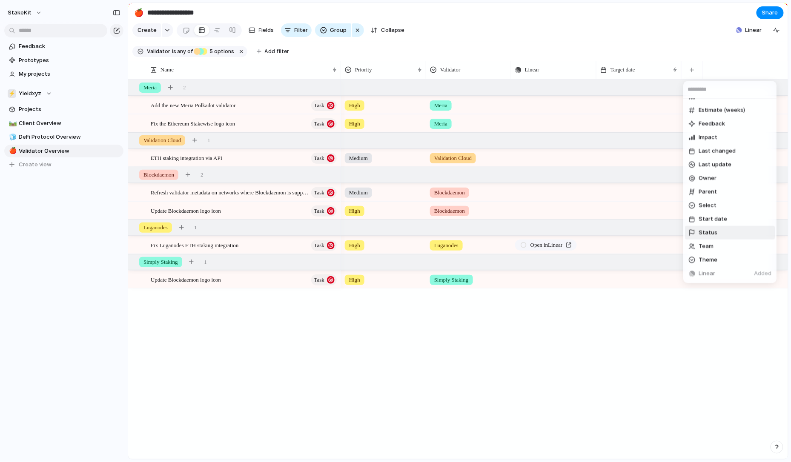
click at [714, 233] on span "Status" at bounding box center [708, 233] width 19 height 9
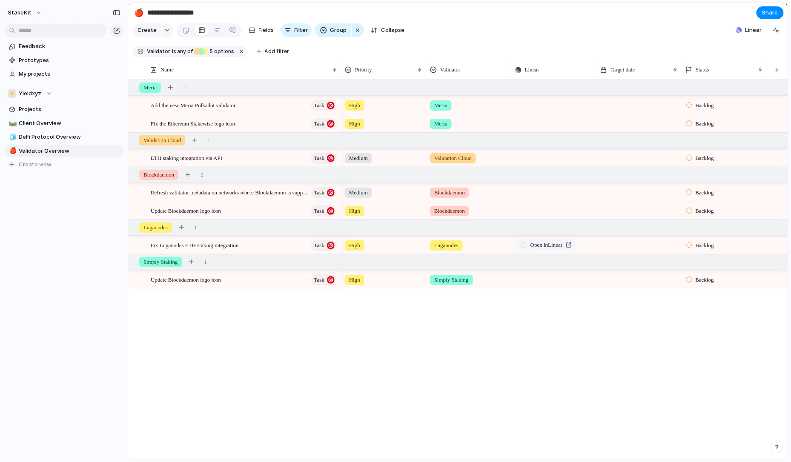
click at [694, 191] on div "Backlog" at bounding box center [701, 193] width 30 height 10
click at [697, 253] on div "In Progress" at bounding box center [706, 258] width 38 height 10
click at [694, 207] on div "Backlog" at bounding box center [701, 211] width 30 height 10
click at [701, 275] on span "In Progress" at bounding box center [711, 276] width 30 height 9
click at [698, 242] on span "Backlog" at bounding box center [705, 245] width 18 height 9
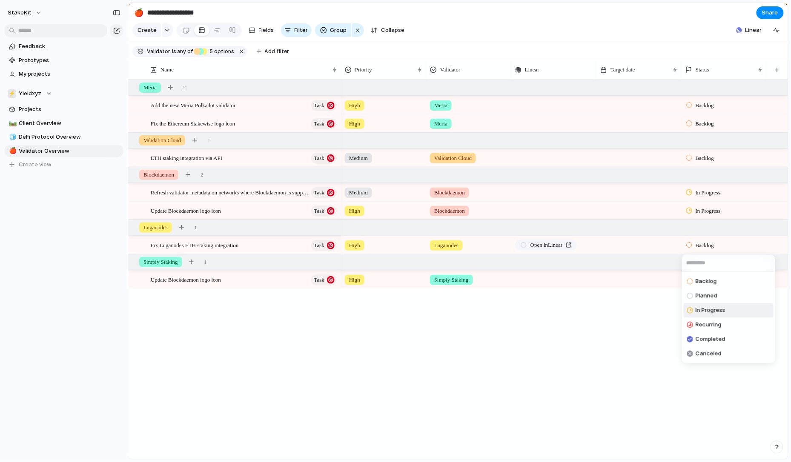
click at [706, 309] on span "In Progress" at bounding box center [711, 311] width 30 height 9
click at [697, 281] on span "Backlog" at bounding box center [705, 280] width 18 height 9
click at [699, 346] on span "In Progress" at bounding box center [711, 345] width 30 height 9
click at [699, 109] on span "Backlog" at bounding box center [705, 105] width 18 height 9
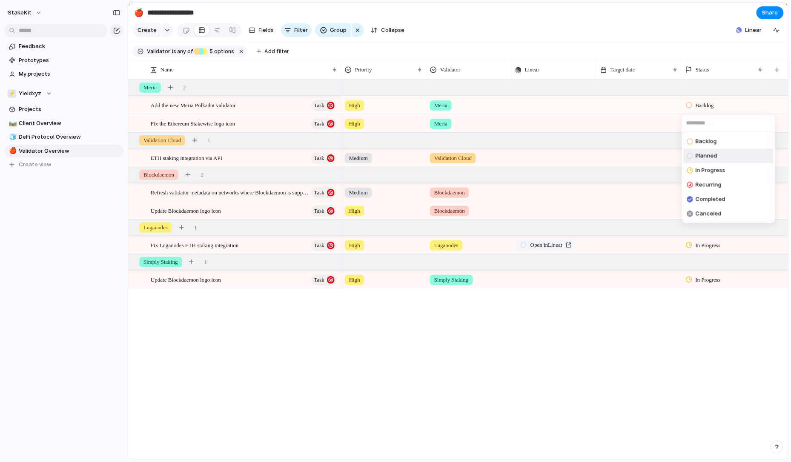
click at [704, 152] on div "Planned" at bounding box center [702, 156] width 30 height 10
click at [701, 119] on div "Backlog" at bounding box center [701, 124] width 30 height 10
click at [702, 186] on span "In Progress" at bounding box center [711, 189] width 30 height 9
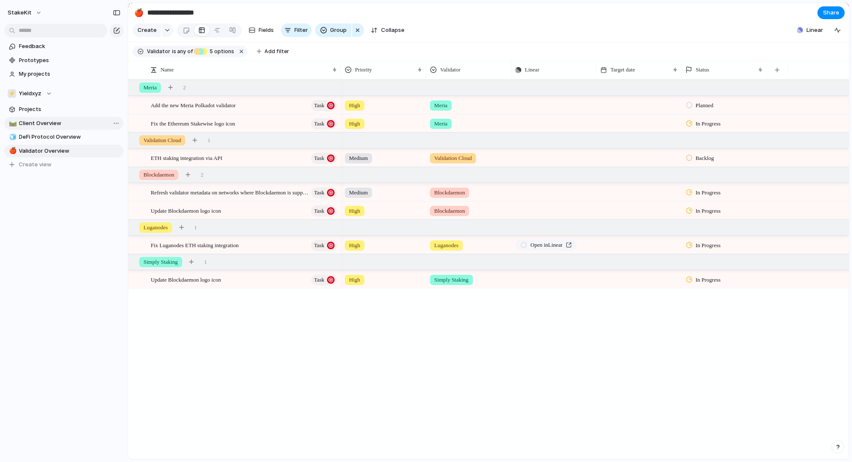
click at [75, 129] on link "🛤️ Client Overview" at bounding box center [63, 123] width 119 height 13
type input "**********"
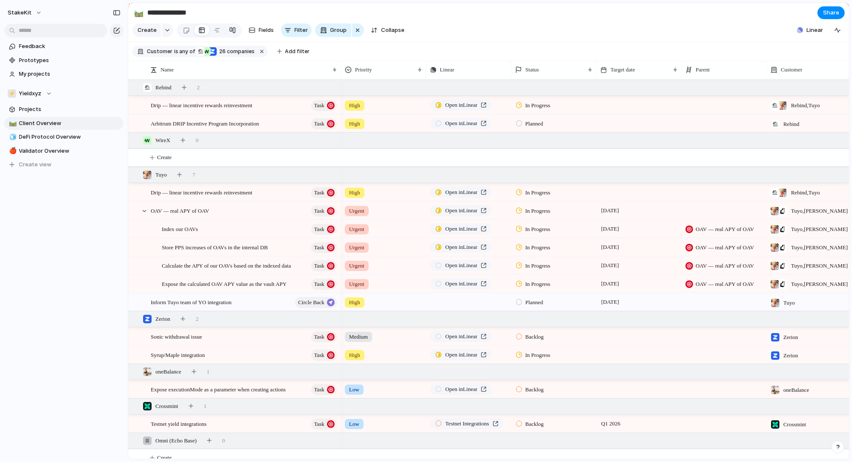
click at [229, 26] on div at bounding box center [232, 30] width 7 height 14
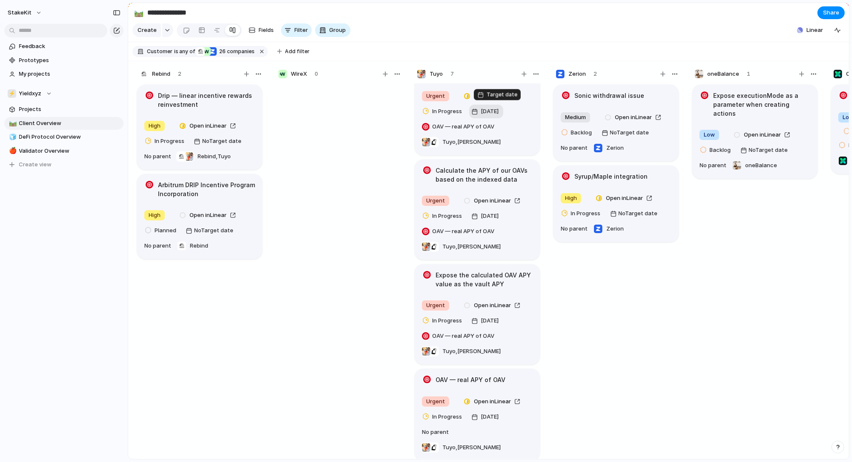
scroll to position [220, 0]
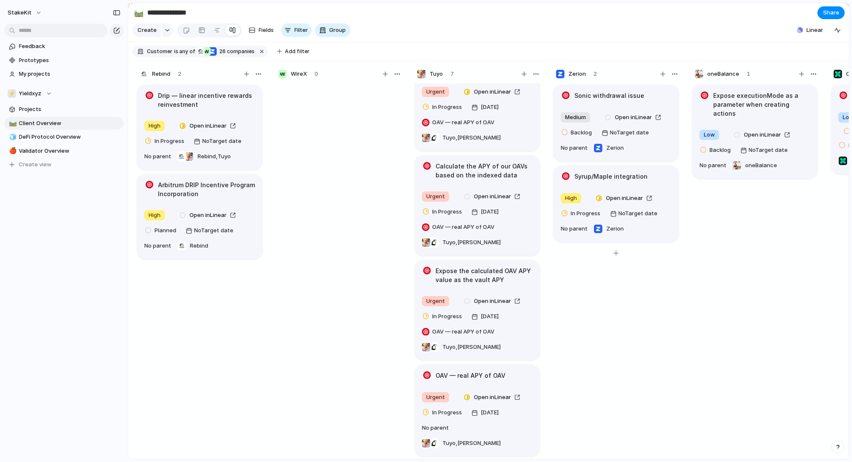
click at [581, 307] on div "Sonic withdrawal issue Medium Open in Linear Backlog No Target date No parent Z…" at bounding box center [616, 275] width 128 height 384
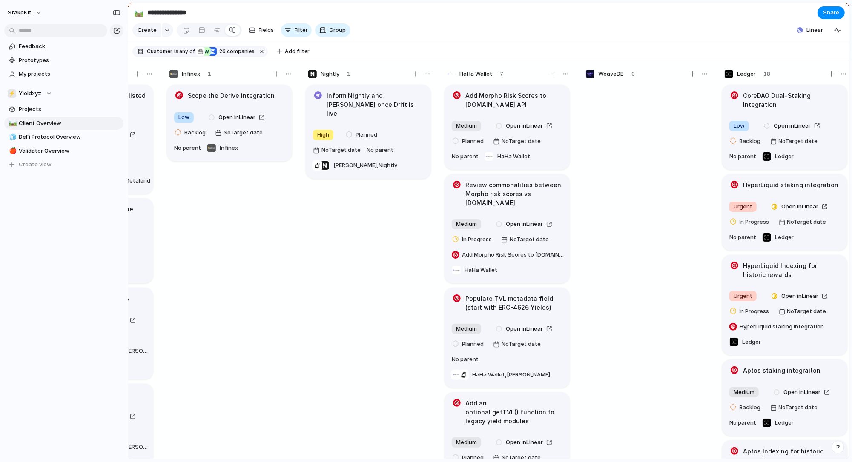
scroll to position [0, 1366]
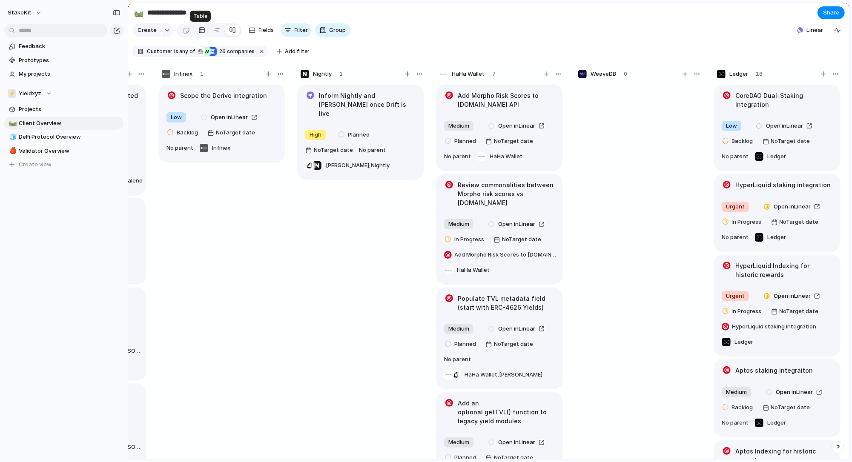
click at [202, 29] on div at bounding box center [201, 30] width 7 height 14
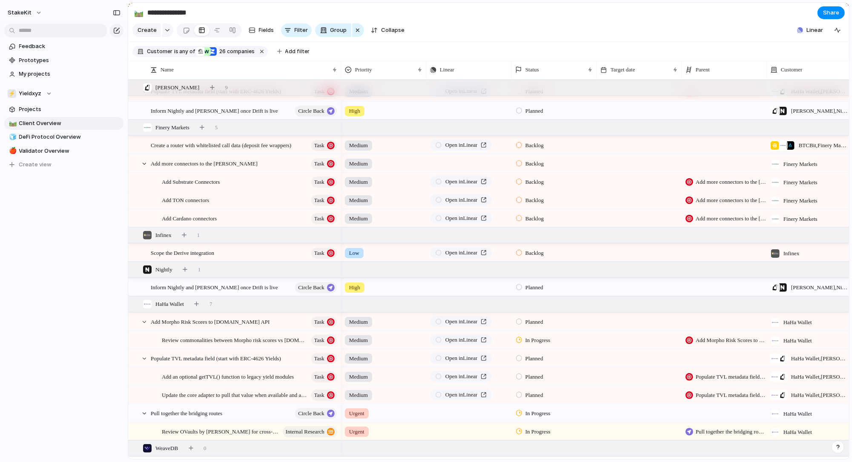
scroll to position [583, 0]
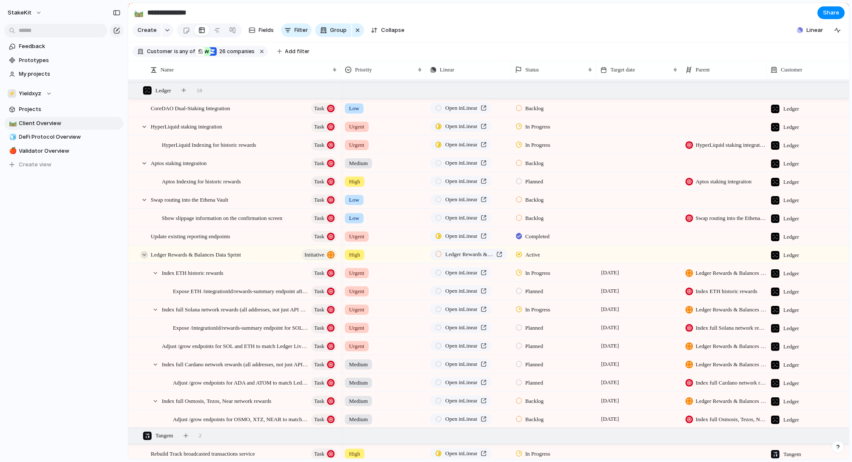
click at [146, 256] on div at bounding box center [145, 255] width 8 height 8
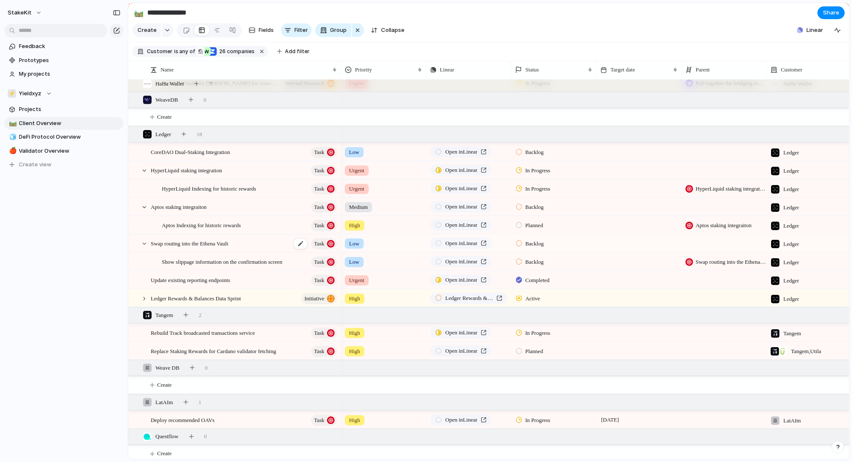
click at [192, 246] on span "Swap routing into the Ethena Vault" at bounding box center [190, 243] width 78 height 10
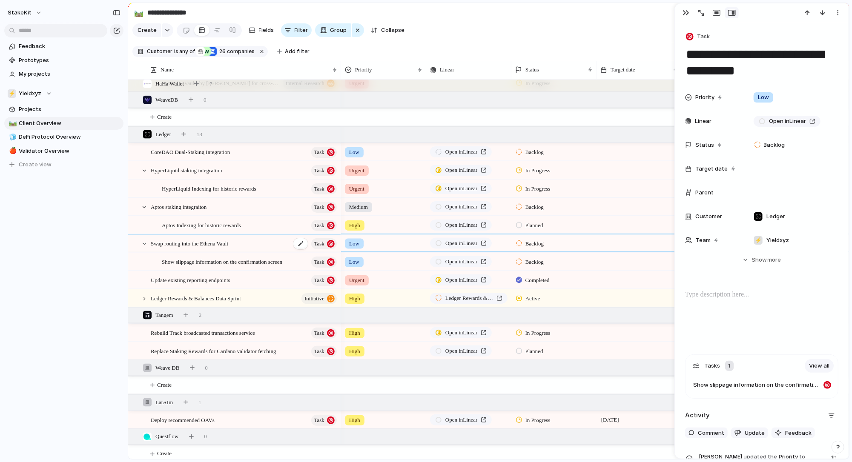
click at [249, 239] on div "Swap routing into the Ethena Vault Task" at bounding box center [244, 243] width 187 height 17
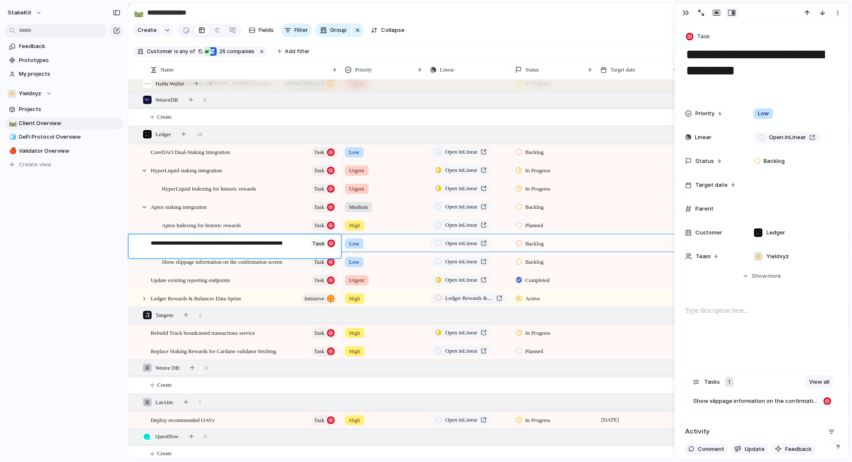
type textarea "**********"
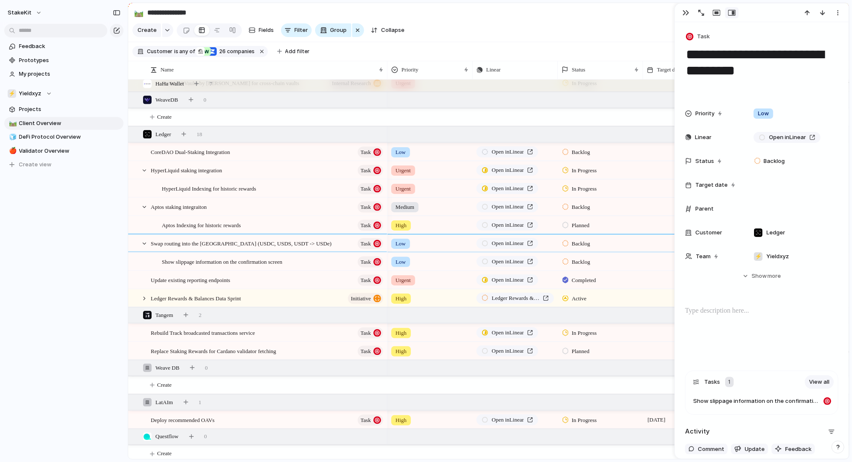
drag, startPoint x: 341, startPoint y: 69, endPoint x: 387, endPoint y: 66, distance: 46.5
click at [387, 66] on div at bounding box center [387, 70] width 4 height 18
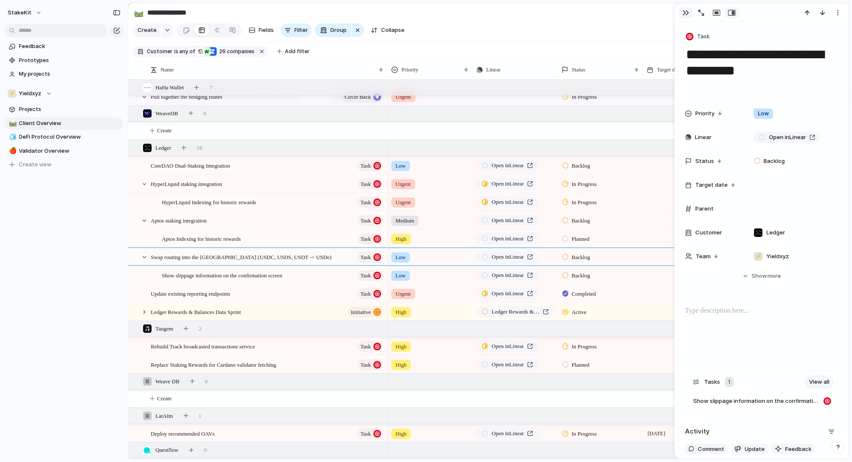
click at [683, 12] on div "button" at bounding box center [686, 12] width 7 height 7
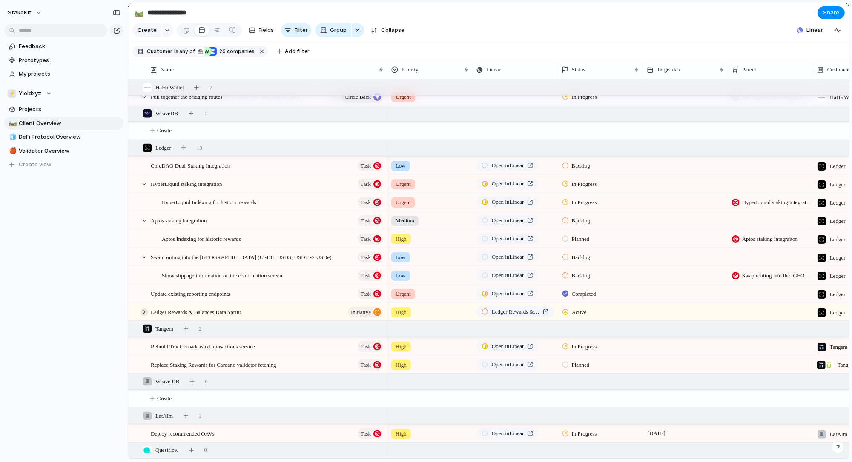
click at [141, 311] on div at bounding box center [145, 313] width 8 height 8
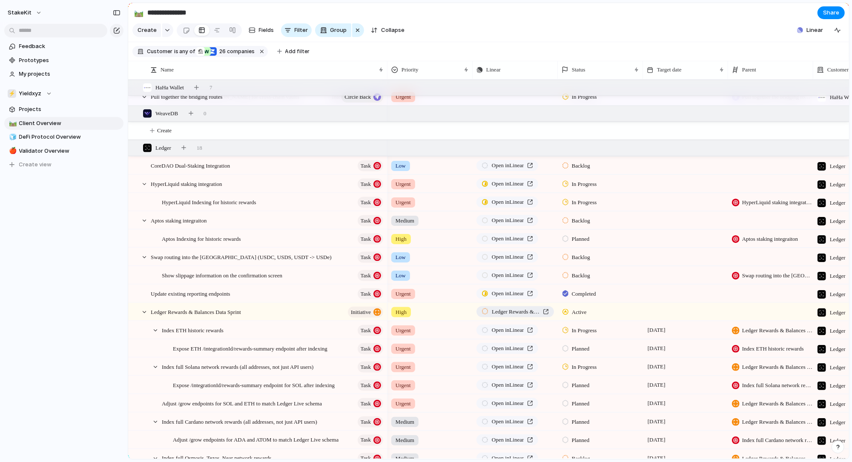
click at [512, 310] on span "Ledger Rewards & Balances Data Sprint" at bounding box center [516, 312] width 48 height 9
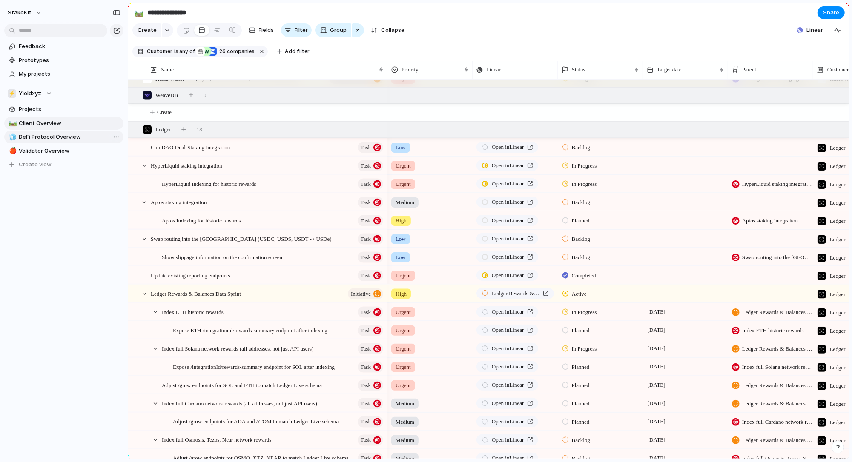
click at [41, 139] on span "DeFi Protocol Overview" at bounding box center [69, 137] width 101 height 9
type input "**********"
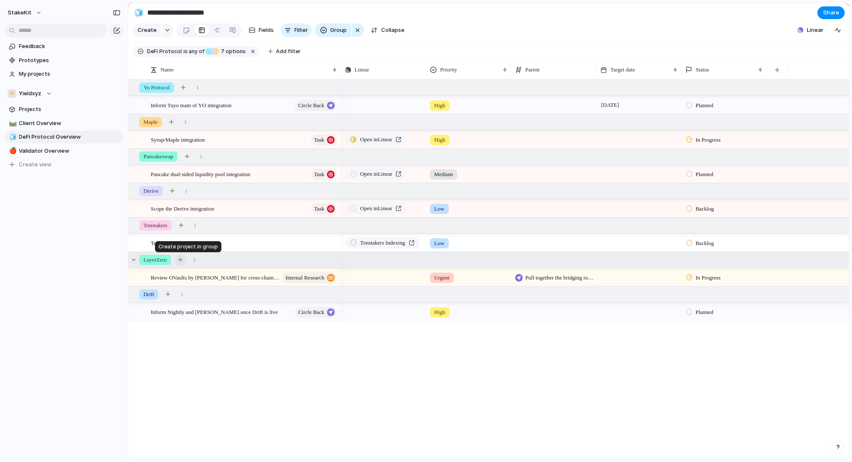
click at [186, 263] on button "button" at bounding box center [181, 260] width 12 height 12
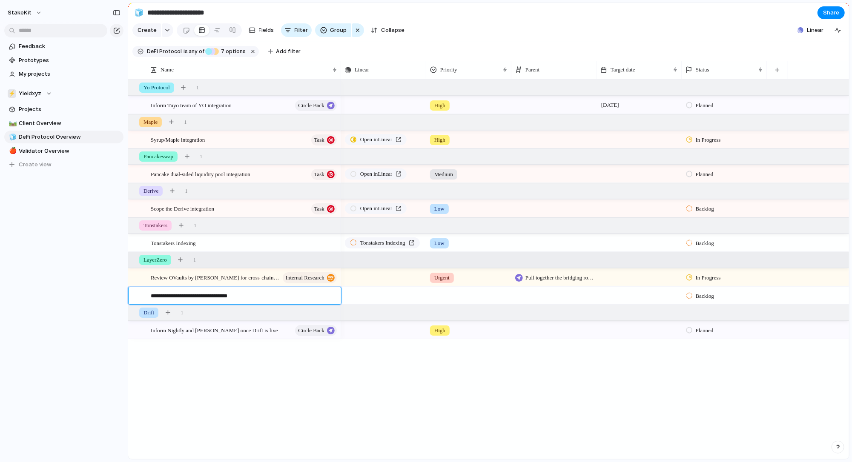
type textarea "**********"
click at [310, 293] on div "Implement OVaults infront of our OAVs" at bounding box center [244, 295] width 187 height 17
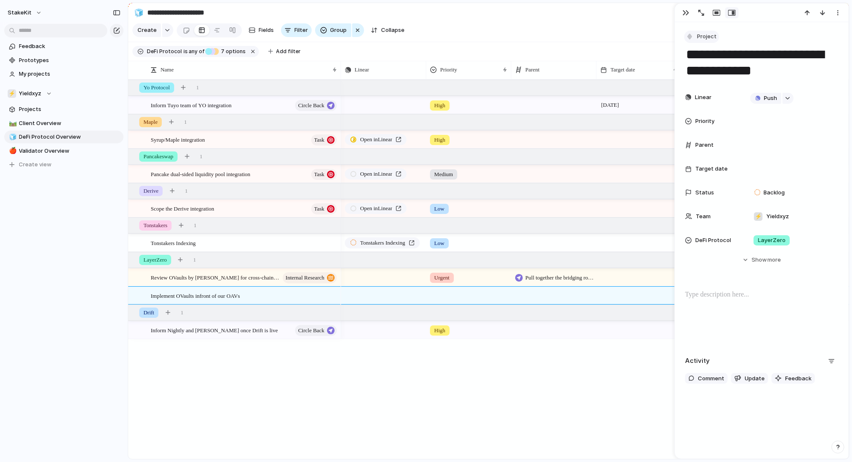
click at [697, 34] on span "Project" at bounding box center [707, 36] width 20 height 9
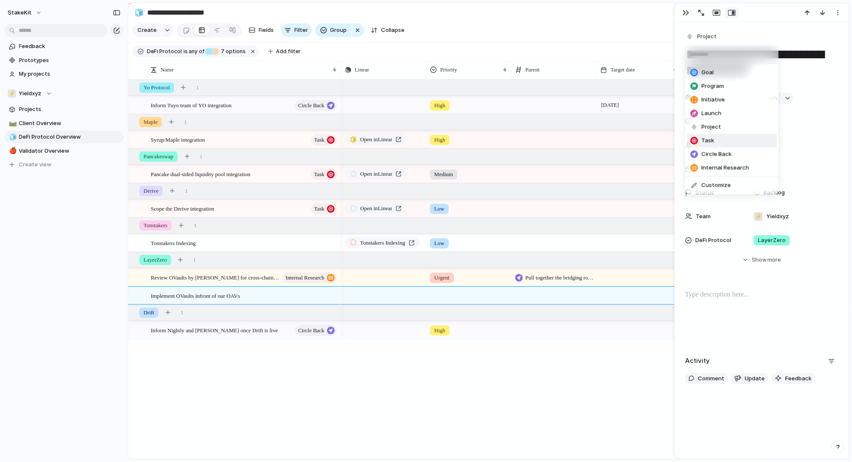
click at [711, 145] on span "Task" at bounding box center [708, 141] width 13 height 9
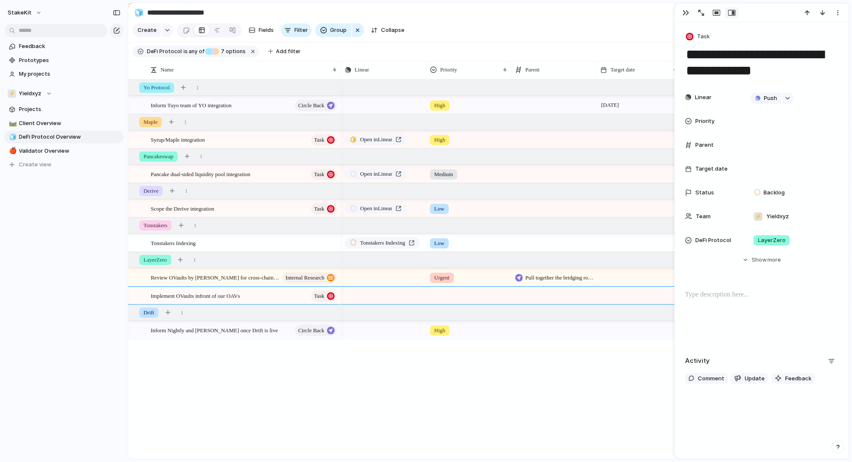
click at [462, 299] on div at bounding box center [469, 294] width 84 height 14
click at [457, 343] on li "High" at bounding box center [473, 346] width 90 height 14
click at [485, 368] on div "Push High 15 September Planned Open in Linear High In Progress Open in Linear M…" at bounding box center [595, 270] width 508 height 380
click at [686, 14] on div "button" at bounding box center [686, 12] width 7 height 7
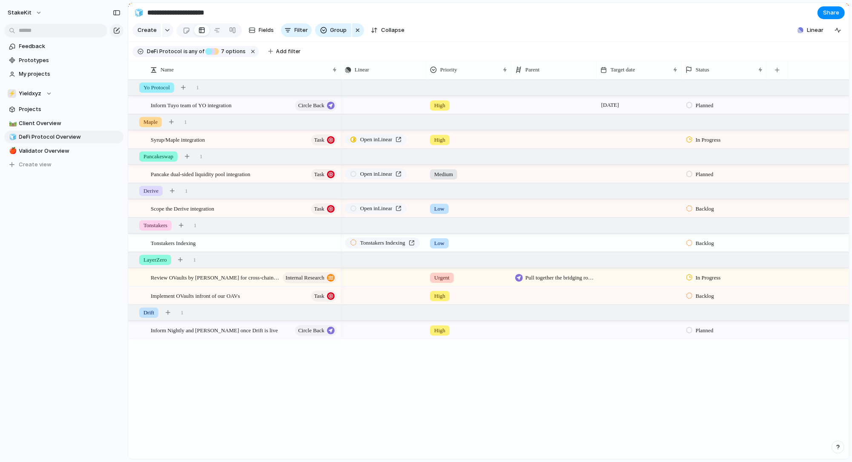
click at [665, 326] on div at bounding box center [639, 324] width 84 height 5
click at [571, 348] on div "Push High 15 September Planned Open in Linear High In Progress Open in Linear M…" at bounding box center [595, 270] width 508 height 380
click at [69, 129] on link "🛤️ Client Overview" at bounding box center [63, 123] width 119 height 13
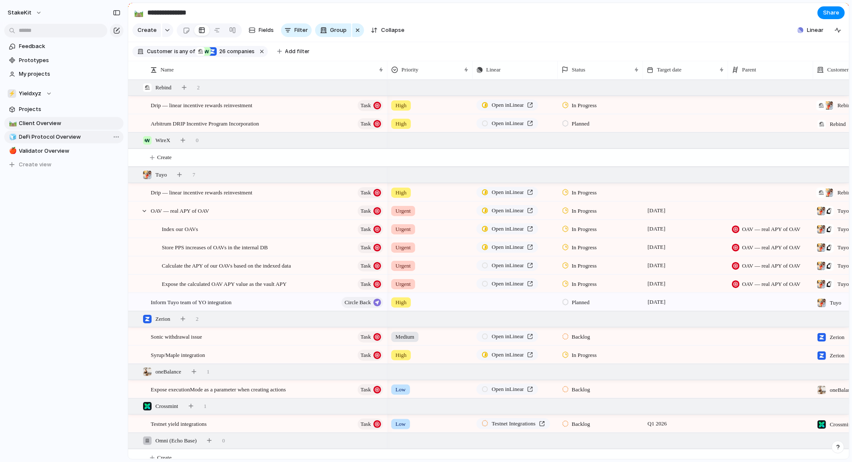
click at [53, 134] on span "DeFi Protocol Overview" at bounding box center [69, 137] width 101 height 9
type input "**********"
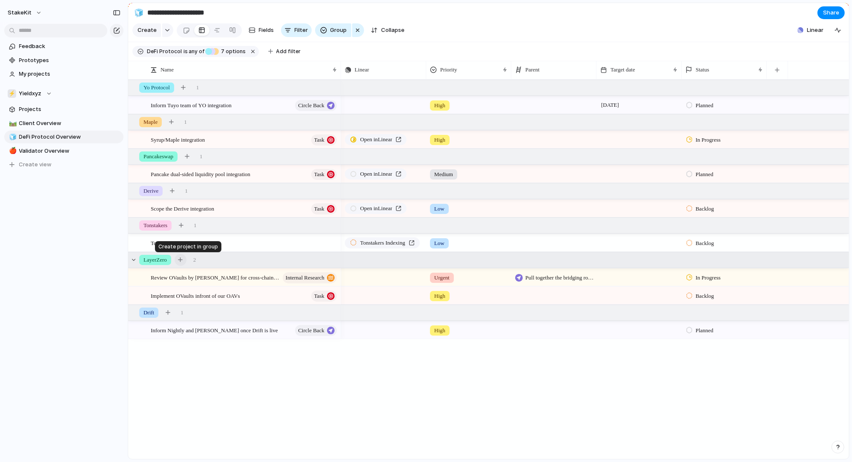
click at [183, 261] on div "button" at bounding box center [180, 260] width 5 height 5
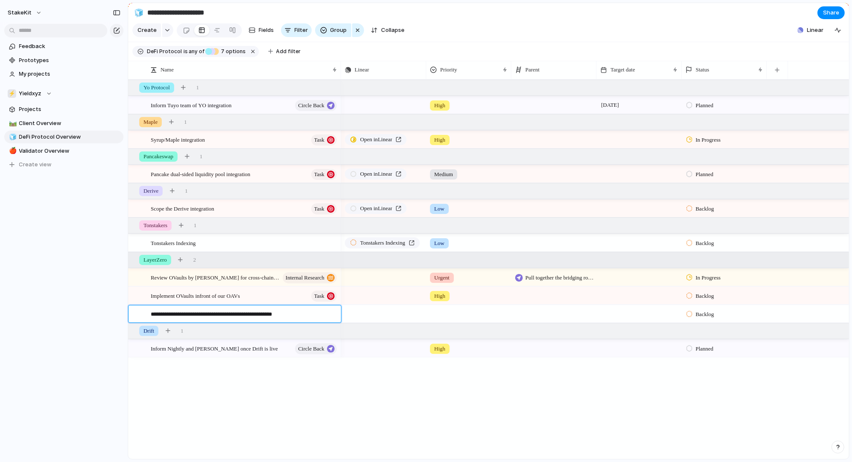
click at [260, 312] on textarea "**********" at bounding box center [243, 315] width 184 height 10
click at [260, 316] on textarea "**********" at bounding box center [243, 315] width 184 height 10
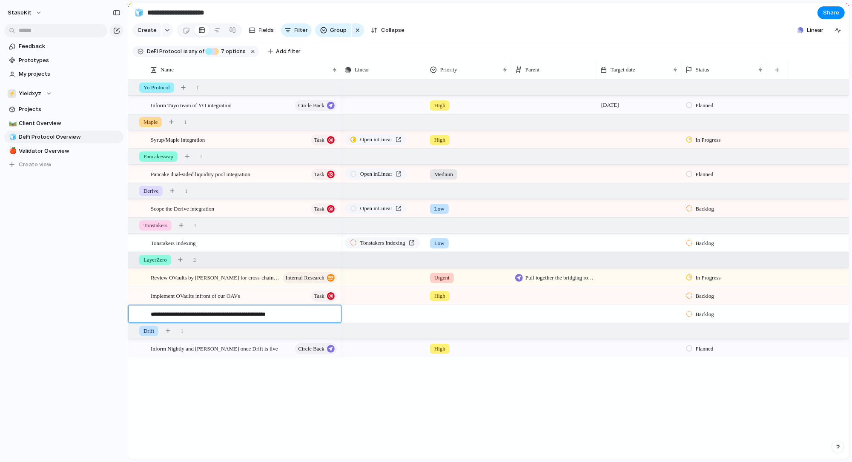
type textarea "**********"
click at [326, 315] on div at bounding box center [330, 314] width 14 height 11
click at [311, 316] on div "Build recipes for bridging through an bridging provider" at bounding box center [244, 314] width 187 height 17
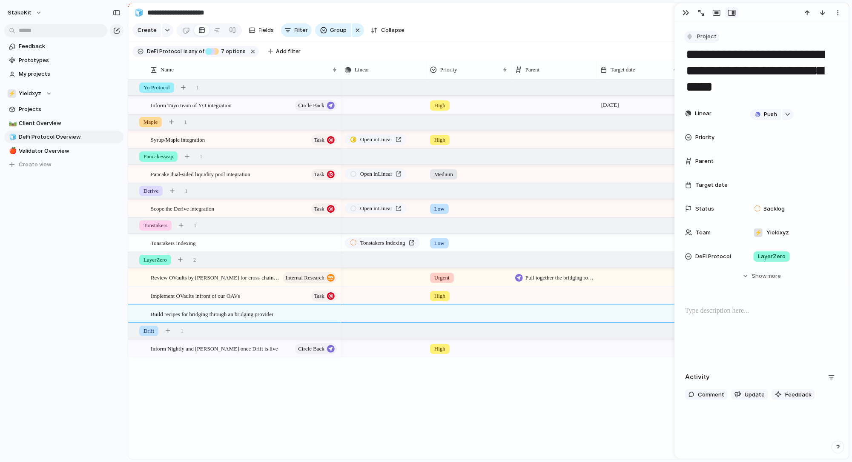
click at [702, 31] on button "Project" at bounding box center [701, 37] width 35 height 12
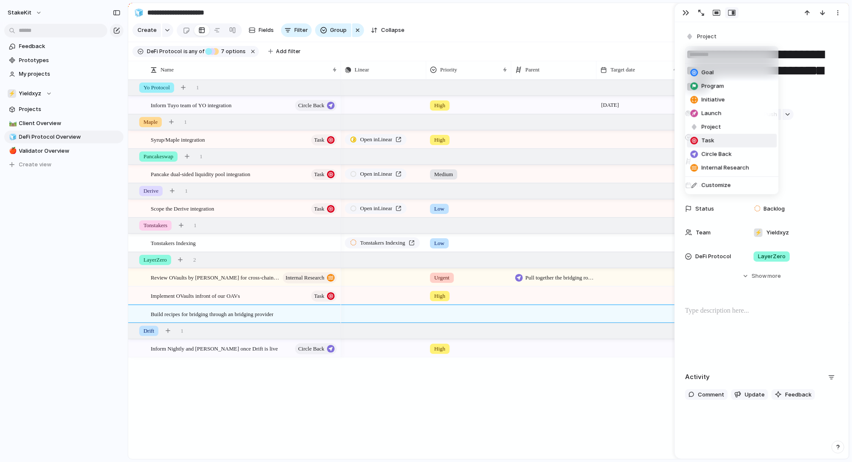
click at [706, 142] on span "Task" at bounding box center [708, 141] width 13 height 9
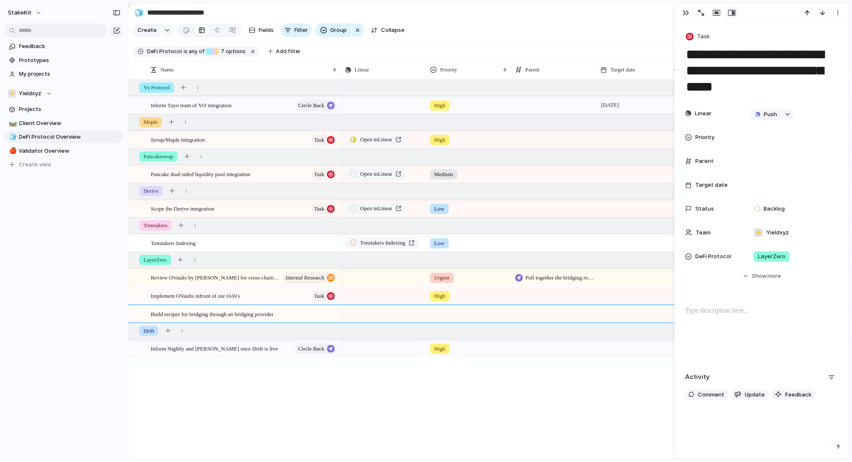
click at [466, 384] on div "Push High 15 September Planned Open in Linear High In Progress Open in Linear M…" at bounding box center [595, 270] width 508 height 380
click at [471, 313] on div at bounding box center [469, 313] width 84 height 14
click at [483, 293] on div "Urgent High Medium Low" at bounding box center [426, 231] width 852 height 462
click at [273, 315] on span "Build recipes for bridging through an bridging provider" at bounding box center [212, 314] width 123 height 10
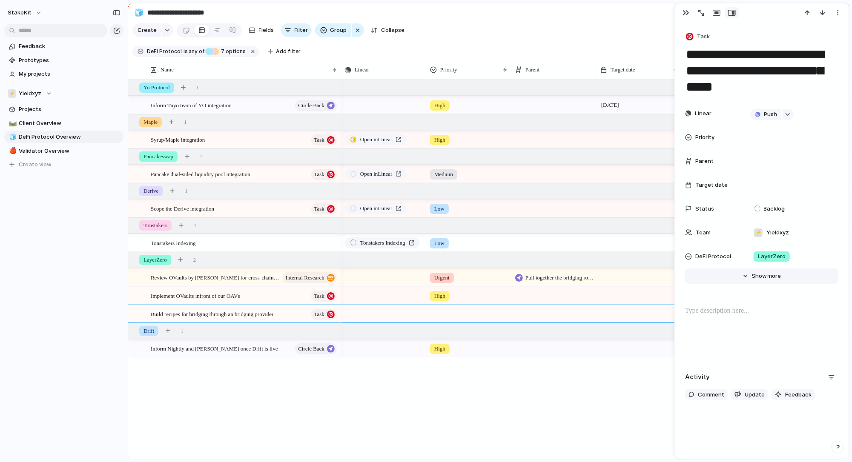
click at [755, 272] on span "Show" at bounding box center [759, 276] width 15 height 9
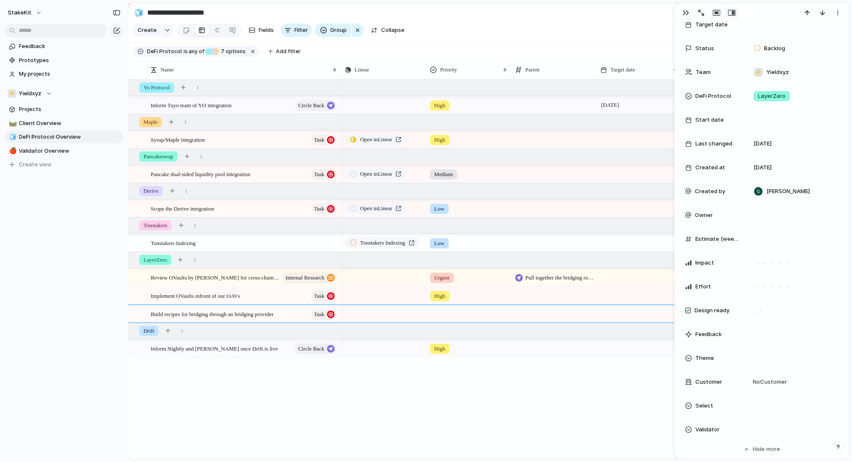
scroll to position [164, 0]
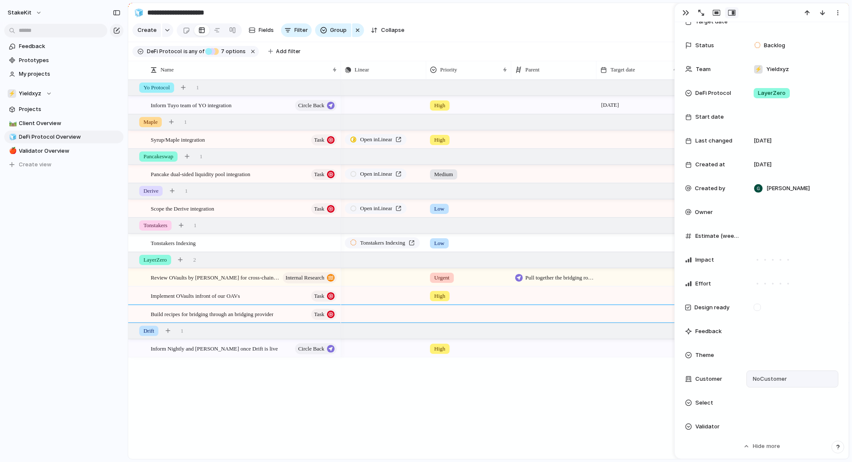
click at [766, 384] on div "No Customer" at bounding box center [793, 379] width 92 height 17
type input "****"
click at [790, 414] on span "HaHa Wallet" at bounding box center [796, 414] width 33 height 9
click at [606, 394] on div "Push High 15 September Planned Open in Linear High In Progress Open in Linear M…" at bounding box center [595, 270] width 508 height 380
click at [62, 124] on span "Client Overview" at bounding box center [69, 123] width 101 height 9
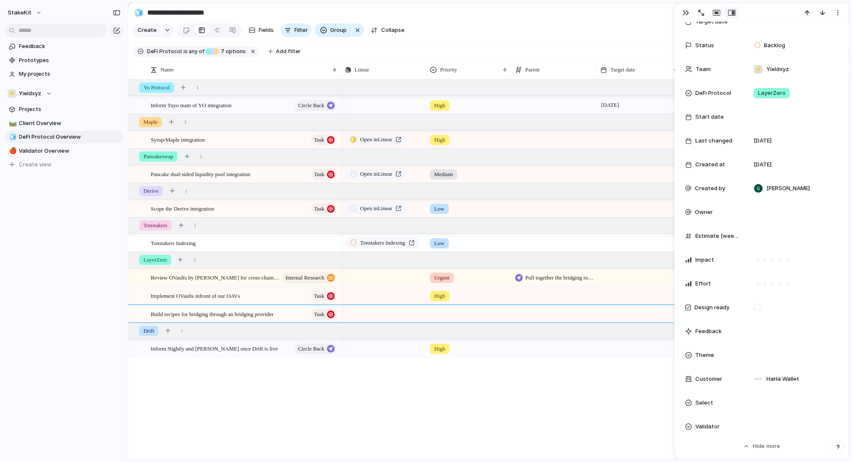
type input "**********"
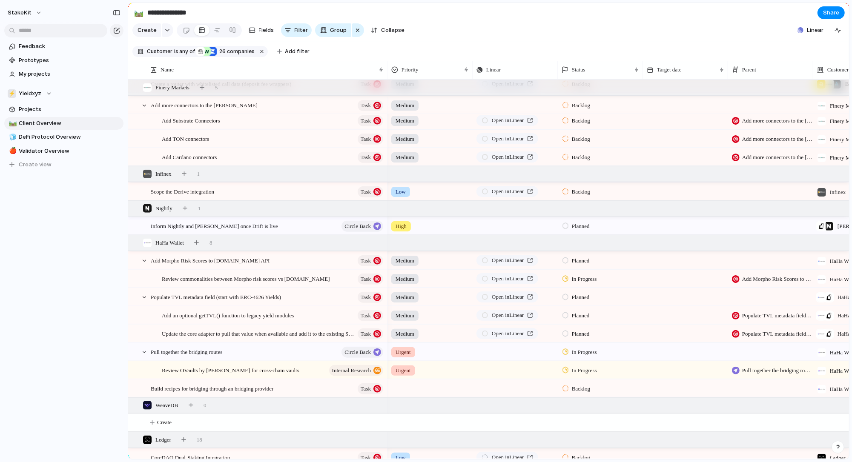
click at [409, 388] on div at bounding box center [430, 387] width 84 height 14
click at [409, 419] on span "High" at bounding box center [403, 421] width 12 height 9
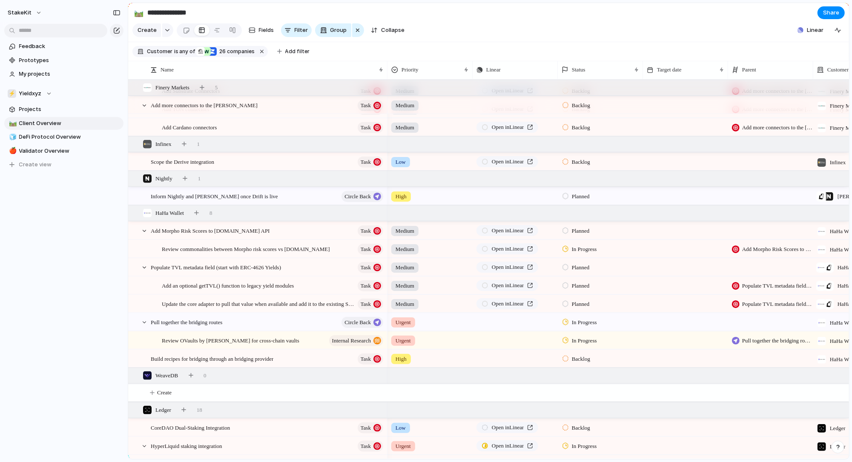
scroll to position [671, 0]
click at [320, 360] on div "Build recipes for bridging through an bridging provider Task" at bounding box center [268, 360] width 234 height 17
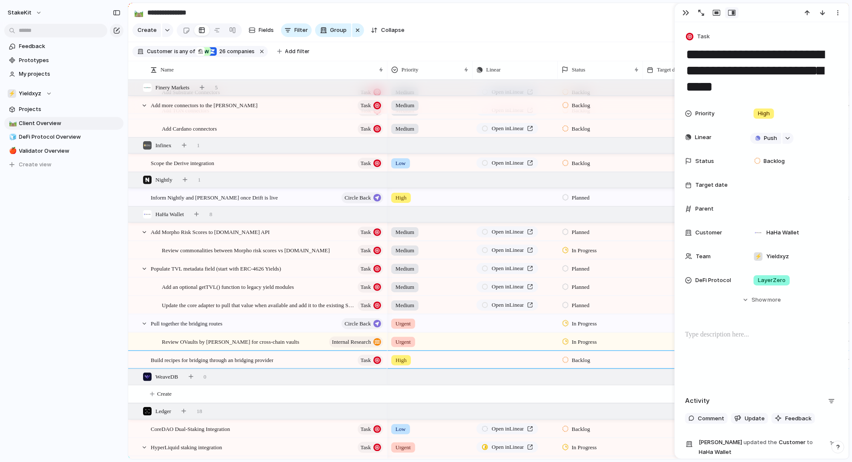
click at [709, 334] on p at bounding box center [761, 335] width 153 height 10
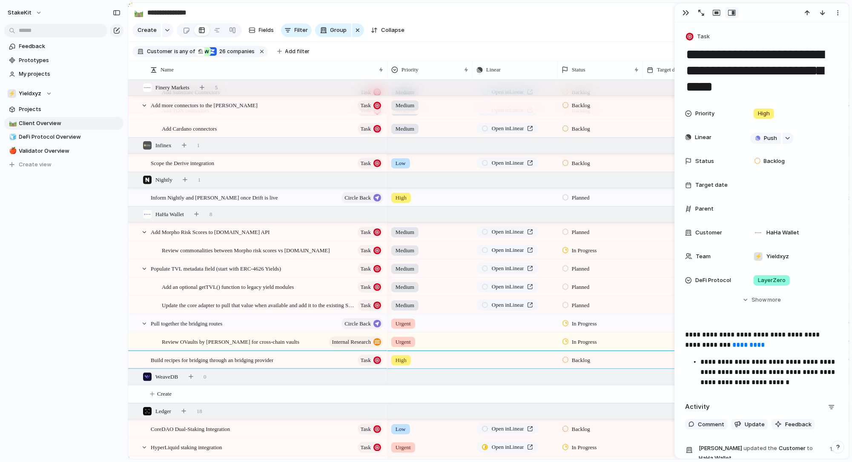
drag, startPoint x: 675, startPoint y: 348, endPoint x: 665, endPoint y: 348, distance: 9.8
click at [665, 348] on main "**********" at bounding box center [489, 231] width 722 height 457
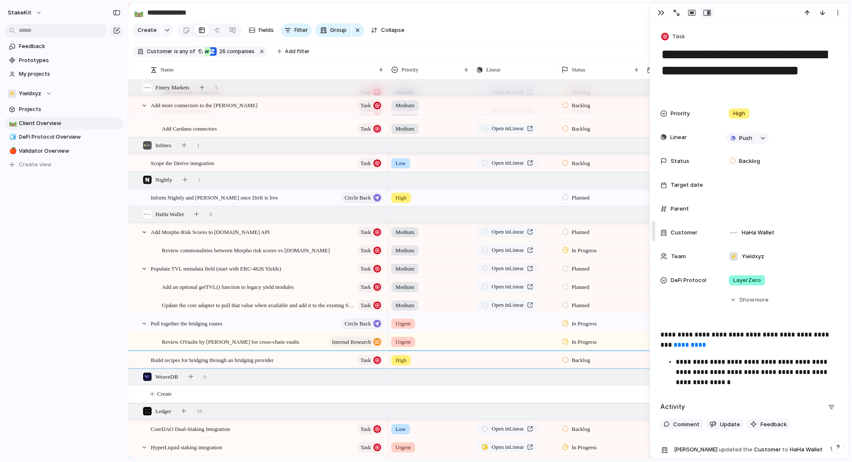
drag, startPoint x: 678, startPoint y: 307, endPoint x: 653, endPoint y: 308, distance: 25.1
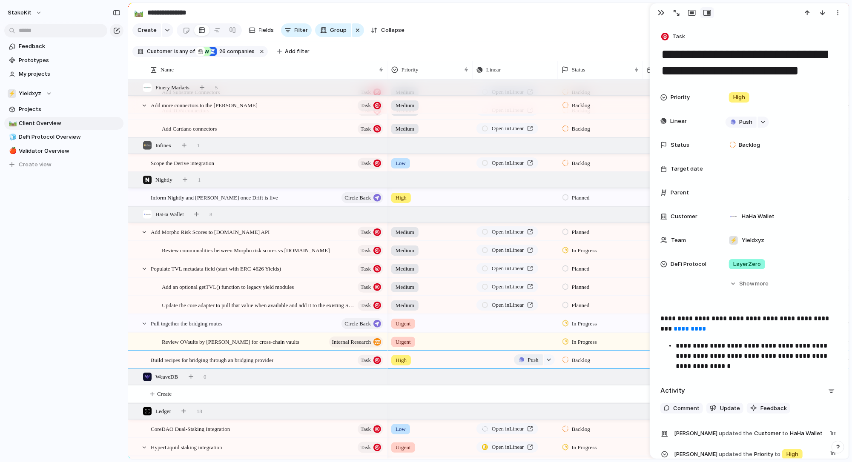
click at [537, 361] on span "Push" at bounding box center [533, 360] width 11 height 9
click at [529, 393] on li "Issue" at bounding box center [531, 394] width 49 height 14
click at [515, 363] on span "Open in Linear" at bounding box center [508, 360] width 32 height 9
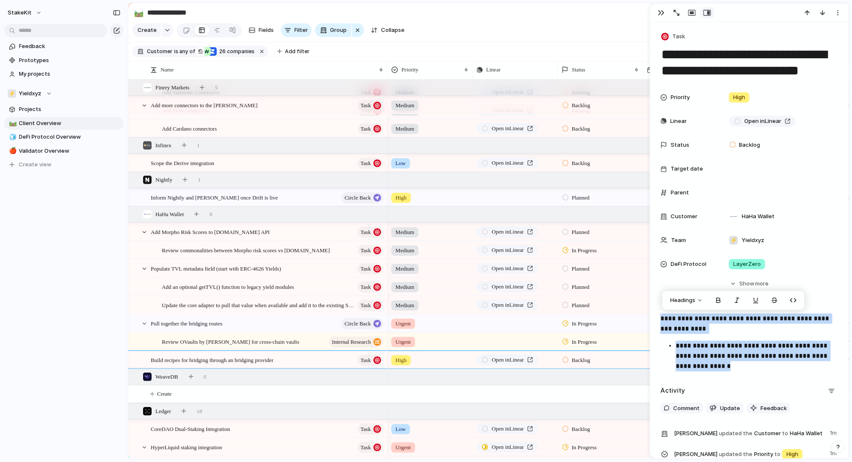
drag, startPoint x: 712, startPoint y: 365, endPoint x: 641, endPoint y: 312, distance: 88.5
click at [641, 312] on main "**********" at bounding box center [489, 231] width 722 height 457
copy div "**********"
click at [681, 281] on button "Hide Show more" at bounding box center [749, 283] width 178 height 15
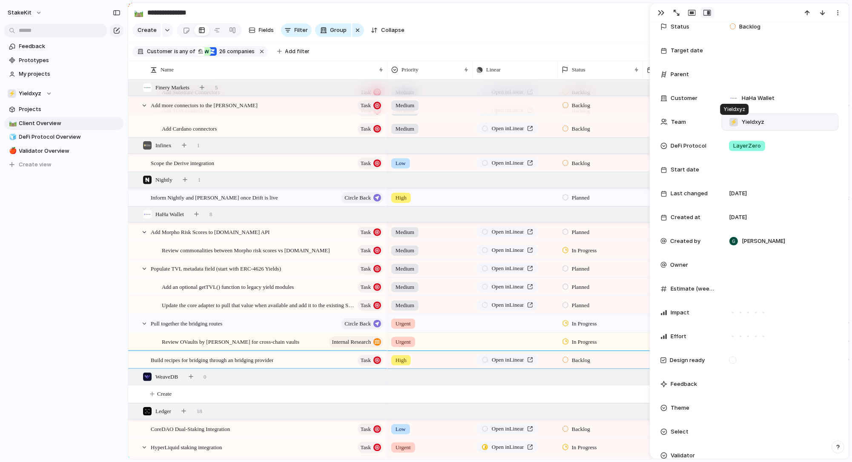
scroll to position [169, 0]
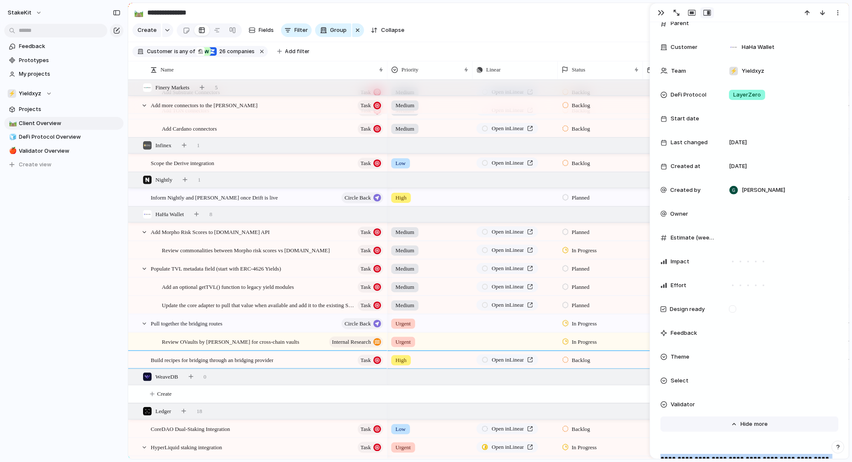
click at [752, 418] on button "Hide Show more" at bounding box center [749, 424] width 178 height 15
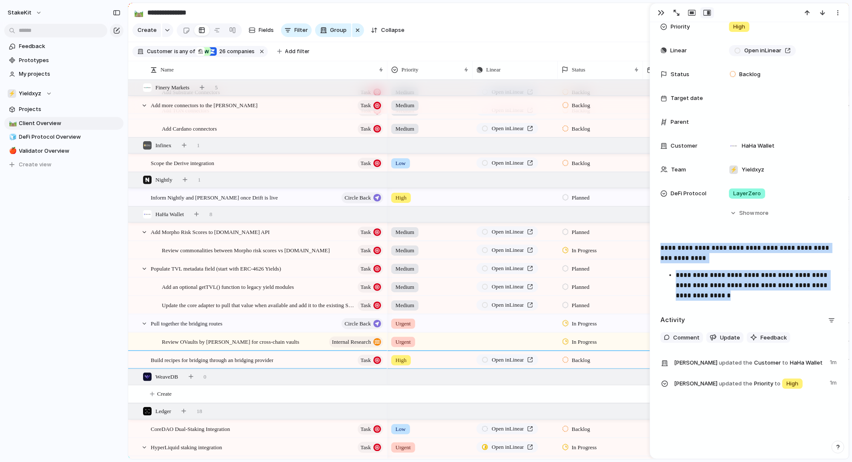
scroll to position [70, 0]
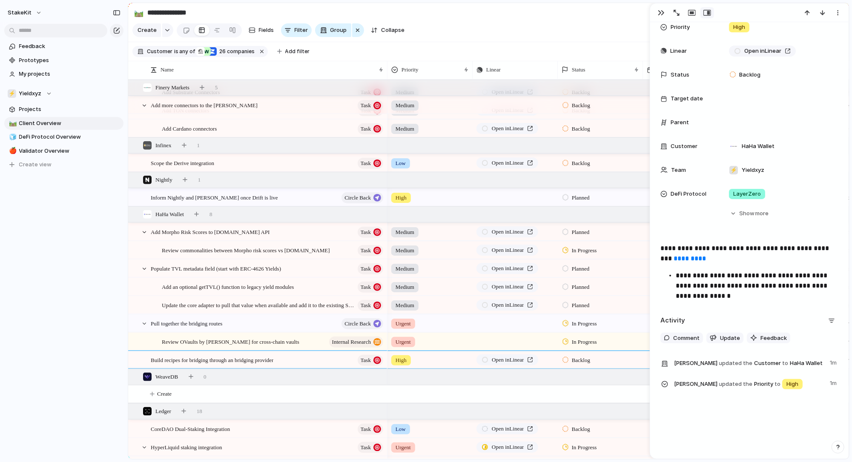
click at [709, 284] on p "**********" at bounding box center [757, 286] width 162 height 31
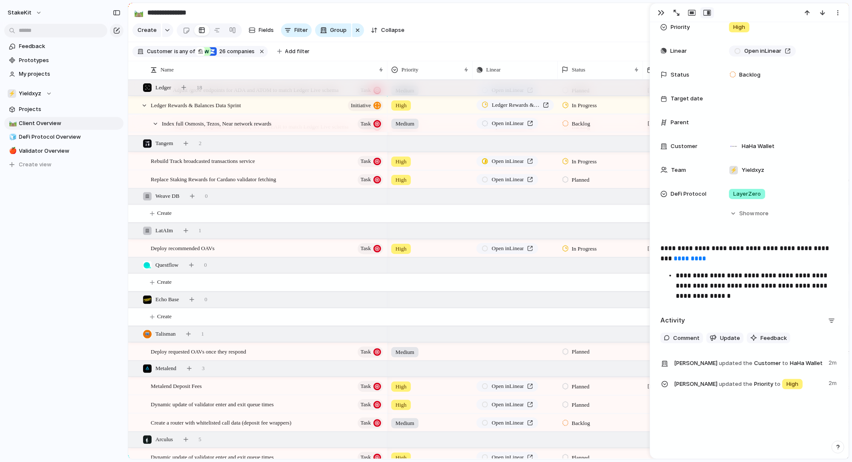
scroll to position [1277, 0]
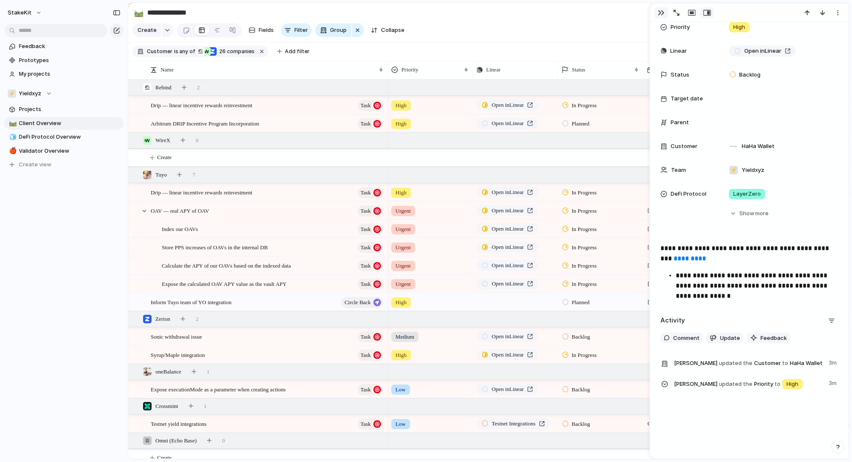
click at [663, 9] on div "button" at bounding box center [661, 12] width 7 height 7
